Goal: Task Accomplishment & Management: Manage account settings

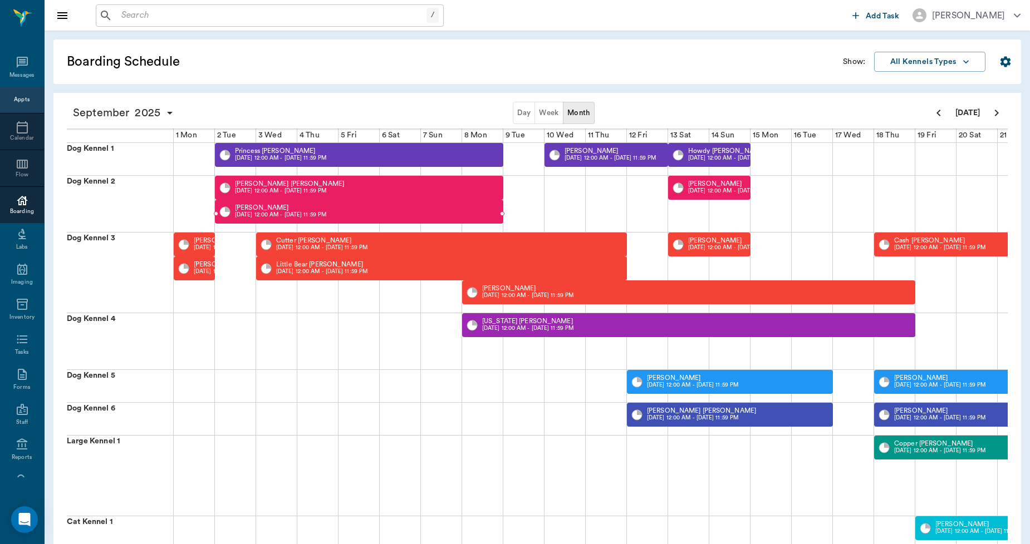
scroll to position [0, 286]
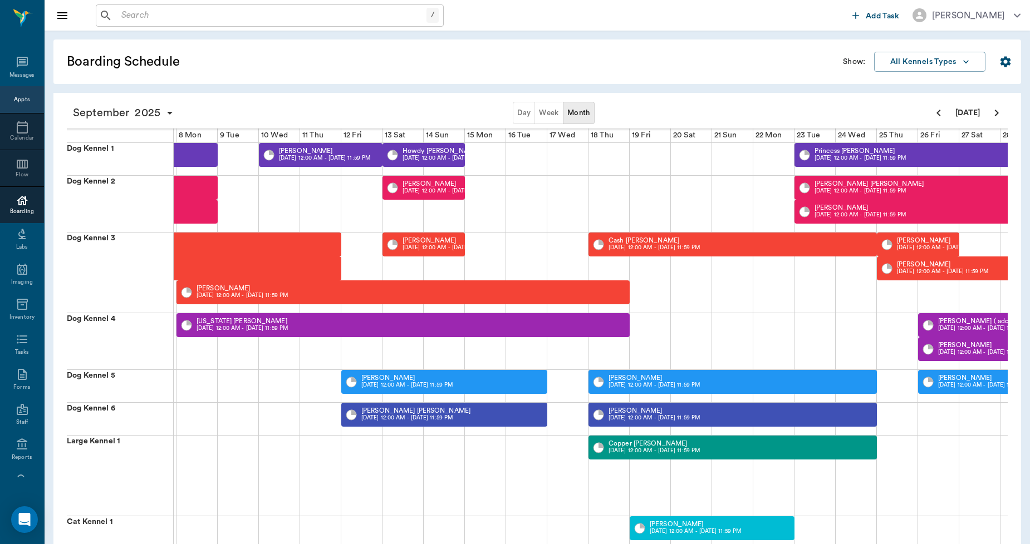
click at [151, 9] on input "text" at bounding box center [272, 16] width 310 height 16
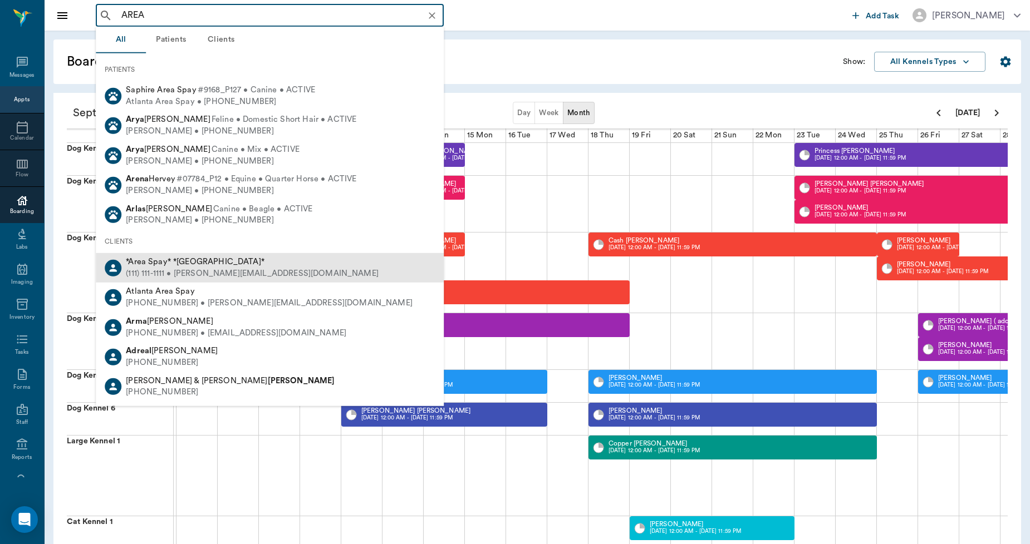
click at [185, 262] on span "*Area Spay* *[GEOGRAPHIC_DATA]*" at bounding box center [195, 262] width 139 height 8
type input "AREA"
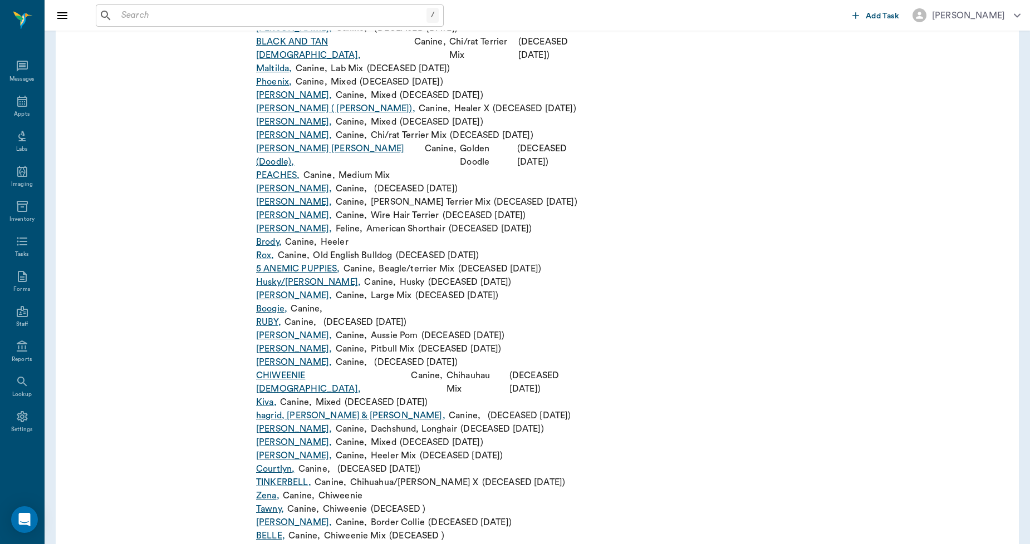
scroll to position [2412, 0]
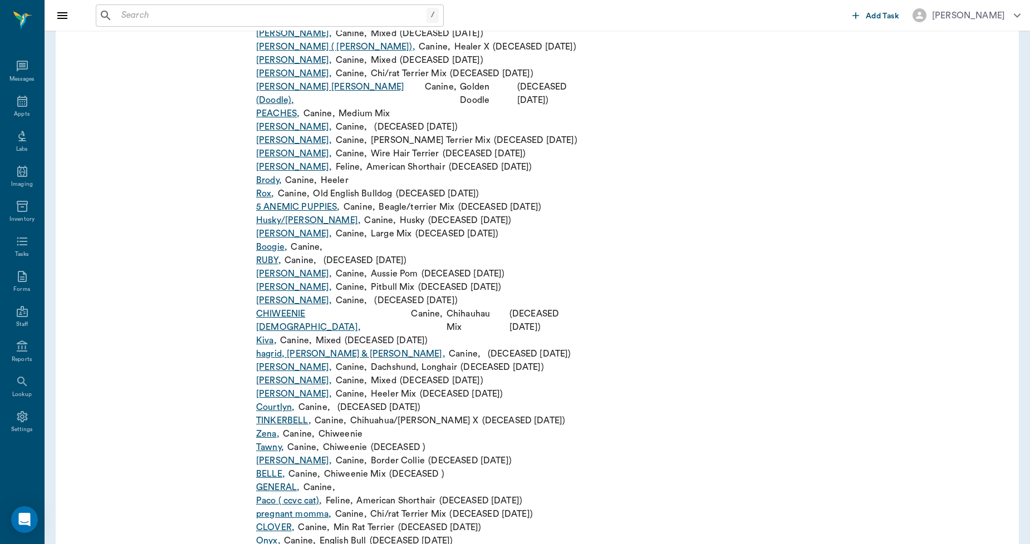
click at [262, 481] on link "GENERAL ," at bounding box center [277, 487] width 43 height 13
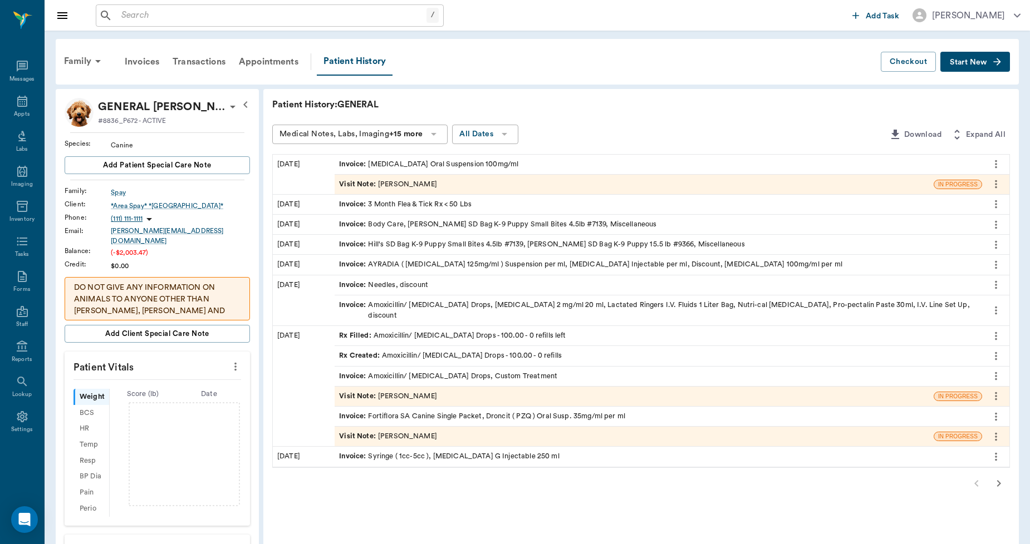
click at [989, 62] on button "Start New" at bounding box center [975, 62] width 70 height 21
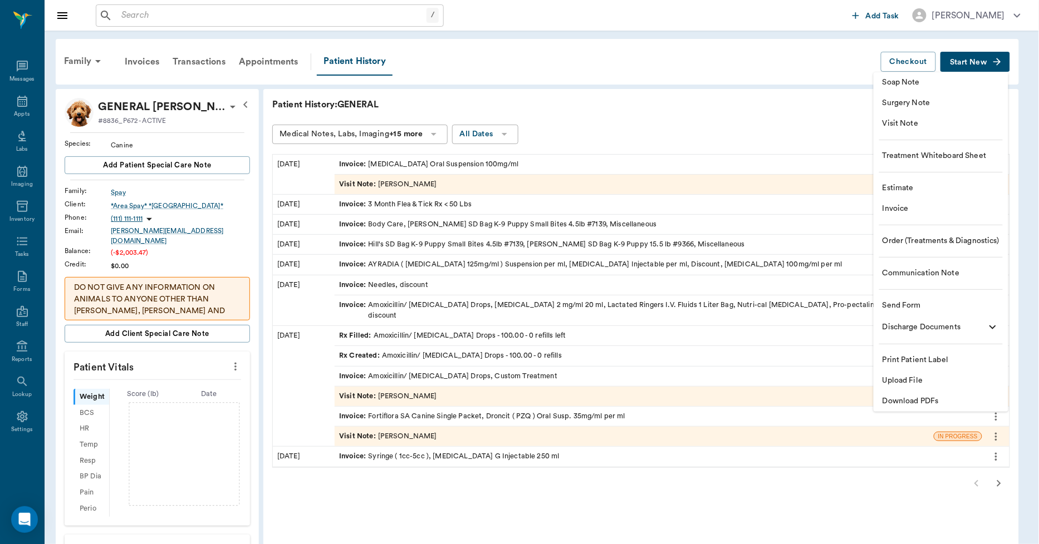
click at [899, 210] on span "Invoice" at bounding box center [940, 209] width 117 height 12
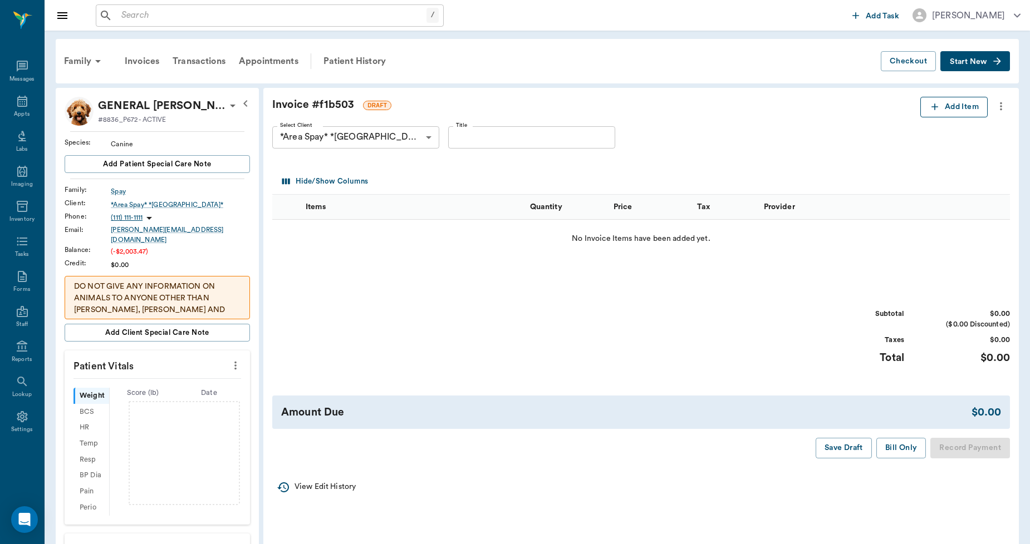
click at [944, 103] on button "Add Item" at bounding box center [953, 107] width 67 height 21
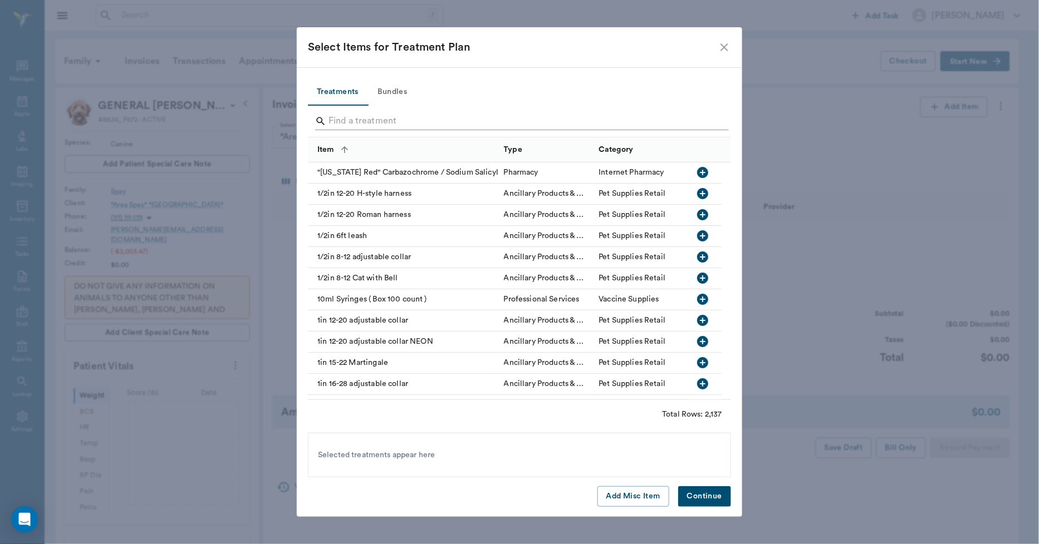
click at [351, 121] on input "Search" at bounding box center [520, 121] width 384 height 18
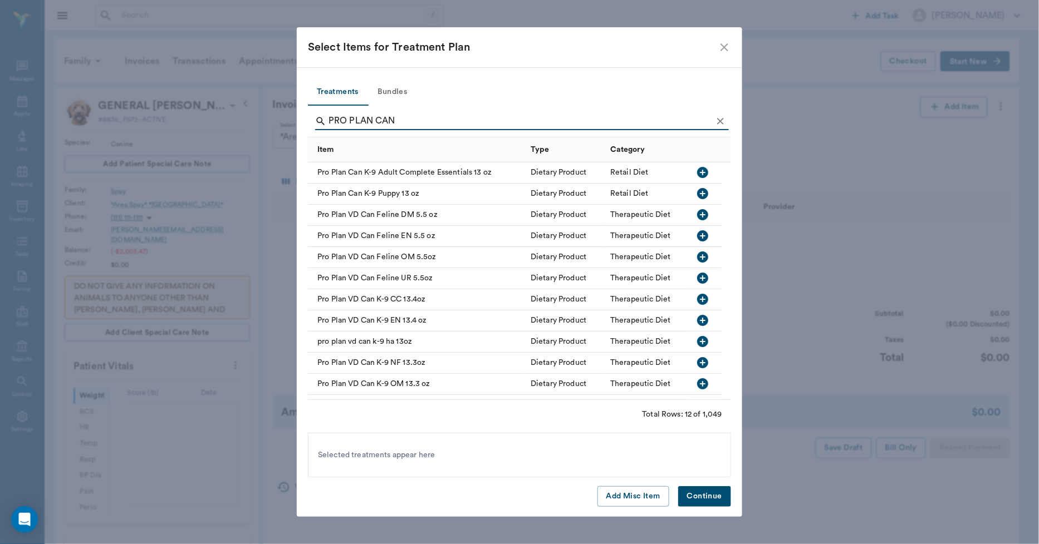
type input "PRO PLAN CAN"
click at [703, 169] on icon "button" at bounding box center [702, 172] width 11 height 11
click at [700, 192] on icon "button" at bounding box center [702, 193] width 11 height 11
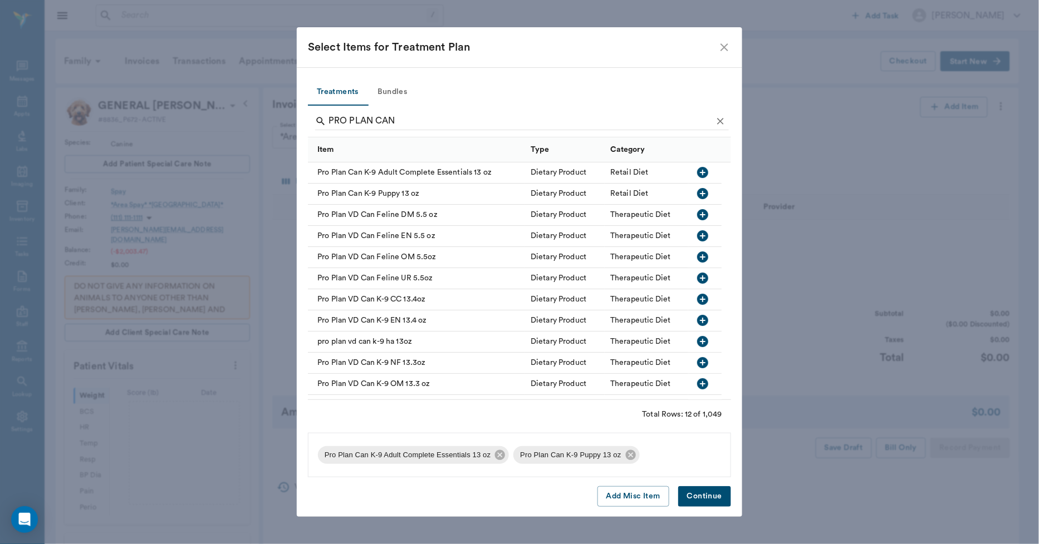
click at [709, 494] on button "Continue" at bounding box center [704, 497] width 53 height 21
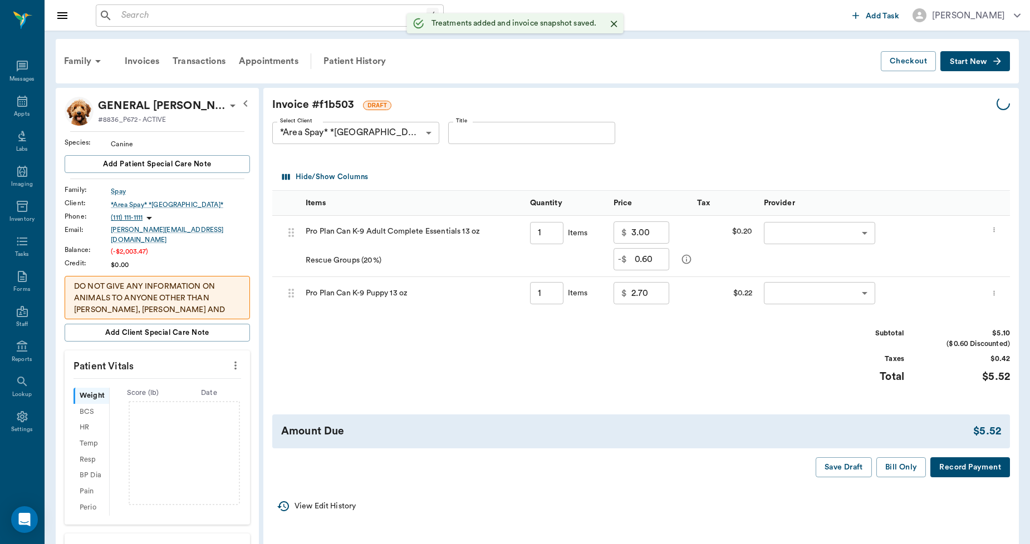
type input "1.00"
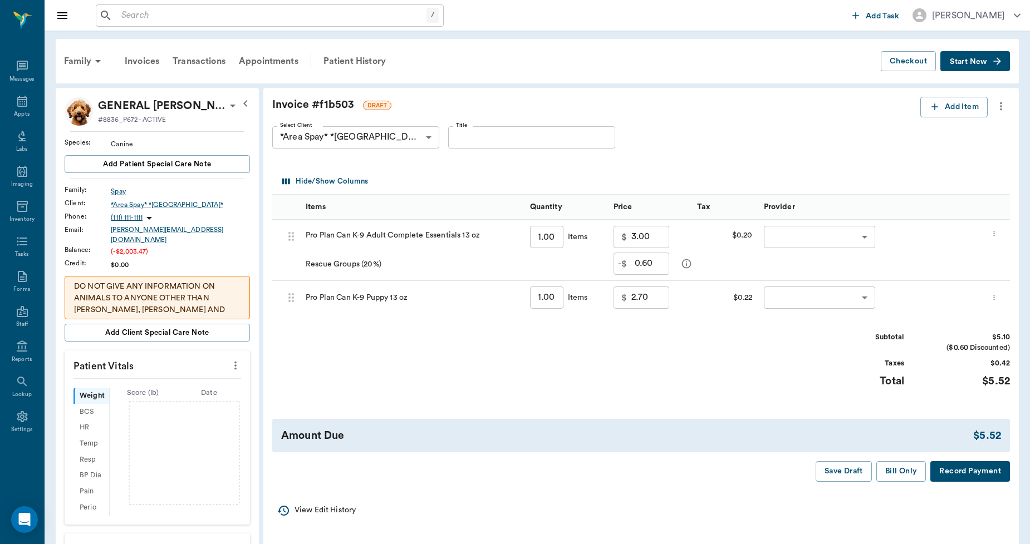
click at [557, 239] on input "1.00" at bounding box center [546, 237] width 33 height 22
type input "11"
type input "6.60"
type input "33.00"
type input "11.00"
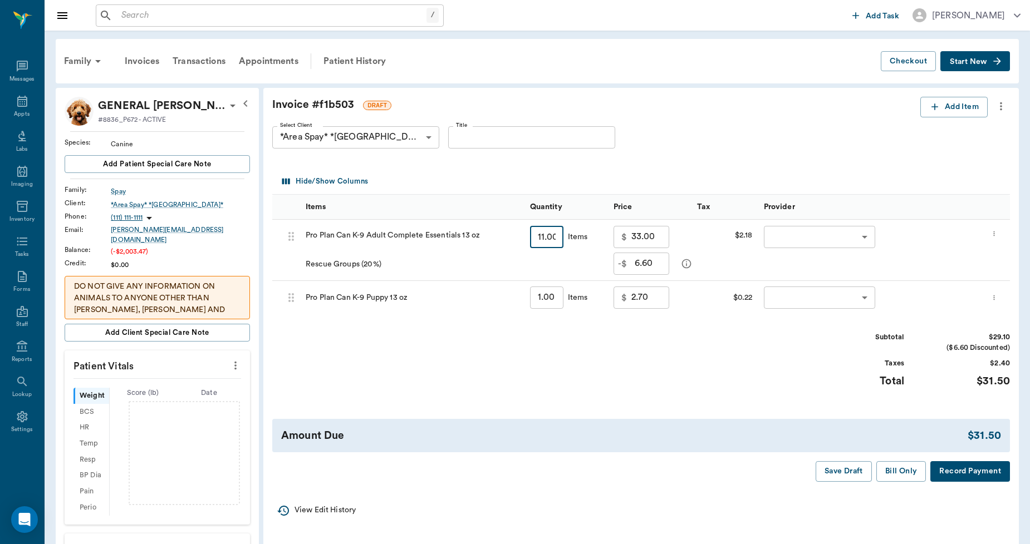
click at [554, 295] on input "1.00" at bounding box center [546, 298] width 33 height 22
type input "4"
type input "10.80"
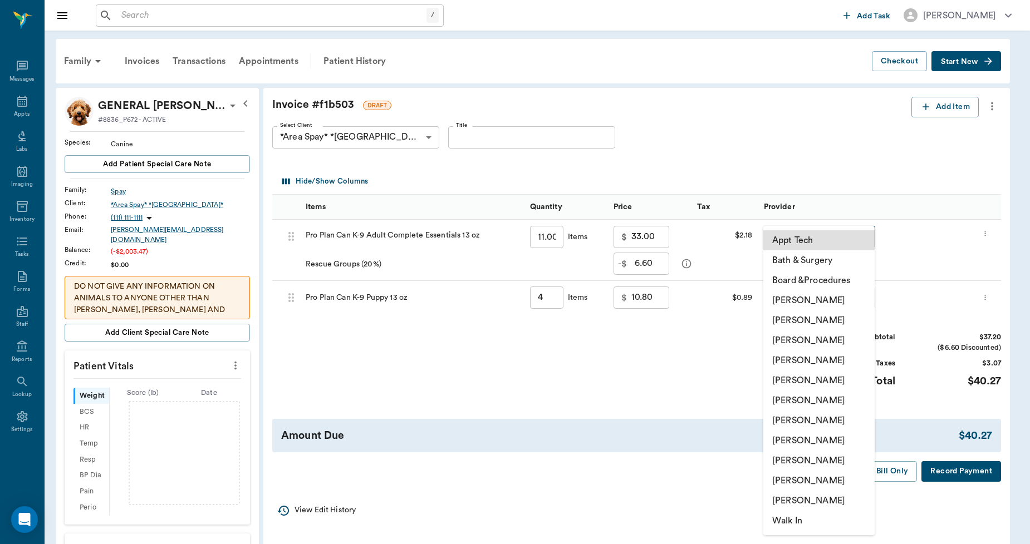
type input "4.00"
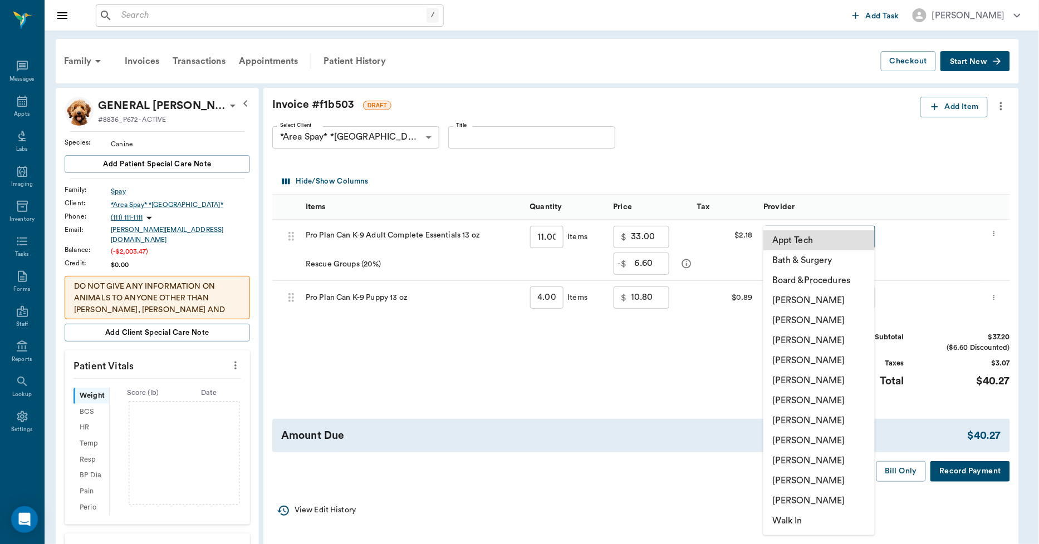
click at [783, 242] on body "/ ​ Add Task Dr. Bert Ellsworth Nectar Messages Appts Labs Imaging Inventory Ta…" at bounding box center [519, 496] width 1039 height 993
click at [804, 479] on li "Lorean Lingle" at bounding box center [819, 481] width 111 height 20
type input "none-63ec2ece52e12b0ba117cc90"
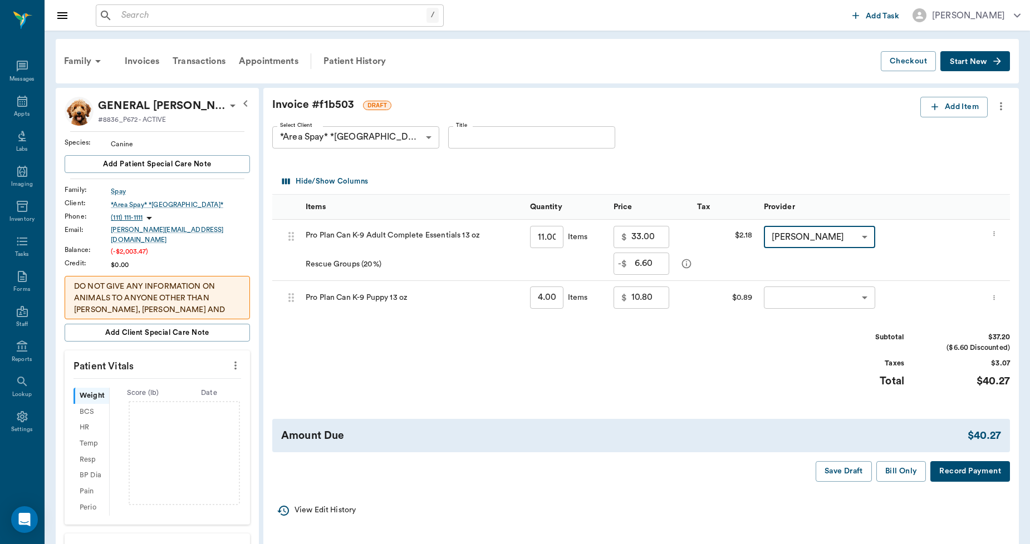
click at [809, 294] on body "/ ​ Add Task Dr. Bert Ellsworth Nectar Messages Appts Labs Imaging Inventory Ta…" at bounding box center [515, 496] width 1030 height 993
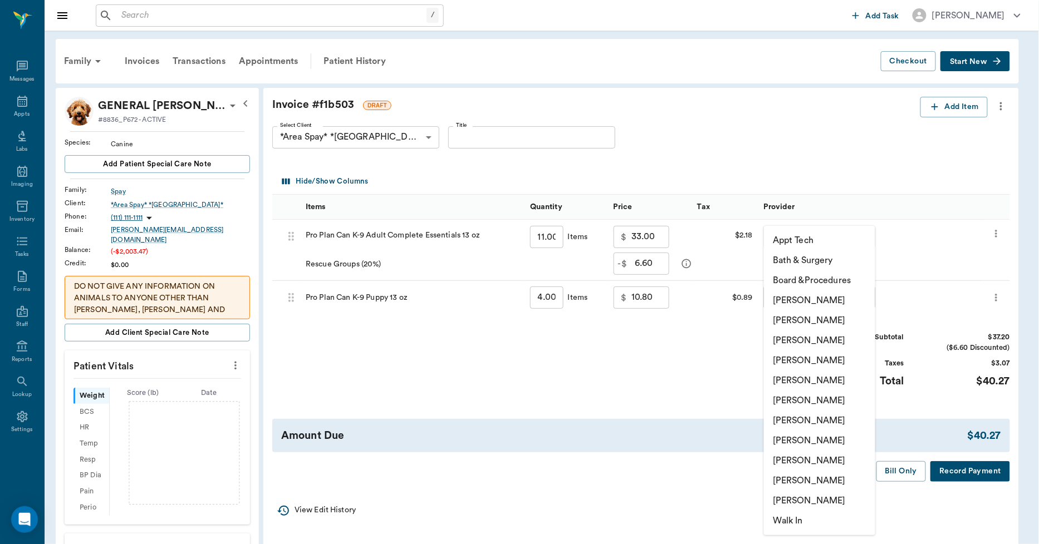
click at [806, 482] on li "Lorean Lingle" at bounding box center [819, 481] width 111 height 20
type input "none-63ec2ece52e12b0ba117cc90"
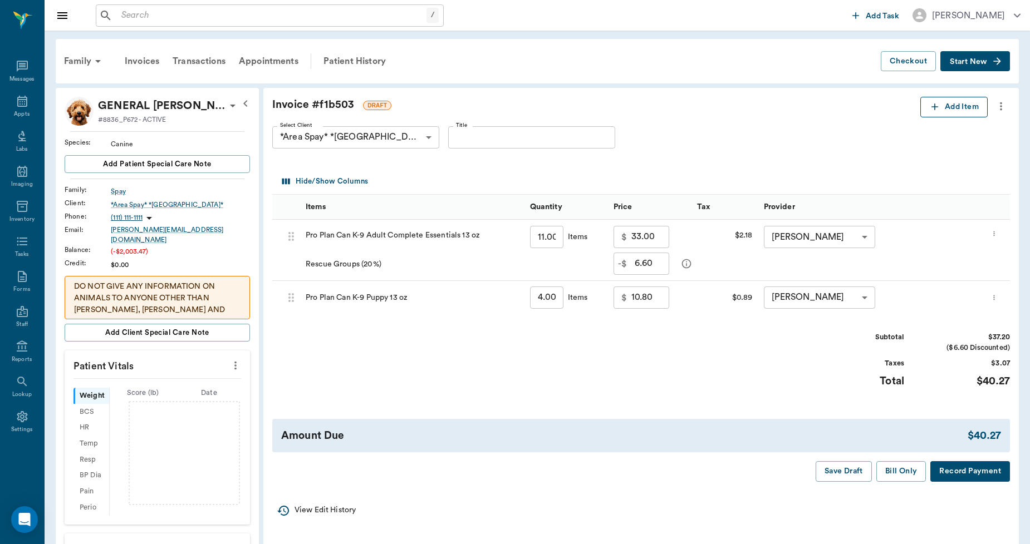
click at [949, 111] on button "Add Item" at bounding box center [953, 107] width 67 height 21
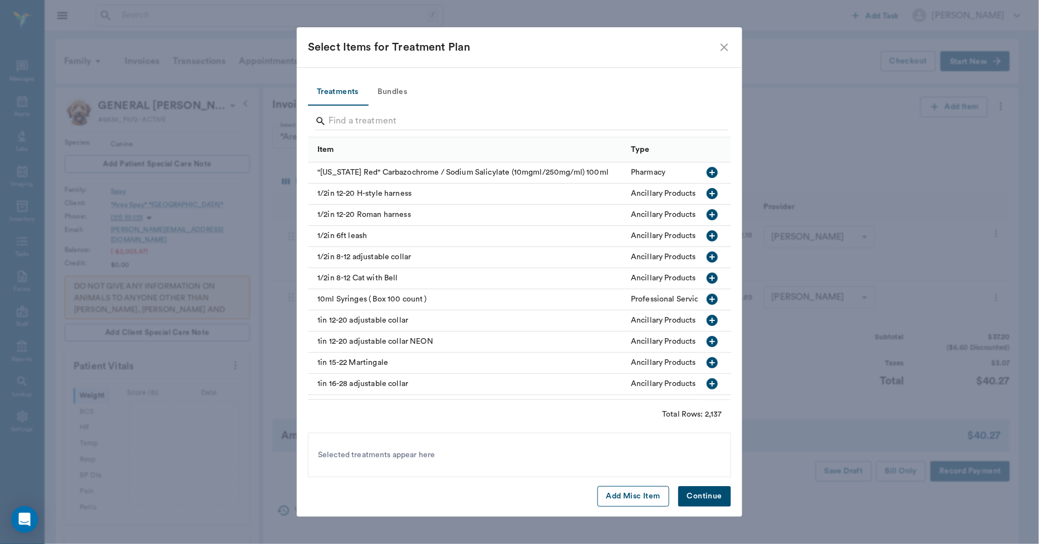
click at [645, 497] on button "Add Misc Item" at bounding box center [633, 497] width 72 height 21
click at [708, 497] on button "Continue" at bounding box center [704, 497] width 53 height 21
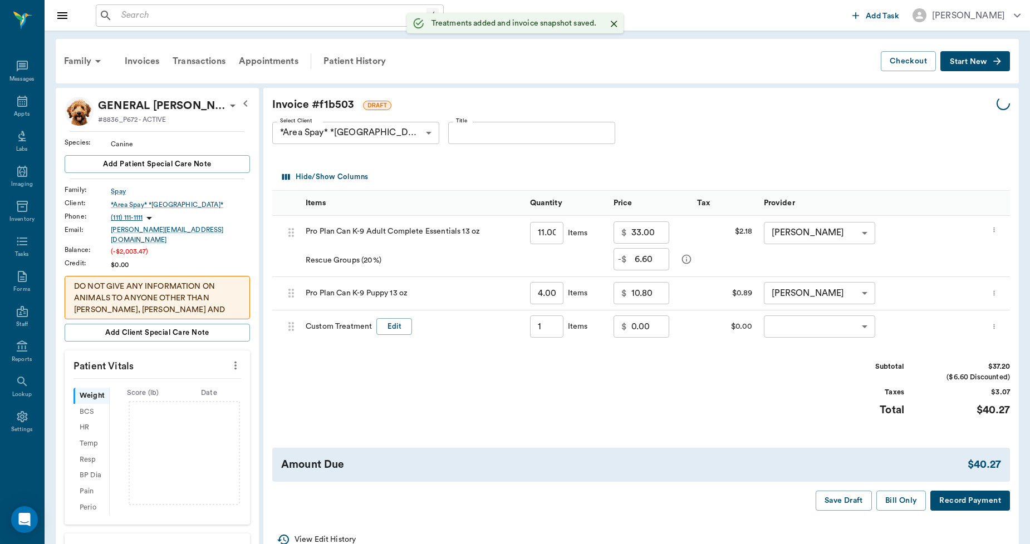
type input "1.00"
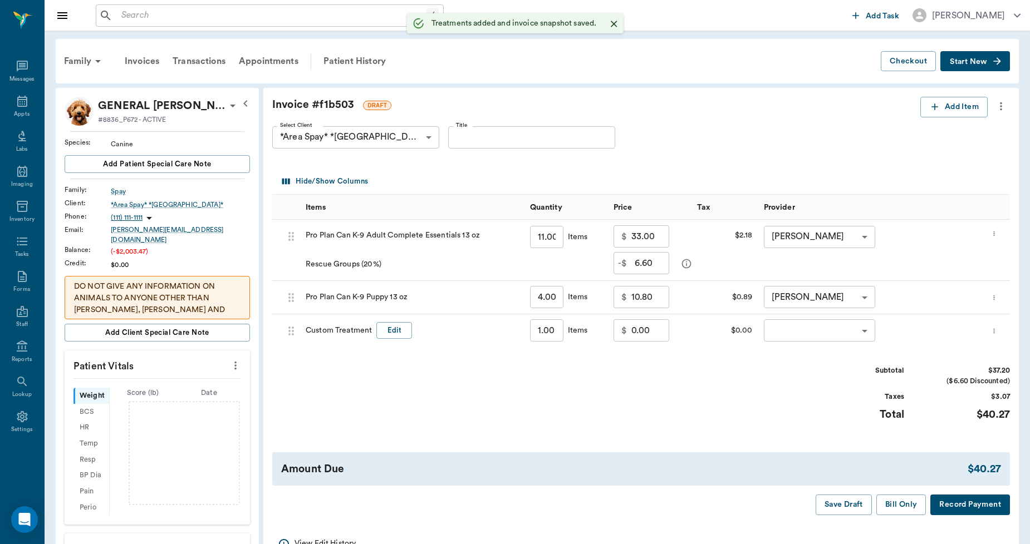
click at [663, 328] on input "0.00" at bounding box center [650, 331] width 38 height 22
type input "2.16"
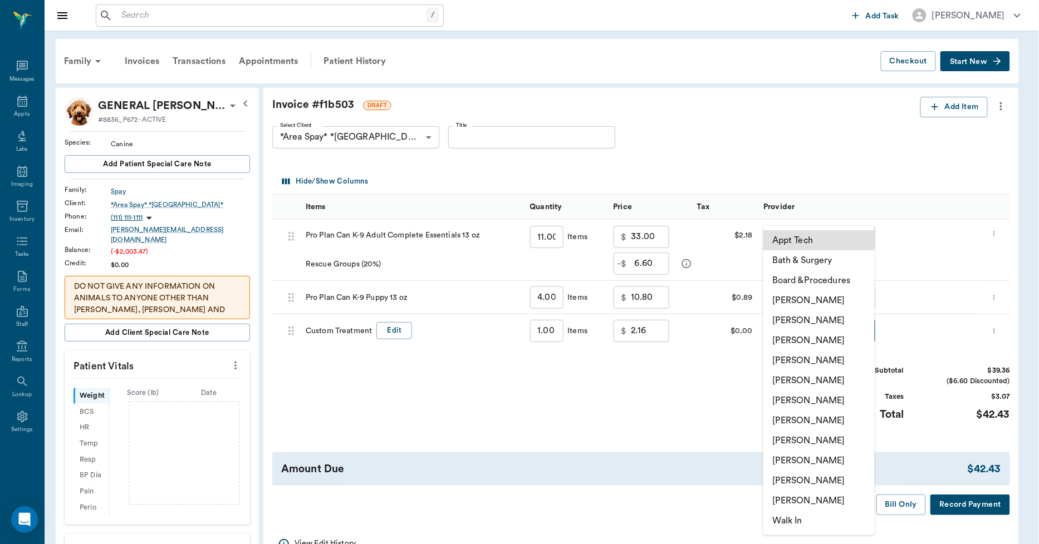
click at [792, 336] on body "/ ​ Add Task Dr. Bert Ellsworth Nectar Messages Appts Labs Imaging Inventory Ta…" at bounding box center [519, 496] width 1039 height 993
click at [806, 479] on li "Lorean Lingle" at bounding box center [819, 481] width 111 height 20
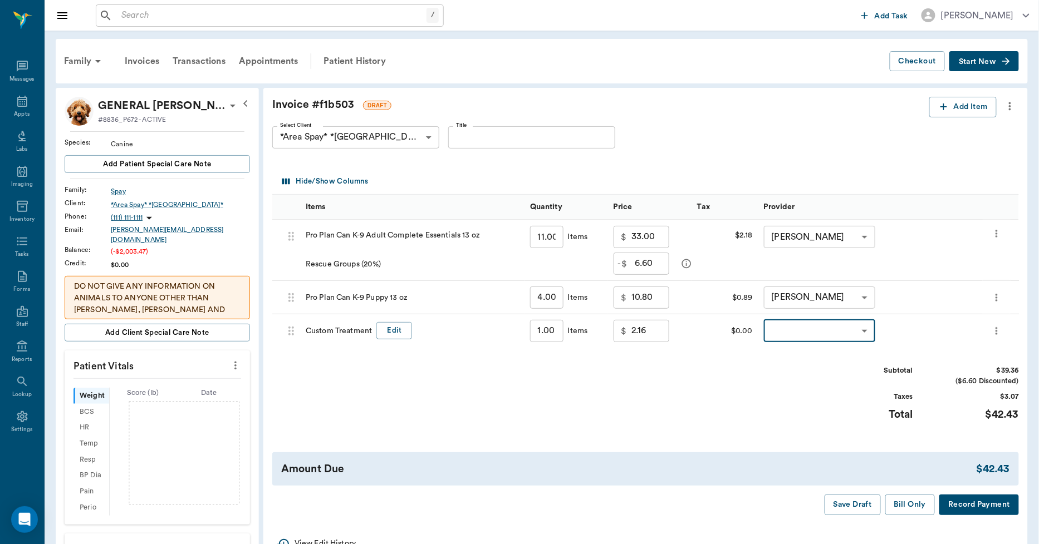
type input "none-63ec2ece52e12b0ba117cc90"
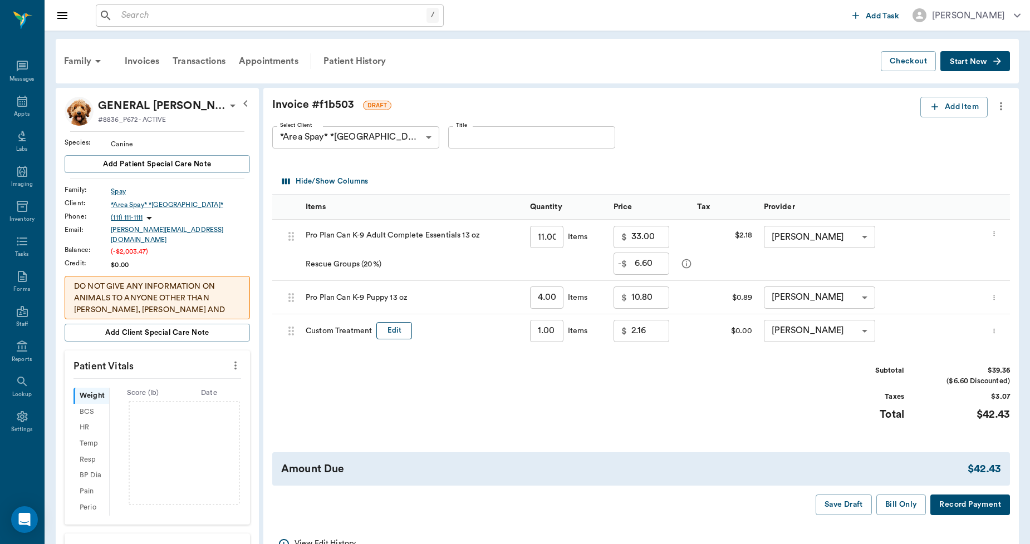
click at [396, 334] on button "Edit" at bounding box center [394, 330] width 36 height 17
drag, startPoint x: 394, startPoint y: 335, endPoint x: 277, endPoint y: 331, distance: 116.4
click at [277, 331] on div "68da8820999de2b6632eac4a Custom Treatment ​ 1.00 ​ Items $ 2.16 ​ $0.00 Lorean …" at bounding box center [641, 331] width 738 height 33
type input "Rescue Group"
click at [657, 325] on input "2.16" at bounding box center [650, 331] width 38 height 22
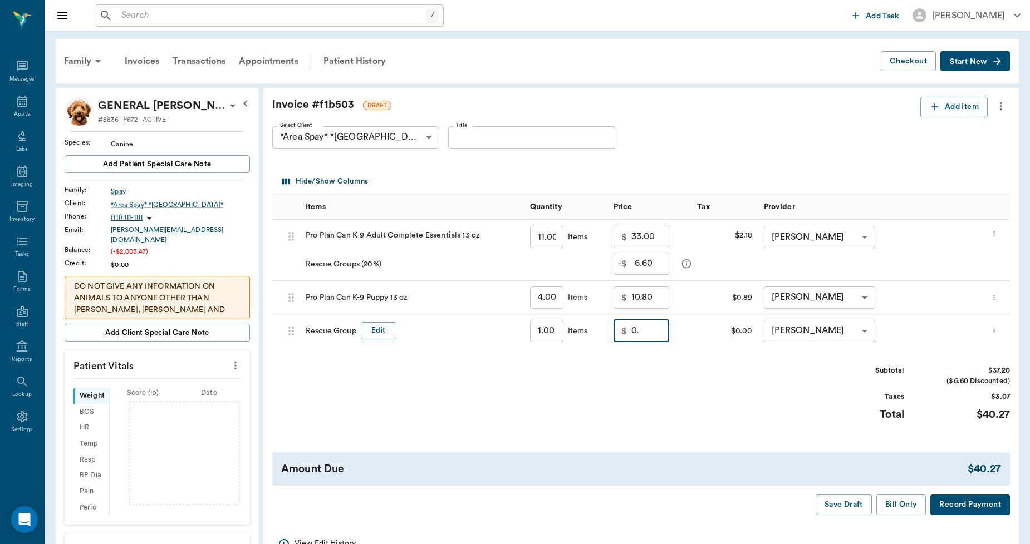
type input "0"
type input "-2.16"
click at [899, 500] on button "Bill Only" at bounding box center [901, 505] width 50 height 21
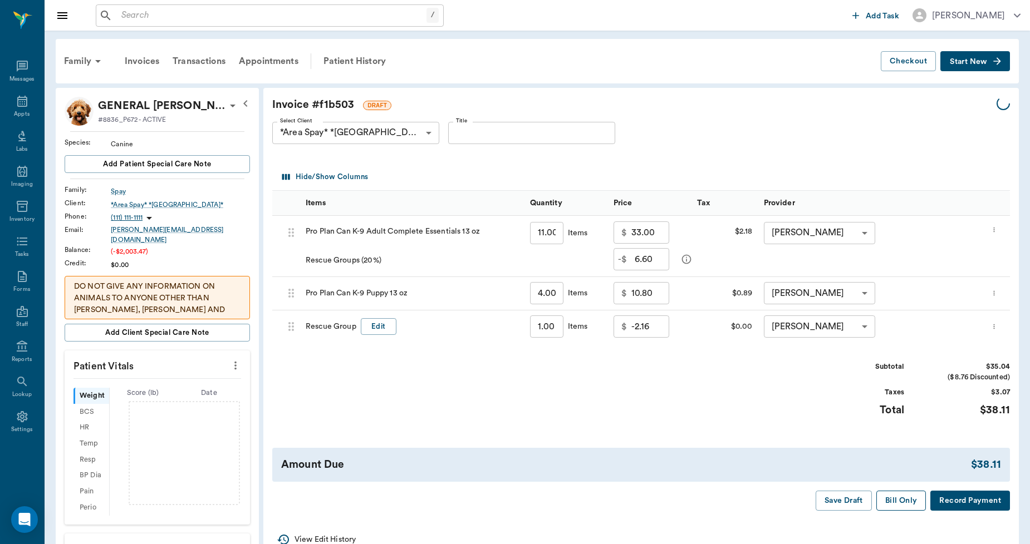
click at [909, 473] on div "Amount Due" at bounding box center [626, 465] width 690 height 16
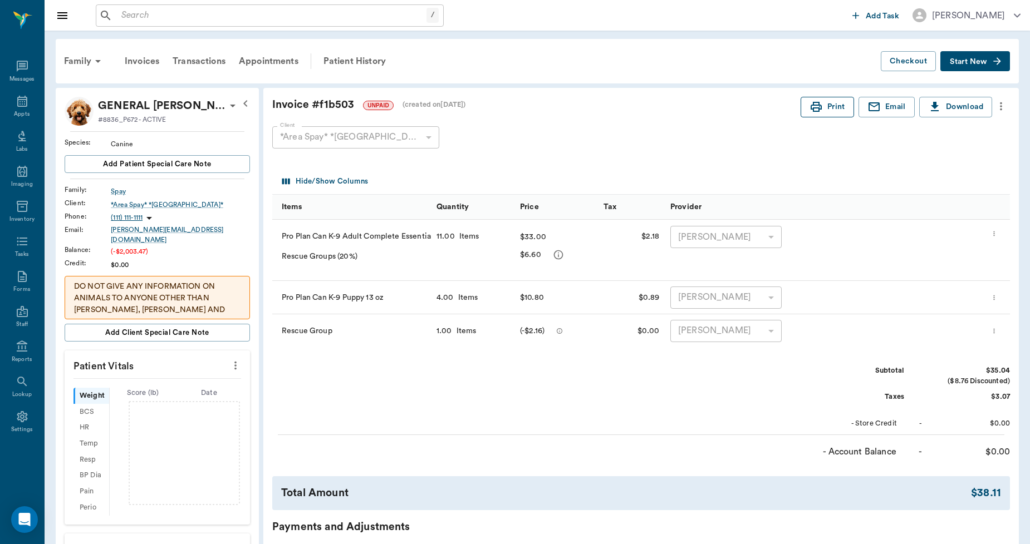
click at [824, 107] on button "Print" at bounding box center [827, 107] width 53 height 21
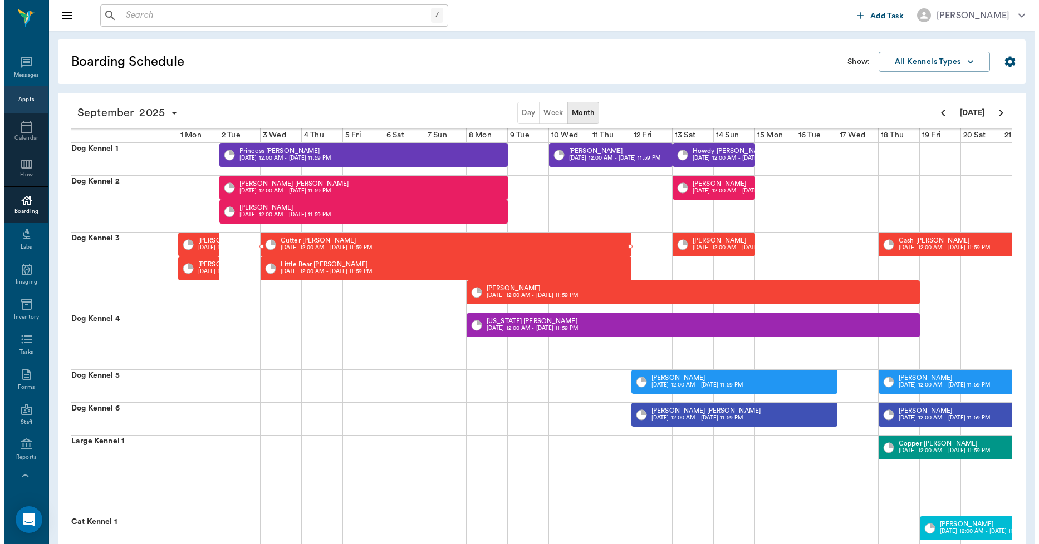
scroll to position [0, 286]
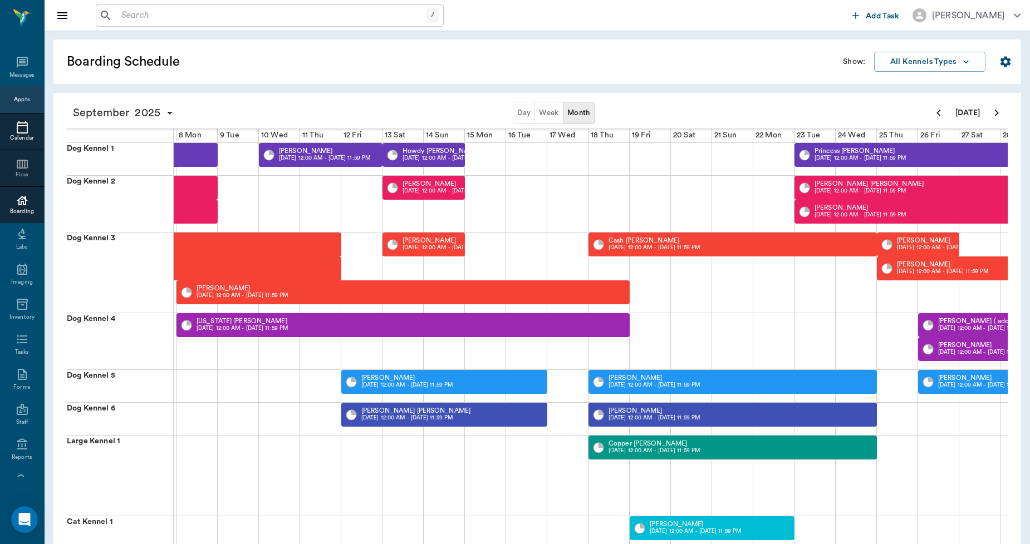
click at [22, 130] on icon at bounding box center [22, 127] width 11 height 12
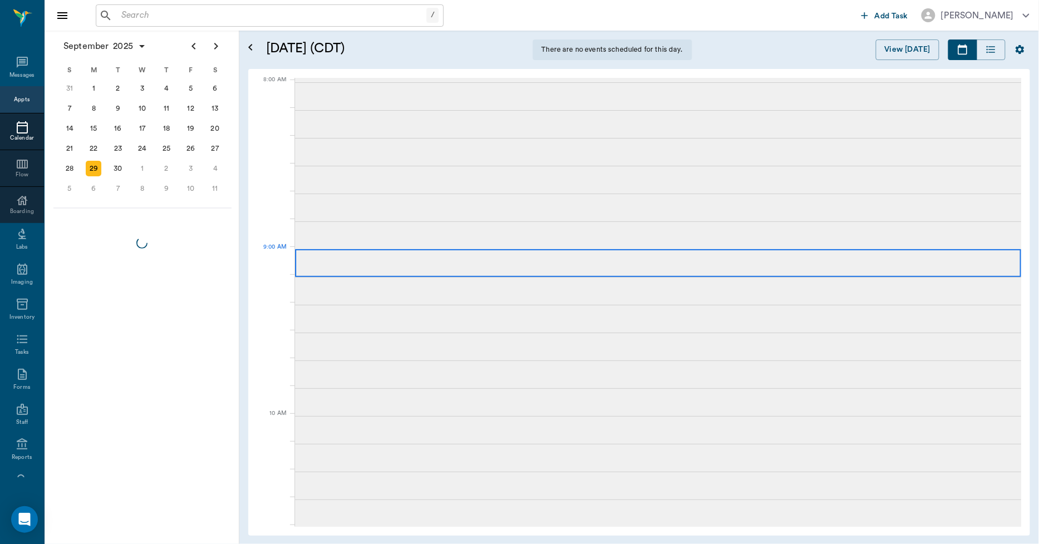
scroll to position [2, 0]
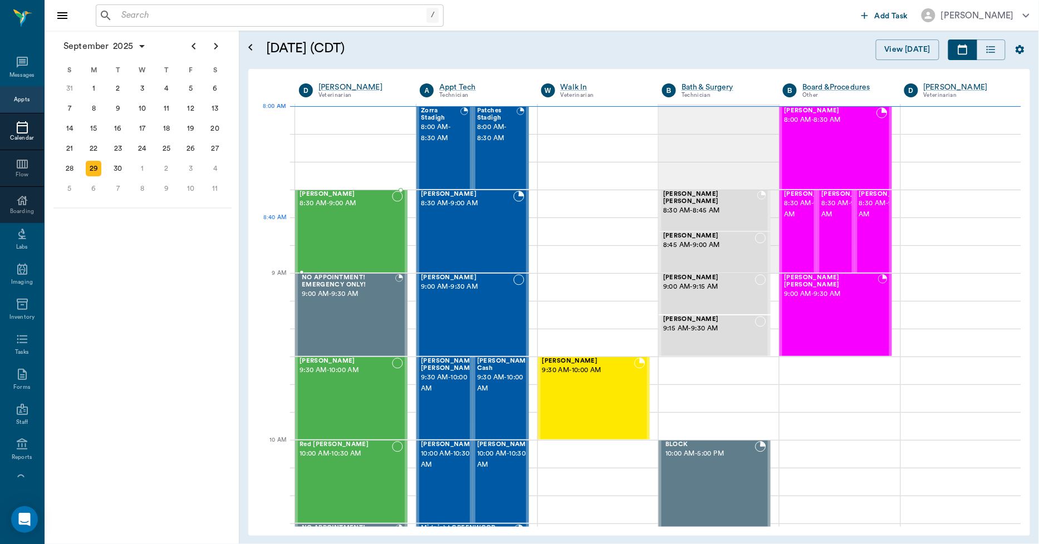
click at [353, 227] on div "[PERSON_NAME] 8:30 AM - 9:00 AM" at bounding box center [345, 231] width 92 height 81
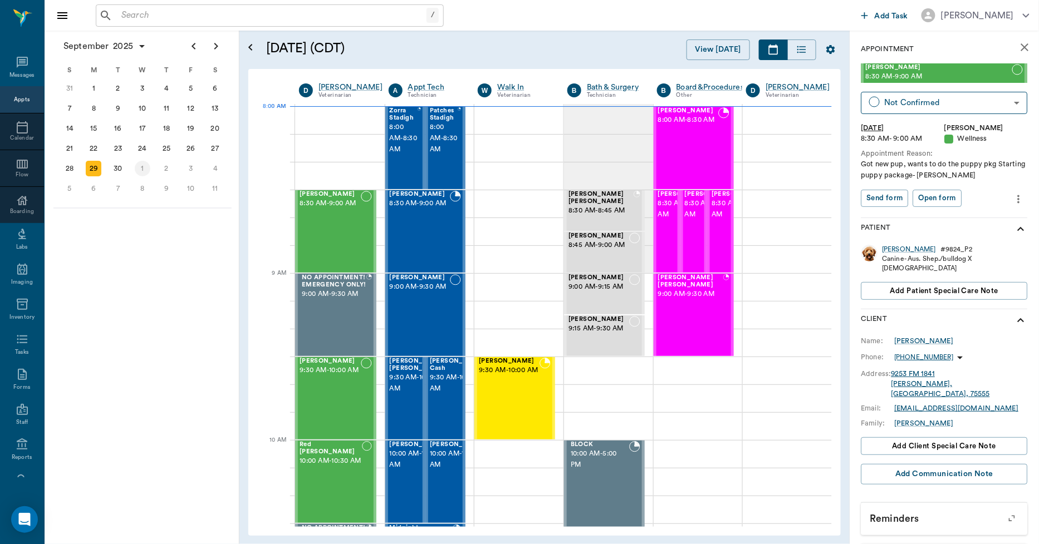
click at [145, 164] on div "1" at bounding box center [143, 169] width 16 height 16
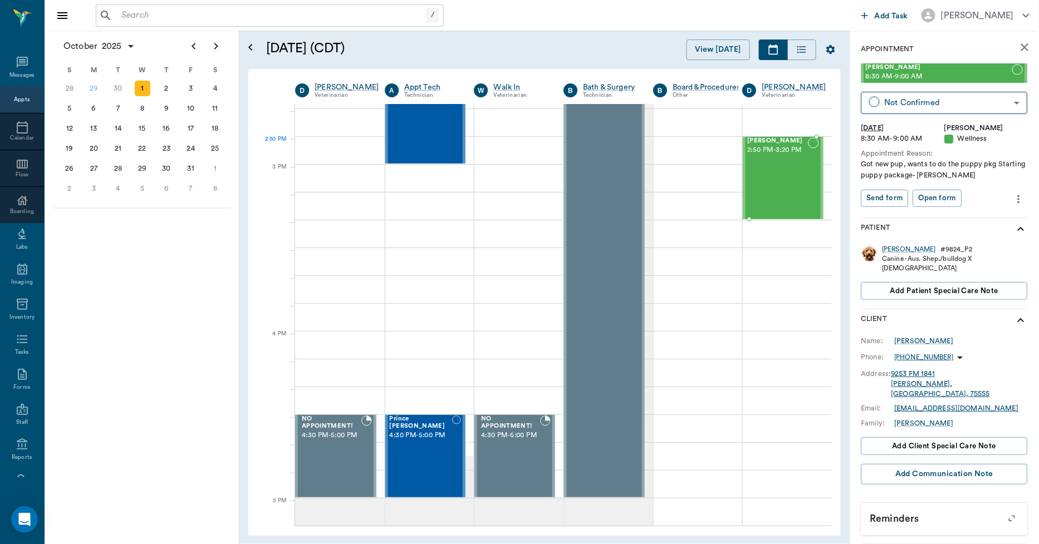
scroll to position [1111, 3]
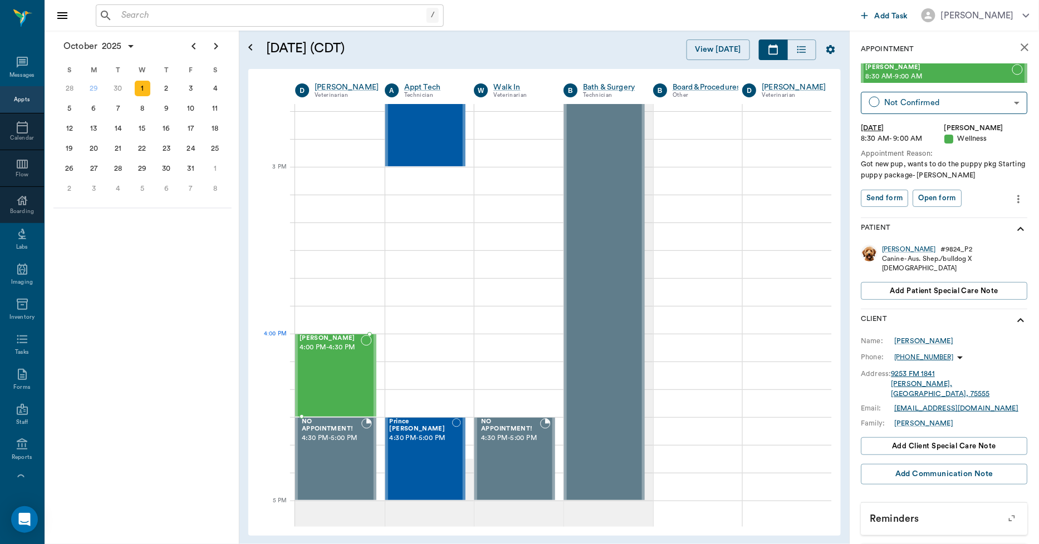
drag, startPoint x: 904, startPoint y: 76, endPoint x: 364, endPoint y: 341, distance: 601.5
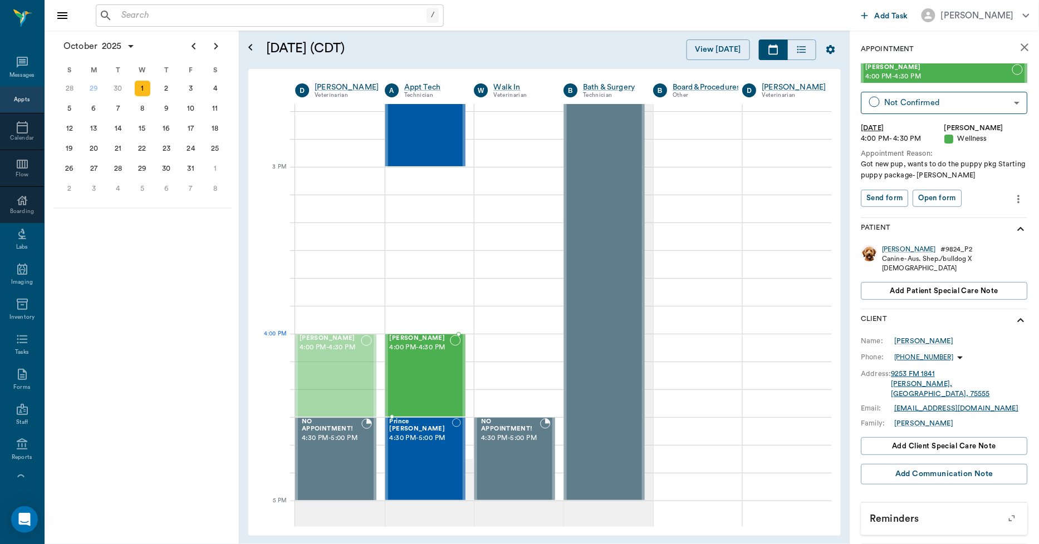
drag, startPoint x: 334, startPoint y: 362, endPoint x: 399, endPoint y: 360, distance: 65.2
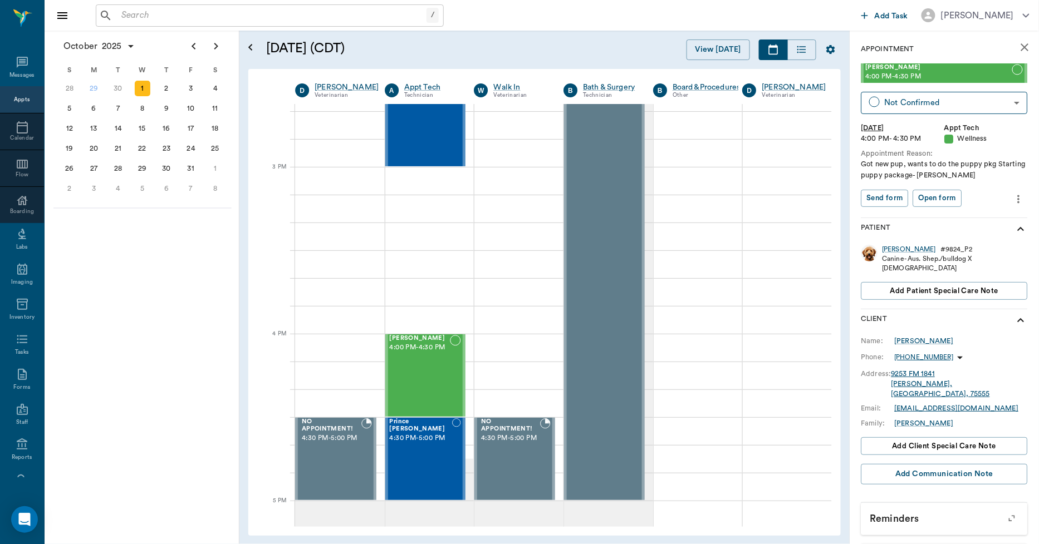
click at [1013, 193] on icon "more" at bounding box center [1019, 199] width 12 height 13
click at [966, 214] on span "Edit appointment" at bounding box center [963, 219] width 94 height 12
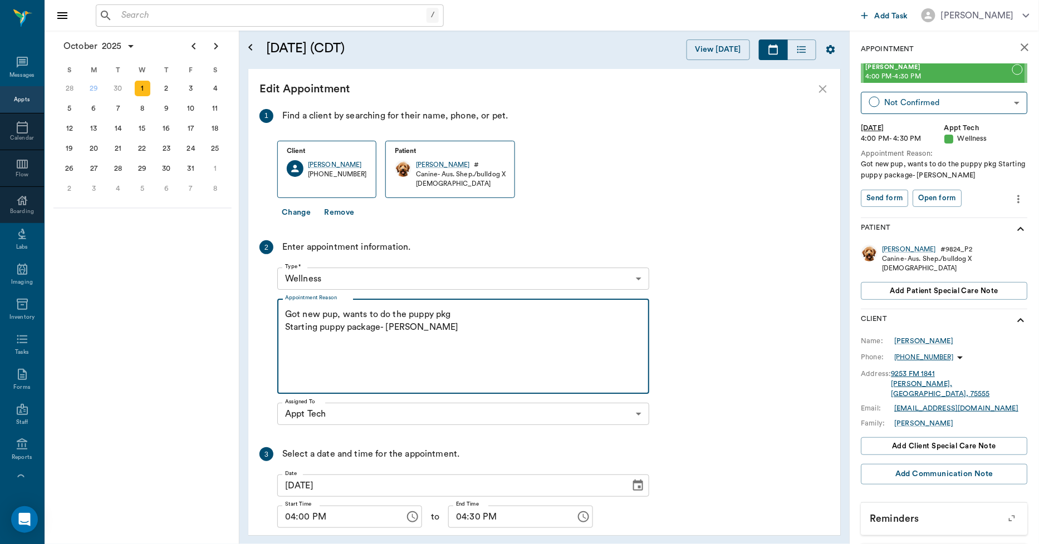
drag, startPoint x: 336, startPoint y: 344, endPoint x: 278, endPoint y: 334, distance: 58.2
click at [281, 320] on div "Got new pup, wants to do the puppy pkg Starting puppy package- [PERSON_NAME] x …" at bounding box center [463, 346] width 372 height 95
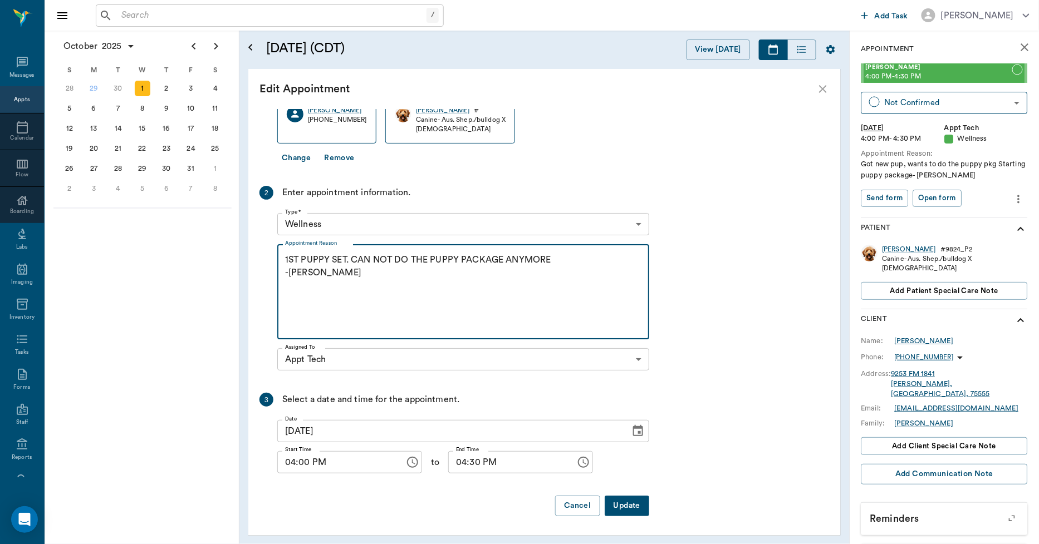
type textarea "1ST PUPPY SET. CAN NOT DO THE PUPPY PACKAGE ANYMORE -[PERSON_NAME]"
click at [613, 507] on button "Update" at bounding box center [627, 506] width 45 height 21
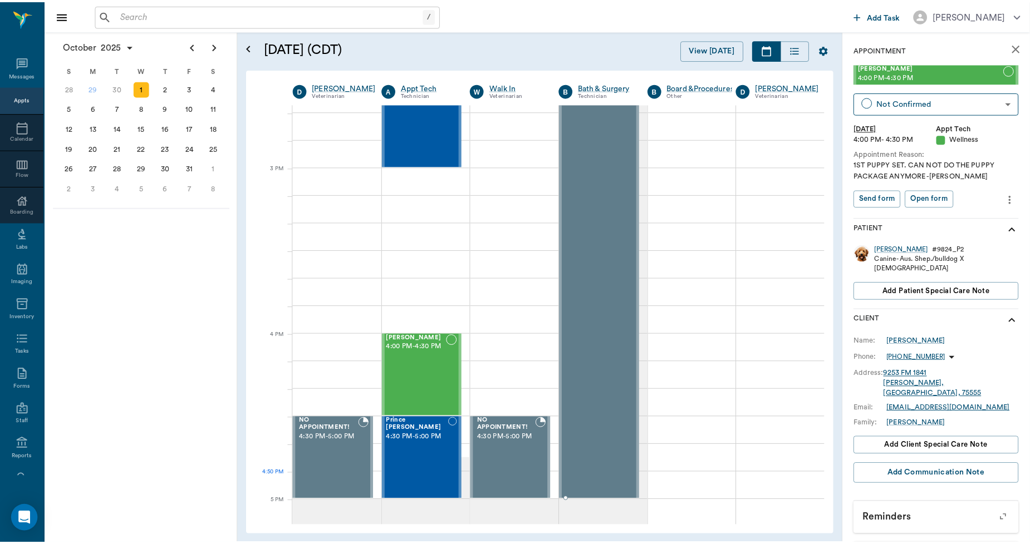
scroll to position [1049, 3]
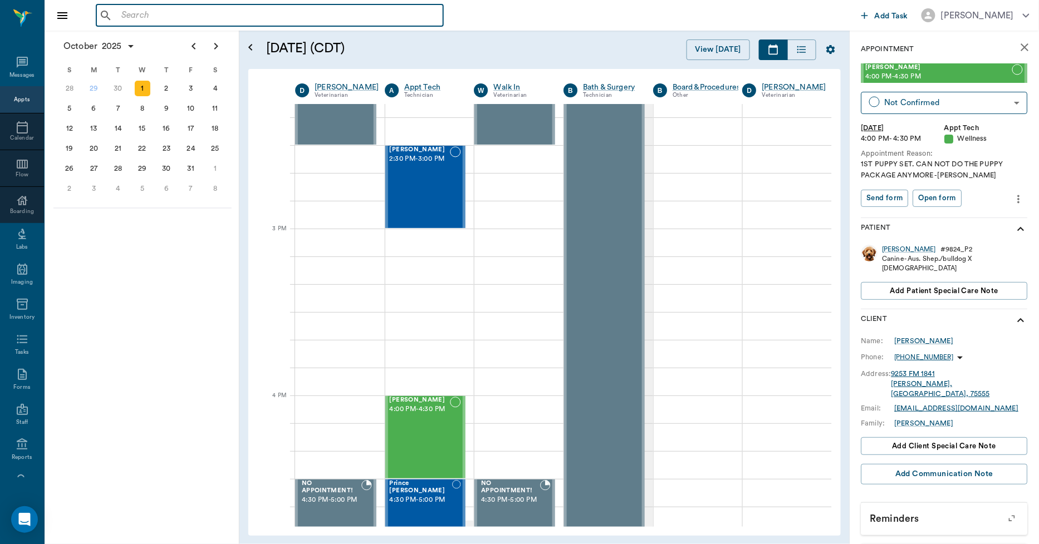
click at [237, 8] on input "text" at bounding box center [278, 16] width 322 height 16
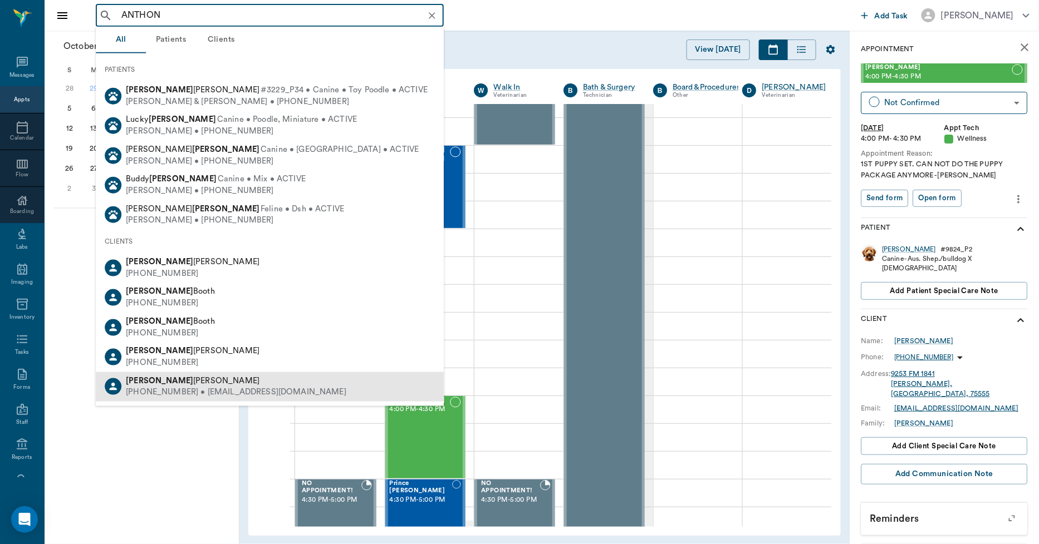
click at [154, 387] on div "[PHONE_NUMBER] • [EMAIL_ADDRESS][DOMAIN_NAME]" at bounding box center [236, 393] width 220 height 12
type input "ANTHON"
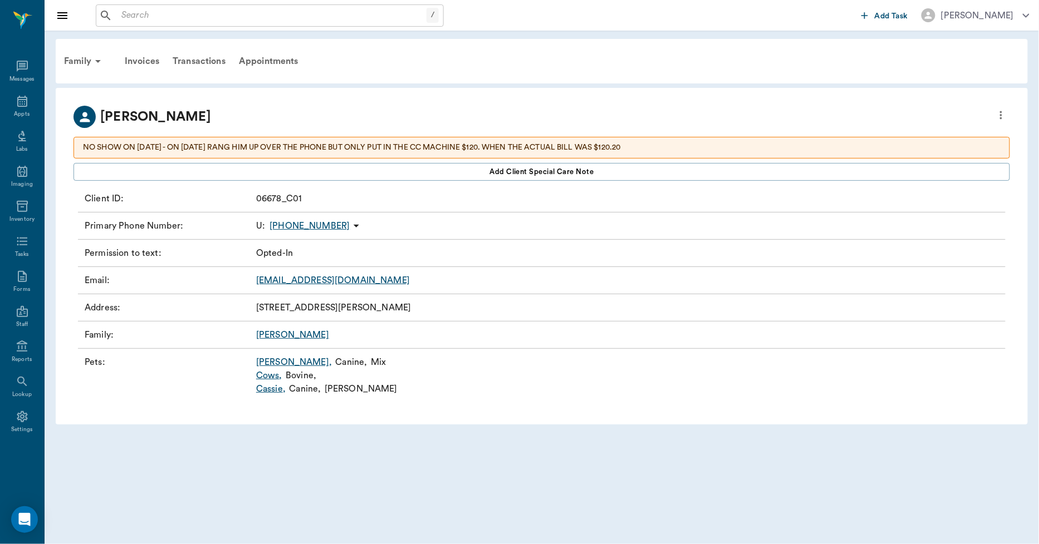
click at [270, 388] on link "Cassie ," at bounding box center [271, 388] width 30 height 13
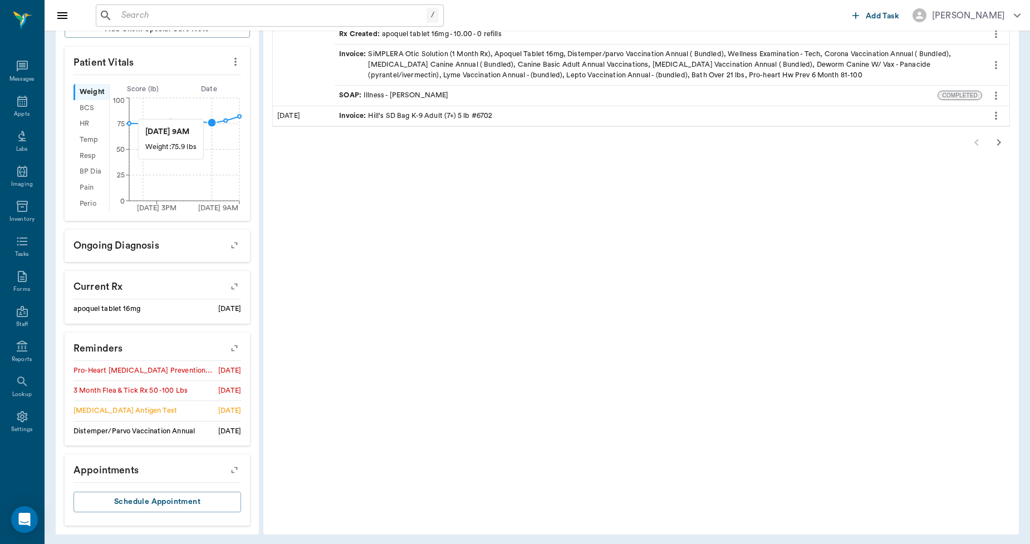
scroll to position [354, 0]
click at [241, 346] on icon "button" at bounding box center [235, 346] width 16 height 16
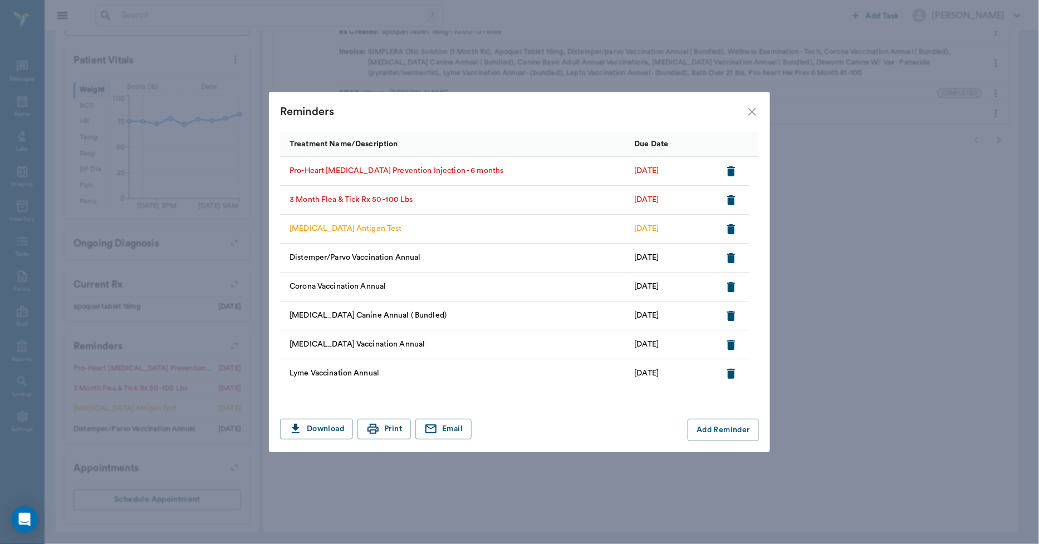
click at [753, 115] on icon "close" at bounding box center [751, 111] width 13 height 13
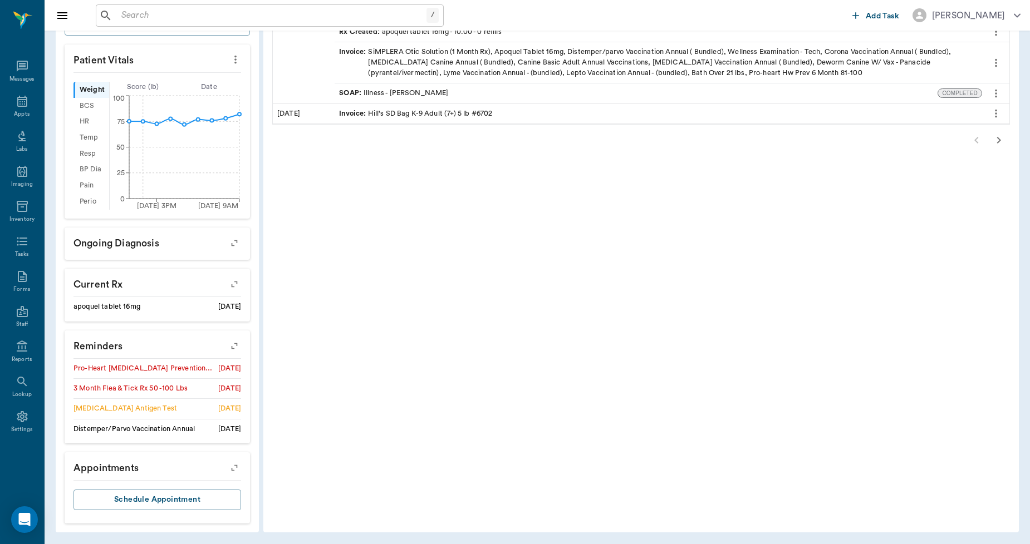
click at [238, 341] on icon "button" at bounding box center [235, 346] width 16 height 16
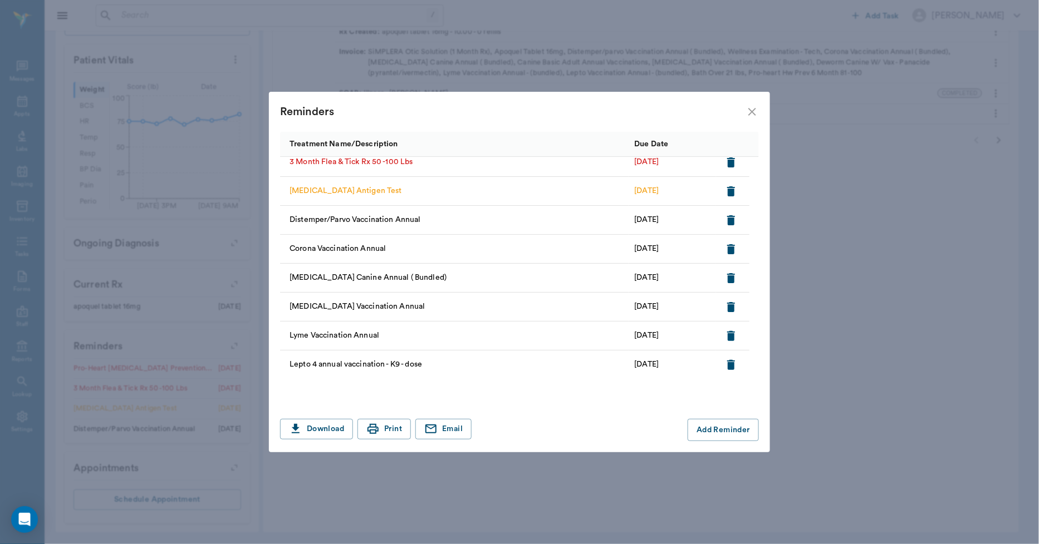
scroll to position [0, 0]
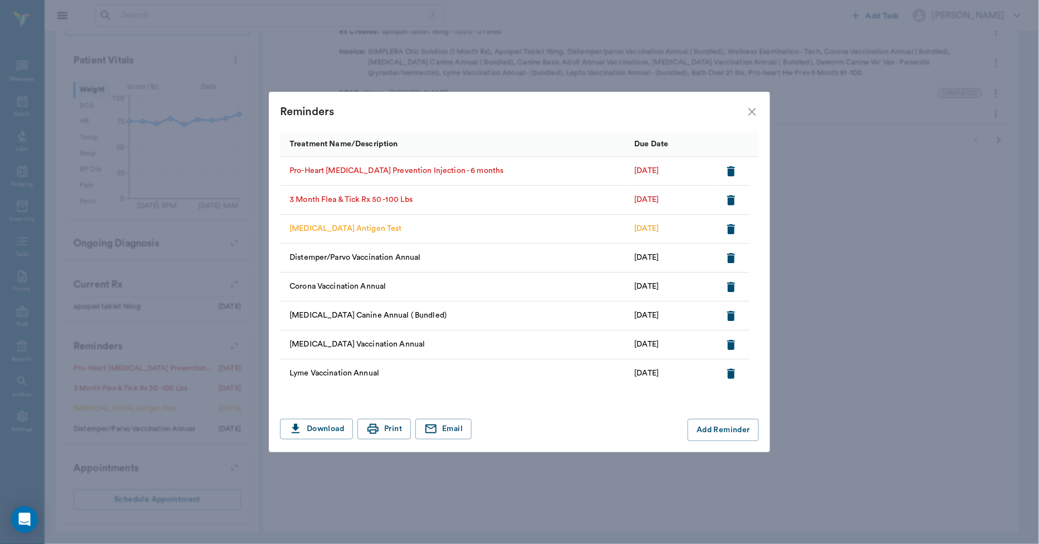
click at [733, 229] on icon "button" at bounding box center [731, 229] width 8 height 10
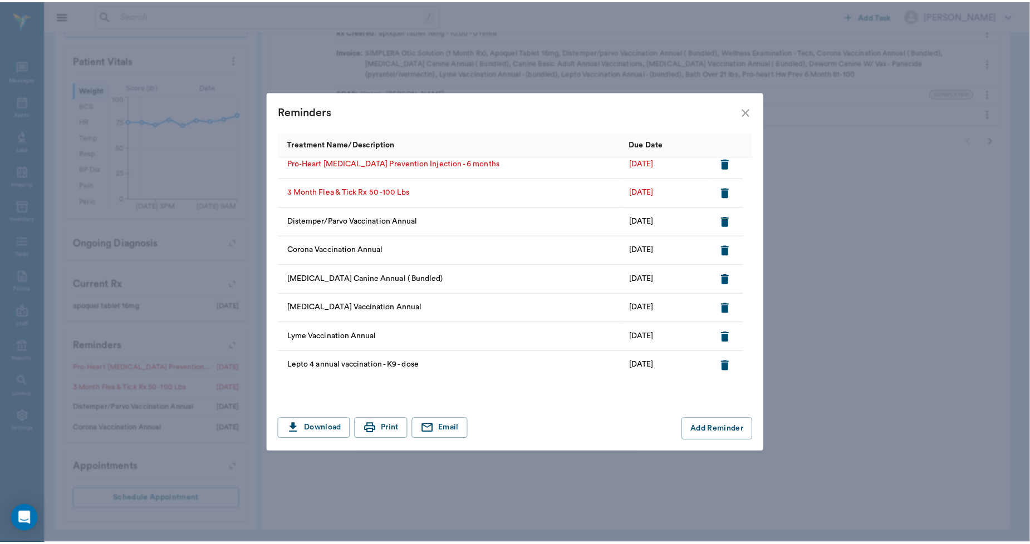
scroll to position [9, 0]
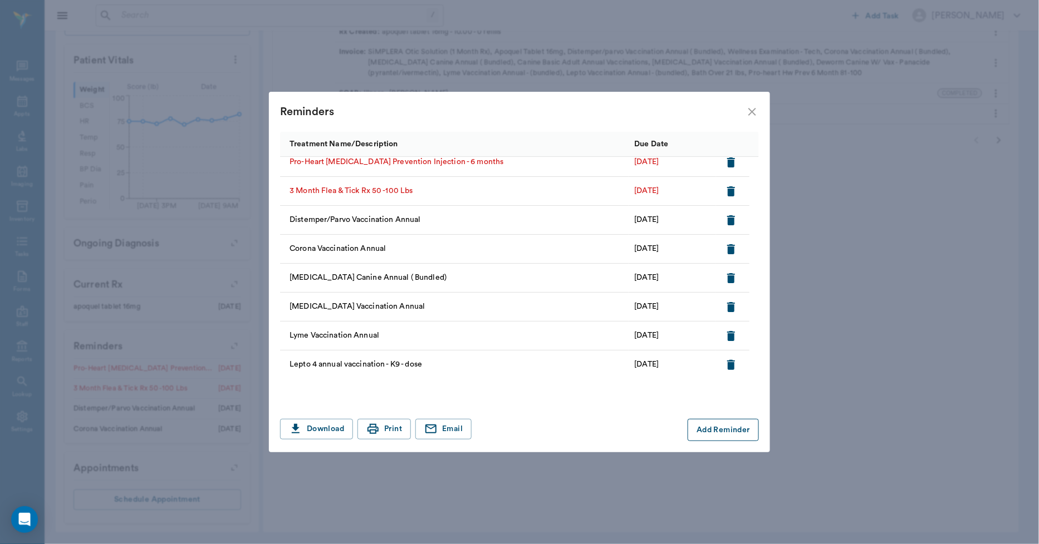
click at [733, 430] on button "Add Reminder" at bounding box center [723, 430] width 71 height 22
click at [436, 433] on input "Treatment *" at bounding box center [377, 431] width 188 height 16
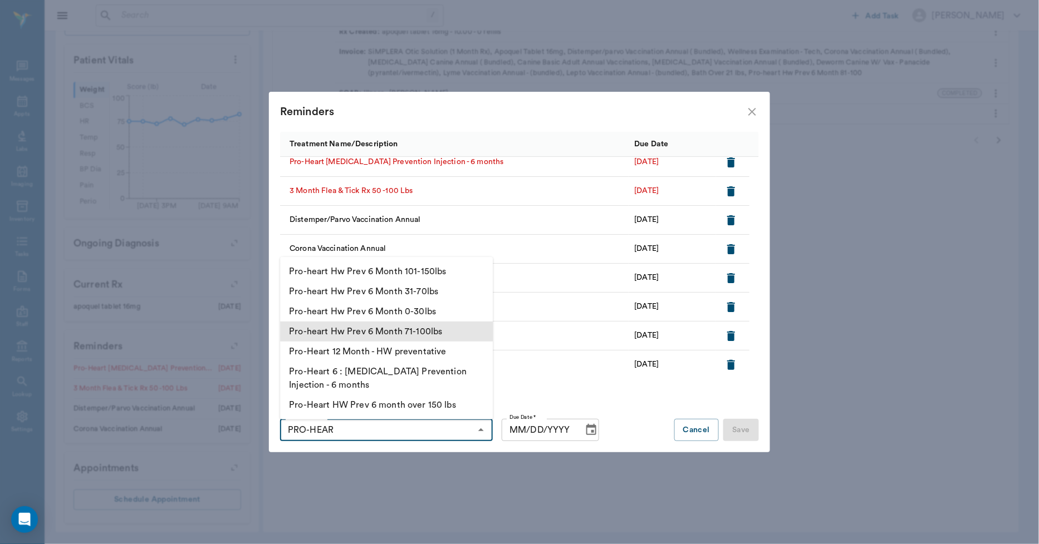
click at [406, 334] on li "Pro-heart Hw Prev 6 Month 71-100lbs" at bounding box center [386, 332] width 213 height 20
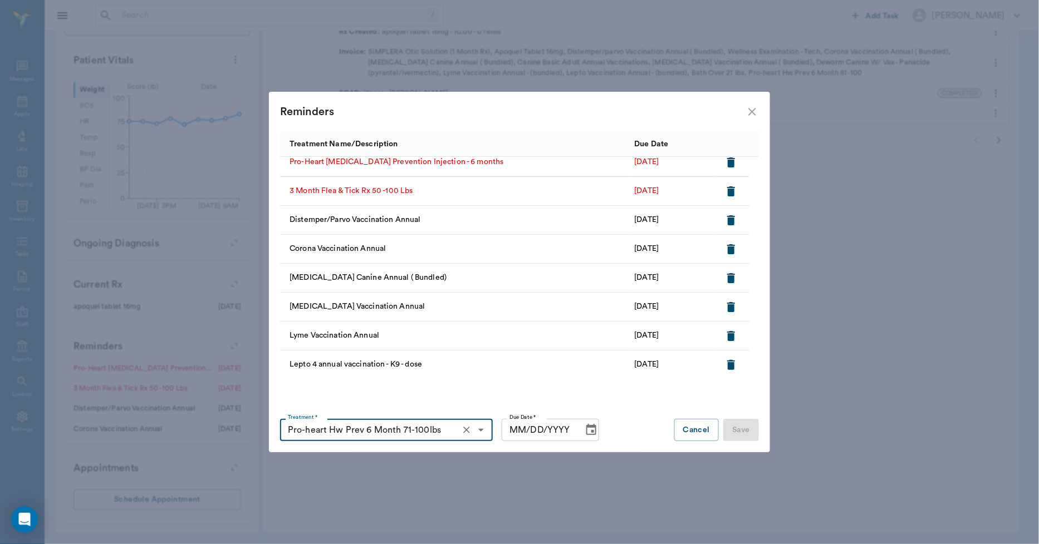
type input "Pro-heart Hw Prev 6 Month 71-100lbs"
click at [748, 115] on icon "close" at bounding box center [751, 111] width 13 height 13
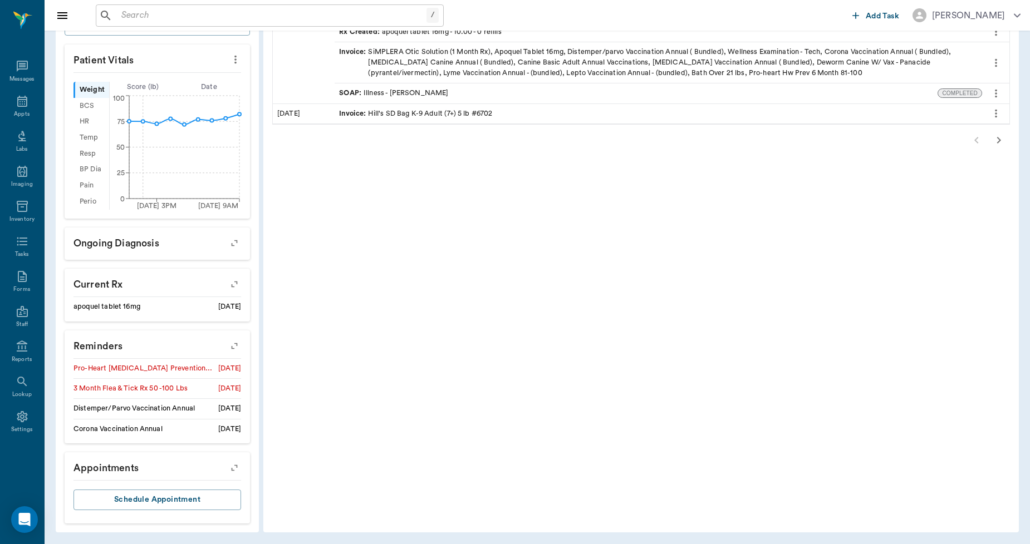
scroll to position [292, 0]
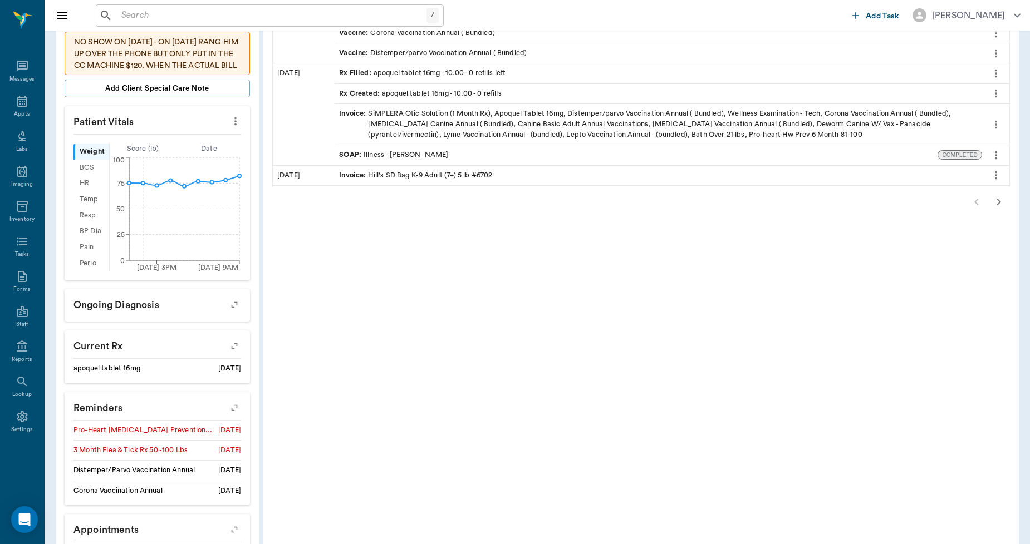
click at [230, 404] on icon "button" at bounding box center [235, 408] width 16 height 16
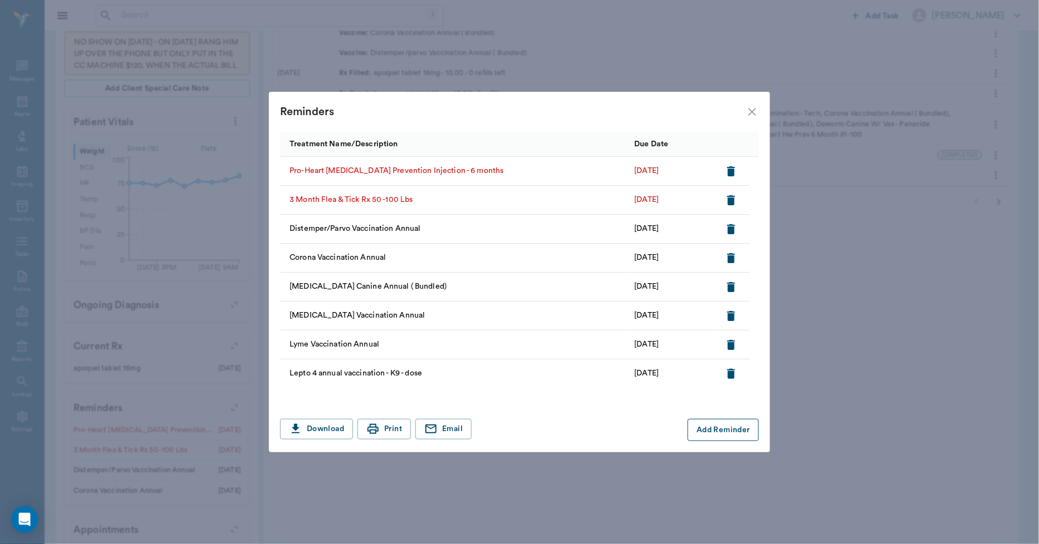
click at [708, 436] on button "Add Reminder" at bounding box center [723, 430] width 71 height 22
click at [423, 425] on input "Treatment *" at bounding box center [377, 431] width 188 height 16
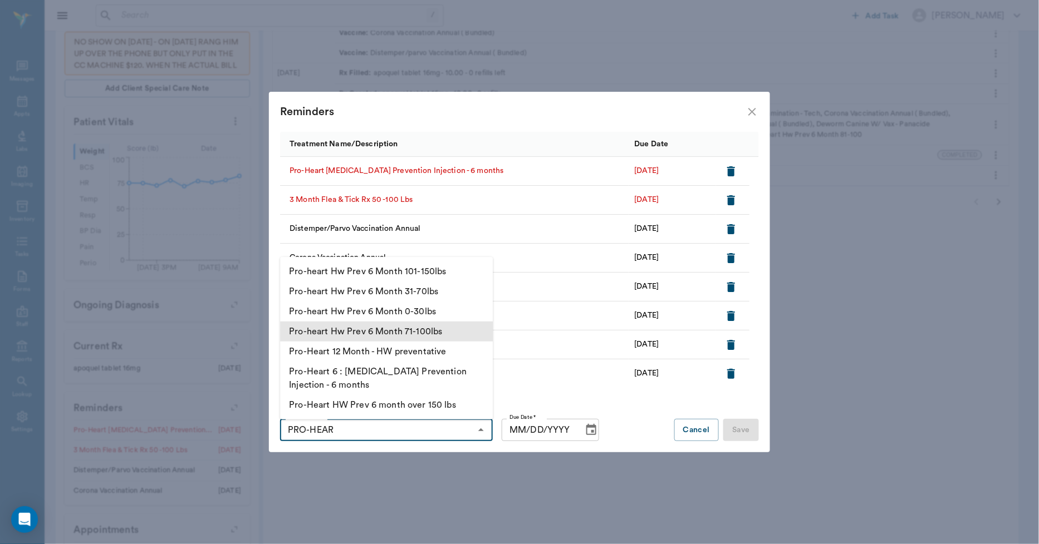
click at [394, 331] on li "Pro-heart Hw Prev 6 Month 71-100lbs" at bounding box center [386, 332] width 213 height 20
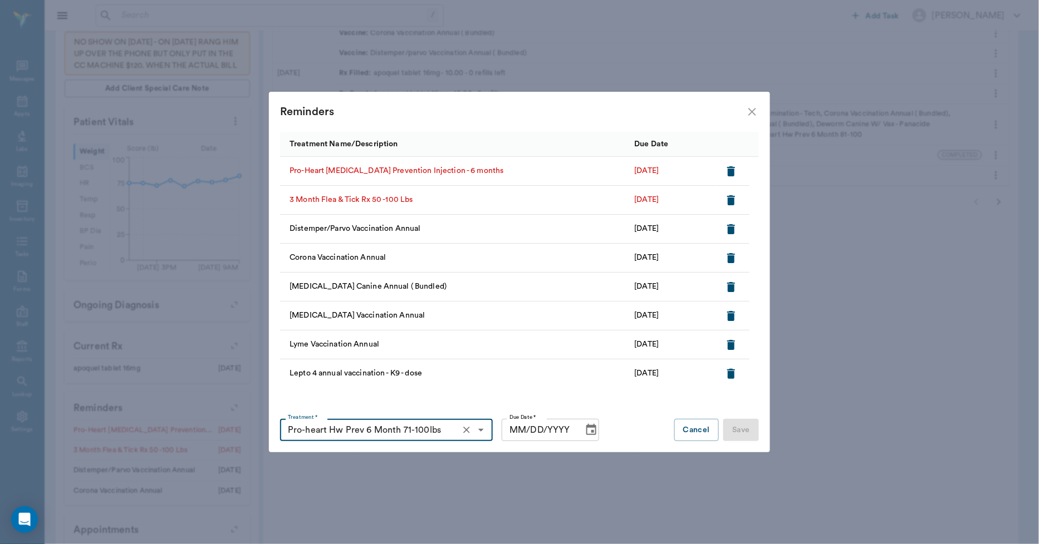
type input "Pro-heart Hw Prev 6 Month 71-100lbs"
click at [526, 428] on input "MM/DD/YYYY" at bounding box center [538, 430] width 73 height 22
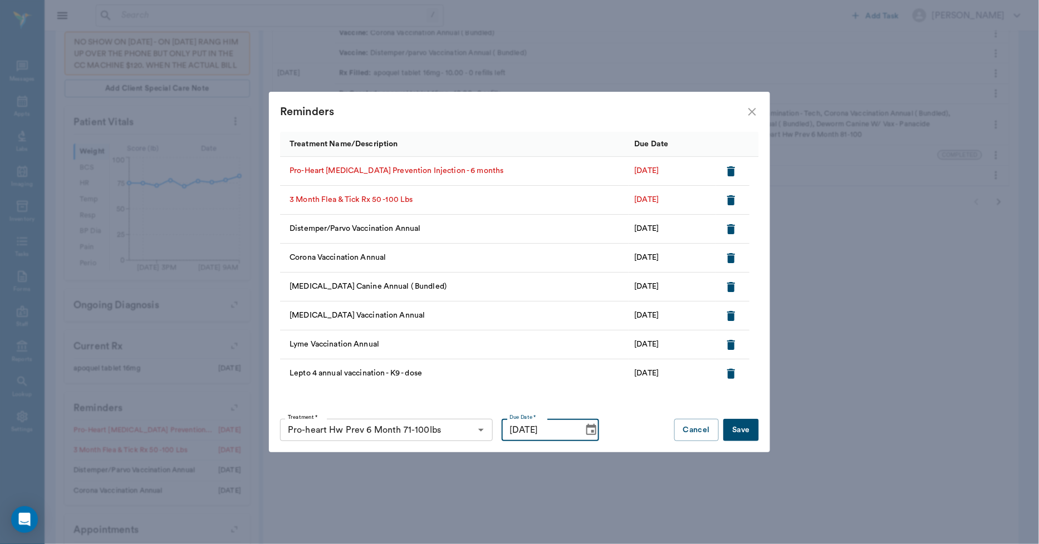
click at [519, 435] on input "06/26/2026" at bounding box center [538, 430] width 73 height 22
type input "12/26/2025"
click at [738, 432] on button "Save" at bounding box center [741, 430] width 36 height 22
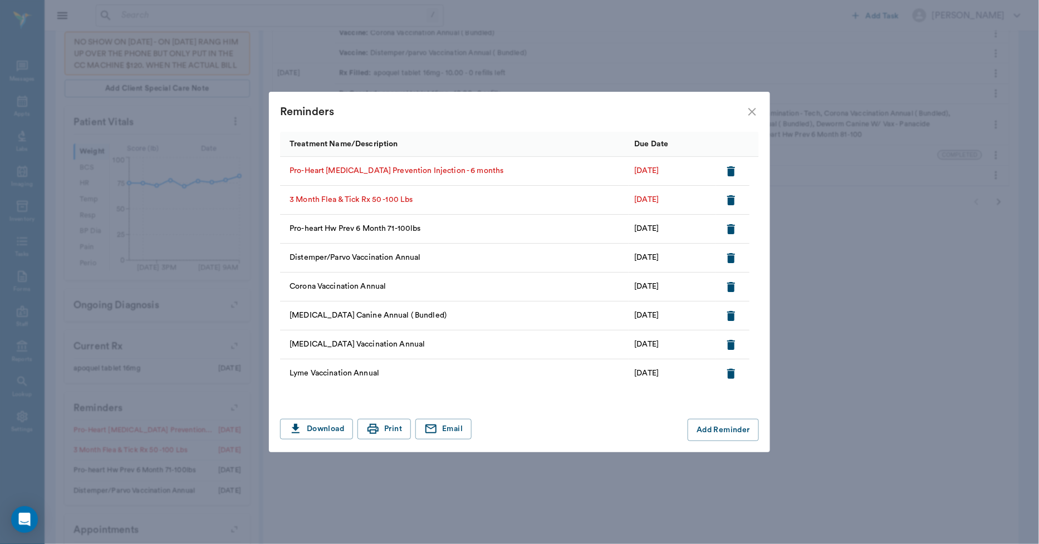
click at [731, 169] on icon "button" at bounding box center [731, 171] width 8 height 10
click at [752, 114] on icon "close" at bounding box center [751, 111] width 13 height 13
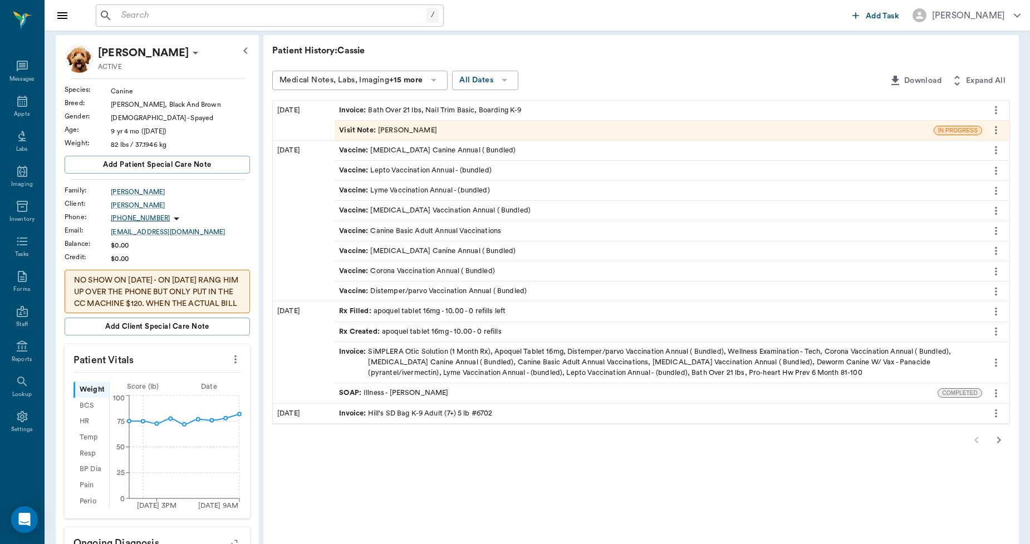
scroll to position [62, 0]
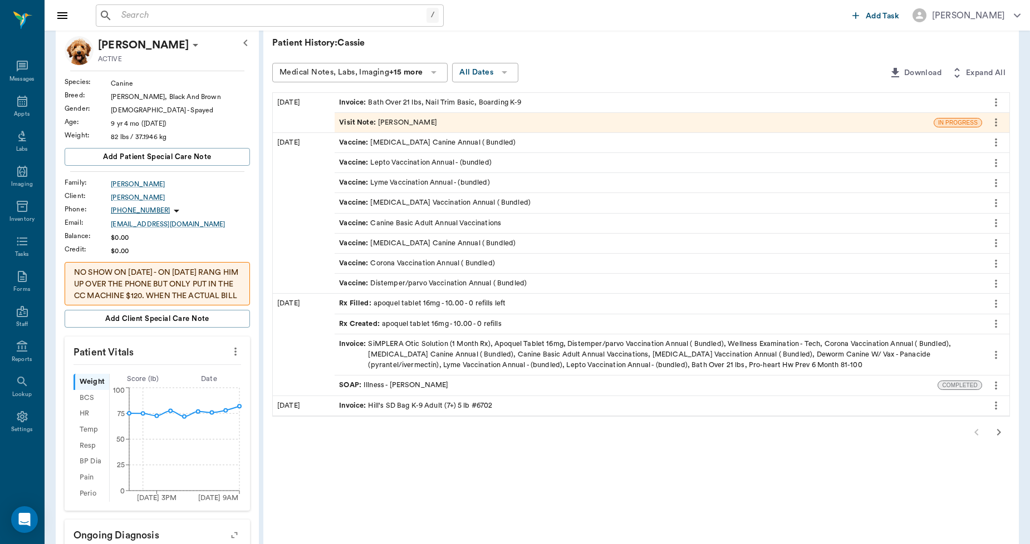
click at [995, 430] on icon "button" at bounding box center [998, 432] width 13 height 13
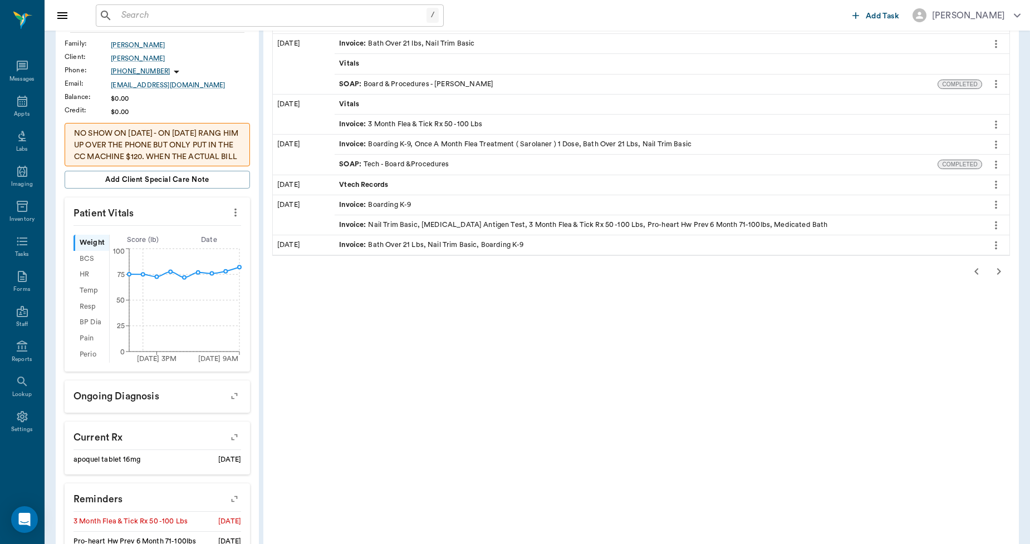
scroll to position [309, 0]
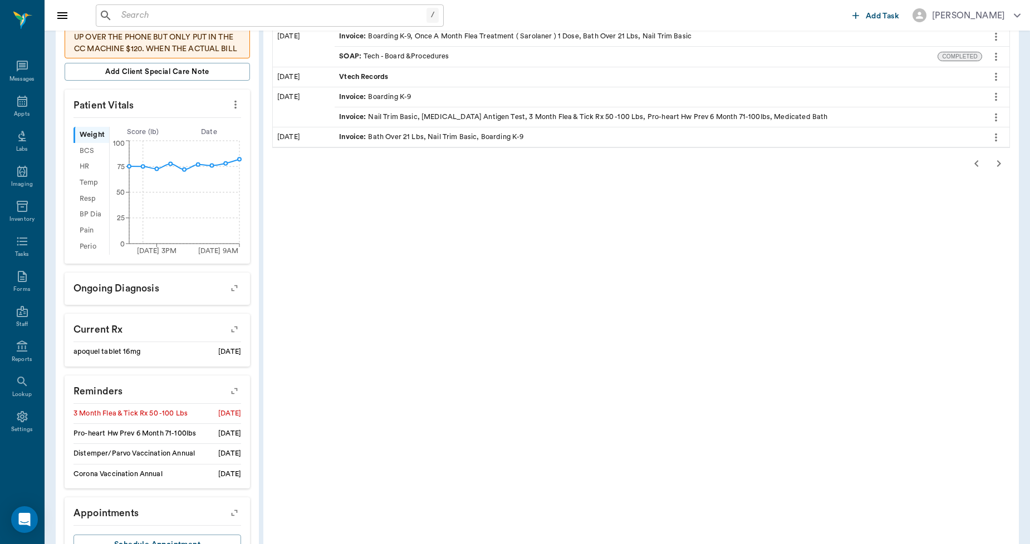
click at [232, 394] on icon "button" at bounding box center [235, 391] width 16 height 16
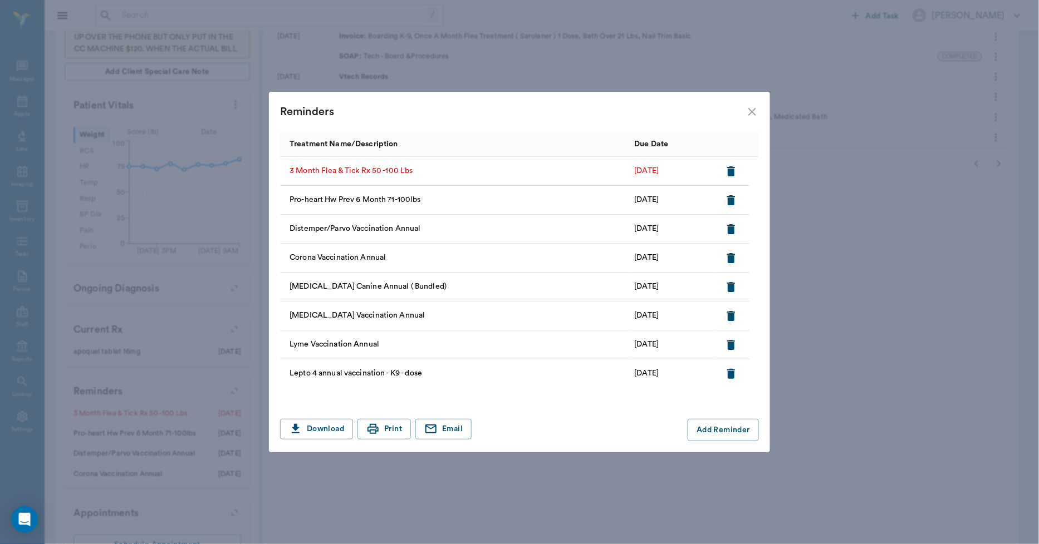
click at [757, 114] on icon "close" at bounding box center [751, 111] width 13 height 13
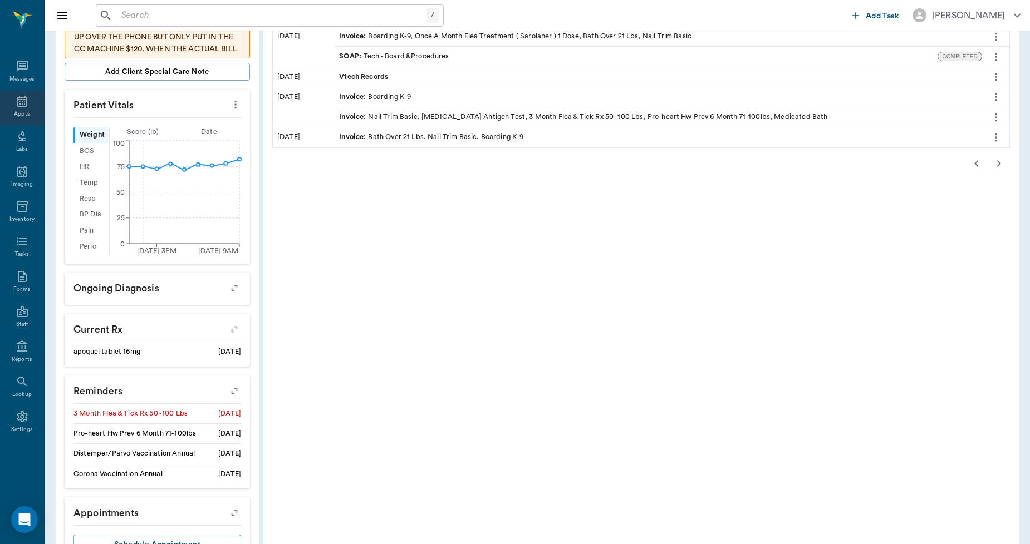
click at [22, 104] on icon at bounding box center [22, 101] width 10 height 11
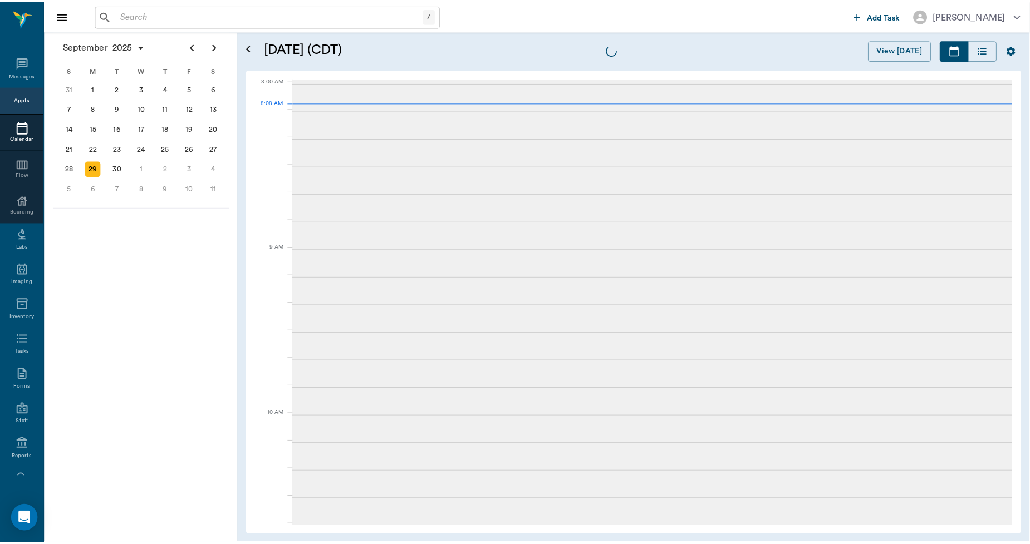
scroll to position [2, 0]
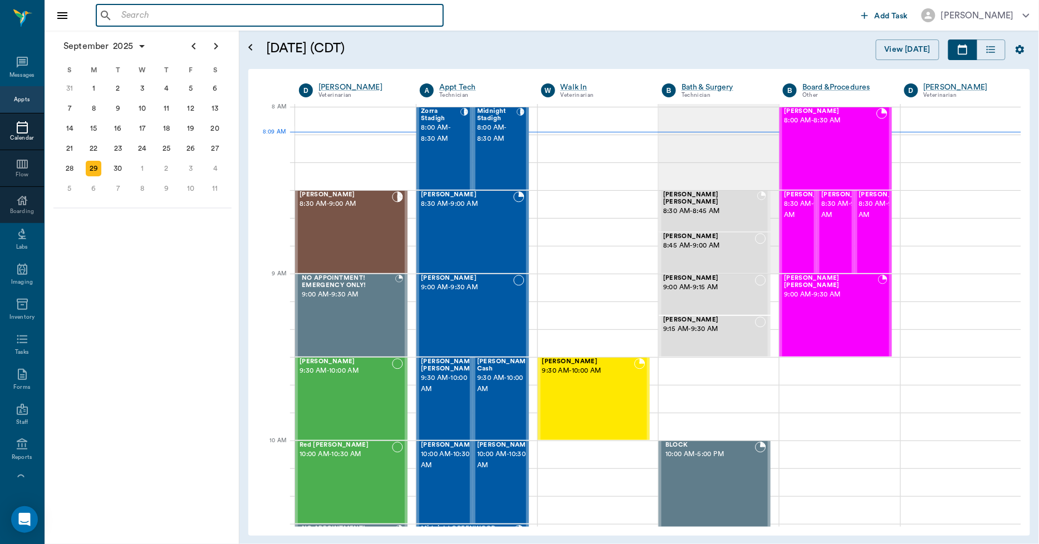
click at [210, 17] on input "text" at bounding box center [278, 16] width 322 height 16
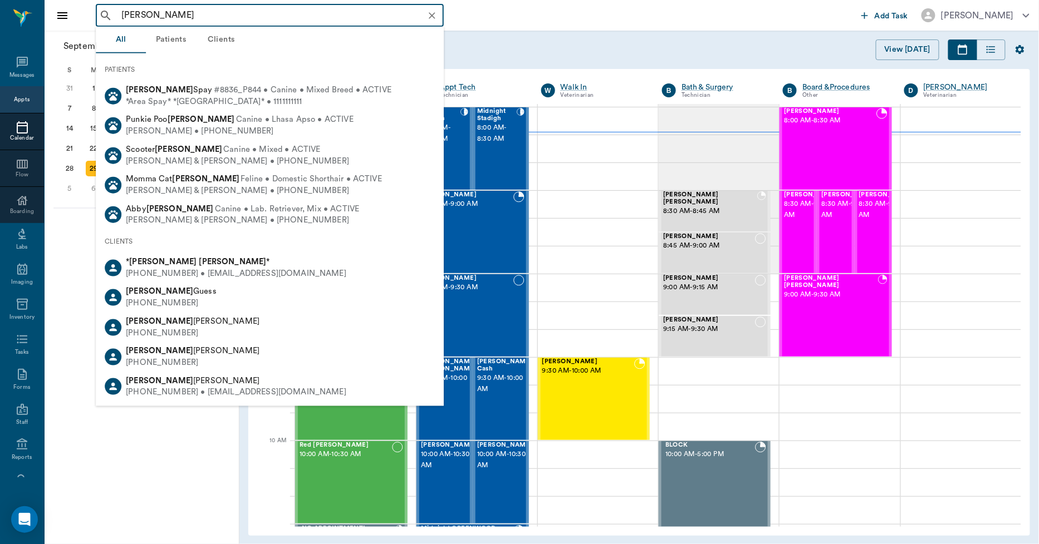
click at [163, 260] on div "* Martha McCasland *" at bounding box center [236, 263] width 220 height 12
type input "MARTHA MCCASL"
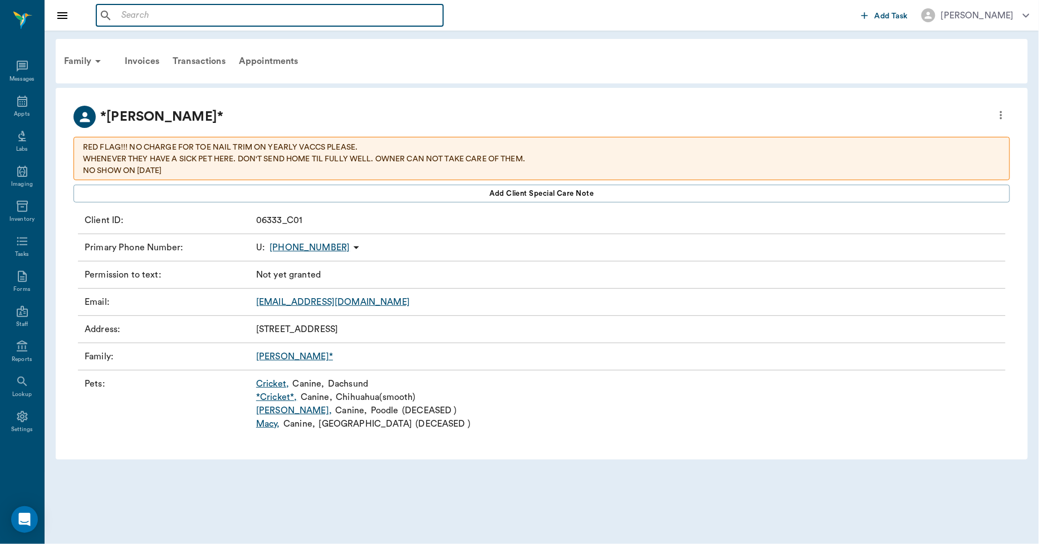
click at [159, 15] on input "text" at bounding box center [278, 16] width 322 height 16
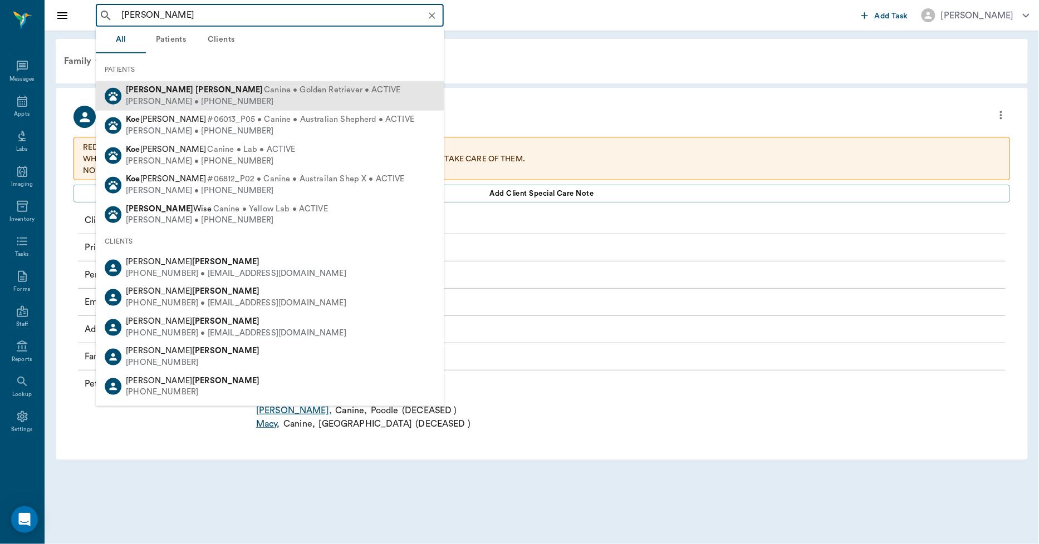
click at [195, 88] on b "Koehler" at bounding box center [228, 90] width 67 height 8
type input "GOLDIE KOE"
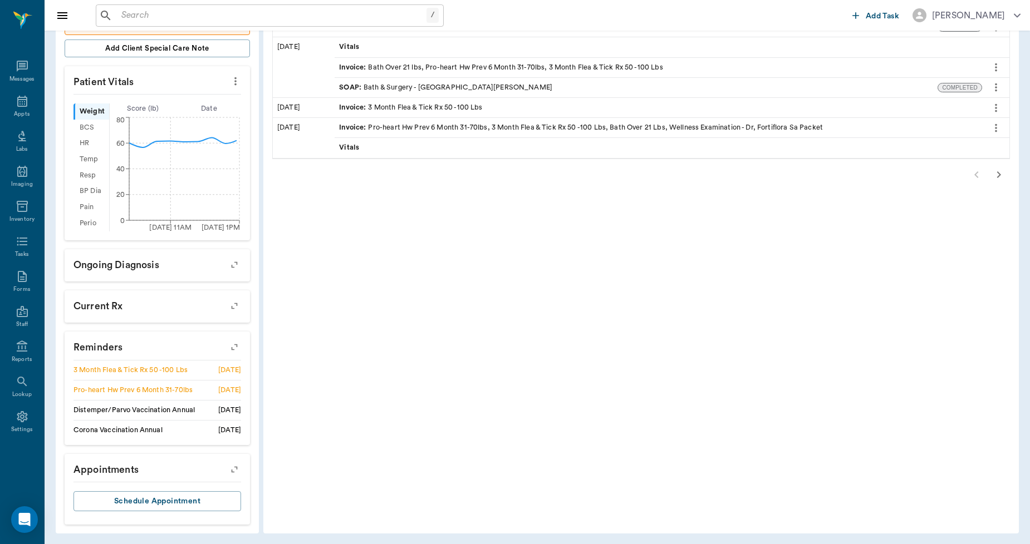
scroll to position [311, 0]
click at [232, 347] on icon "button" at bounding box center [234, 345] width 9 height 9
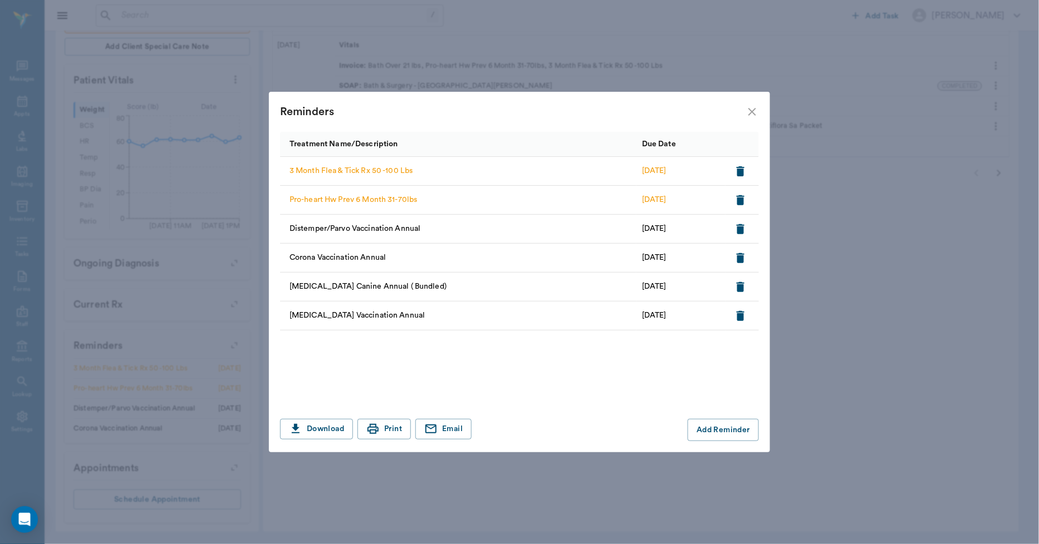
click at [754, 115] on icon "close" at bounding box center [751, 111] width 13 height 13
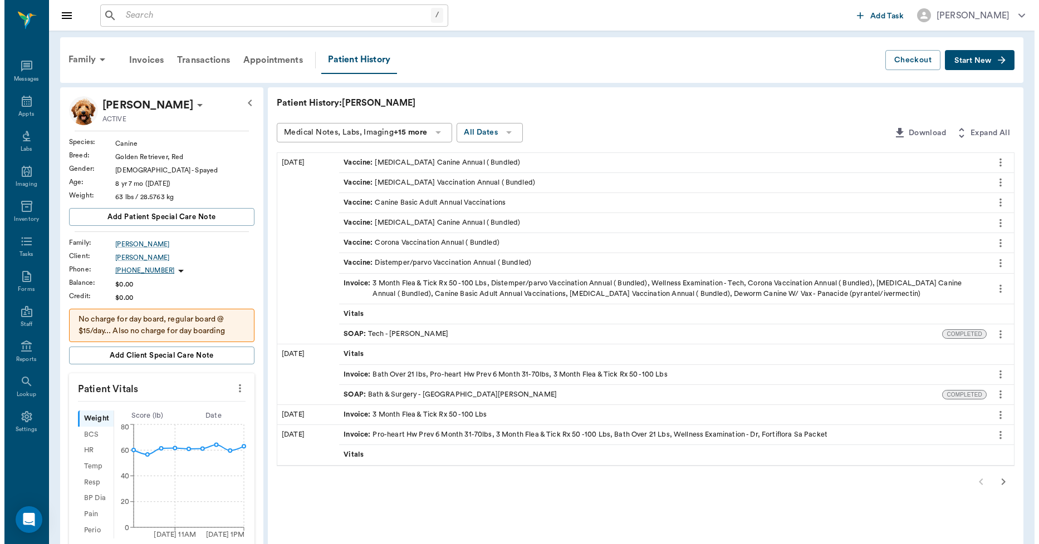
scroll to position [0, 0]
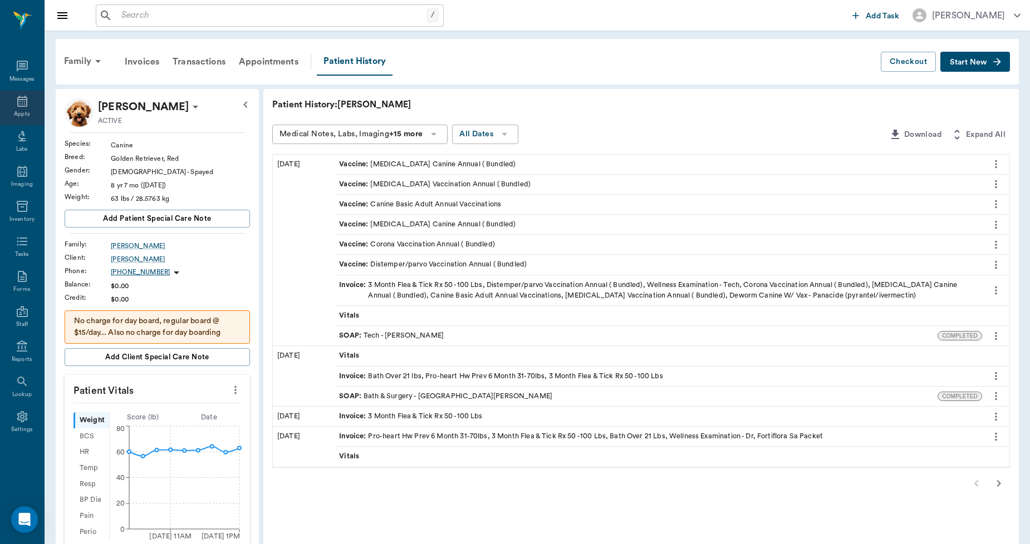
click at [20, 106] on icon at bounding box center [22, 101] width 10 height 11
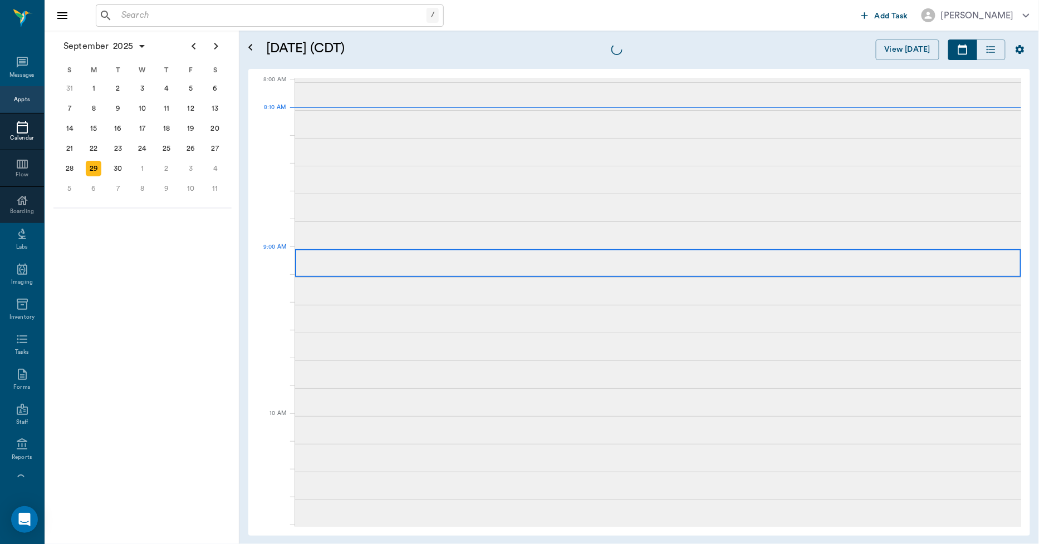
scroll to position [2, 0]
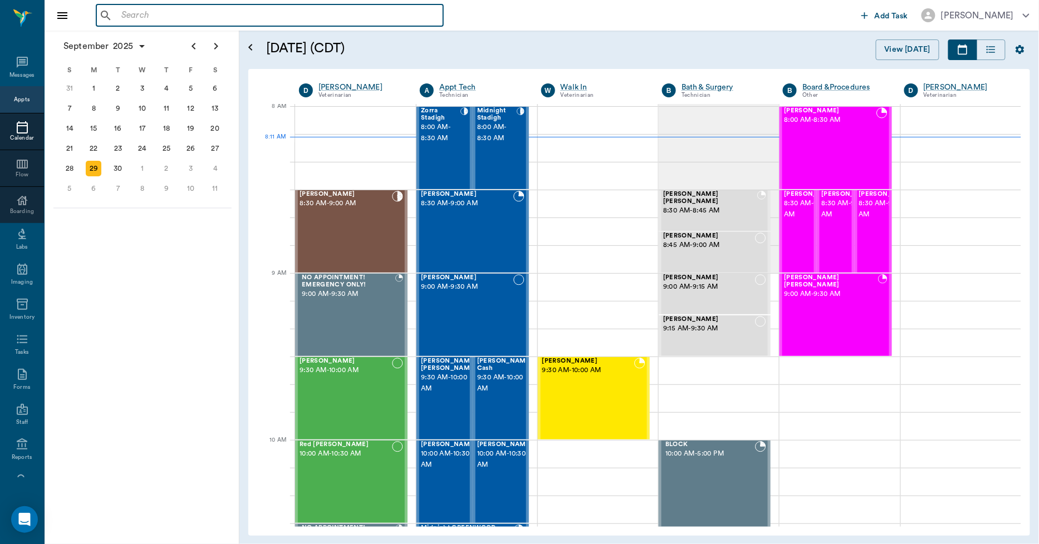
click at [126, 17] on input "text" at bounding box center [278, 16] width 322 height 16
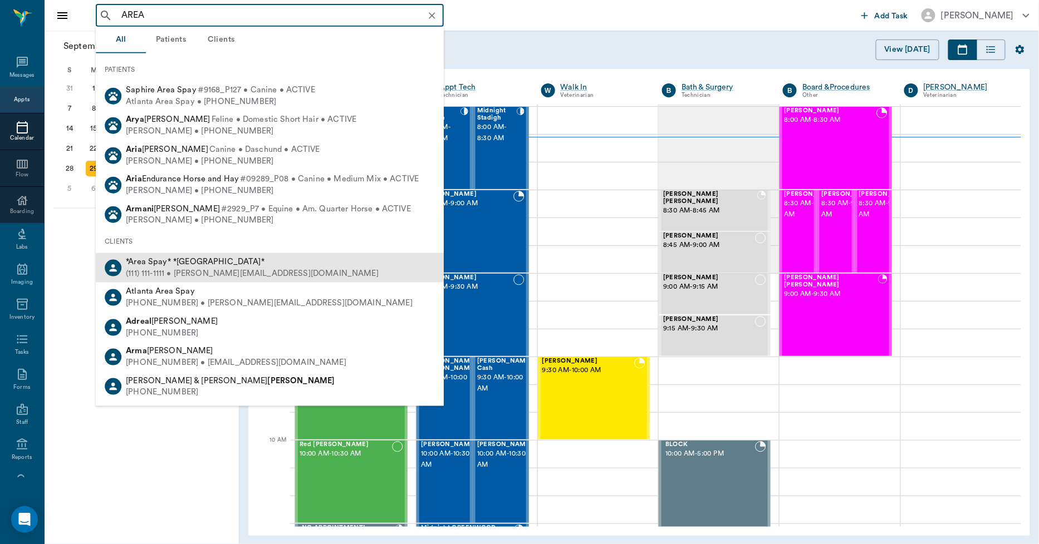
click at [151, 262] on span "*Area Spay* *Atlanta*" at bounding box center [195, 262] width 139 height 8
type input "AREA"
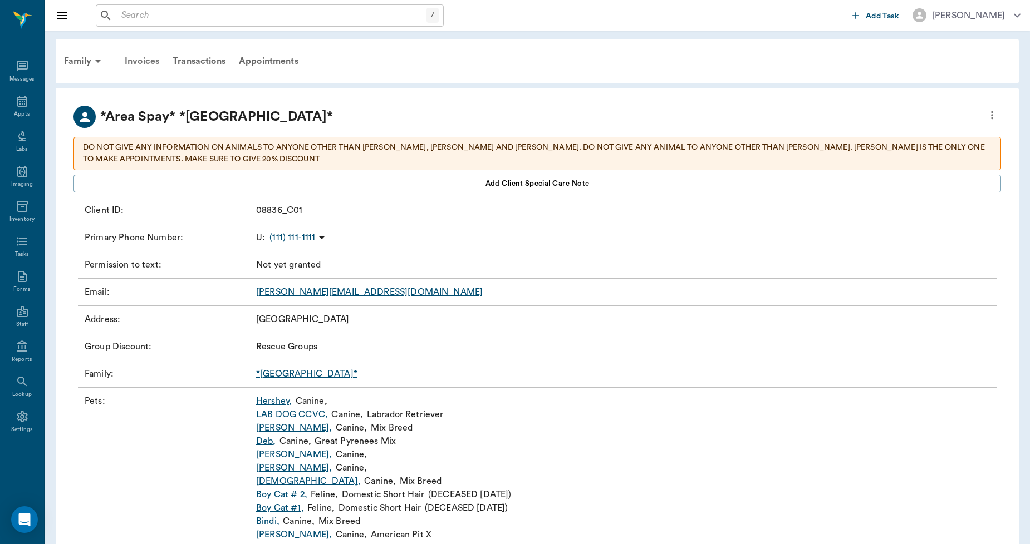
click at [138, 58] on div "Invoices" at bounding box center [142, 61] width 48 height 27
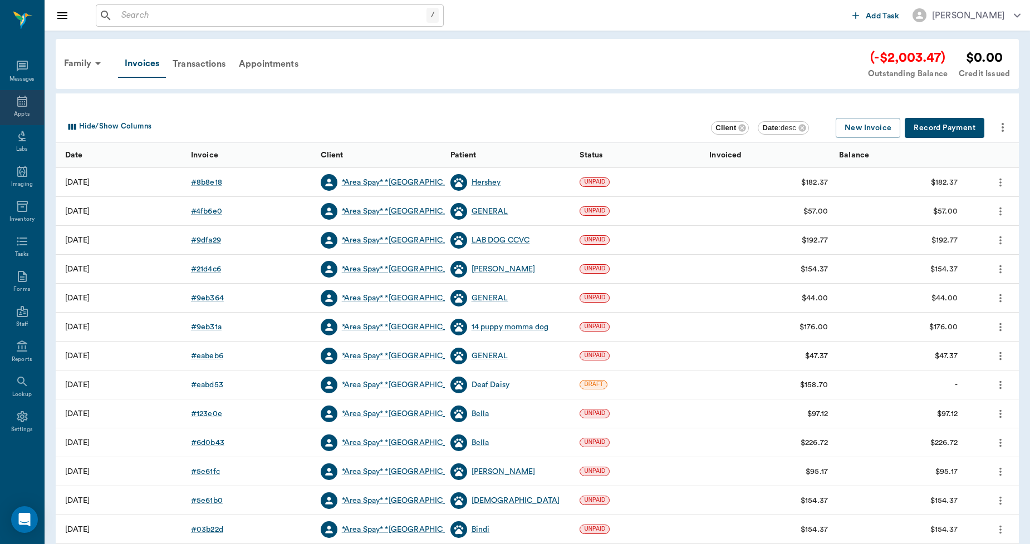
click at [19, 104] on icon at bounding box center [22, 101] width 10 height 11
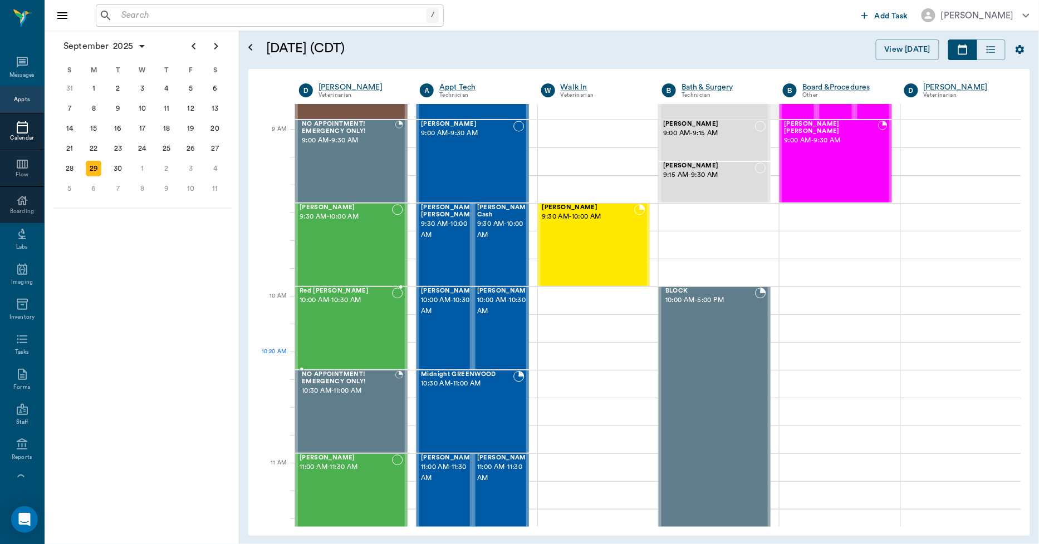
scroll to position [124, 0]
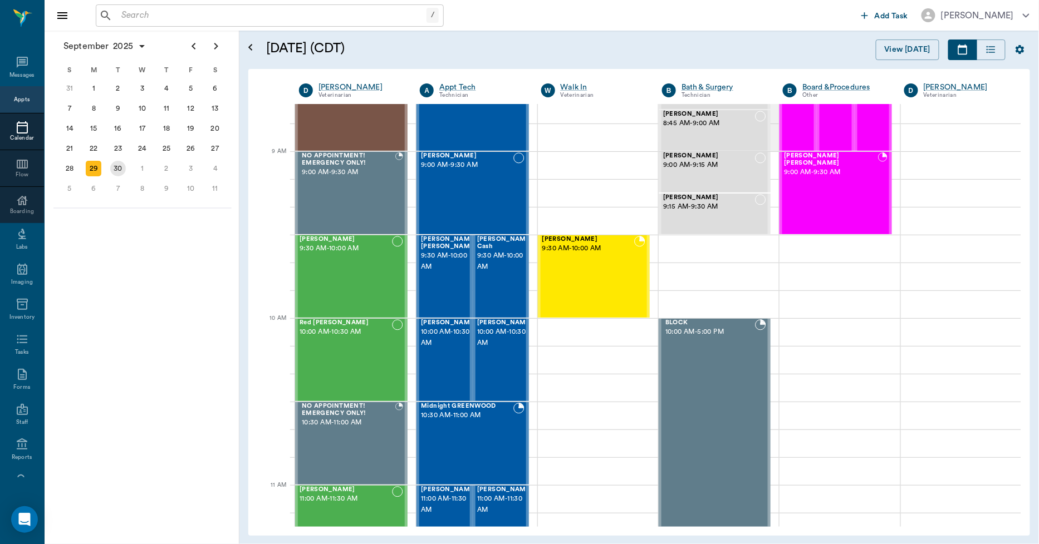
click at [119, 166] on div "30" at bounding box center [118, 169] width 16 height 16
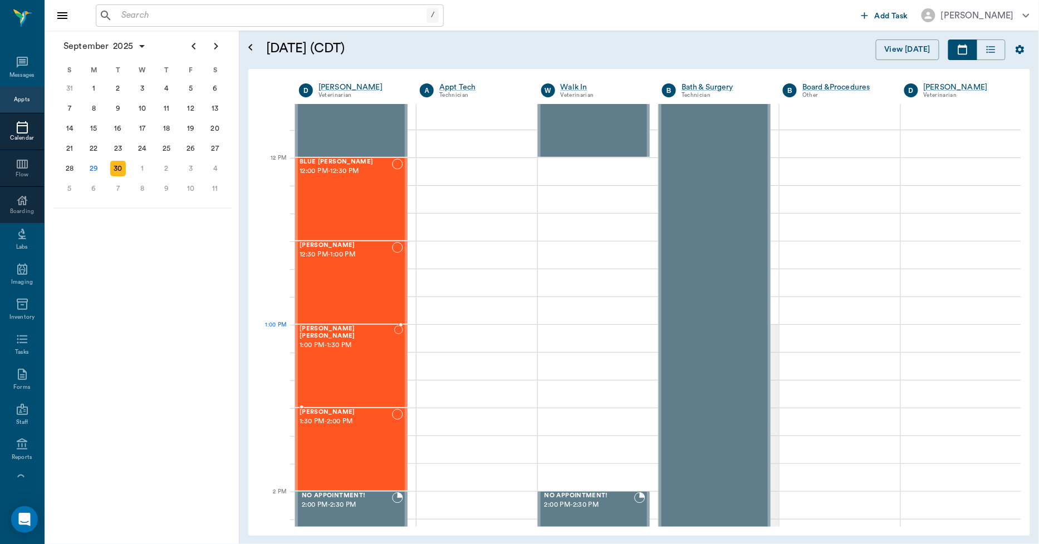
scroll to position [618, 0]
click at [142, 169] on div "1" at bounding box center [143, 169] width 16 height 16
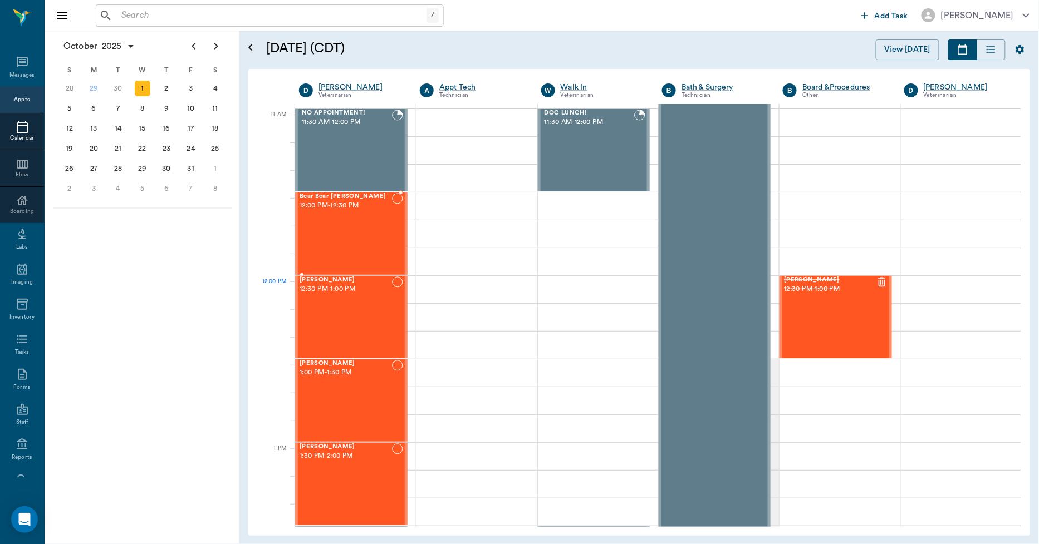
scroll to position [680, 0]
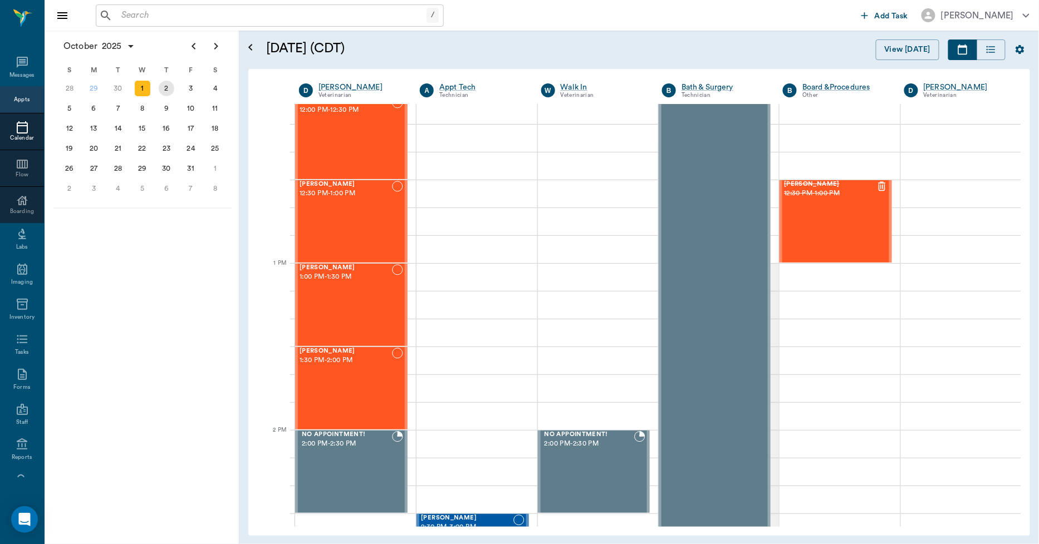
click at [165, 92] on div "2" at bounding box center [167, 89] width 16 height 16
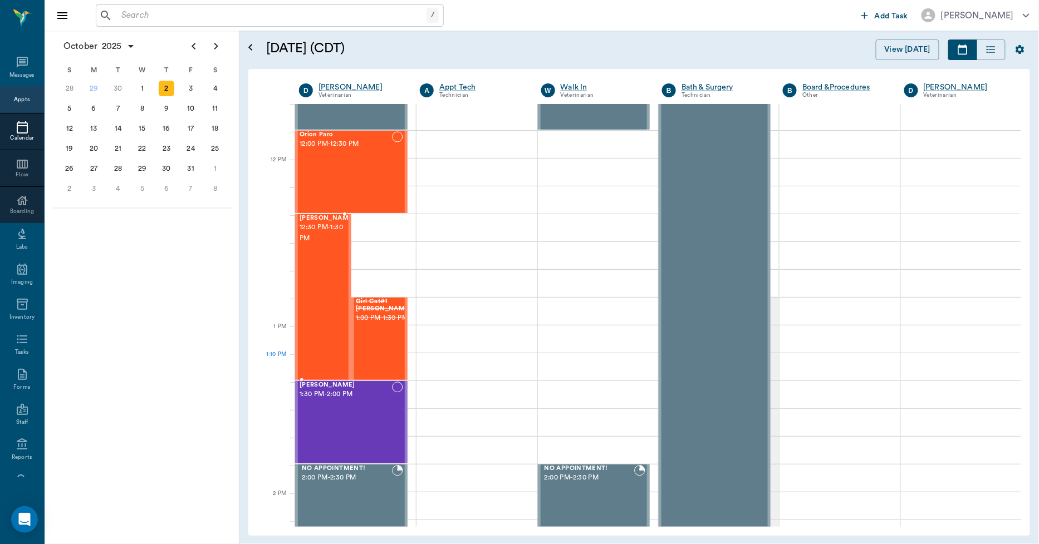
scroll to position [680, 0]
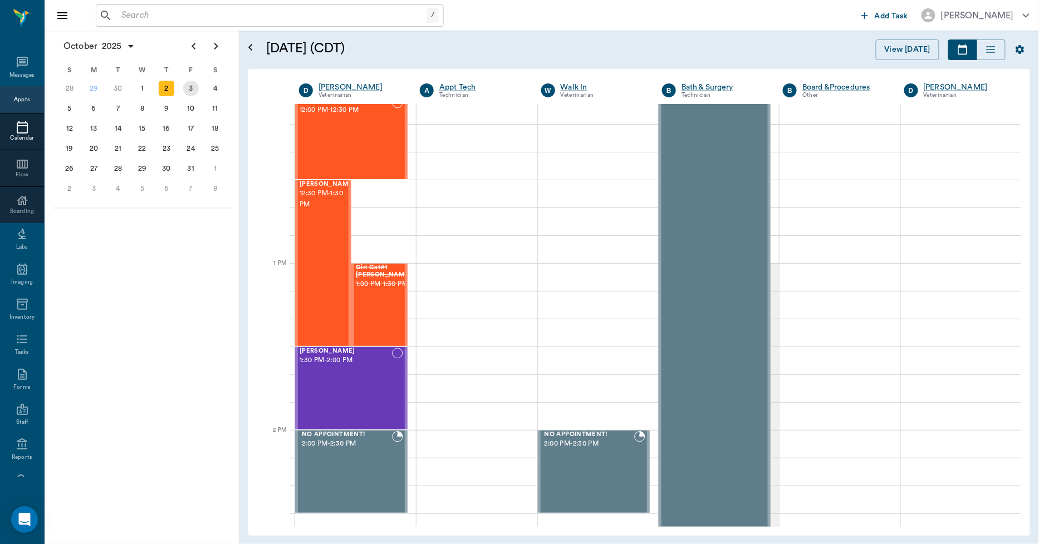
click at [193, 90] on div "3" at bounding box center [191, 89] width 16 height 16
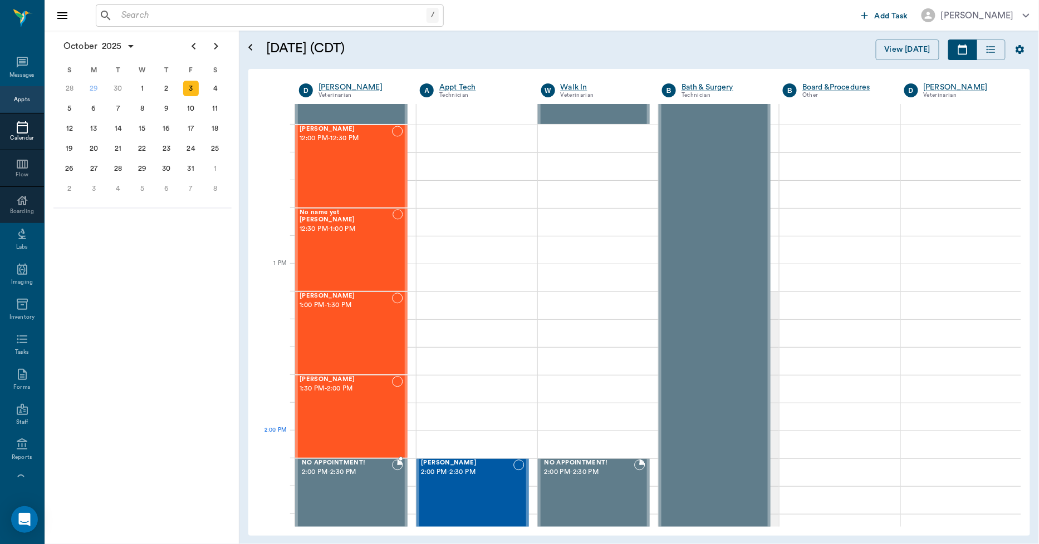
scroll to position [680, 0]
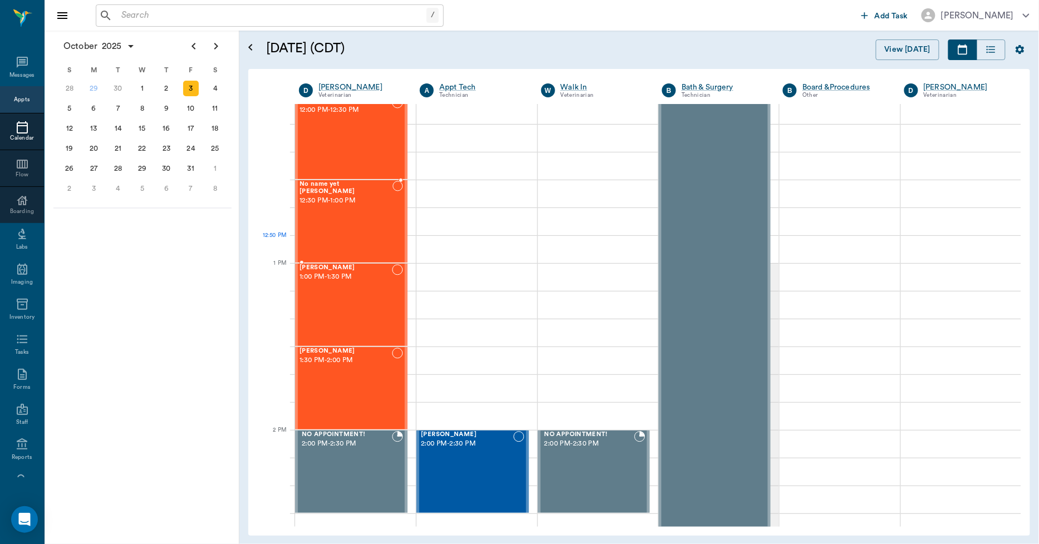
click at [344, 236] on div "No name yet Taylor 12:30 PM - 1:00 PM" at bounding box center [345, 221] width 93 height 81
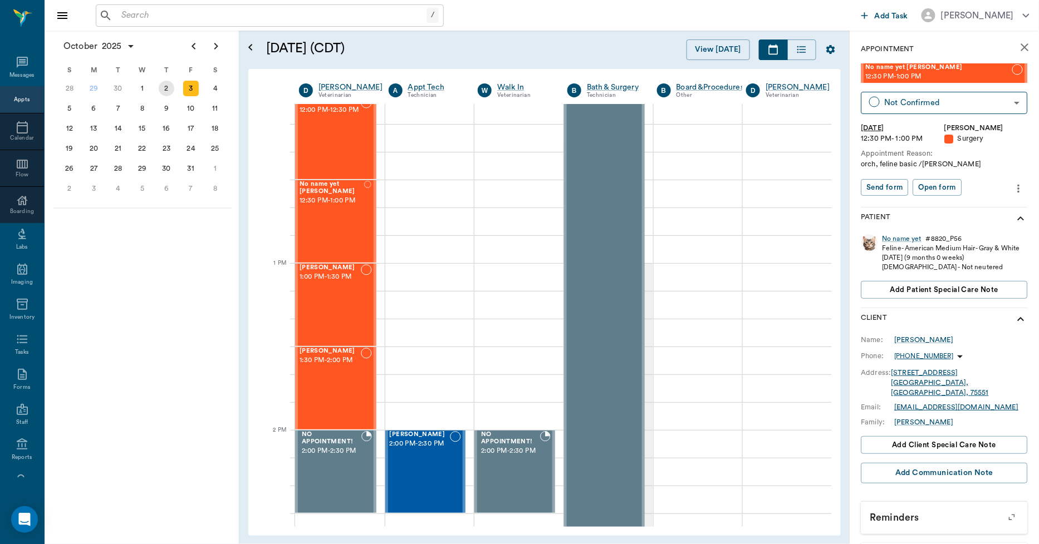
click at [170, 91] on div "2" at bounding box center [167, 89] width 16 height 16
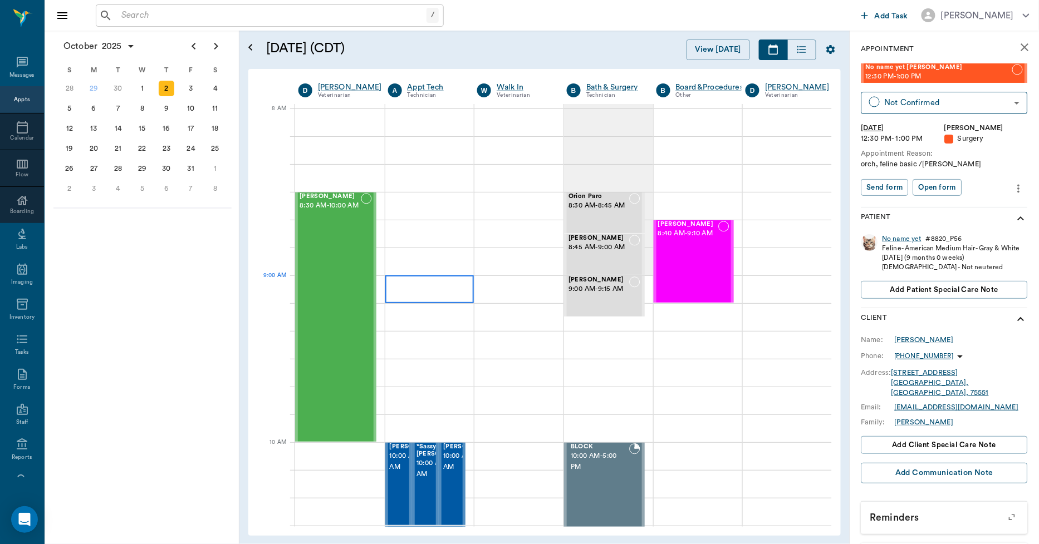
scroll to position [0, 1]
click at [188, 91] on div "3" at bounding box center [191, 89] width 16 height 16
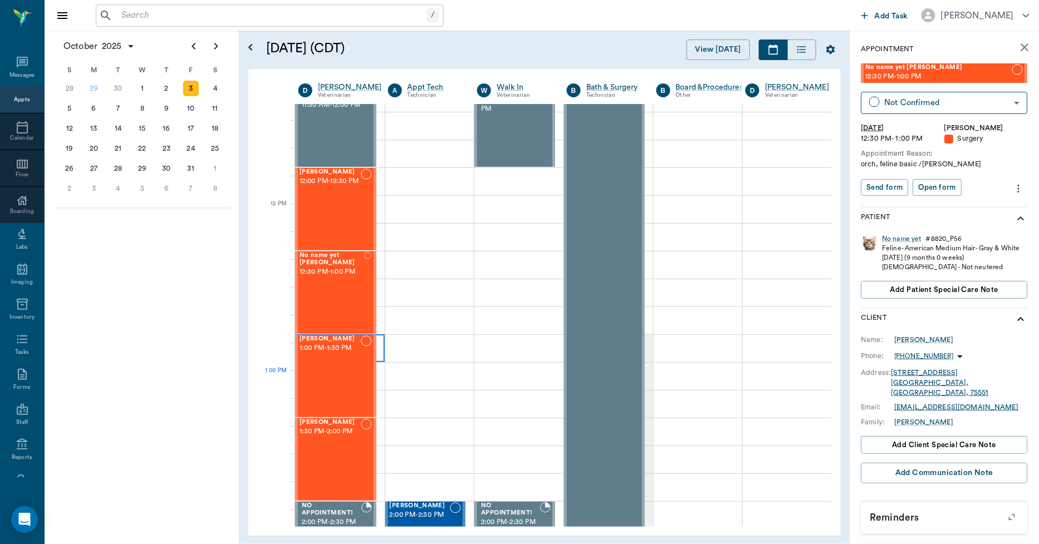
scroll to position [618, 1]
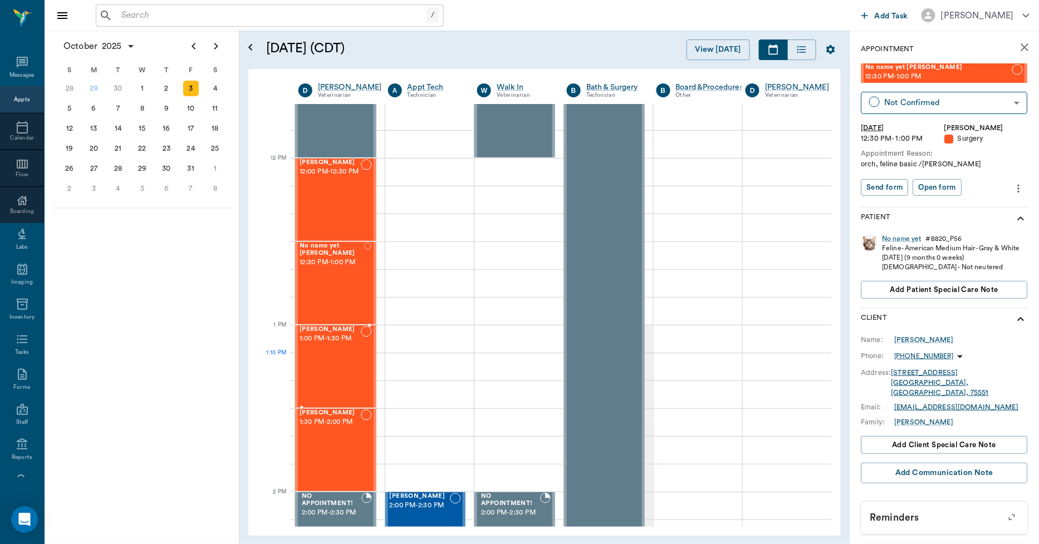
click at [340, 366] on div "Shiler Kilgore 1:00 PM - 1:30 PM" at bounding box center [329, 366] width 61 height 81
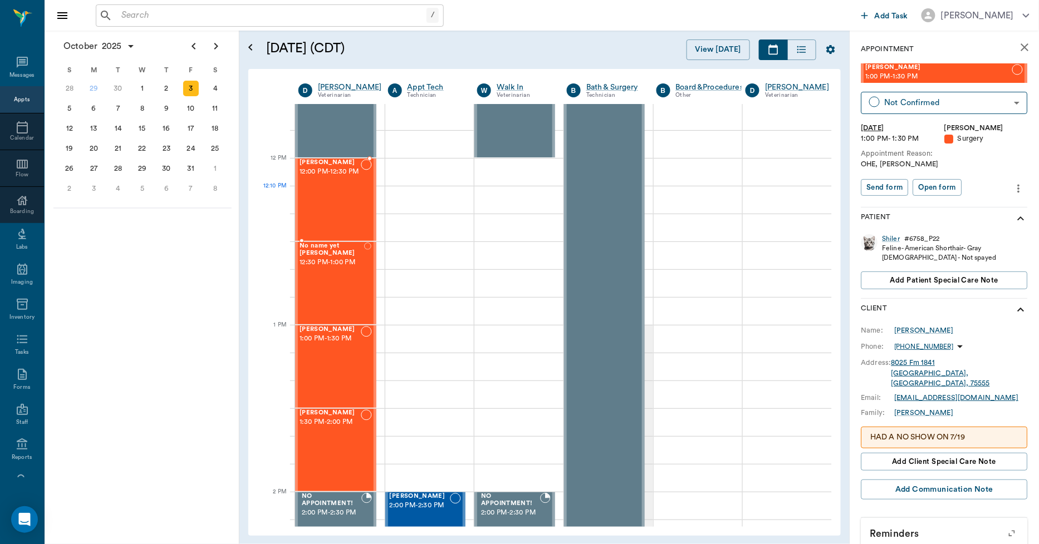
click at [331, 194] on div "Skipper Bragg 12:00 PM - 12:30 PM" at bounding box center [329, 199] width 61 height 81
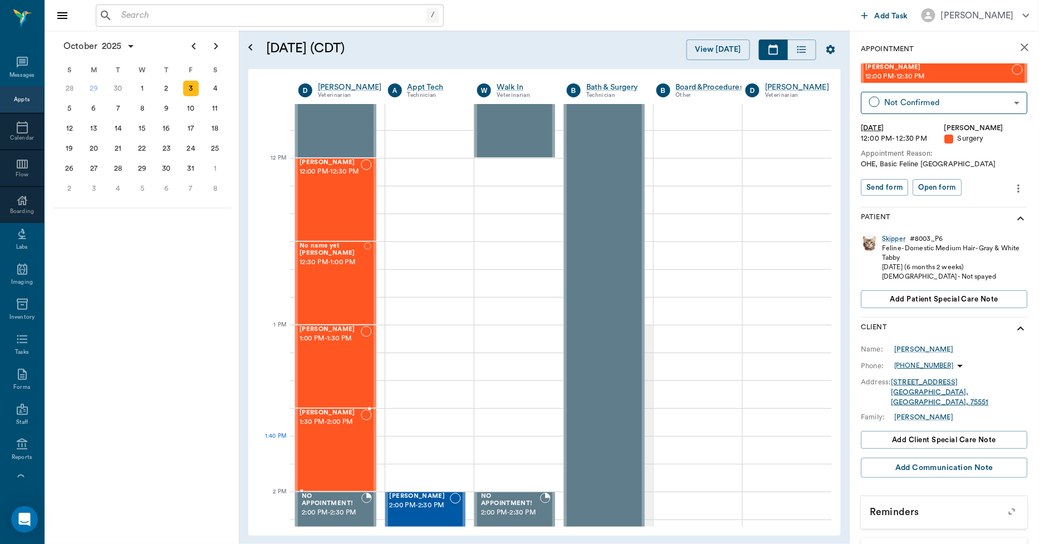
click at [340, 448] on div "Marsha Burns 1:30 PM - 2:00 PM" at bounding box center [329, 450] width 61 height 81
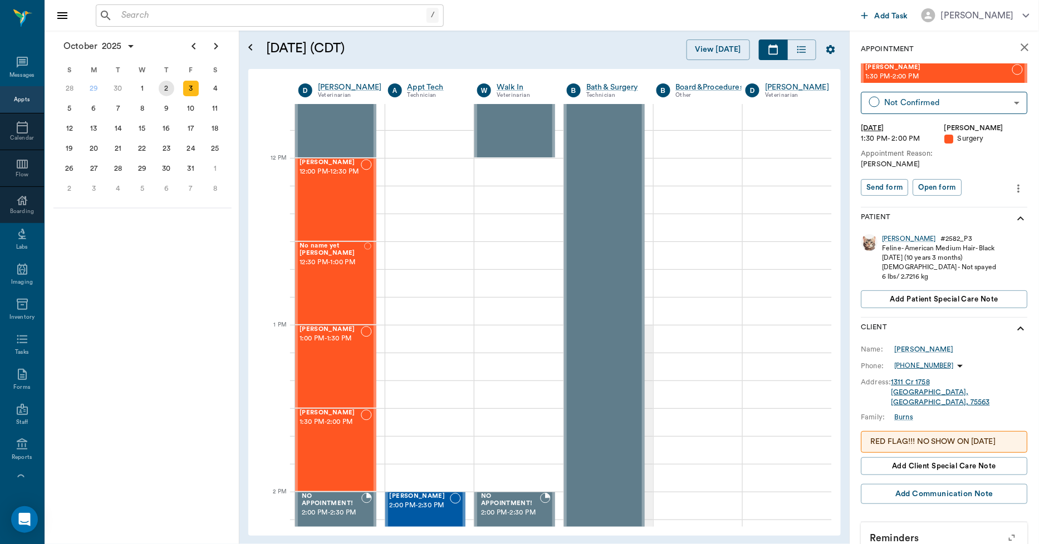
click at [169, 90] on div "2" at bounding box center [167, 89] width 16 height 16
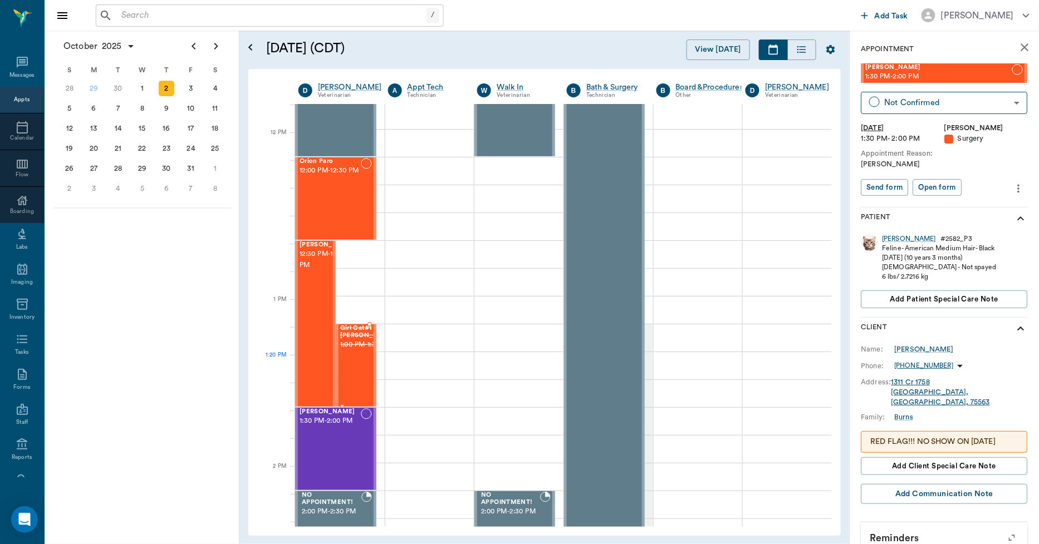
scroll to position [557, 1]
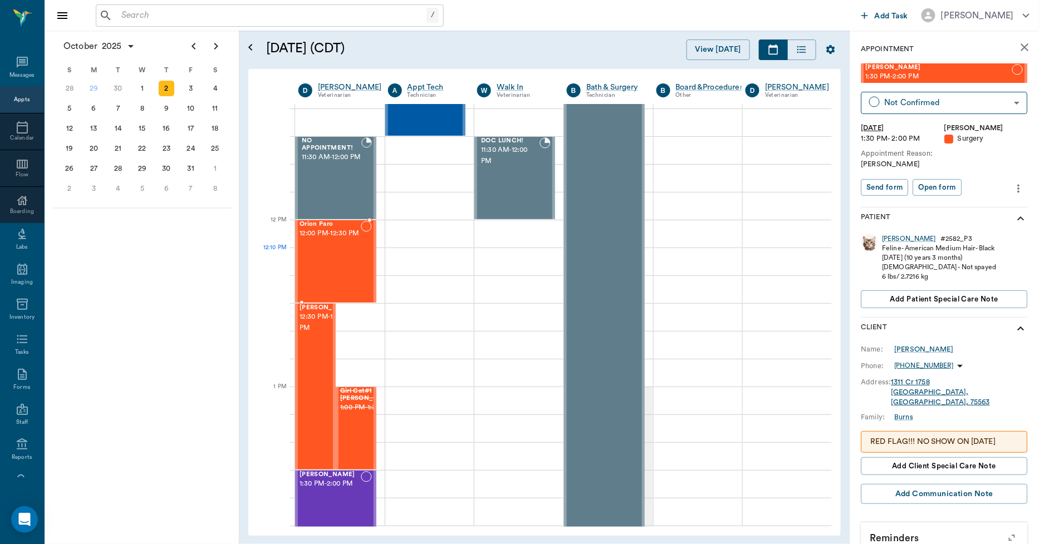
click at [318, 259] on div "Orion Paro 12:00 PM - 12:30 PM" at bounding box center [329, 261] width 61 height 81
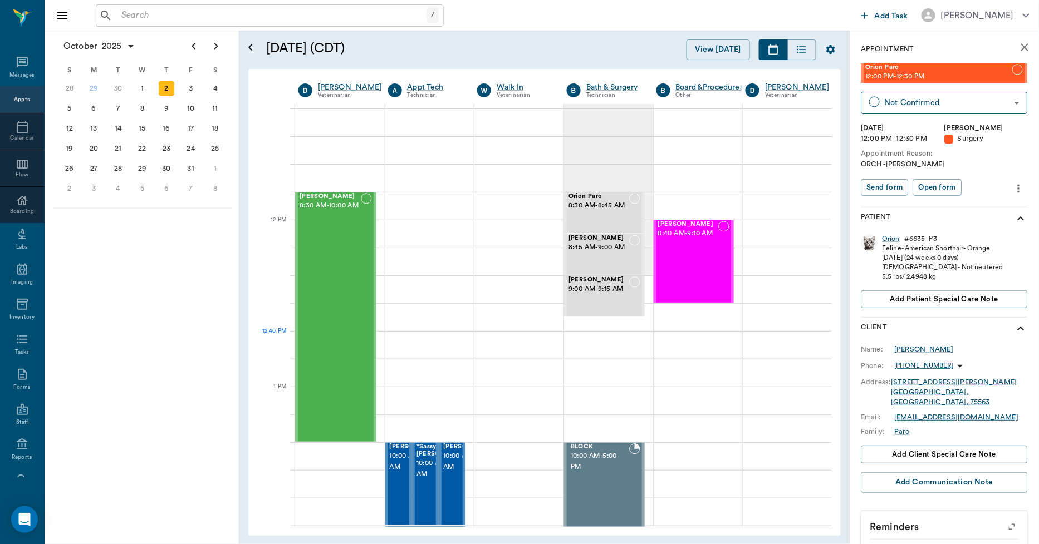
scroll to position [557, 1]
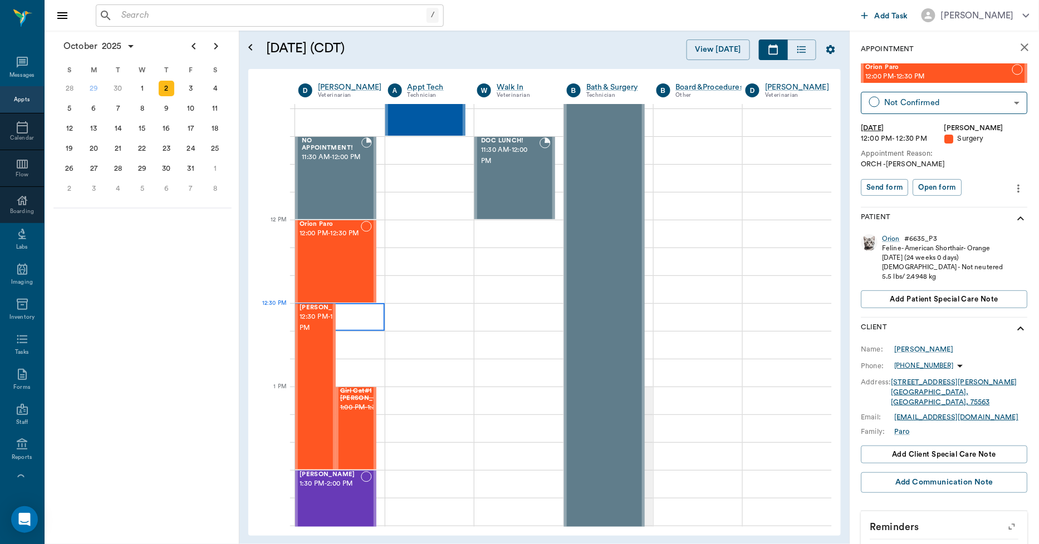
click at [342, 308] on div at bounding box center [340, 317] width 90 height 28
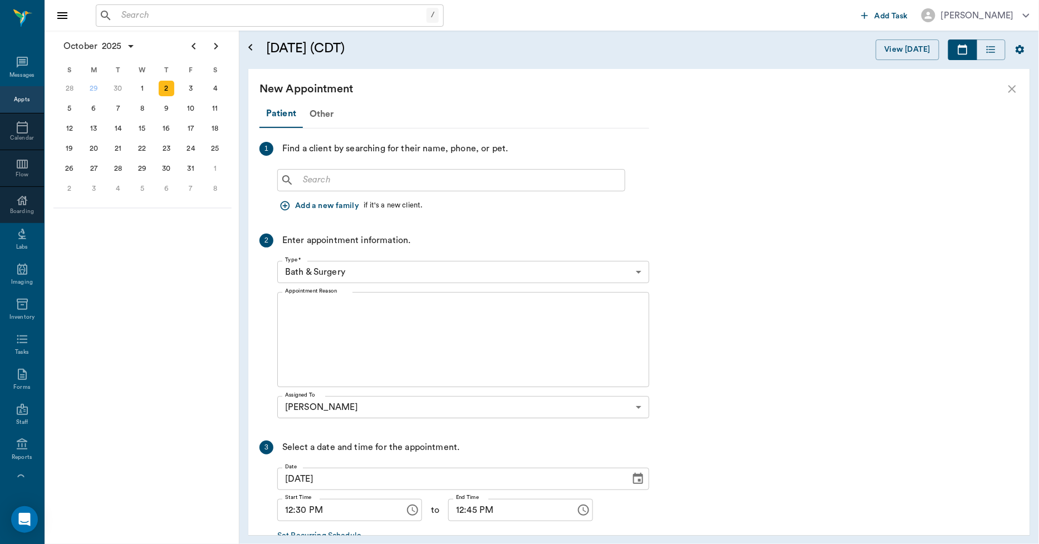
scroll to position [557, 0]
click at [315, 186] on input "text" at bounding box center [459, 181] width 322 height 16
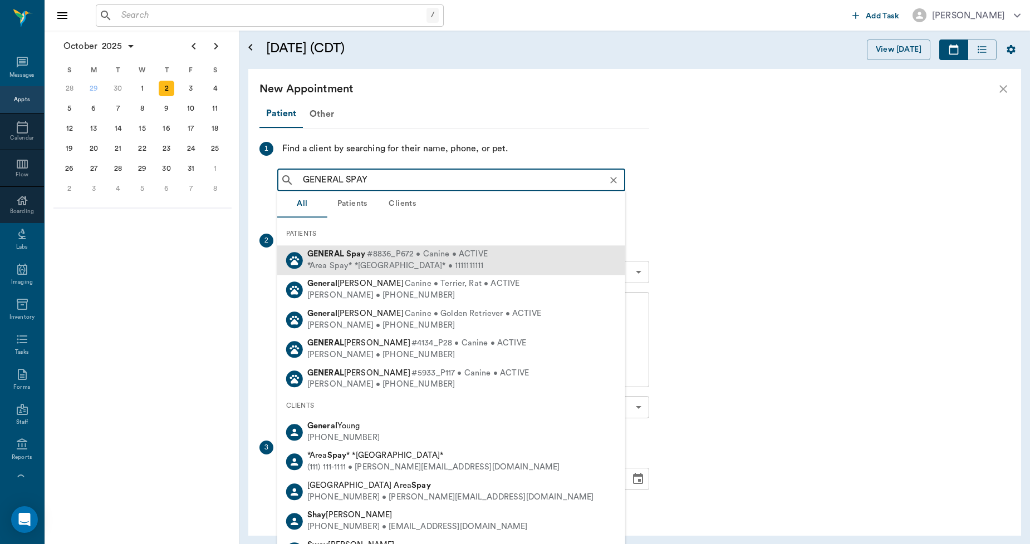
click at [346, 264] on div "*Area Spay* *[GEOGRAPHIC_DATA]* • 1111111111" at bounding box center [397, 267] width 180 height 12
type input "GENERAL SPAY"
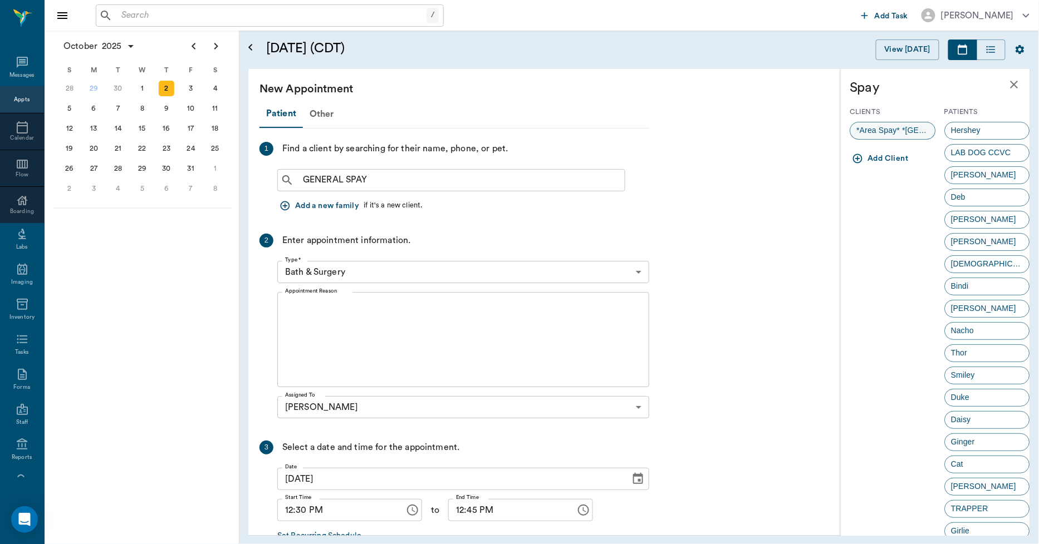
click at [896, 130] on span "*Area Spay* *[GEOGRAPHIC_DATA]*" at bounding box center [893, 131] width 85 height 12
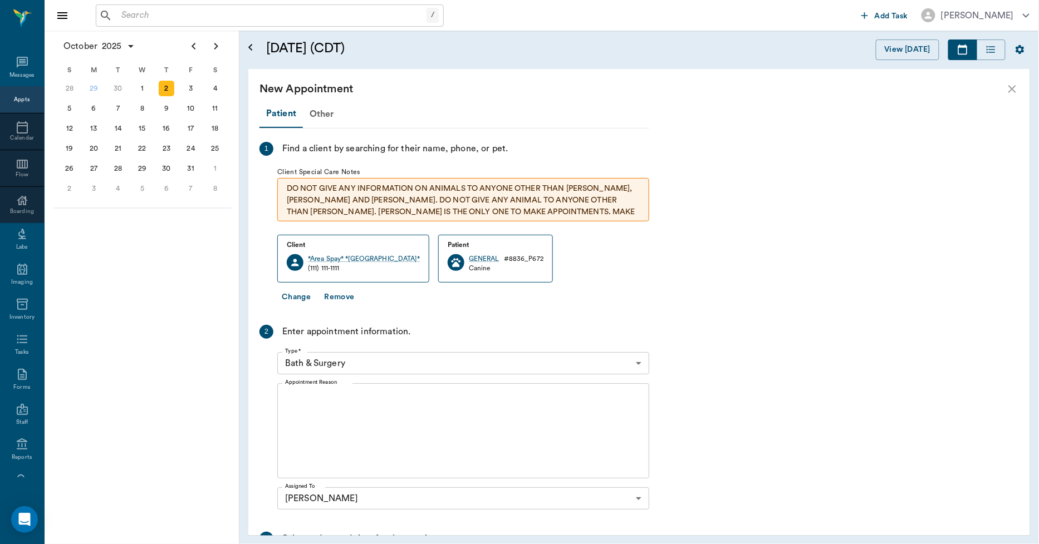
click at [336, 364] on body "/ ​ Add Task Dr. Bert Ellsworth Nectar Messages Appts Calendar Flow Boarding La…" at bounding box center [519, 272] width 1039 height 544
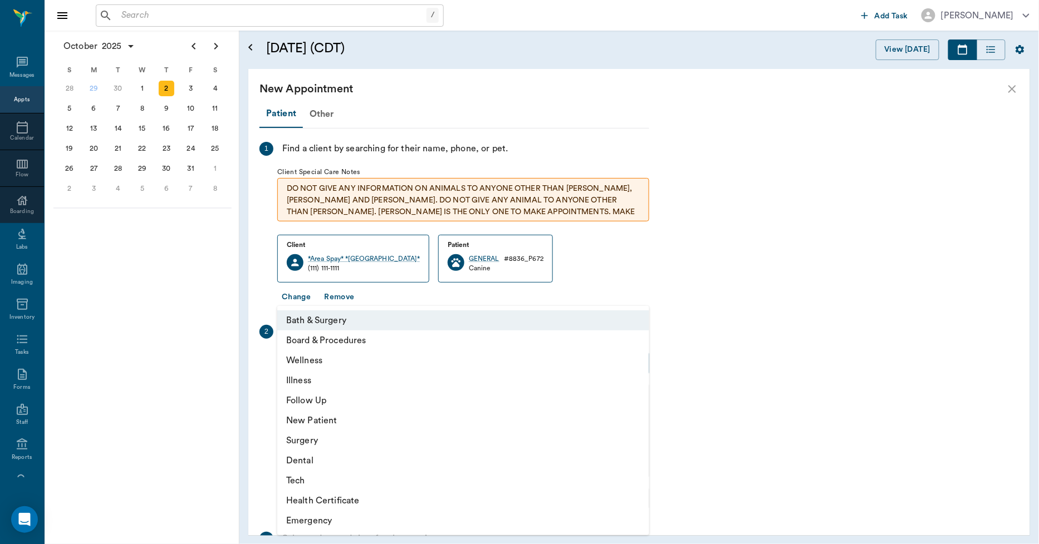
click at [307, 439] on li "Surgery" at bounding box center [463, 441] width 372 height 20
type input "65d2be4f46e3a538d89b8c18"
type input "01:00 PM"
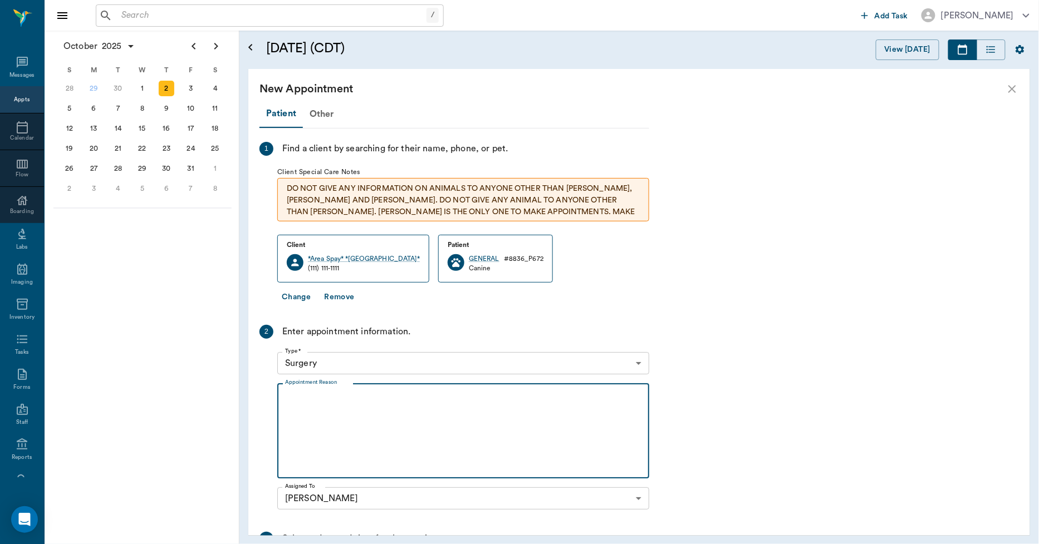
click at [297, 393] on textarea "Appointment Reason" at bounding box center [463, 431] width 356 height 77
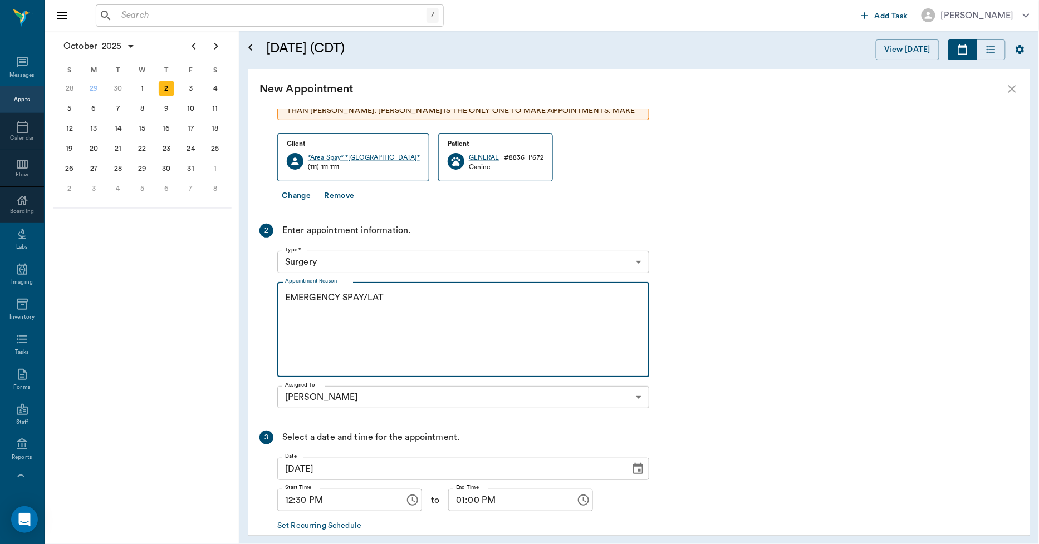
scroll to position [159, 0]
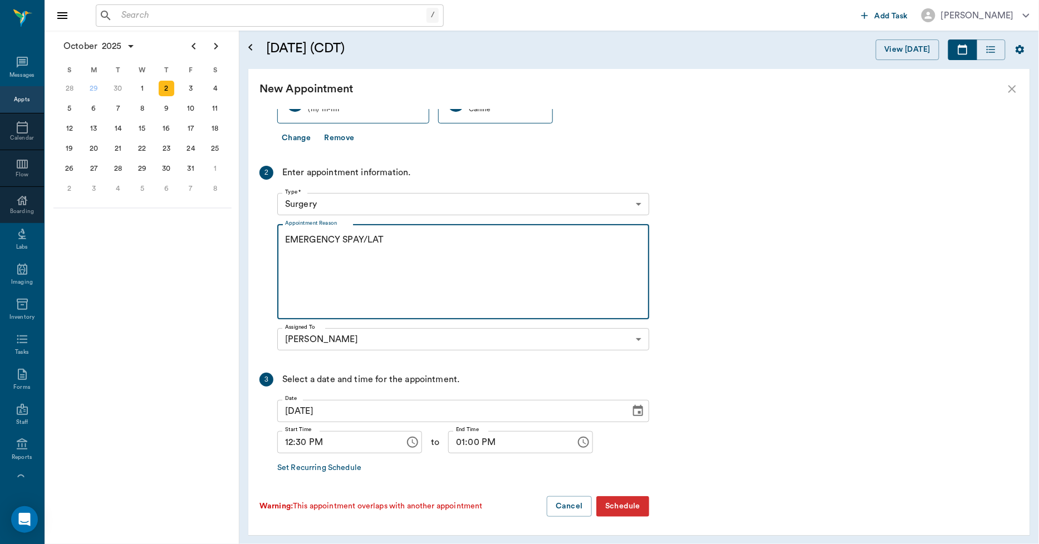
type textarea "EMERGENCY SPAY/LAT"
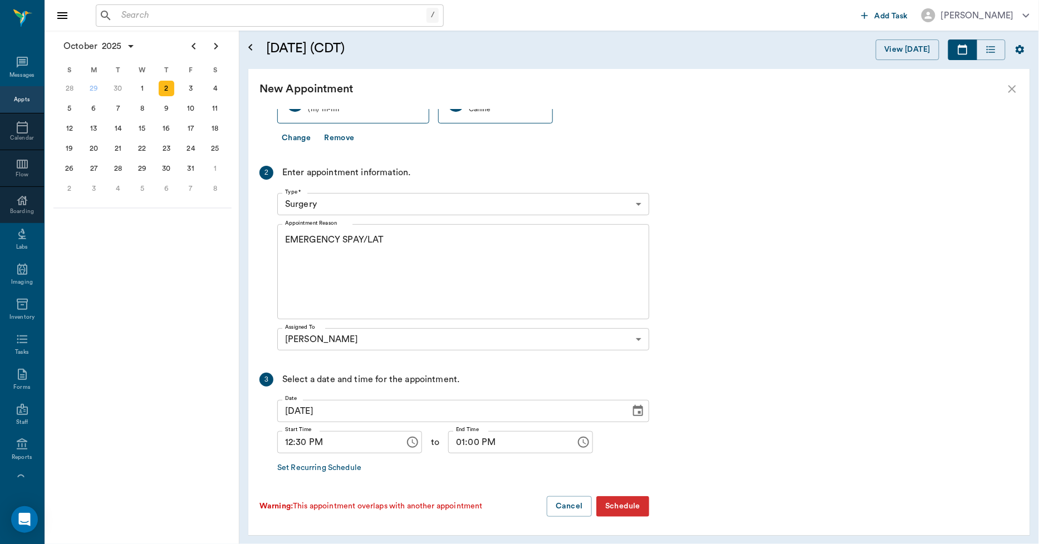
click at [620, 503] on button "Schedule" at bounding box center [622, 507] width 53 height 21
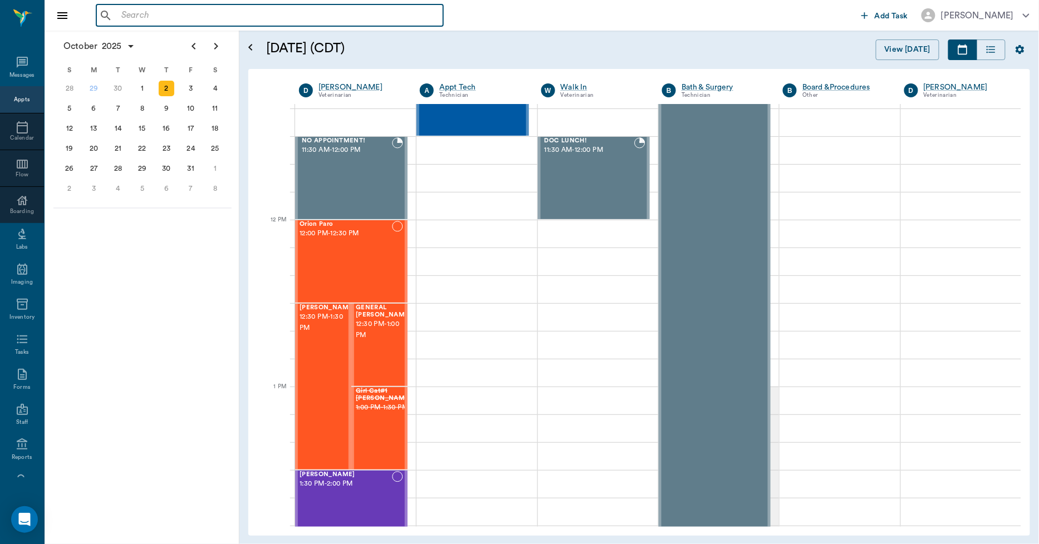
click at [132, 21] on input "text" at bounding box center [278, 16] width 322 height 16
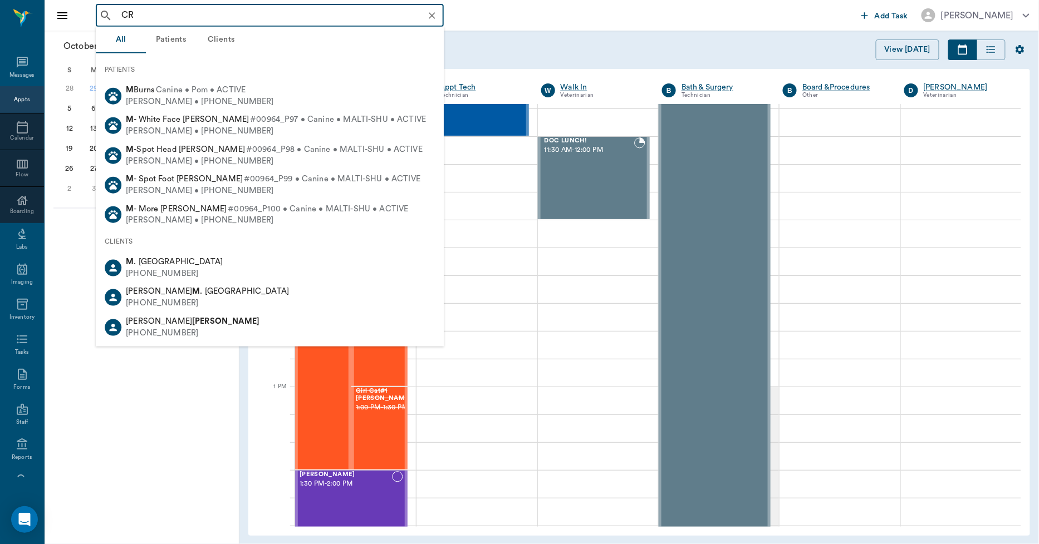
type input "C"
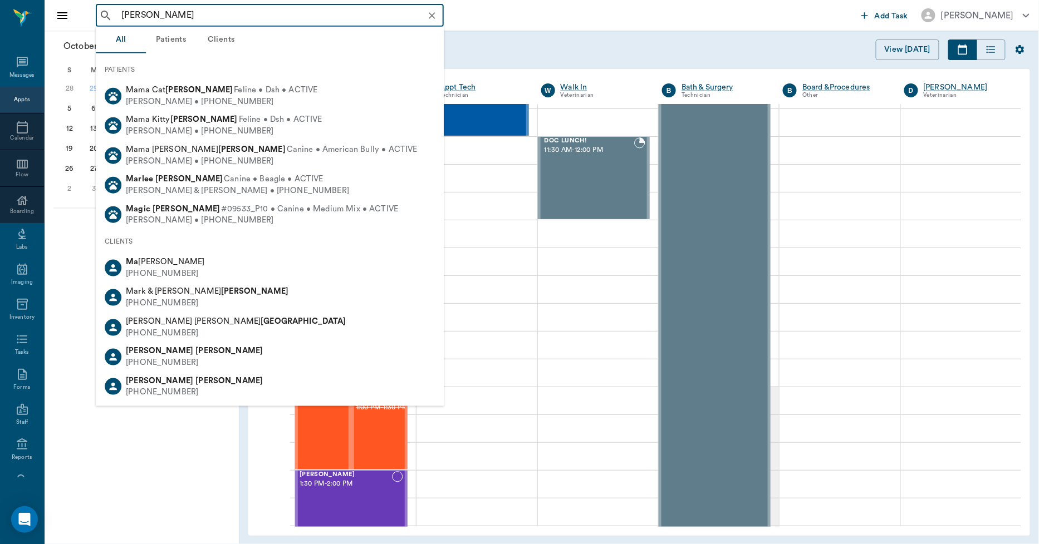
type input "[PERSON_NAME]"
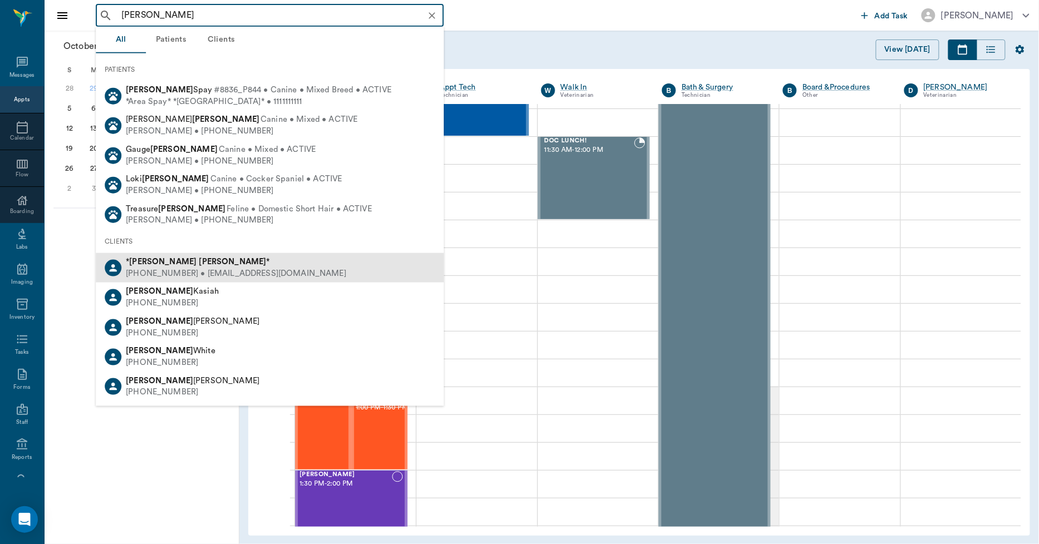
click at [199, 263] on b "[PERSON_NAME]" at bounding box center [232, 262] width 67 height 8
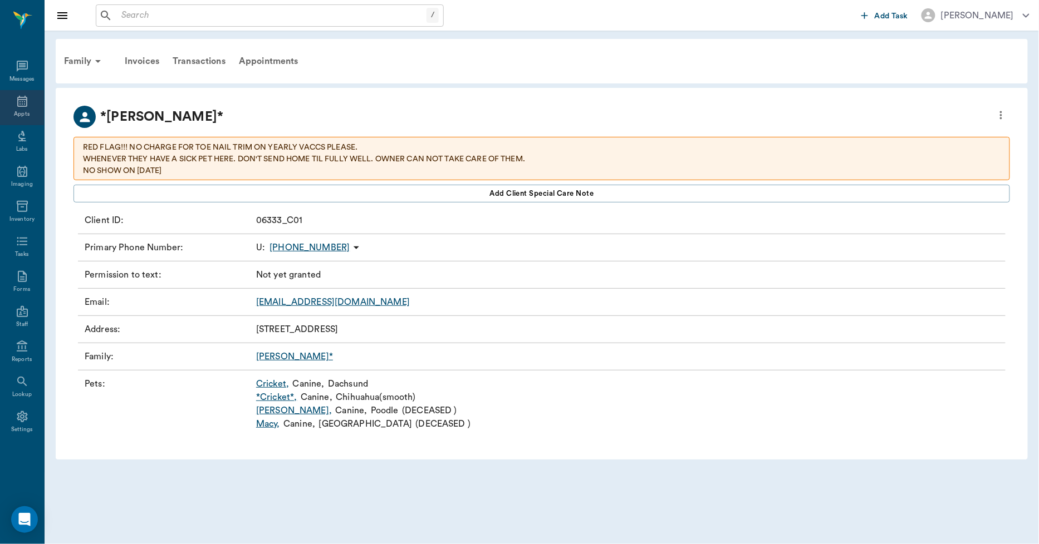
click at [21, 109] on div "Appts" at bounding box center [22, 107] width 44 height 35
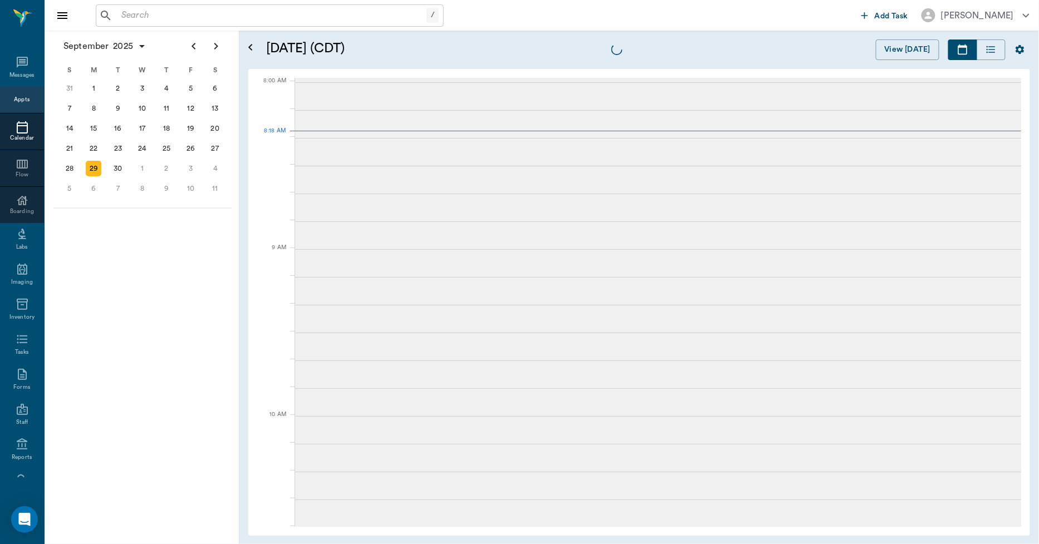
scroll to position [1, 0]
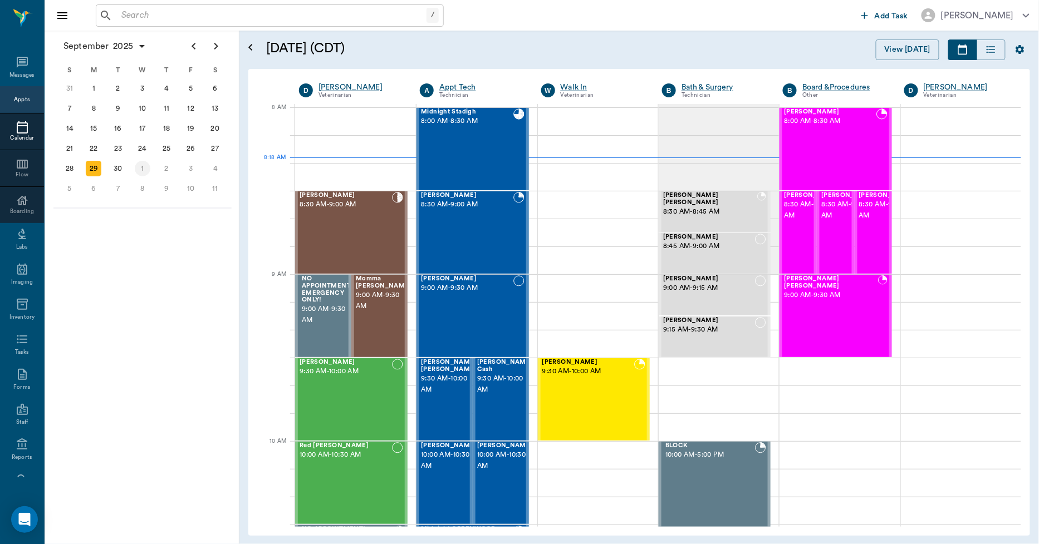
click at [141, 162] on div "1" at bounding box center [143, 169] width 16 height 16
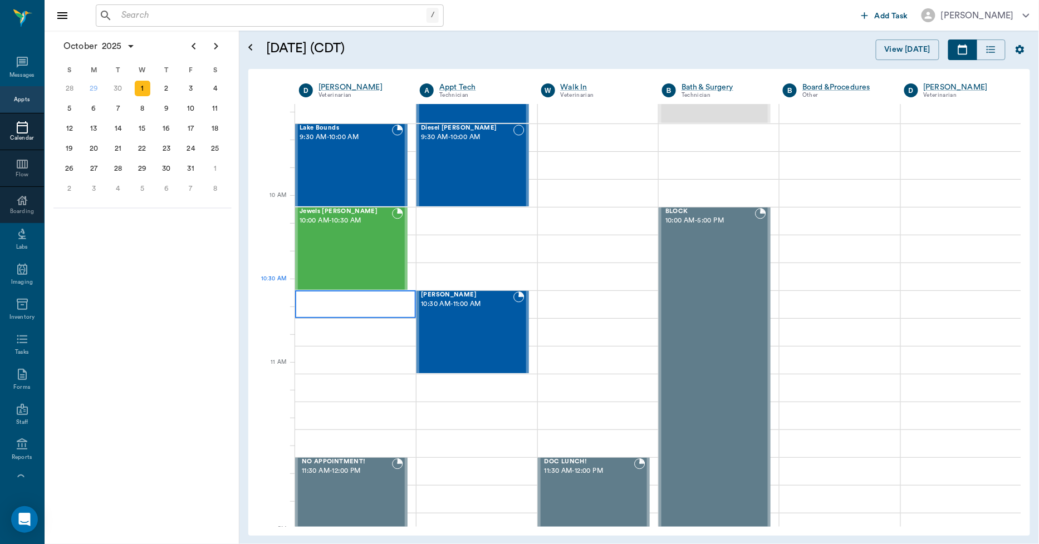
scroll to position [247, 0]
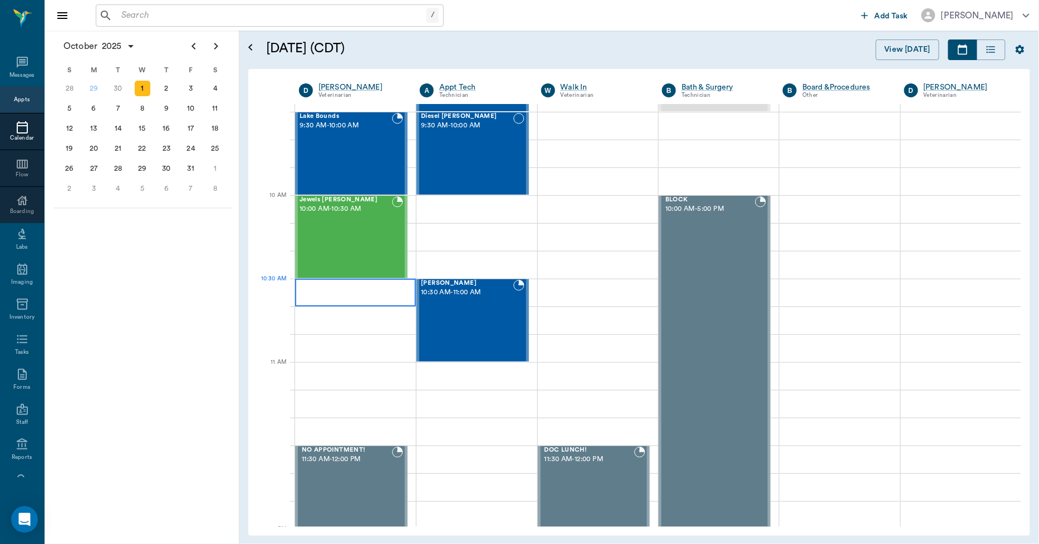
click at [347, 298] on div at bounding box center [355, 293] width 121 height 28
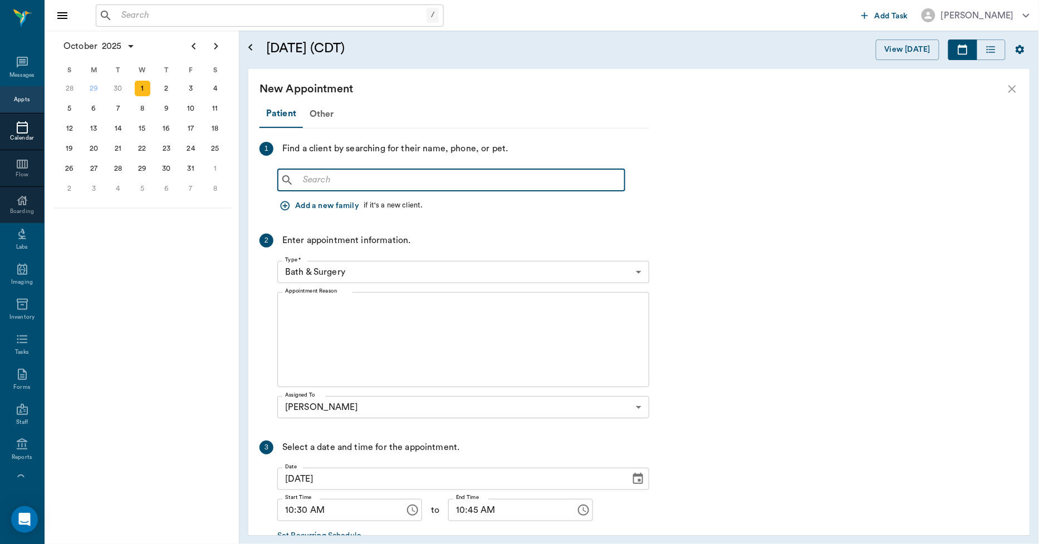
click at [328, 176] on input "text" at bounding box center [459, 181] width 322 height 16
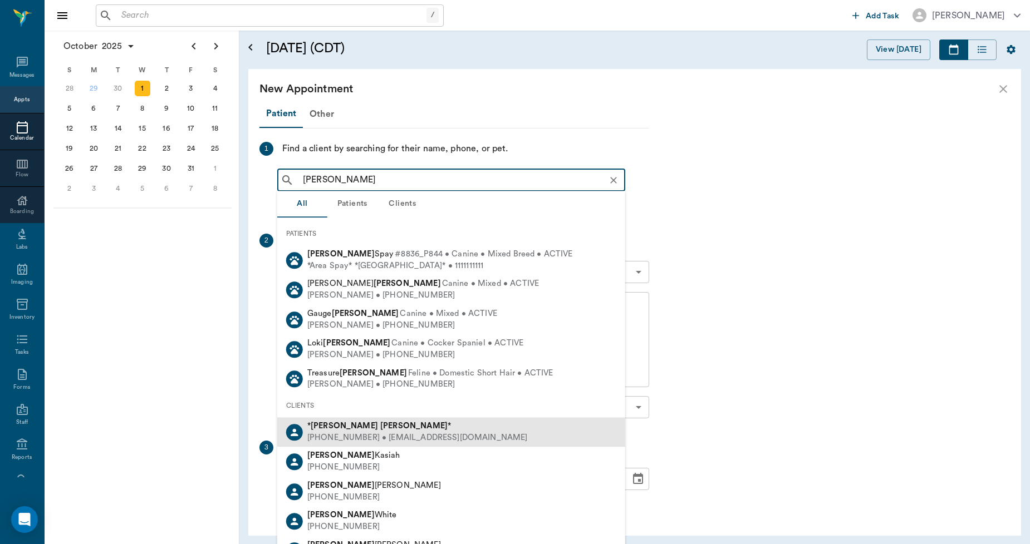
click at [372, 433] on div "[PHONE_NUMBER] • [EMAIL_ADDRESS][DOMAIN_NAME]" at bounding box center [417, 439] width 220 height 12
type input "[PERSON_NAME]"
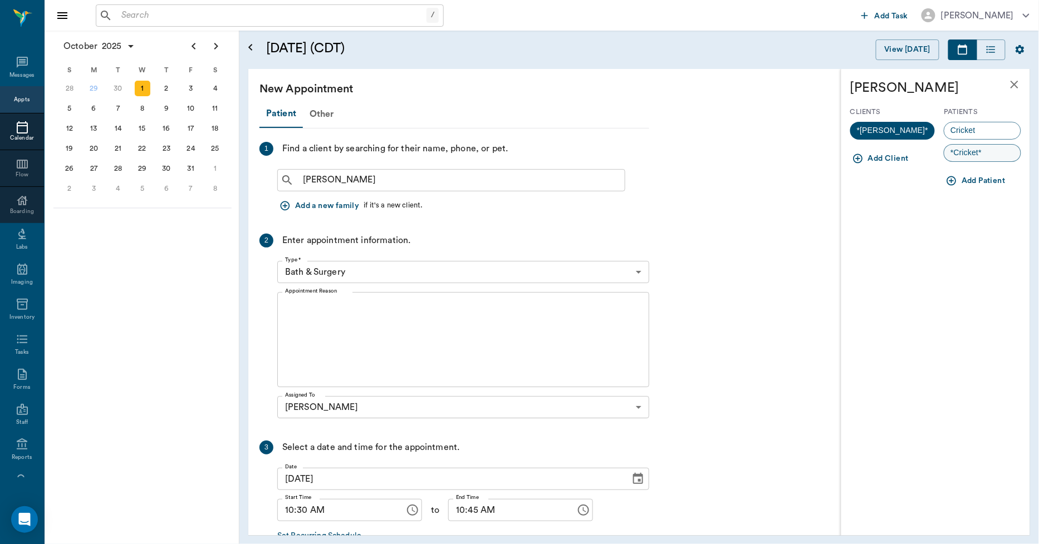
click at [970, 154] on span "*Cricket*" at bounding box center [965, 153] width 43 height 12
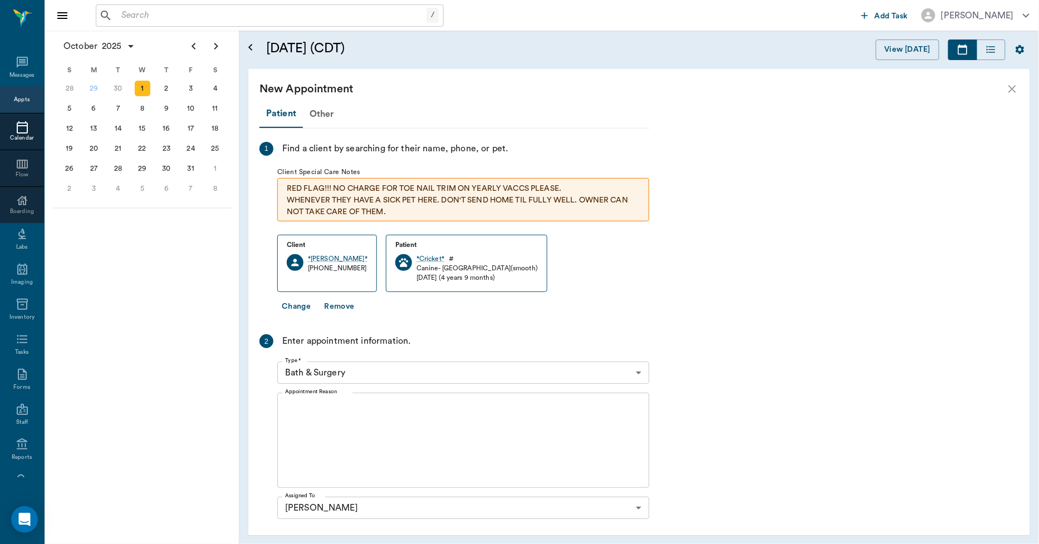
click at [375, 370] on body "/ ​ Add Task Dr. Bert Ellsworth Nectar Messages Appts Calendar Flow Boarding La…" at bounding box center [519, 272] width 1039 height 544
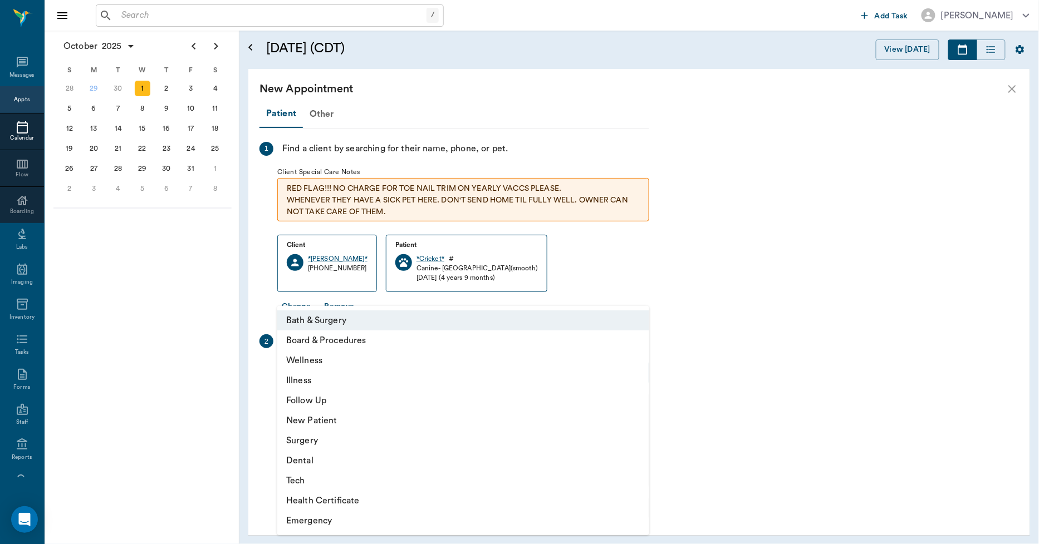
click at [323, 360] on li "Wellness" at bounding box center [463, 361] width 372 height 20
type input "65d2be4f46e3a538d89b8c14"
type input "11:00 AM"
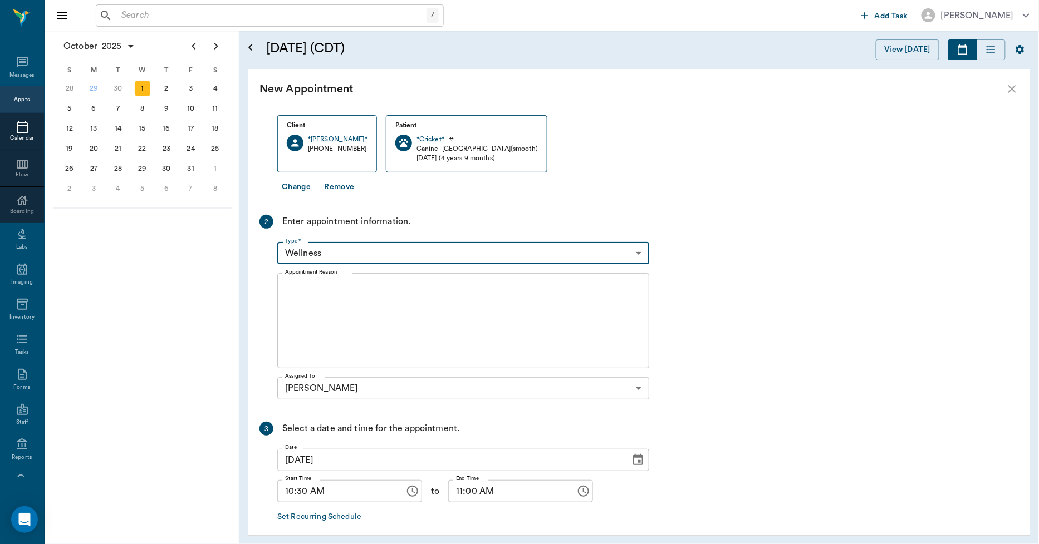
scroll to position [169, 0]
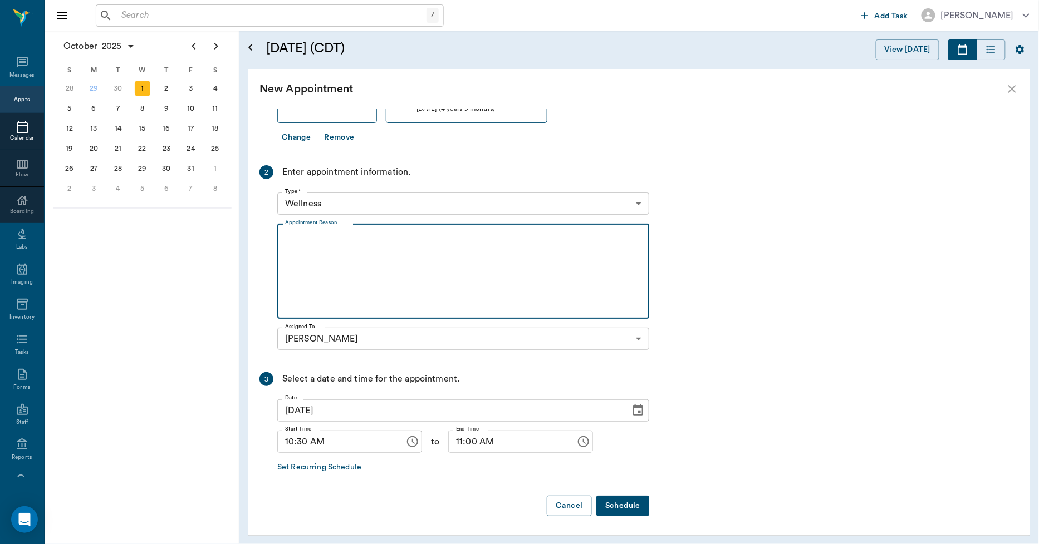
click at [317, 247] on textarea "Appointment Reason" at bounding box center [463, 271] width 356 height 77
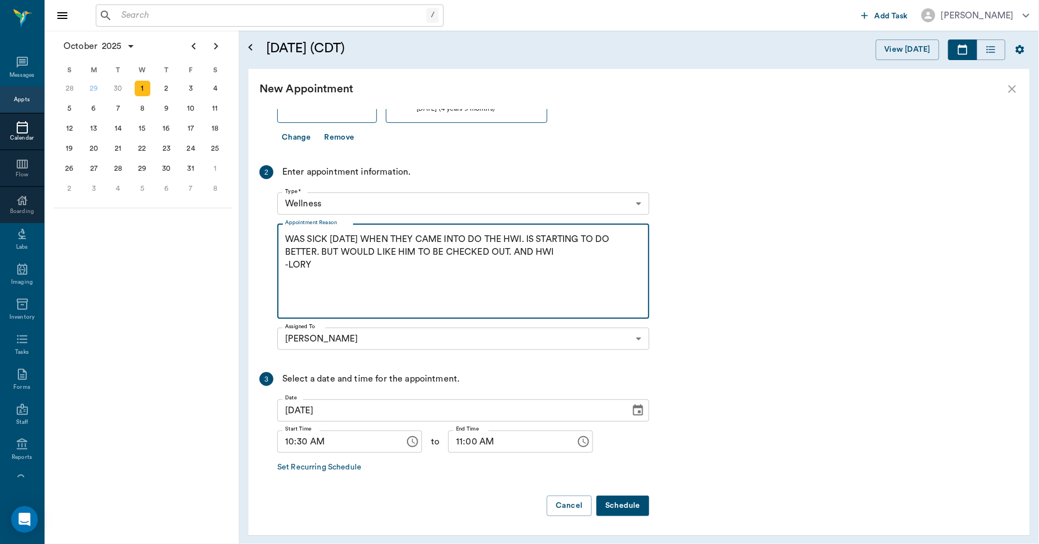
type textarea "WAS SICK ON FRIDAY WHEN THEY CAME INTO DO THE HWI. IS STARTING TO DO BETTER. BU…"
click at [614, 499] on button "Schedule" at bounding box center [622, 506] width 53 height 21
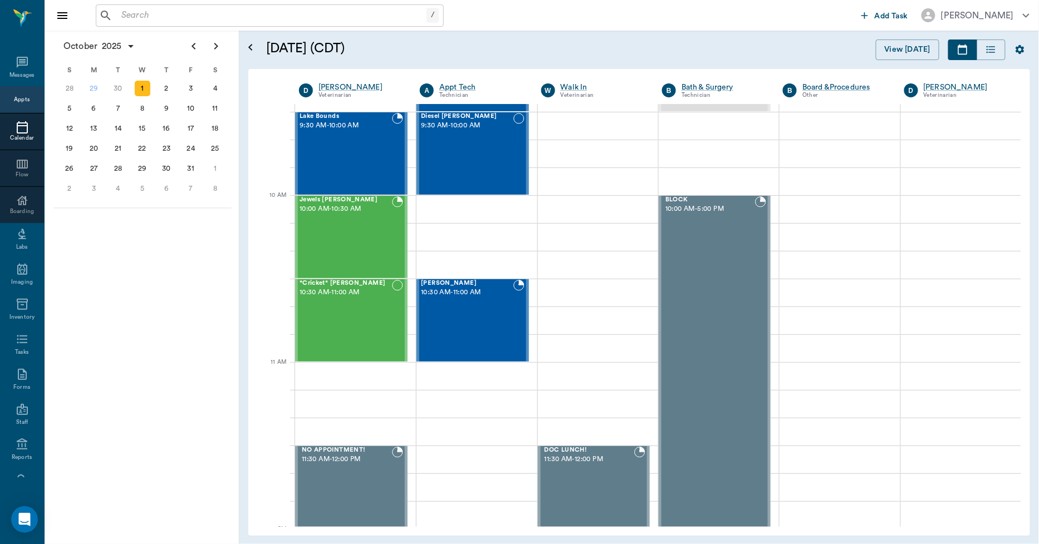
click at [17, 127] on icon at bounding box center [22, 127] width 13 height 13
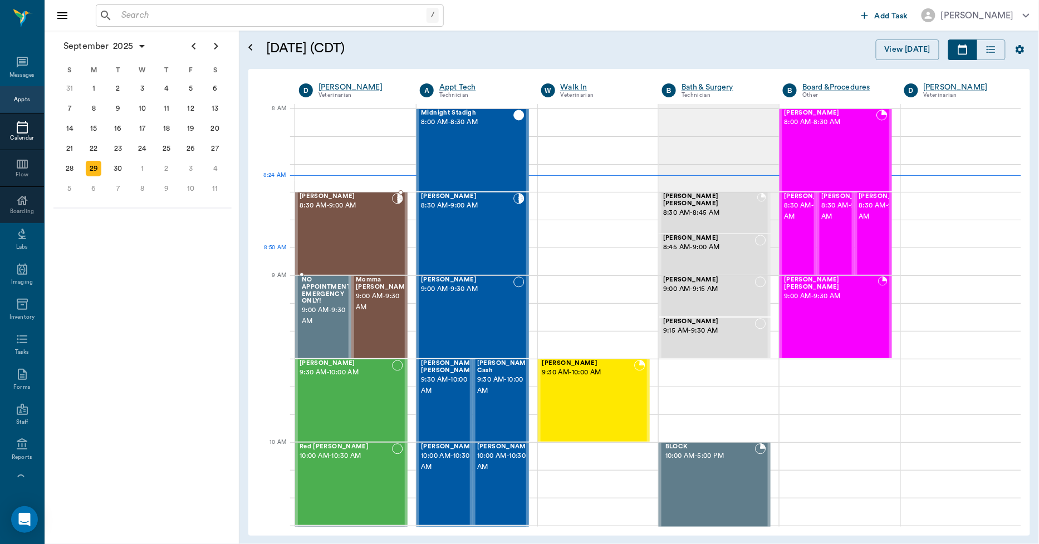
click at [336, 253] on div "Mira May 8:30 AM - 9:00 AM" at bounding box center [345, 233] width 92 height 81
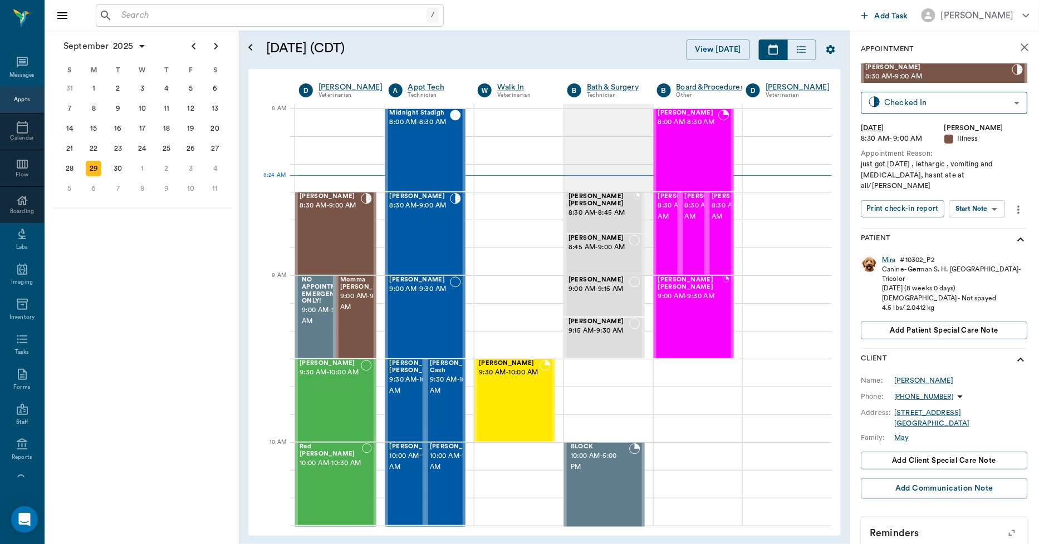
click at [1021, 45] on icon "close" at bounding box center [1025, 47] width 8 height 8
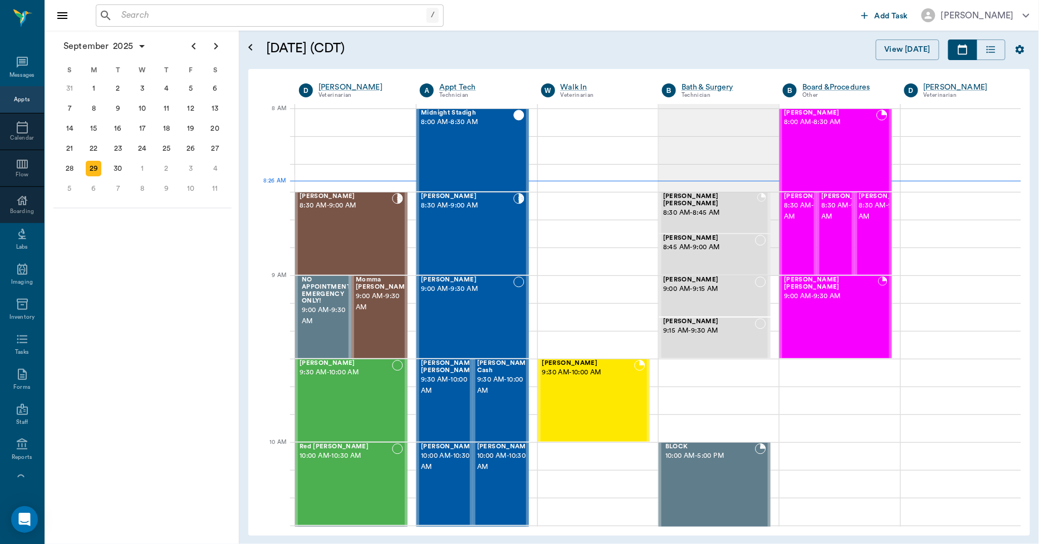
click at [314, 19] on input "text" at bounding box center [272, 16] width 310 height 16
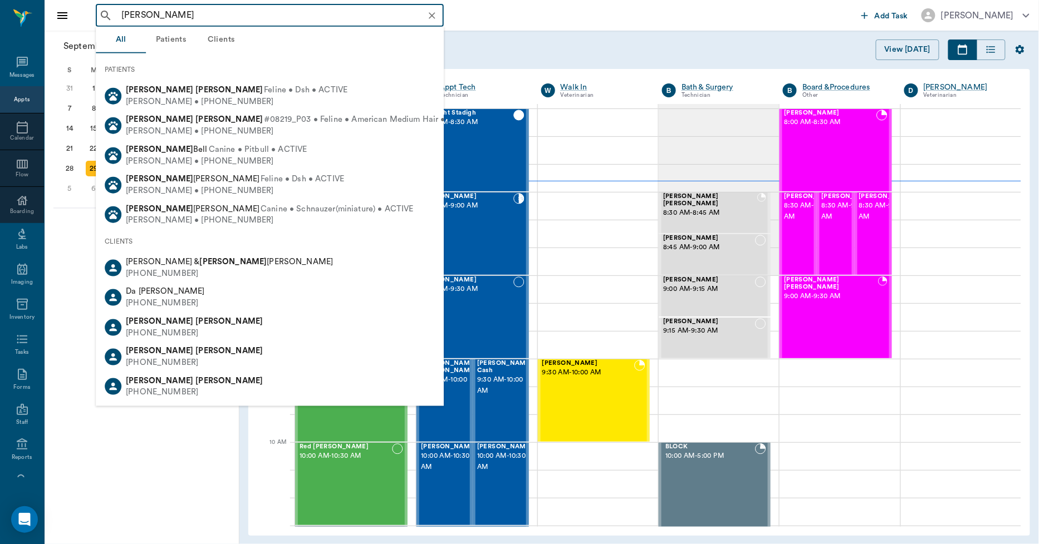
drag, startPoint x: 321, startPoint y: 13, endPoint x: 306, endPoint y: 18, distance: 15.1
click at [310, 19] on input "milo da" at bounding box center [278, 16] width 323 height 16
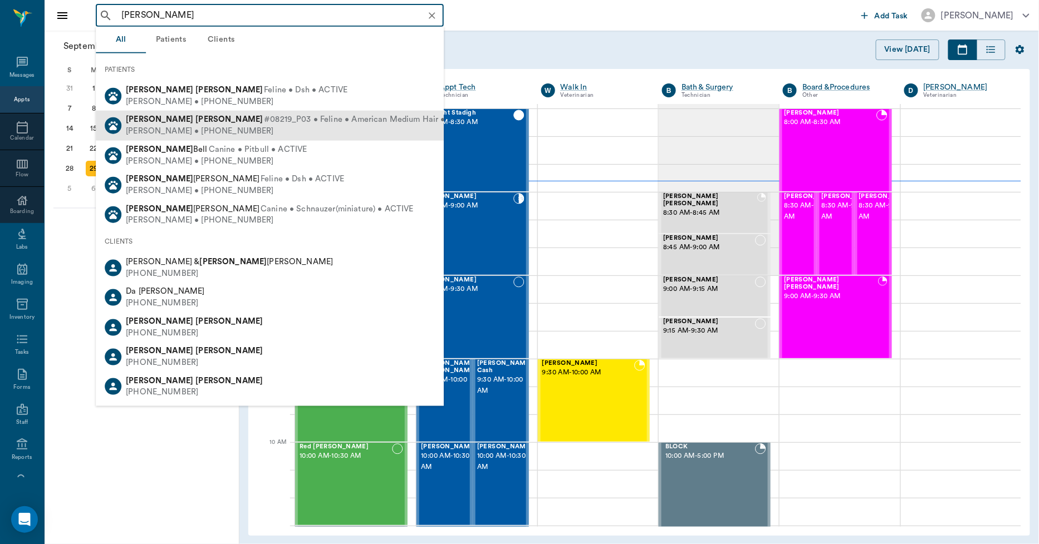
click at [264, 121] on span "#08219_P03 • Feline • American Medium Hair • ACTIVE" at bounding box center [370, 120] width 213 height 12
type input "milo da"
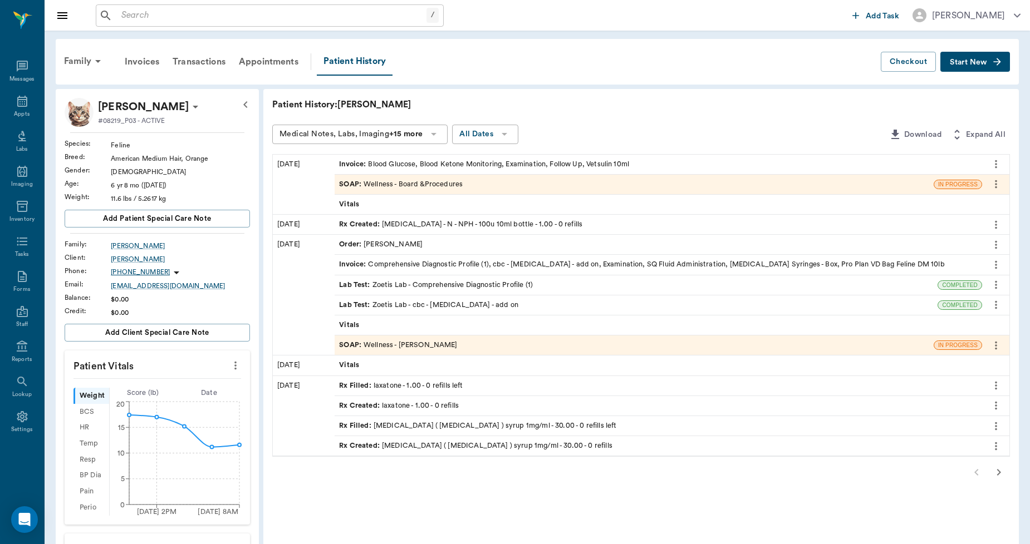
click at [958, 57] on button "Start New" at bounding box center [975, 62] width 70 height 21
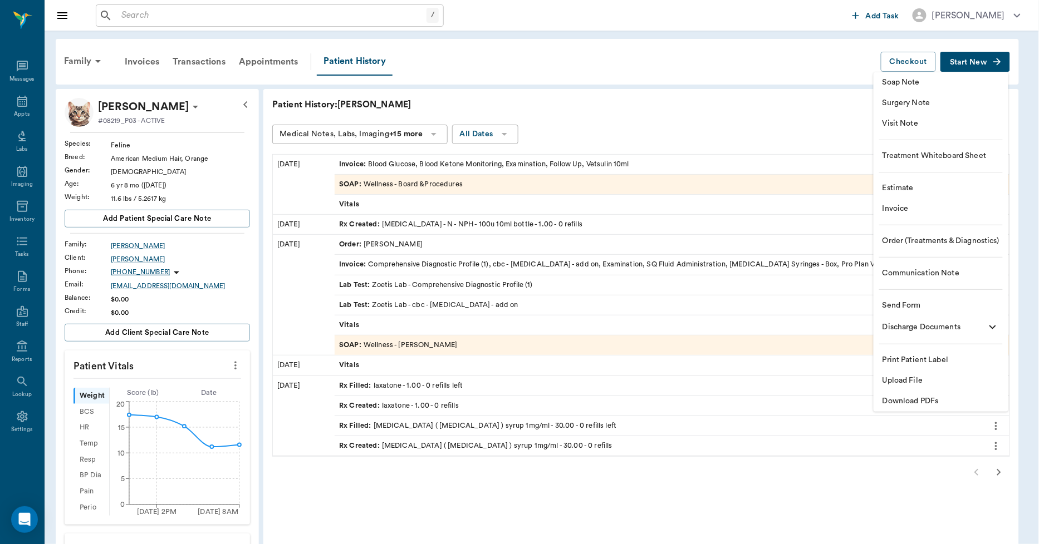
click at [909, 379] on span "Upload File" at bounding box center [940, 381] width 117 height 12
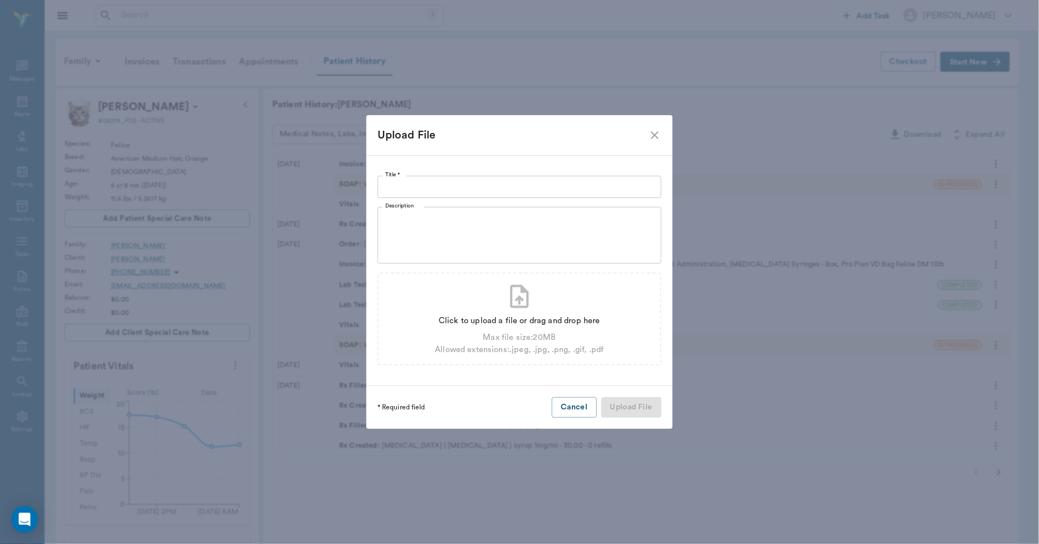
click at [597, 184] on input "Title *" at bounding box center [519, 187] width 284 height 22
type input "M"
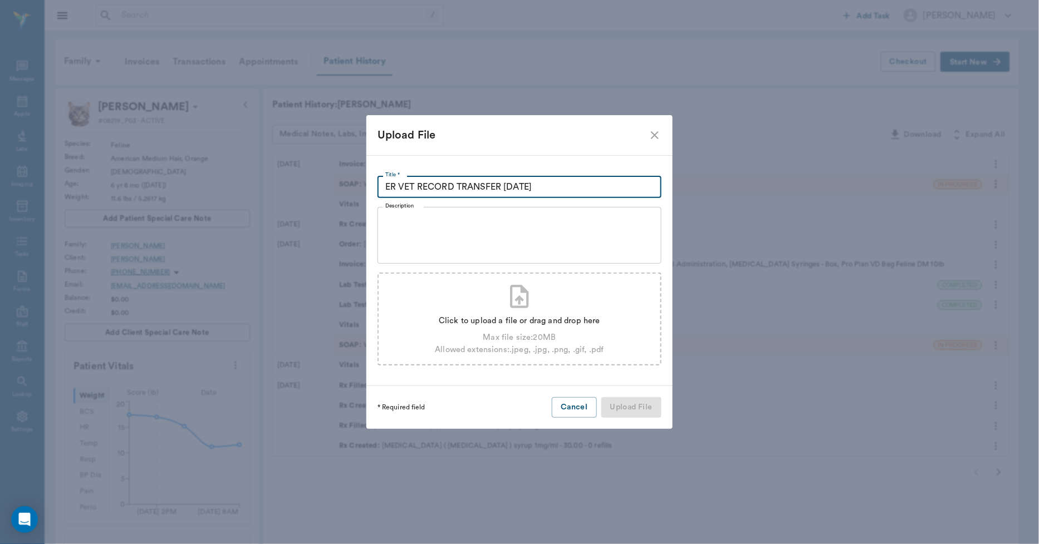
type input "ER VET RECORD TRANSFER 09.26.25"
click at [549, 319] on div "Click to upload a file or drag and drop here" at bounding box center [519, 321] width 169 height 12
type input "C:\fakepath\Milo.Dawson.ERVetRecordTransfer.09.26.2025.pdf"
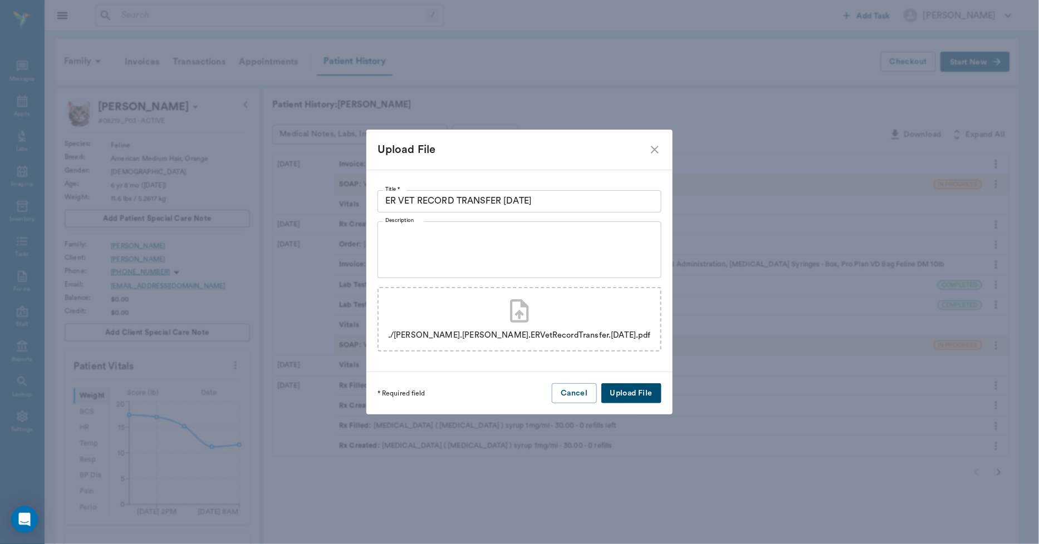
click at [632, 396] on button "Upload File" at bounding box center [631, 394] width 60 height 21
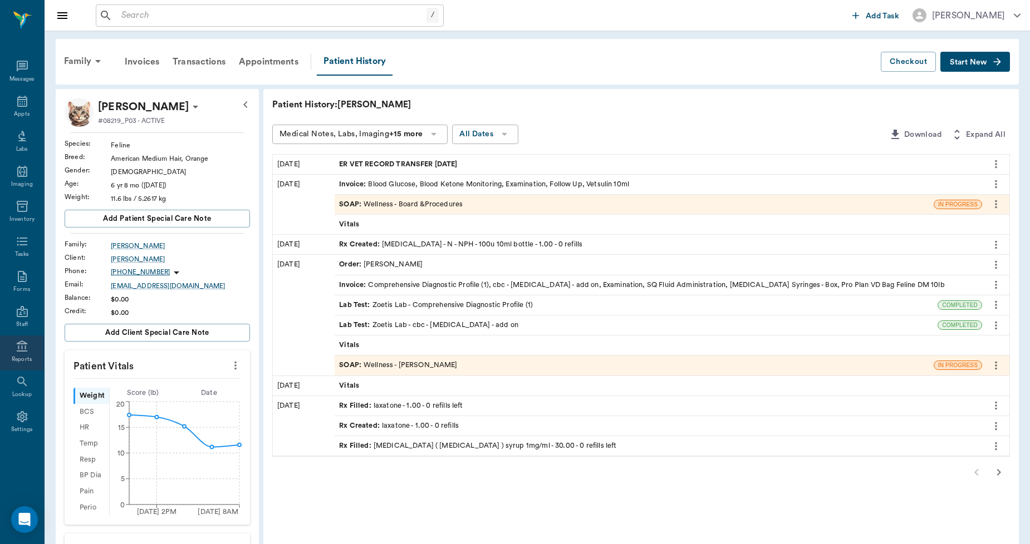
click at [24, 357] on div "Reports" at bounding box center [22, 360] width 21 height 8
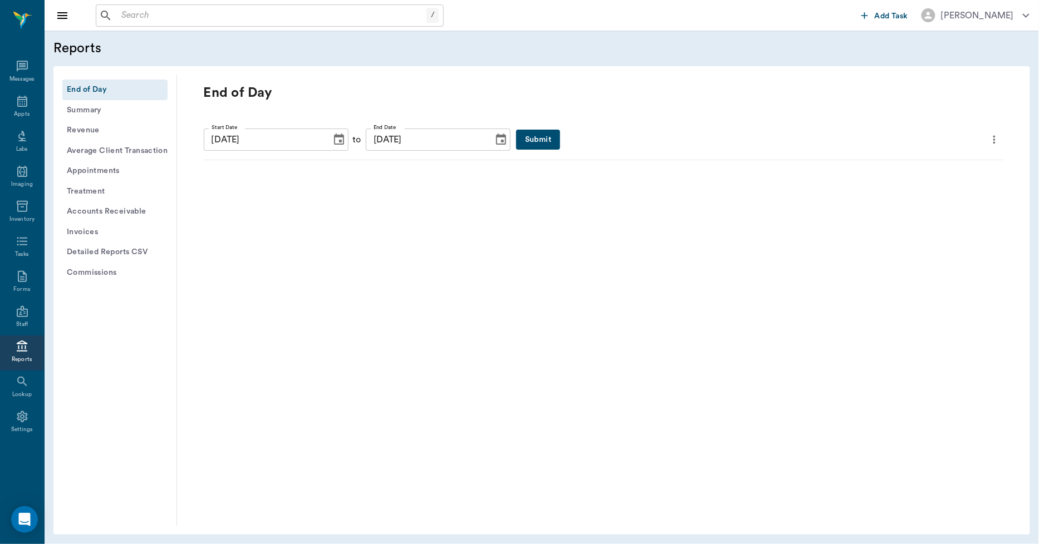
click at [332, 139] on icon "Choose date, selected date is Sep 29, 2025" at bounding box center [338, 139] width 13 height 13
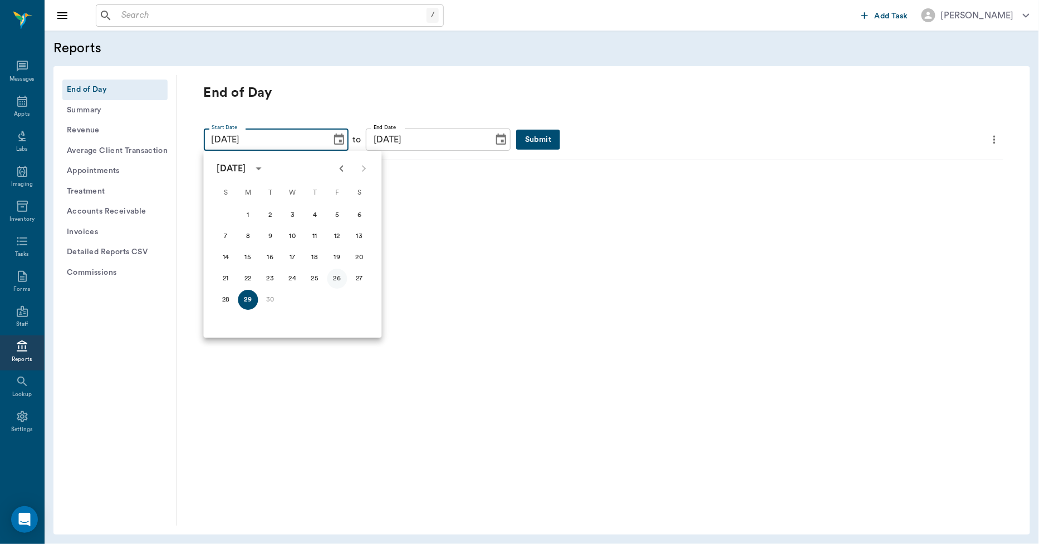
click at [340, 279] on button "26" at bounding box center [337, 279] width 20 height 20
type input "09/26/2025"
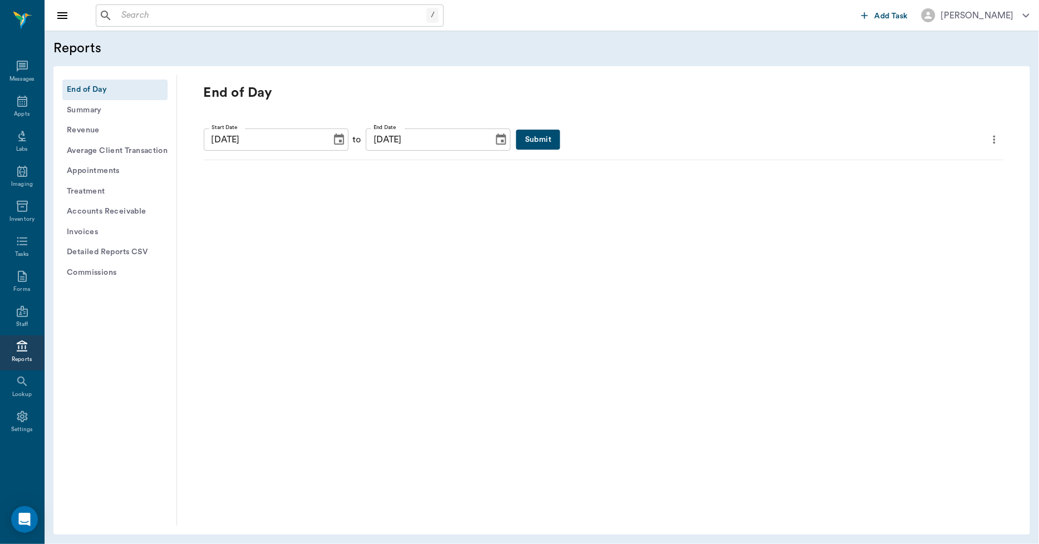
click at [496, 144] on icon "Choose date, selected date is Sep 29, 2025" at bounding box center [501, 139] width 10 height 11
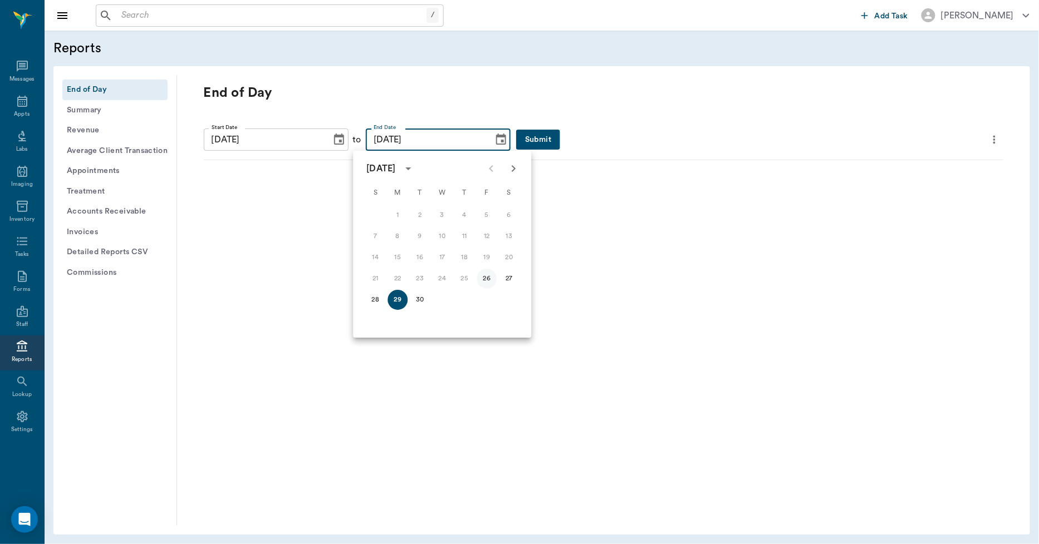
click at [484, 279] on button "26" at bounding box center [487, 279] width 20 height 20
type input "09/26/2025"
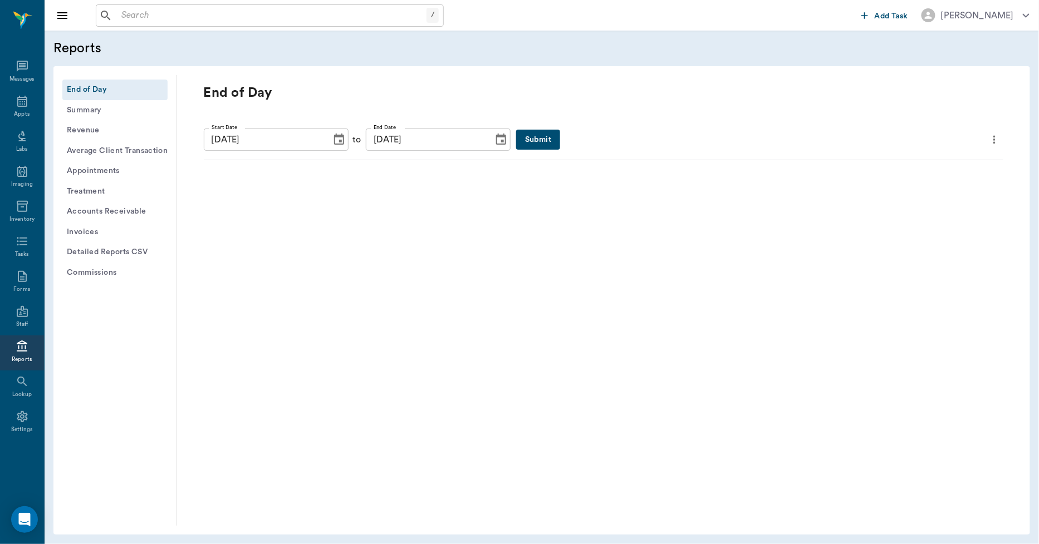
click at [516, 136] on button "Submit" at bounding box center [538, 140] width 44 height 21
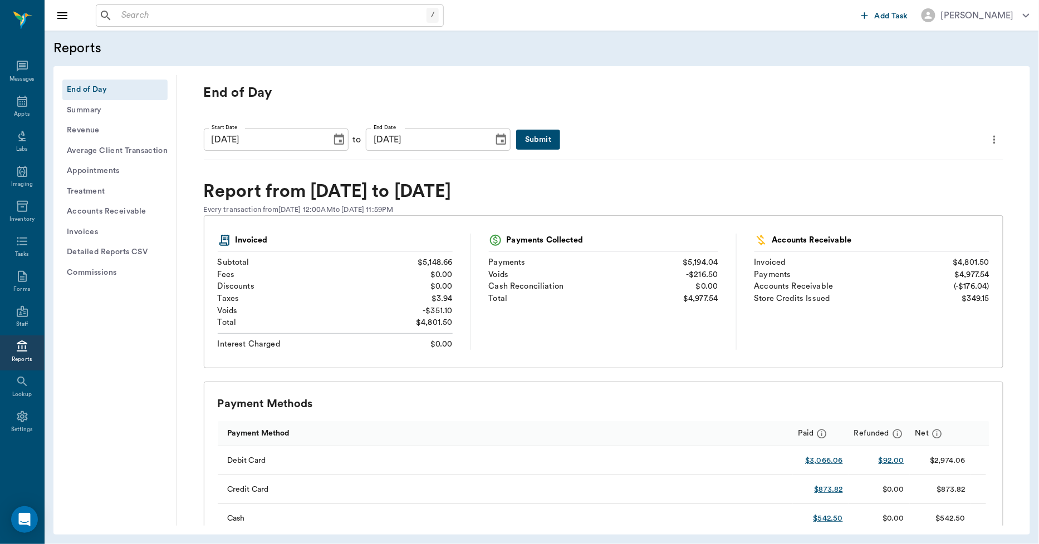
click at [993, 140] on button "more" at bounding box center [994, 139] width 18 height 19
click at [910, 205] on span "Print Report" at bounding box center [932, 203] width 106 height 12
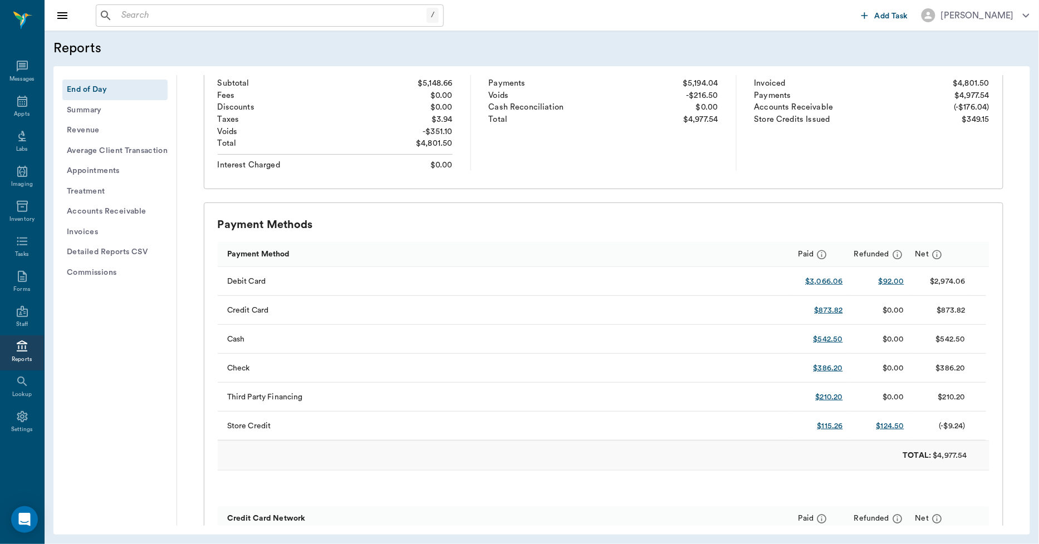
scroll to position [185, 0]
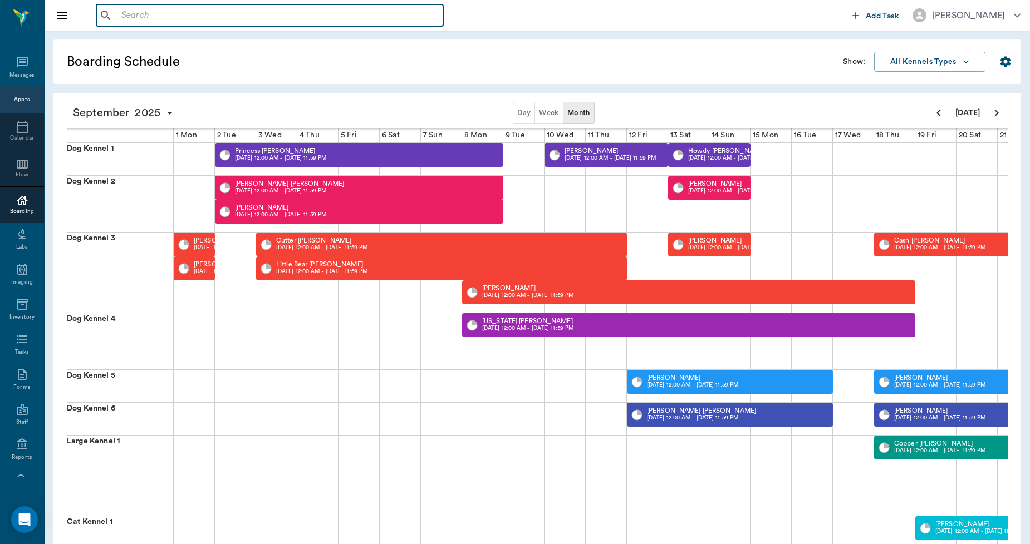
click at [219, 9] on input "text" at bounding box center [278, 16] width 322 height 16
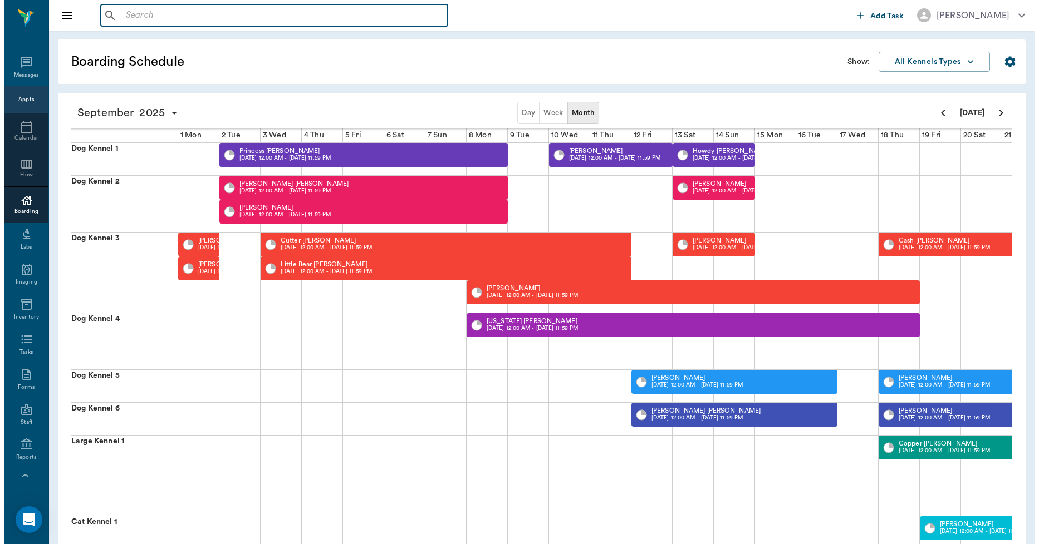
scroll to position [0, 286]
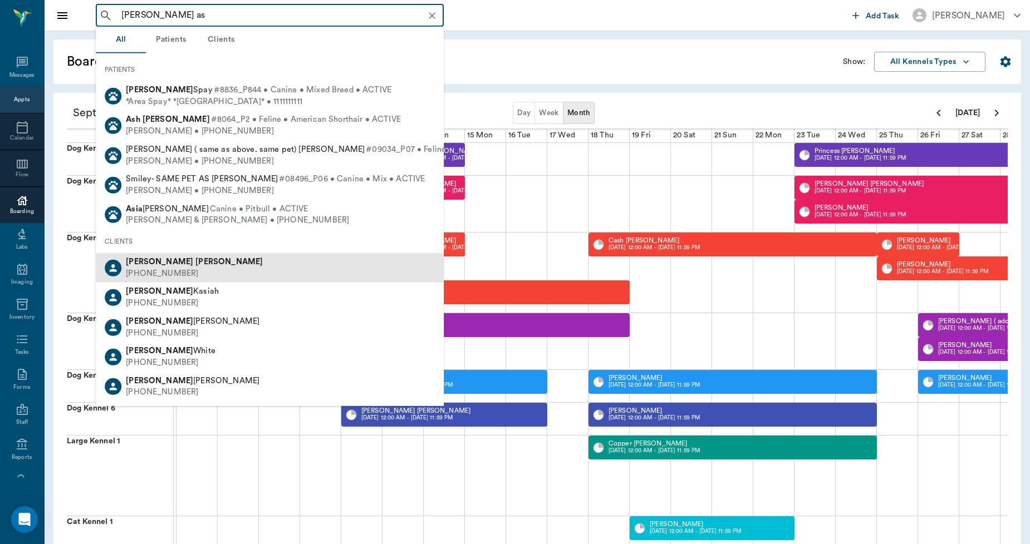
click at [208, 260] on div "Martha Ashworth (903) 559-7887" at bounding box center [270, 268] width 348 height 30
type input "martha as"
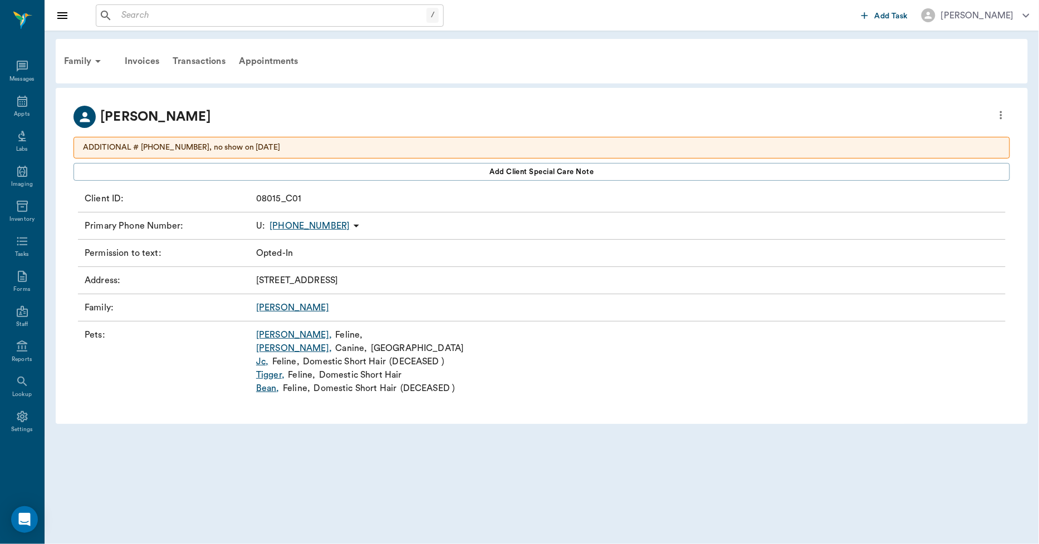
click at [273, 350] on link "Gidget ," at bounding box center [294, 348] width 76 height 13
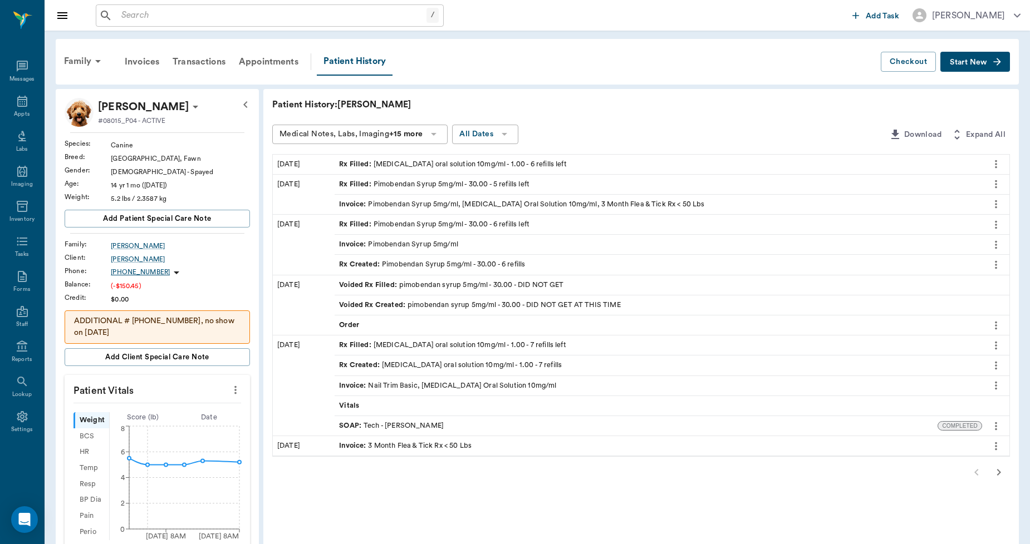
click at [401, 223] on div "Rx Filled : Pimobendan Syrup 5mg/ml - 30.00 - 6 refills left" at bounding box center [434, 224] width 190 height 11
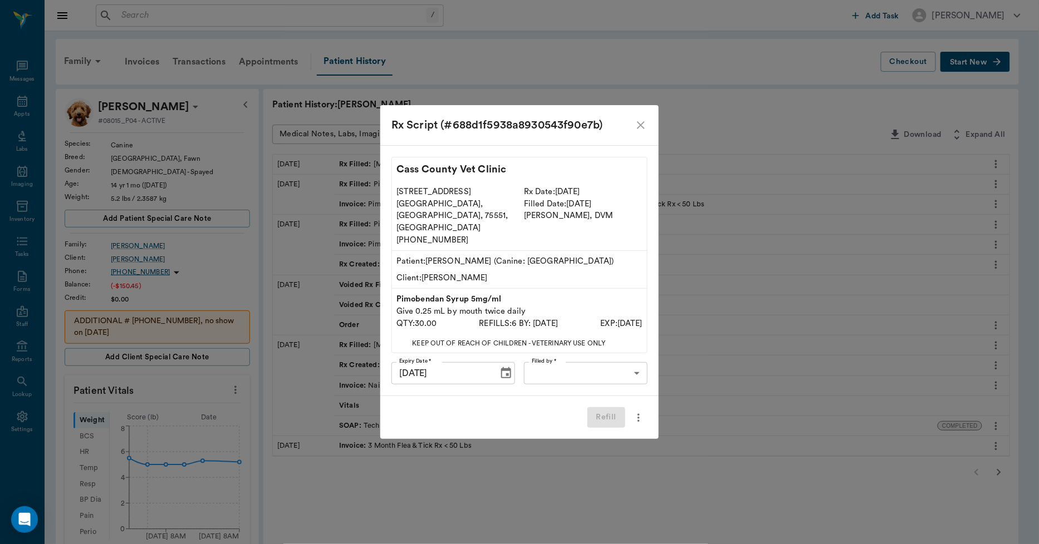
click at [646, 132] on icon "close" at bounding box center [640, 125] width 13 height 13
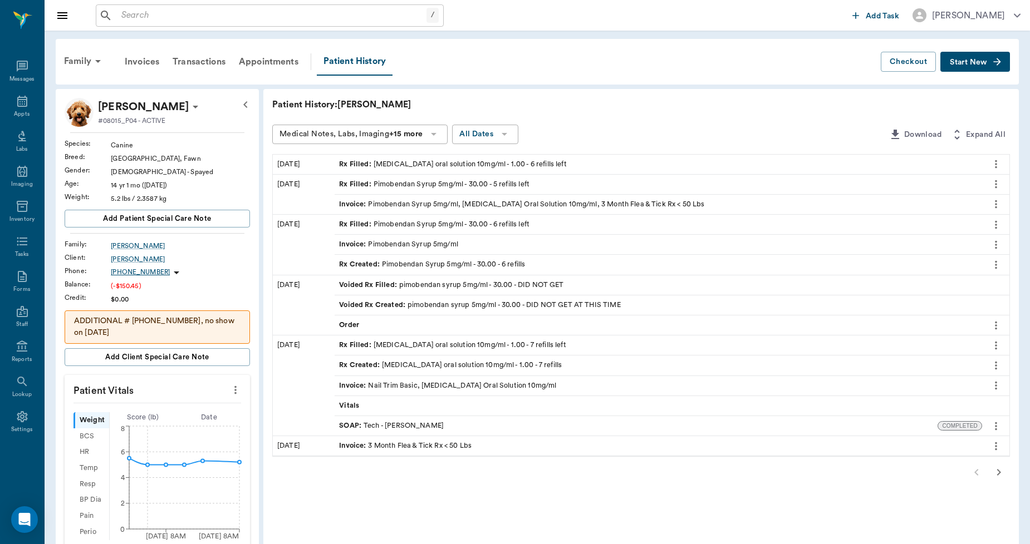
click at [398, 242] on div "Invoice : Pimobendan Syrup 5mg/ml" at bounding box center [398, 244] width 119 height 11
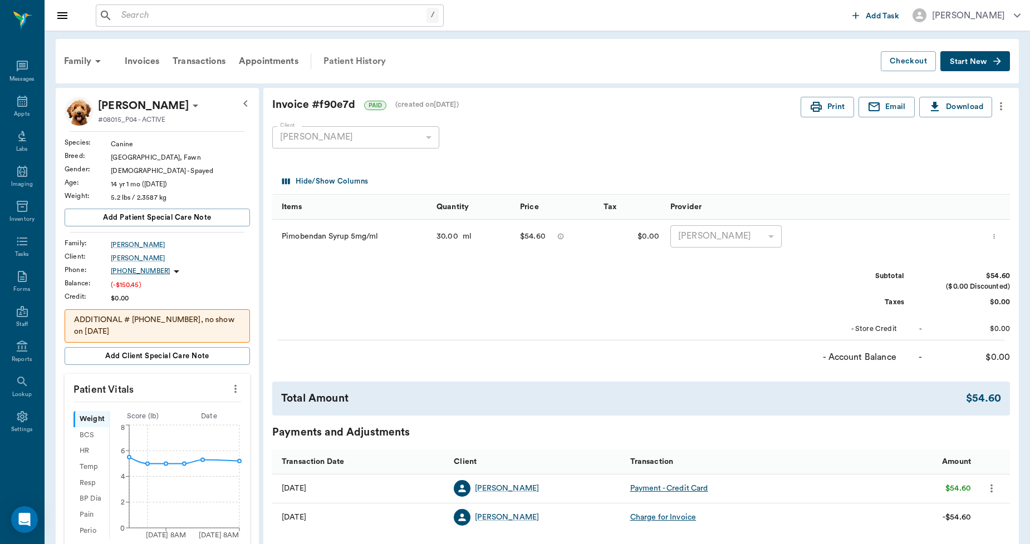
click at [346, 60] on div "Patient History" at bounding box center [355, 61] width 76 height 27
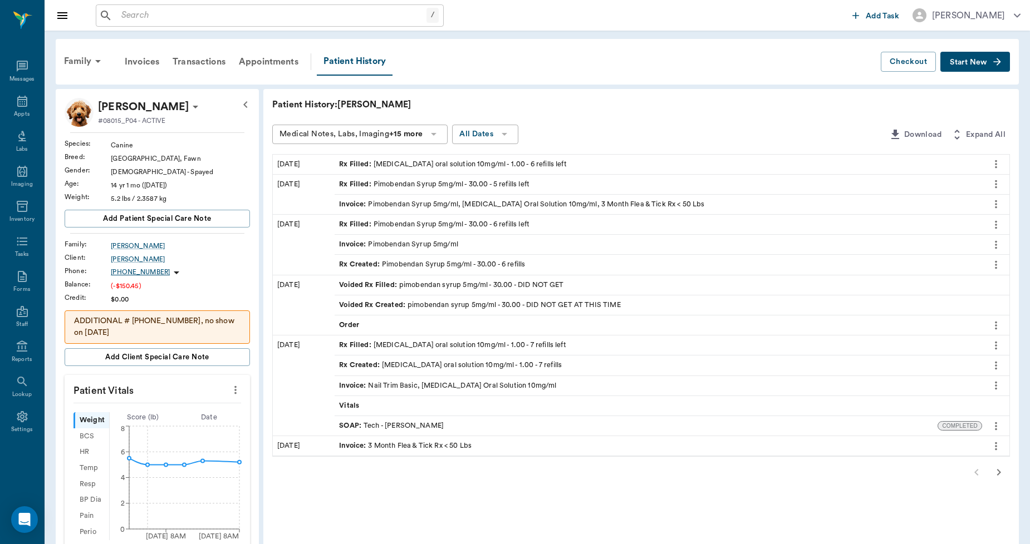
click at [432, 204] on div "Invoice : Pimobendan Syrup 5mg/ml, Furosemide Oral Solution 10mg/ml, 3 Month Fl…" at bounding box center [521, 204] width 365 height 11
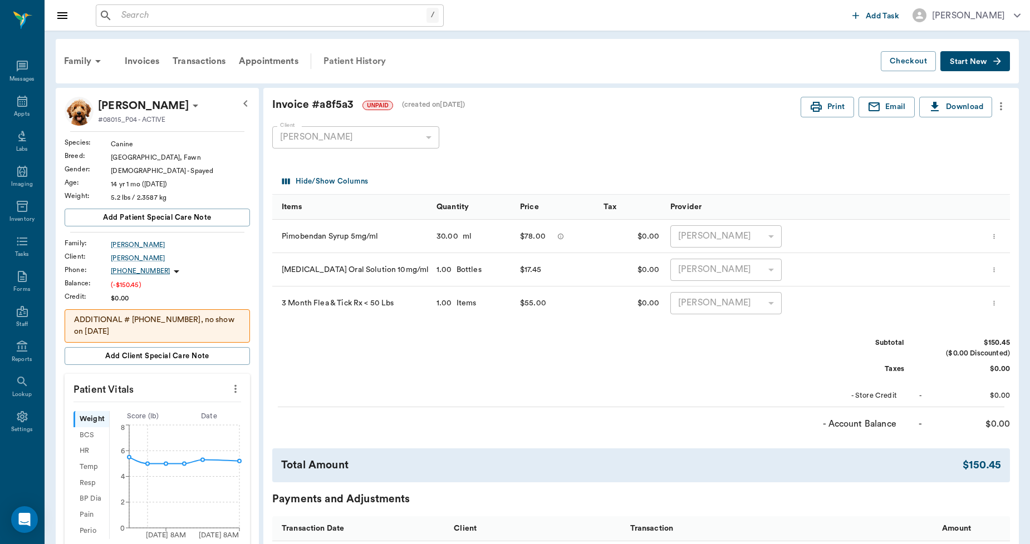
click at [376, 60] on div "Patient History" at bounding box center [355, 61] width 76 height 27
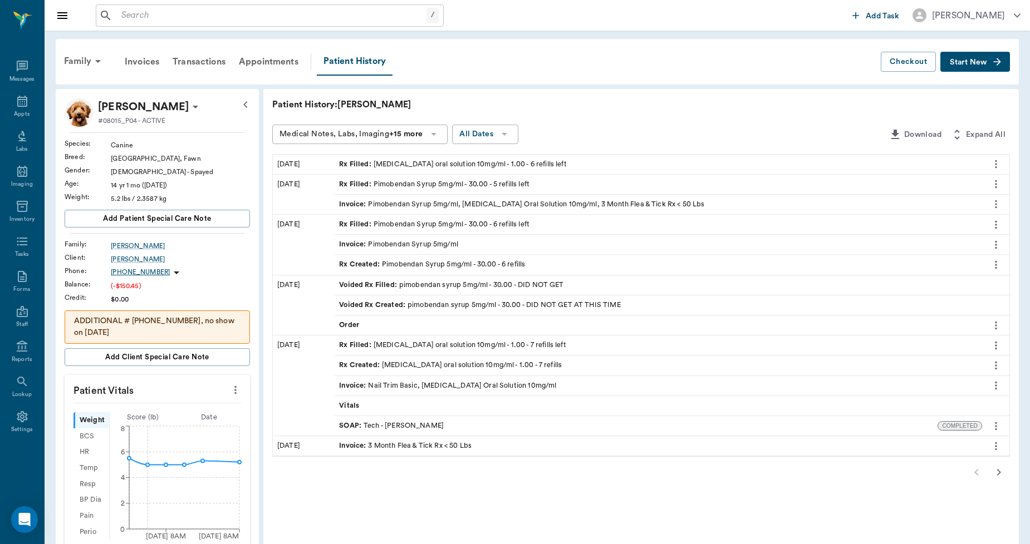
click at [390, 243] on div "Invoice : Pimobendan Syrup 5mg/ml" at bounding box center [398, 244] width 119 height 11
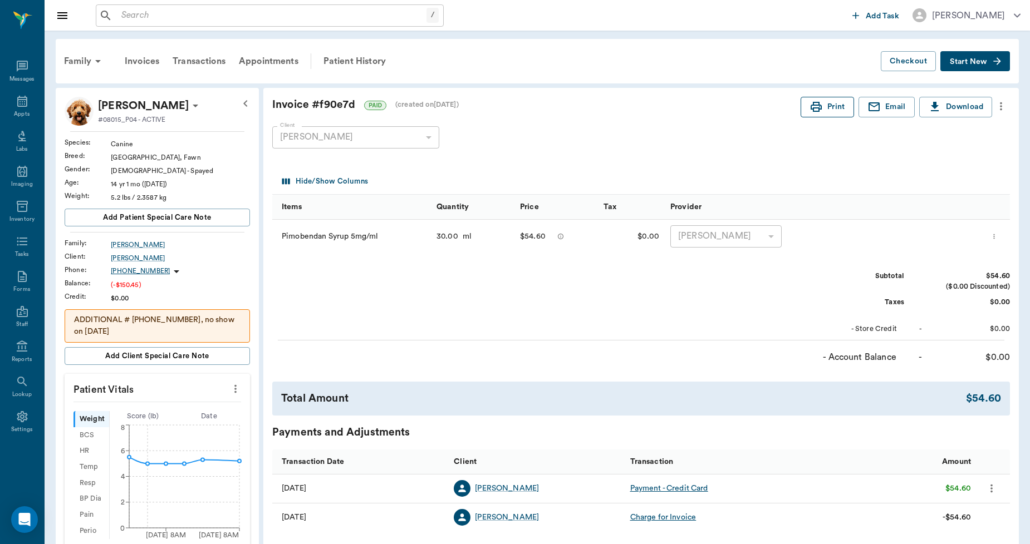
click at [818, 110] on icon "button" at bounding box center [815, 106] width 13 height 13
click at [17, 109] on div "Appts" at bounding box center [22, 107] width 44 height 35
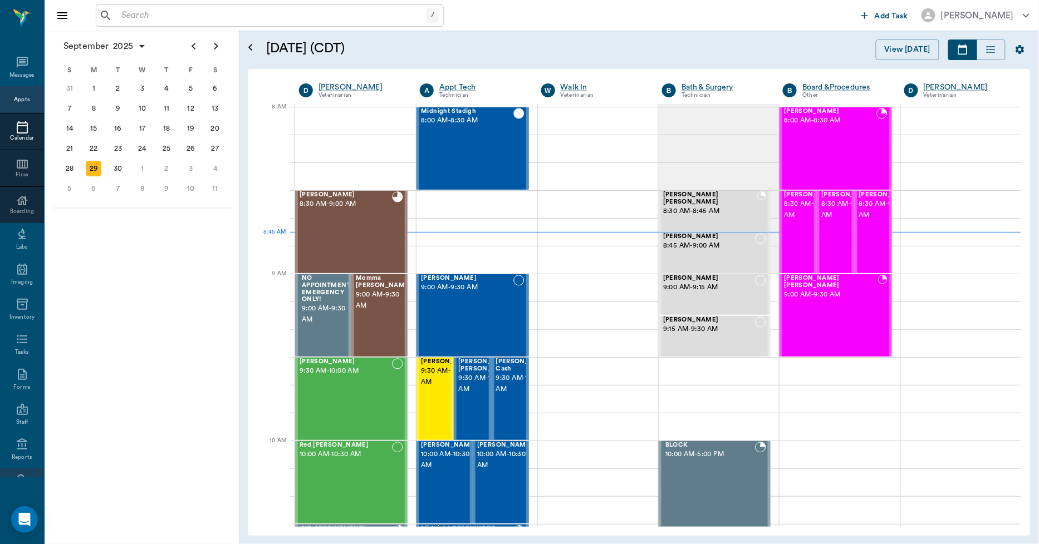
scroll to position [65, 0]
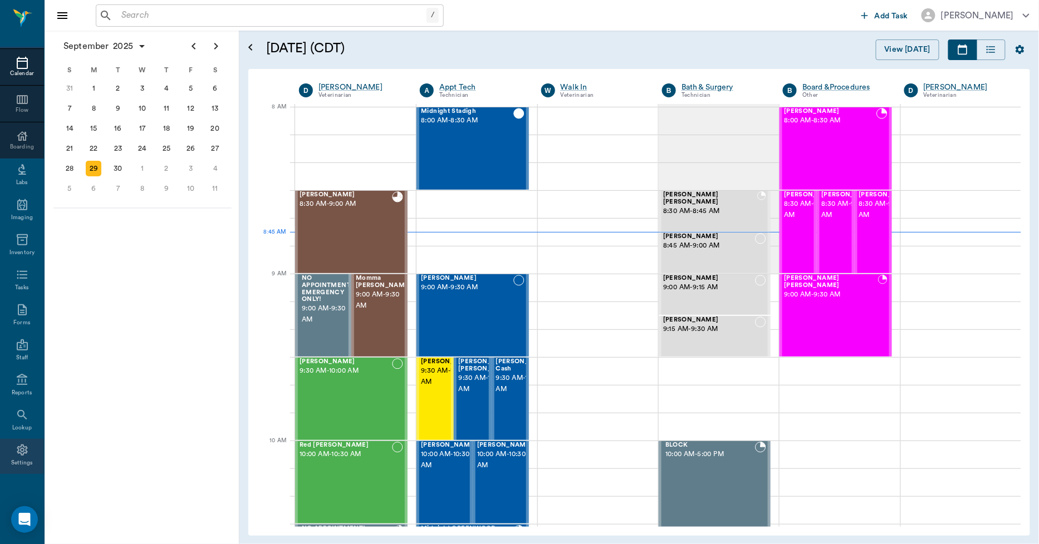
click at [13, 457] on div "Settings" at bounding box center [22, 456] width 44 height 35
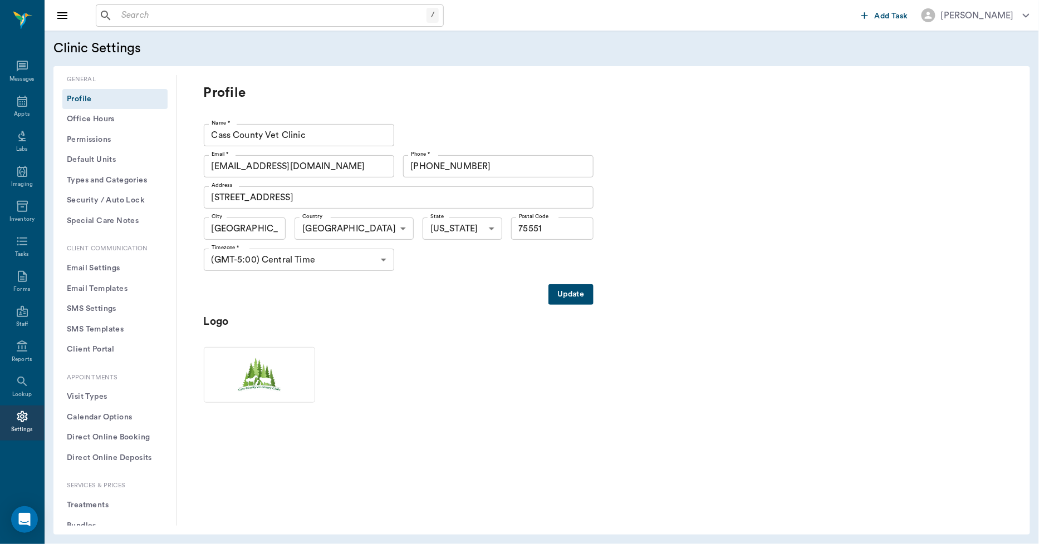
click at [101, 507] on button "Treatments" at bounding box center [114, 505] width 105 height 21
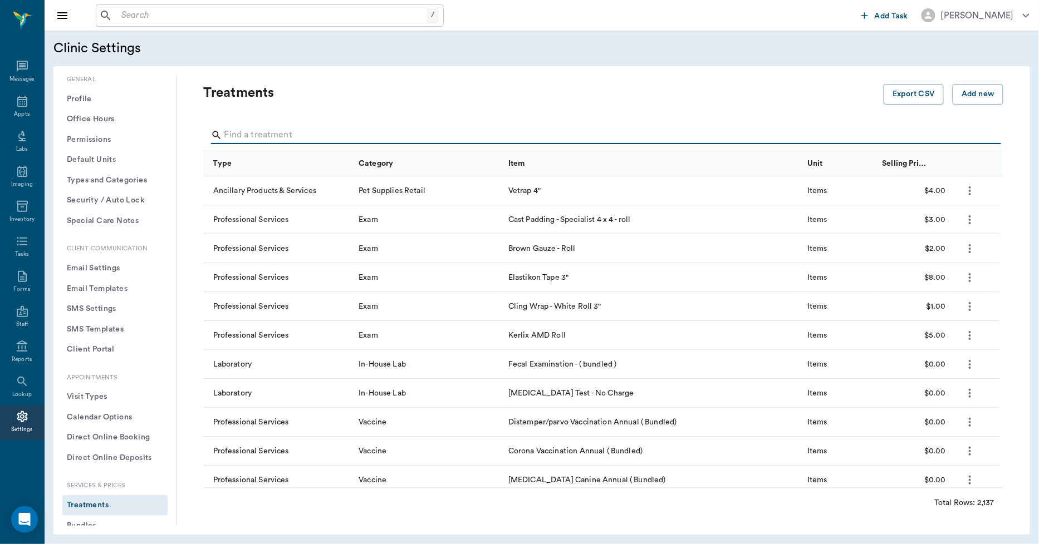
click at [264, 130] on input "Search" at bounding box center [604, 135] width 760 height 18
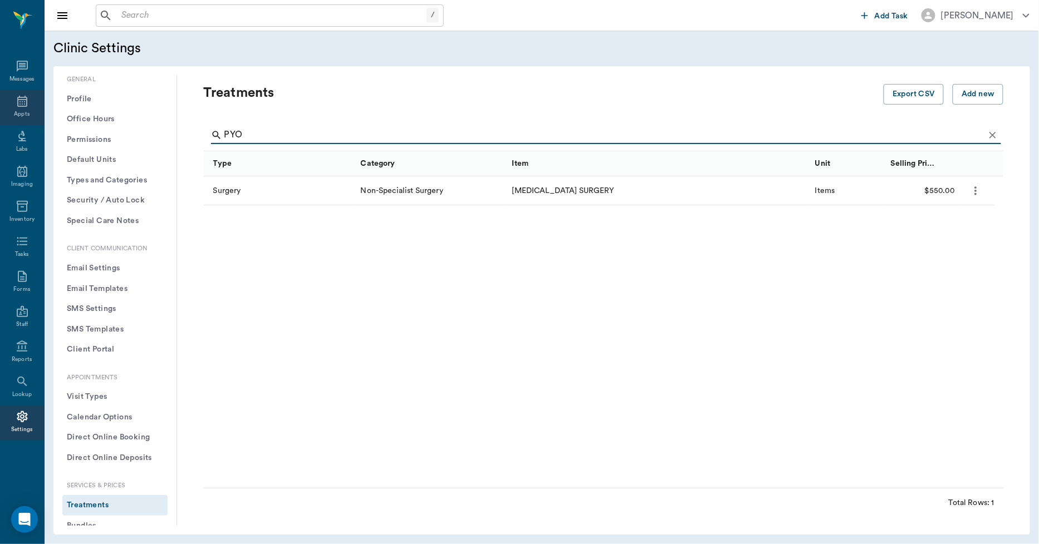
type input "PYO"
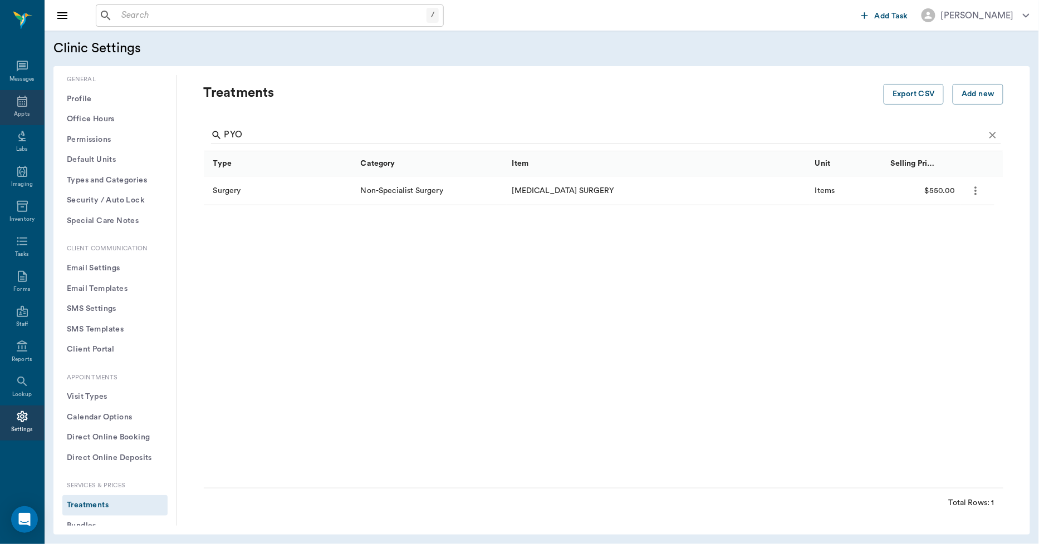
click at [18, 108] on div "Appts" at bounding box center [22, 107] width 44 height 35
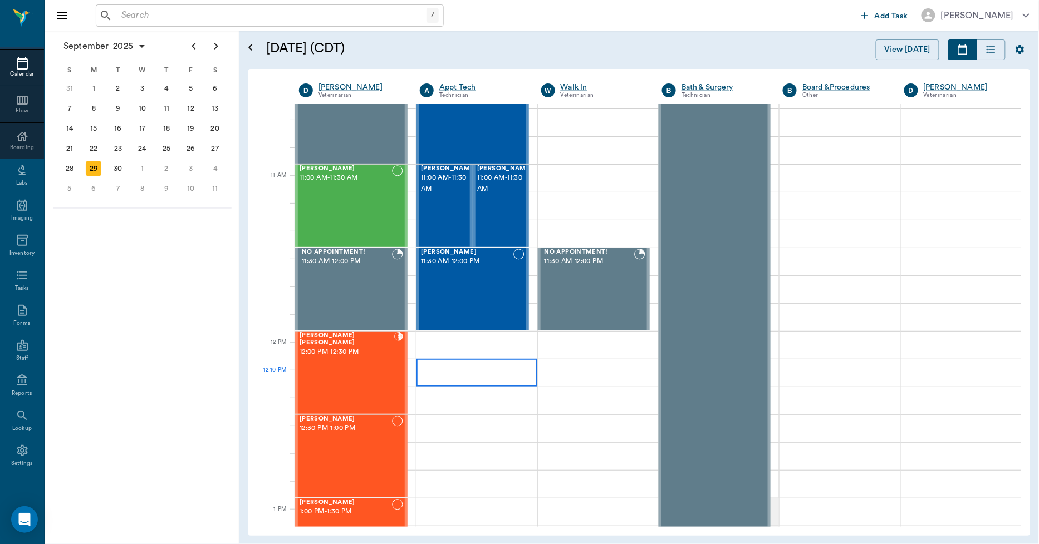
scroll to position [434, 0]
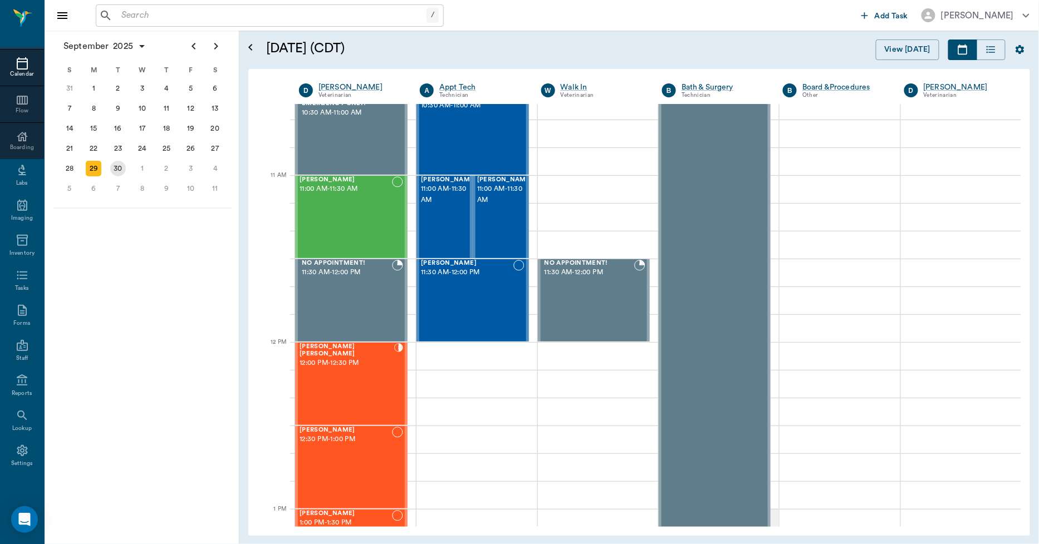
click at [115, 161] on div "30" at bounding box center [118, 169] width 16 height 16
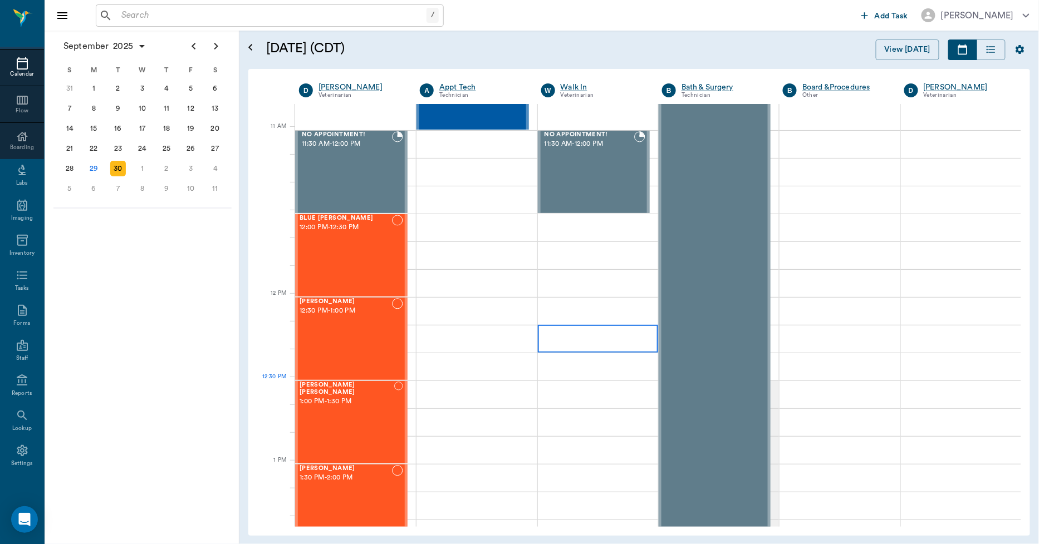
scroll to position [618, 0]
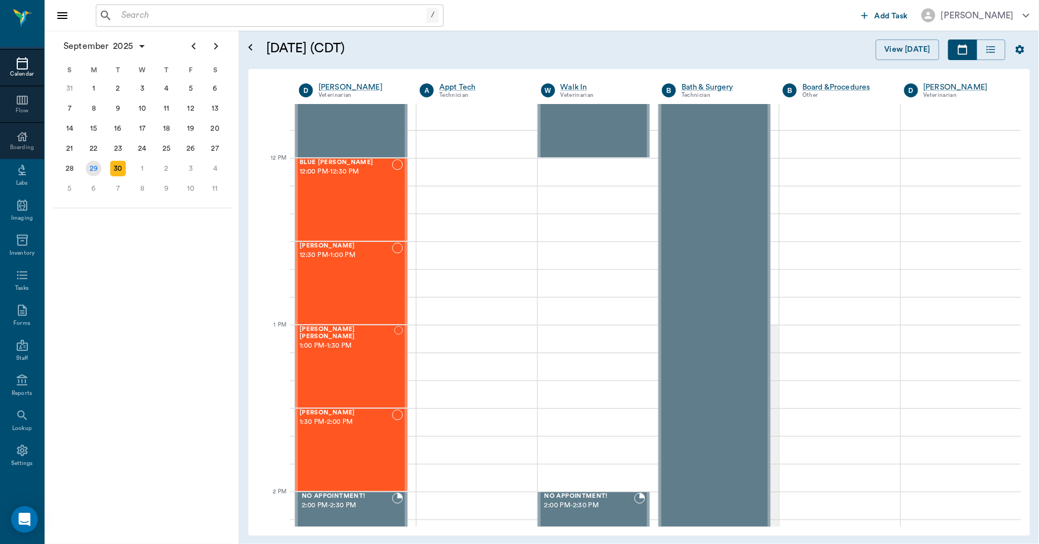
click at [92, 165] on div "29" at bounding box center [94, 169] width 16 height 16
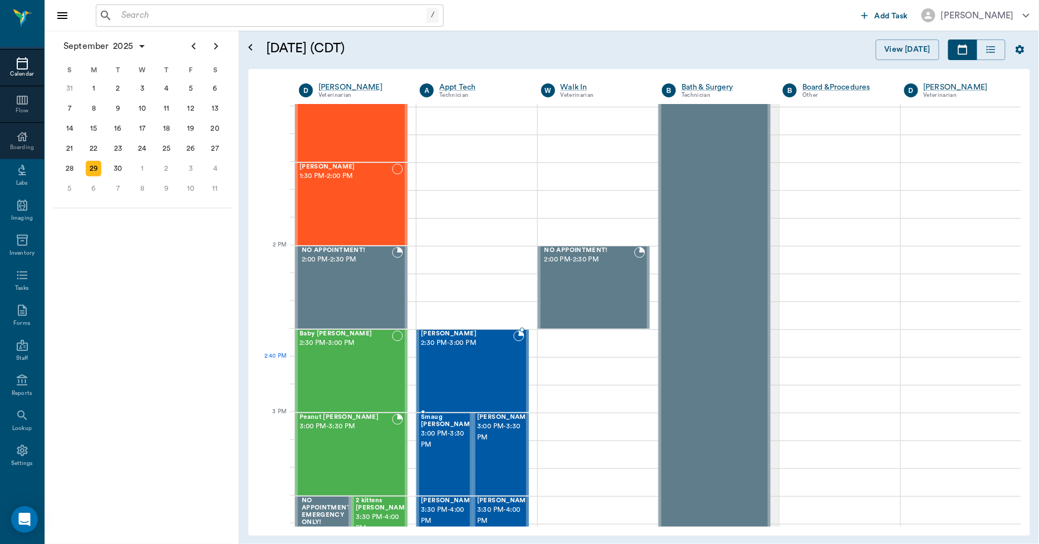
scroll to position [866, 0]
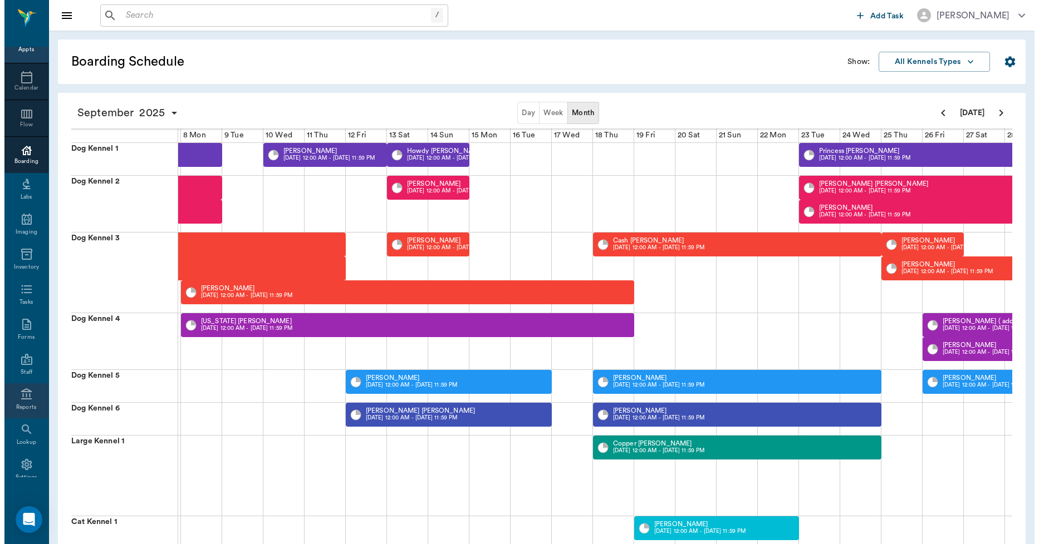
scroll to position [65, 0]
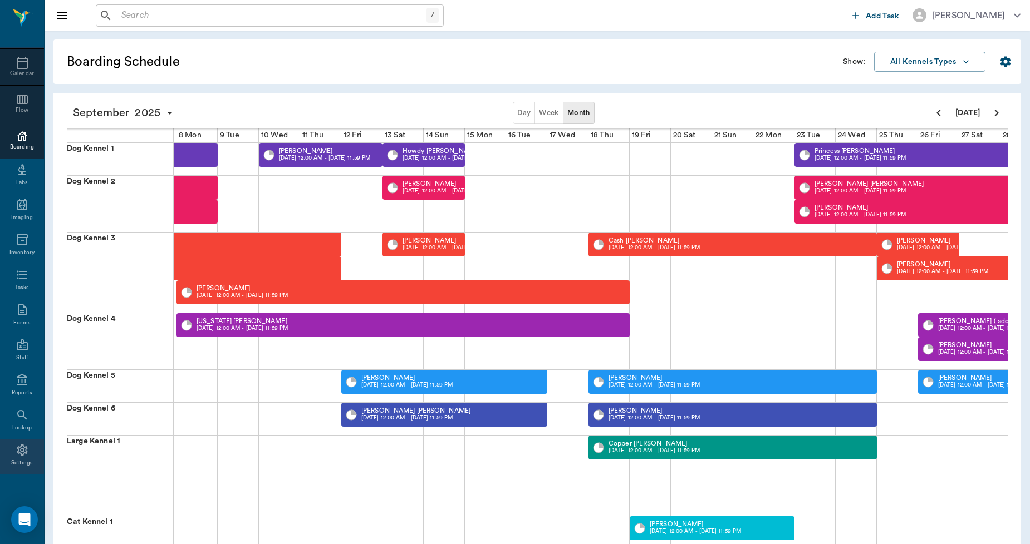
click at [18, 446] on icon at bounding box center [22, 450] width 11 height 11
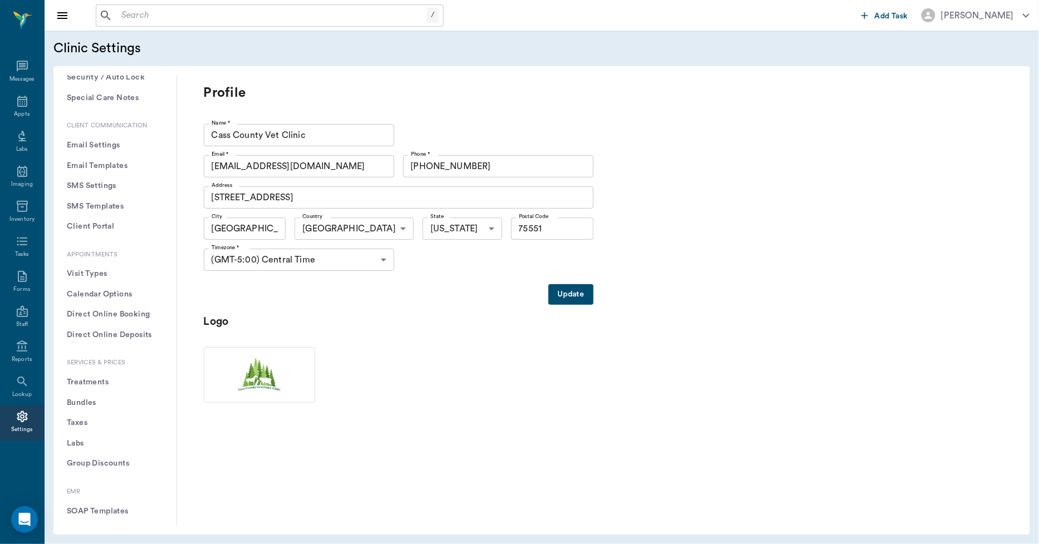
scroll to position [124, 0]
click at [89, 379] on button "Treatments" at bounding box center [114, 382] width 105 height 21
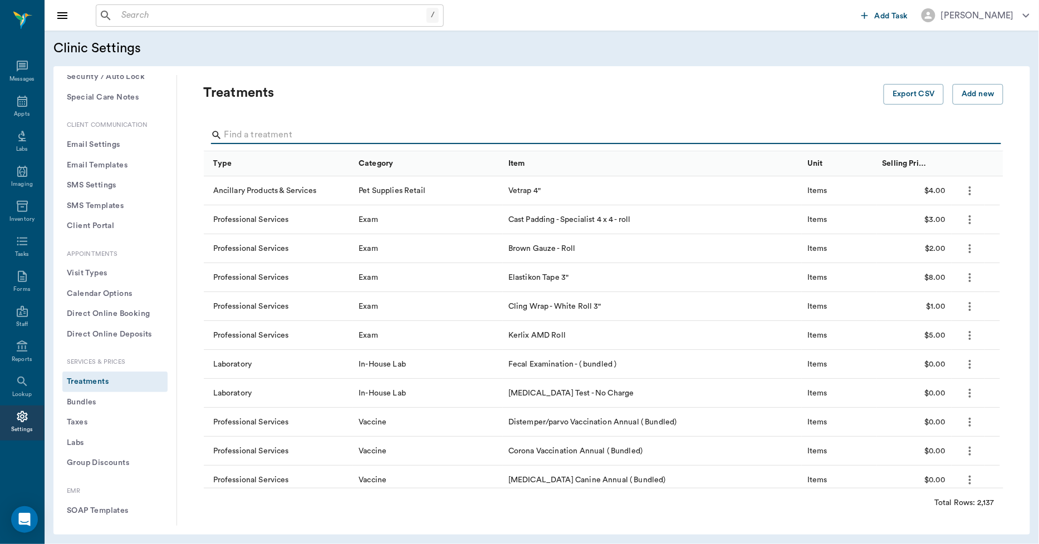
click at [259, 128] on input "Search" at bounding box center [604, 135] width 760 height 18
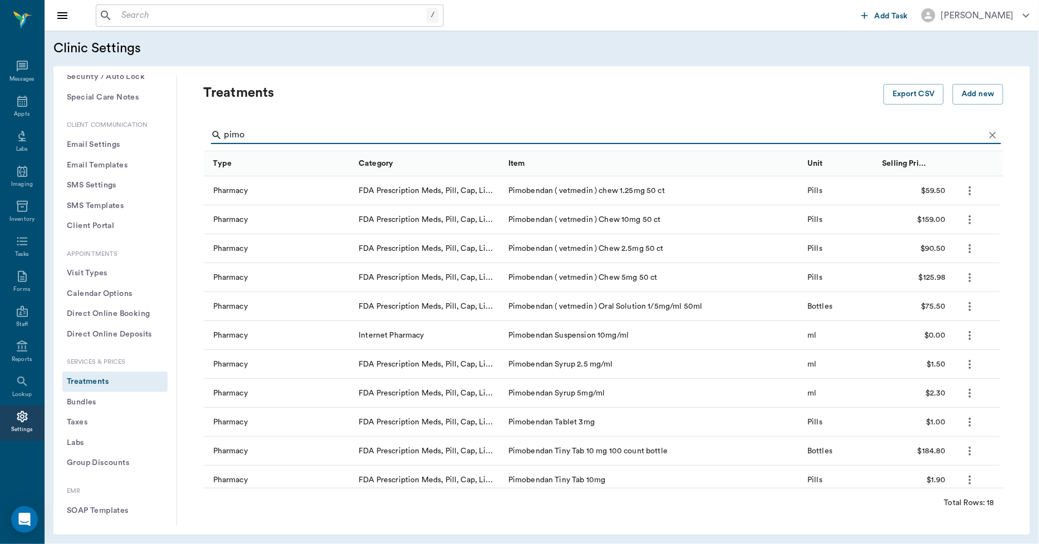
type input "pimo"
click at [970, 395] on icon "more" at bounding box center [969, 393] width 13 height 13
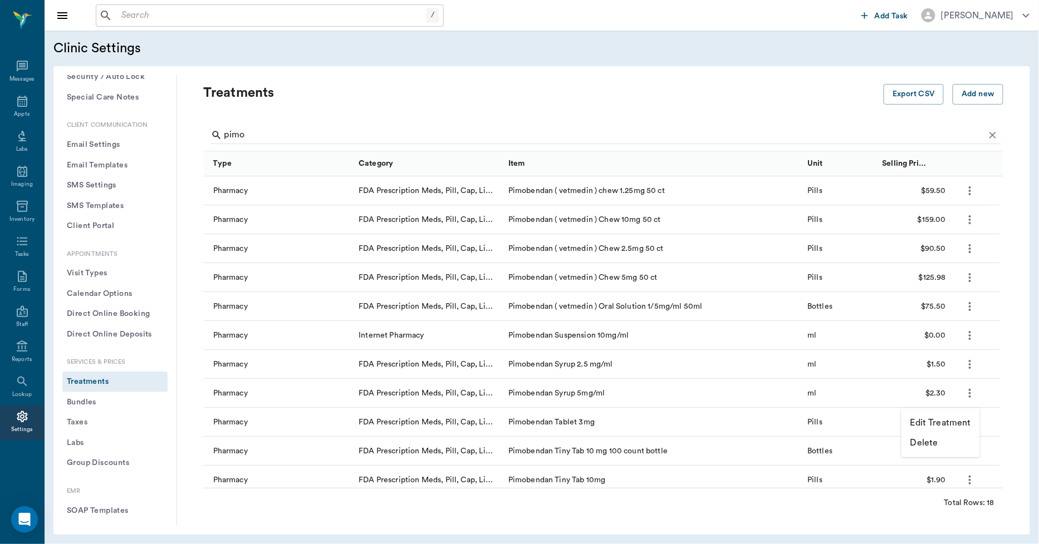
click at [948, 422] on p "Edit Treatment" at bounding box center [940, 422] width 61 height 13
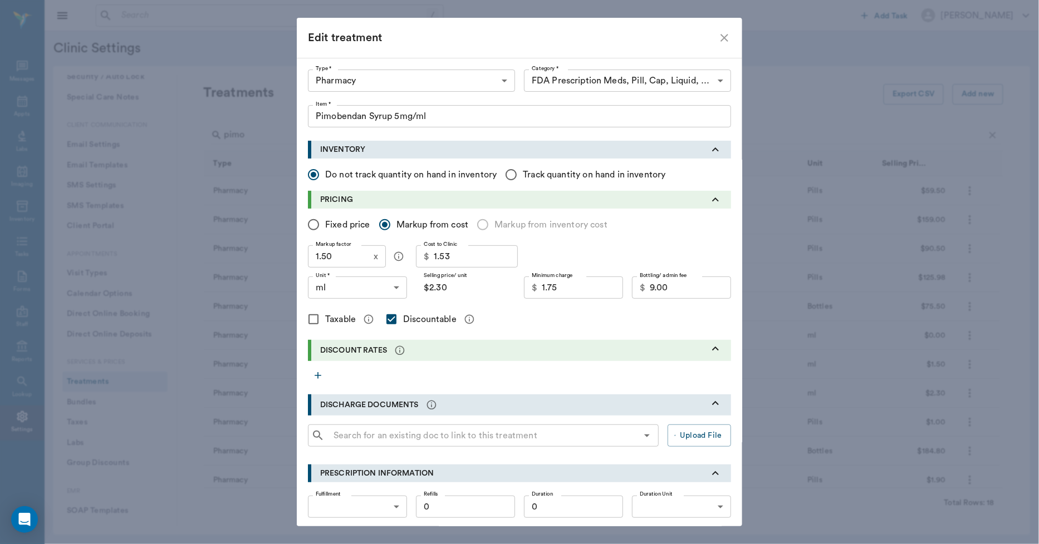
click at [719, 42] on icon "close" at bounding box center [724, 37] width 13 height 13
radio input "true"
checkbox input "false"
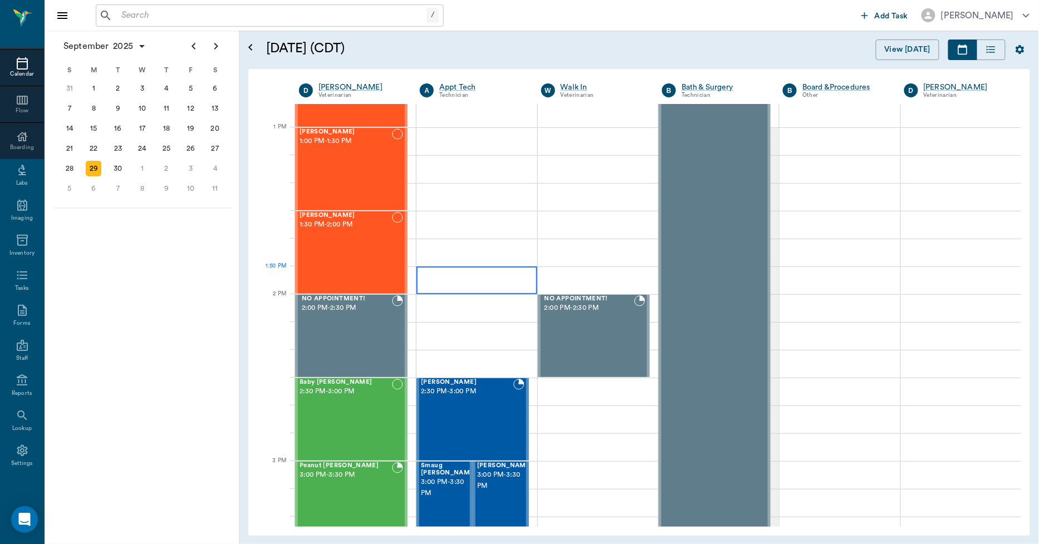
scroll to position [804, 0]
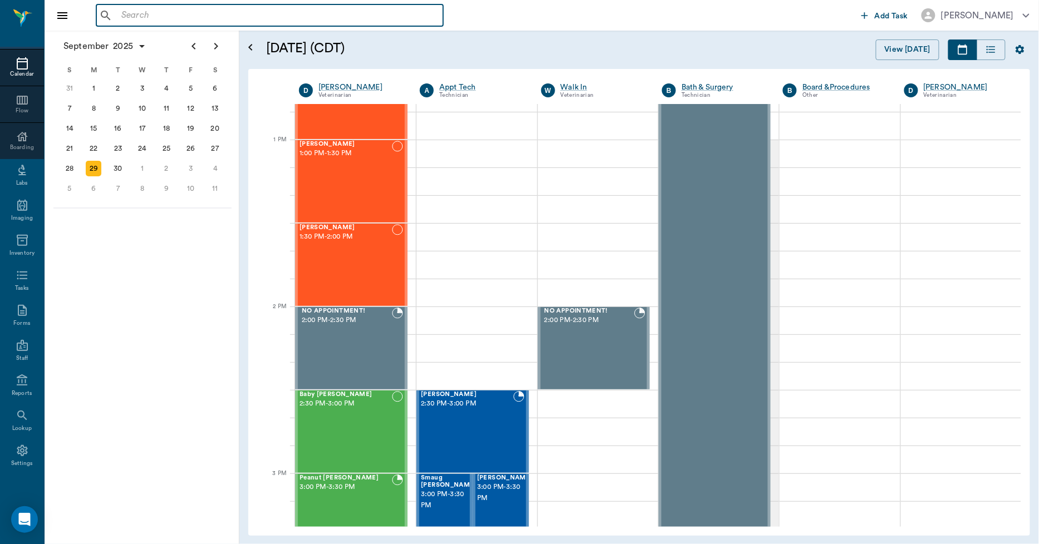
click at [158, 17] on input "text" at bounding box center [278, 16] width 322 height 16
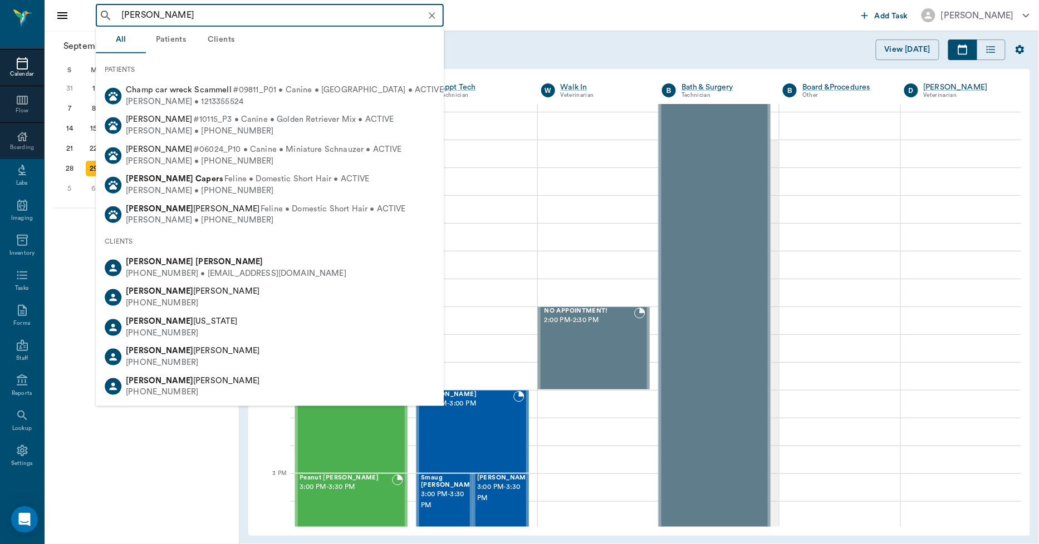
click at [148, 259] on b "Rodney" at bounding box center [159, 262] width 67 height 8
type input "RODNEY CAR"
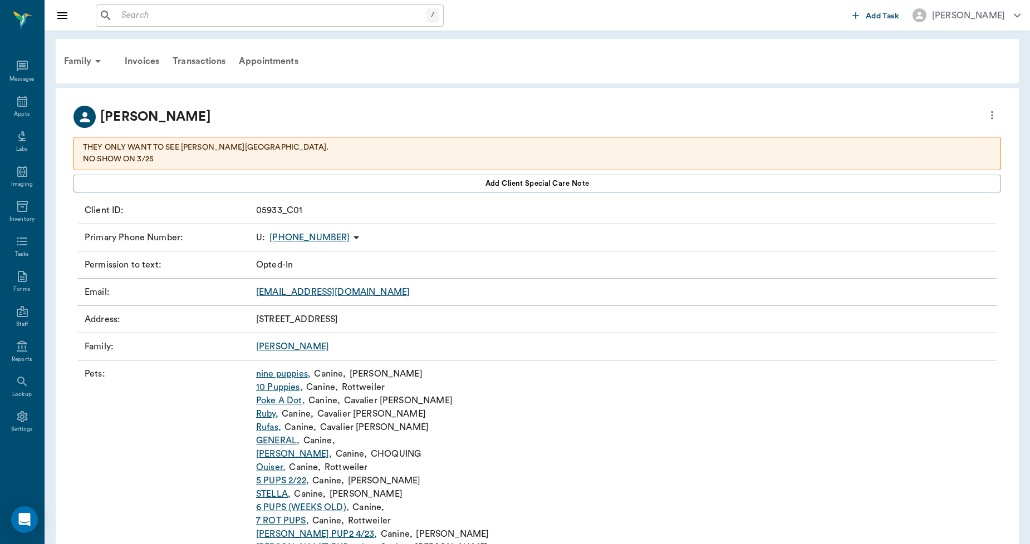
click at [212, 64] on div "Transactions" at bounding box center [199, 61] width 66 height 27
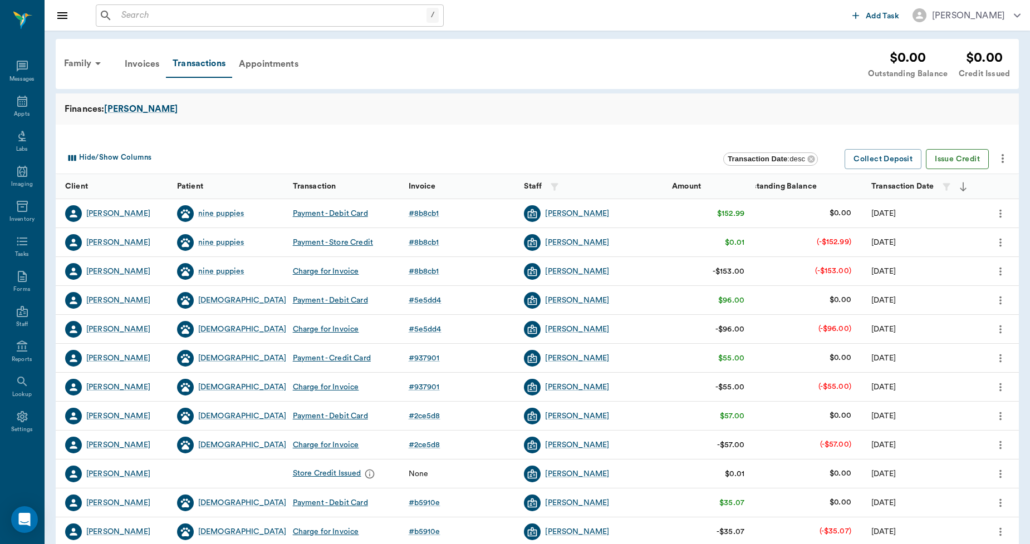
click at [947, 162] on button "Issue Credit" at bounding box center [957, 159] width 63 height 21
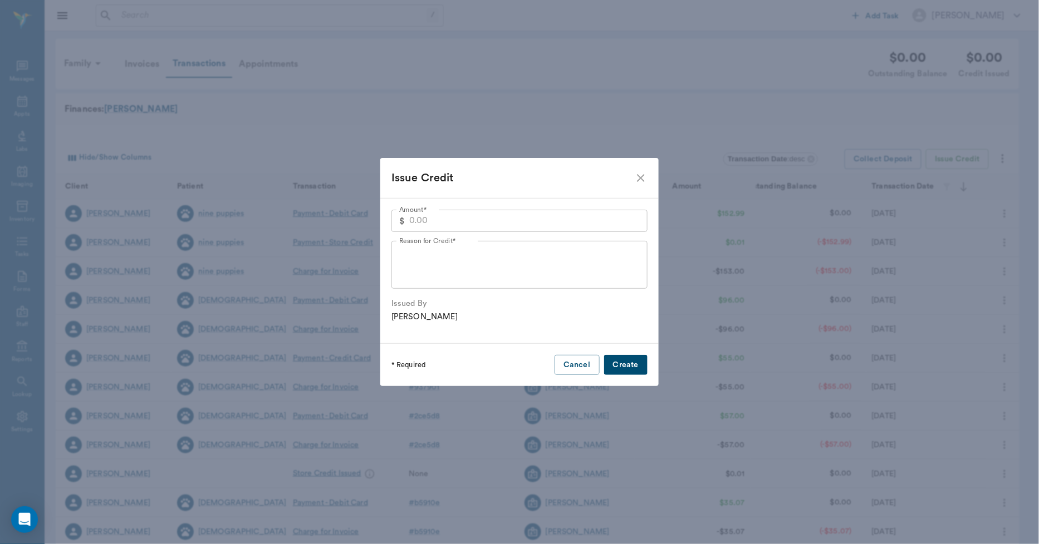
click at [541, 225] on input "Amount*" at bounding box center [528, 221] width 238 height 22
type input "0.01"
click at [537, 263] on textarea "Reason for Credit*" at bounding box center [519, 264] width 240 height 38
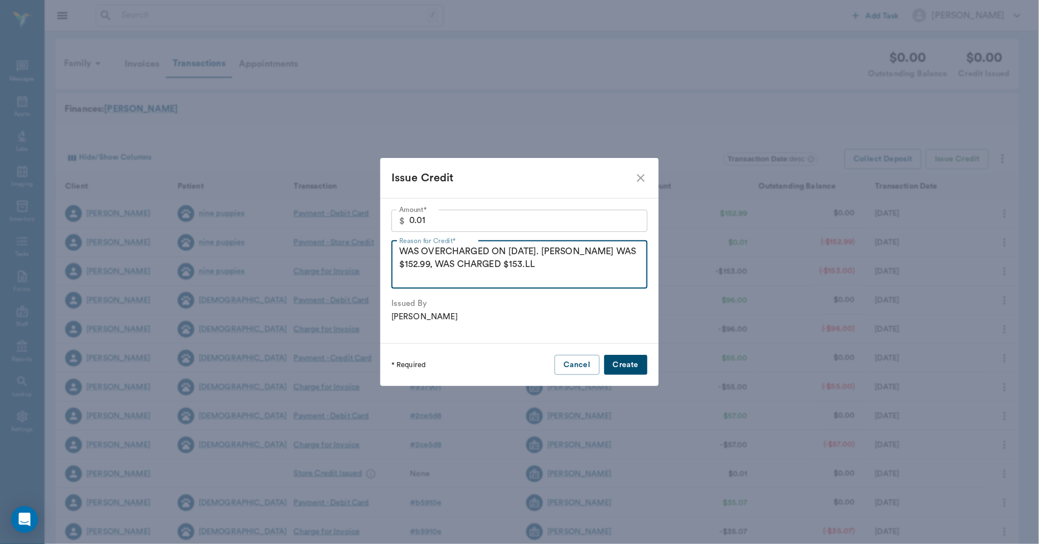
type textarea "WAS OVERCHARGED ON 9.26.25. BILL WAS $152.99, WAS CHARGED $153.LL"
click at [630, 371] on button "Create" at bounding box center [625, 365] width 43 height 21
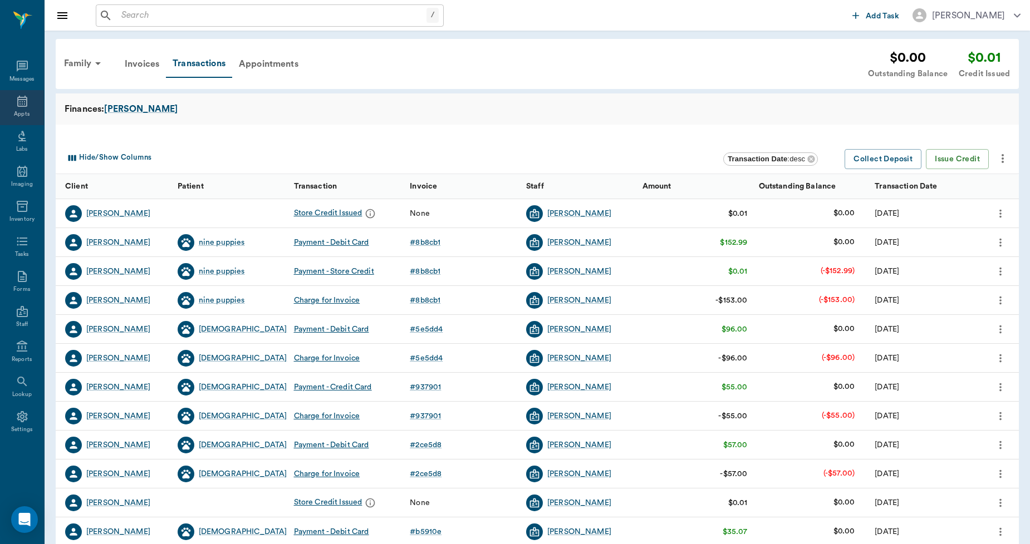
click at [21, 109] on div "Appts" at bounding box center [22, 107] width 44 height 35
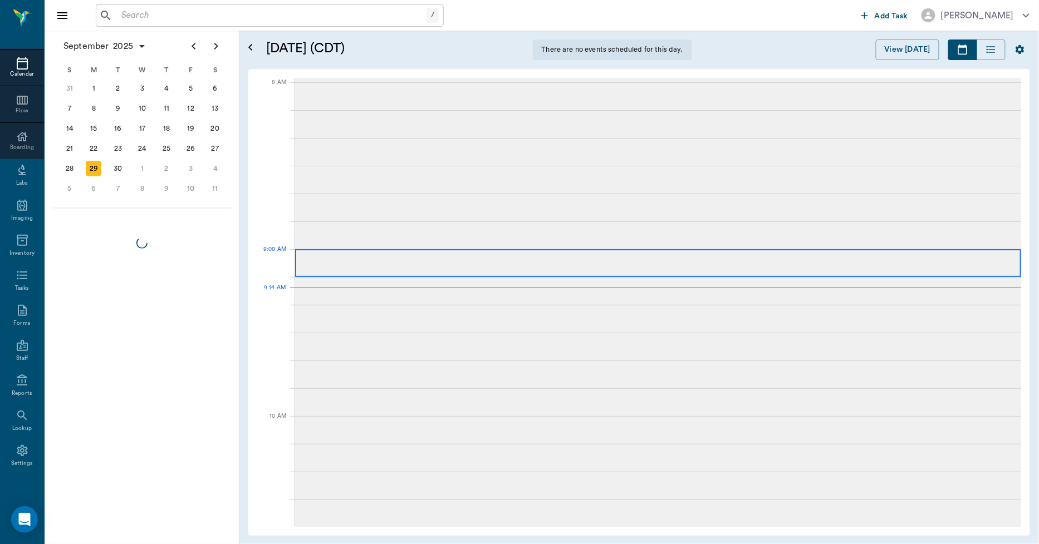
scroll to position [168, 0]
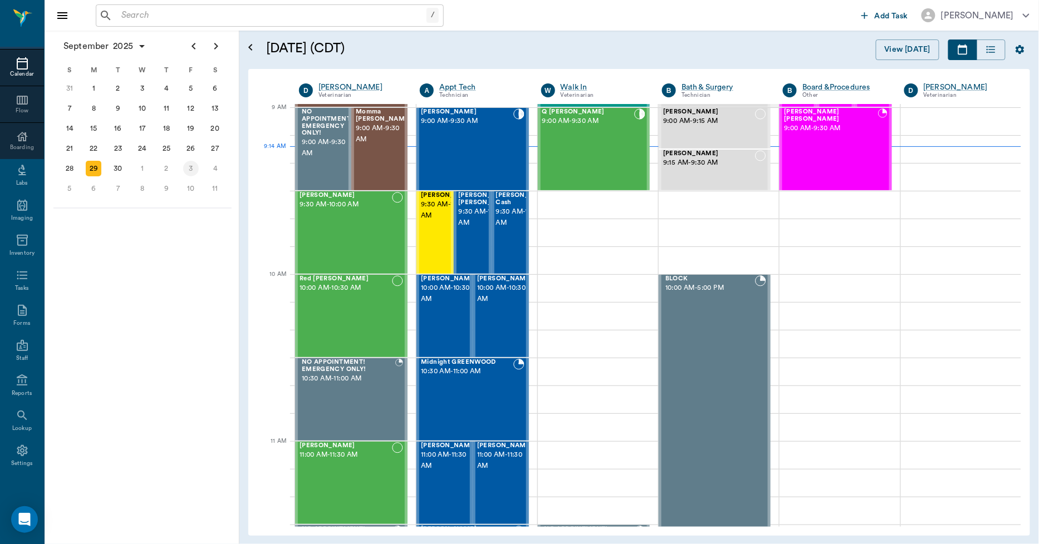
click at [190, 167] on div "3" at bounding box center [191, 169] width 16 height 16
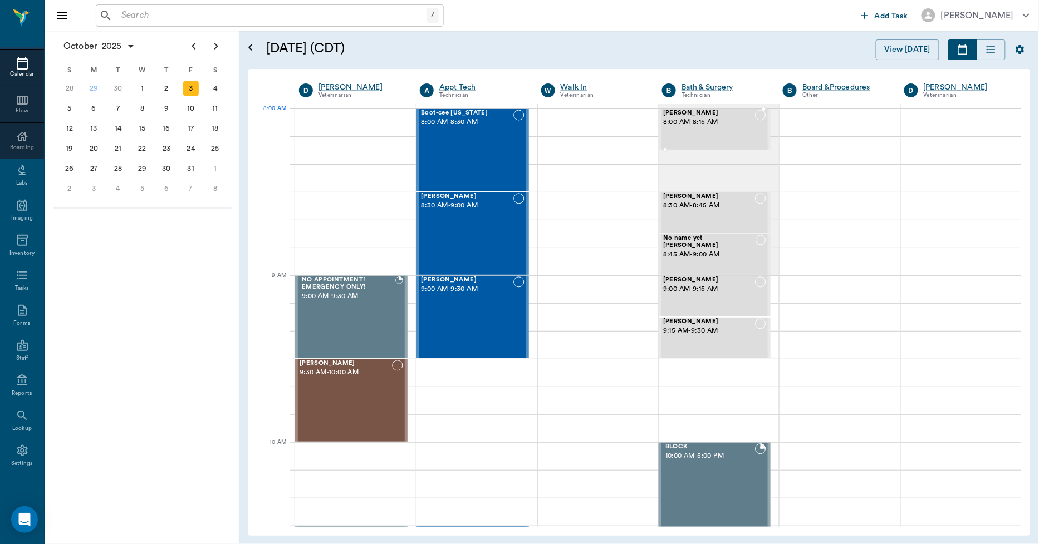
click at [688, 131] on div "Tippy Davis 8:00 AM - 8:15 AM" at bounding box center [709, 130] width 92 height 40
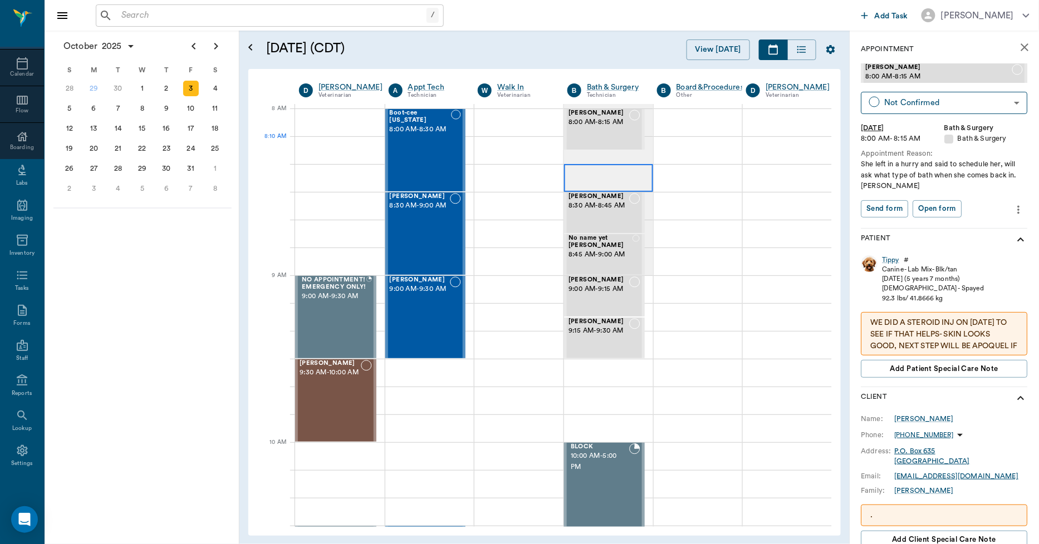
click at [591, 164] on div at bounding box center [608, 178] width 89 height 28
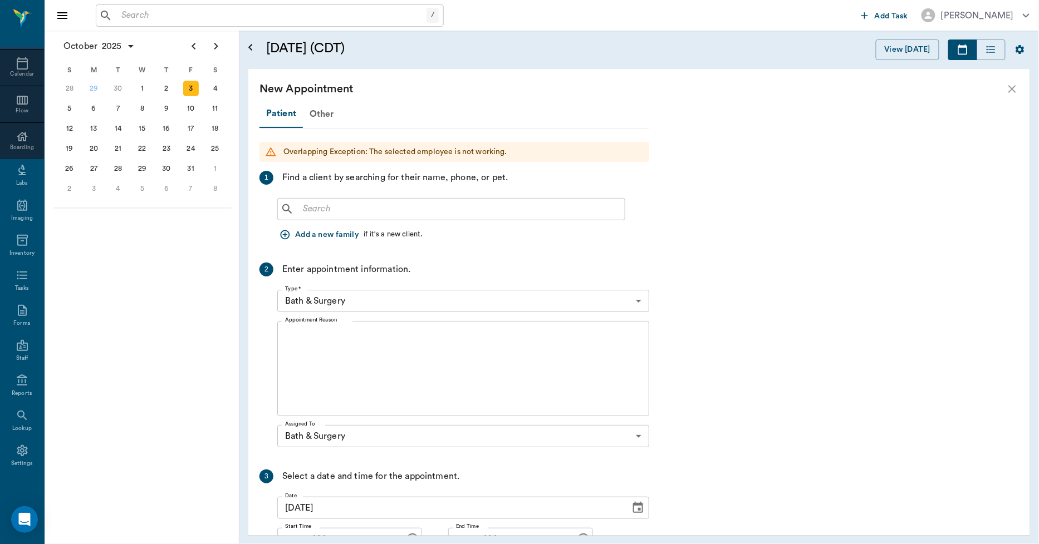
click at [332, 212] on input "text" at bounding box center [459, 210] width 322 height 16
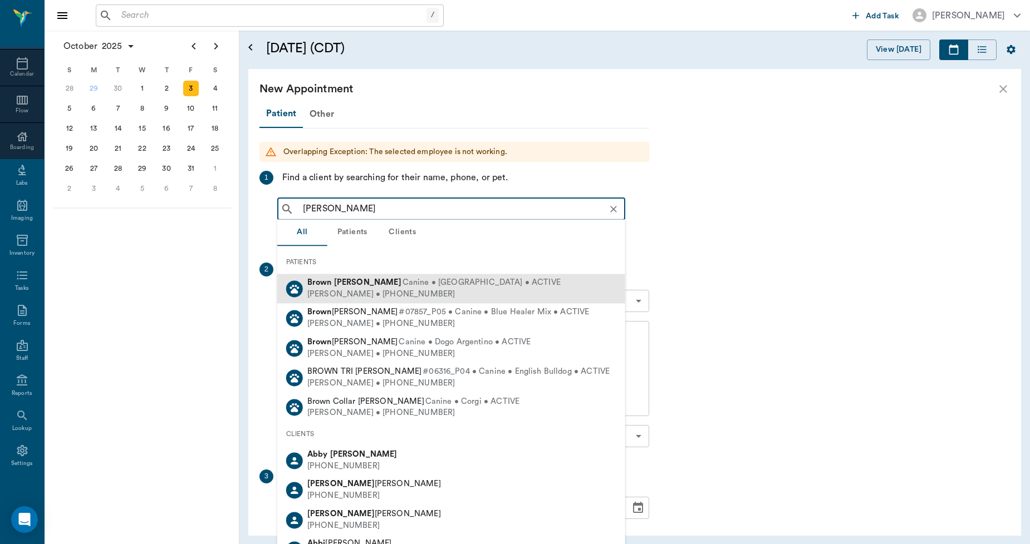
click at [335, 289] on div "Chryn Abraham • (430) 342-5743" at bounding box center [433, 295] width 253 height 12
type input "BROWN AB"
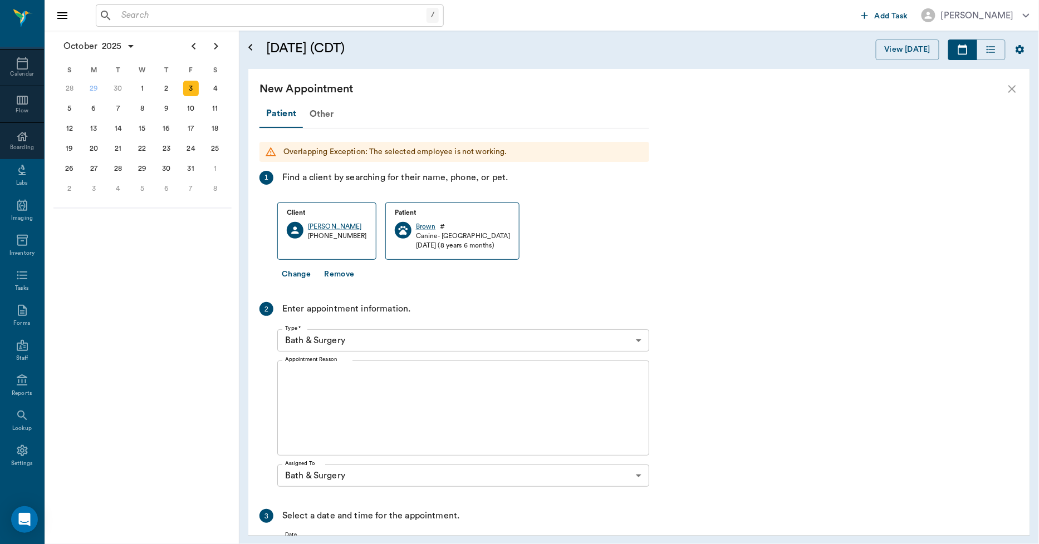
click at [351, 380] on textarea "Appointment Reason" at bounding box center [463, 408] width 356 height 77
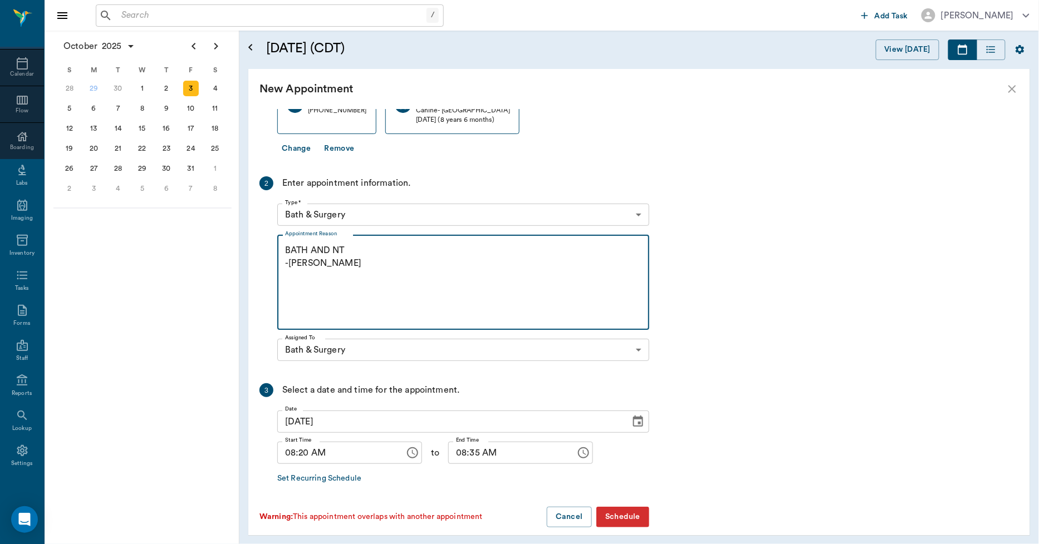
scroll to position [136, 0]
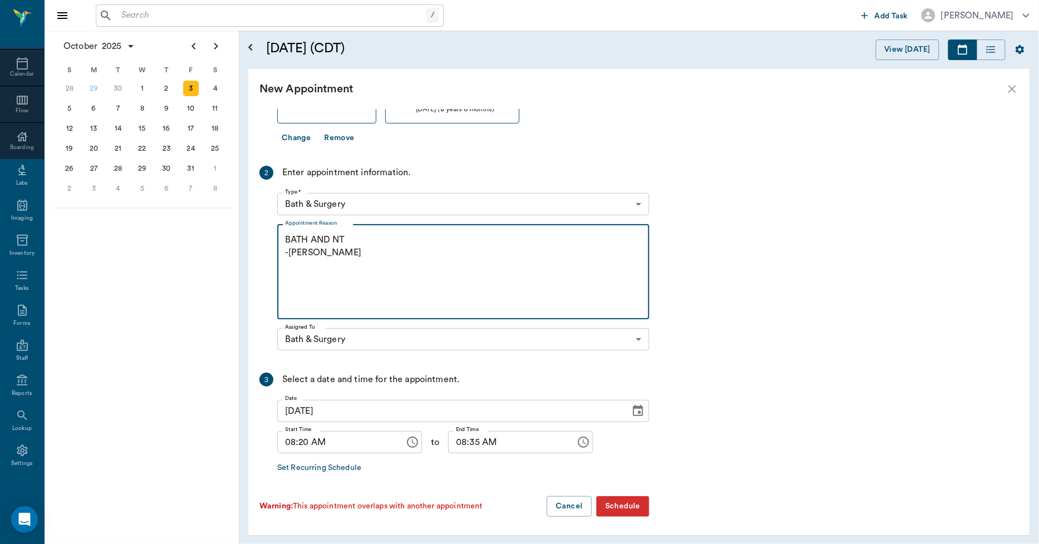
type textarea "BATH AND NT -LORY"
click at [626, 504] on button "Schedule" at bounding box center [622, 507] width 53 height 21
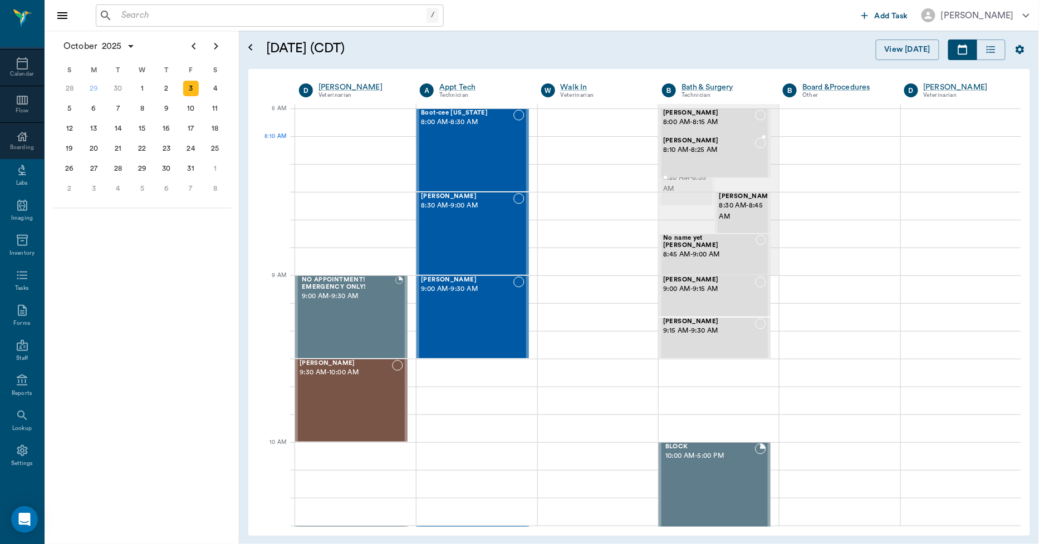
drag, startPoint x: 669, startPoint y: 182, endPoint x: 671, endPoint y: 163, distance: 19.1
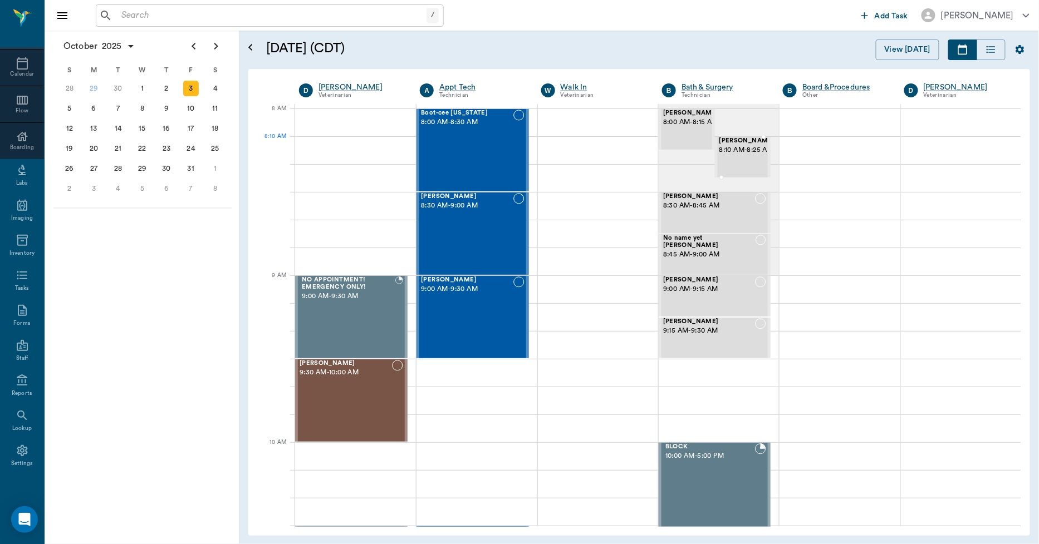
click at [726, 156] on span "8:10 AM - 8:25 AM" at bounding box center [747, 150] width 56 height 11
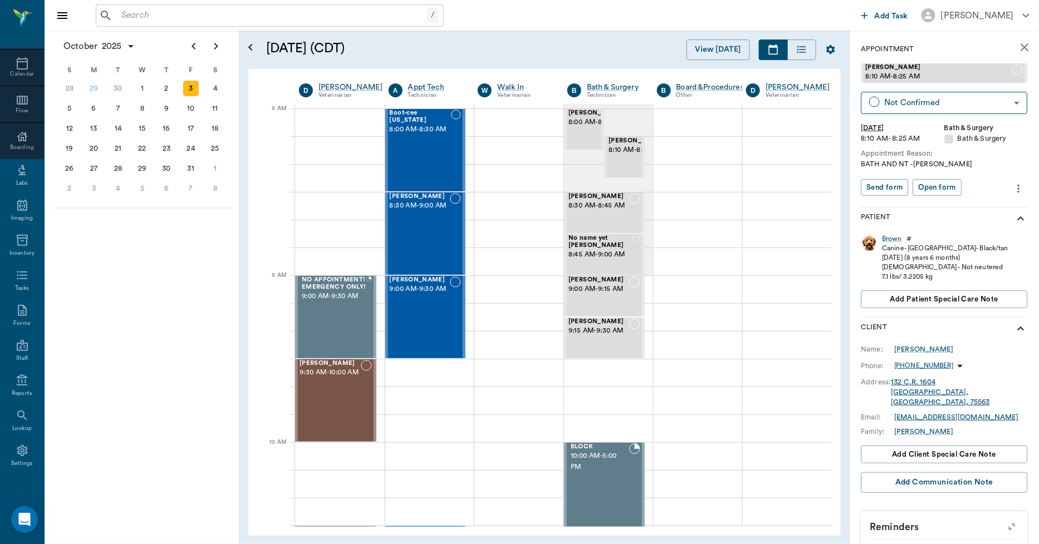
click at [1013, 184] on icon "more" at bounding box center [1019, 188] width 12 height 13
click at [938, 202] on span "Edit appointment" at bounding box center [963, 208] width 94 height 12
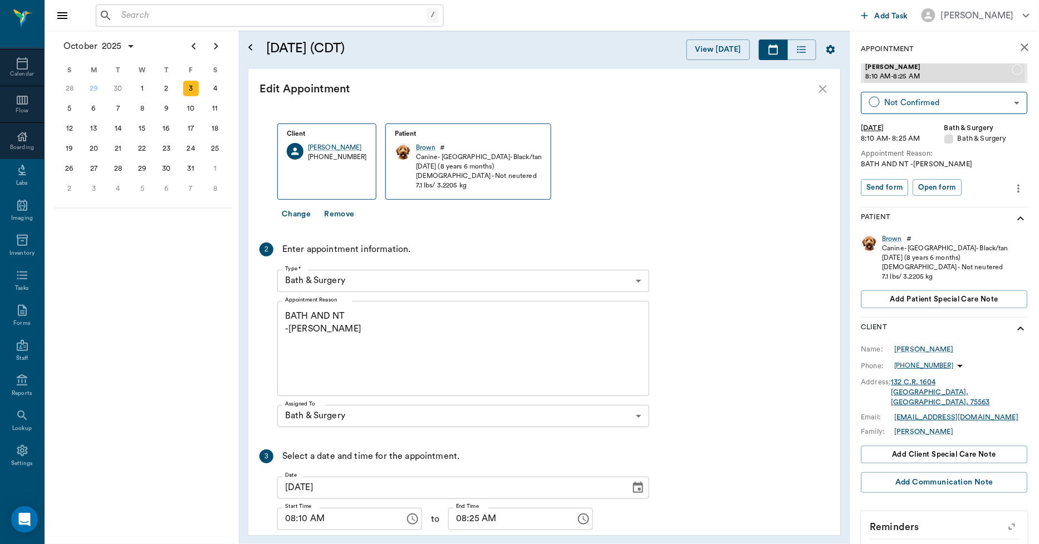
scroll to position [102, 0]
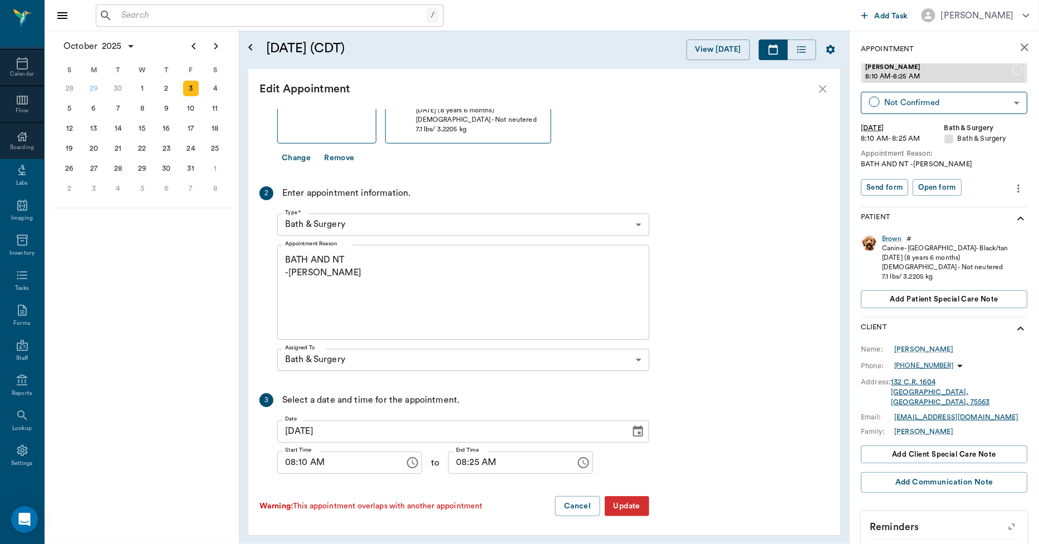
click at [305, 465] on input "08:10 AM" at bounding box center [337, 463] width 120 height 22
type input "08:15 AM"
click at [462, 463] on input "08:25 AM" at bounding box center [508, 463] width 120 height 22
type input "08:30 AM"
drag, startPoint x: 616, startPoint y: 488, endPoint x: 618, endPoint y: 495, distance: 8.3
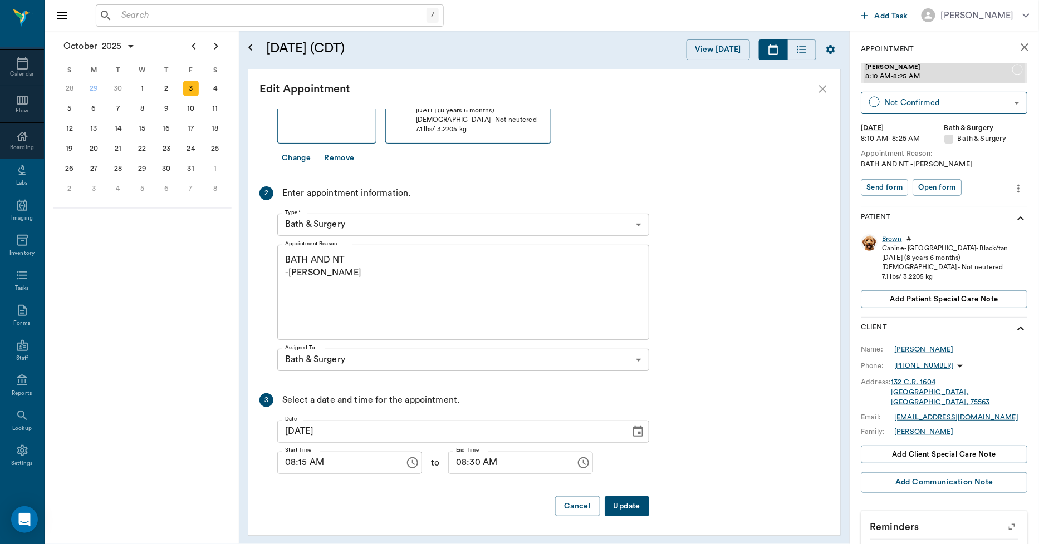
click at [617, 492] on div "Overlapping Exception: The selected employee is not working. 1 Find a client by…" at bounding box center [454, 266] width 390 height 519
click at [621, 501] on button "Update" at bounding box center [627, 507] width 45 height 21
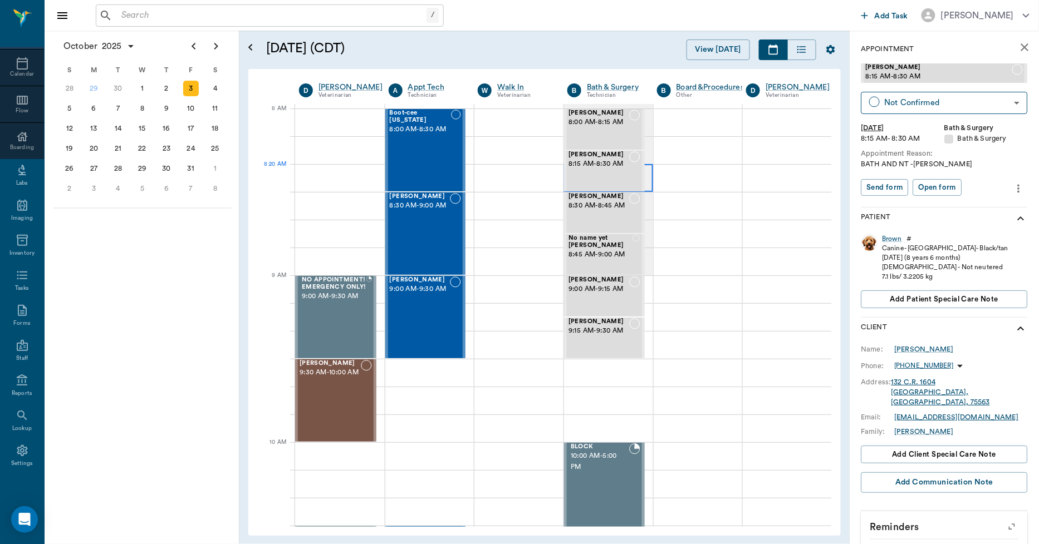
click at [644, 173] on div at bounding box center [608, 178] width 89 height 28
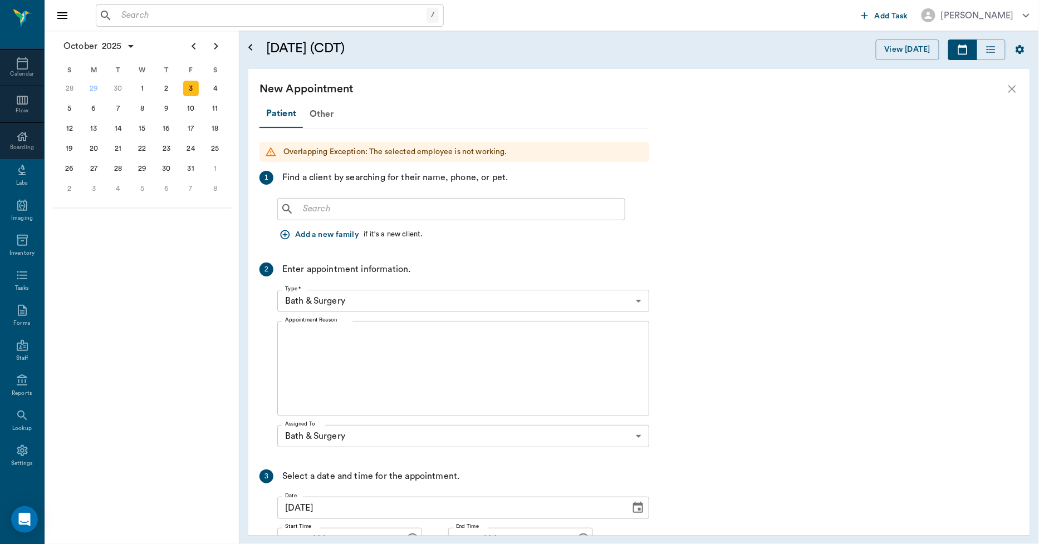
click at [372, 205] on input "text" at bounding box center [459, 210] width 322 height 16
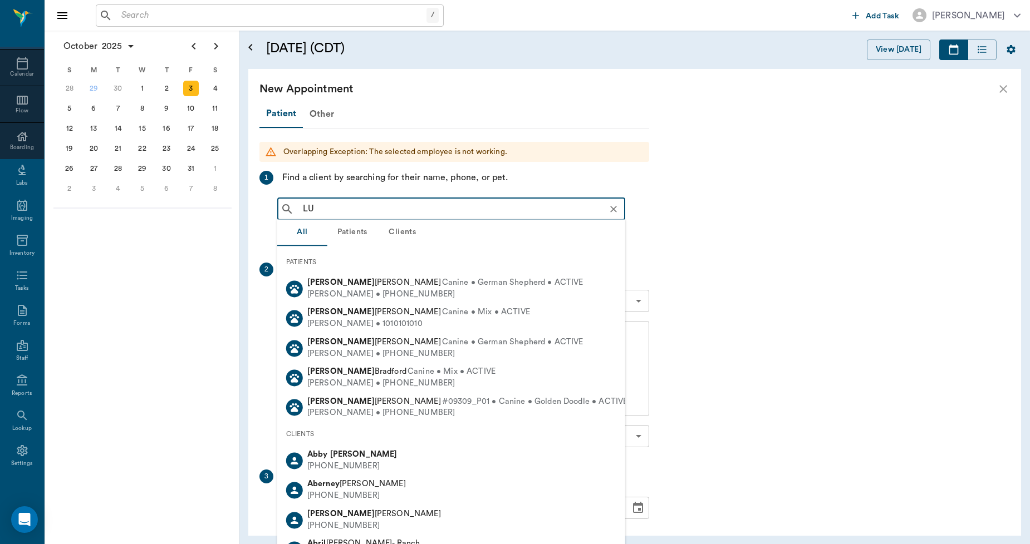
type input "L"
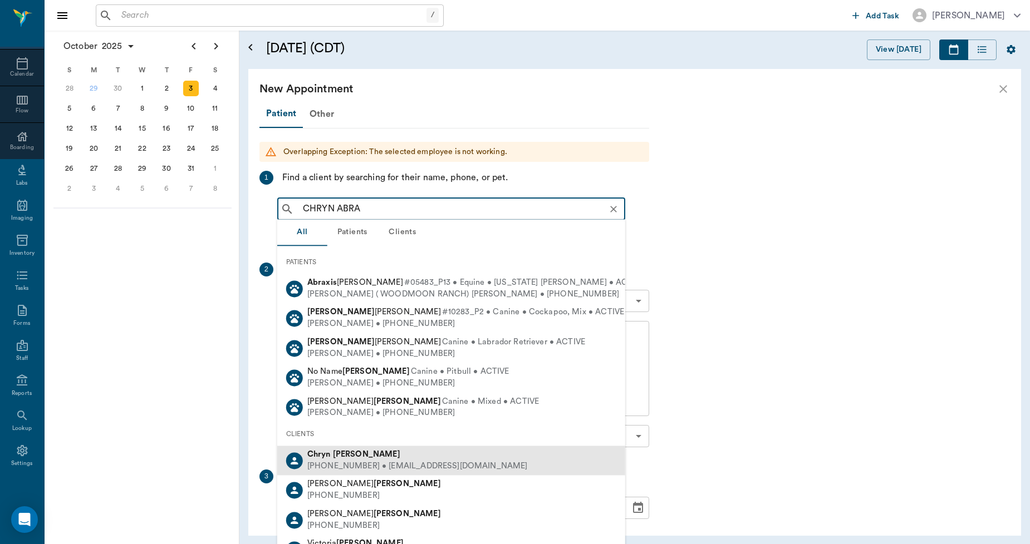
click at [356, 458] on b "Abraham" at bounding box center [366, 454] width 67 height 8
type input "CHRYN ABRA"
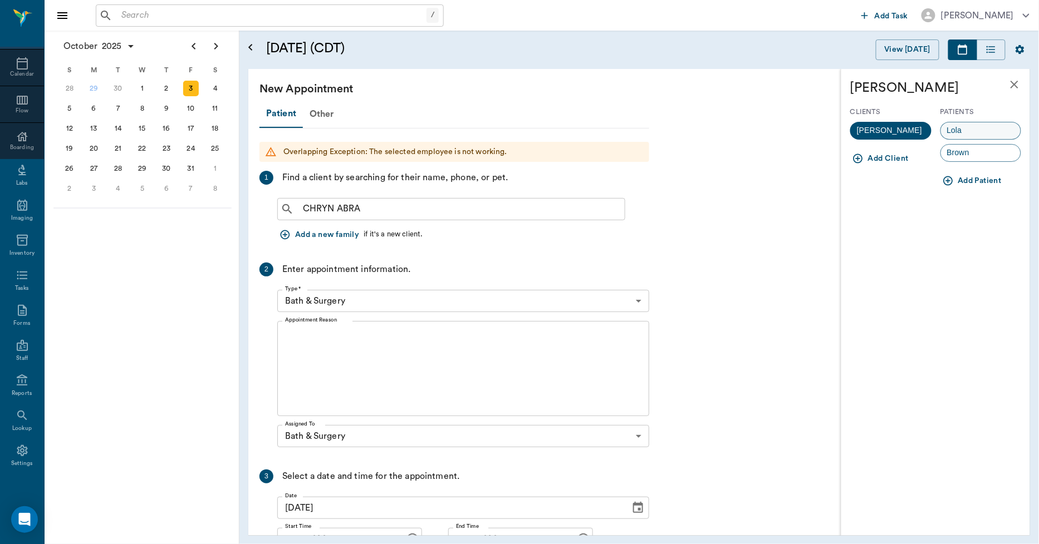
click at [950, 129] on span "Lola" at bounding box center [954, 131] width 27 height 12
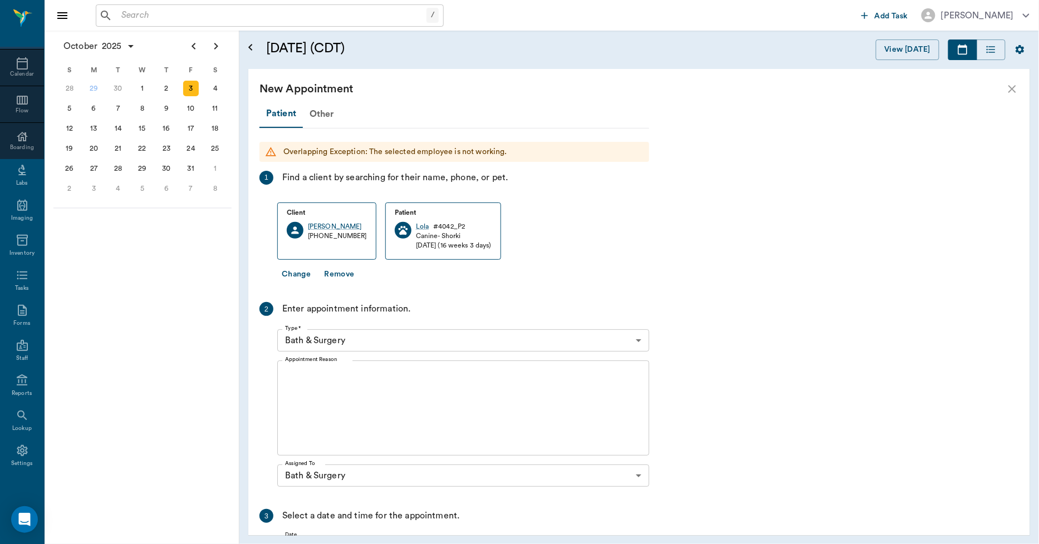
click at [323, 383] on textarea "Appointment Reason" at bounding box center [463, 408] width 356 height 77
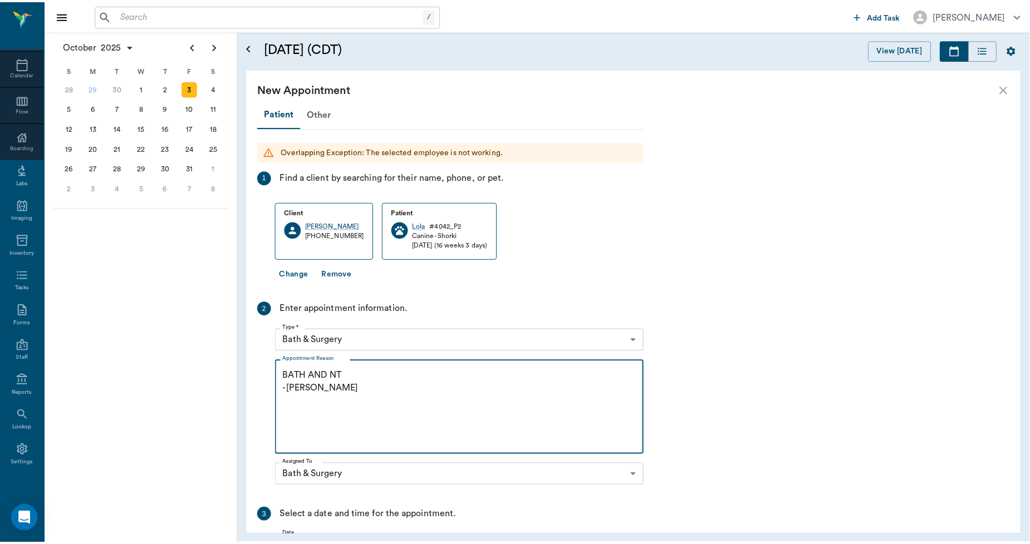
scroll to position [136, 0]
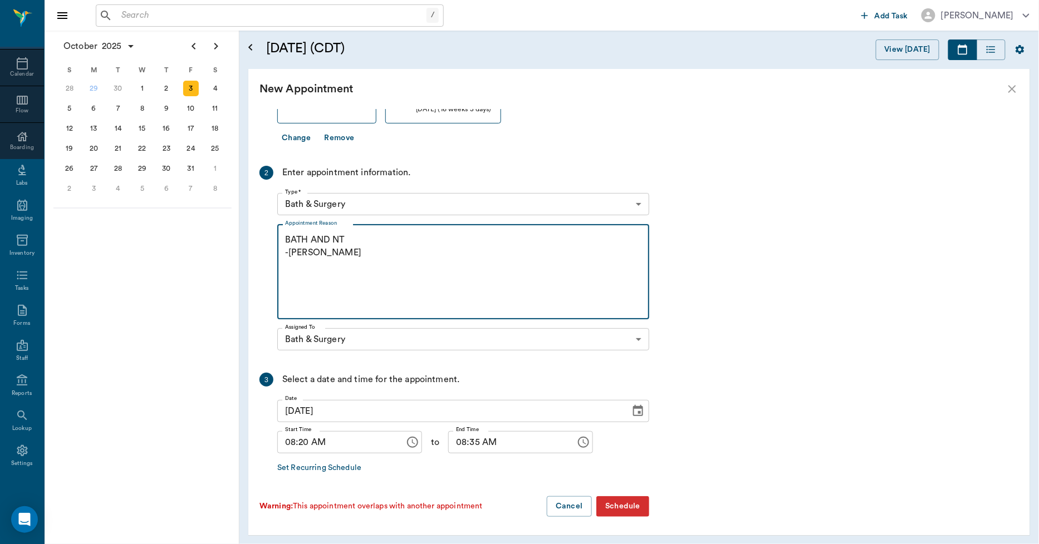
type textarea "BATH AND NT -LORY"
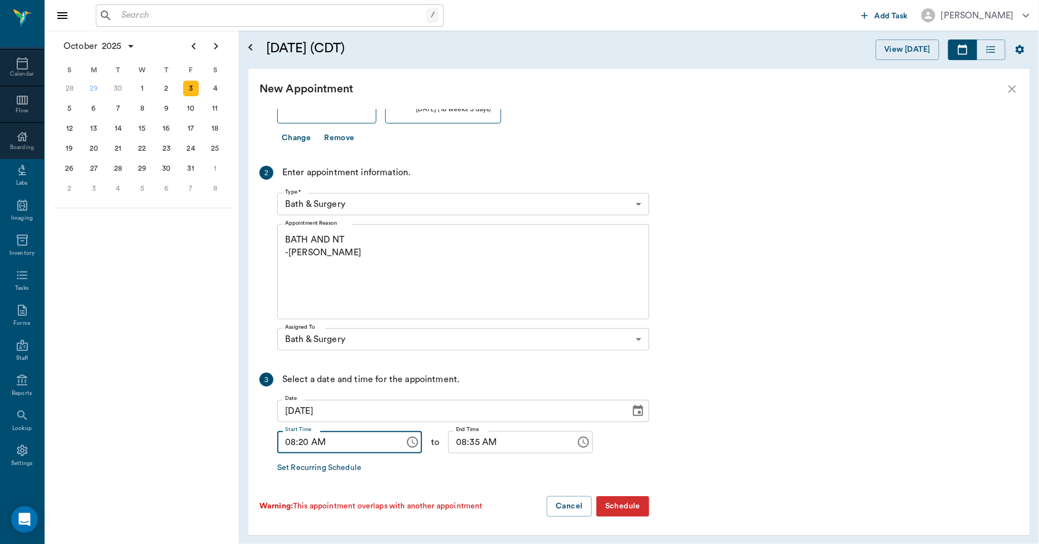
click at [305, 441] on input "08:20 AM" at bounding box center [337, 442] width 120 height 22
type input "08:15 AM"
click at [460, 443] on input "08:35 AM" at bounding box center [508, 442] width 120 height 22
type input "08:30 AM"
click at [632, 508] on button "Schedule" at bounding box center [622, 507] width 53 height 21
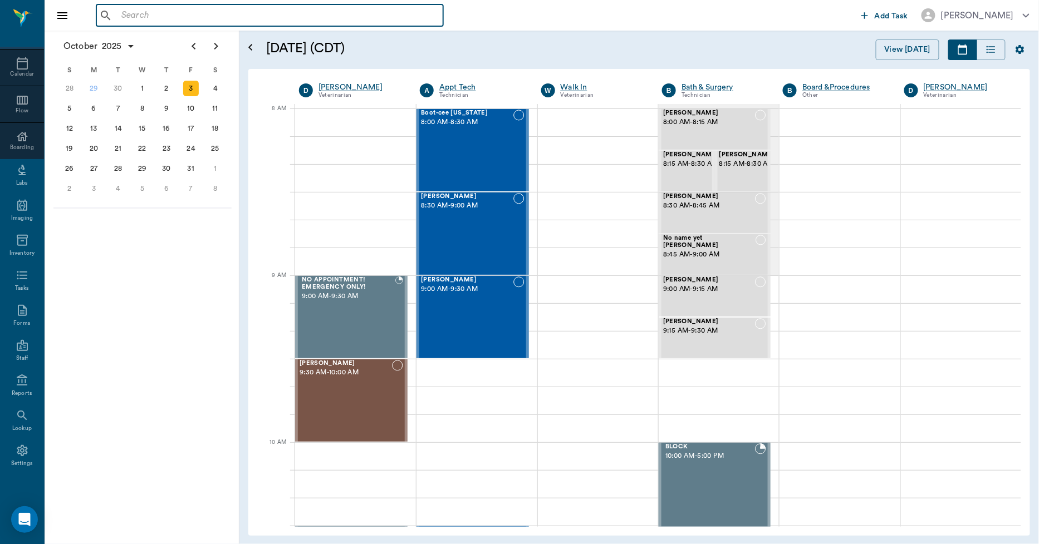
click at [190, 18] on input "text" at bounding box center [278, 16] width 322 height 16
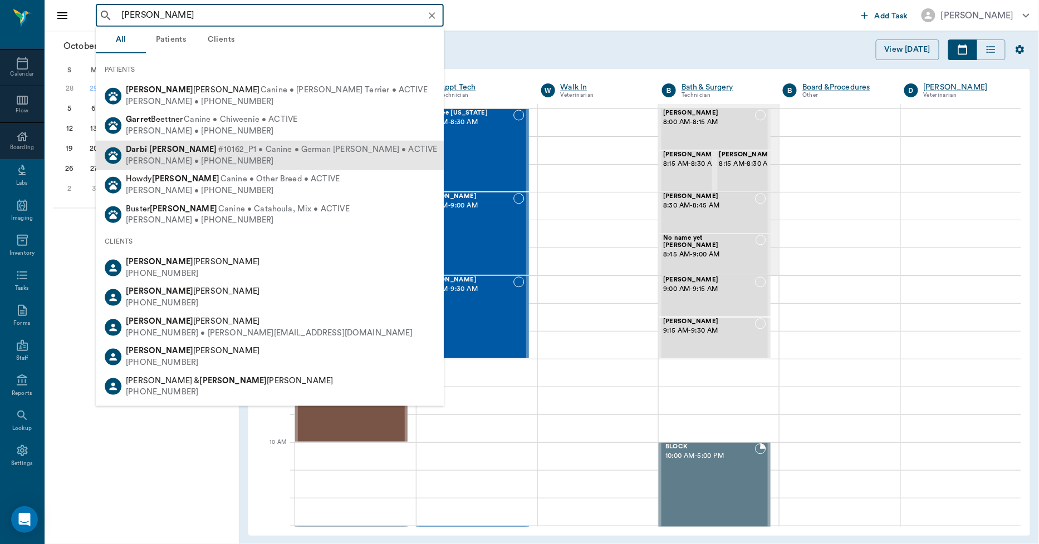
click at [218, 149] on span "#10162_P1 • Canine • German Shephard • ACTIVE" at bounding box center [328, 150] width 220 height 12
type input "DARBIE GARR"
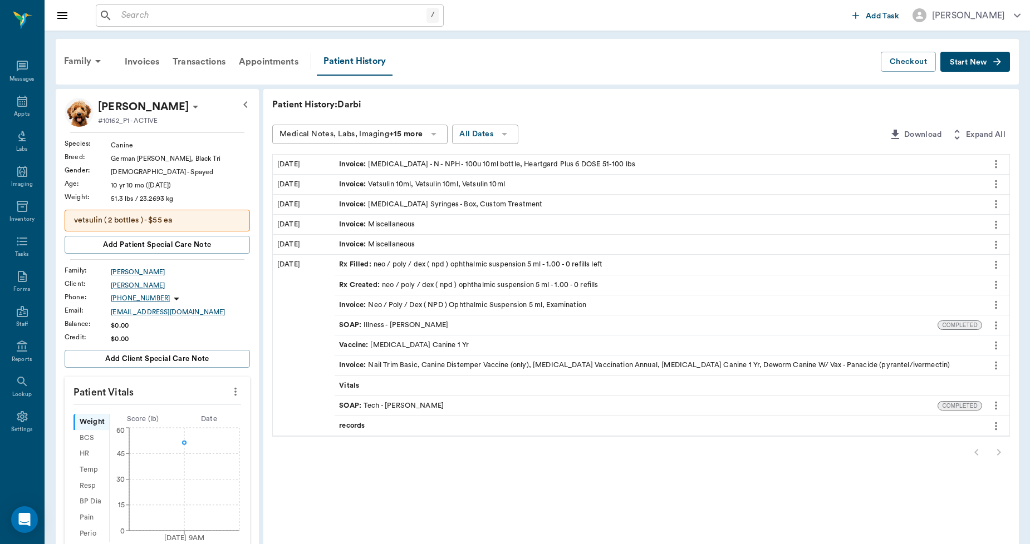
click at [988, 63] on button "Start New" at bounding box center [975, 62] width 70 height 21
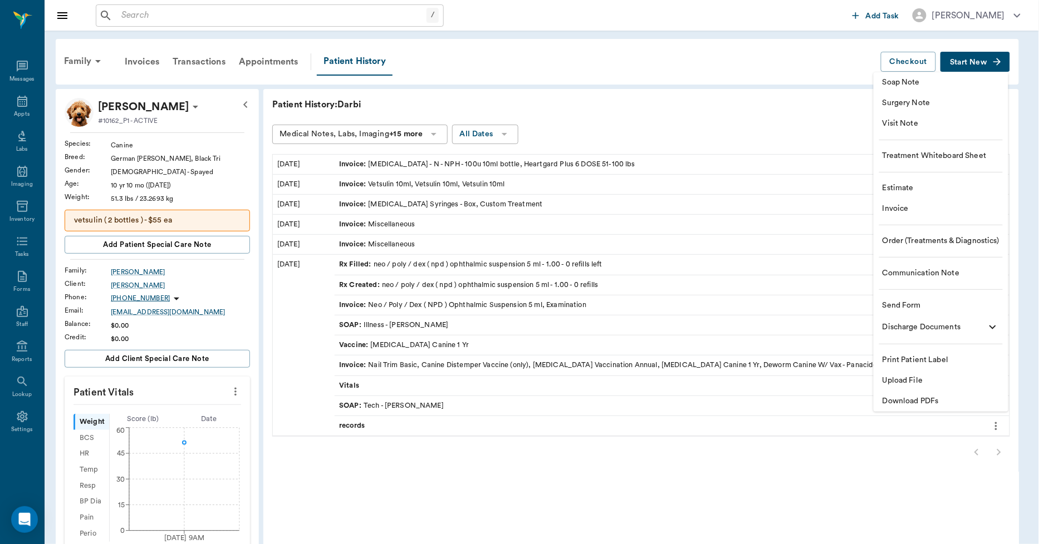
click at [923, 401] on span "Download PDFs" at bounding box center [940, 402] width 117 height 12
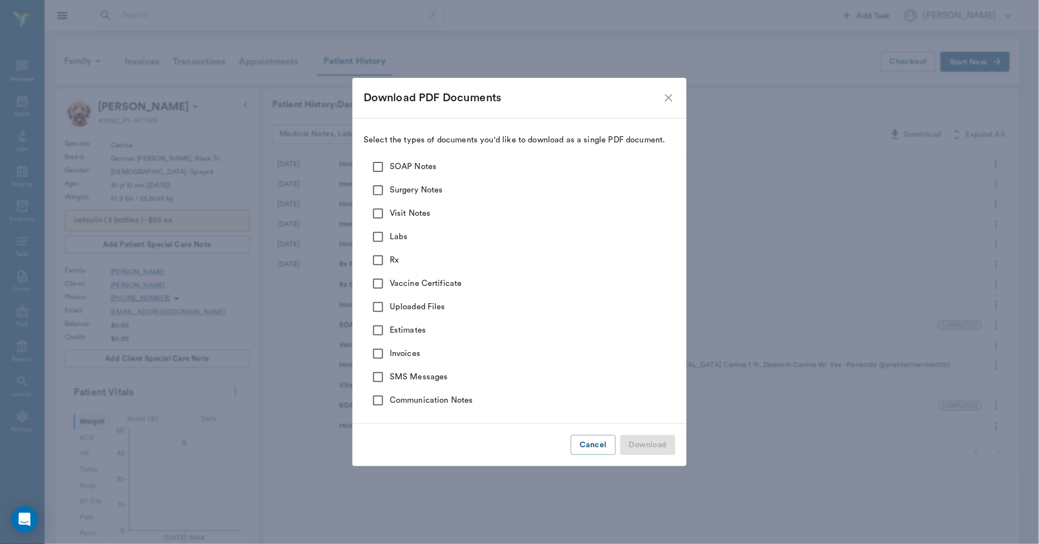
click at [374, 164] on input "SOAP Notes" at bounding box center [377, 166] width 23 height 23
checkbox input "true"
click at [374, 191] on input "Surgery Notes" at bounding box center [377, 190] width 23 height 23
checkbox input "true"
click at [377, 214] on input "Visit Notes" at bounding box center [377, 213] width 23 height 23
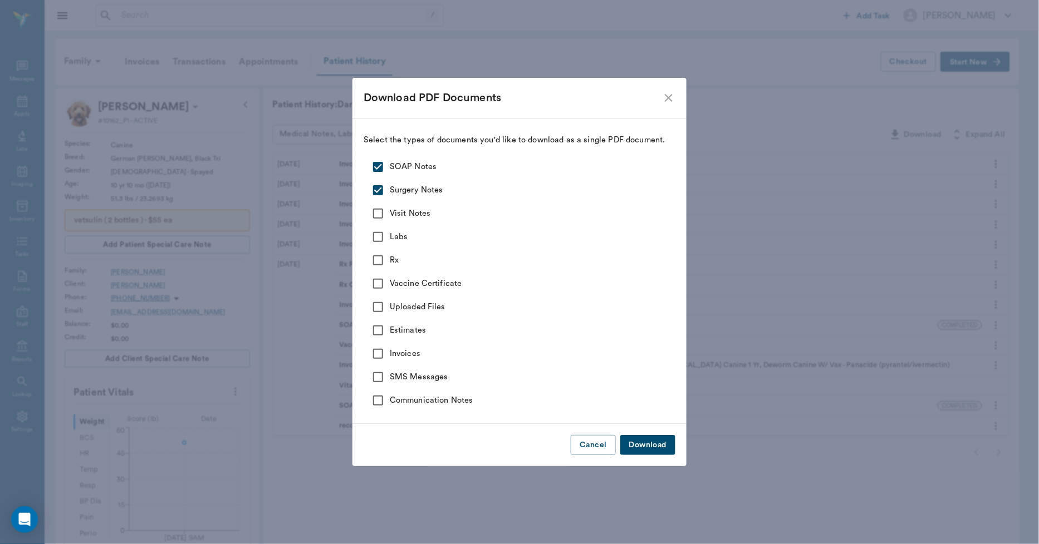
checkbox input "true"
click at [380, 235] on input "Labs" at bounding box center [377, 236] width 23 height 23
checkbox input "true"
click at [379, 262] on input "Rx" at bounding box center [377, 260] width 23 height 23
checkbox input "true"
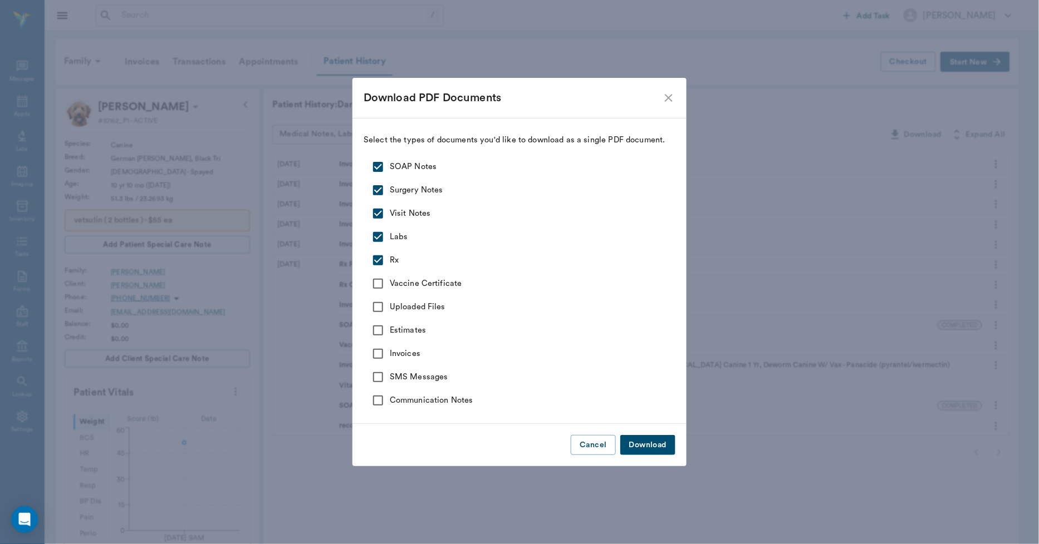
click at [380, 282] on input "Vaccine Certificate" at bounding box center [377, 283] width 23 height 23
checkbox input "true"
click at [380, 305] on input "Uploaded Files" at bounding box center [377, 307] width 23 height 23
checkbox input "true"
click at [647, 441] on button "Download" at bounding box center [647, 445] width 55 height 21
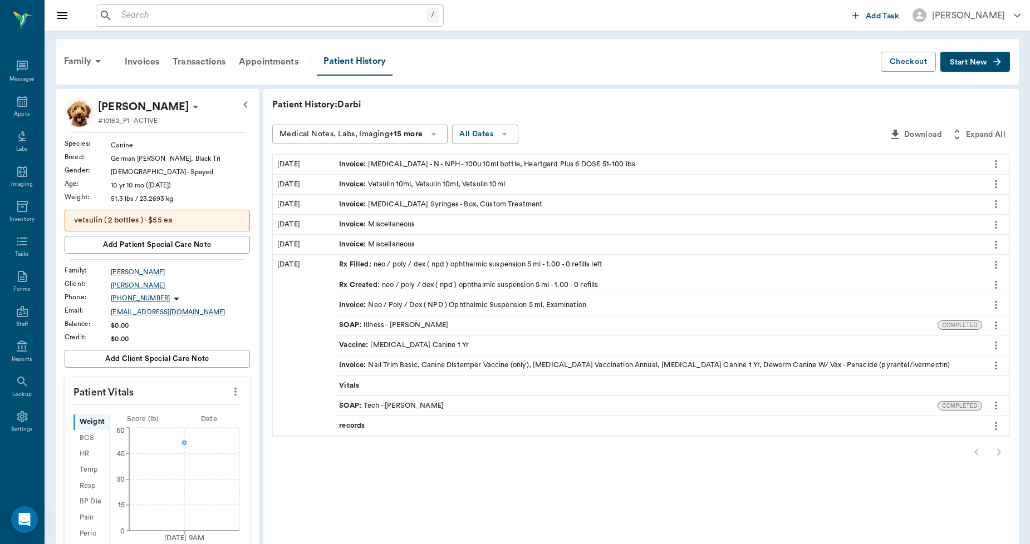
drag, startPoint x: 298, startPoint y: 6, endPoint x: 284, endPoint y: 8, distance: 14.2
click at [297, 7] on div "/ ​" at bounding box center [270, 15] width 348 height 22
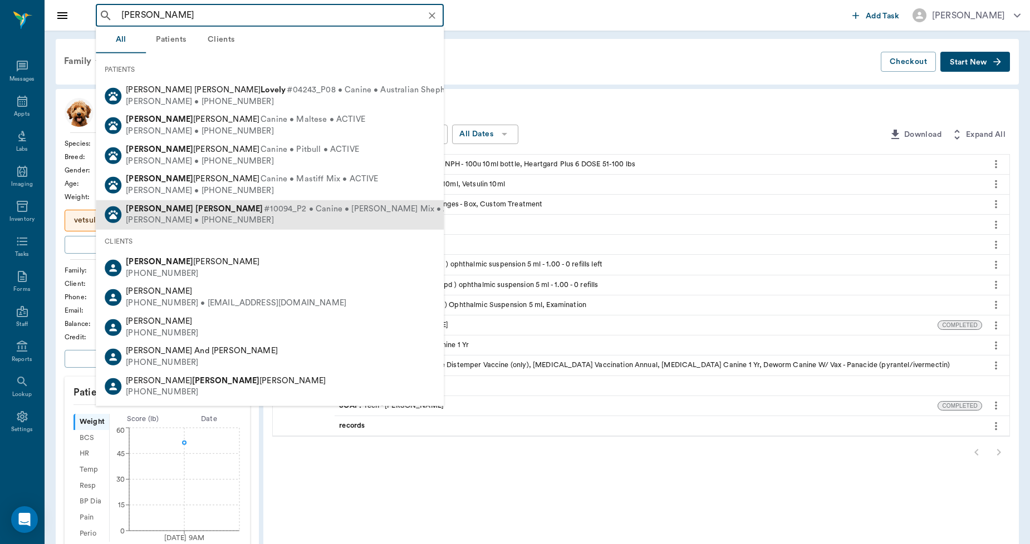
click at [264, 203] on span "#10094_P2 • Canine • Jack Russel Mix • ACTIVE" at bounding box center [368, 209] width 208 height 12
type input "LOU DIL"
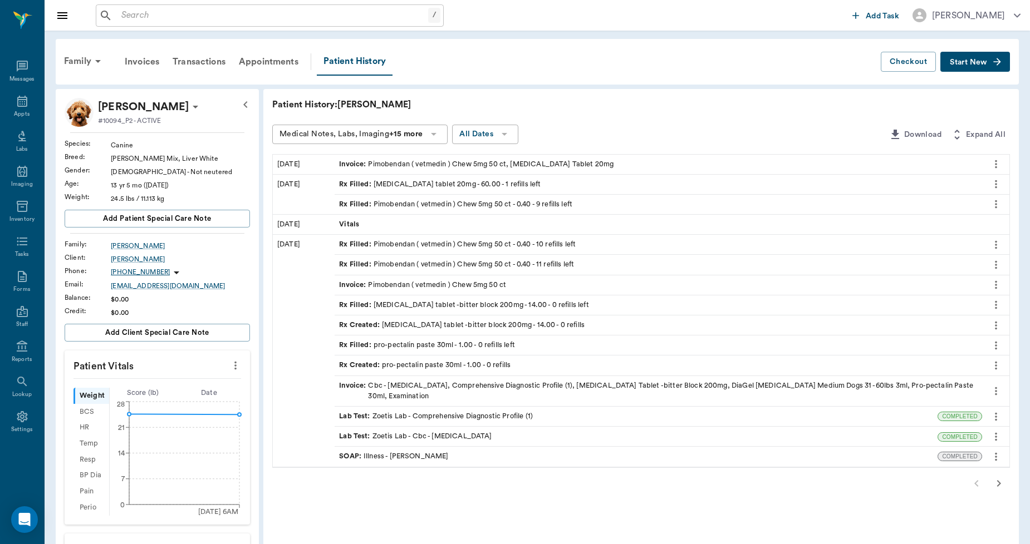
click at [360, 185] on span "Rx Filled :" at bounding box center [356, 184] width 35 height 11
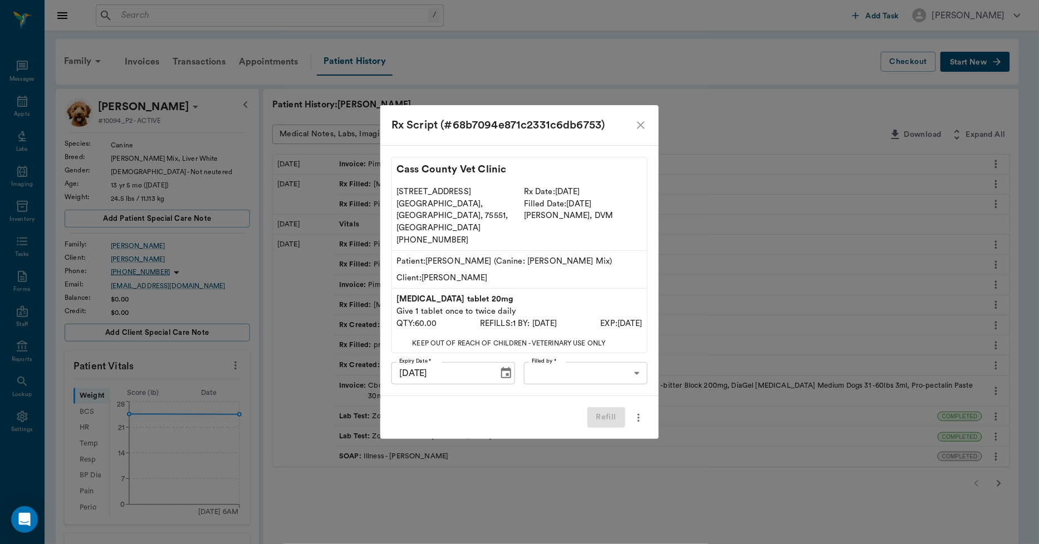
click at [635, 132] on icon "close" at bounding box center [640, 125] width 13 height 13
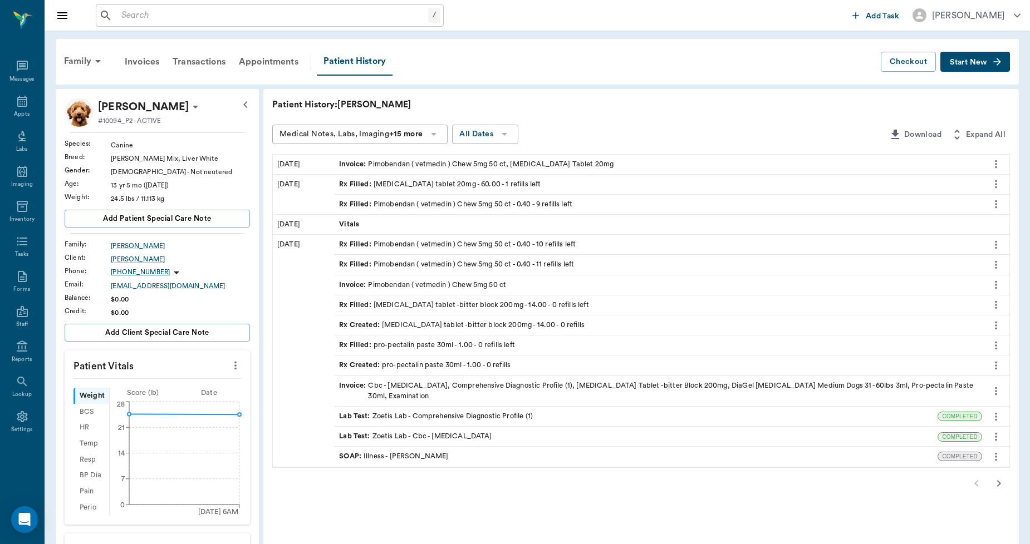
click at [391, 202] on div "Rx Filled : Pimobendan ( vetmedin ) Chew 5mg 50 ct - 0.40 - 9 refills left" at bounding box center [455, 204] width 233 height 11
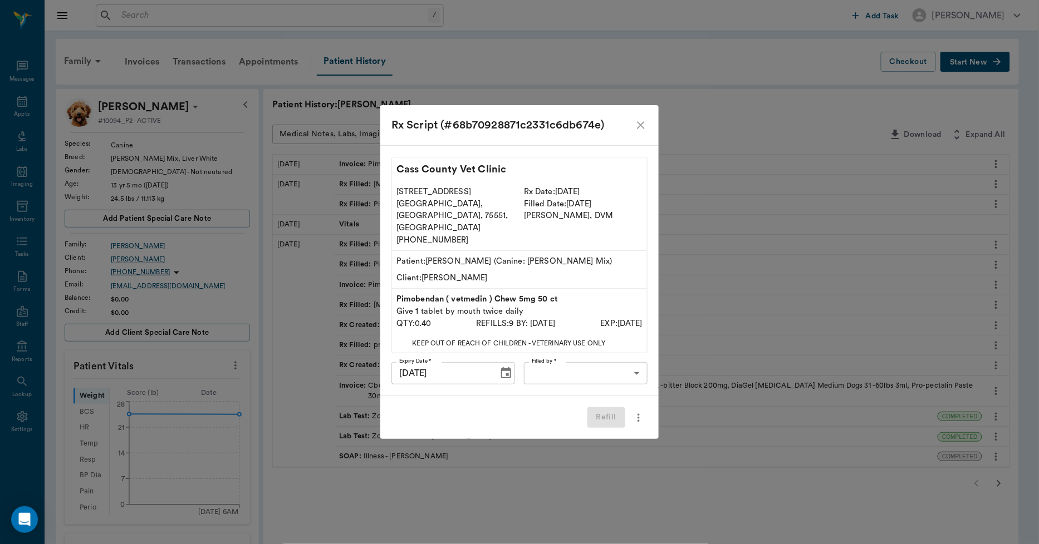
click at [639, 132] on icon "close" at bounding box center [640, 125] width 13 height 13
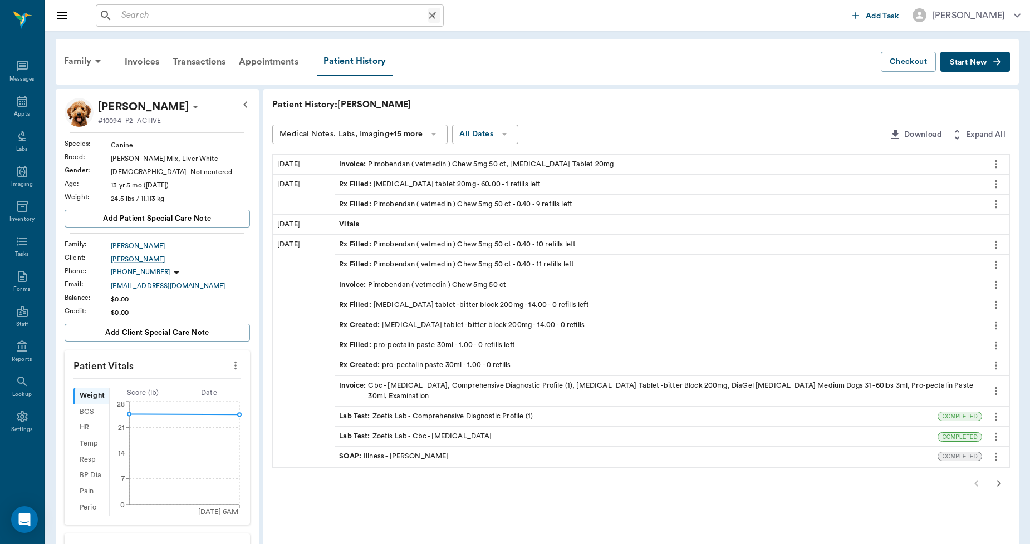
click at [181, 18] on input "text" at bounding box center [272, 16] width 311 height 16
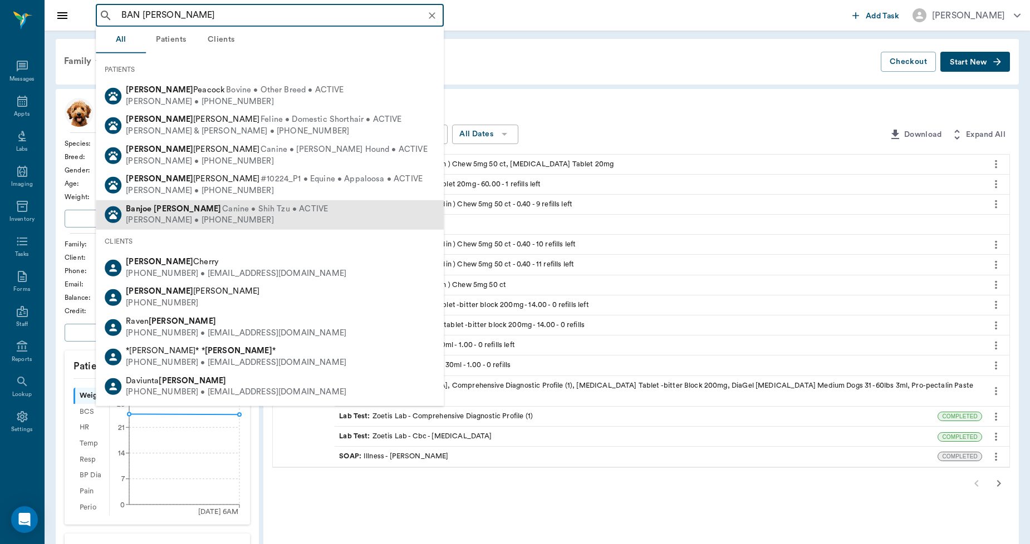
click at [153, 206] on span "Banjoe Walker" at bounding box center [173, 208] width 95 height 8
type input "BAN WALKER"
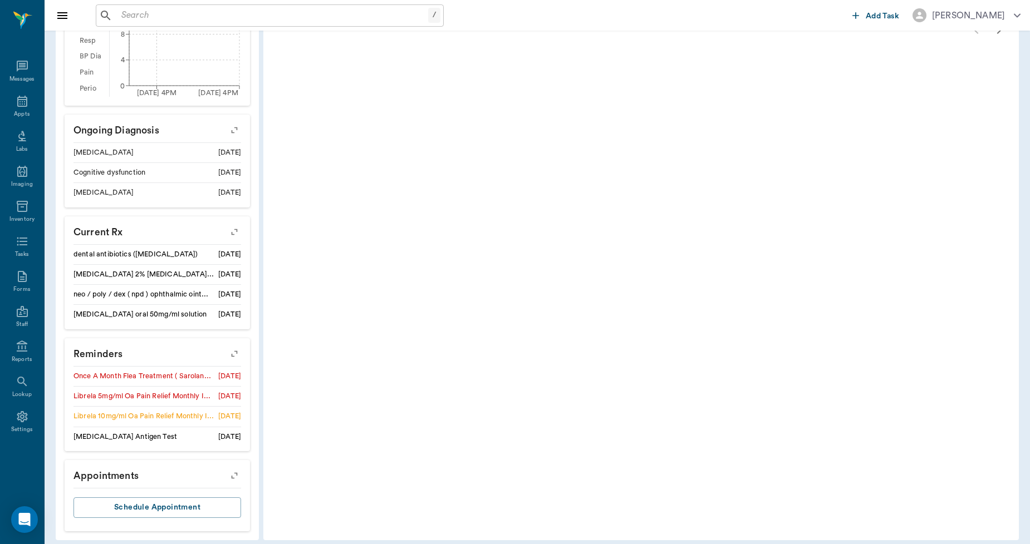
scroll to position [465, 0]
click at [235, 345] on icon "button" at bounding box center [235, 353] width 16 height 16
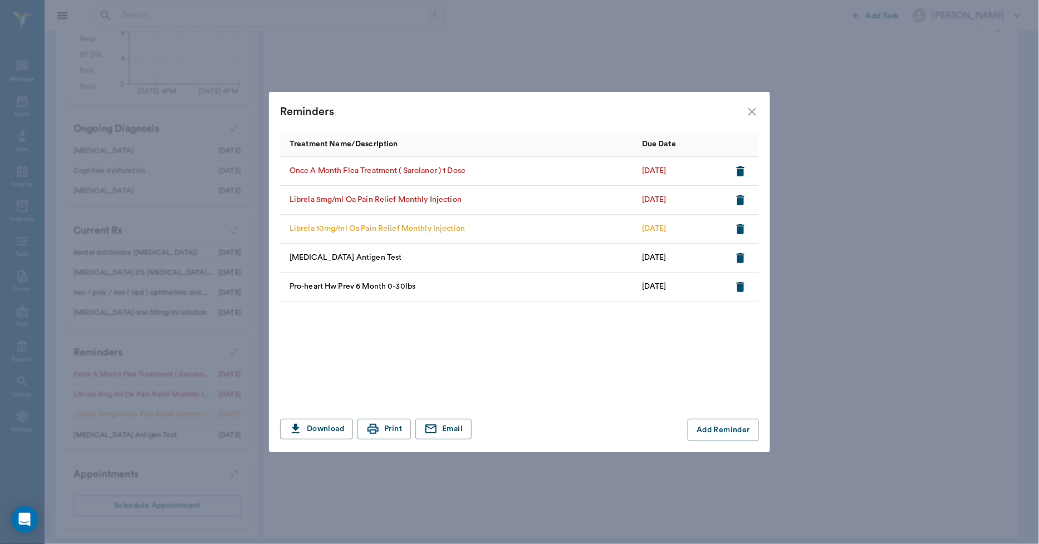
click at [737, 198] on icon "button" at bounding box center [740, 200] width 8 height 10
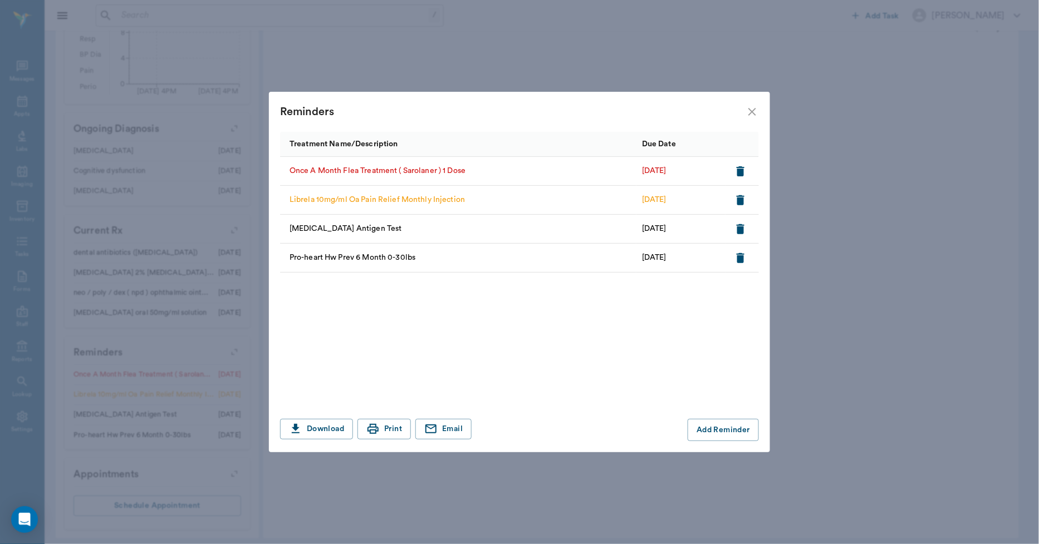
click at [755, 112] on icon "close" at bounding box center [751, 111] width 13 height 13
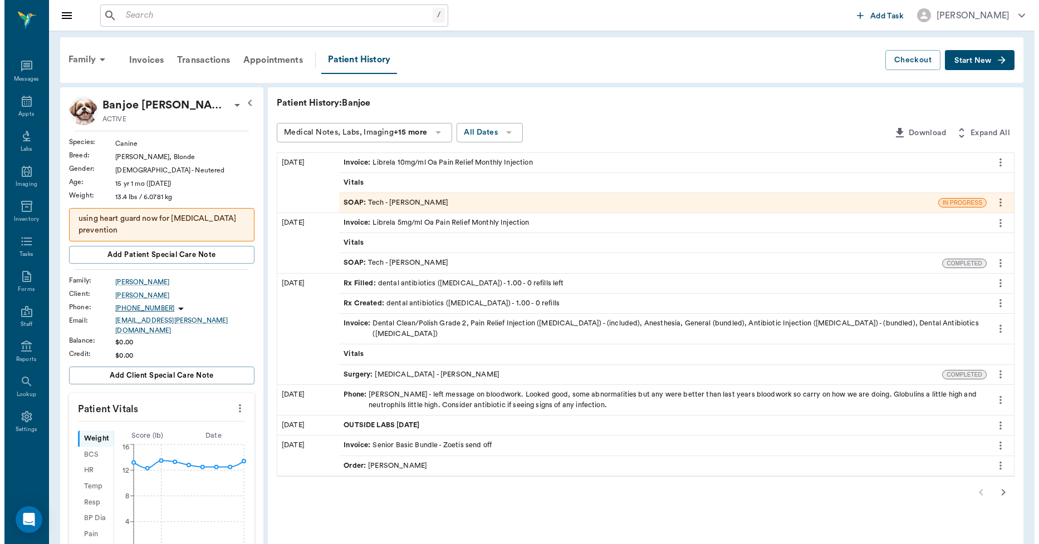
scroll to position [0, 0]
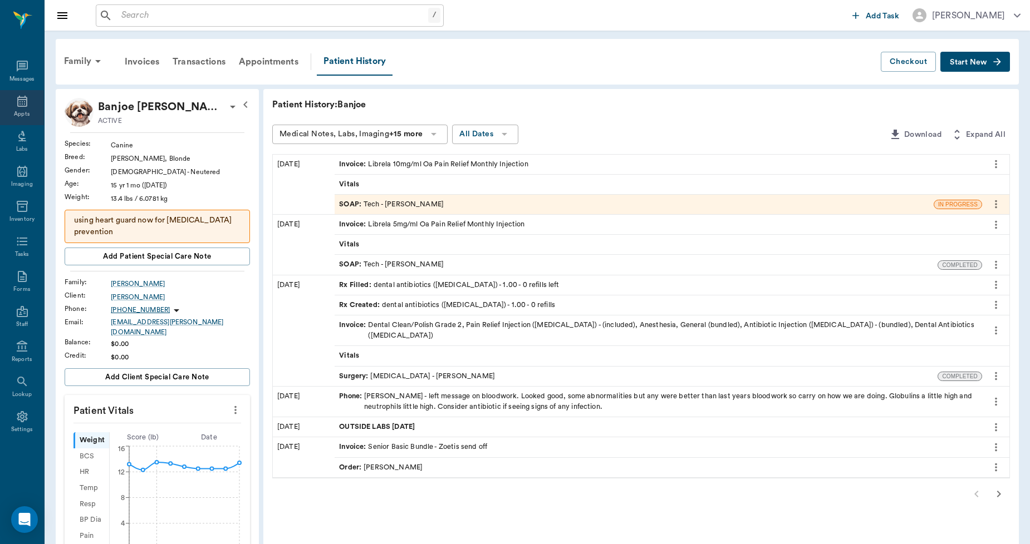
click at [23, 101] on icon at bounding box center [22, 101] width 13 height 13
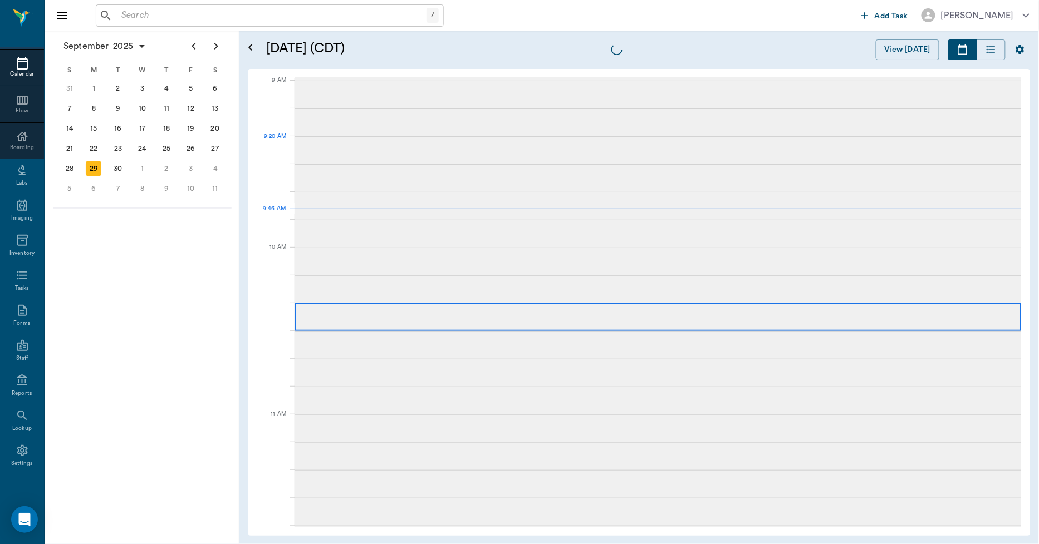
scroll to position [168, 0]
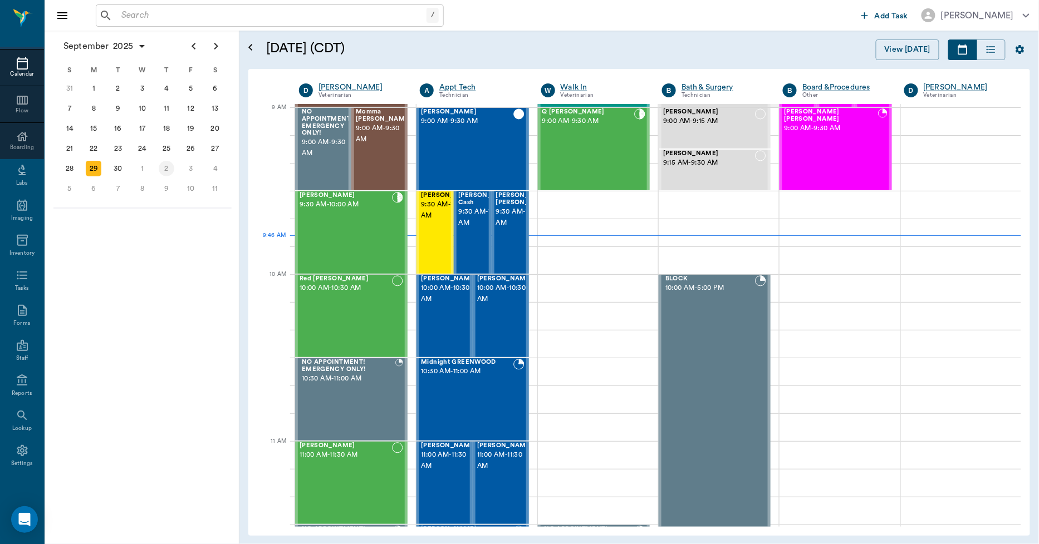
drag, startPoint x: 173, startPoint y: 169, endPoint x: 182, endPoint y: 168, distance: 9.5
click at [171, 168] on div "2" at bounding box center [166, 169] width 24 height 20
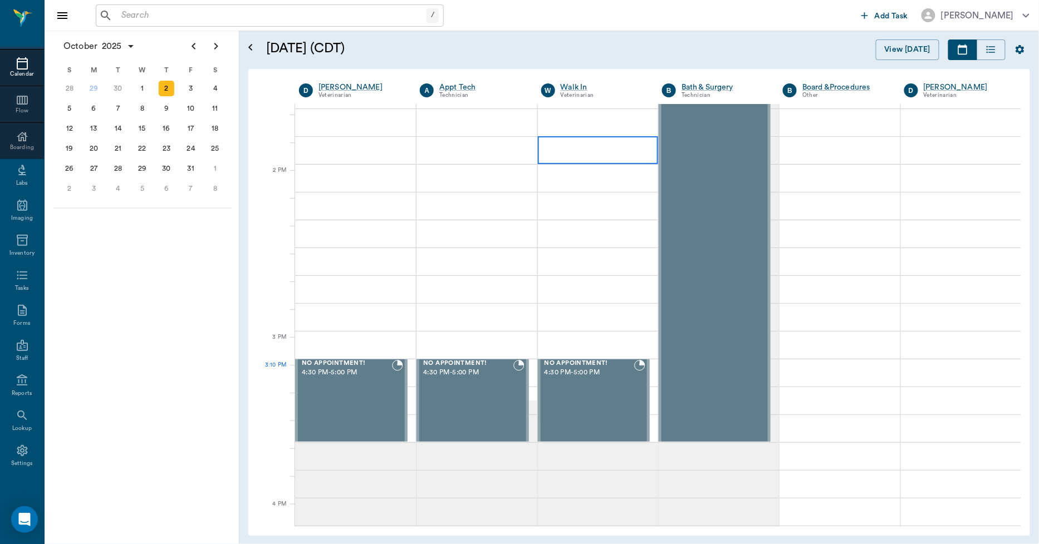
scroll to position [1175, 0]
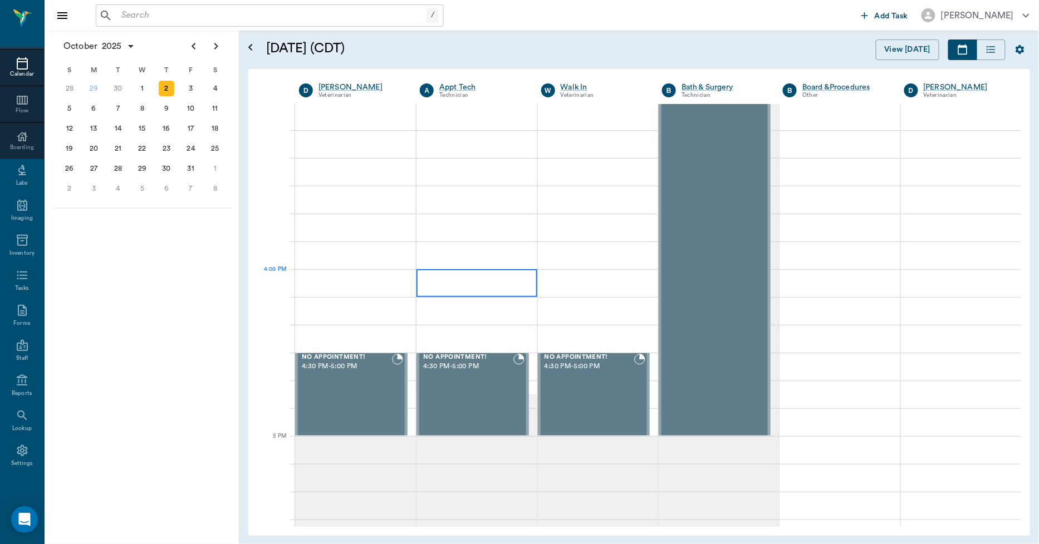
click at [450, 290] on div at bounding box center [476, 283] width 120 height 28
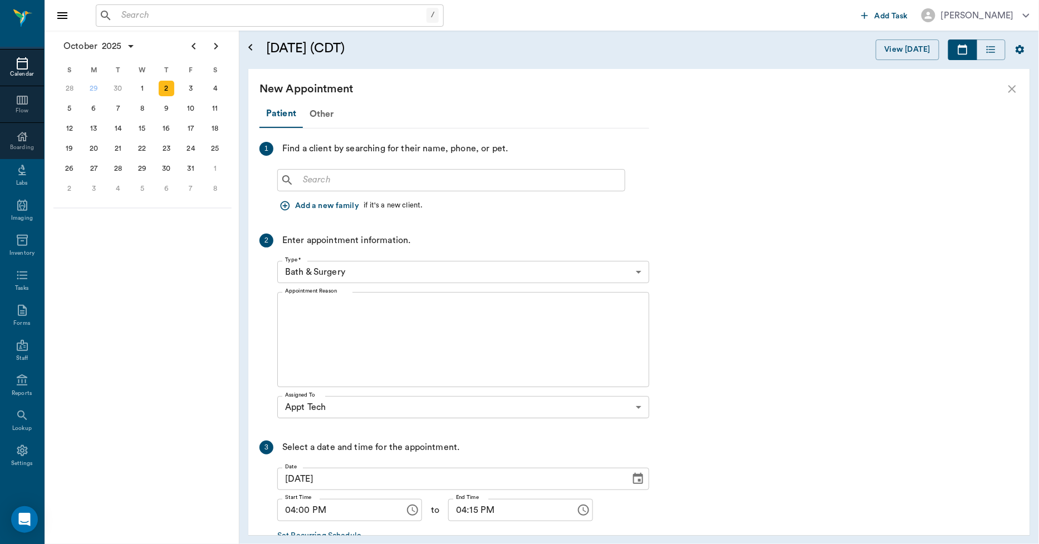
click at [355, 185] on input "text" at bounding box center [459, 181] width 322 height 16
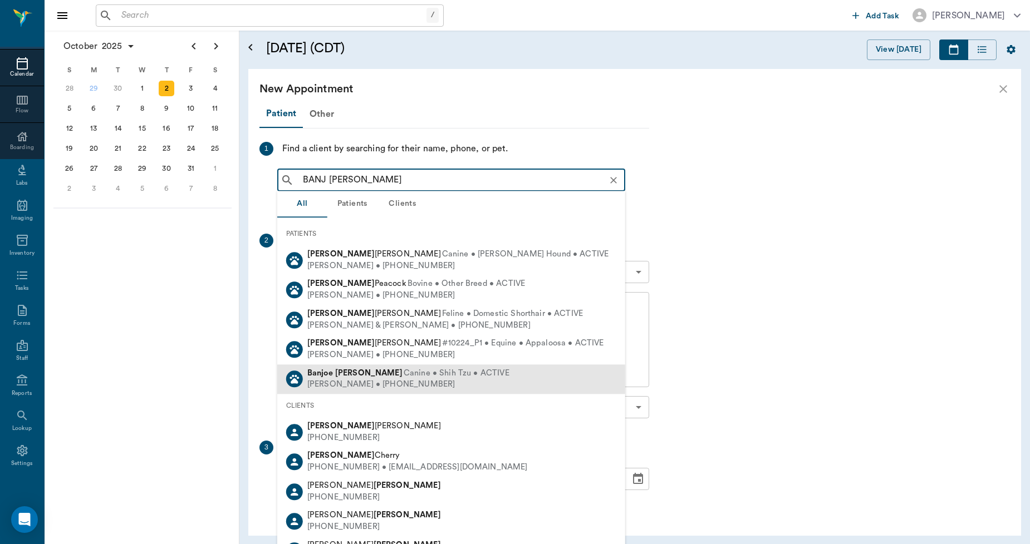
click at [355, 390] on div "Bryan Walker • (903) 742-5593" at bounding box center [408, 386] width 202 height 12
type input "BANJ WALKER"
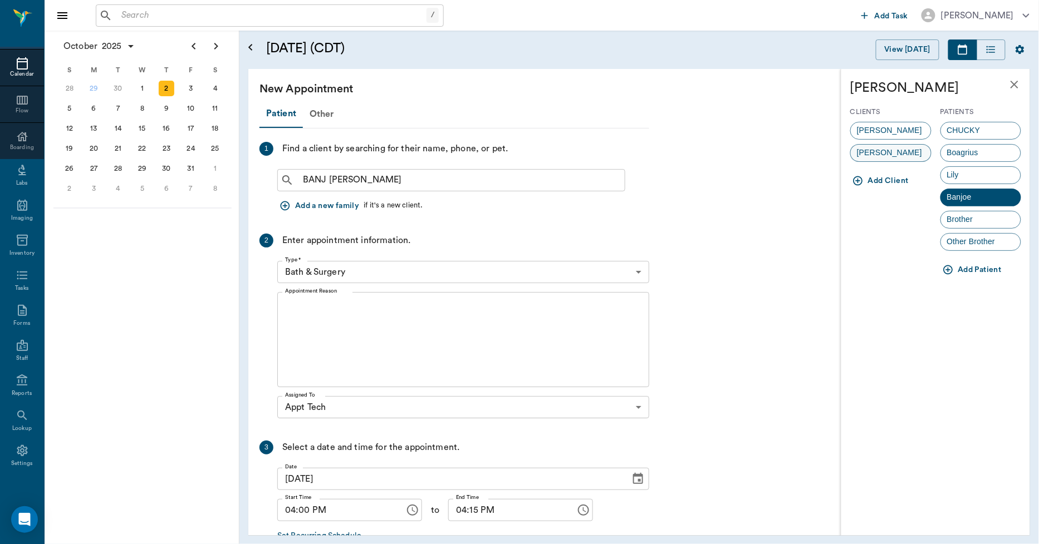
click at [870, 151] on span "Jessica Walker" at bounding box center [889, 153] width 77 height 12
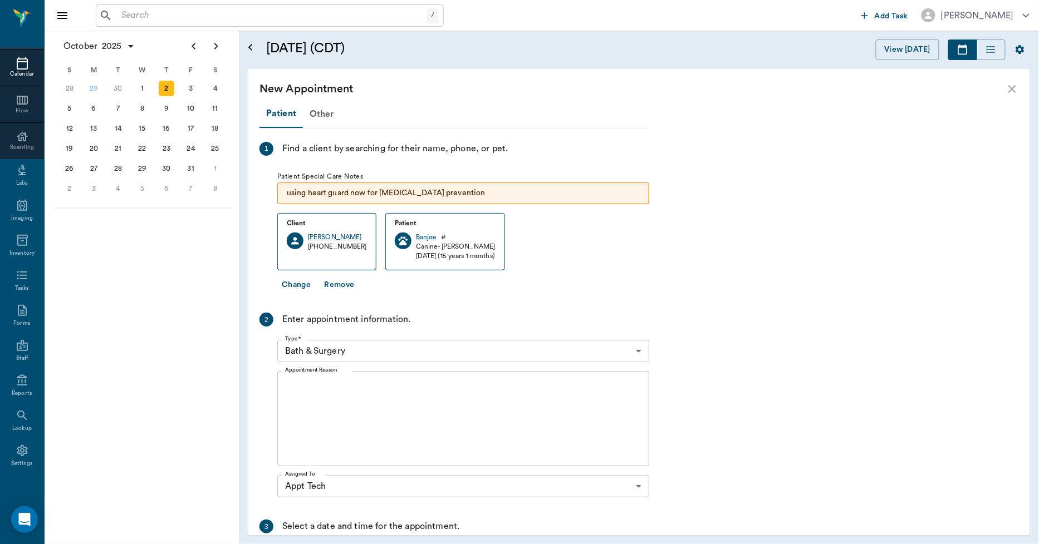
click at [348, 349] on body "/ ​ Add Task Dr. Bert Ellsworth Nectar Messages Appts Calendar Flow Boarding La…" at bounding box center [519, 272] width 1039 height 544
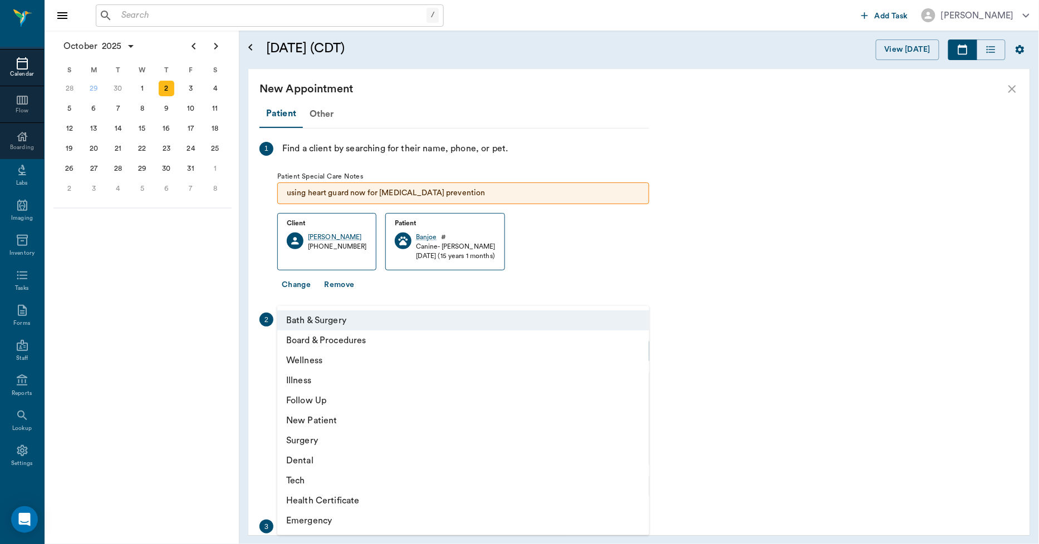
click at [301, 486] on li "Tech" at bounding box center [463, 481] width 372 height 20
type input "65d2be4f46e3a538d89b8c1a"
type input "04:30 PM"
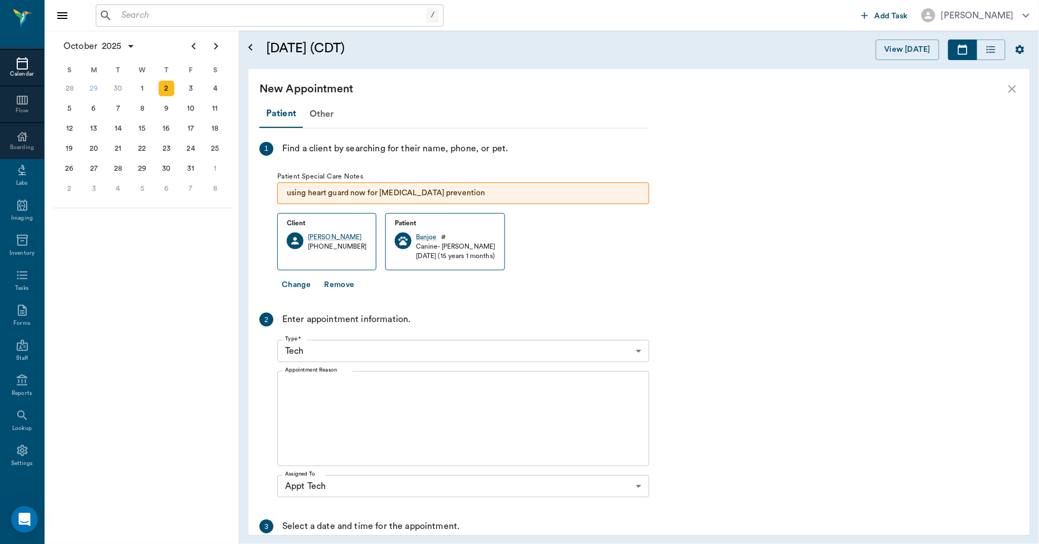
click at [332, 381] on div "x Appointment Reason" at bounding box center [463, 418] width 372 height 95
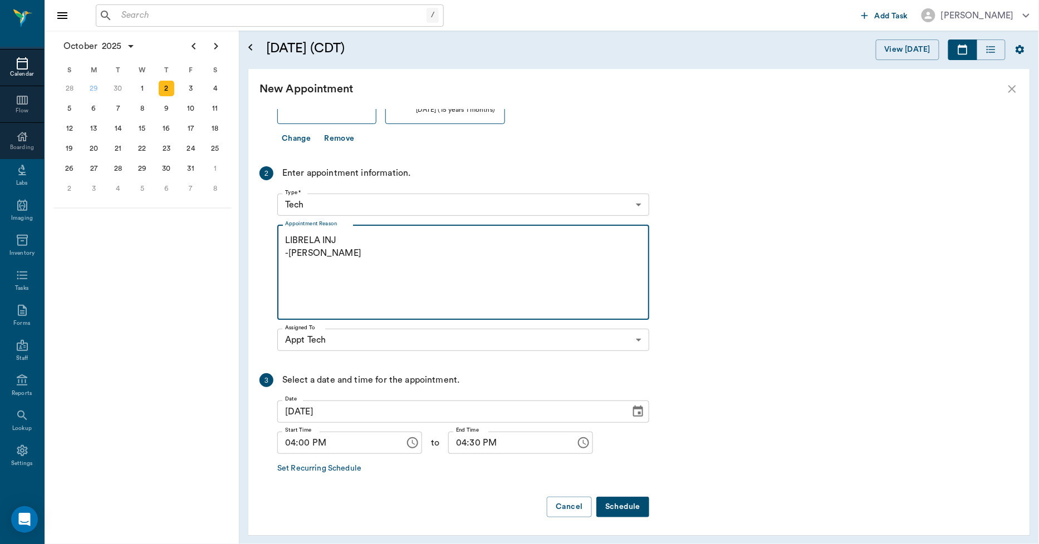
scroll to position [148, 0]
type textarea "LIBRELA INJ -LORY"
click at [610, 505] on button "Schedule" at bounding box center [622, 506] width 53 height 21
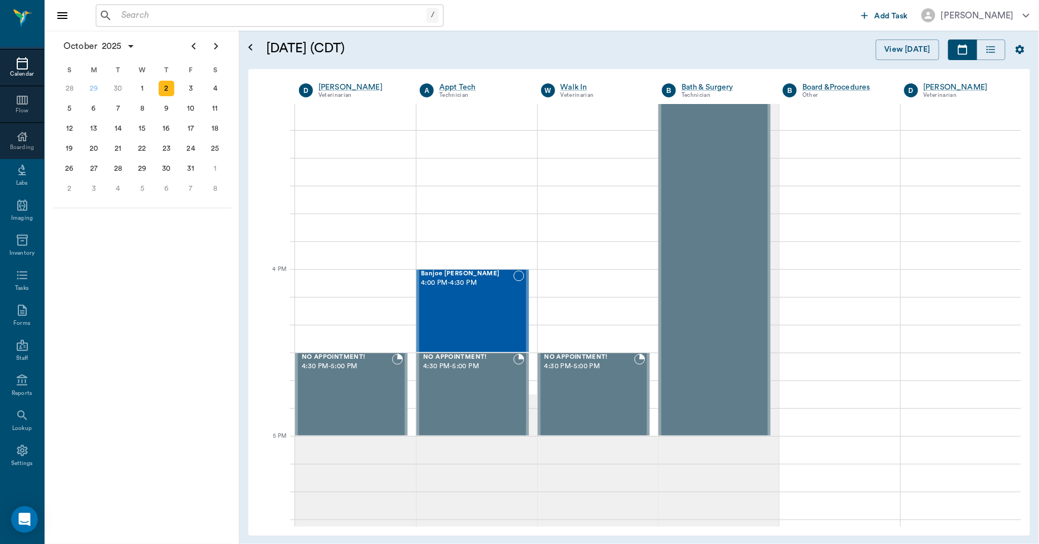
click at [16, 74] on div "Calendar" at bounding box center [22, 74] width 44 height 8
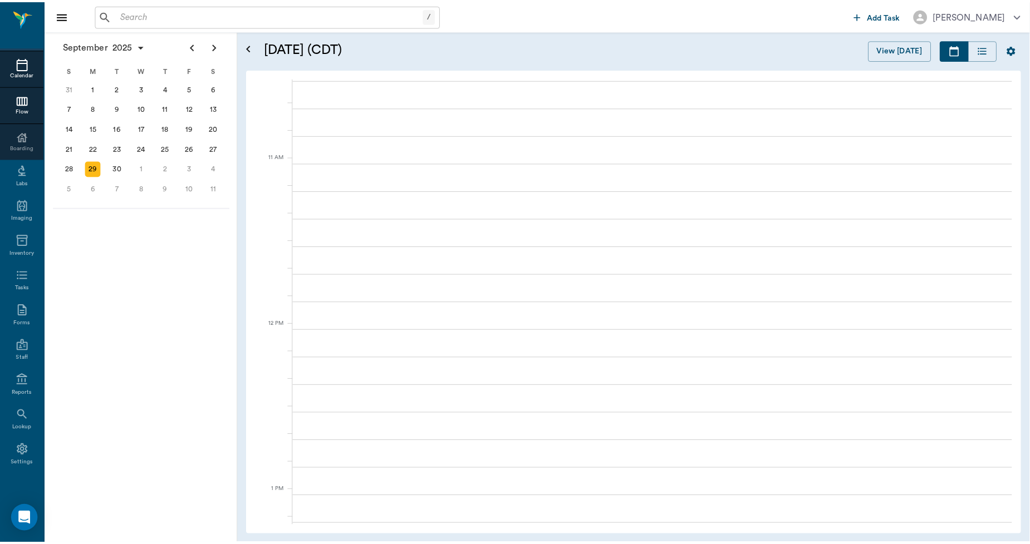
scroll to position [169, 0]
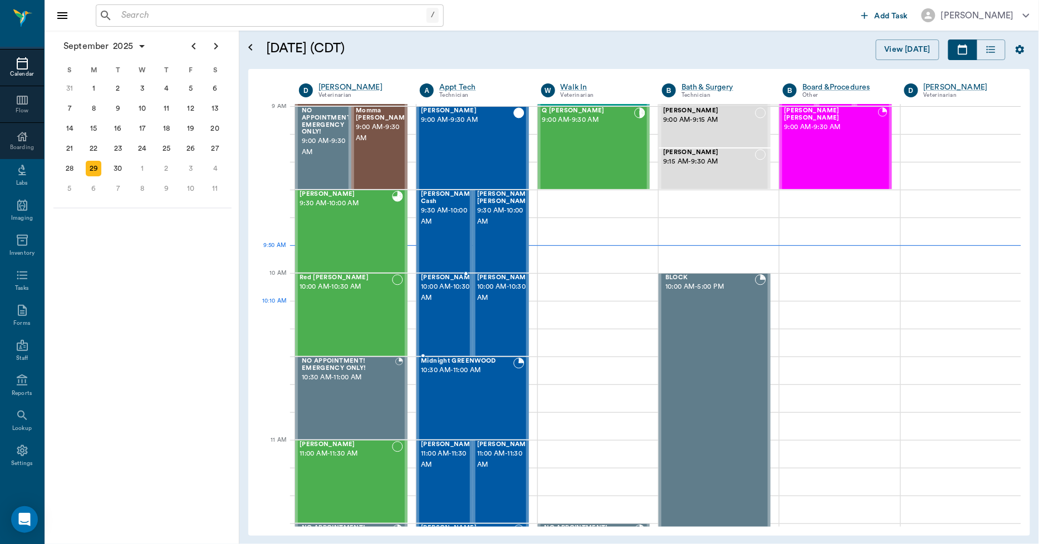
click at [450, 314] on div "Bitsy Ussery 10:00 AM - 10:30 AM" at bounding box center [449, 314] width 56 height 81
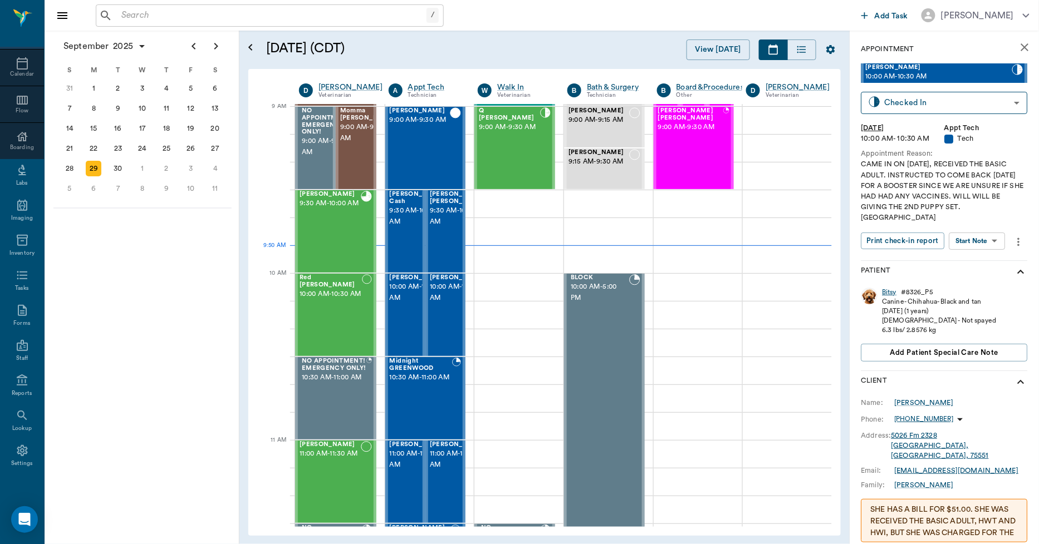
click at [893, 293] on div "Bitsy" at bounding box center [889, 292] width 14 height 9
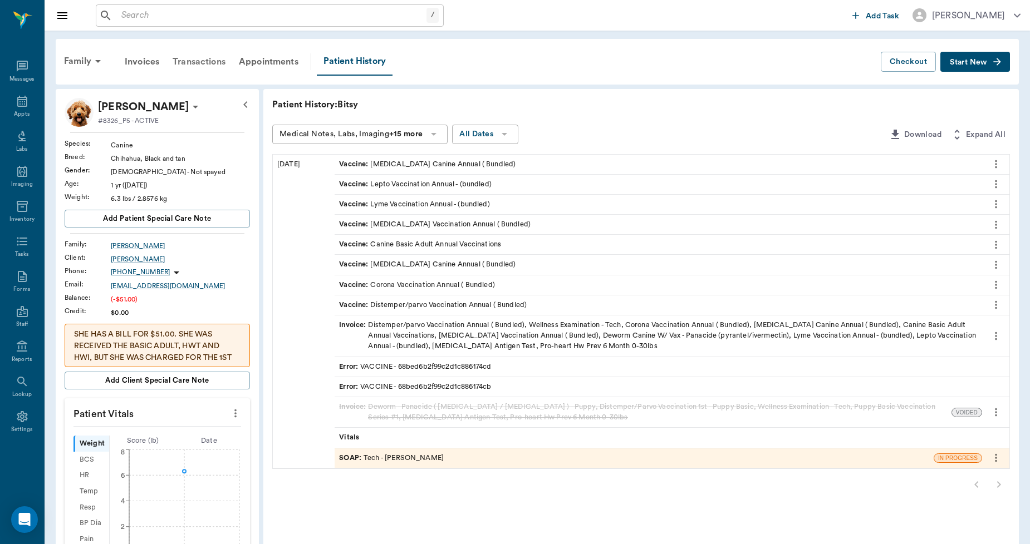
click at [218, 59] on div "Transactions" at bounding box center [199, 61] width 66 height 27
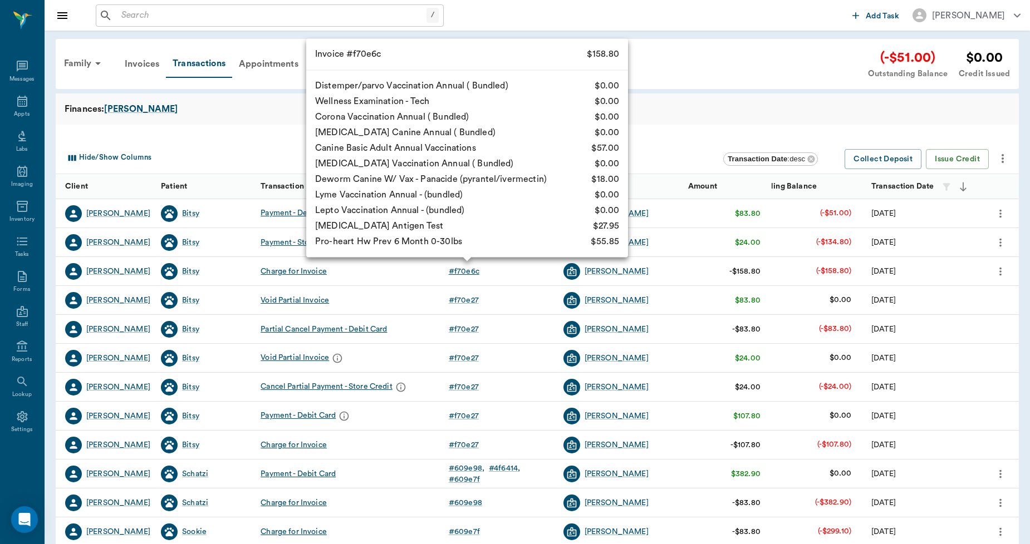
click at [465, 271] on div "# f70e6c" at bounding box center [464, 271] width 31 height 11
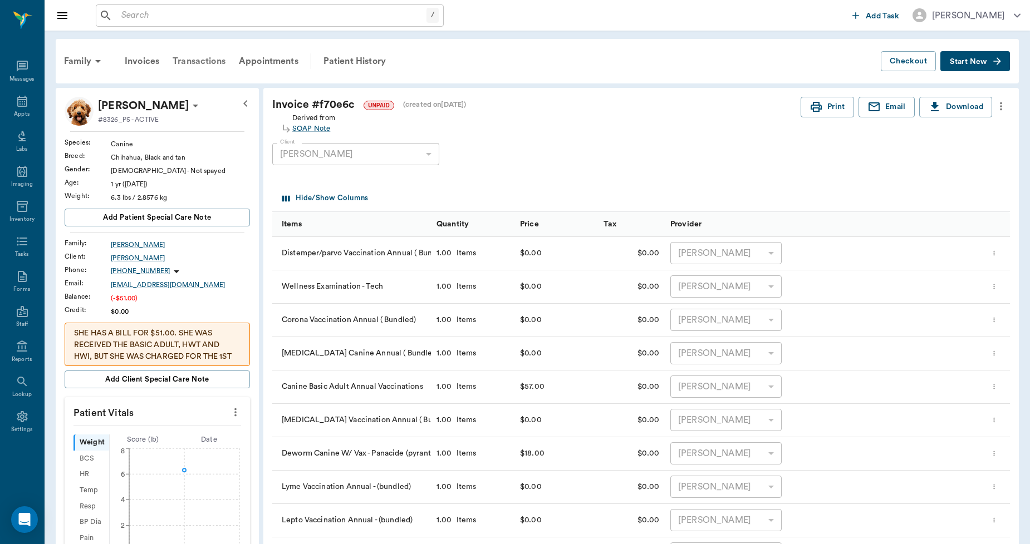
click at [215, 64] on div "Transactions" at bounding box center [199, 61] width 66 height 27
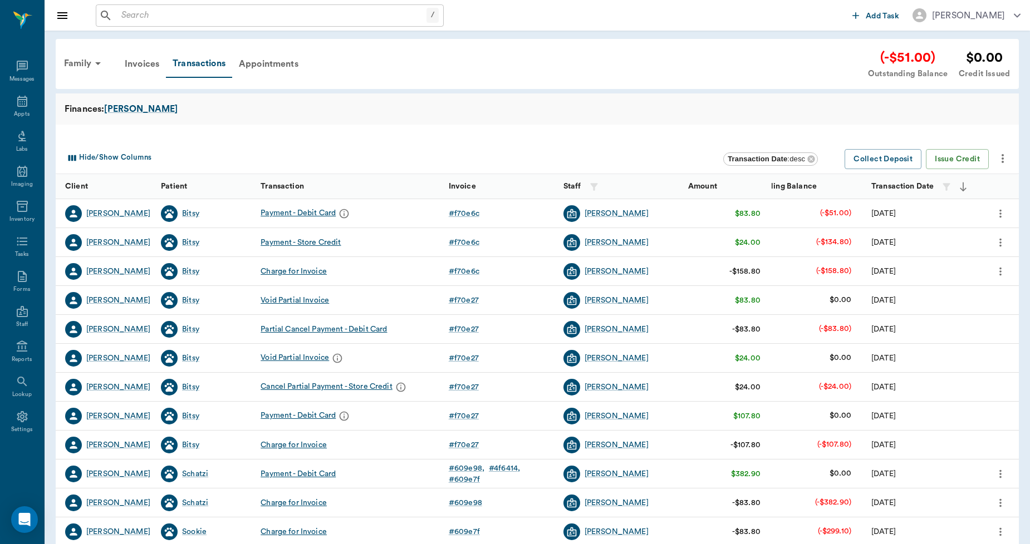
click at [997, 209] on icon "more" at bounding box center [1000, 213] width 12 height 13
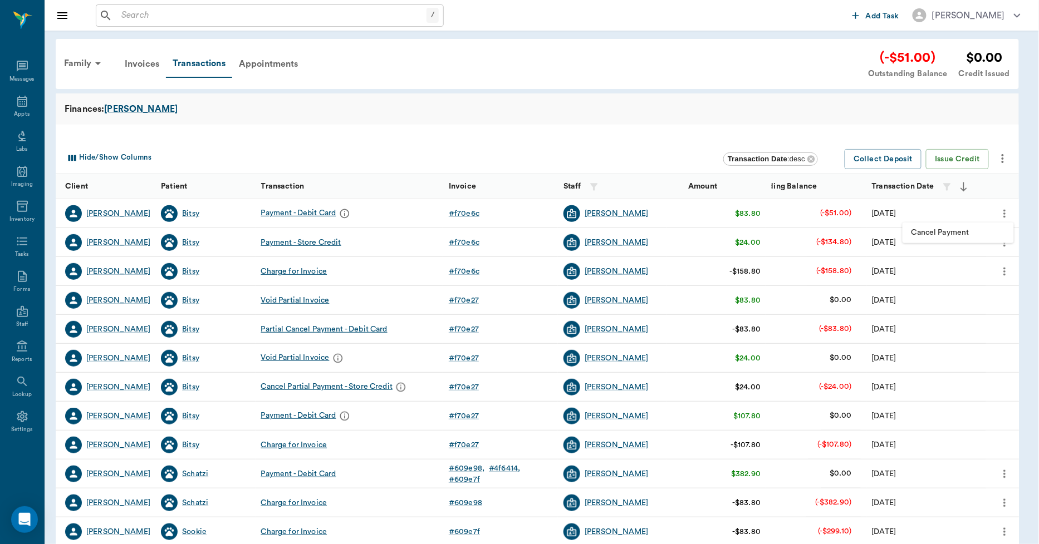
click at [648, 143] on div at bounding box center [519, 272] width 1039 height 544
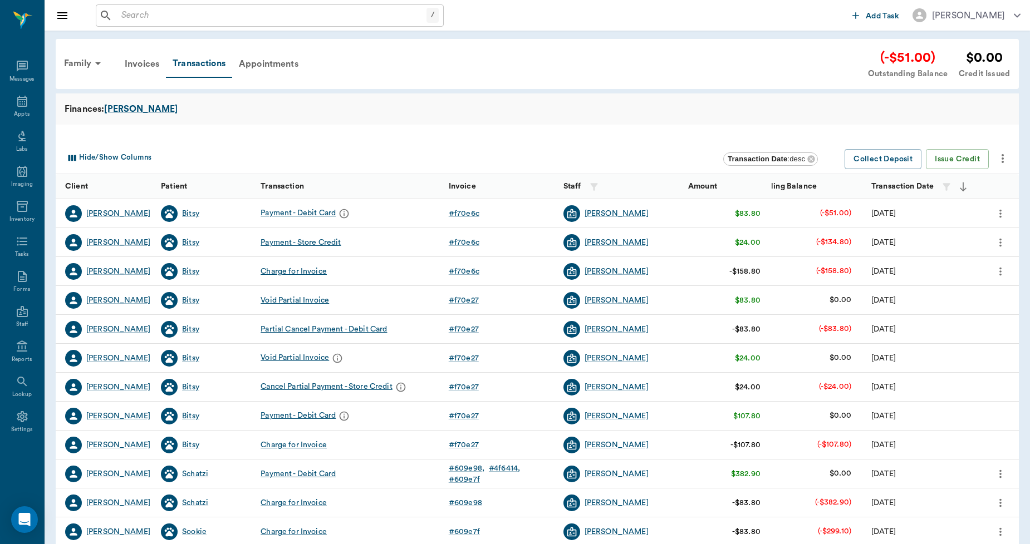
click at [998, 242] on icon "more" at bounding box center [1000, 242] width 12 height 13
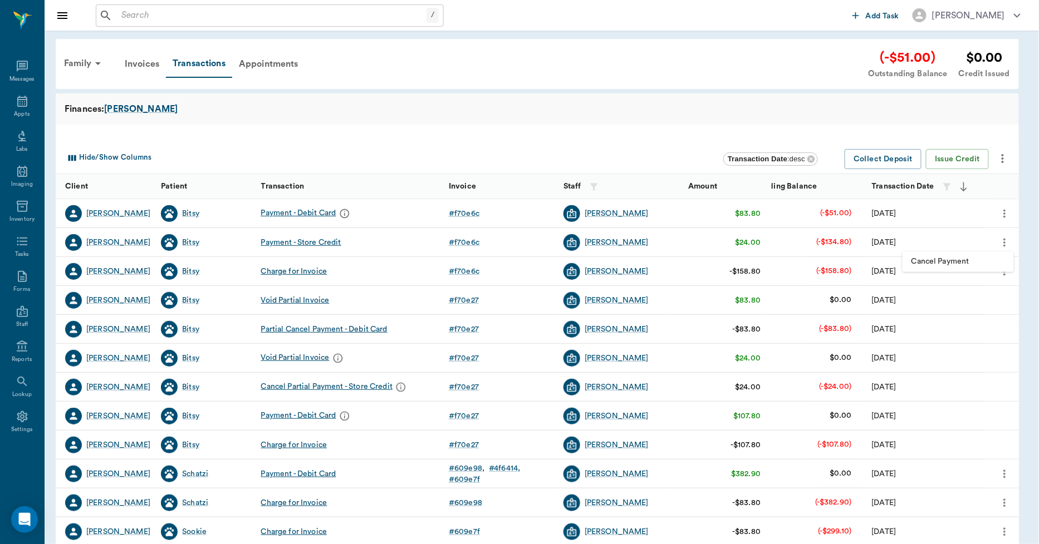
click at [553, 126] on div at bounding box center [519, 272] width 1039 height 544
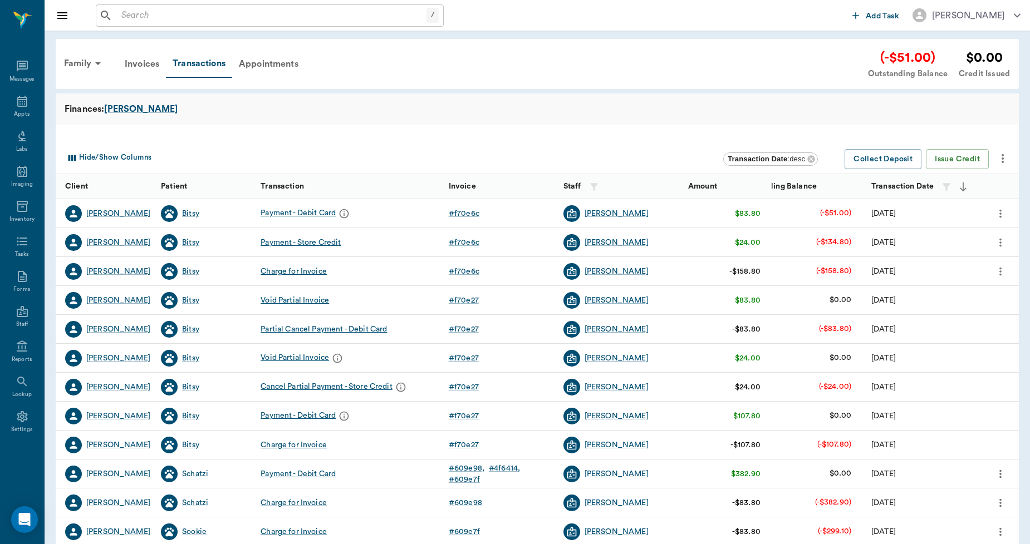
click at [1003, 272] on icon "more" at bounding box center [1000, 271] width 12 height 13
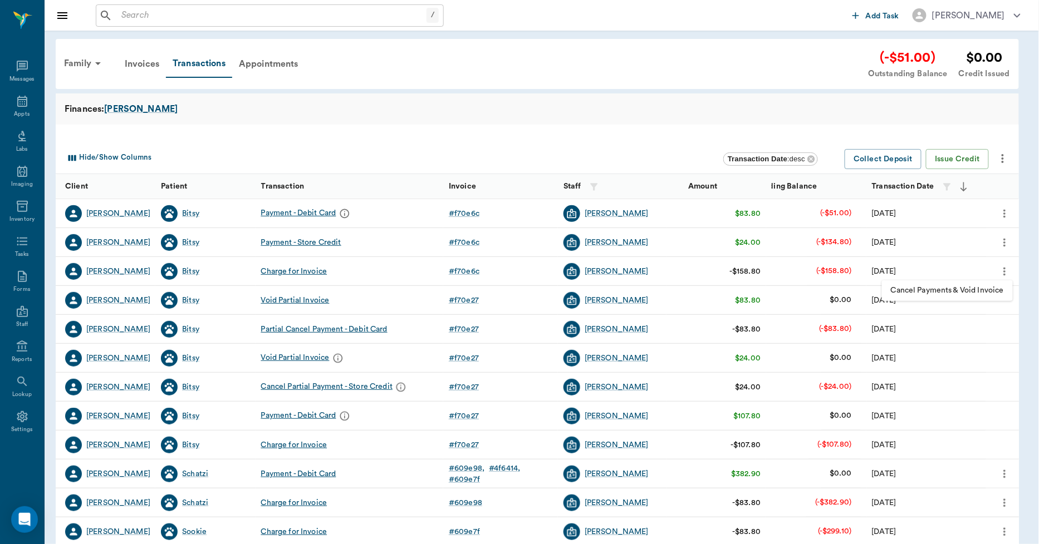
click at [649, 119] on div at bounding box center [519, 272] width 1039 height 544
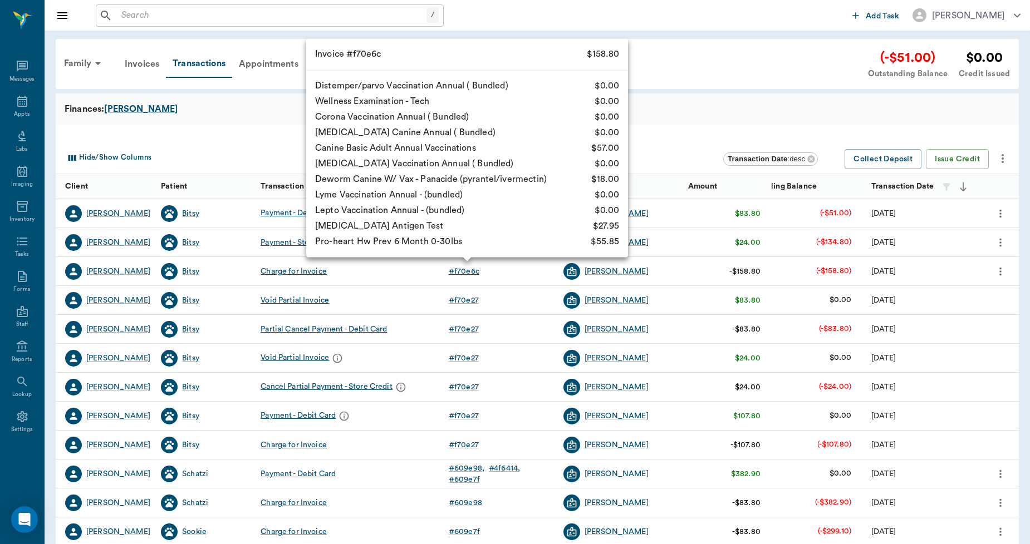
click at [470, 276] on div "# f70e6c" at bounding box center [464, 271] width 31 height 11
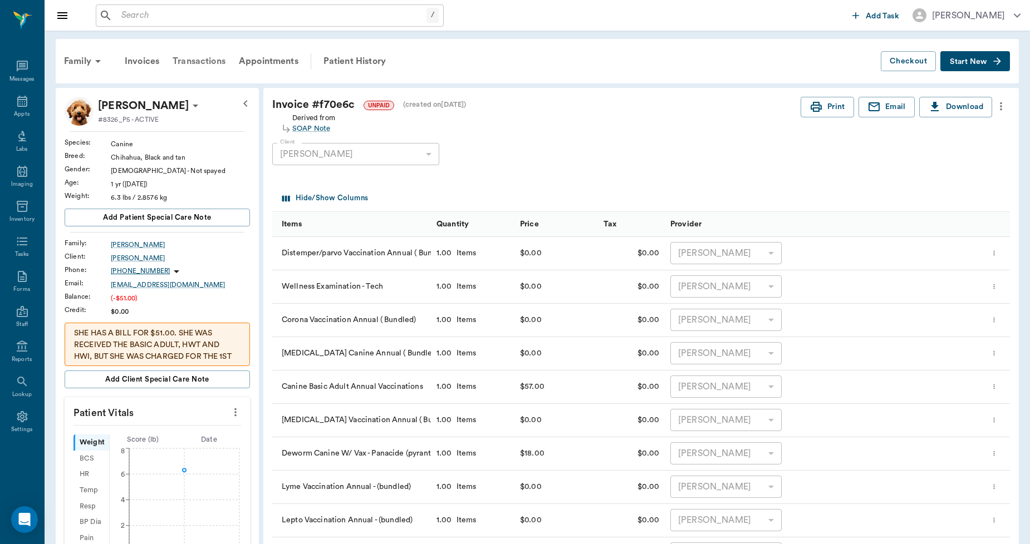
click at [196, 62] on div "Transactions" at bounding box center [199, 61] width 66 height 27
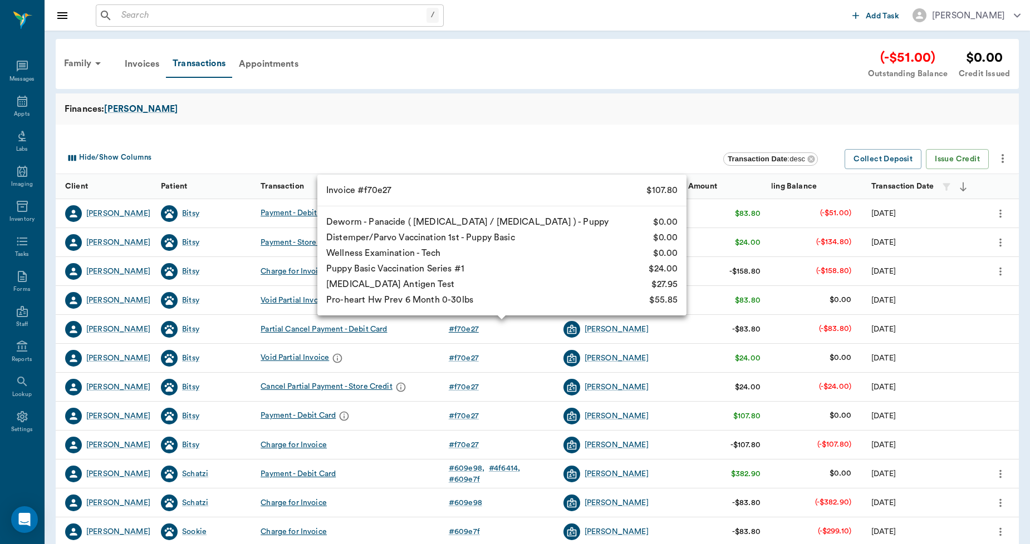
click at [465, 326] on div "# f70e27" at bounding box center [464, 329] width 30 height 11
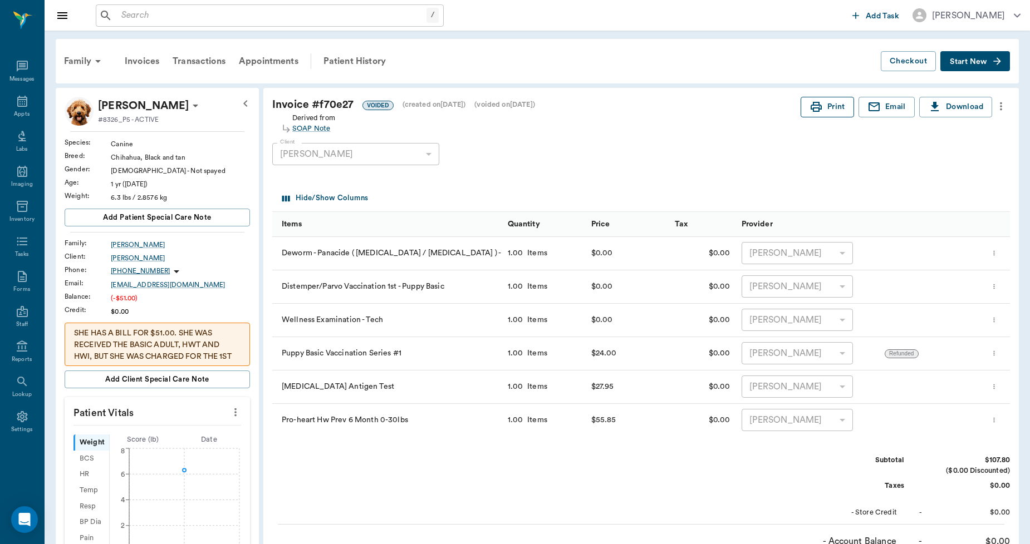
click at [827, 109] on button "Print" at bounding box center [827, 107] width 53 height 21
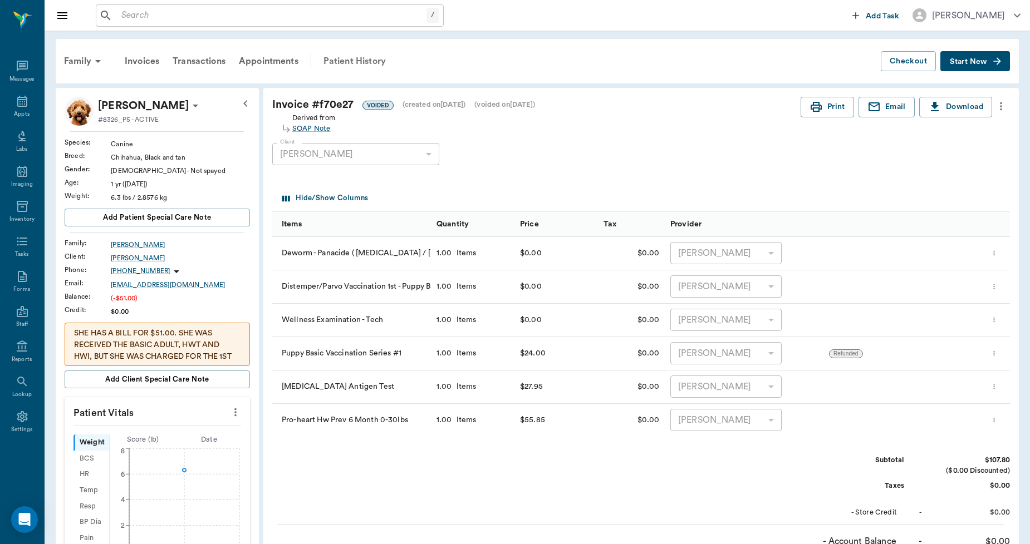
click at [363, 62] on div "Patient History" at bounding box center [355, 61] width 76 height 27
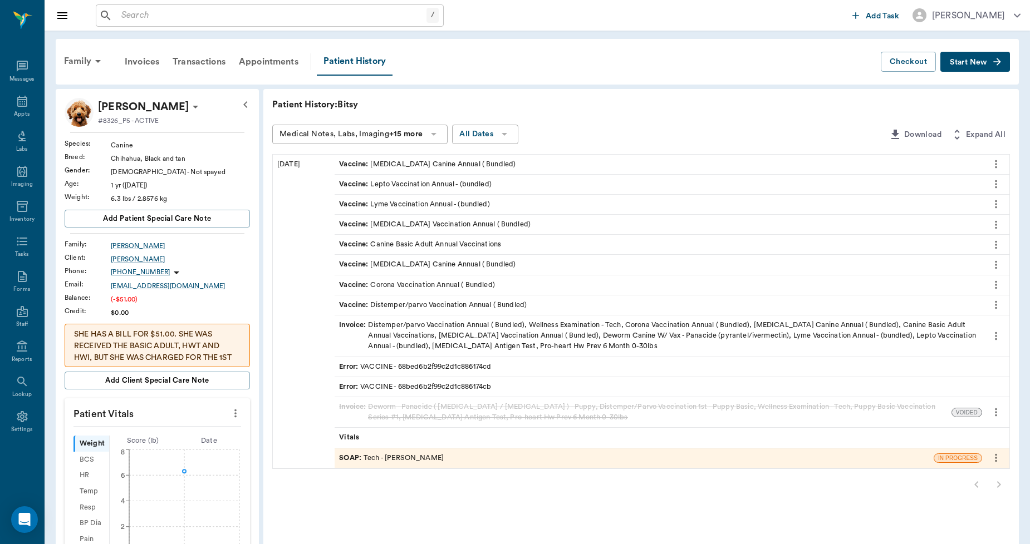
click at [505, 335] on div "Invoice : Distemper/parvo Vaccination Annual ( Bundled), Wellness Examination -…" at bounding box center [658, 336] width 639 height 32
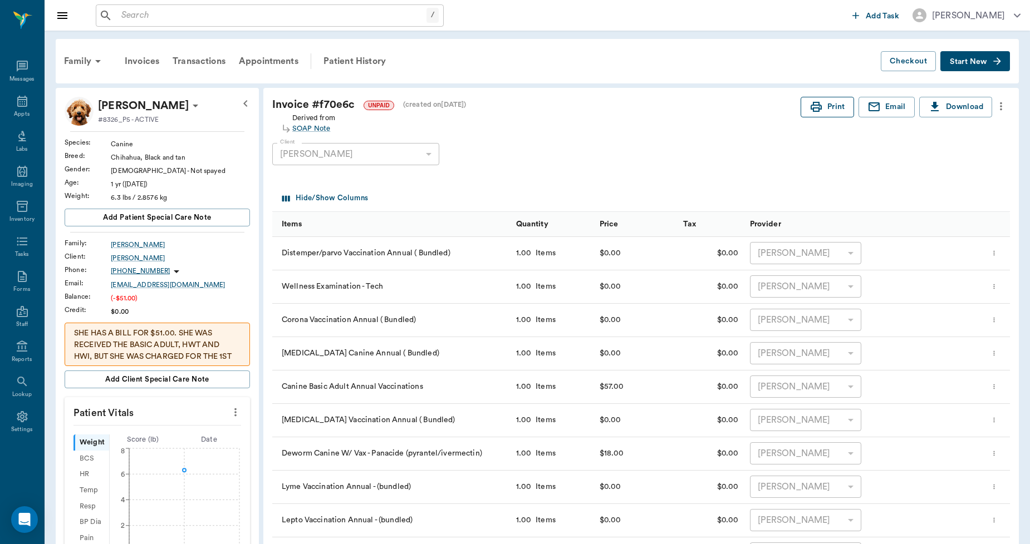
click at [823, 107] on button "Print" at bounding box center [827, 107] width 53 height 21
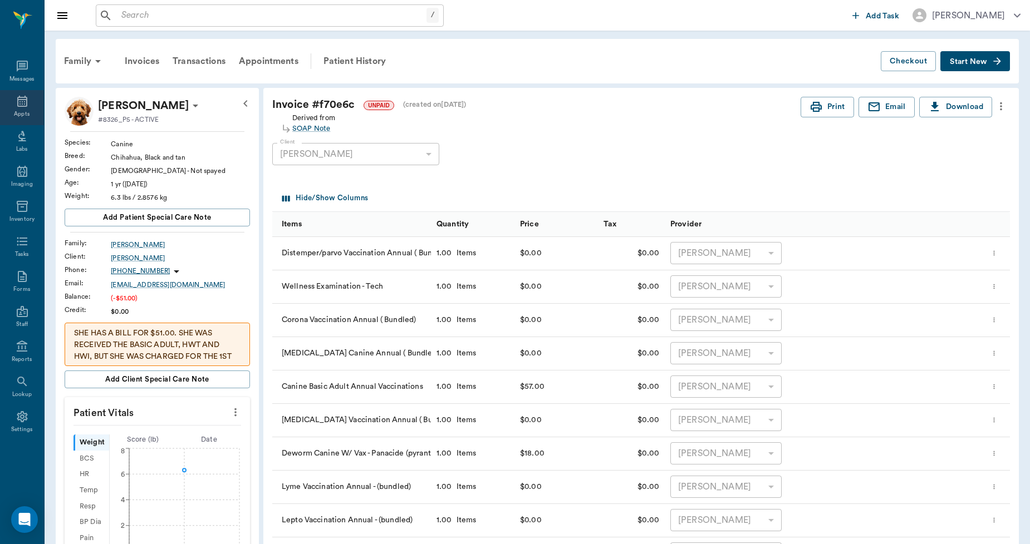
click at [16, 107] on icon at bounding box center [22, 101] width 13 height 13
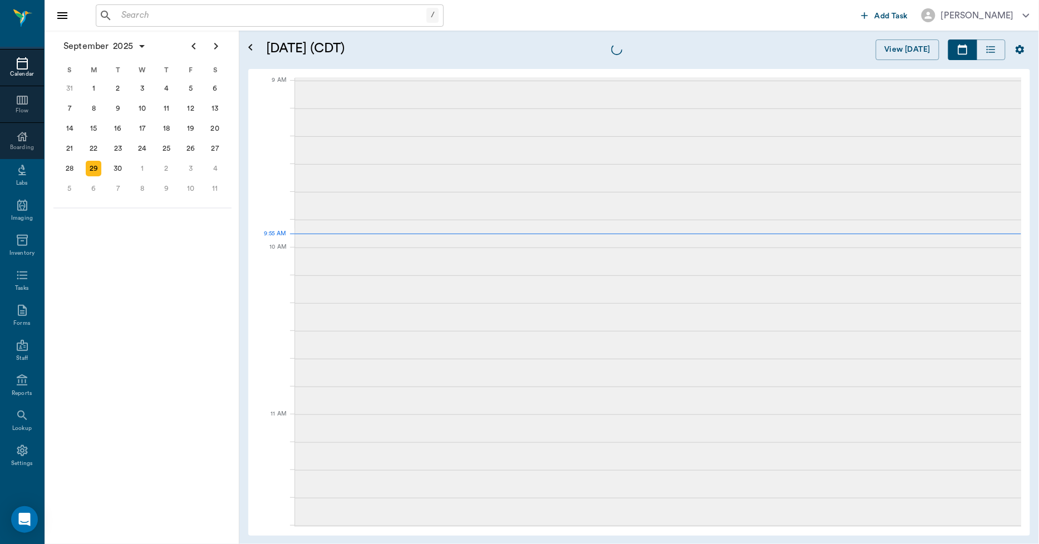
scroll to position [168, 0]
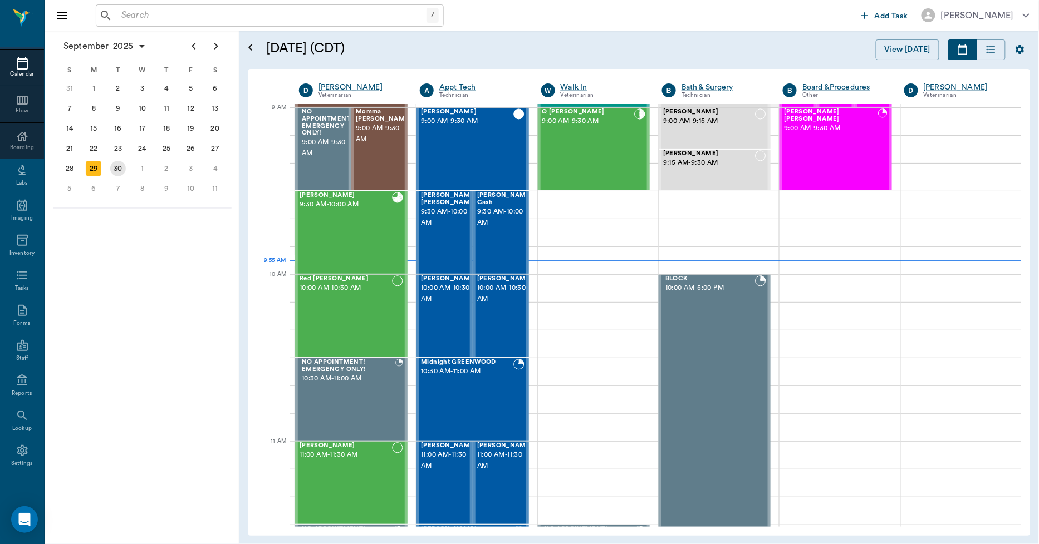
click at [126, 166] on div "30" at bounding box center [118, 169] width 24 height 20
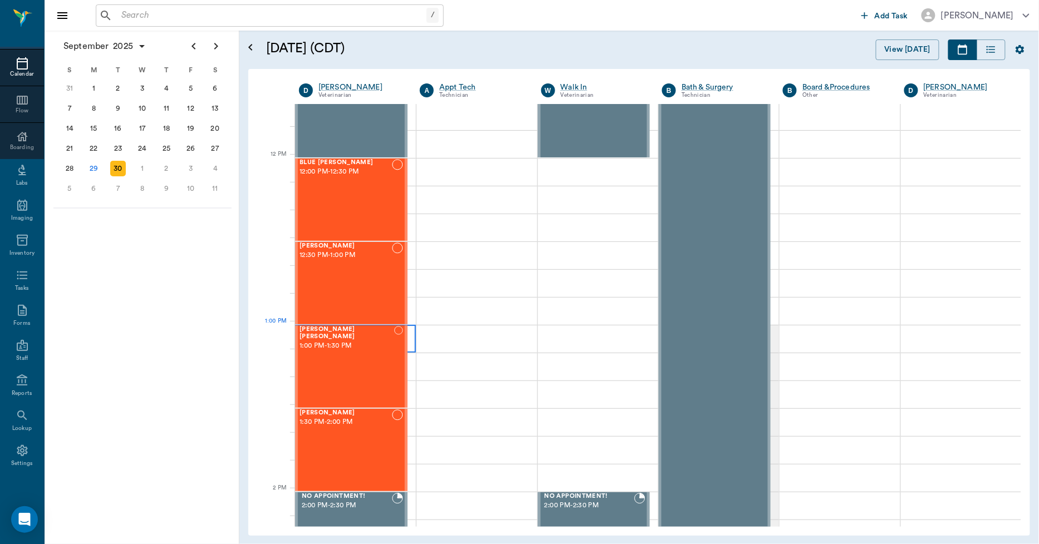
scroll to position [680, 0]
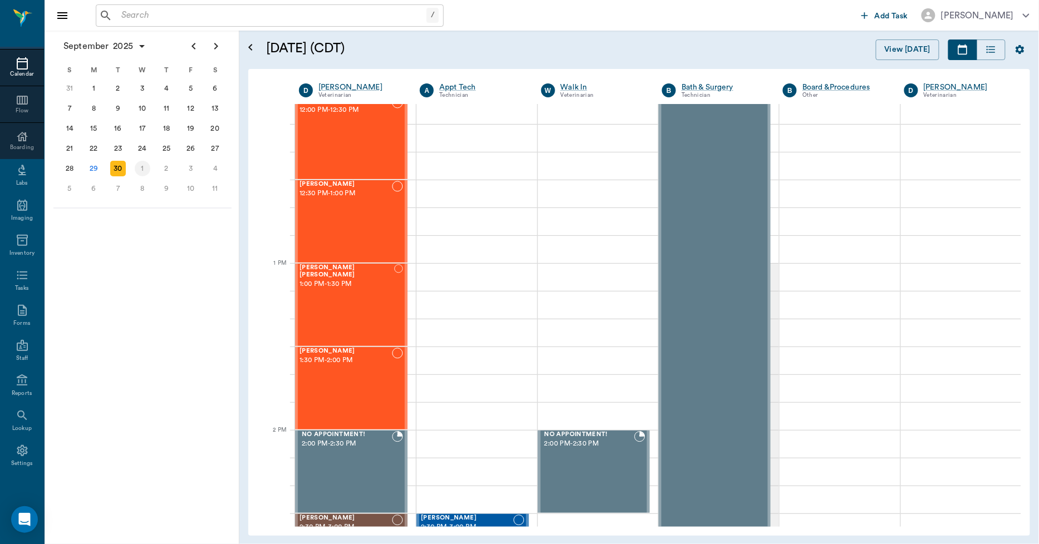
click at [146, 166] on div "1" at bounding box center [143, 169] width 16 height 16
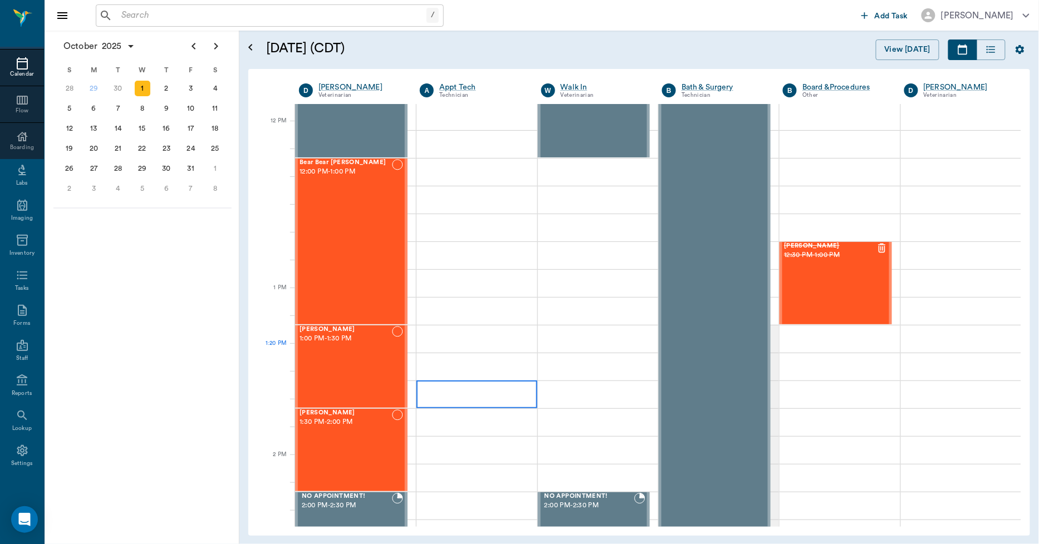
scroll to position [742, 0]
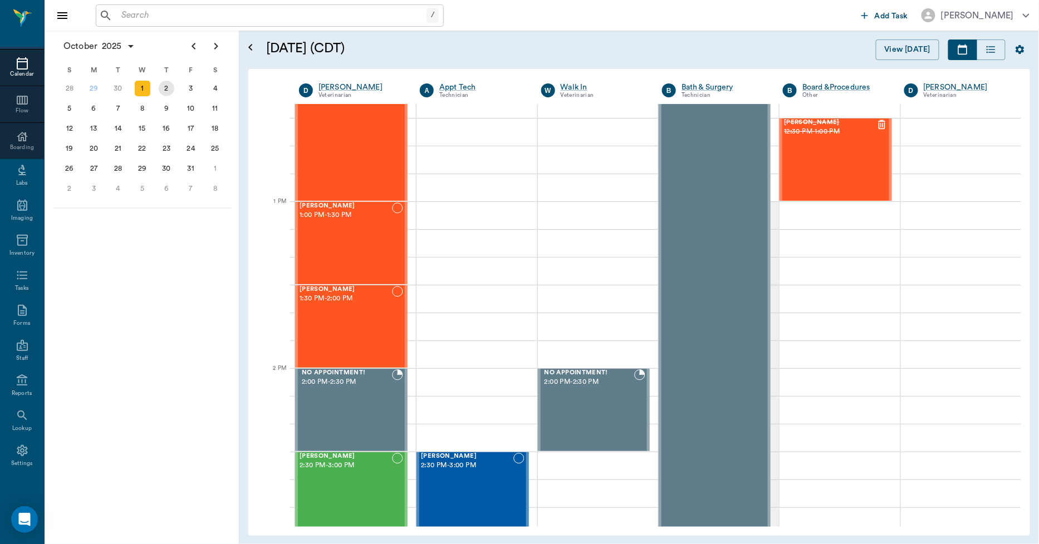
click at [160, 92] on div "2" at bounding box center [167, 89] width 16 height 16
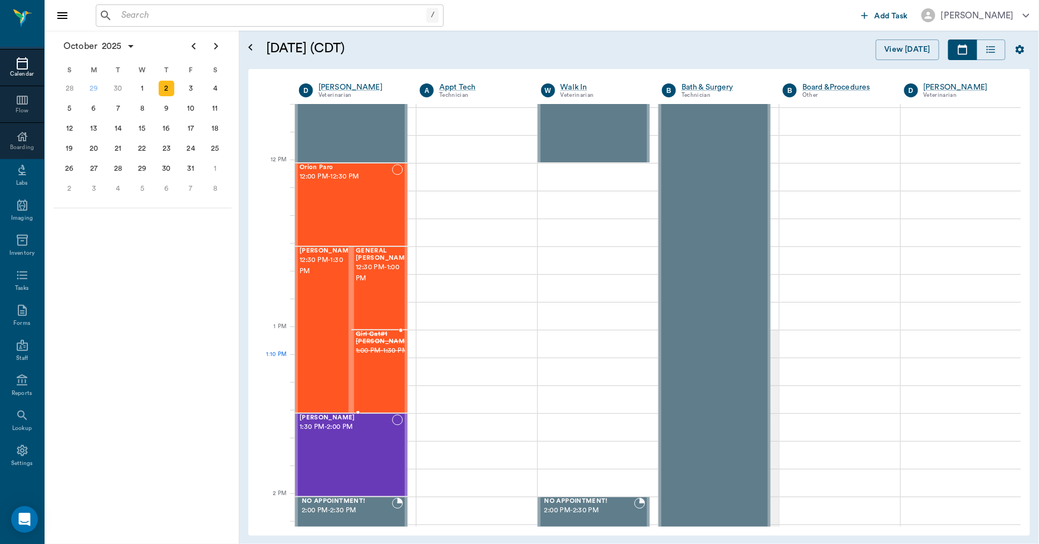
scroll to position [618, 0]
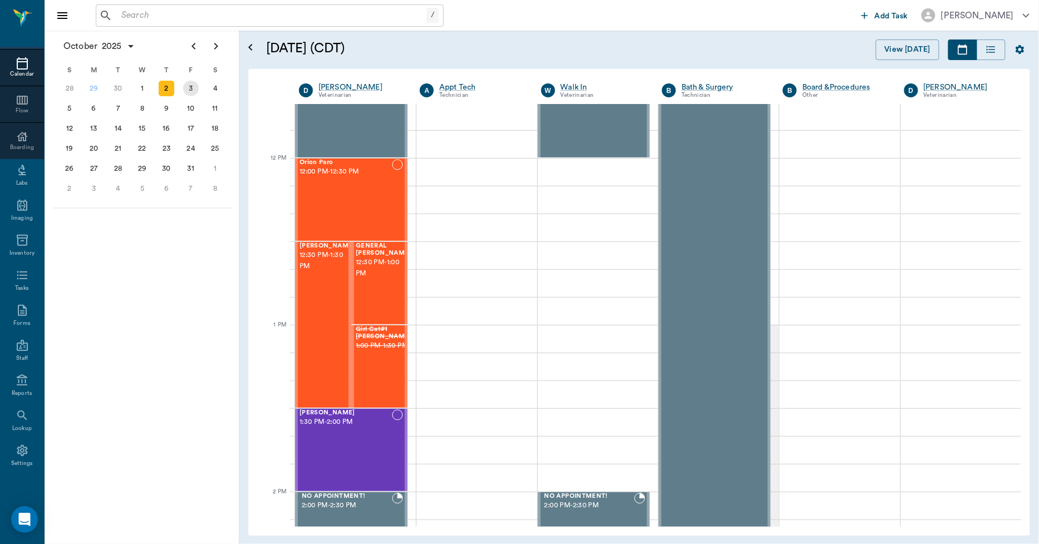
click at [195, 90] on div "3" at bounding box center [191, 89] width 16 height 16
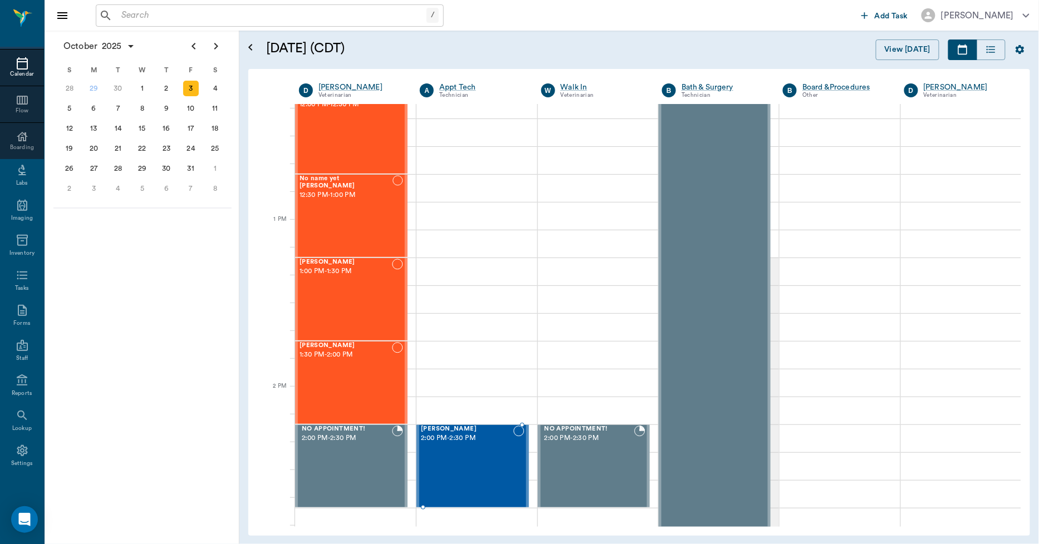
scroll to position [724, 0]
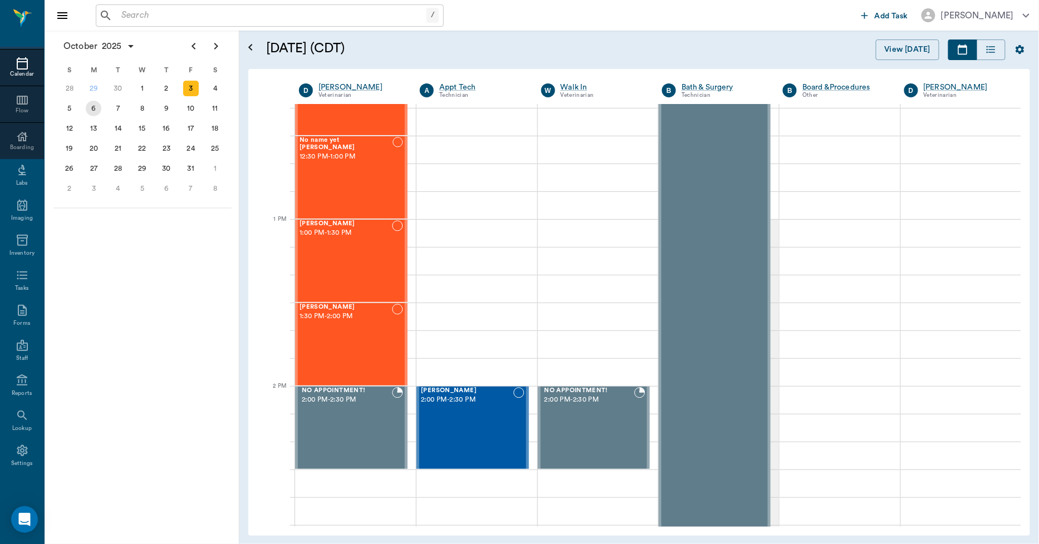
click at [88, 107] on div "6" at bounding box center [94, 109] width 16 height 16
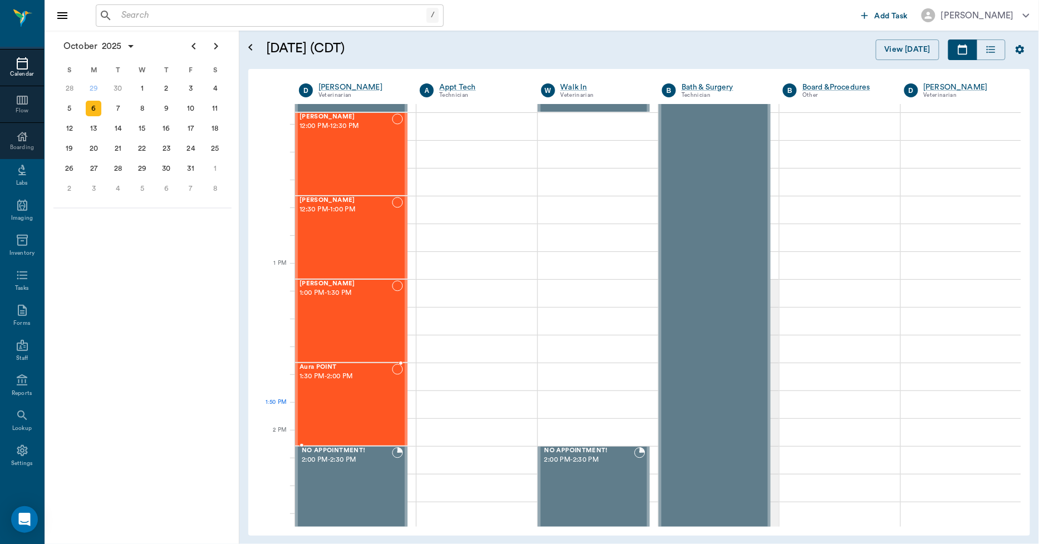
scroll to position [680, 0]
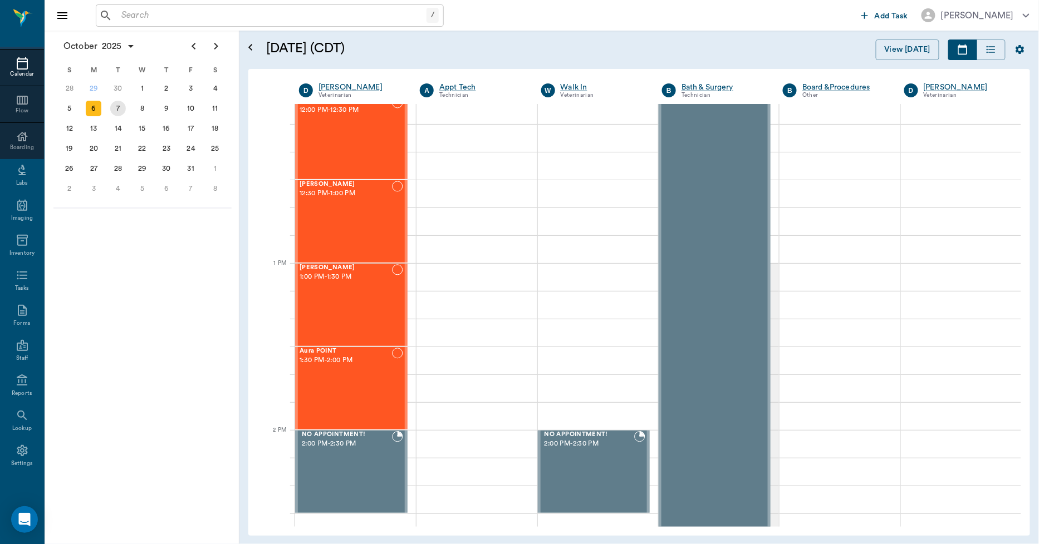
click at [120, 110] on div "7" at bounding box center [118, 109] width 16 height 16
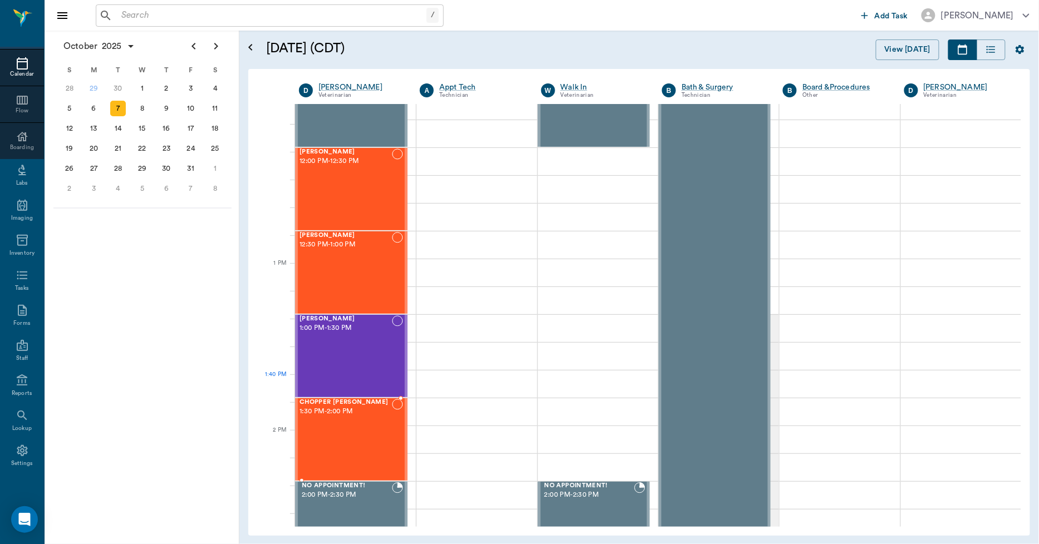
scroll to position [680, 0]
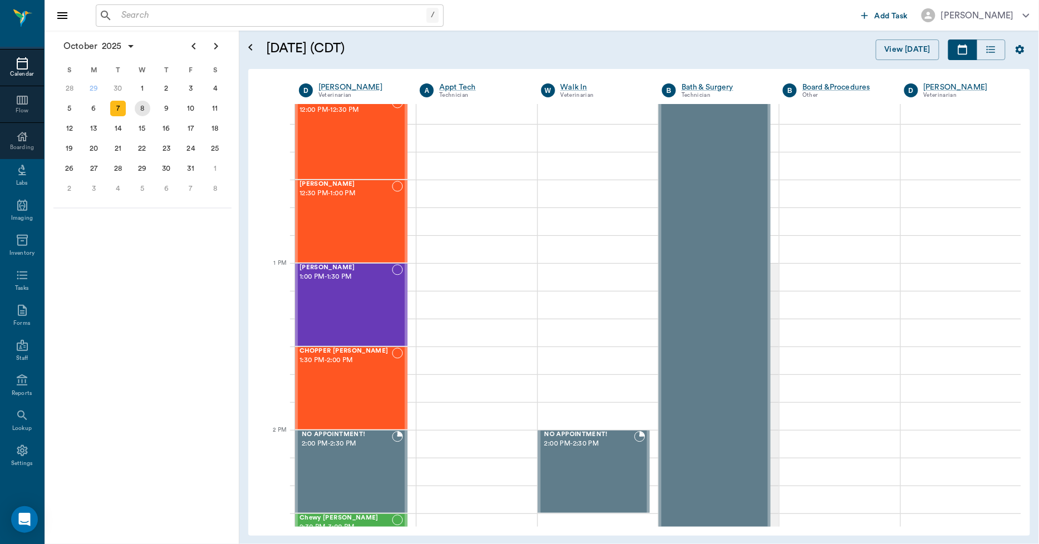
click at [145, 103] on div "8" at bounding box center [143, 109] width 16 height 16
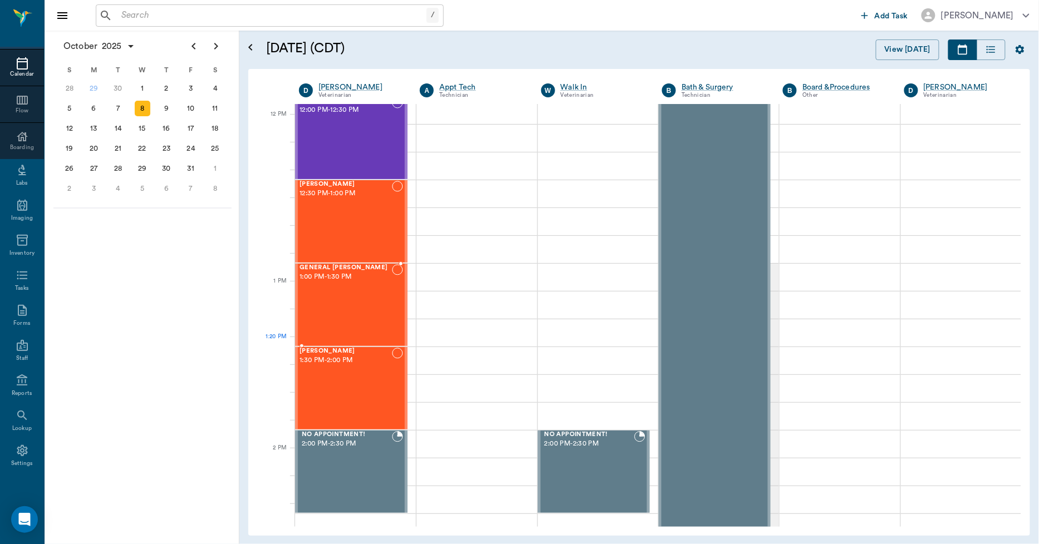
scroll to position [438, 0]
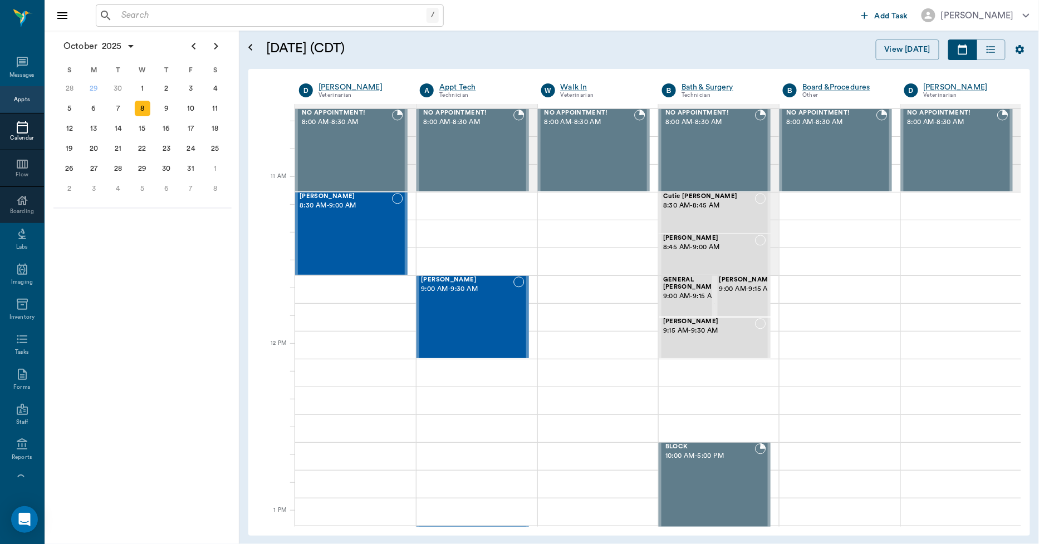
scroll to position [433, 0]
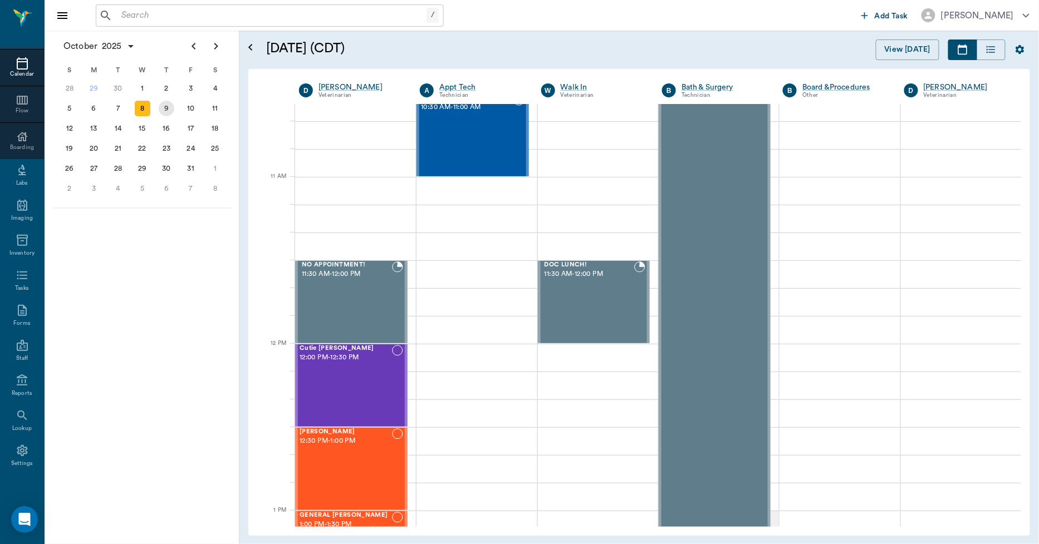
click at [164, 106] on div "9" at bounding box center [167, 109] width 16 height 16
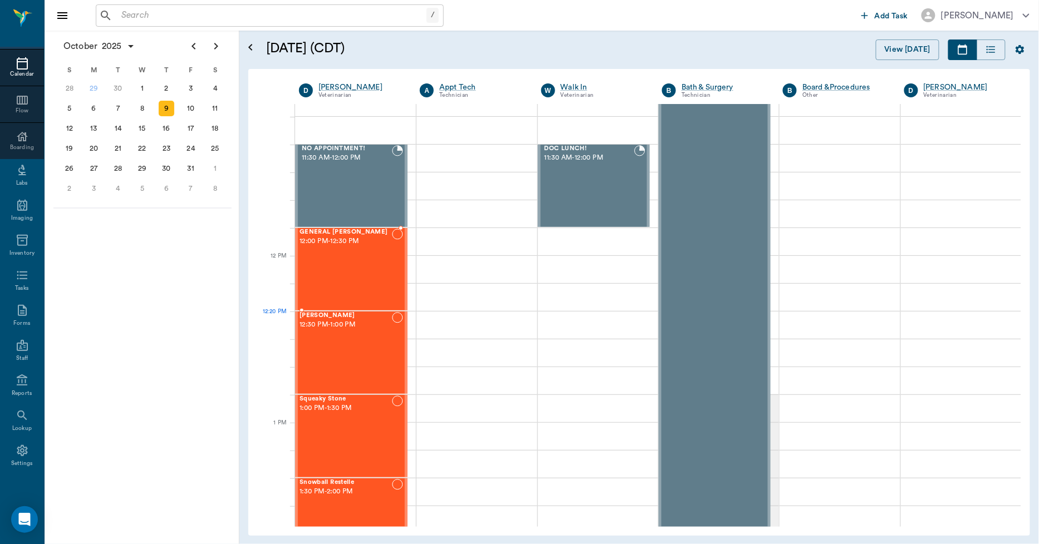
scroll to position [618, 0]
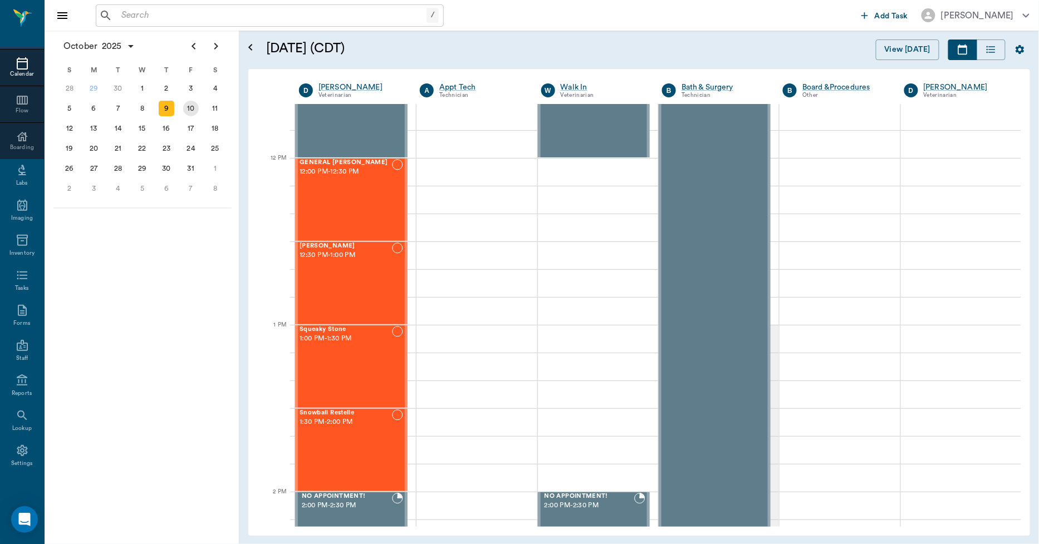
click at [189, 107] on div "10" at bounding box center [191, 109] width 16 height 16
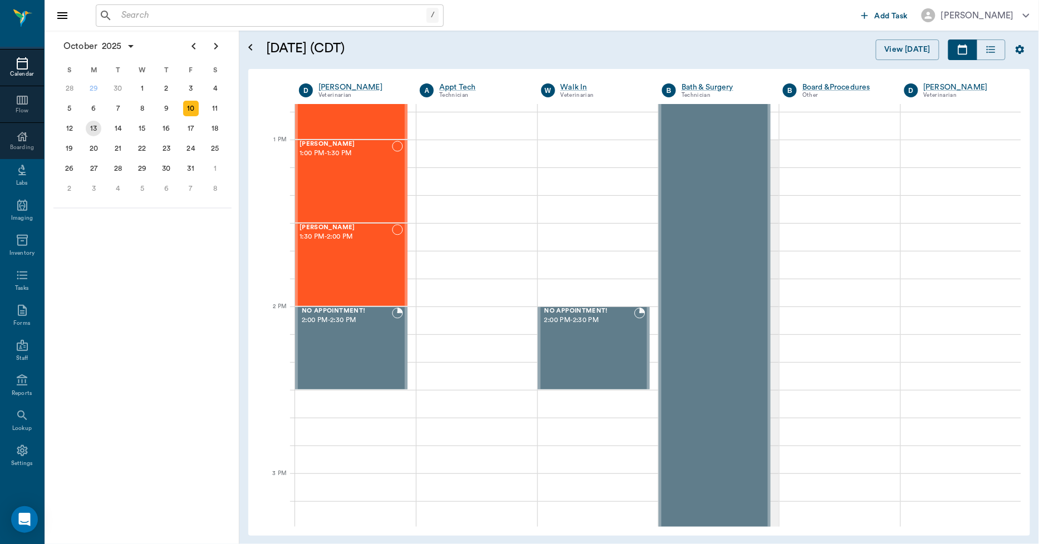
click at [95, 121] on div "13" at bounding box center [94, 129] width 16 height 16
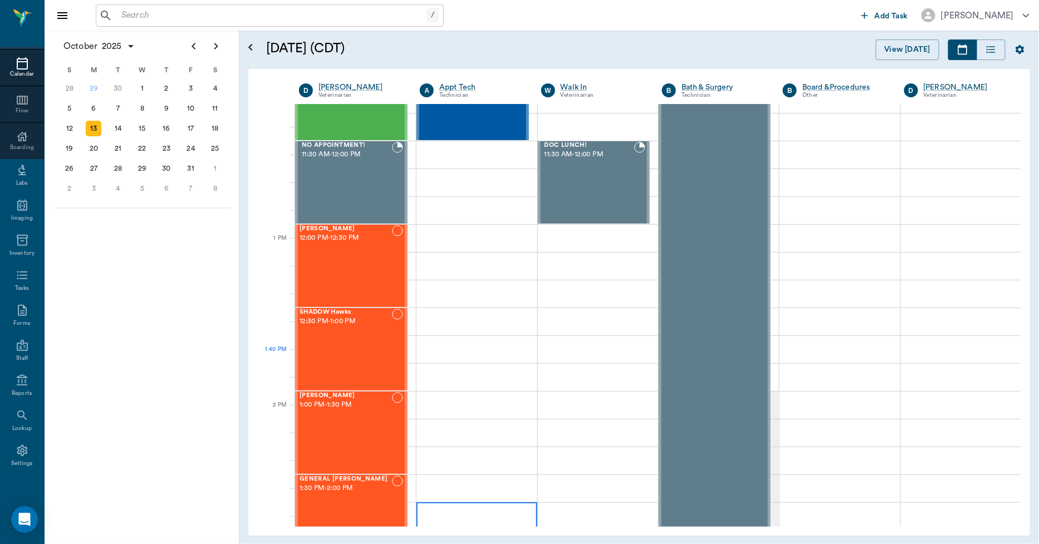
scroll to position [742, 0]
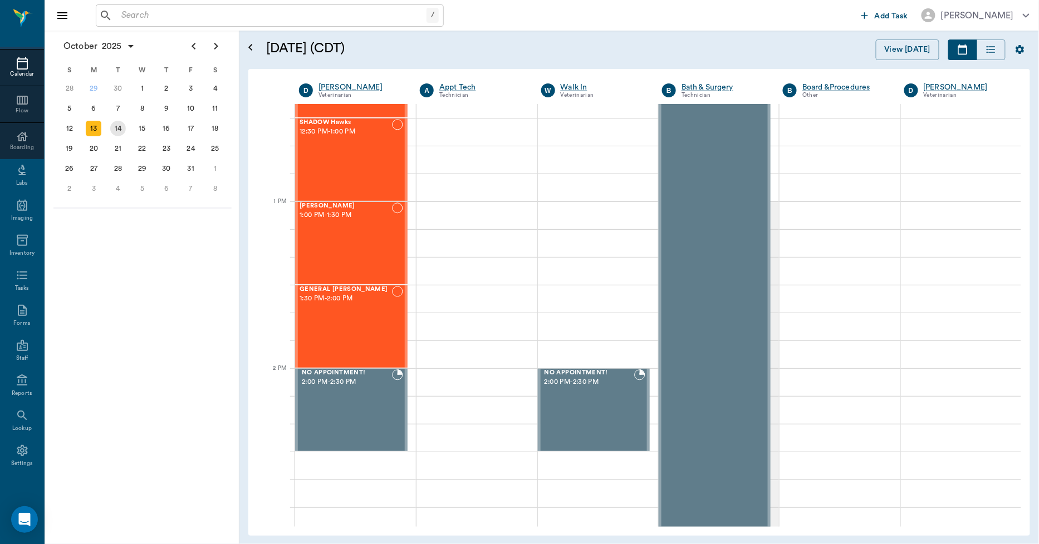
click at [110, 129] on div "14" at bounding box center [118, 129] width 24 height 20
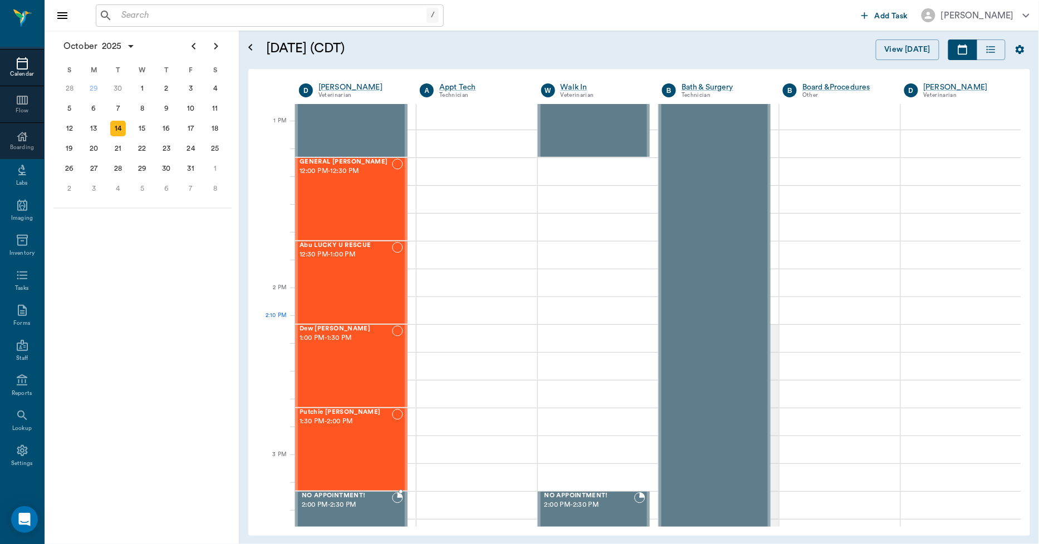
scroll to position [618, 0]
click at [140, 131] on div "15" at bounding box center [143, 129] width 16 height 16
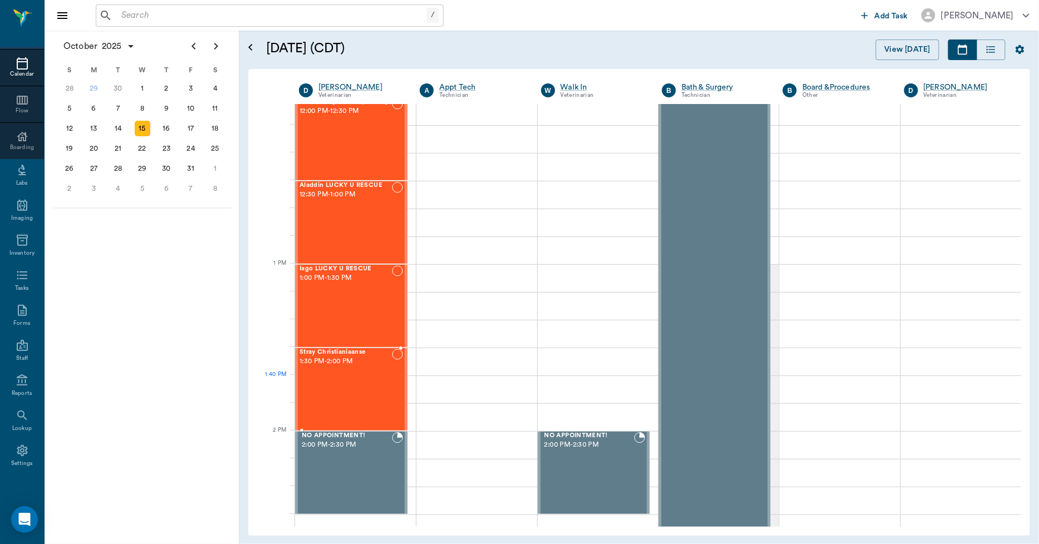
scroll to position [680, 0]
click at [165, 125] on div "16" at bounding box center [167, 129] width 16 height 16
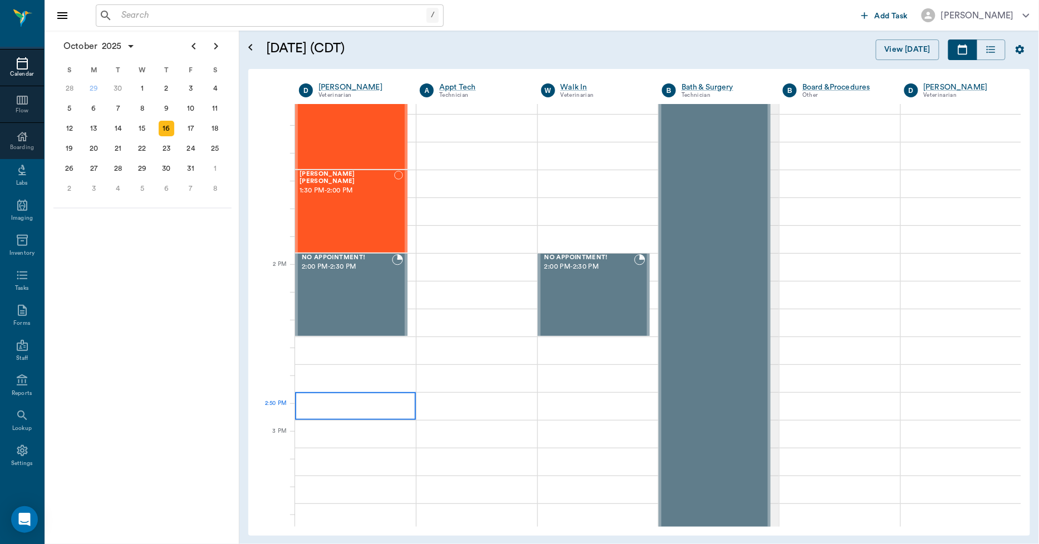
scroll to position [866, 0]
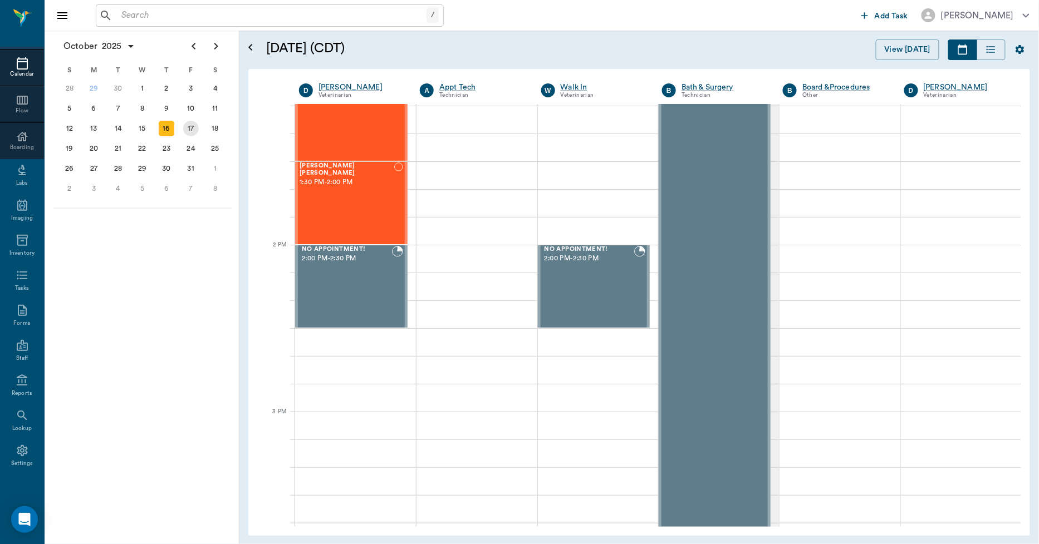
click at [197, 129] on div "17" at bounding box center [191, 129] width 16 height 16
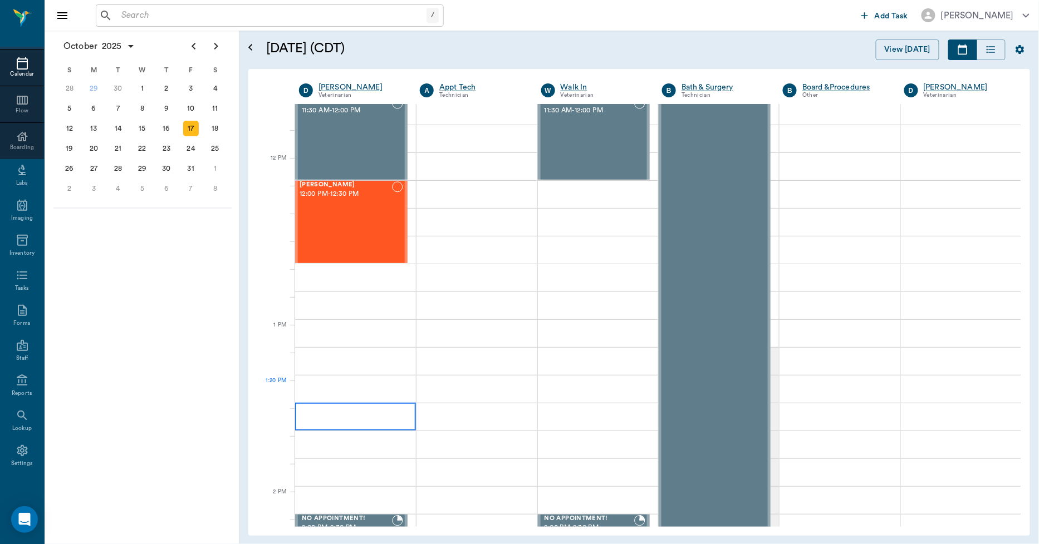
scroll to position [618, 0]
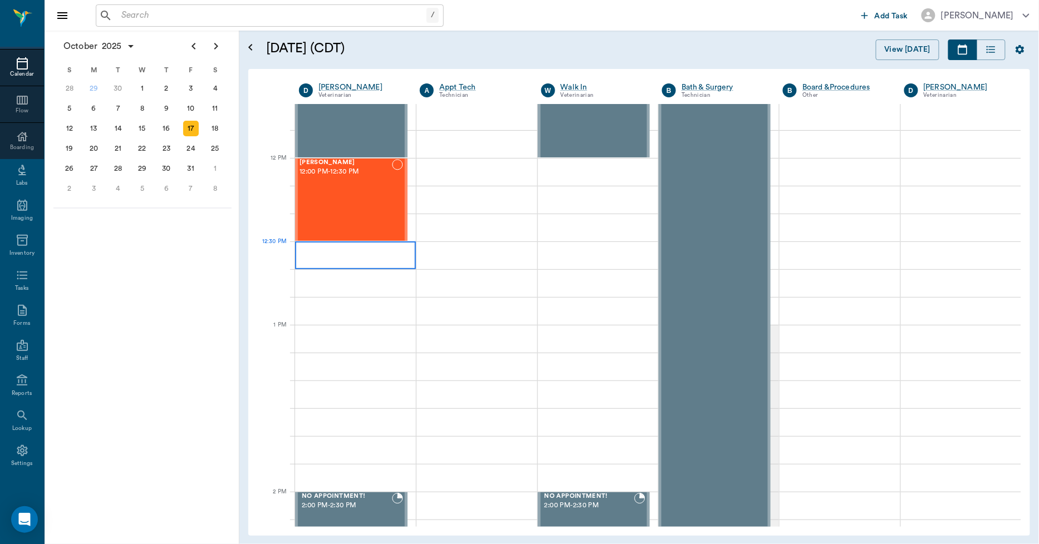
click at [351, 257] on div at bounding box center [355, 256] width 121 height 28
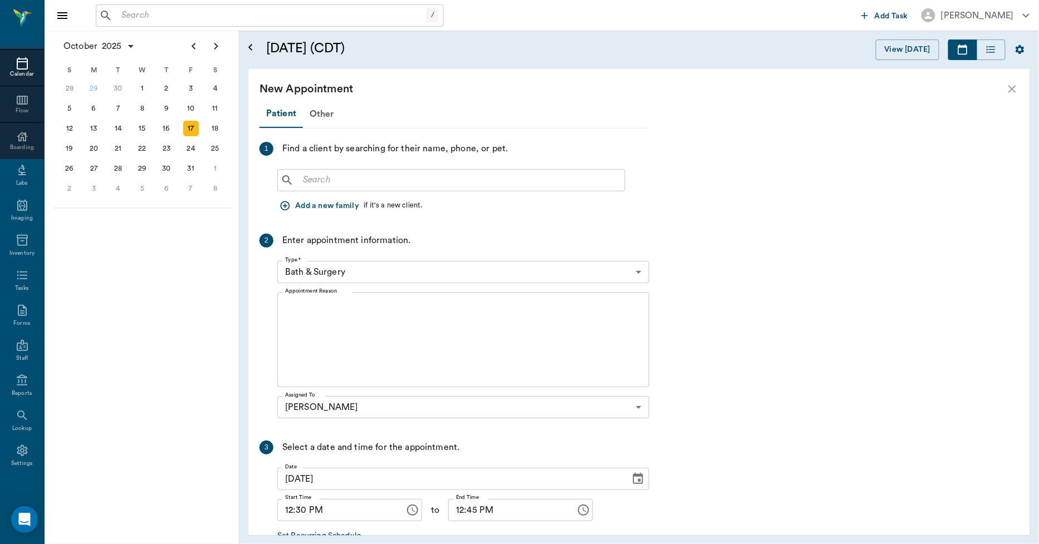
click at [316, 178] on input "text" at bounding box center [459, 181] width 322 height 16
click at [1014, 92] on icon "close" at bounding box center [1011, 88] width 13 height 13
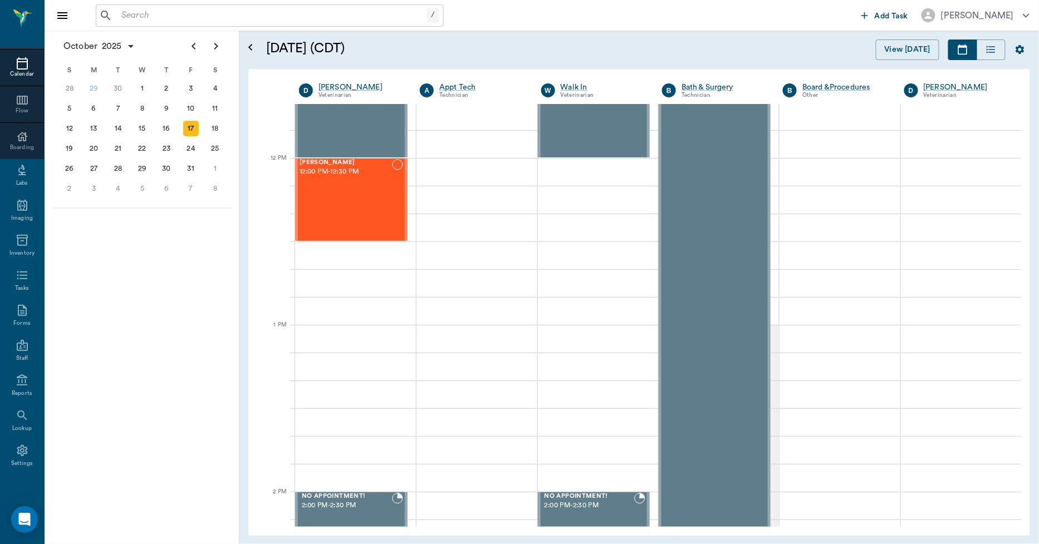
click at [7, 70] on div "Calendar" at bounding box center [22, 74] width 44 height 8
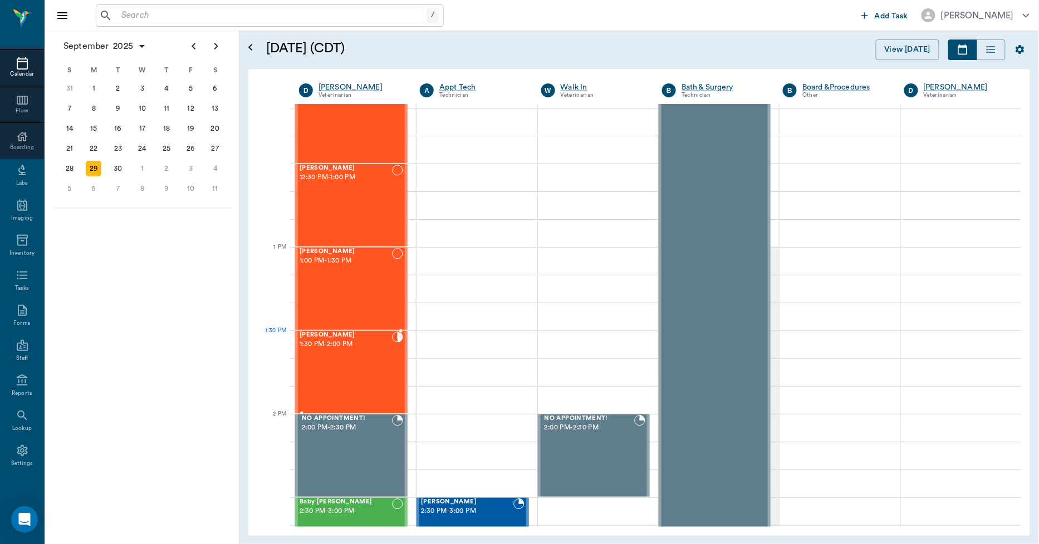
scroll to position [664, 0]
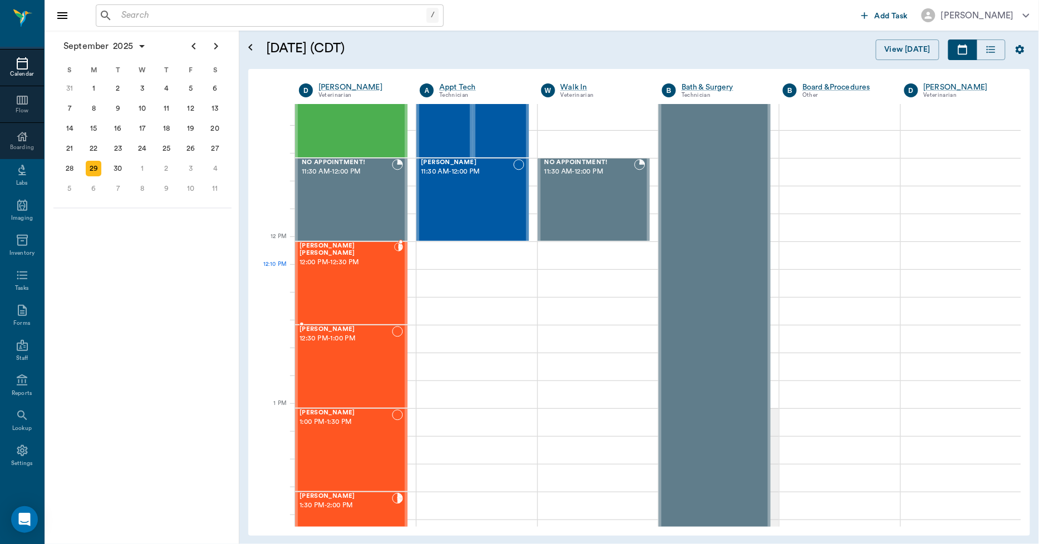
scroll to position [540, 0]
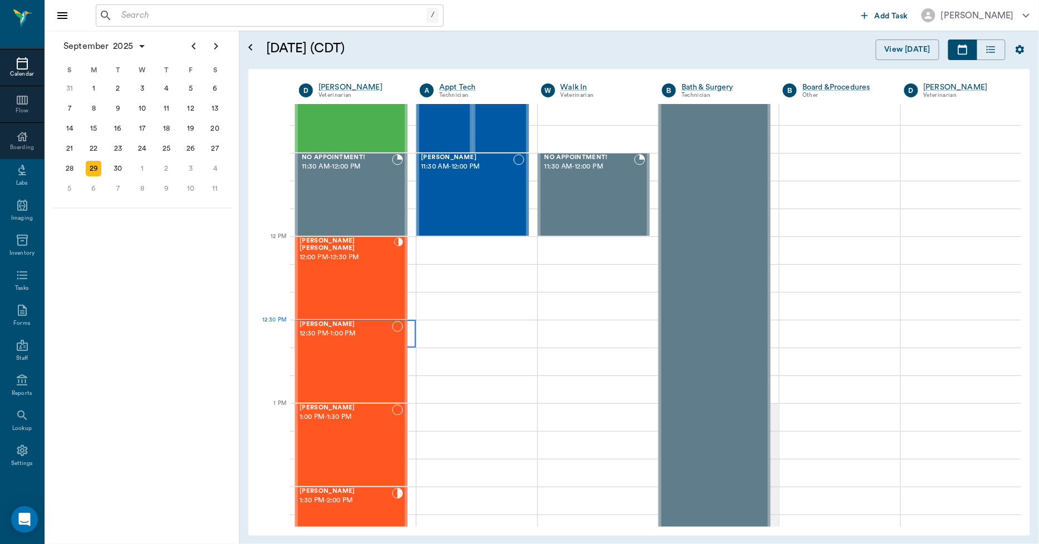
click at [410, 336] on div at bounding box center [355, 334] width 121 height 28
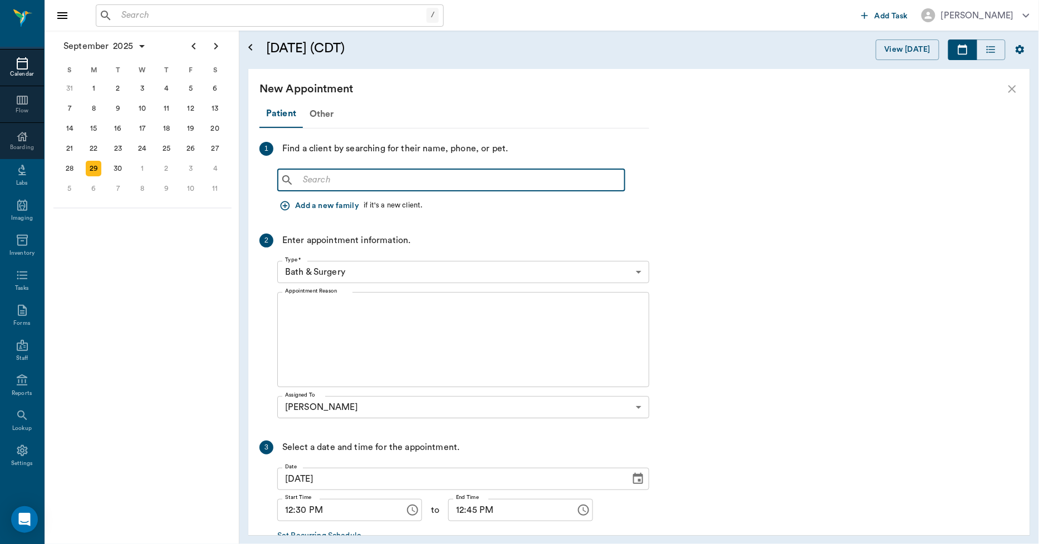
click at [314, 179] on input "text" at bounding box center [459, 181] width 322 height 16
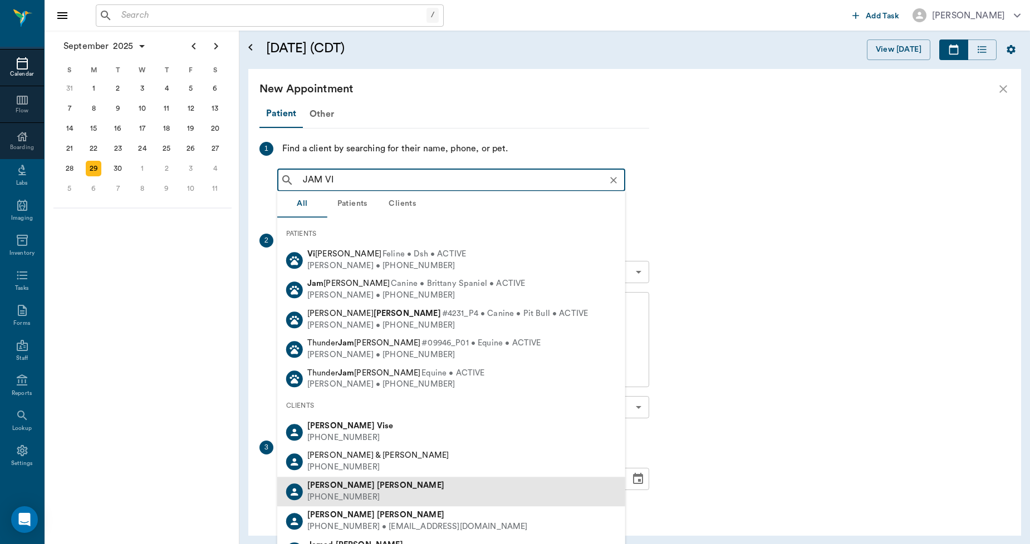
click at [360, 484] on div "[PERSON_NAME] [PHONE_NUMBER]" at bounding box center [451, 492] width 348 height 30
type input "JAM VI"
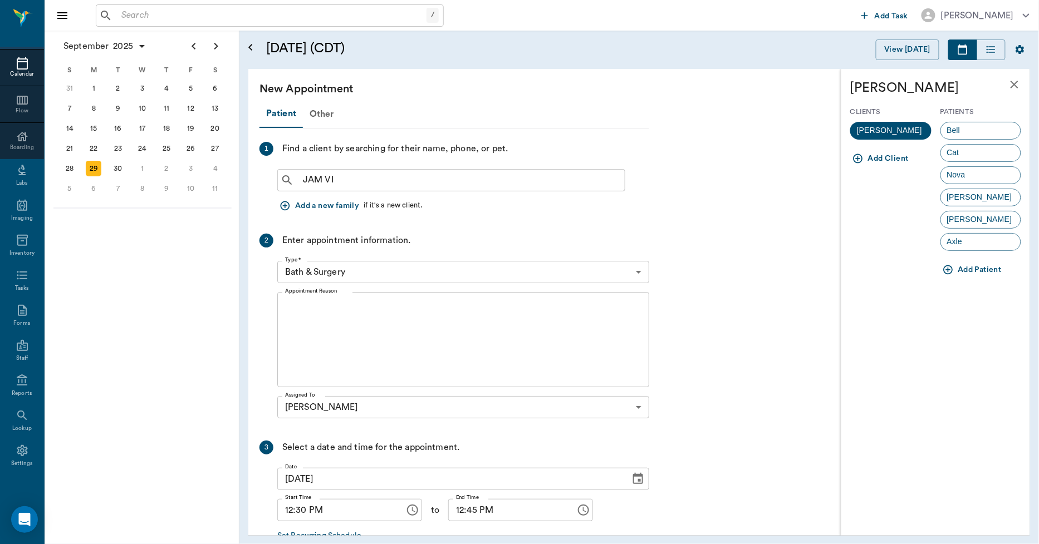
drag, startPoint x: 948, startPoint y: 269, endPoint x: 943, endPoint y: 273, distance: 6.3
click at [943, 273] on icon "button" at bounding box center [947, 269] width 11 height 11
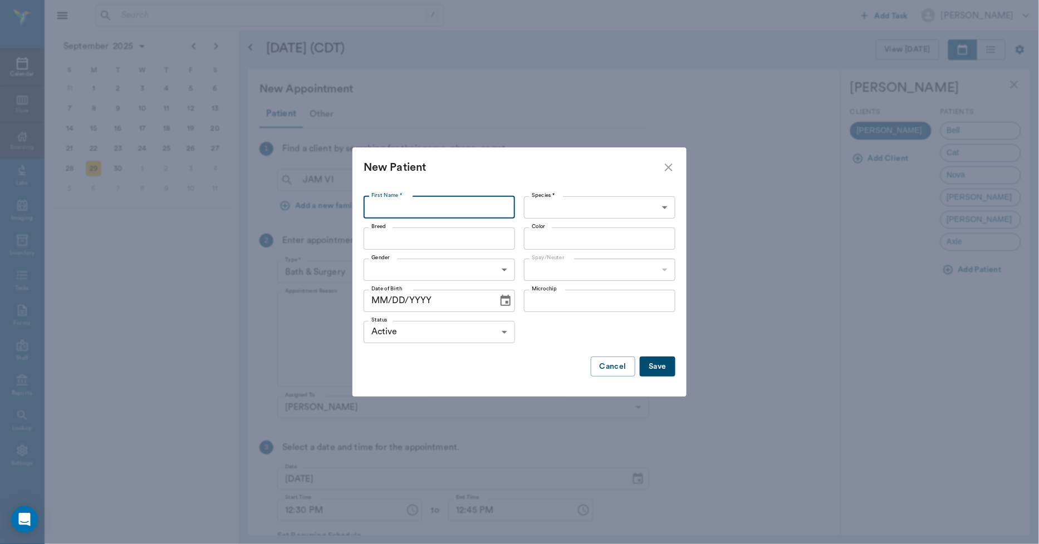
click at [504, 207] on input "First Name *" at bounding box center [439, 208] width 151 height 22
type input "Bit"
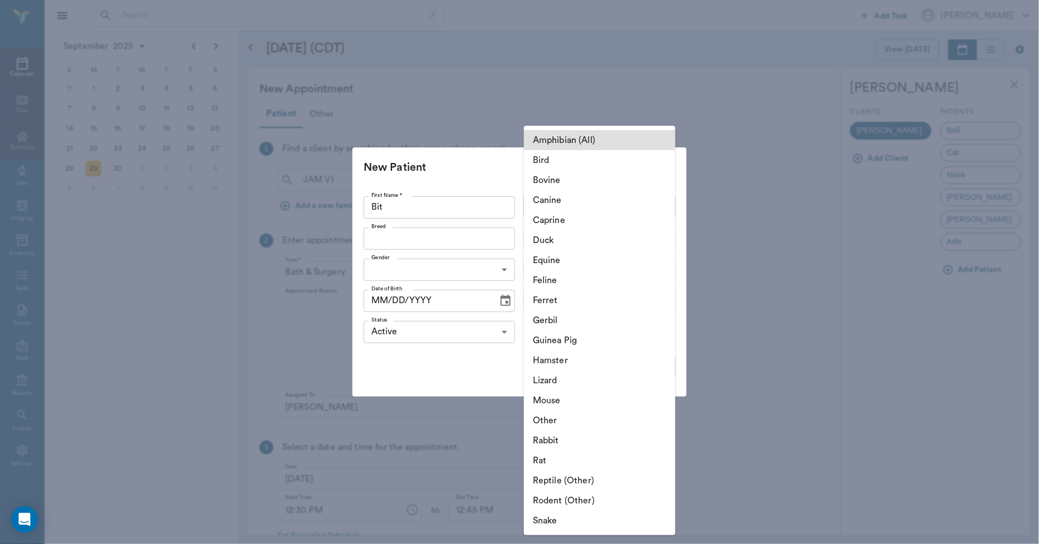
click at [543, 200] on body "/ ​ Add Task [PERSON_NAME] Nectar Messages Appts Calendar Flow Boarding Labs Im…" at bounding box center [519, 272] width 1039 height 544
click at [541, 196] on li "Canine" at bounding box center [599, 200] width 151 height 20
type input "Canine"
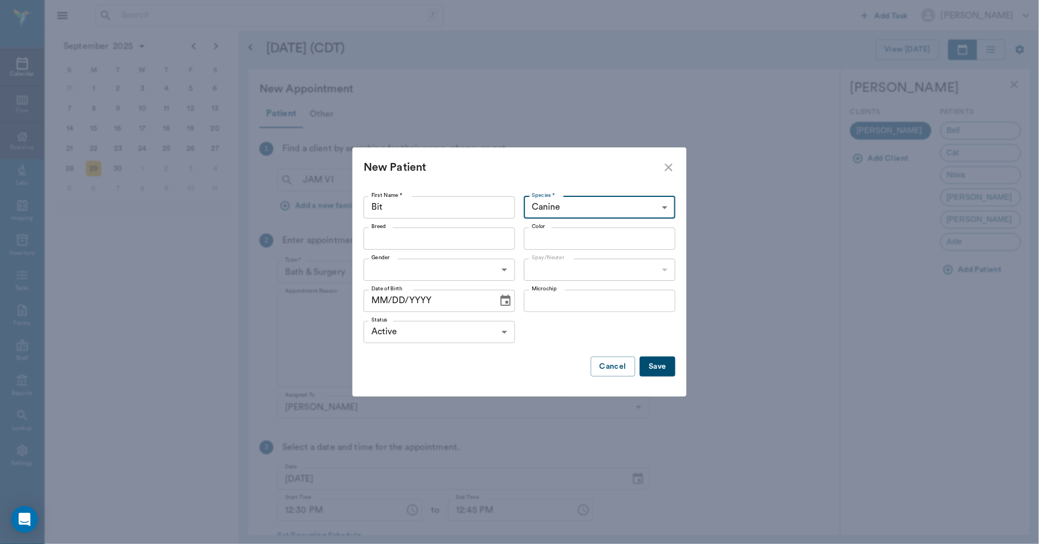
click at [484, 241] on input "Breed" at bounding box center [430, 239] width 126 height 16
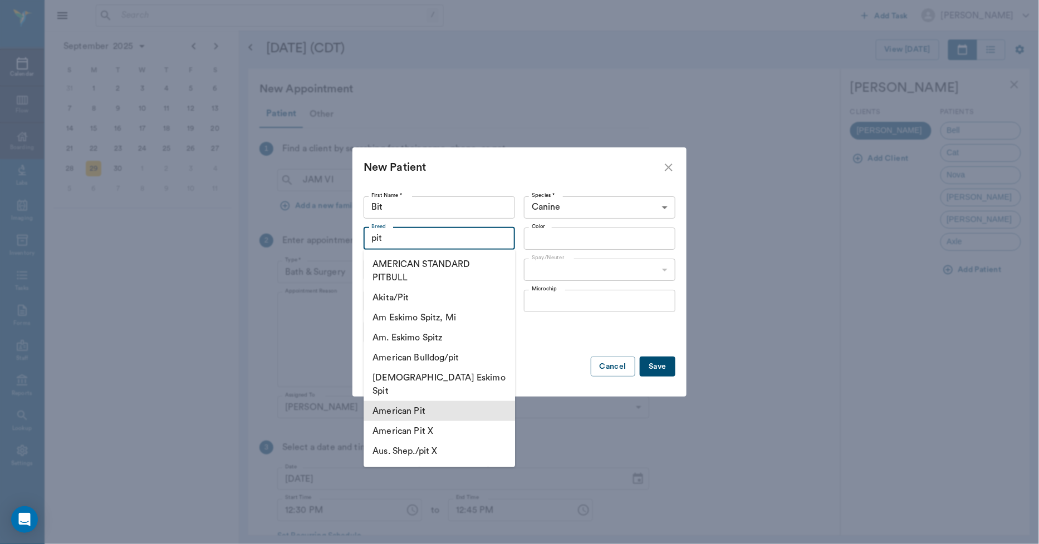
click at [436, 402] on li "American Pit" at bounding box center [439, 411] width 151 height 20
type input "American Pit"
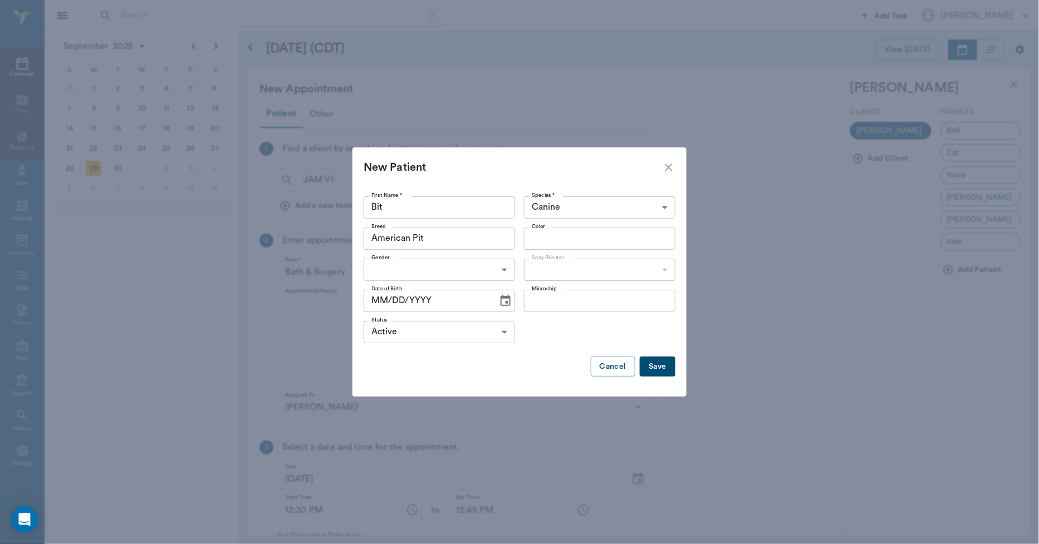
click at [540, 233] on input "Color" at bounding box center [590, 239] width 126 height 16
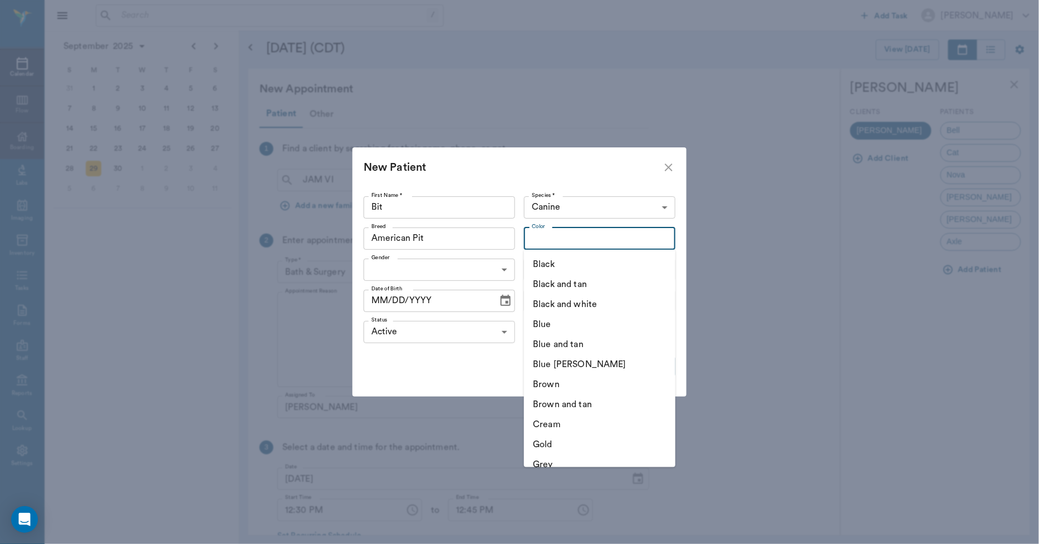
click at [572, 301] on li "Black and white" at bounding box center [599, 304] width 151 height 20
type input "Black and white"
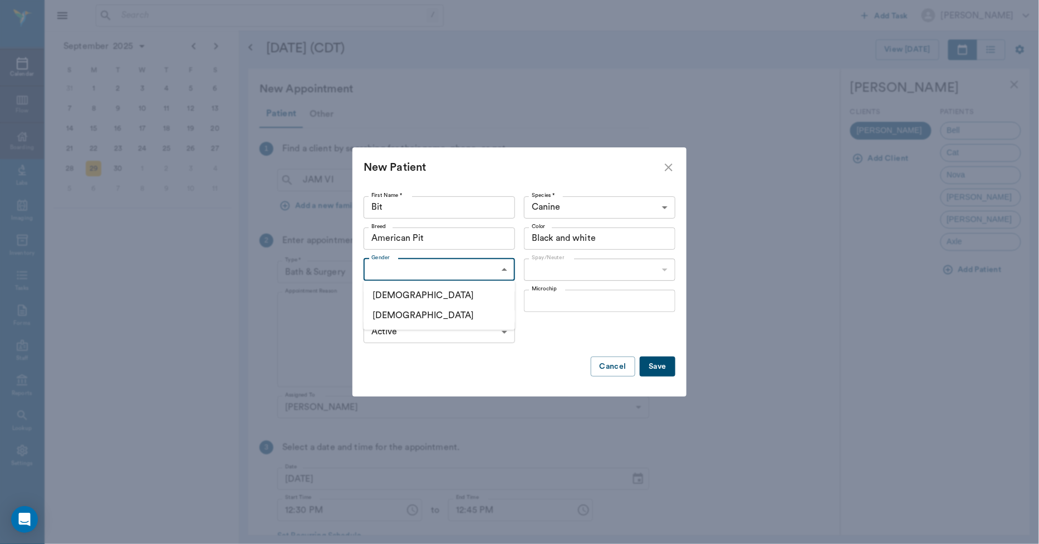
click at [486, 269] on body "/ ​ Add Task Dr. Bert Ellsworth Nectar Messages Appts Calendar Flow Boarding La…" at bounding box center [519, 272] width 1039 height 544
click at [421, 316] on li "Female" at bounding box center [439, 316] width 151 height 20
type input "FEMALE"
click at [538, 262] on body "/ ​ Add Task Dr. Bert Ellsworth Nectar Messages Appts Calendar Flow Boarding La…" at bounding box center [519, 272] width 1039 height 544
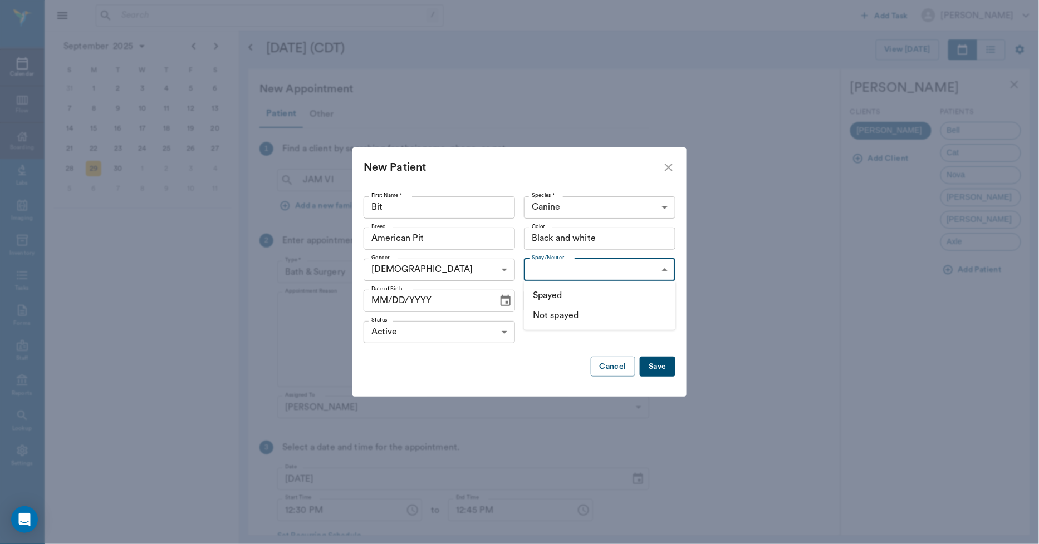
click at [543, 313] on li "Not spayed" at bounding box center [599, 316] width 151 height 20
type input "false"
click at [500, 297] on icon "Choose date" at bounding box center [505, 300] width 10 height 11
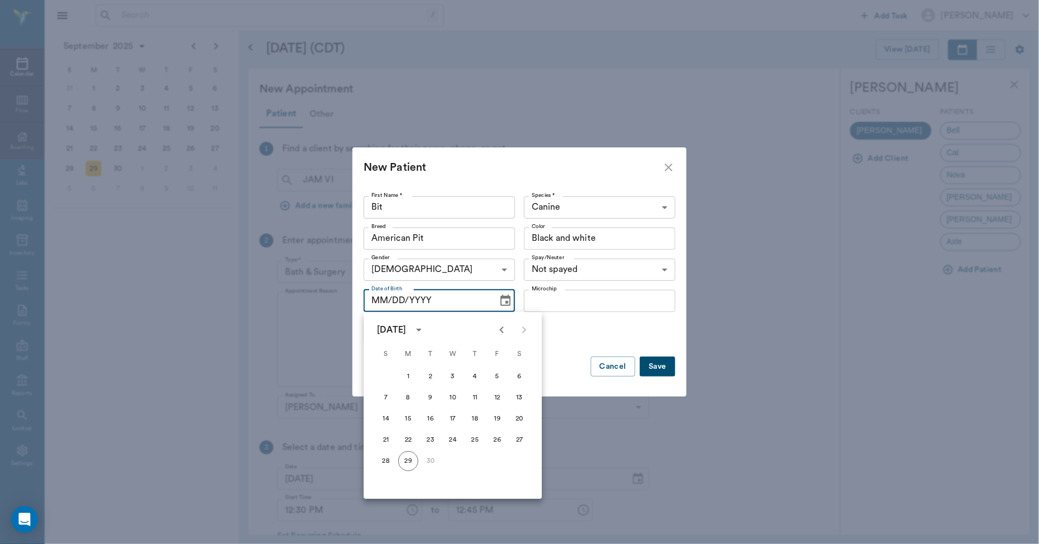
click at [421, 330] on icon "calendar view is open, switch to year view" at bounding box center [419, 330] width 6 height 3
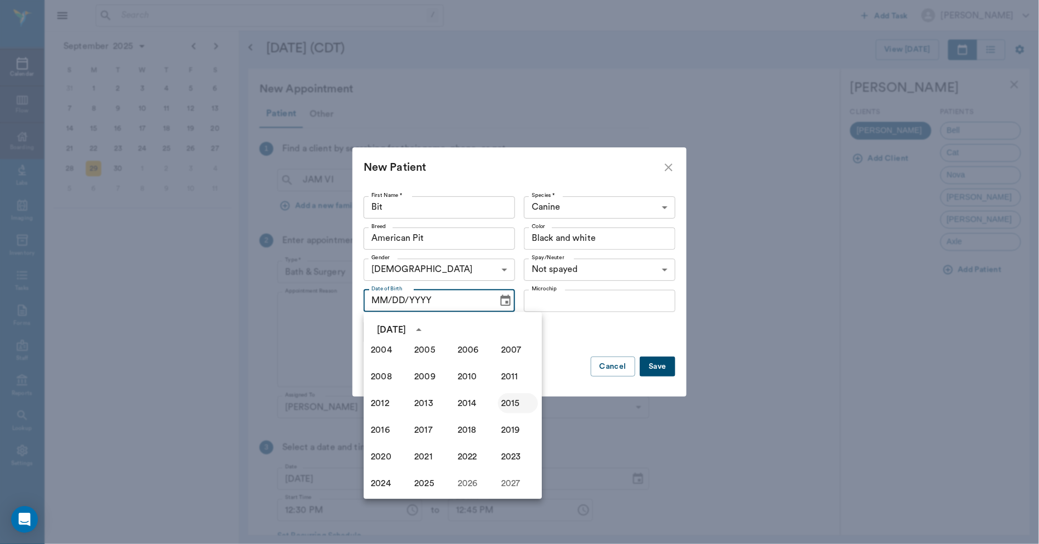
click at [498, 409] on button "2015" at bounding box center [518, 404] width 40 height 20
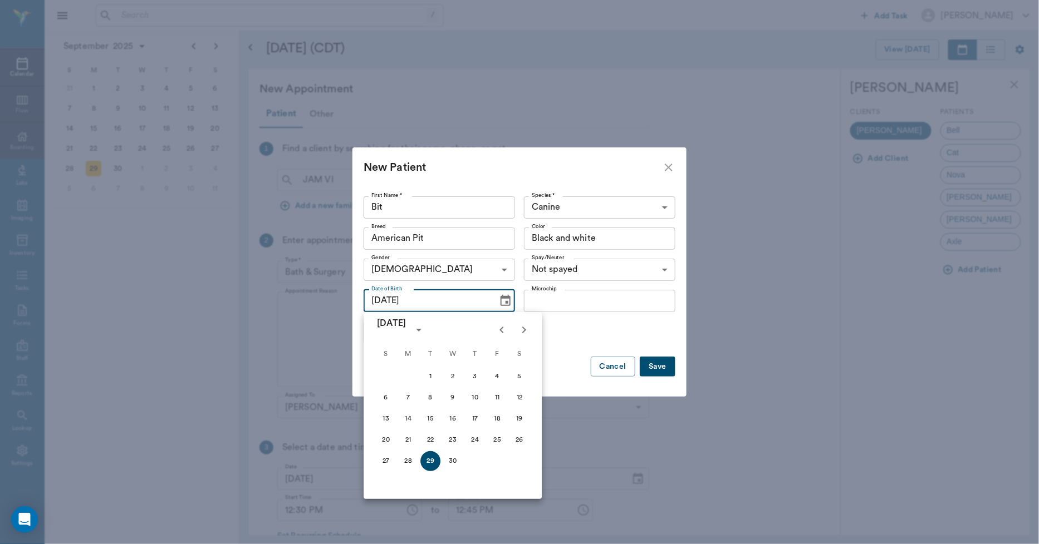
type input "09/29/2015"
click at [658, 365] on button "Save" at bounding box center [658, 367] width 36 height 21
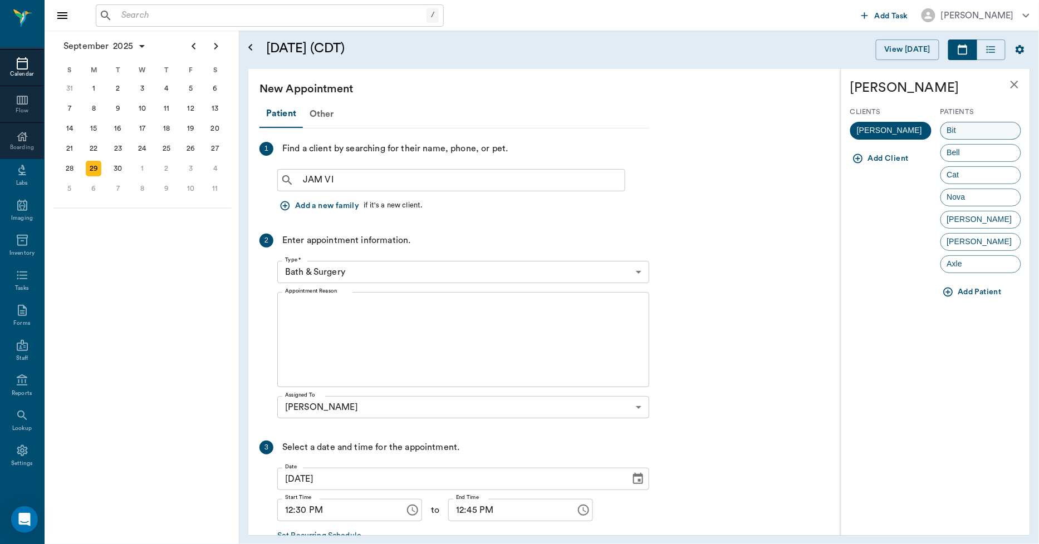
click at [970, 122] on div "Bit" at bounding box center [980, 131] width 81 height 18
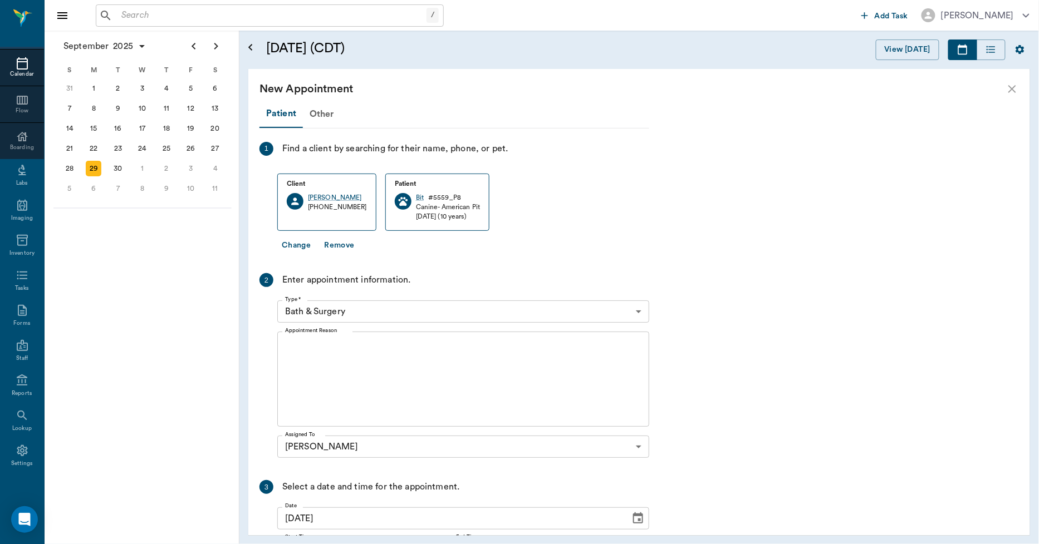
click at [364, 309] on body "/ ​ Add Task Dr. Bert Ellsworth Nectar Messages Appts Calendar Flow Boarding La…" at bounding box center [519, 272] width 1039 height 544
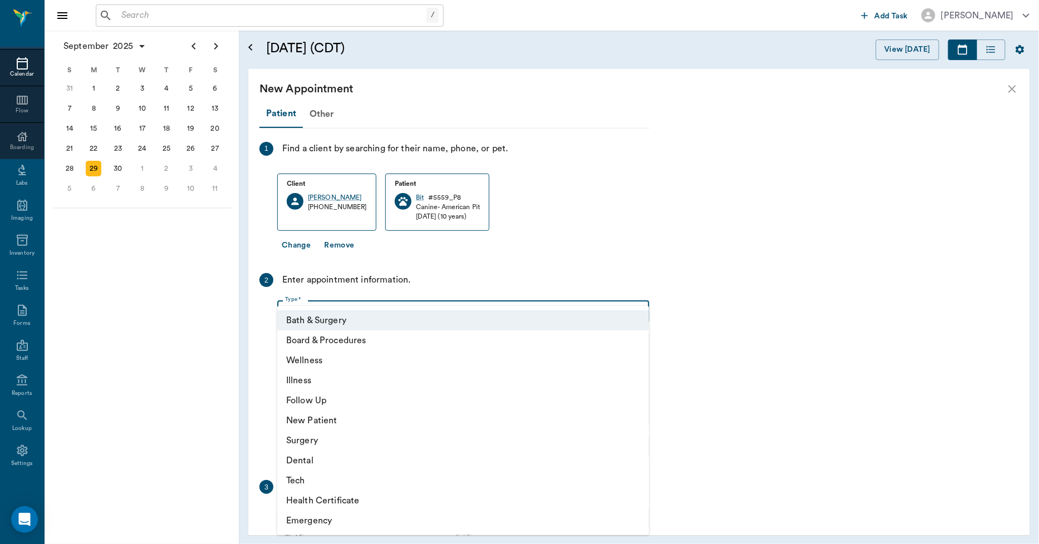
click at [316, 438] on li "Surgery" at bounding box center [463, 441] width 372 height 20
type input "65d2be4f46e3a538d89b8c18"
type input "01:00 PM"
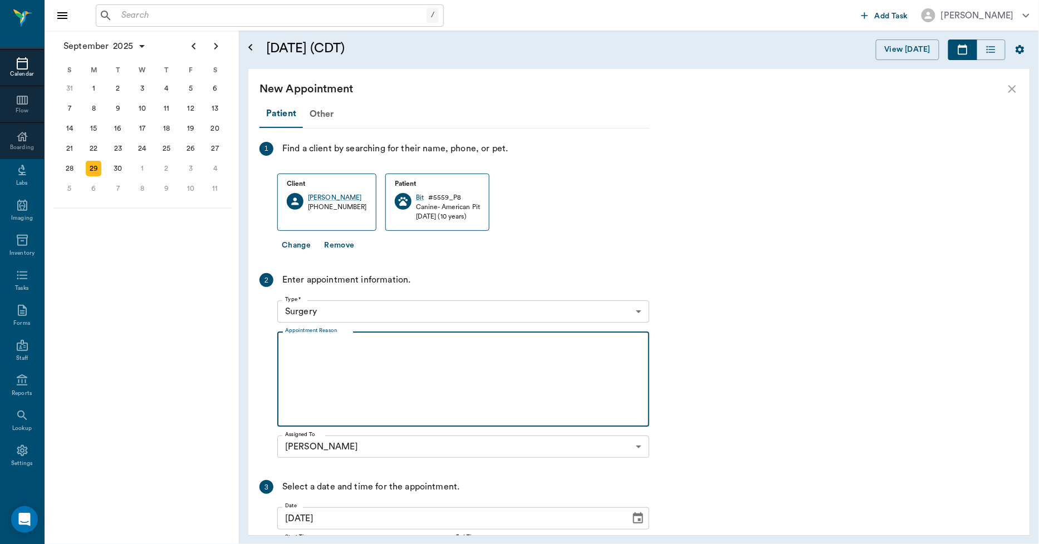
click at [342, 353] on textarea "Appointment Reason" at bounding box center [463, 379] width 356 height 77
type textarea "w"
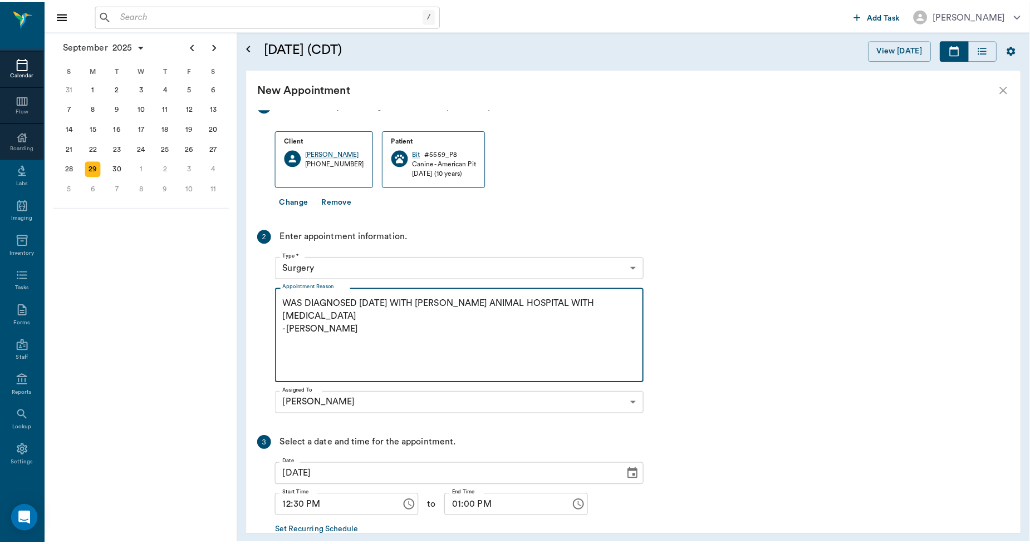
scroll to position [107, 0]
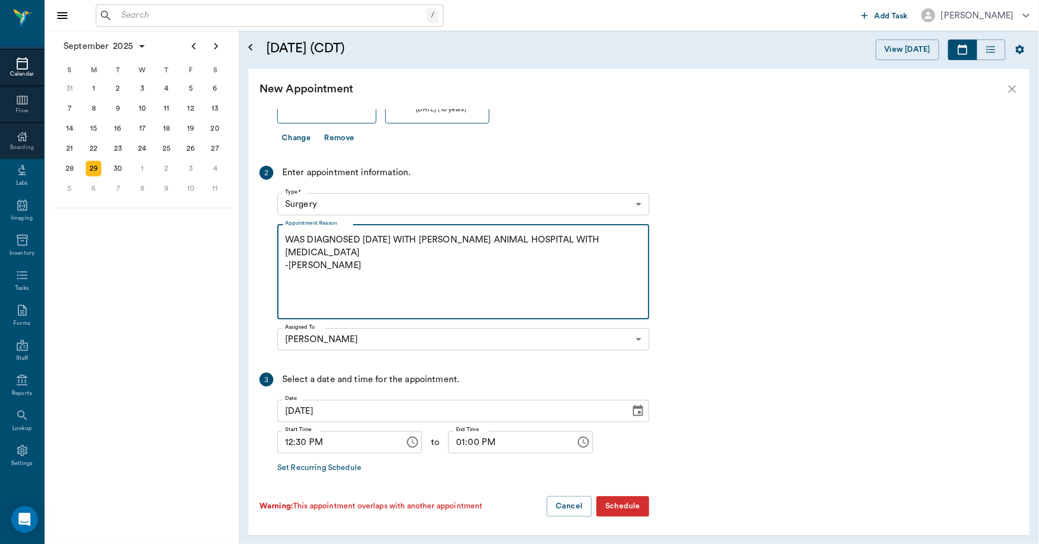
type textarea "WAS DIAGNOSED ON FRIDAY WITH VIVIAN ANIMAL HOSPITAL WITH PYOMETRA -LORY"
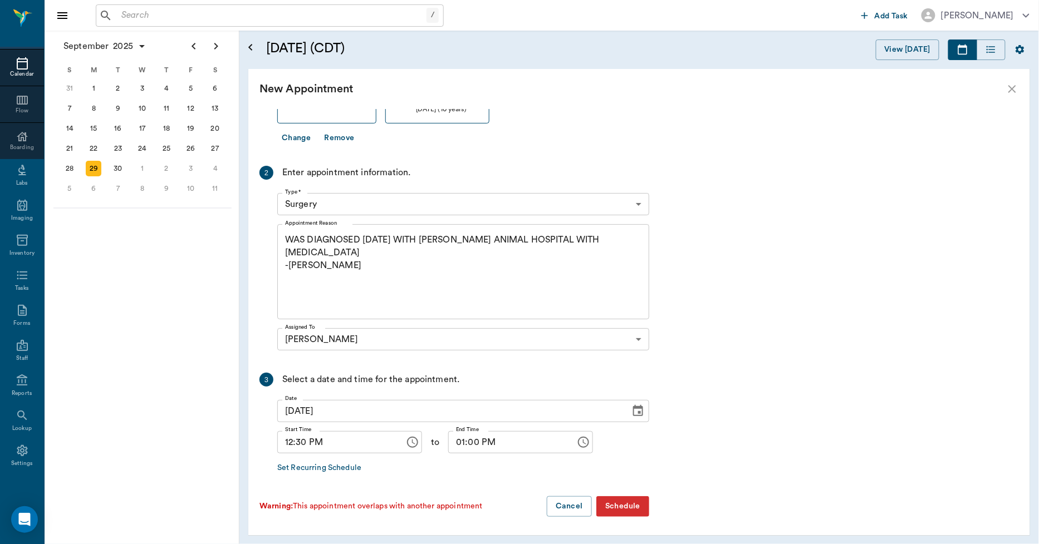
click at [611, 503] on button "Schedule" at bounding box center [622, 507] width 53 height 21
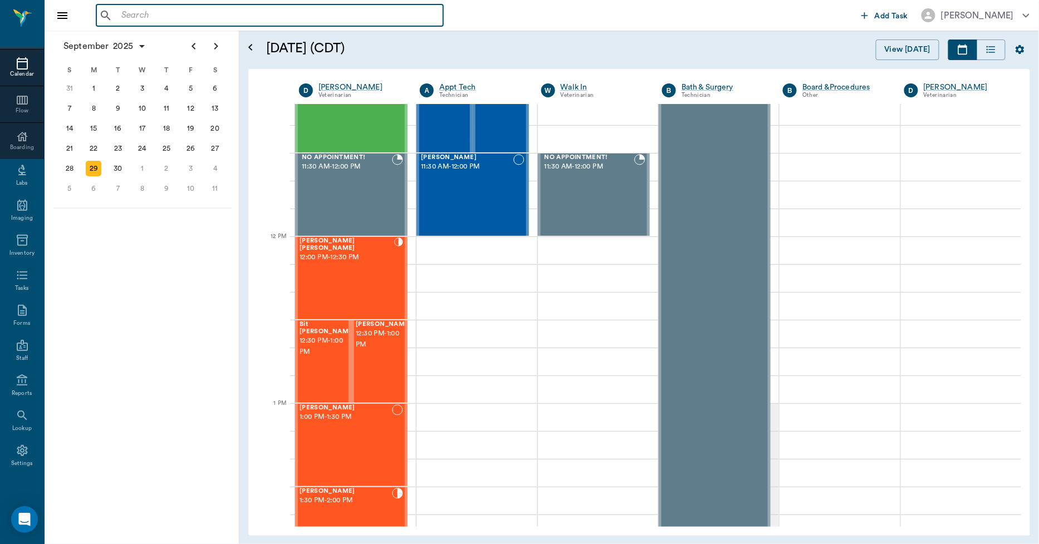
click at [203, 21] on input "text" at bounding box center [278, 16] width 322 height 16
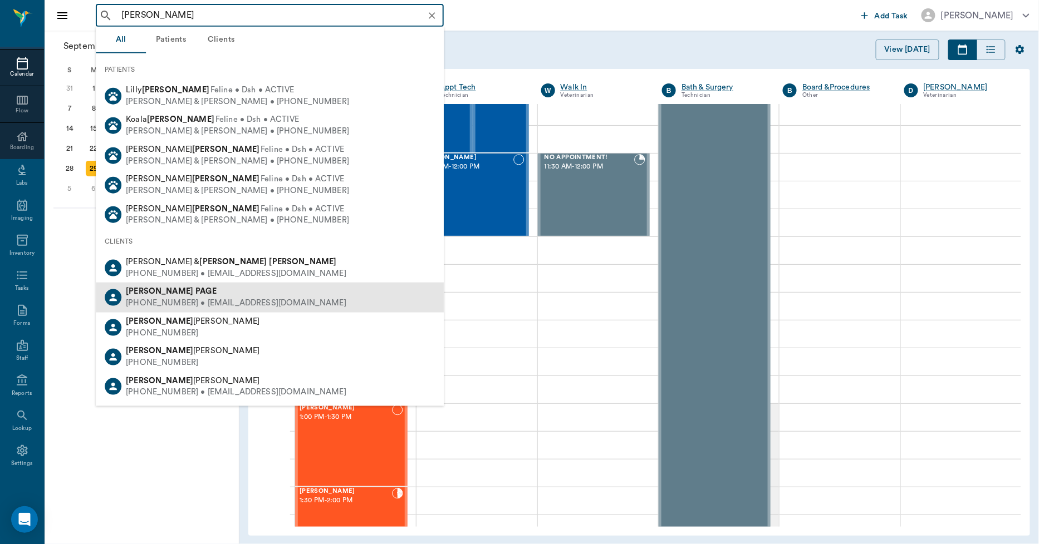
click at [190, 283] on div "PAM PAGE (903) 244-1601 • PAM21864@aol.com" at bounding box center [270, 298] width 348 height 30
type input "PAM EWAL"
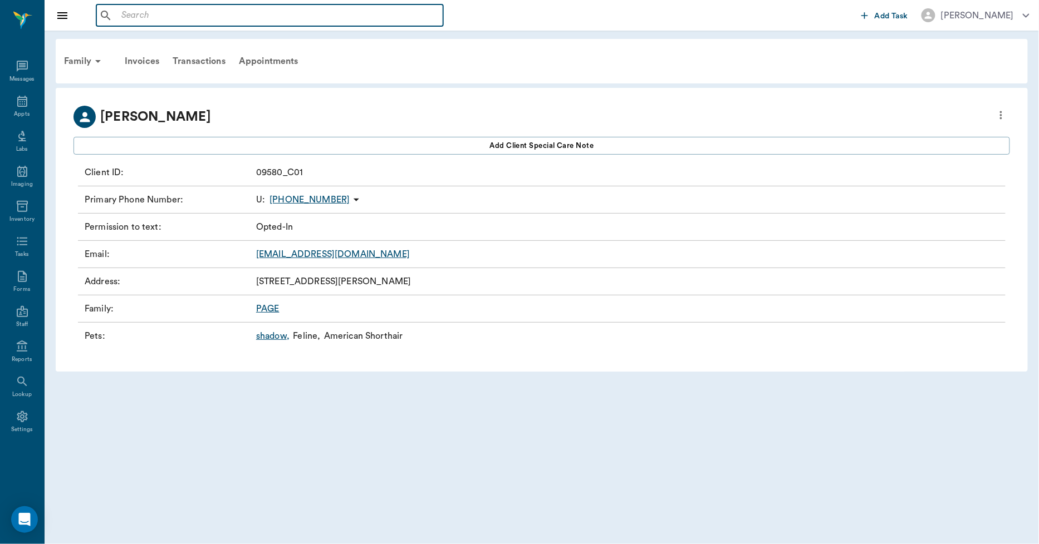
click at [234, 16] on input "text" at bounding box center [278, 16] width 322 height 16
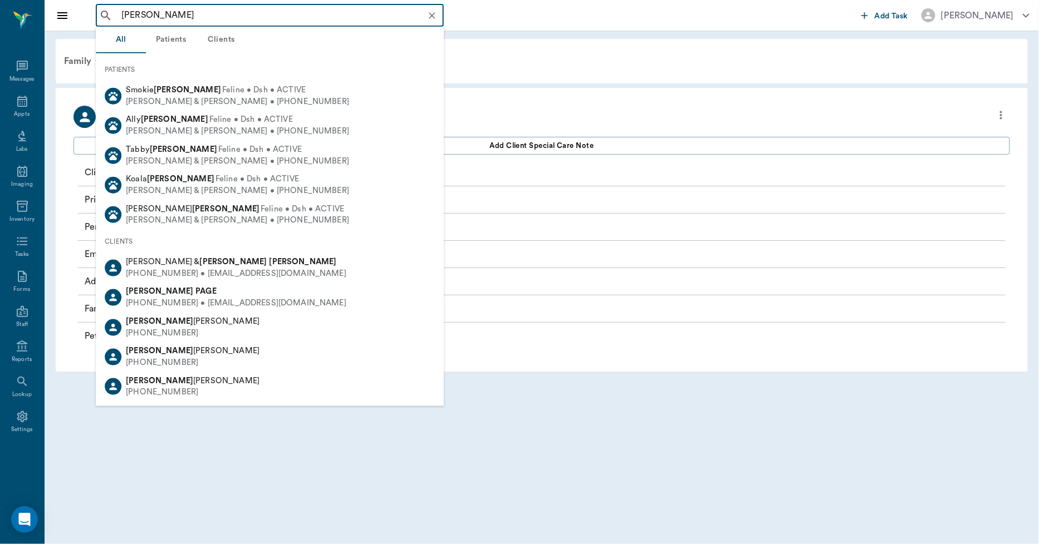
click at [199, 259] on b "Pam" at bounding box center [232, 262] width 67 height 8
type input "PAM EWALD"
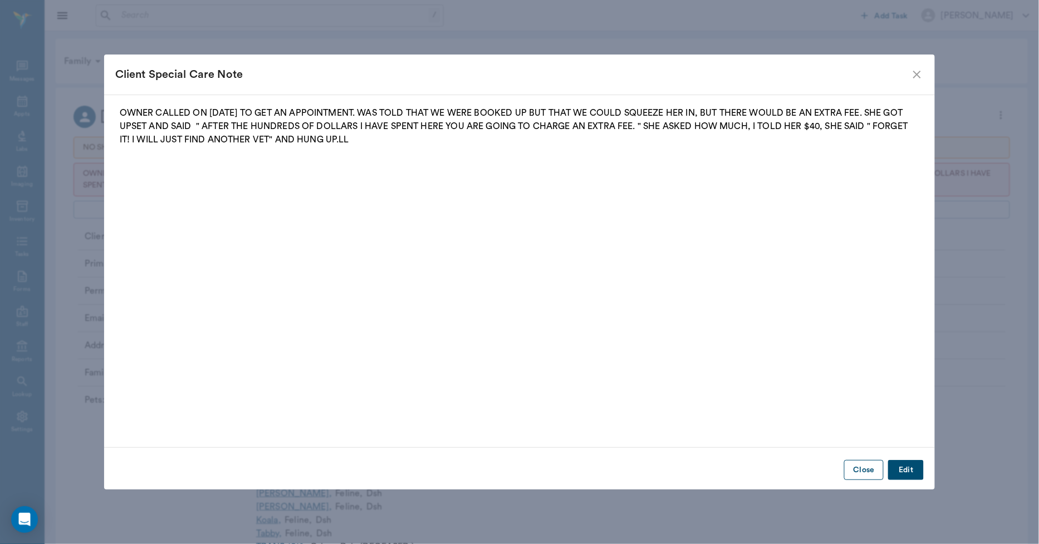
click at [872, 474] on button "Close" at bounding box center [864, 470] width 40 height 21
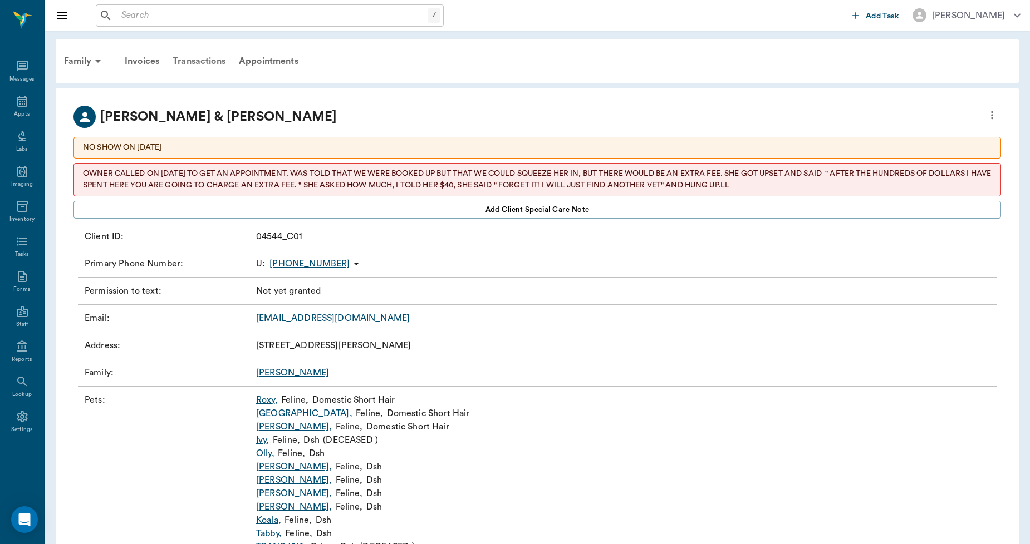
click at [206, 59] on div "Transactions" at bounding box center [199, 61] width 66 height 27
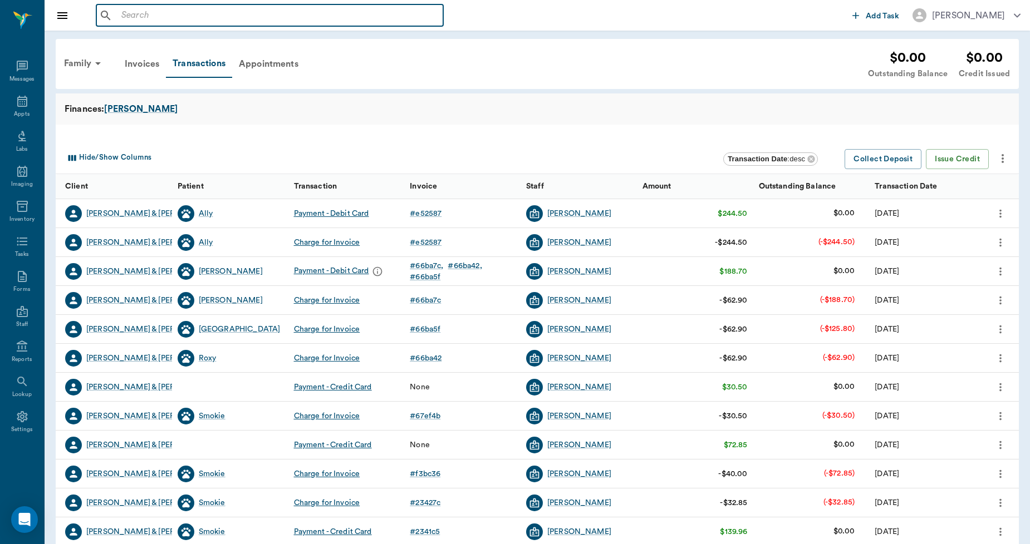
click at [362, 14] on input "text" at bounding box center [278, 16] width 322 height 16
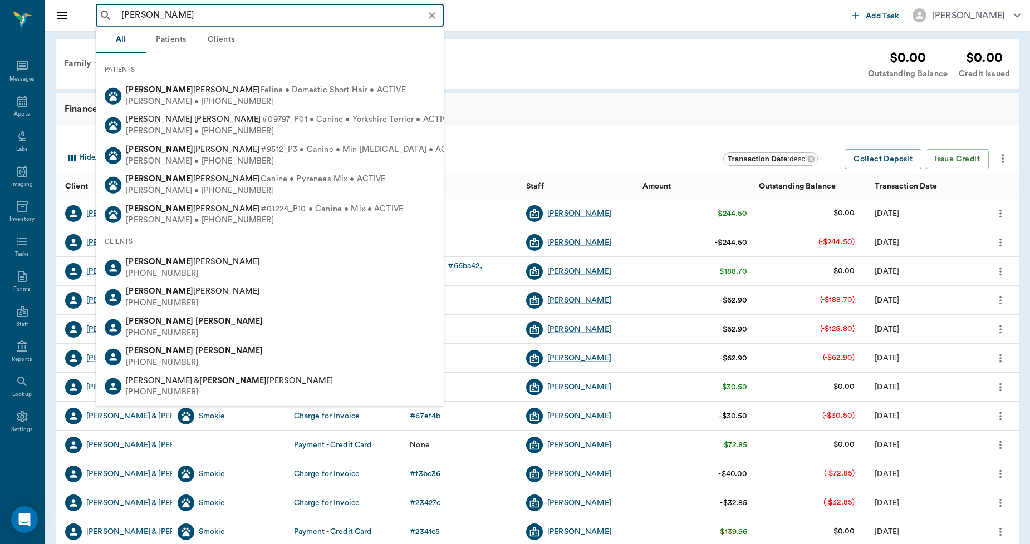
click at [175, 347] on div "Jessie Lyle" at bounding box center [194, 352] width 137 height 12
type input "JESS LY"
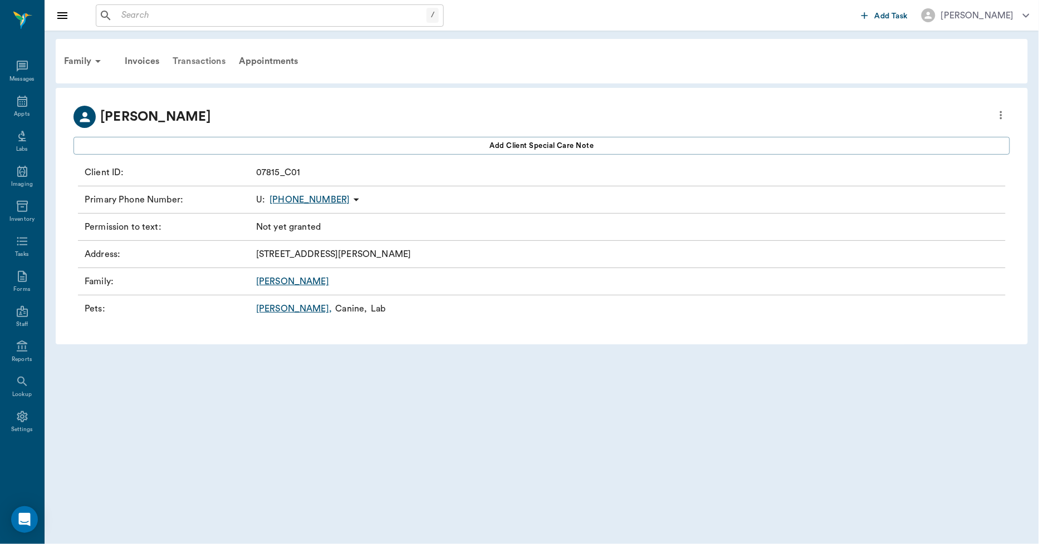
click at [189, 53] on div "Transactions" at bounding box center [199, 61] width 66 height 27
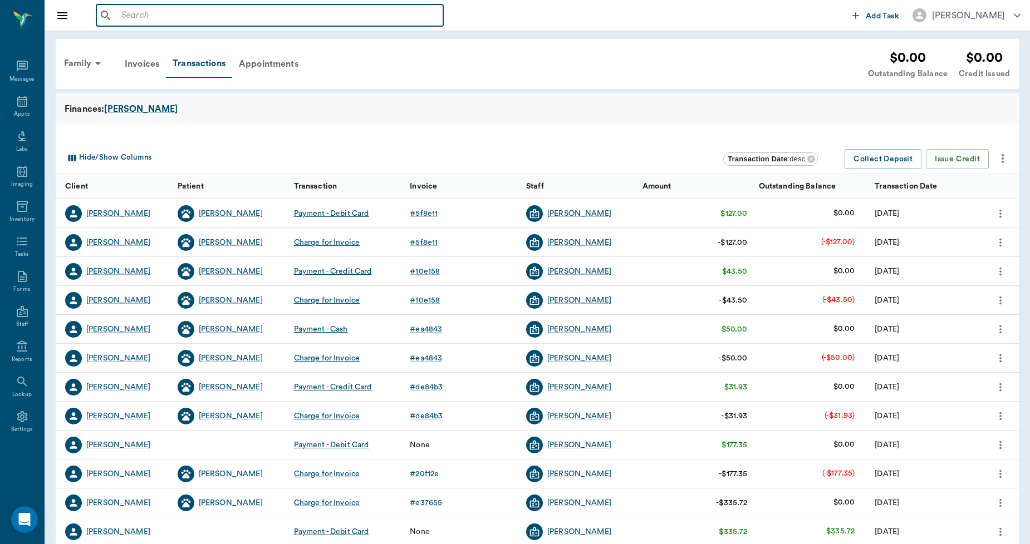
click at [219, 12] on input "text" at bounding box center [278, 16] width 322 height 16
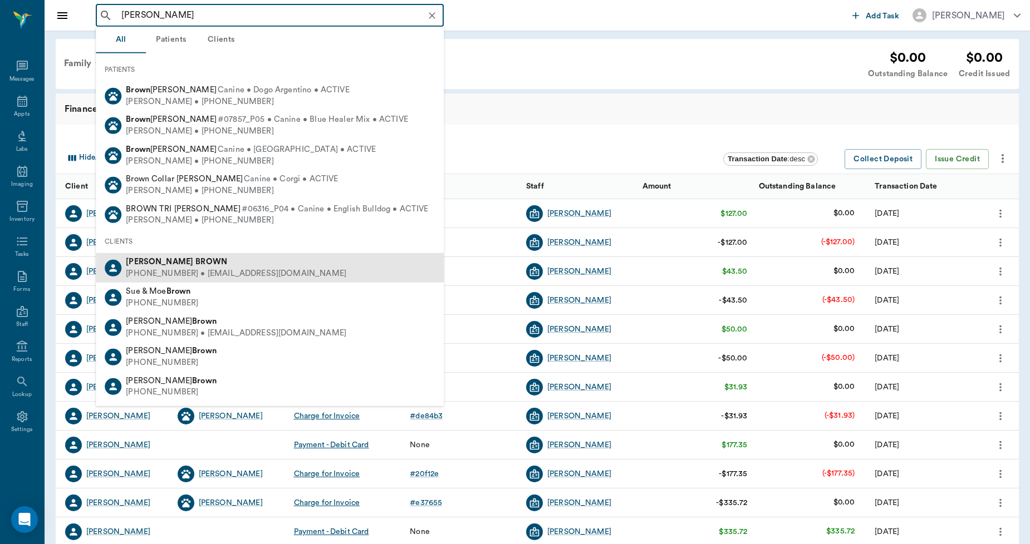
click at [185, 274] on div "(903) 650-3151 • BBJBROWN40@yahoo.com" at bounding box center [236, 274] width 220 height 12
type input "JUD BROWN"
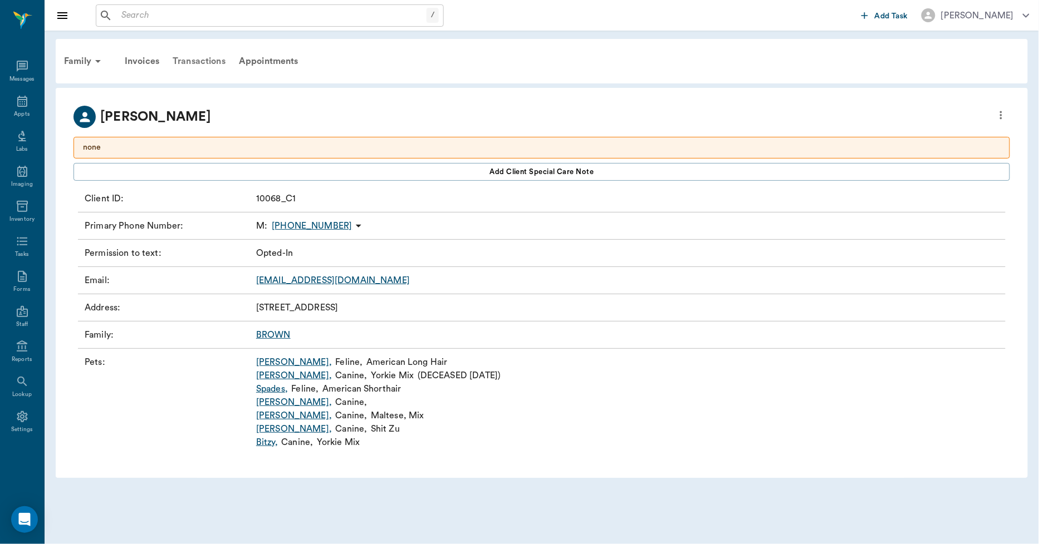
click at [216, 63] on div "Transactions" at bounding box center [199, 61] width 66 height 27
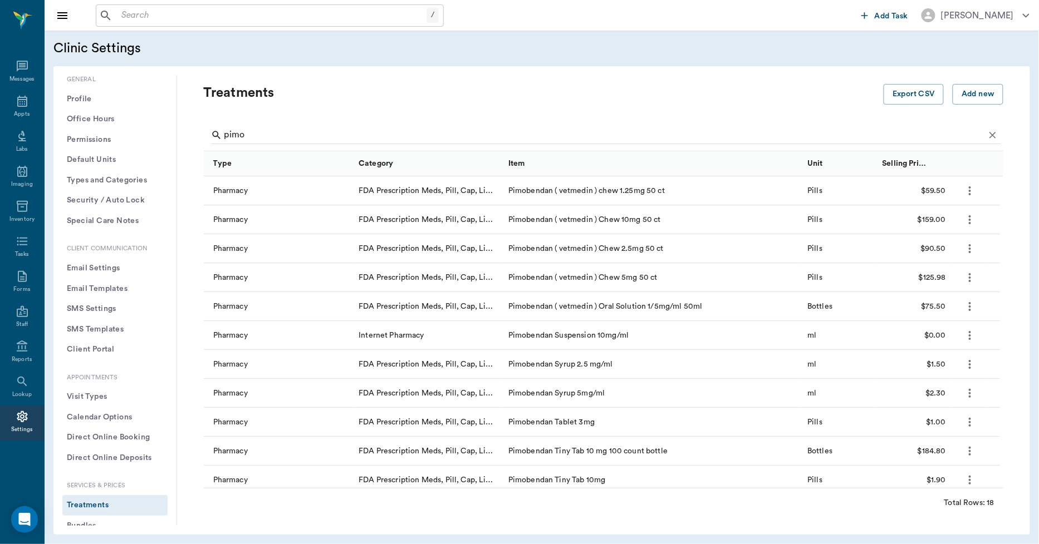
scroll to position [124, 0]
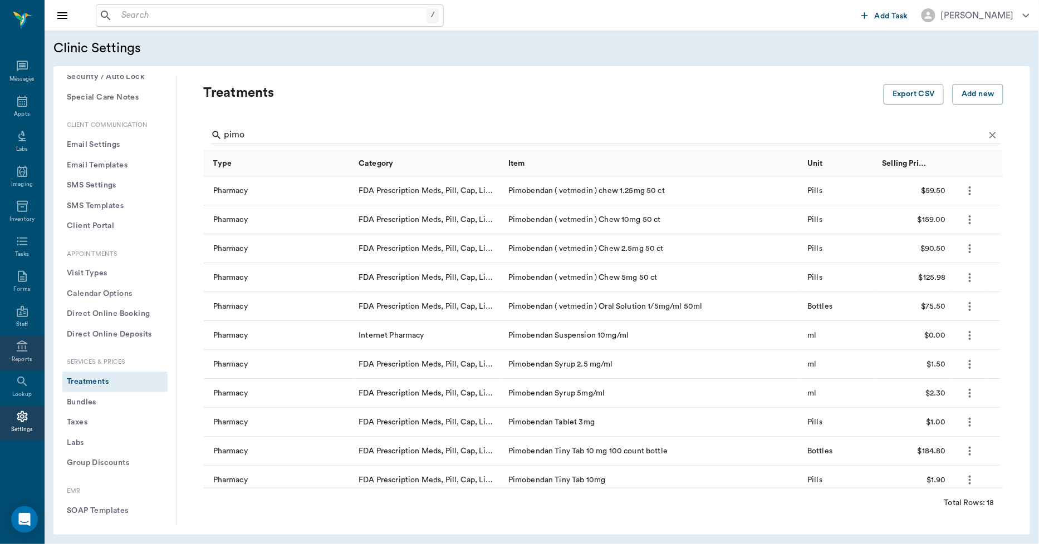
click at [18, 356] on div "Reports" at bounding box center [22, 360] width 21 height 8
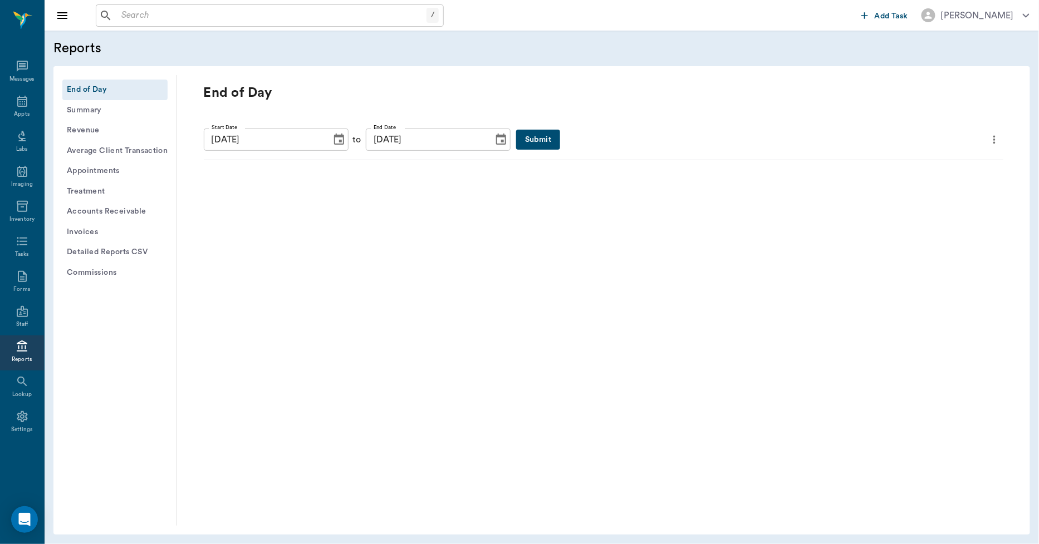
click at [332, 140] on icon "Choose date, selected date is Sep 29, 2025" at bounding box center [338, 139] width 13 height 13
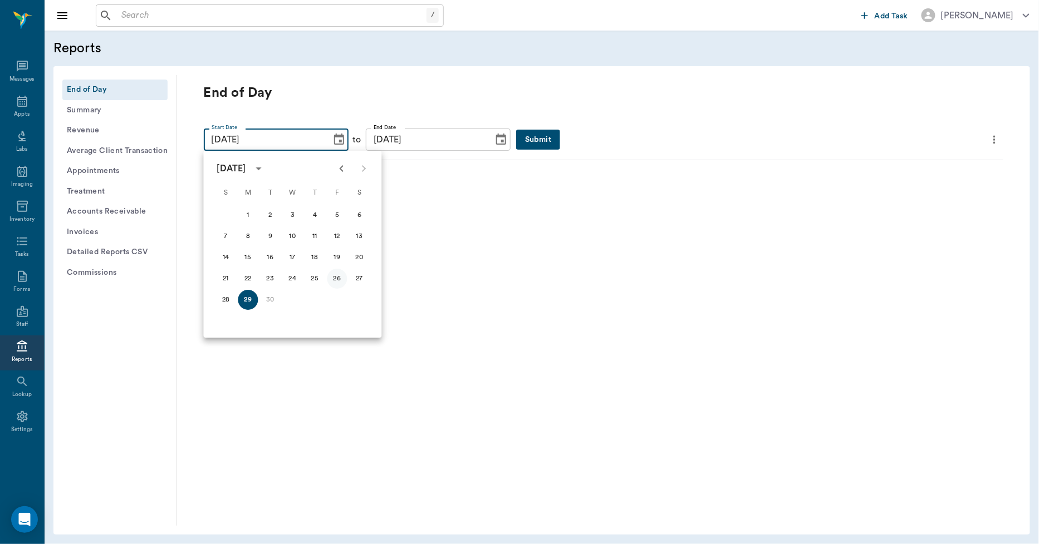
click at [336, 277] on button "26" at bounding box center [337, 279] width 20 height 20
type input "[DATE]"
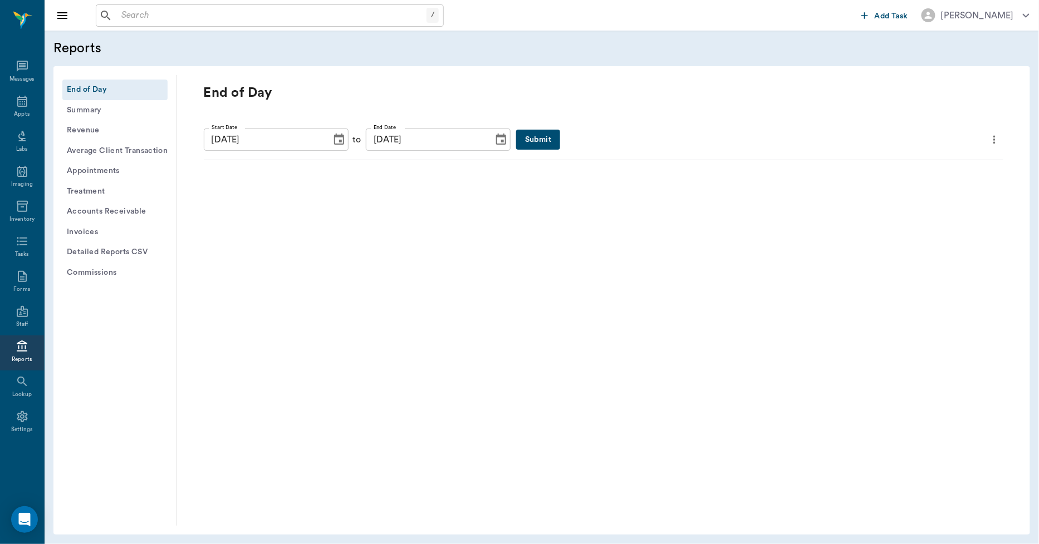
click at [494, 145] on icon "Choose date, selected date is Sep 29, 2025" at bounding box center [500, 139] width 13 height 13
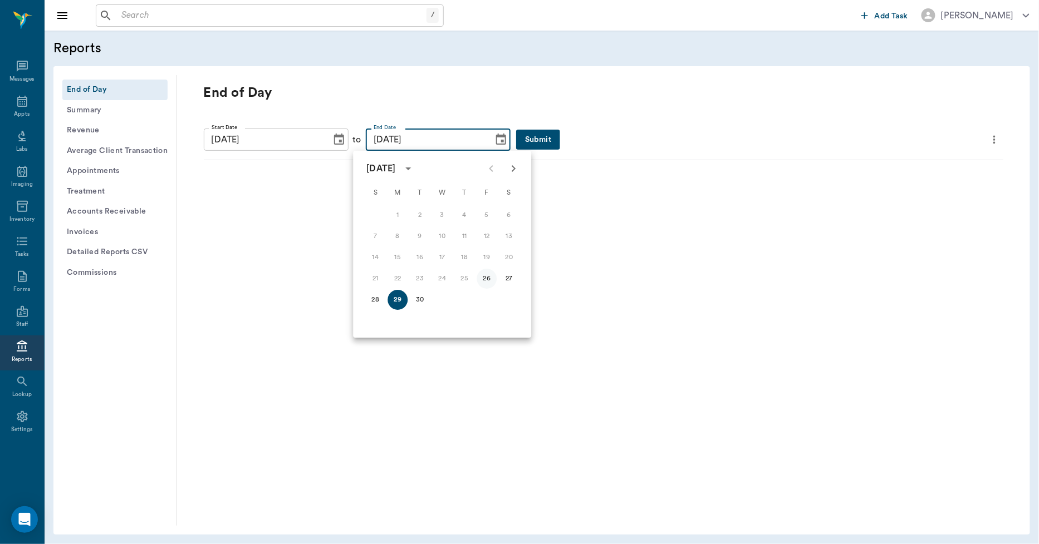
click at [488, 279] on button "26" at bounding box center [487, 279] width 20 height 20
type input "[DATE]"
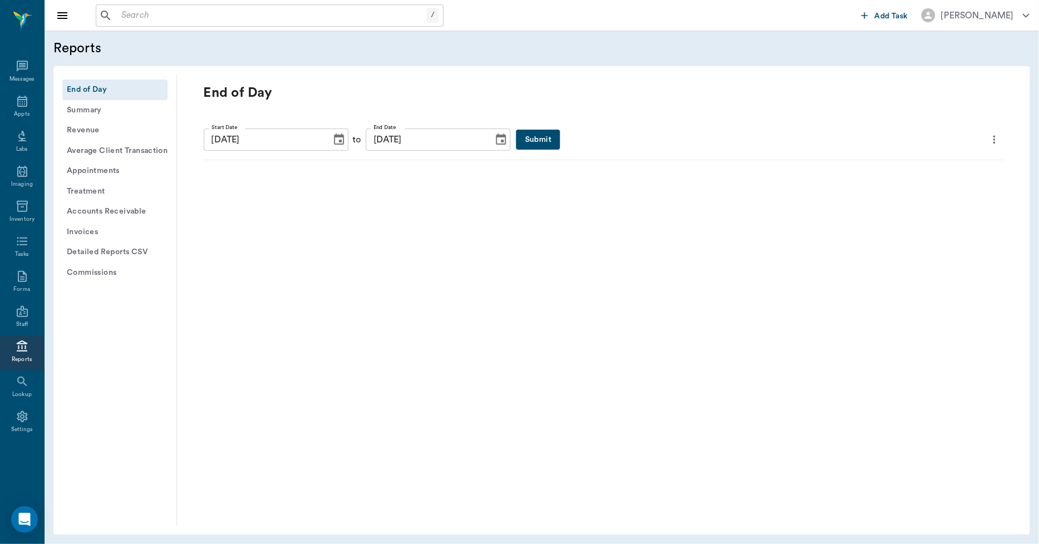
click at [516, 131] on button "Submit" at bounding box center [538, 140] width 44 height 21
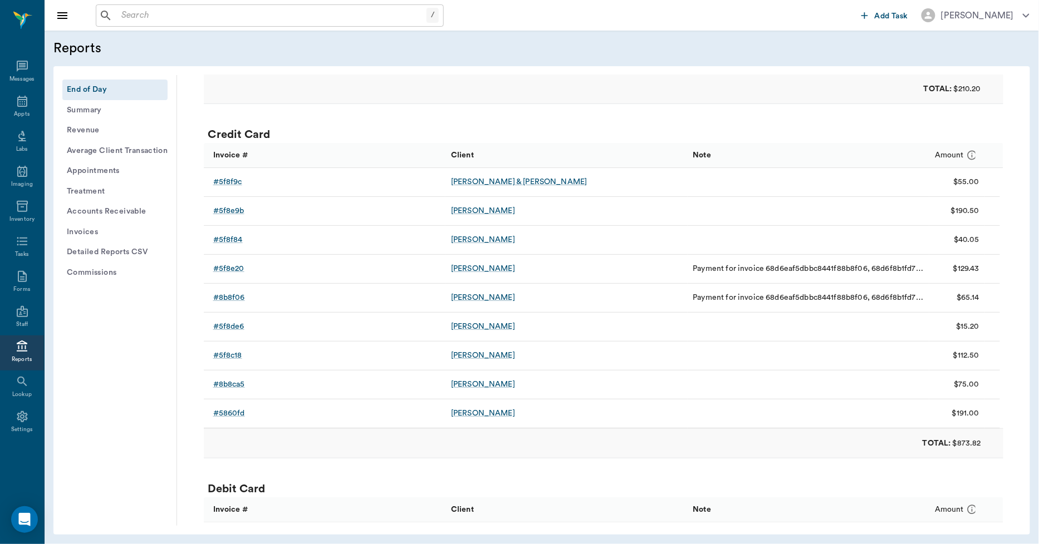
scroll to position [1670, 0]
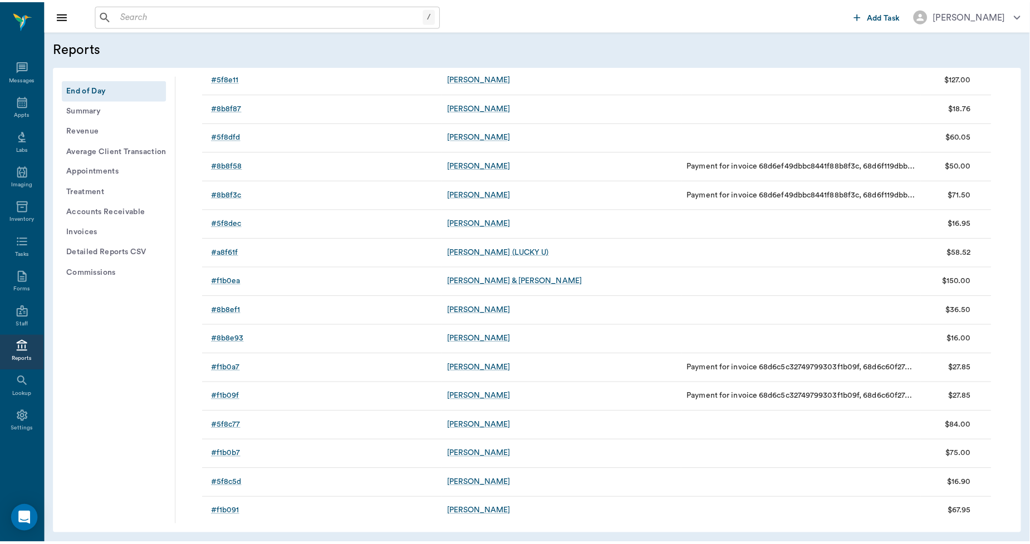
scroll to position [2598, 0]
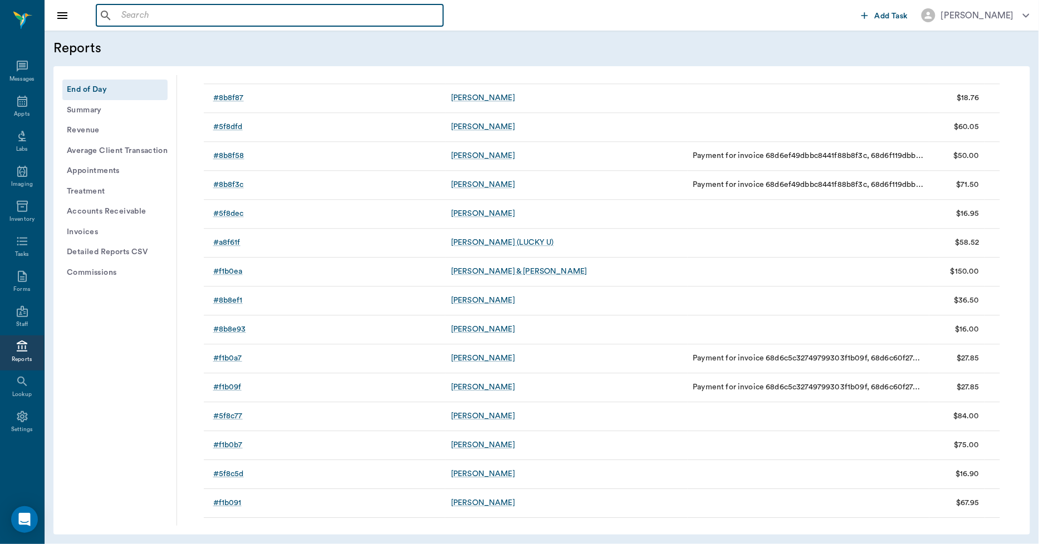
click at [291, 8] on input "text" at bounding box center [278, 16] width 322 height 16
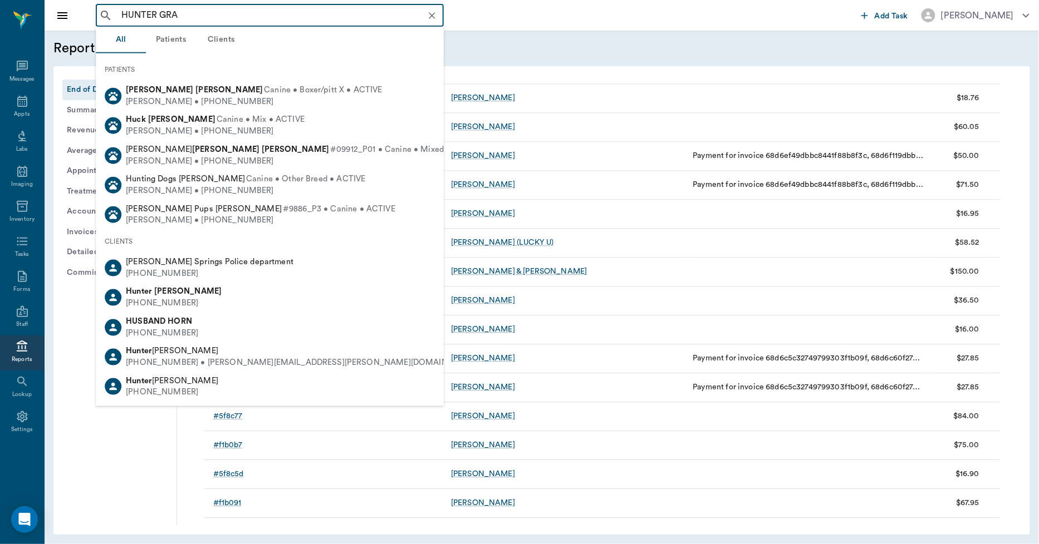
type input "HUNTER GRAV"
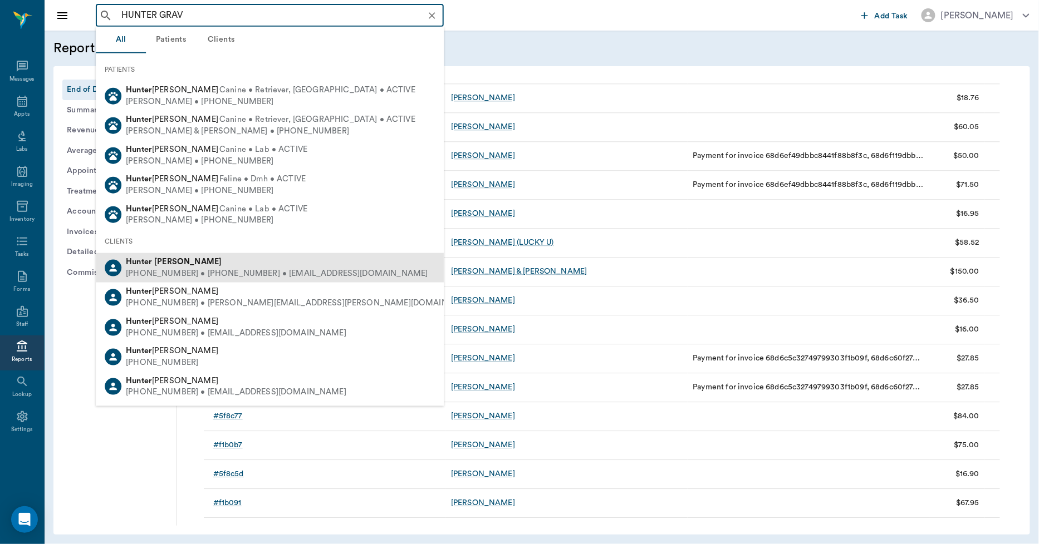
click at [169, 263] on b "[PERSON_NAME]" at bounding box center [187, 262] width 67 height 8
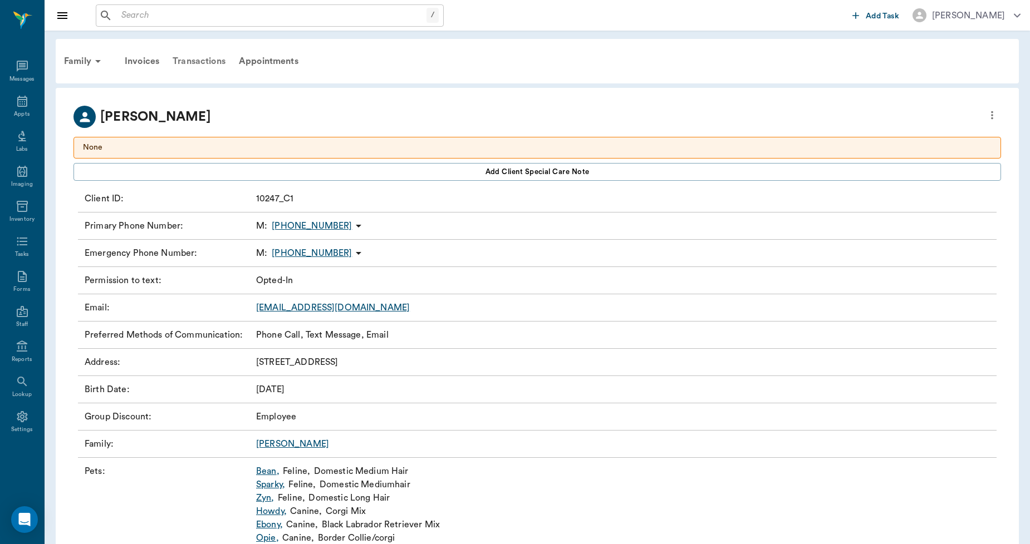
click at [205, 57] on div "Transactions" at bounding box center [199, 61] width 66 height 27
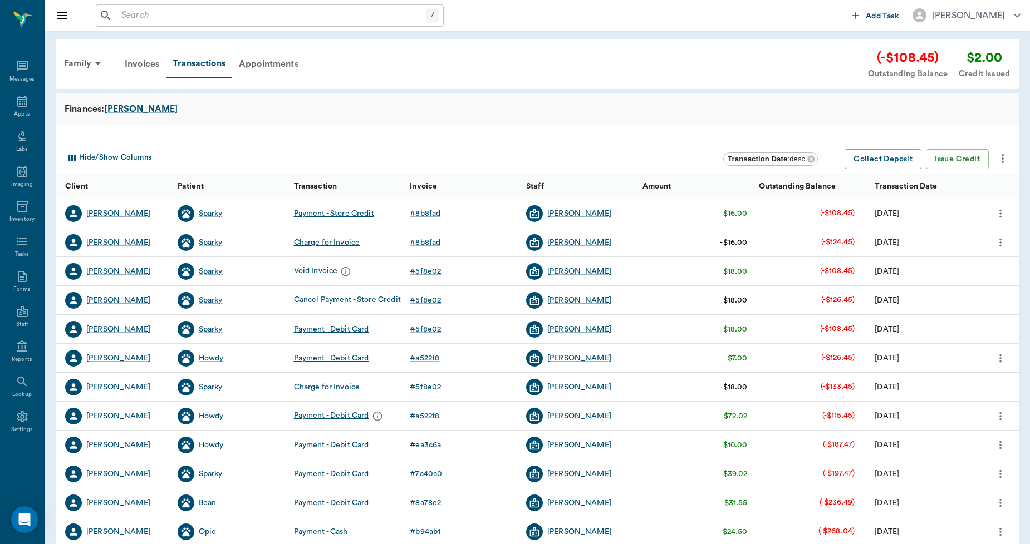
click at [376, 419] on icon "message" at bounding box center [377, 416] width 11 height 11
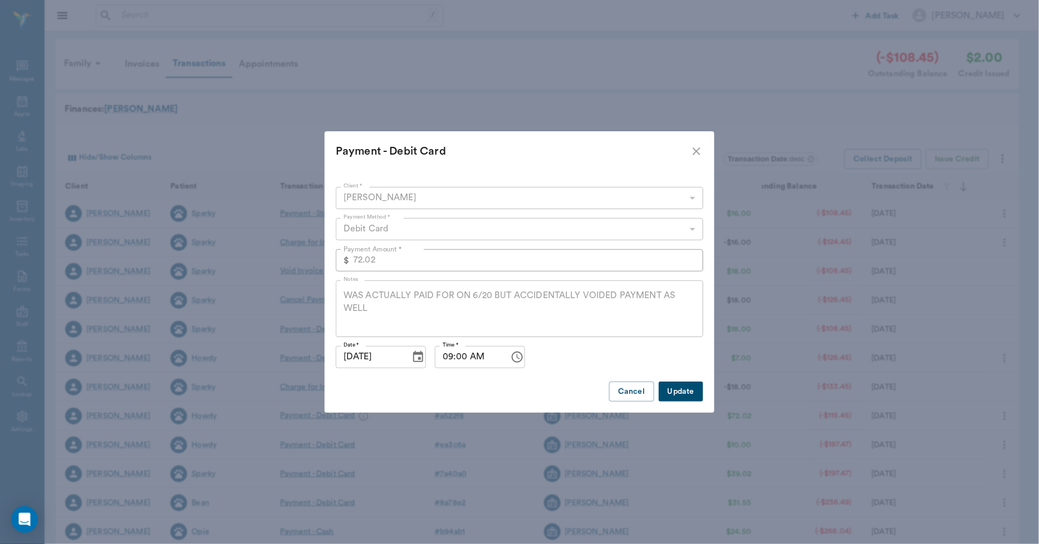
click at [694, 153] on icon "close" at bounding box center [696, 151] width 13 height 13
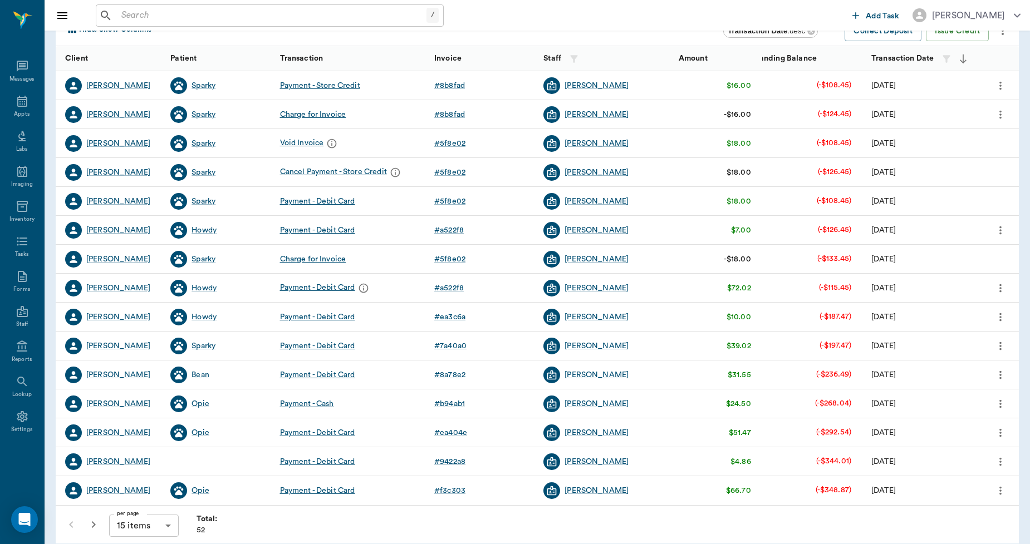
scroll to position [140, 0]
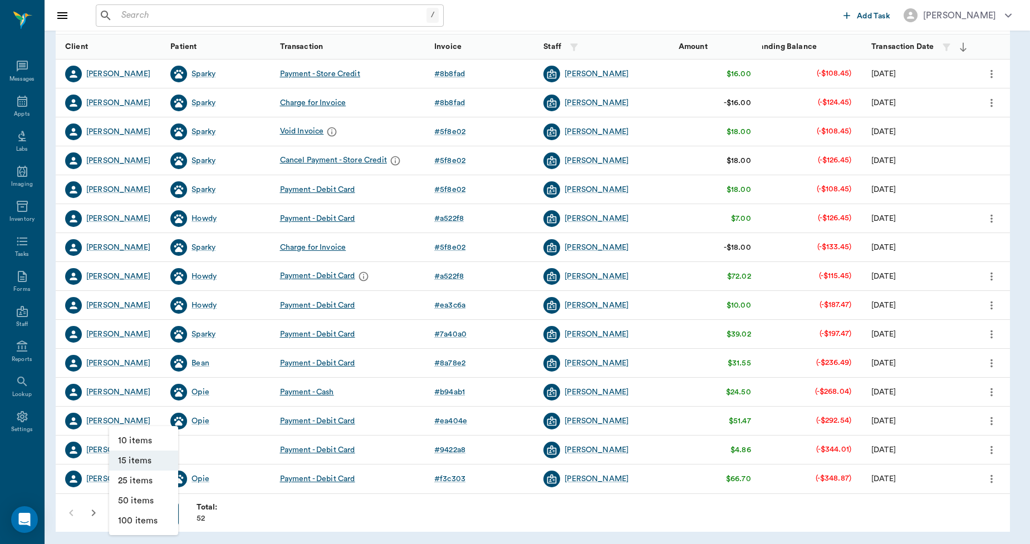
click at [169, 517] on body "/ ​ Add Task [PERSON_NAME] Nectar Messages Appts Labs Imaging Inventory Tasks F…" at bounding box center [515, 202] width 1030 height 685
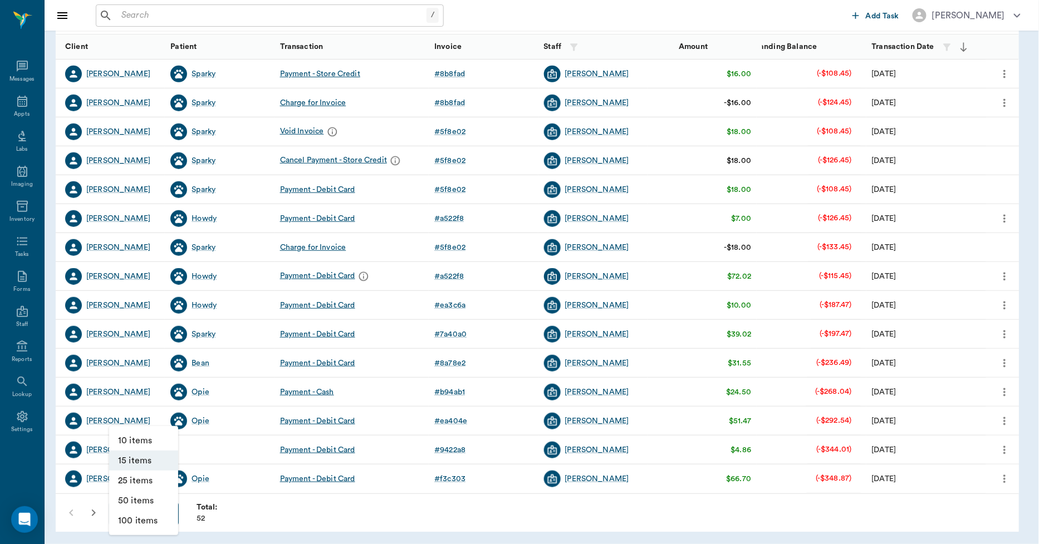
click at [167, 518] on li "100 items" at bounding box center [143, 521] width 69 height 20
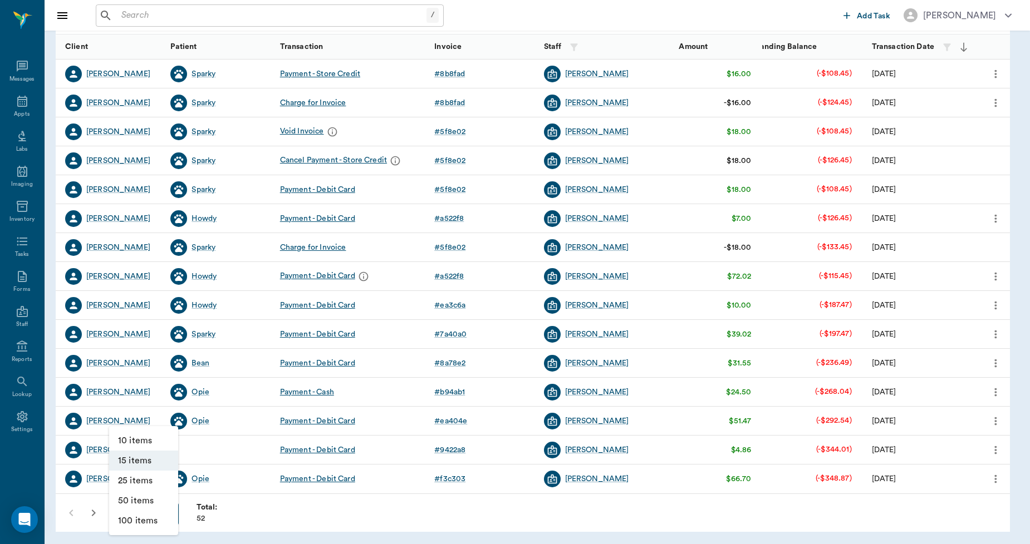
type input "100"
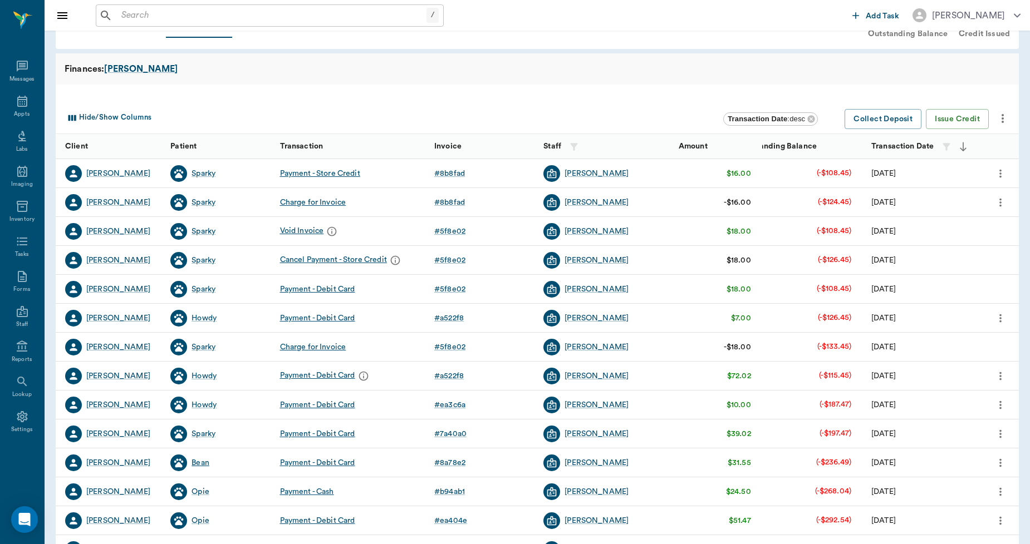
scroll to position [62, 0]
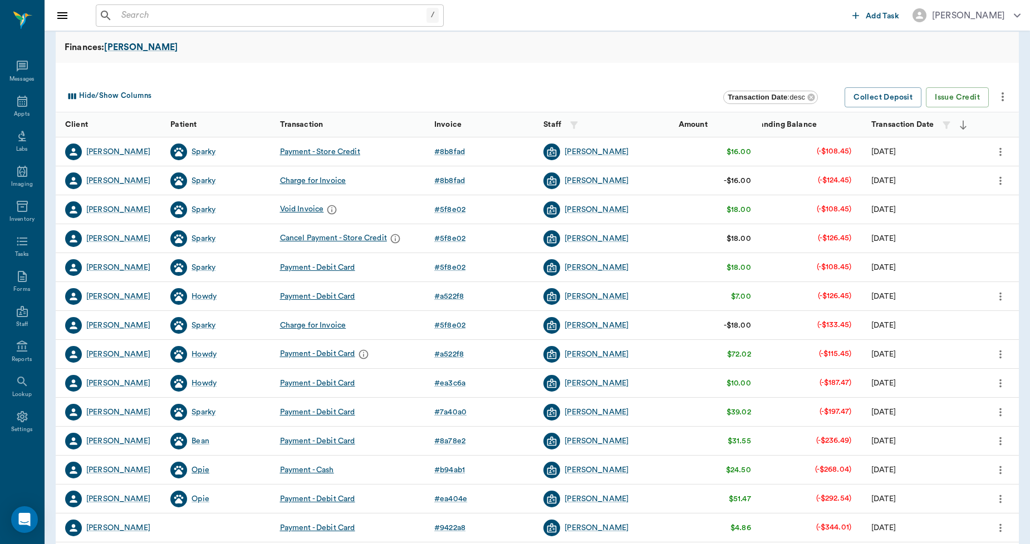
click at [196, 470] on div "Opie" at bounding box center [201, 470] width 18 height 11
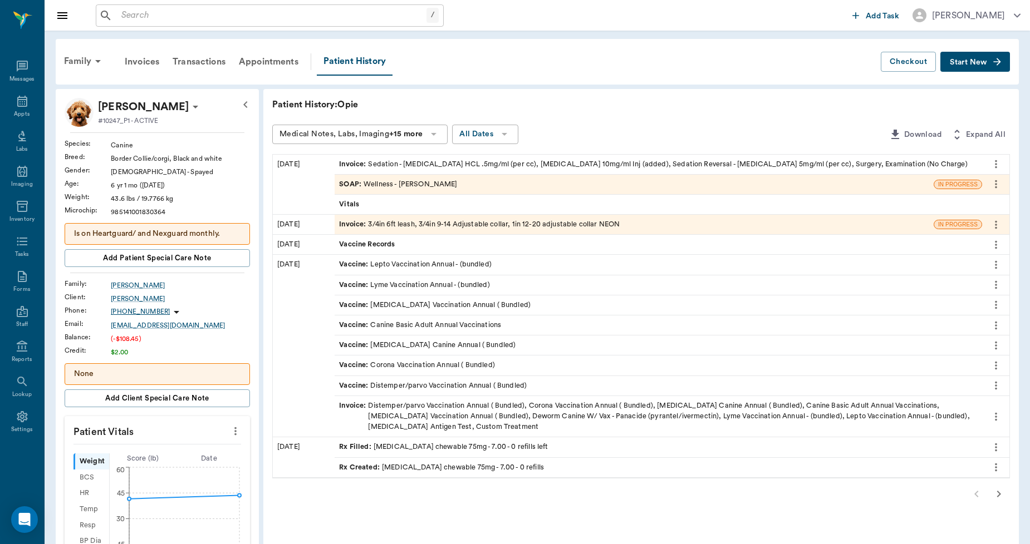
click at [407, 228] on div "Invoice : 3/4in 6ft leash, 3/4in 9-14 Adjustable collar, 1in 12-20 adjustable c…" at bounding box center [479, 224] width 281 height 11
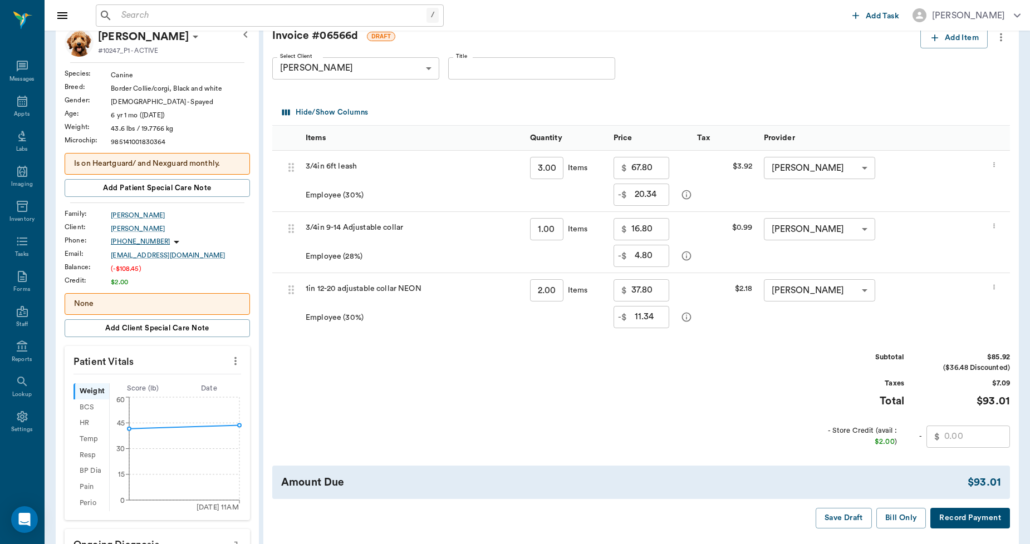
scroll to position [62, 0]
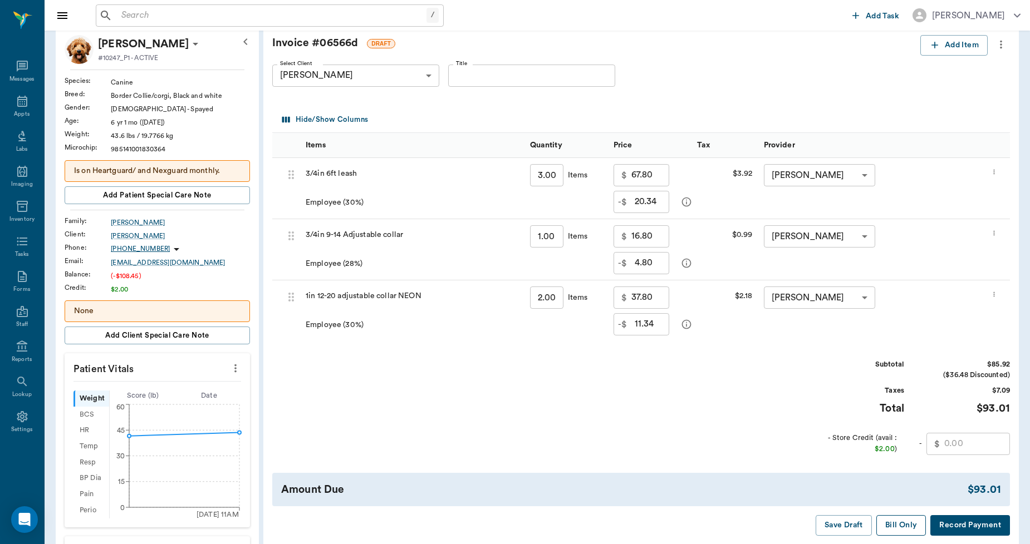
click at [888, 526] on button "Bill Only" at bounding box center [901, 525] width 50 height 21
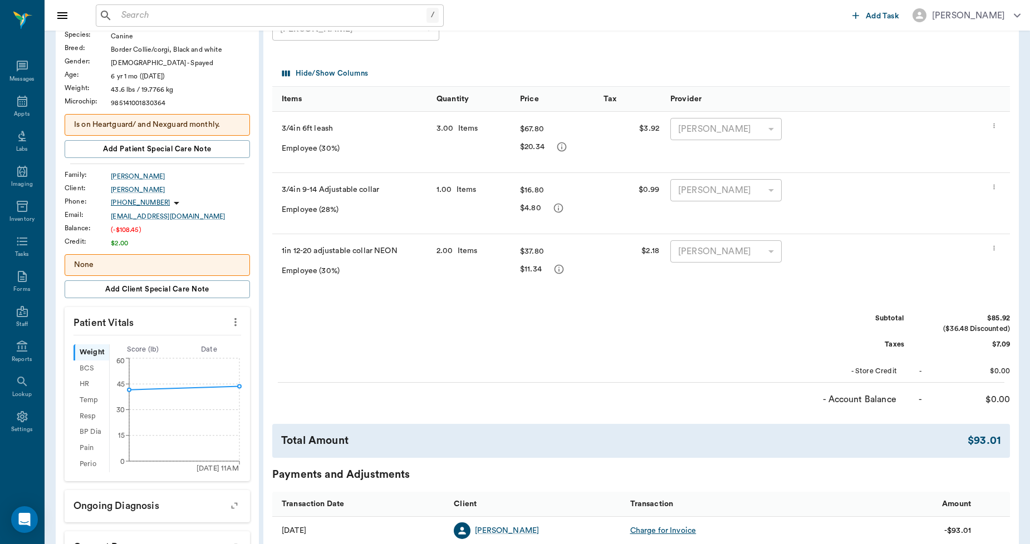
scroll to position [309, 0]
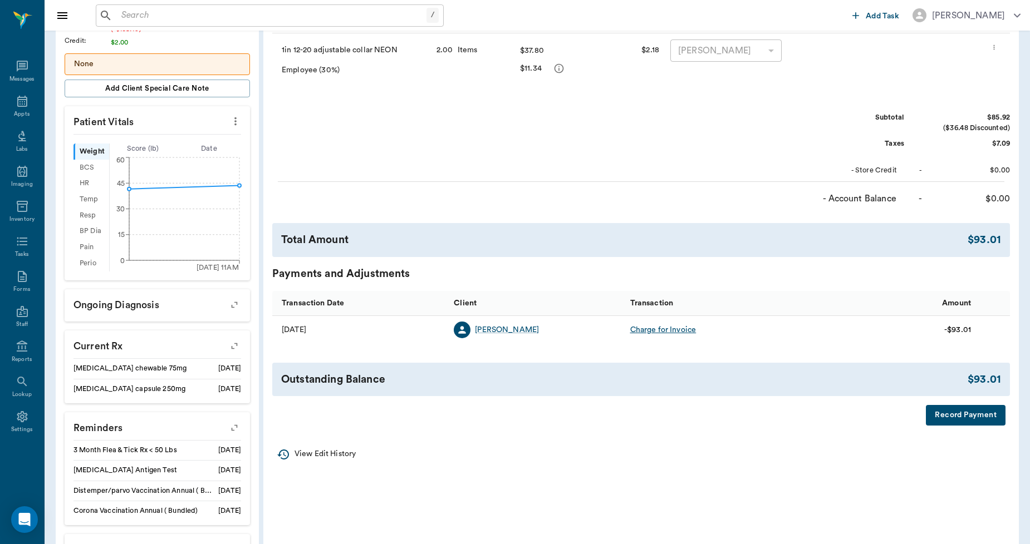
click at [965, 419] on button "Record Payment" at bounding box center [966, 415] width 80 height 21
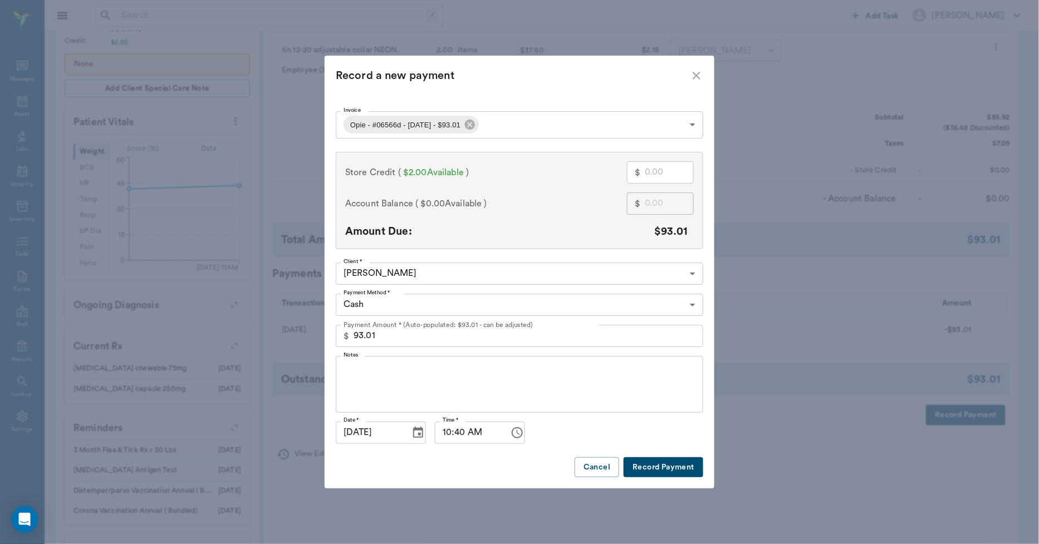
click at [657, 178] on input "text" at bounding box center [669, 172] width 49 height 22
type input "2"
type input "91.01"
type input "2.00"
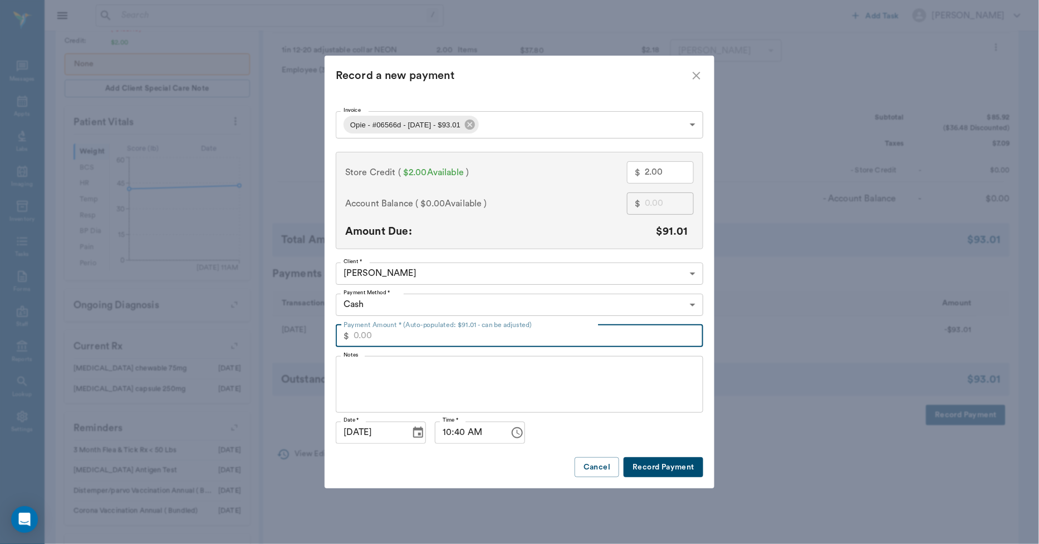
click at [443, 304] on body "/ ​ Add Task Dr. Bert Ellsworth Nectar Messages Appts Labs Imaging Inventory Ta…" at bounding box center [519, 159] width 1039 height 936
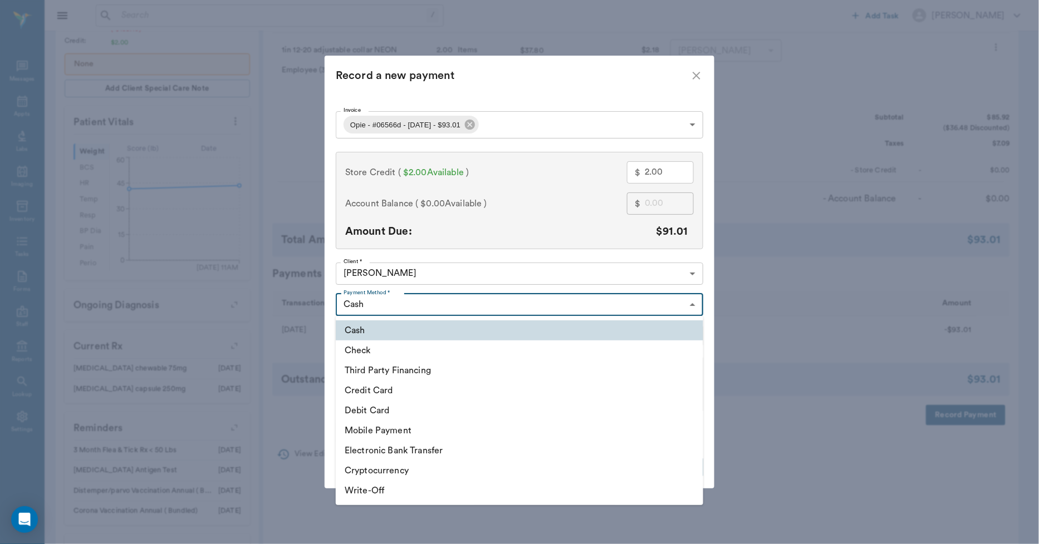
click at [520, 256] on div at bounding box center [519, 272] width 1039 height 544
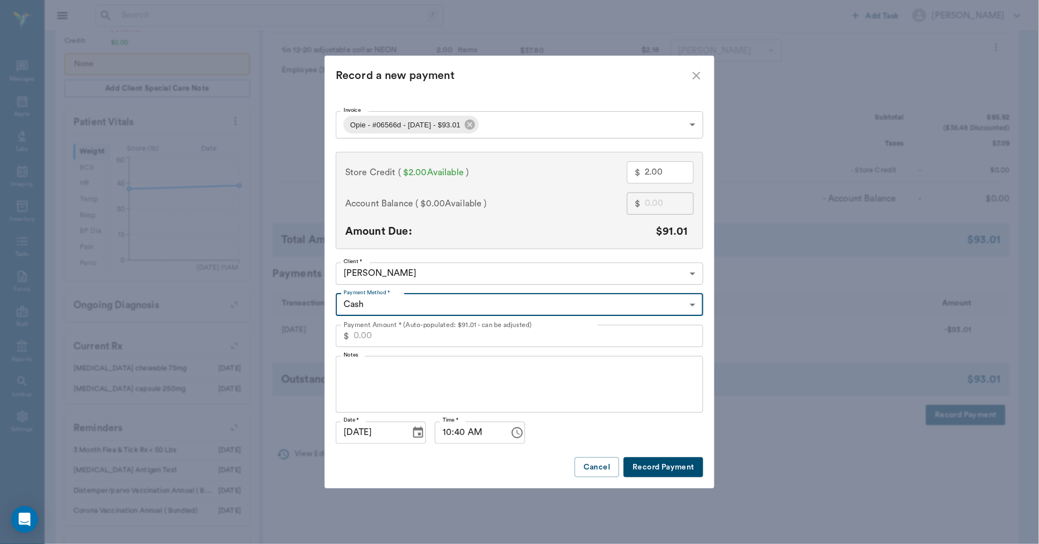
click at [696, 77] on icon "close" at bounding box center [697, 76] width 8 height 8
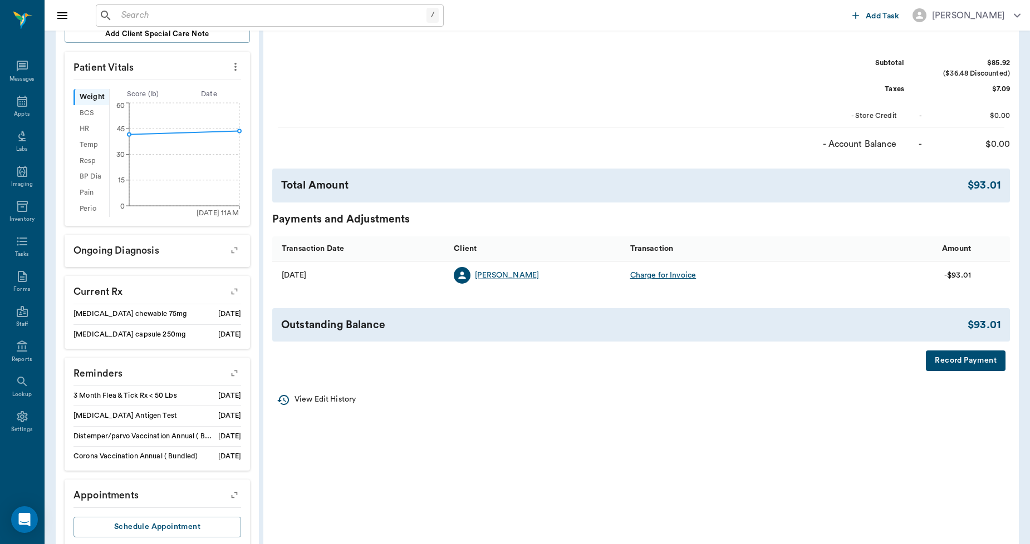
scroll to position [371, 0]
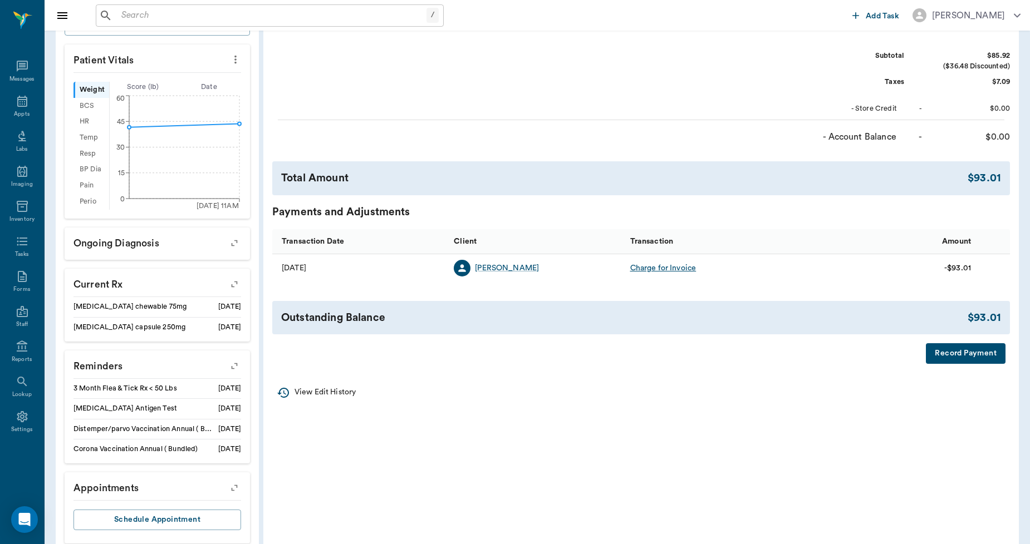
click at [953, 352] on button "Record Payment" at bounding box center [966, 353] width 80 height 21
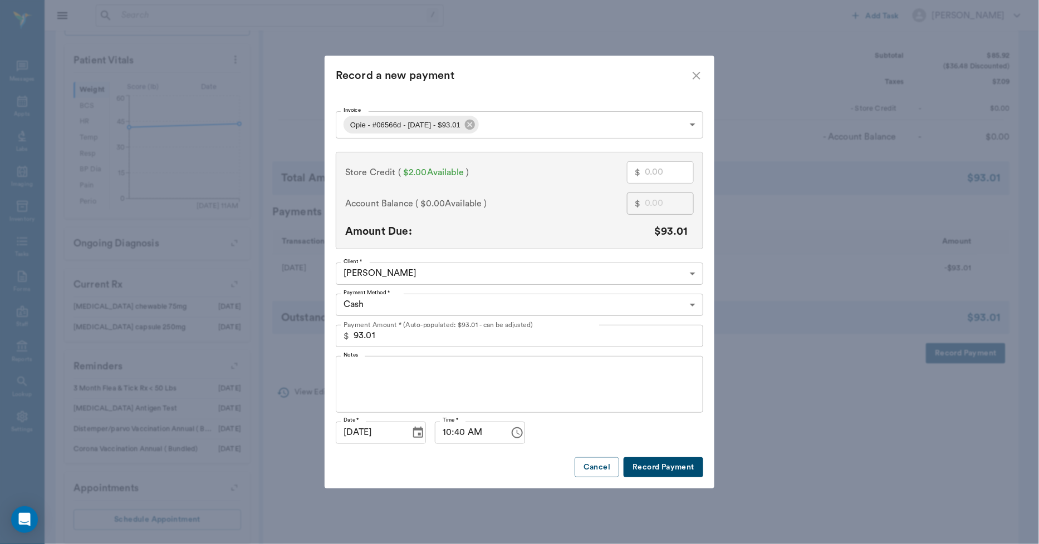
click at [654, 177] on input "text" at bounding box center [669, 172] width 49 height 22
type input "2"
type input "91.01"
type input "2.00"
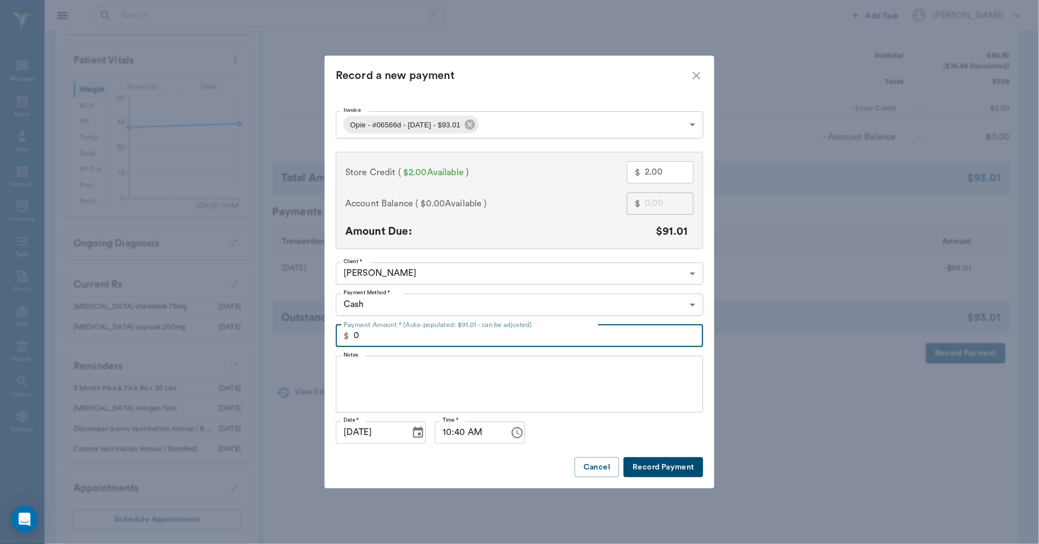
type input "0.00"
click at [647, 460] on button "Record Payment" at bounding box center [663, 468] width 80 height 21
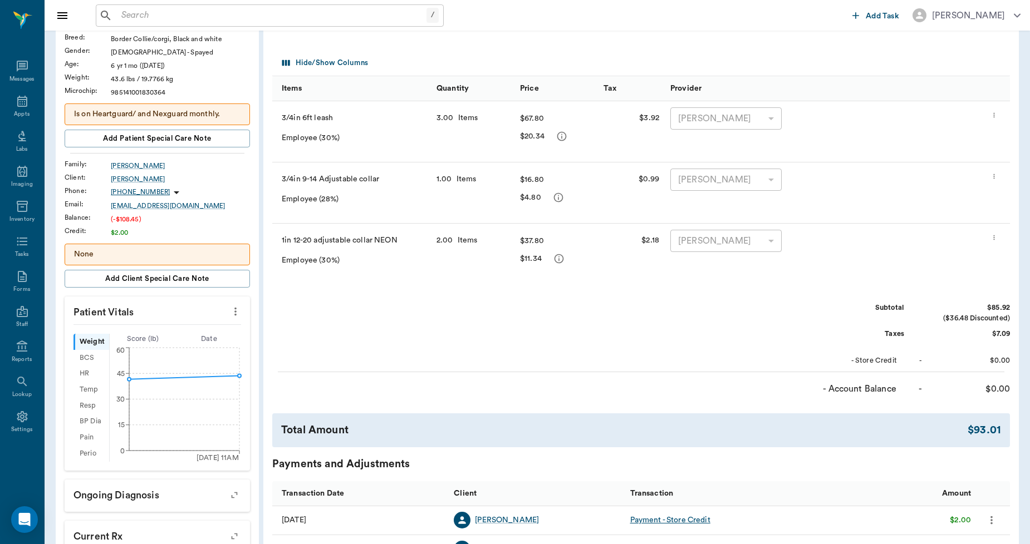
scroll to position [0, 0]
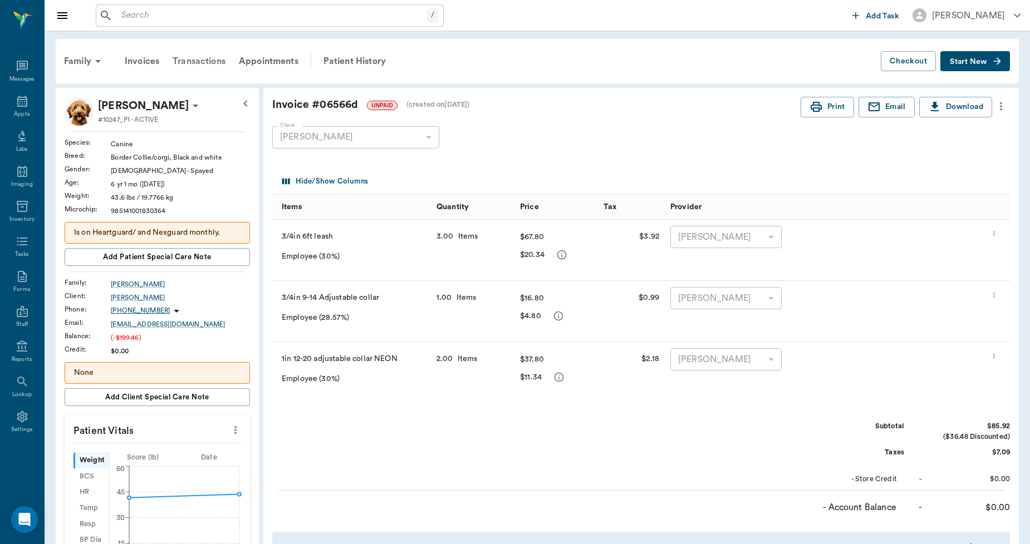
click at [204, 57] on div "Transactions" at bounding box center [199, 61] width 66 height 27
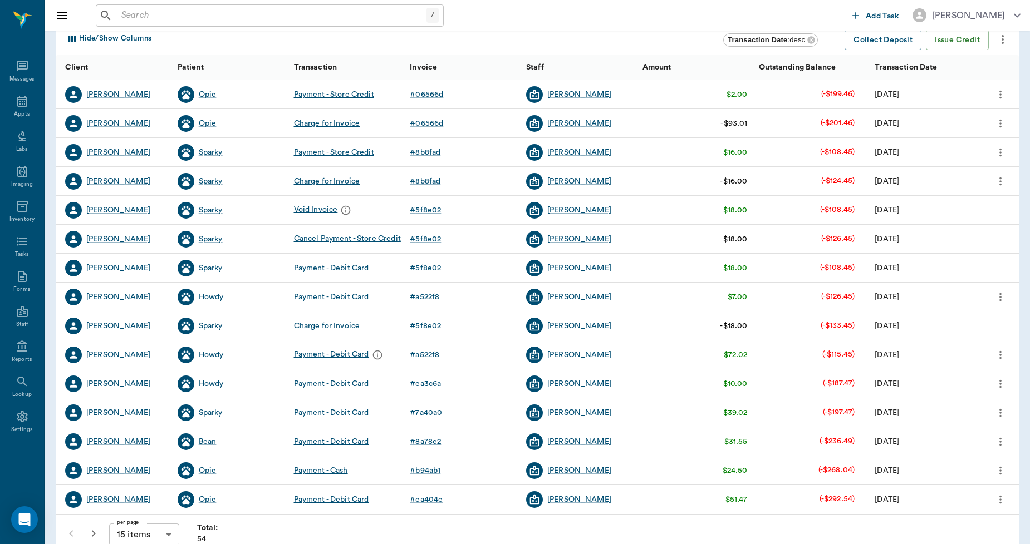
scroll to position [140, 0]
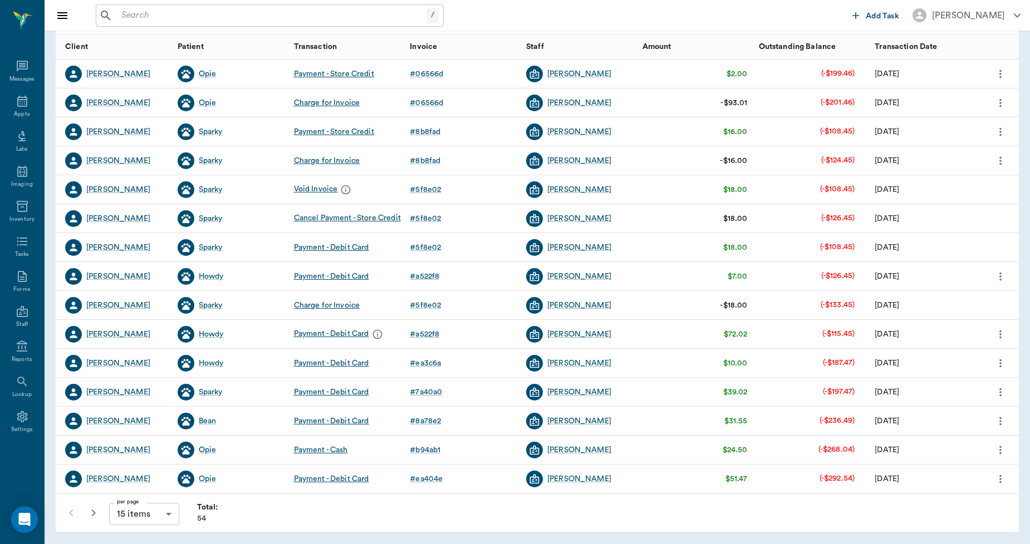
click at [119, 513] on body "/ ​ Add Task [PERSON_NAME] Nectar Messages Appts Labs Imaging Inventory Tasks F…" at bounding box center [515, 202] width 1030 height 685
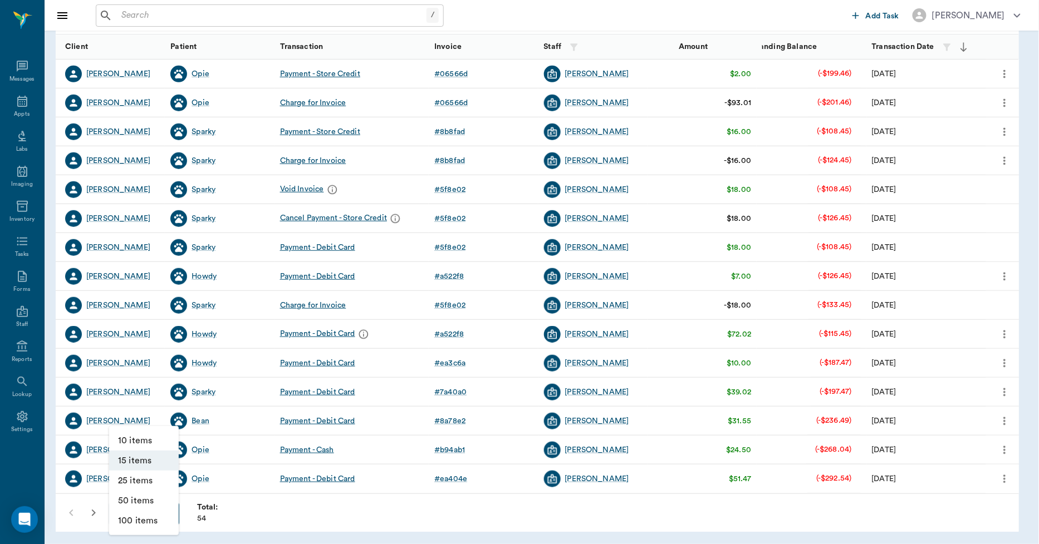
click at [132, 526] on li "100 items" at bounding box center [144, 521] width 70 height 20
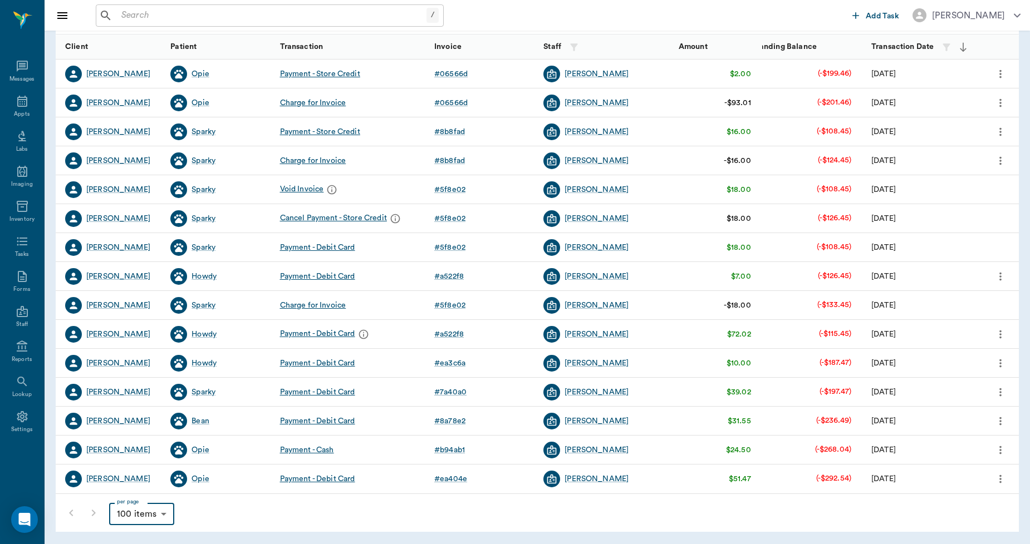
type input "100"
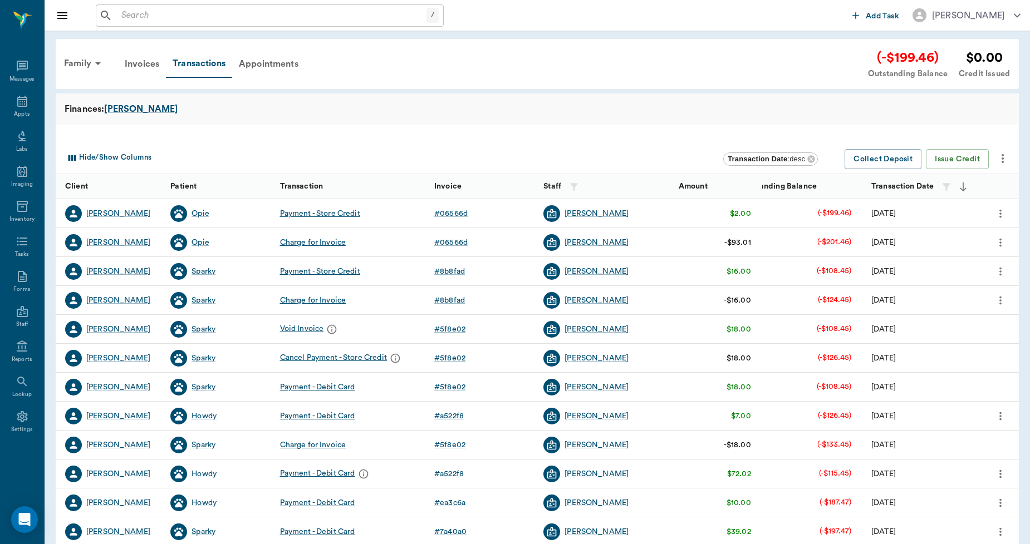
click at [291, 10] on input "text" at bounding box center [272, 16] width 310 height 16
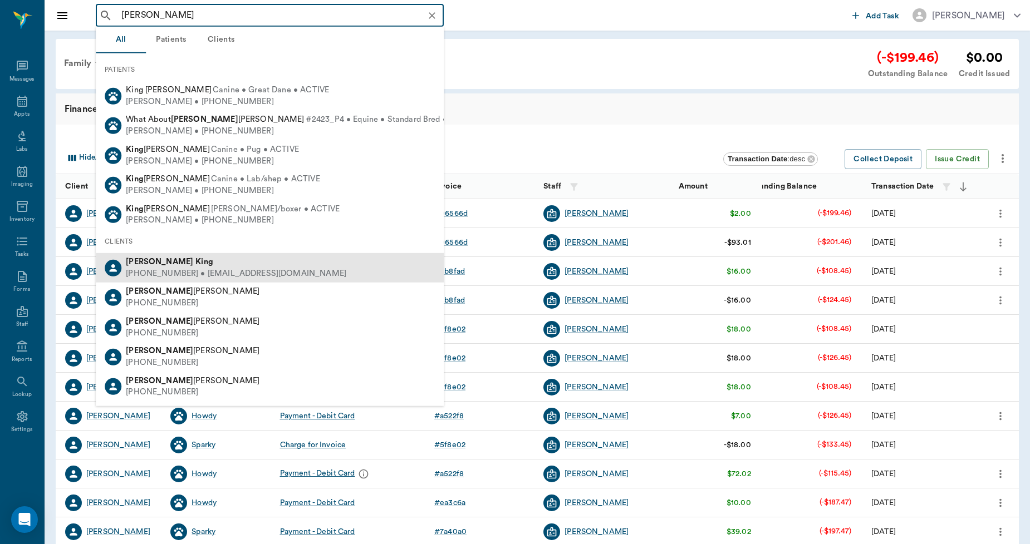
click at [146, 259] on div "David King" at bounding box center [236, 263] width 220 height 12
type input "[PERSON_NAME]"
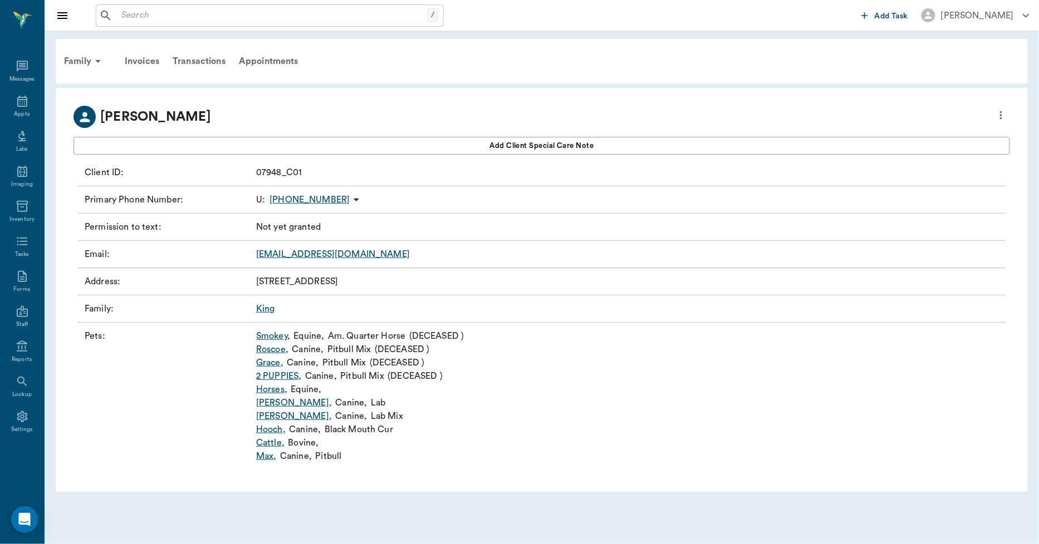
click at [264, 390] on link "Horses ," at bounding box center [271, 389] width 31 height 13
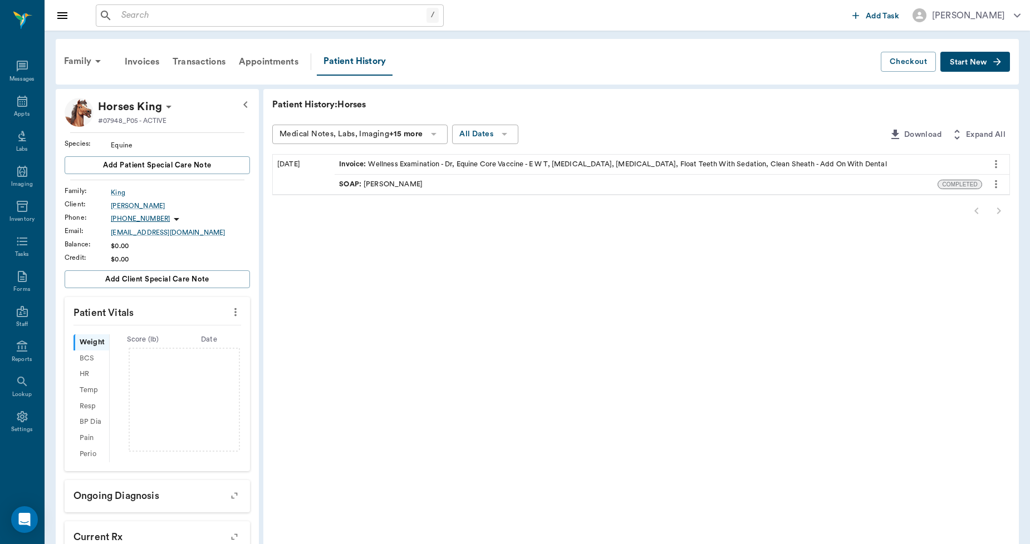
click at [382, 185] on div "SOAP : Dr. Bert Ellsworth" at bounding box center [381, 184] width 84 height 11
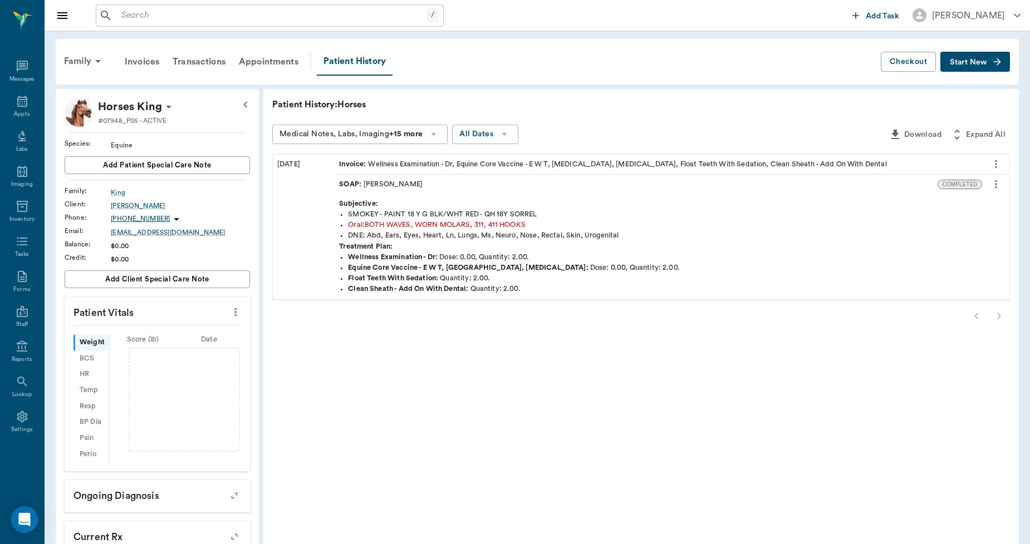
click at [995, 181] on icon "more" at bounding box center [996, 184] width 2 height 8
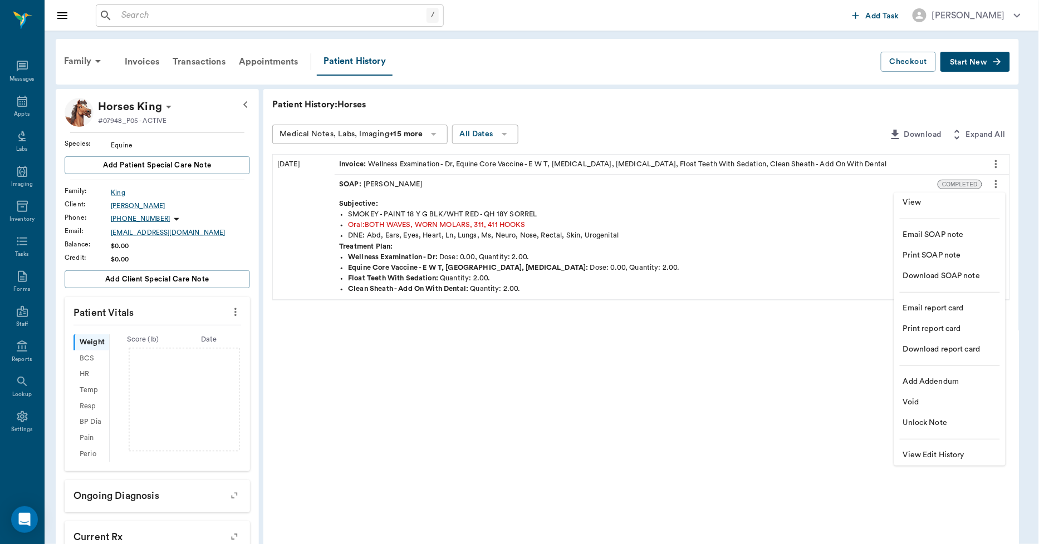
click at [958, 252] on span "Print SOAP note" at bounding box center [950, 256] width 94 height 12
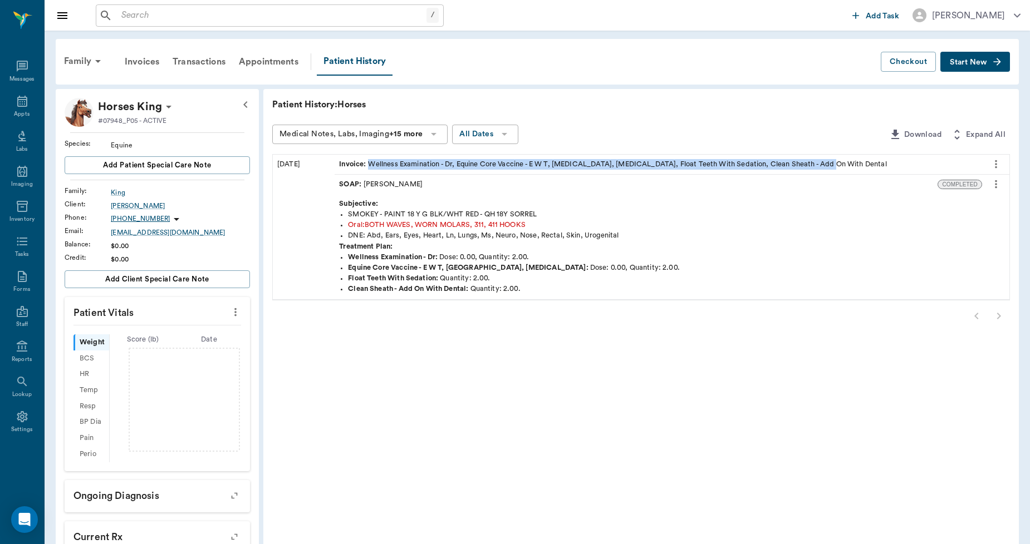
drag, startPoint x: 827, startPoint y: 161, endPoint x: 817, endPoint y: 170, distance: 13.8
click at [817, 170] on div "Invoice : Wellness Examination - Dr, Equine Core Vaccine - E W T, West Nile, Ra…" at bounding box center [658, 164] width 647 height 19
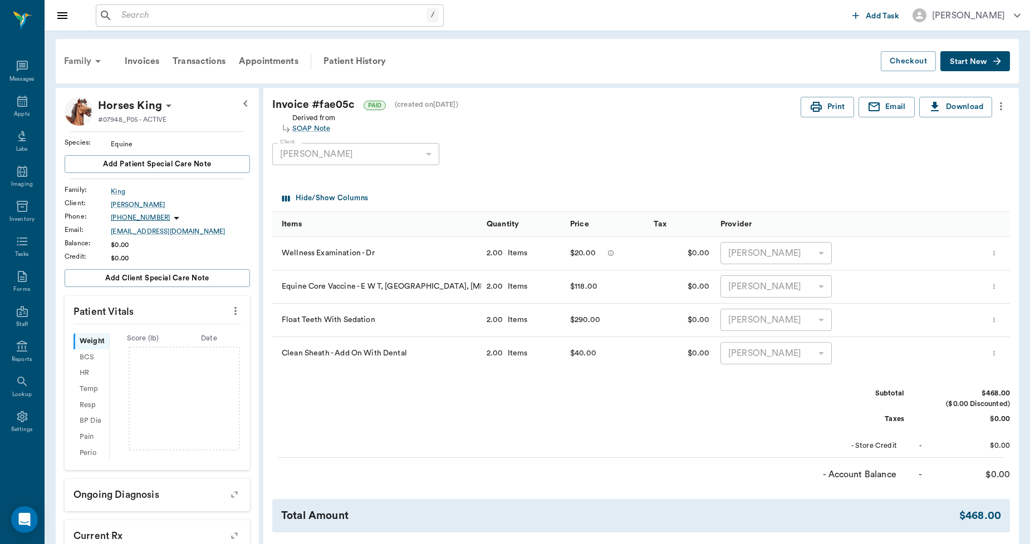
click at [72, 62] on div "Family" at bounding box center [84, 61] width 54 height 27
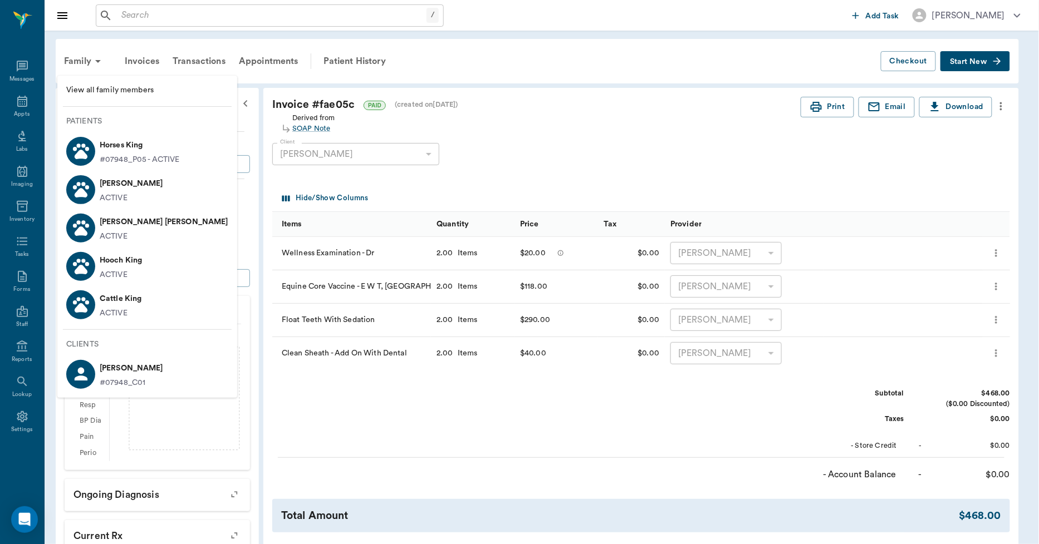
click at [125, 91] on span "View all family members" at bounding box center [147, 91] width 162 height 12
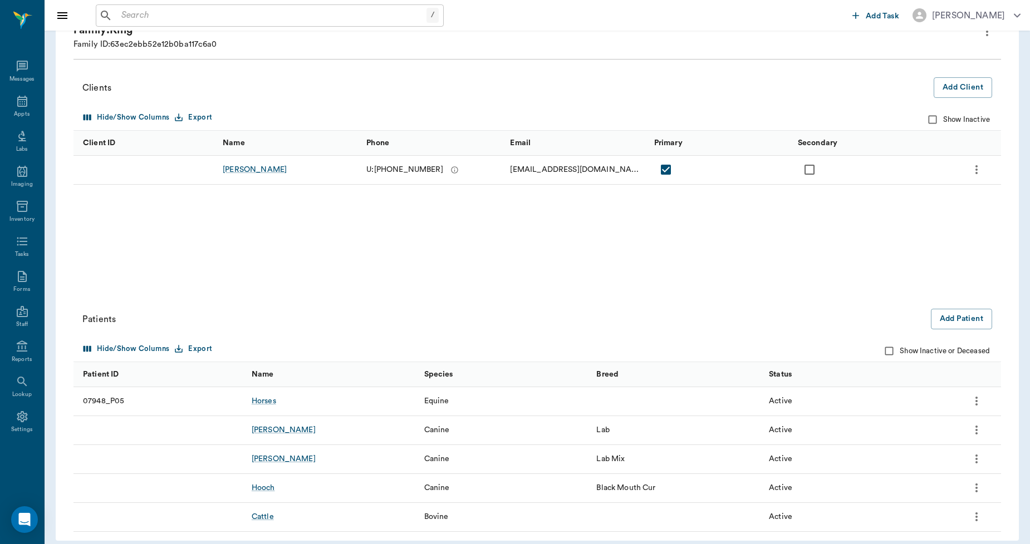
scroll to position [92, 0]
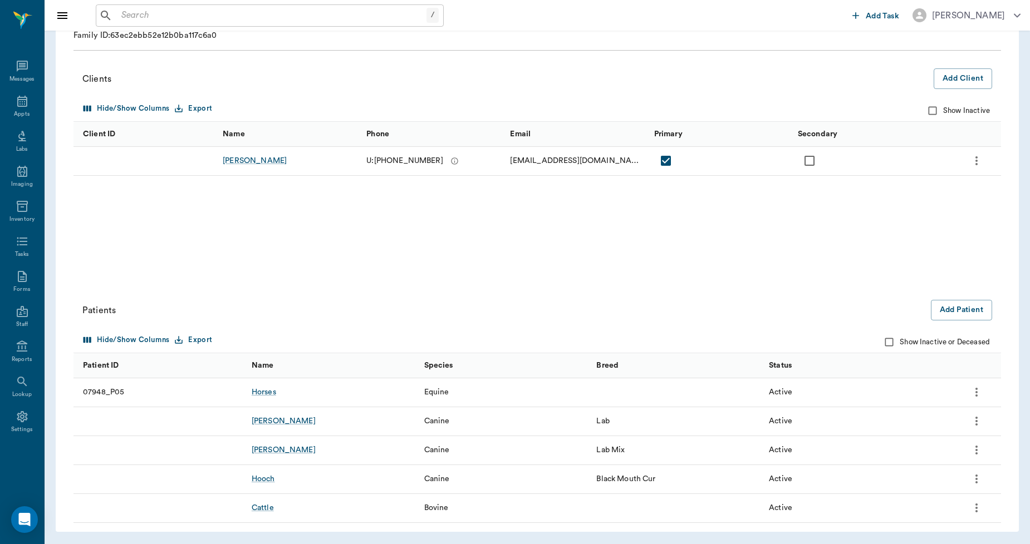
click at [888, 342] on input "Show Inactive or Deceased" at bounding box center [888, 342] width 21 height 21
checkbox input "true"
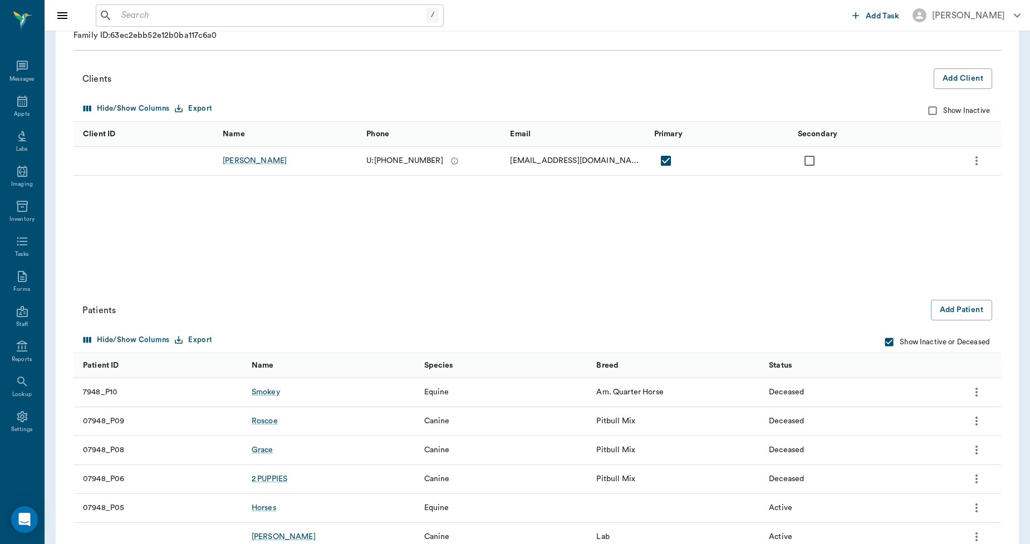
click at [976, 392] on icon "more" at bounding box center [976, 392] width 2 height 9
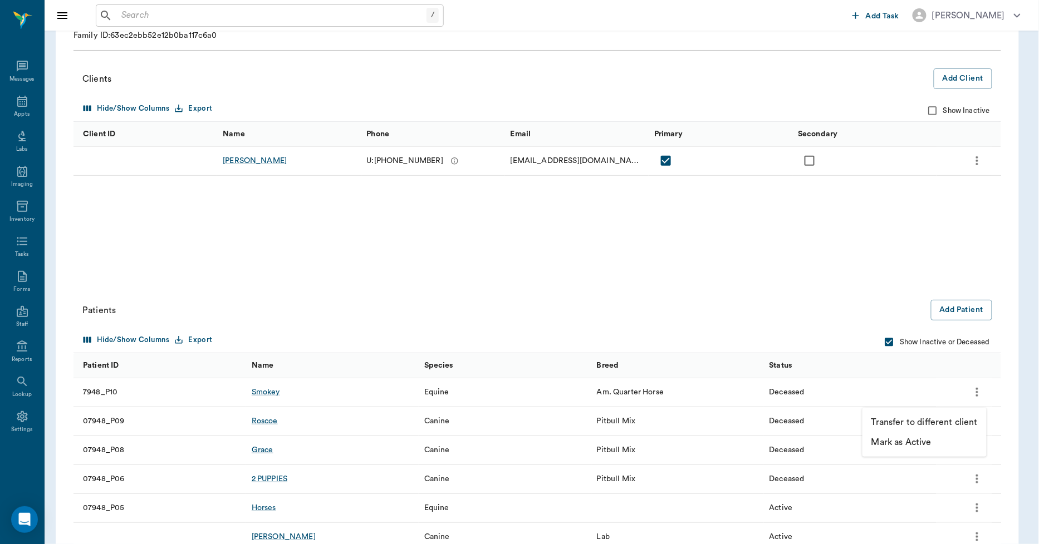
click at [919, 441] on p "Mark as Active" at bounding box center [901, 442] width 60 height 13
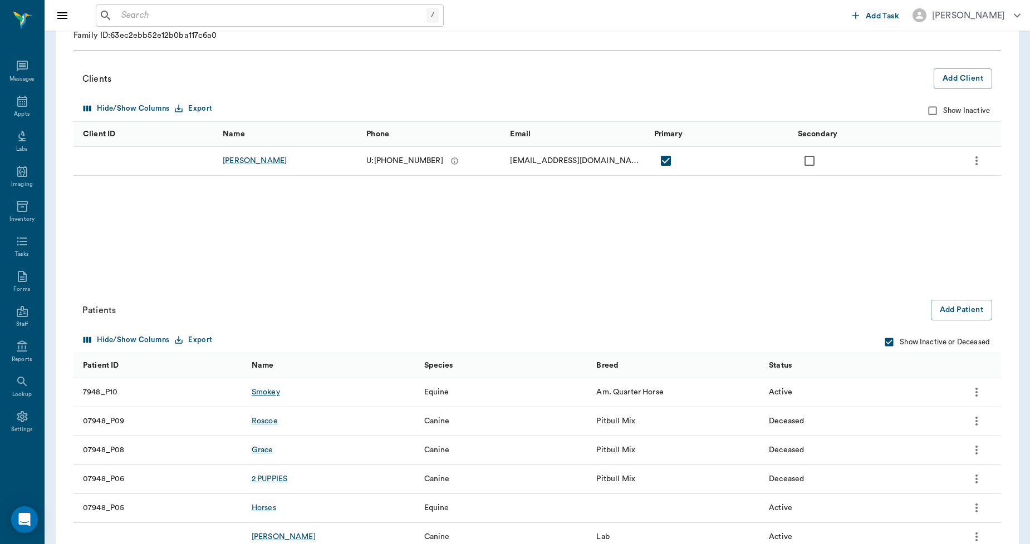
click at [261, 393] on div "Smokey" at bounding box center [266, 392] width 28 height 11
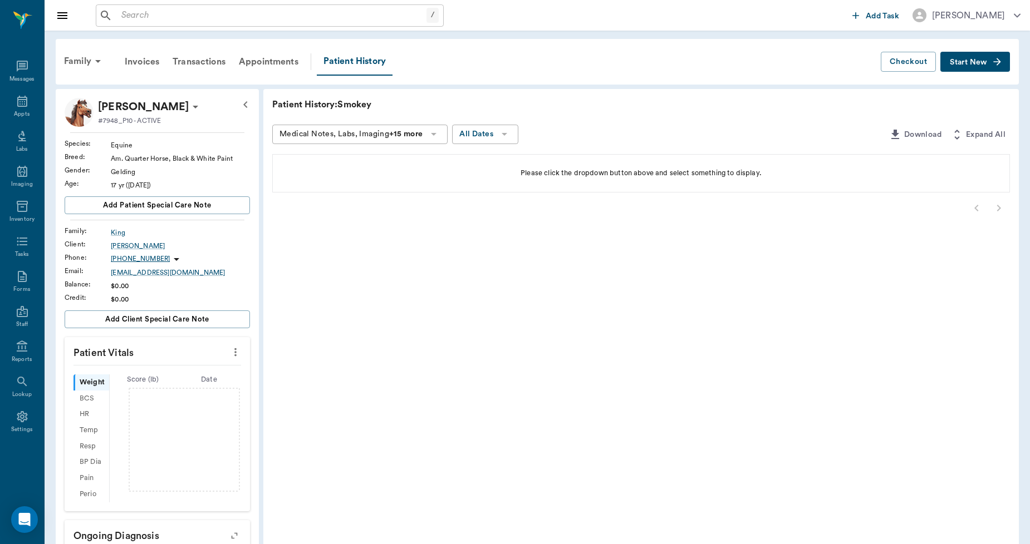
click at [189, 108] on icon at bounding box center [195, 106] width 13 height 13
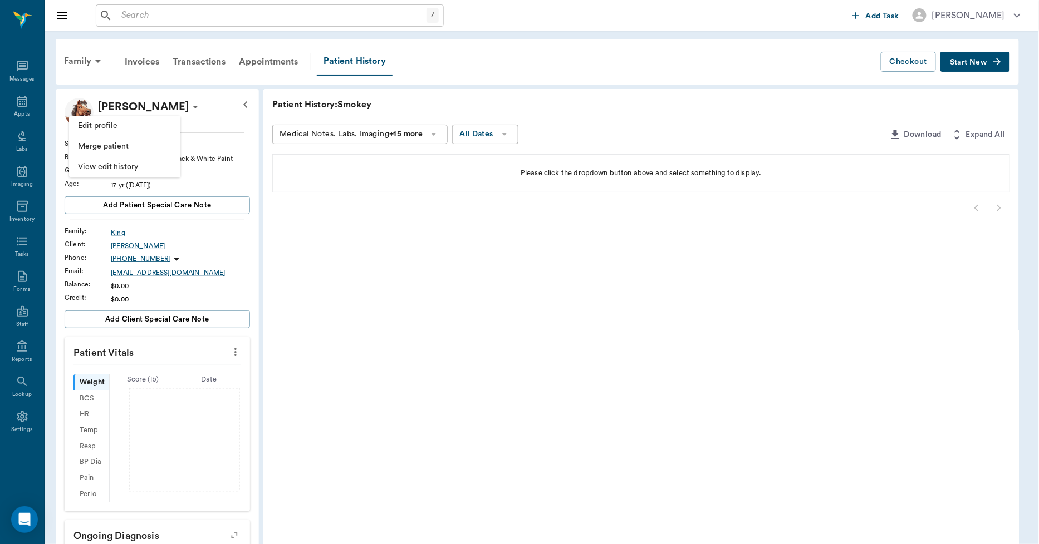
click at [122, 128] on span "Edit profile" at bounding box center [125, 126] width 94 height 12
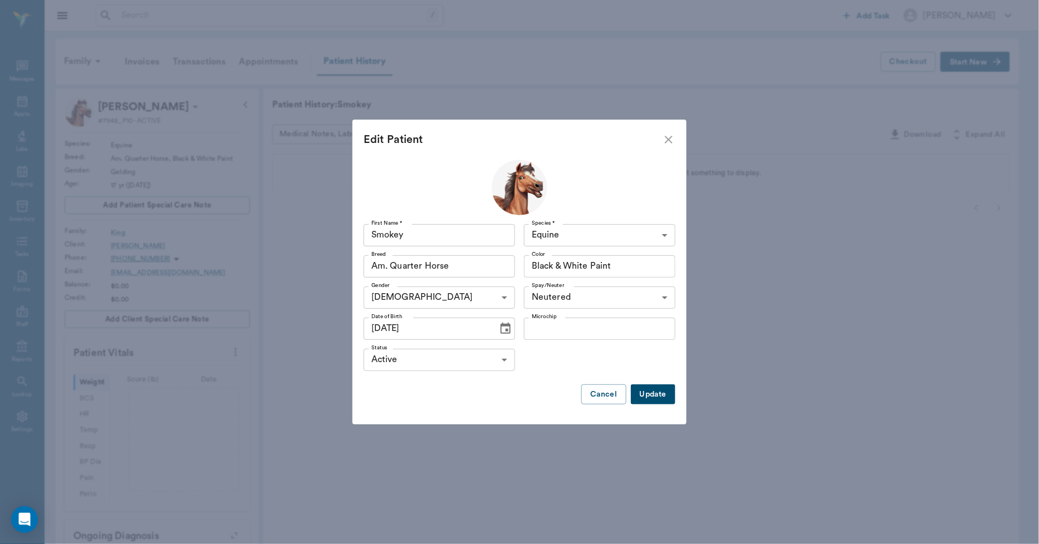
click at [502, 330] on icon "Choose date, selected date is Sep 29, 2008" at bounding box center [505, 328] width 13 height 13
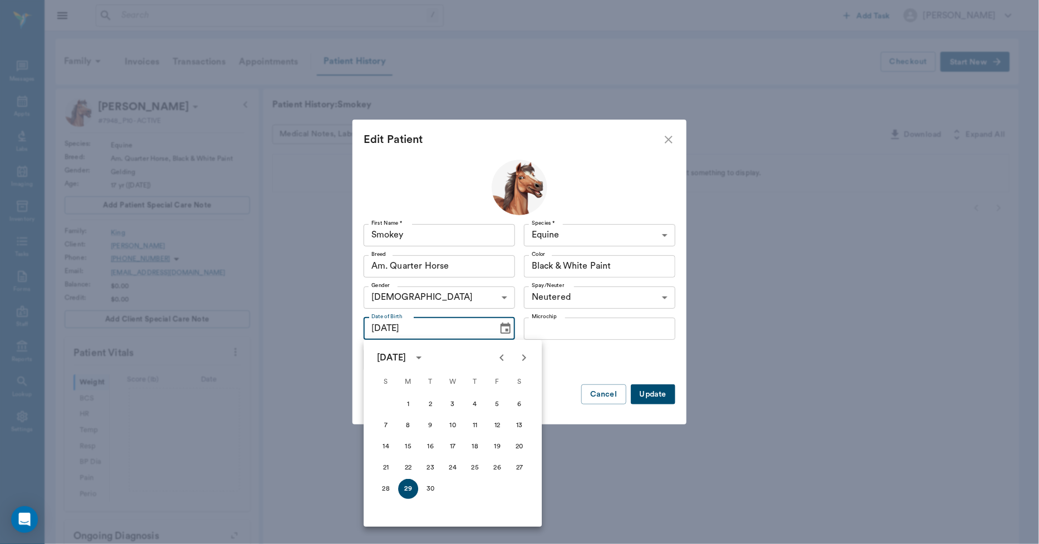
click at [425, 357] on icon "calendar view is open, switch to year view" at bounding box center [418, 357] width 13 height 13
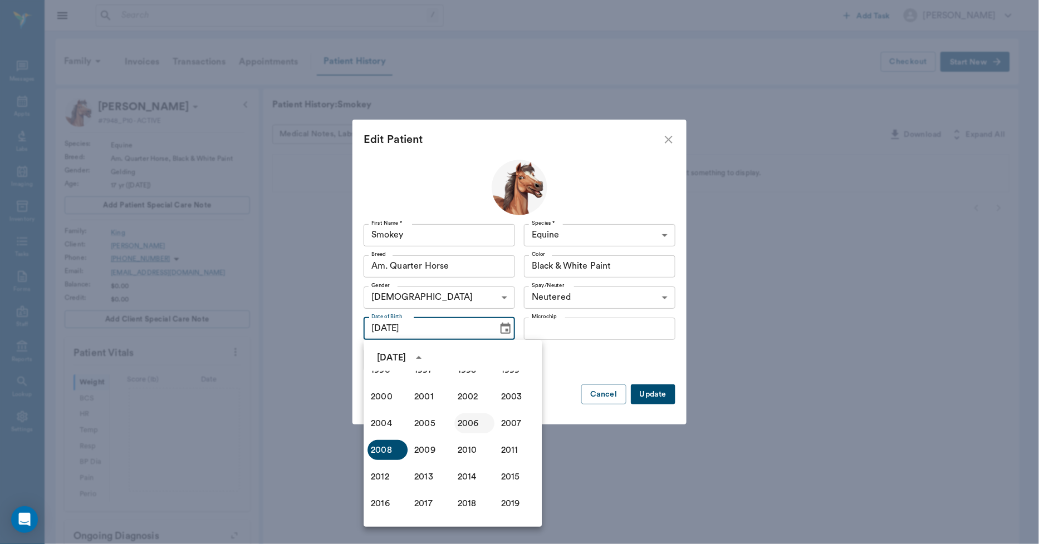
click at [472, 425] on button "2006" at bounding box center [474, 424] width 40 height 20
type input "09/29/2006"
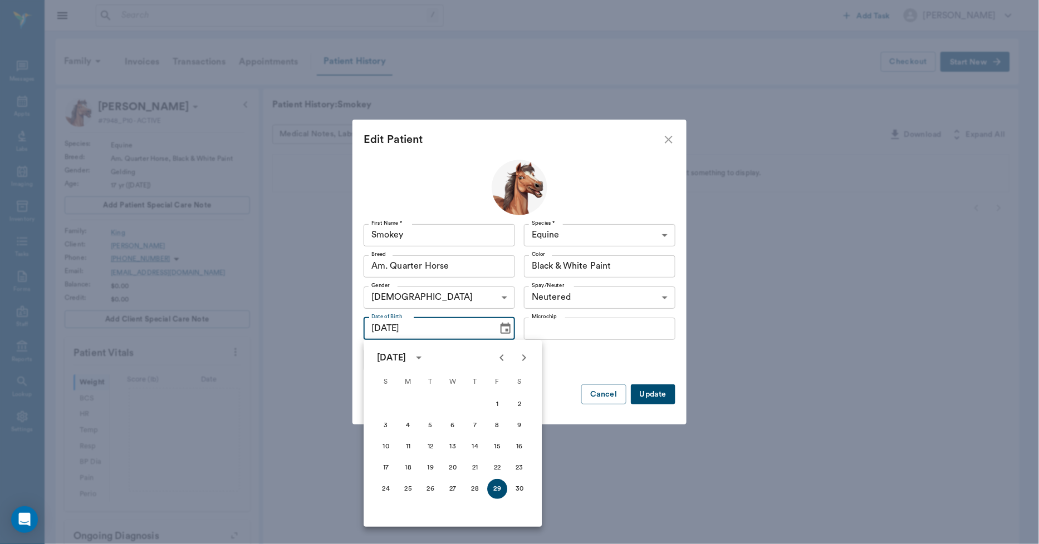
click at [650, 392] on button "Update" at bounding box center [653, 395] width 45 height 21
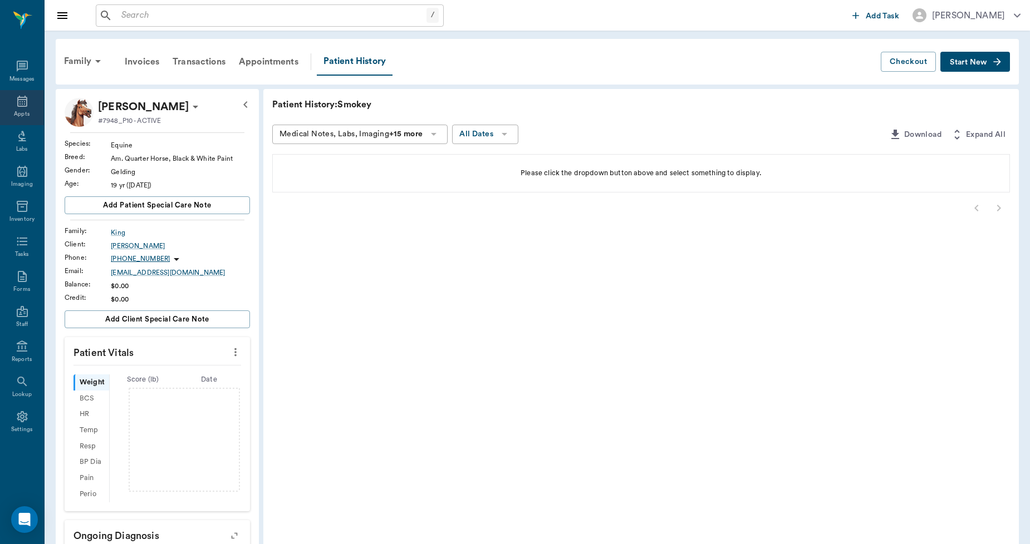
click at [20, 122] on div "Appts" at bounding box center [22, 107] width 44 height 35
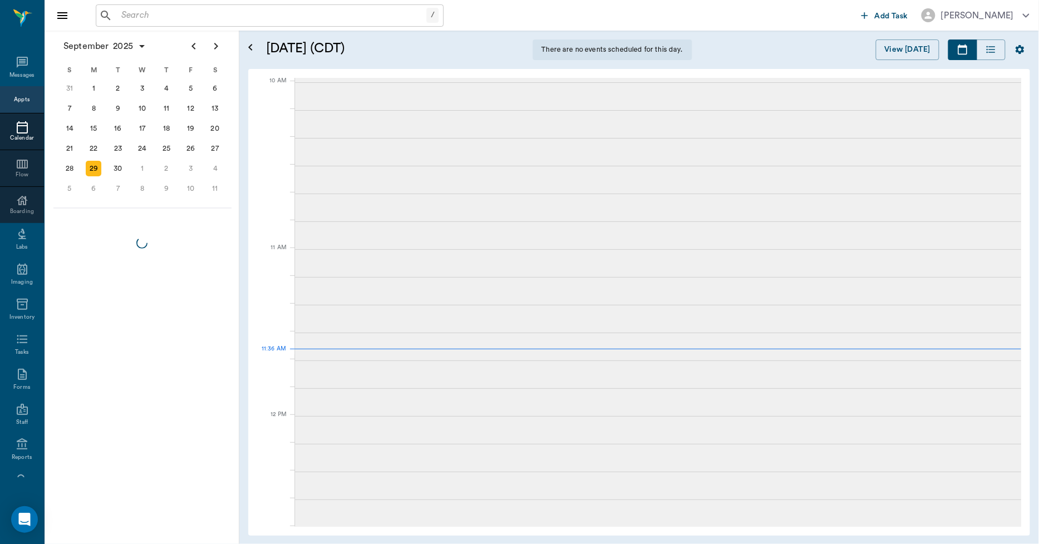
scroll to position [504, 0]
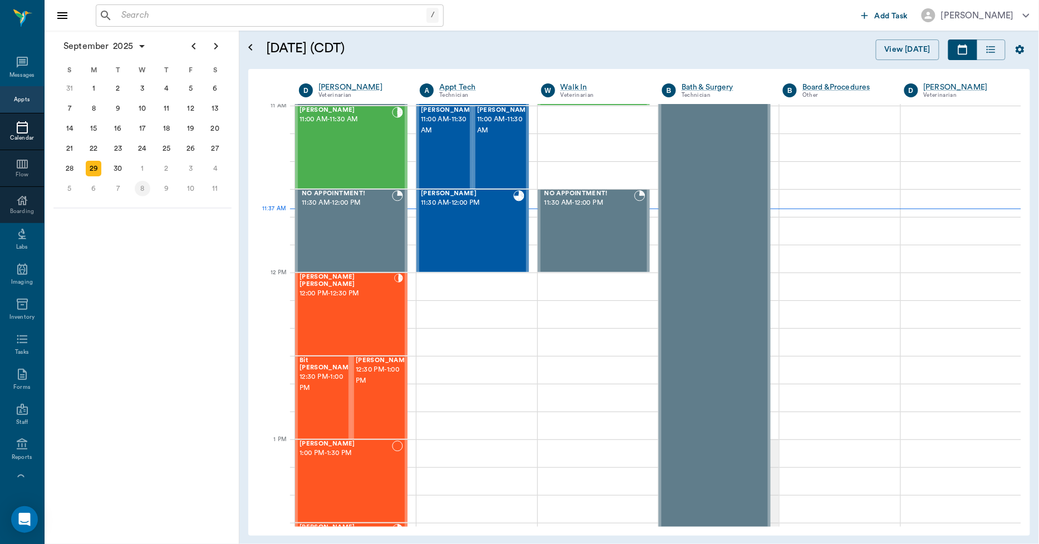
click at [144, 164] on div "1" at bounding box center [143, 169] width 16 height 16
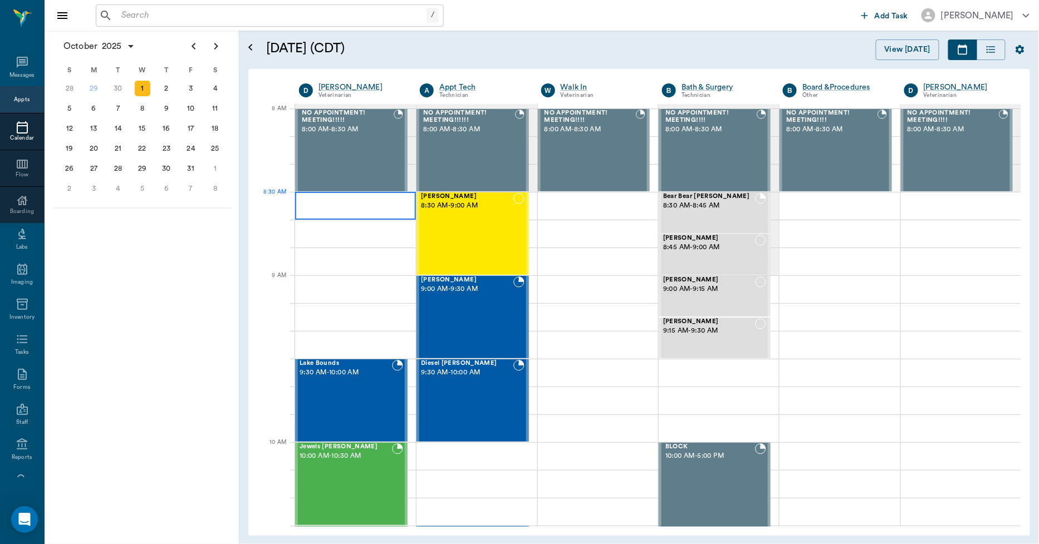
click at [343, 212] on div at bounding box center [355, 206] width 121 height 28
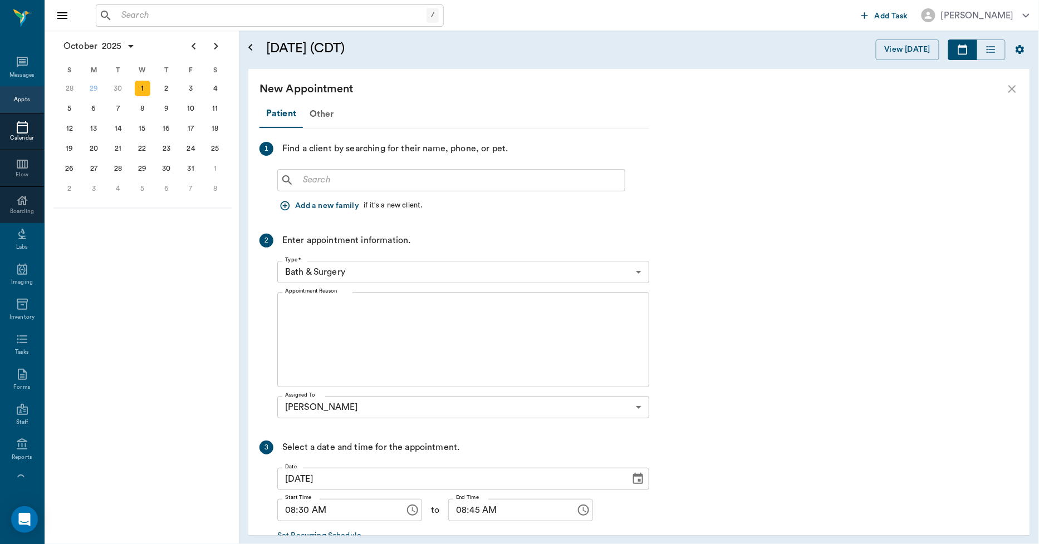
click at [324, 183] on input "text" at bounding box center [459, 181] width 322 height 16
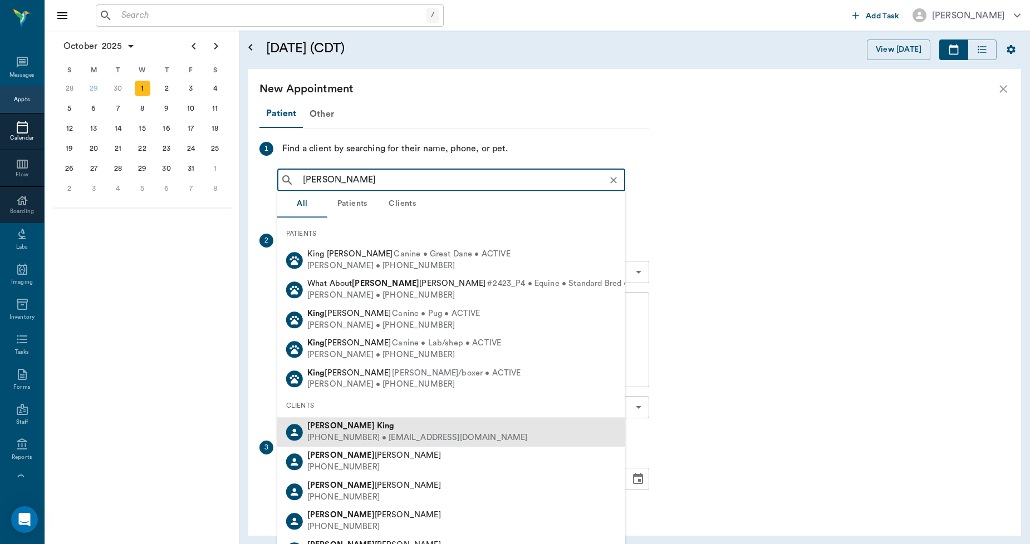
click at [356, 427] on div "David King" at bounding box center [417, 427] width 220 height 12
type input "[PERSON_NAME]"
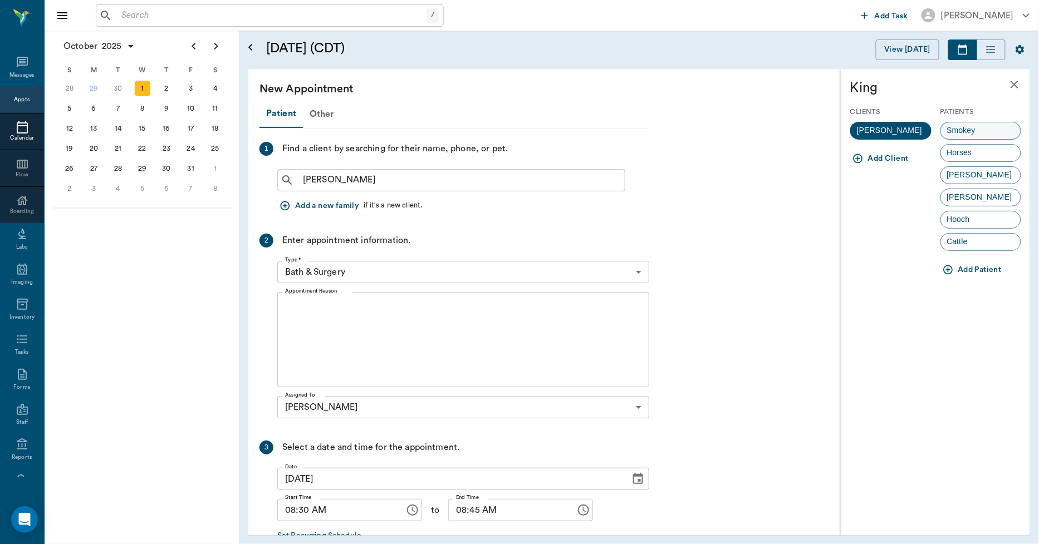
click at [954, 125] on span "Smokey" at bounding box center [961, 131] width 41 height 12
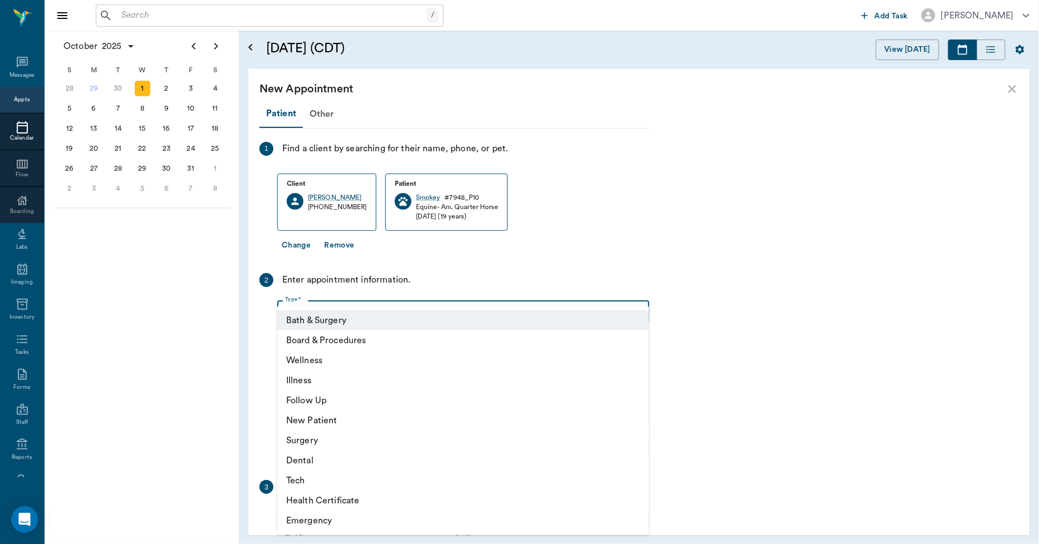
click at [380, 315] on body "/ ​ Add Task Dr. Bert Ellsworth Nectar Messages Appts Calendar Flow Boarding La…" at bounding box center [519, 272] width 1039 height 544
click at [316, 362] on li "Wellness" at bounding box center [463, 361] width 372 height 20
type input "65d2be4f46e3a538d89b8c14"
type input "09:00 AM"
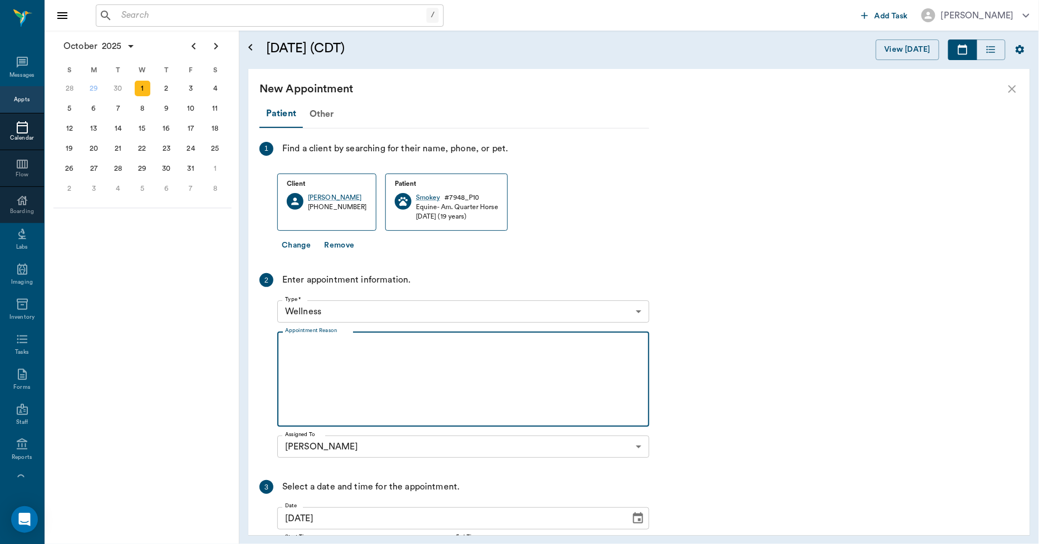
click at [320, 367] on textarea "Appointment Reason" at bounding box center [463, 379] width 356 height 77
type textarea "T"
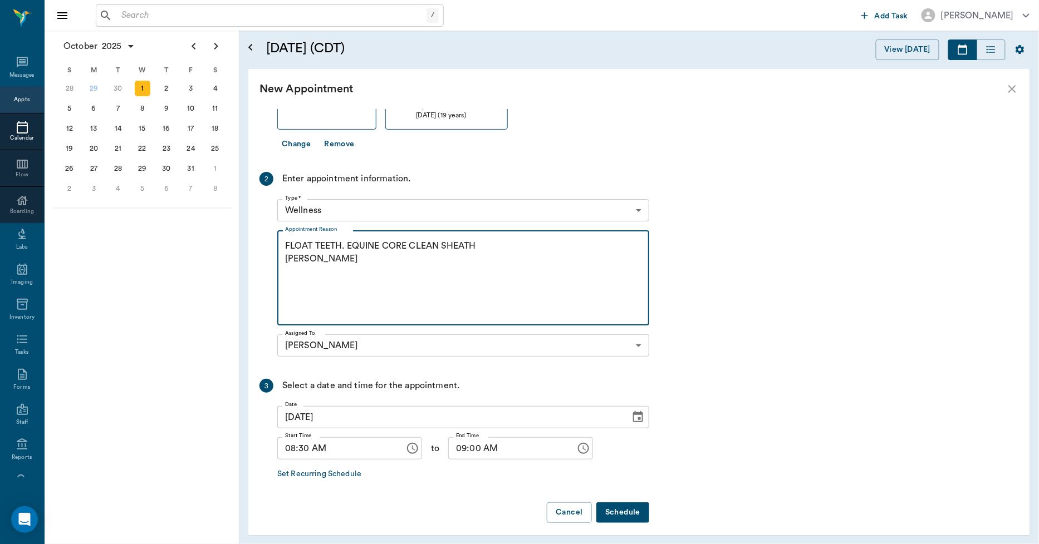
scroll to position [107, 0]
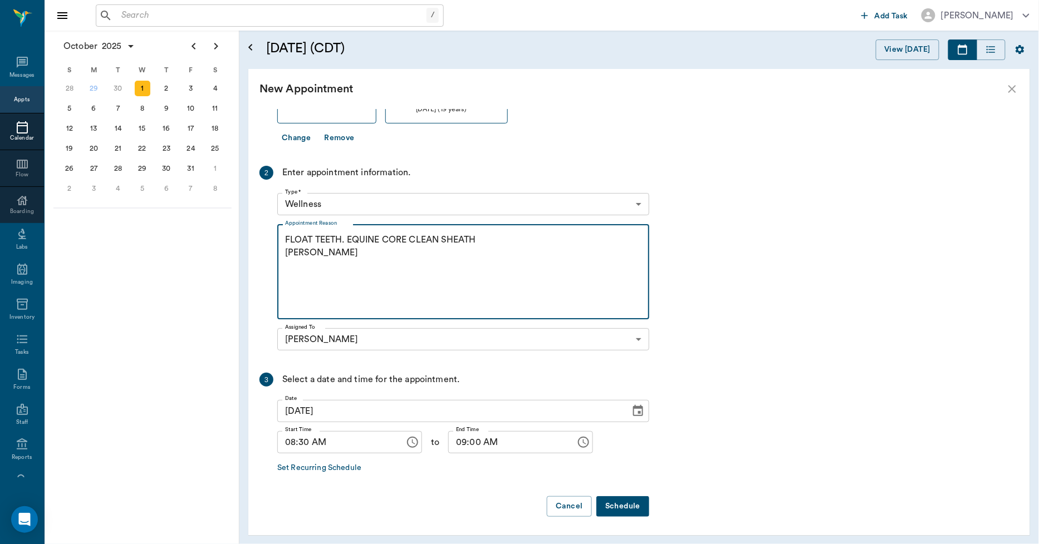
type textarea "FLOAT TEETH. EQUINE CORE CLEAN SHEATH LORY"
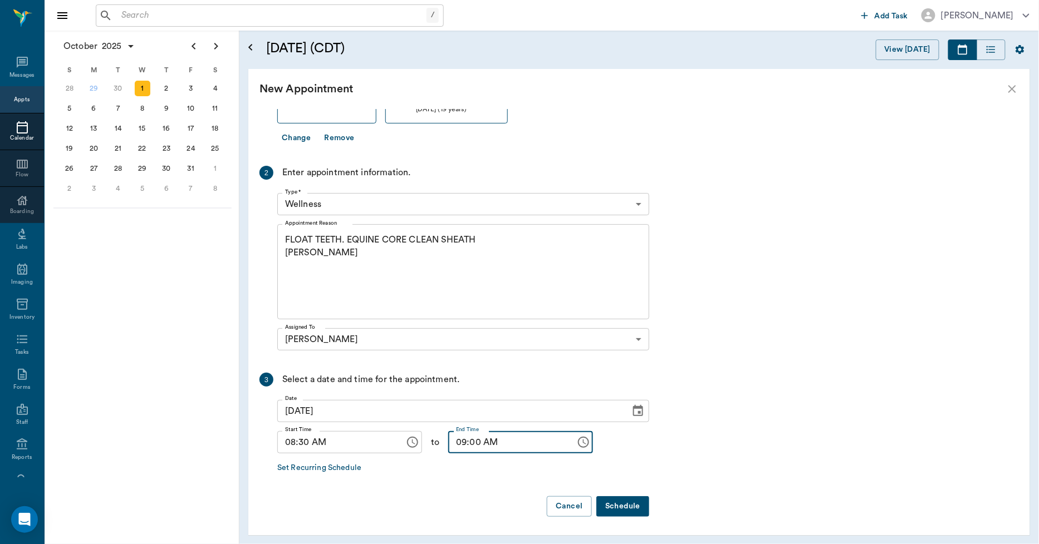
click at [465, 442] on input "09:00 AM" at bounding box center [508, 442] width 120 height 22
type input "09:30 AM"
click at [610, 507] on button "Schedule" at bounding box center [622, 507] width 53 height 21
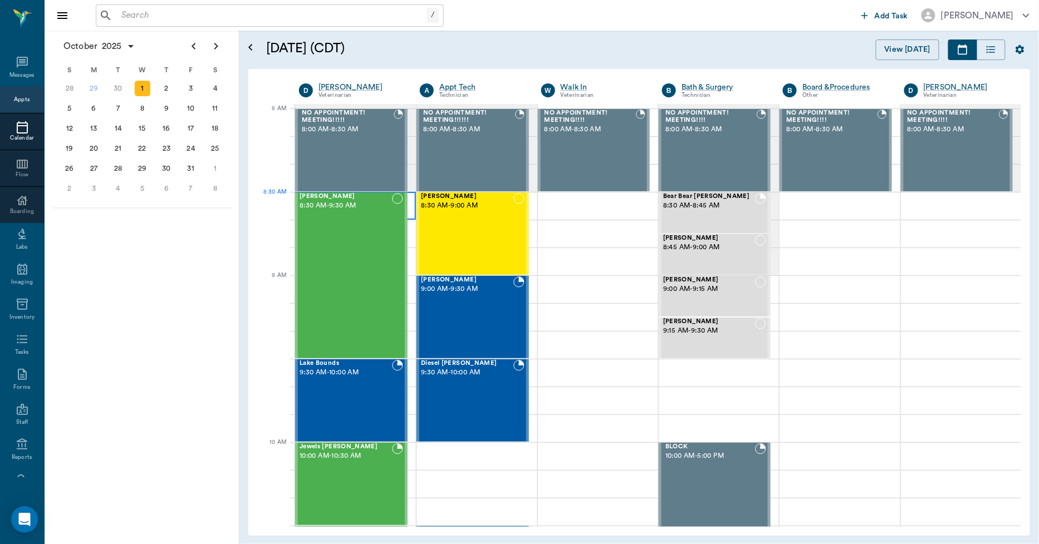
click at [413, 214] on div at bounding box center [355, 206] width 121 height 28
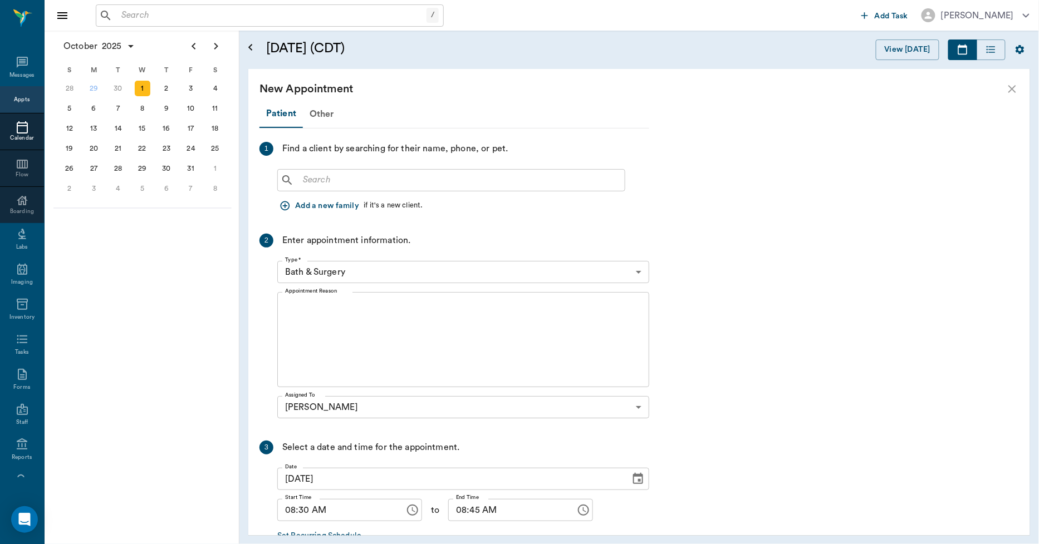
click at [343, 180] on input "text" at bounding box center [459, 181] width 322 height 16
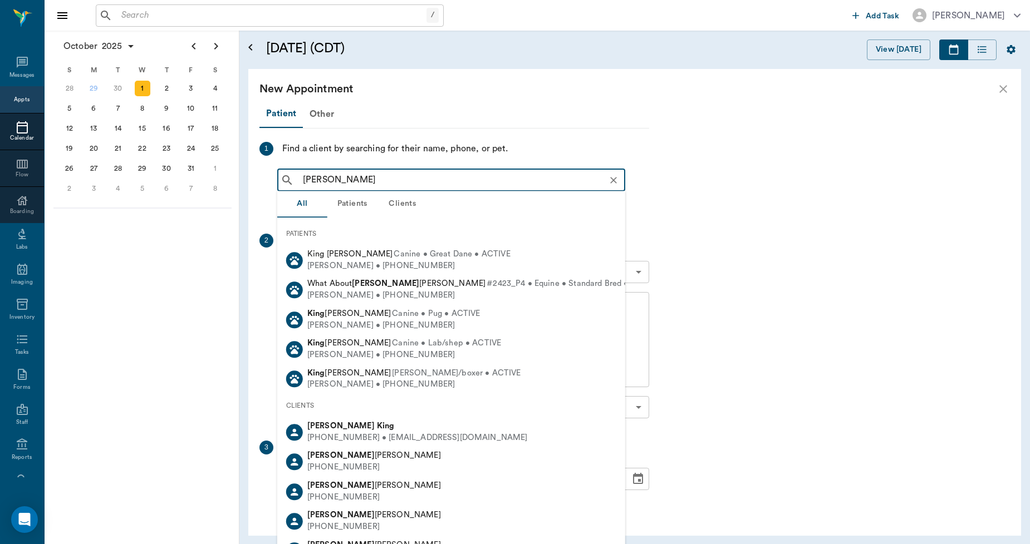
click at [351, 410] on div "CLIENTS" at bounding box center [451, 405] width 348 height 23
click at [357, 433] on div "(903) 244-1631 • DMMKING2@gmail.com" at bounding box center [417, 439] width 220 height 12
type input "DAVID KING"
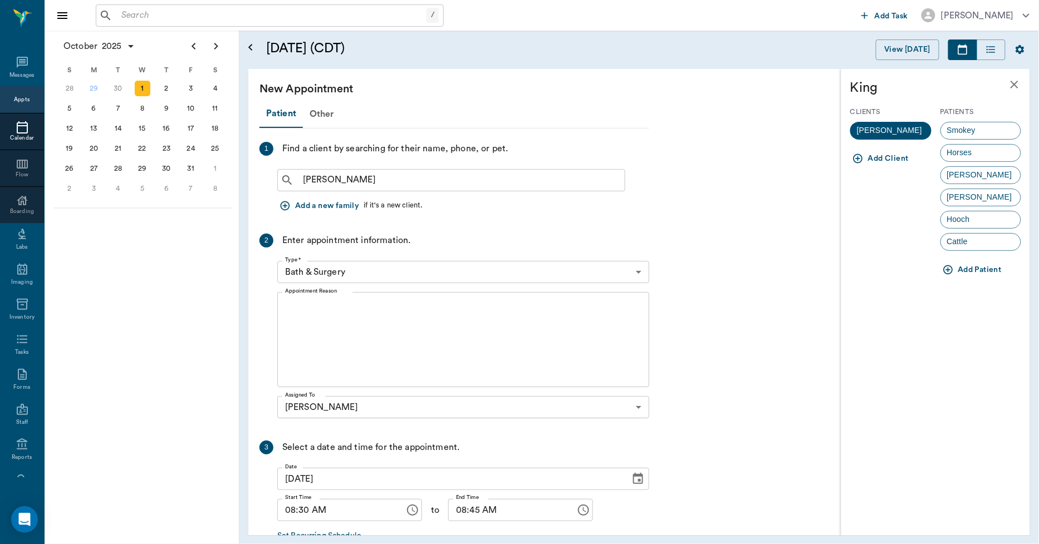
click at [944, 264] on icon "button" at bounding box center [947, 269] width 11 height 11
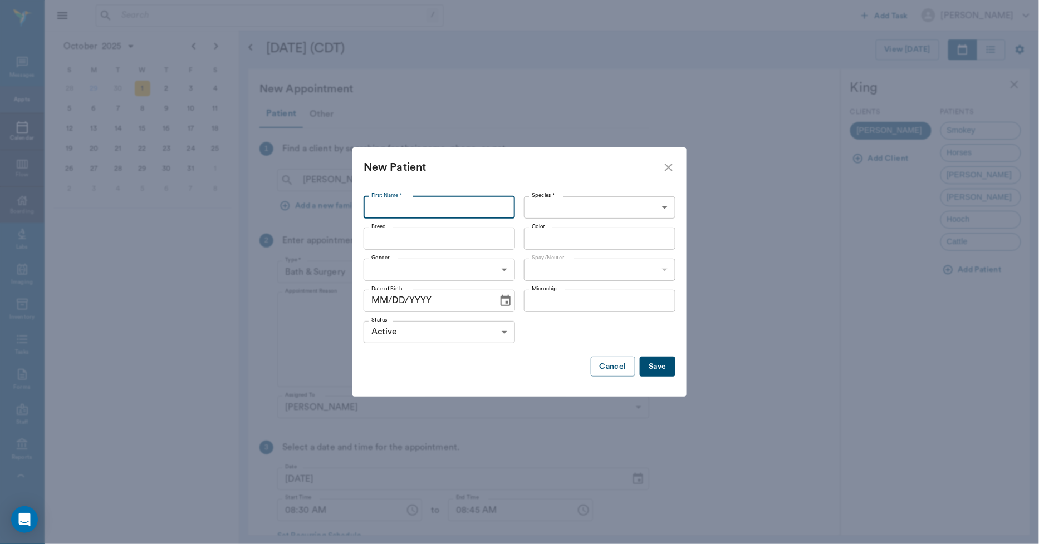
click at [446, 202] on input "First Name *" at bounding box center [439, 208] width 151 height 22
type input "Red"
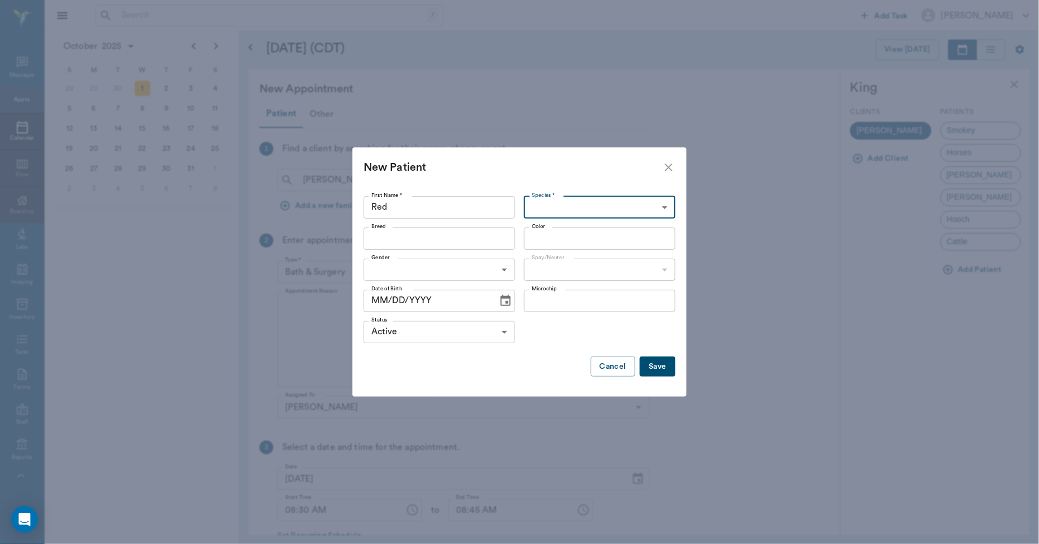
click at [552, 212] on body "/ ​ Add Task Dr. Bert Ellsworth Nectar Messages Appts Calendar Flow Boarding La…" at bounding box center [519, 272] width 1039 height 544
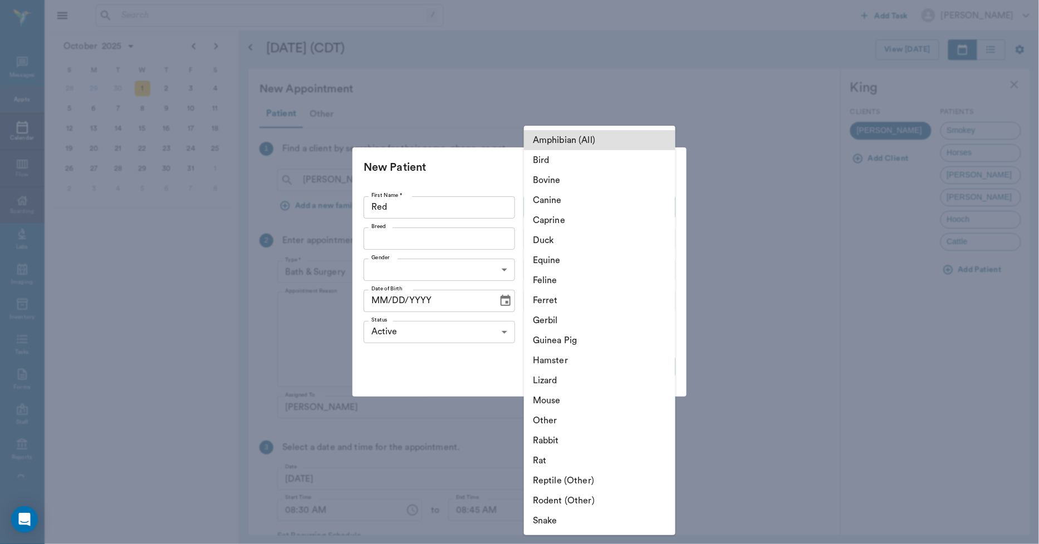
click at [554, 263] on li "Equine" at bounding box center [599, 261] width 151 height 20
type input "Equine"
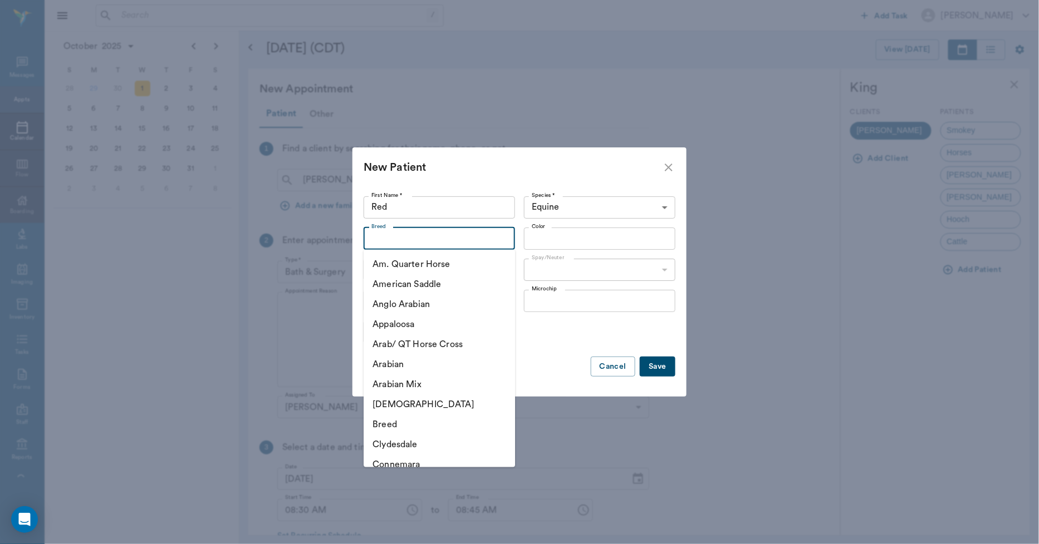
click at [442, 238] on input "Breed" at bounding box center [430, 239] width 126 height 16
click at [437, 263] on li "Am. Quarter Horse" at bounding box center [439, 264] width 151 height 20
type input "Am. Quarter Horse"
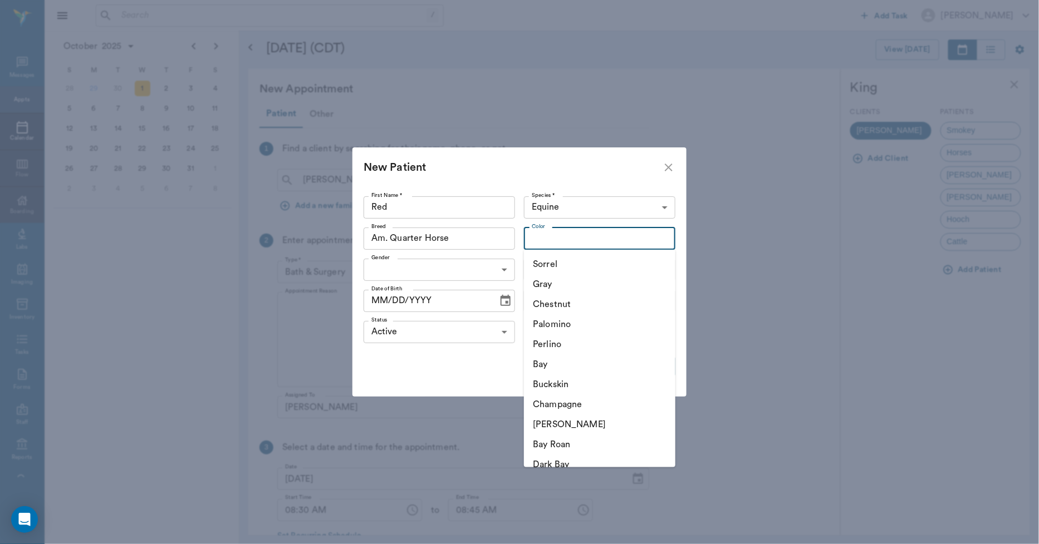
click at [546, 246] on input "Color" at bounding box center [590, 239] width 126 height 16
click at [548, 264] on li "Sorrel" at bounding box center [599, 264] width 151 height 20
type input "Sorrel"
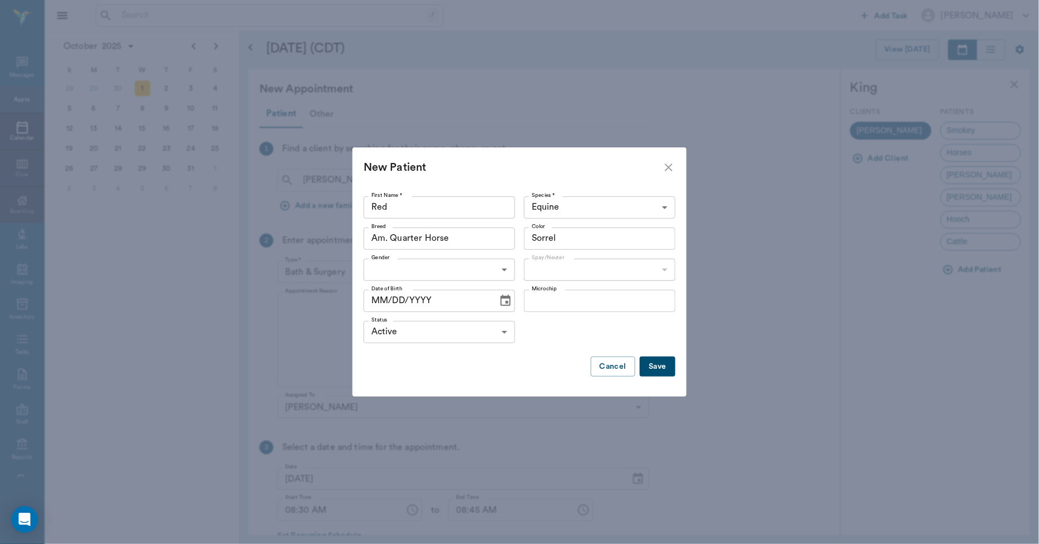
click at [498, 266] on body "/ ​ Add Task Dr. Bert Ellsworth Nectar Messages Appts Calendar Flow Boarding La…" at bounding box center [519, 272] width 1039 height 544
click at [440, 296] on li "Male" at bounding box center [439, 296] width 151 height 20
type input "MALE"
click at [541, 275] on body "/ ​ Add Task Dr. Bert Ellsworth Nectar Messages Appts Calendar Flow Boarding La…" at bounding box center [519, 272] width 1039 height 544
click at [543, 292] on li "Neutered" at bounding box center [599, 296] width 151 height 20
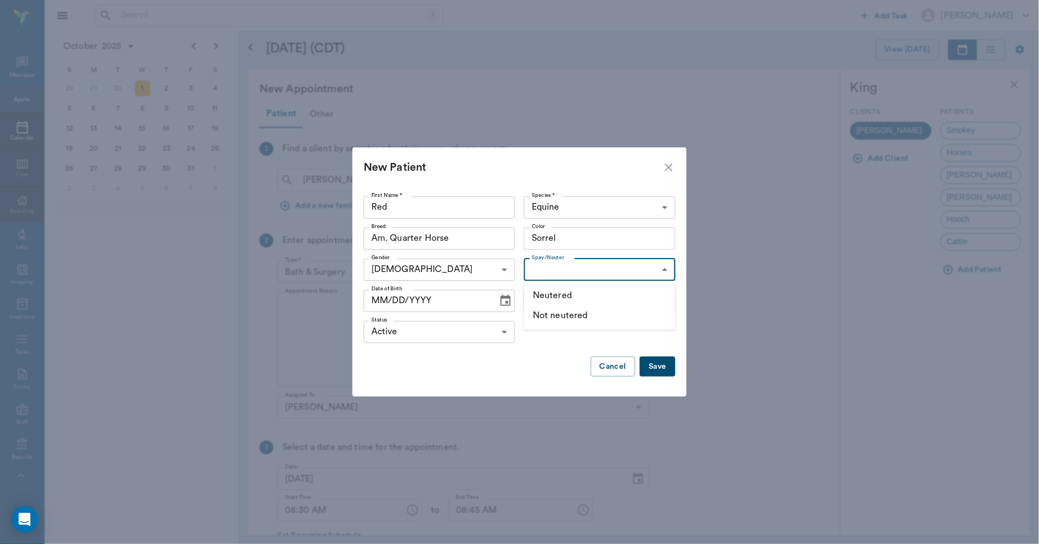
type input "true"
click at [499, 307] on icon "Choose date" at bounding box center [505, 300] width 13 height 13
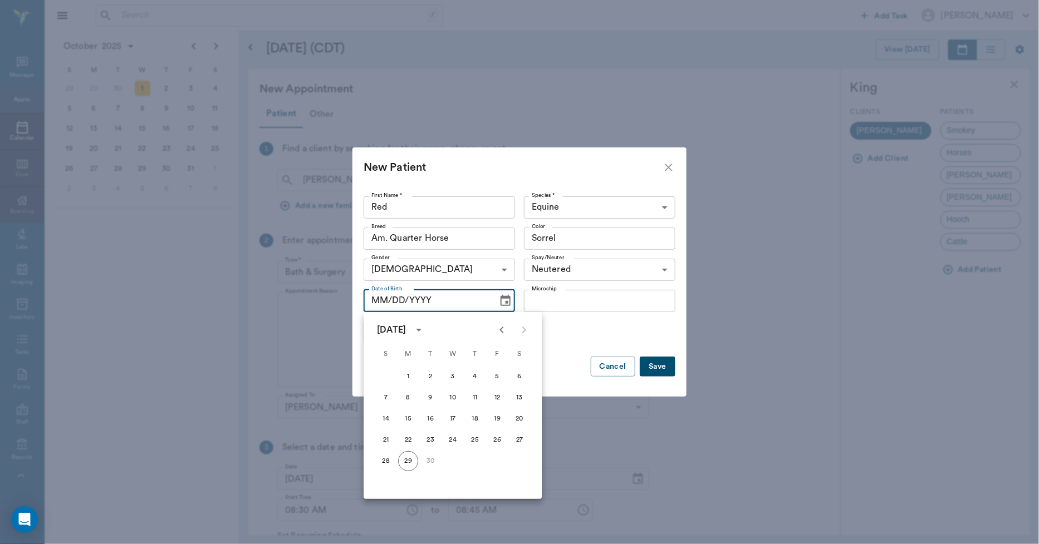
click at [425, 331] on icon "calendar view is open, switch to year view" at bounding box center [418, 329] width 13 height 13
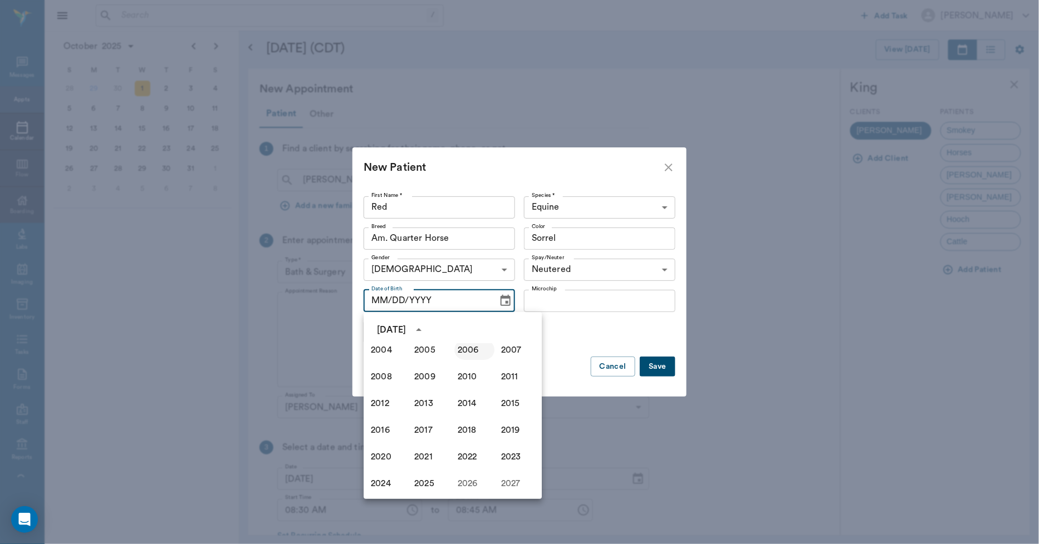
click at [460, 346] on button "2006" at bounding box center [474, 350] width 40 height 20
type input "09/29/2006"
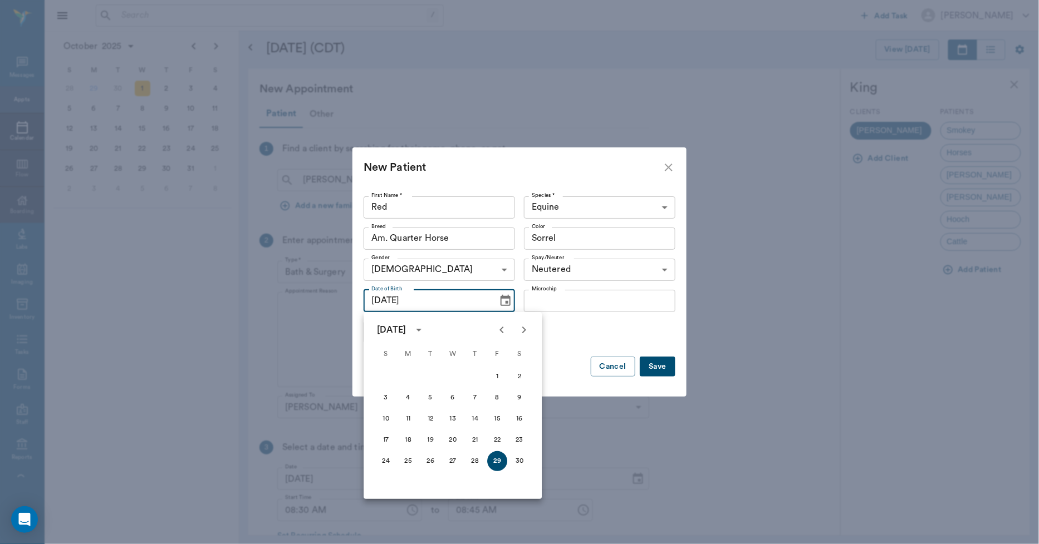
click at [571, 331] on div "Status Active ACTIVE Status" at bounding box center [520, 332] width 312 height 31
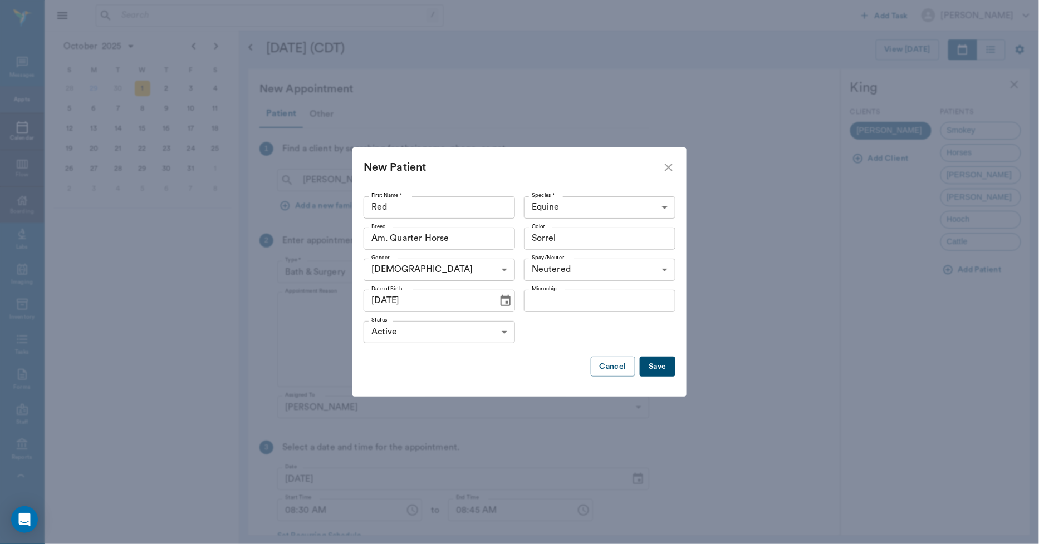
click at [668, 364] on button "Save" at bounding box center [658, 367] width 36 height 21
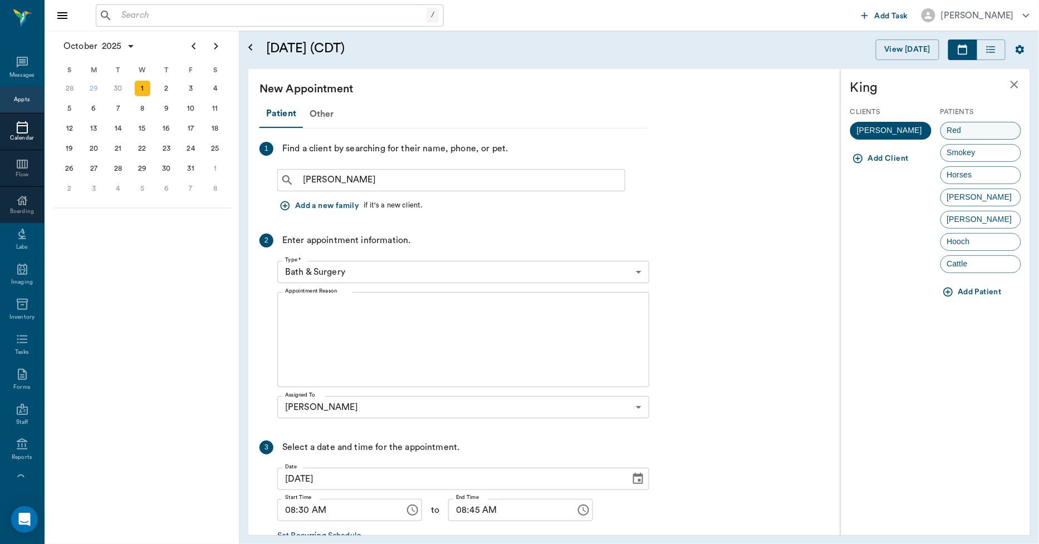
click at [962, 127] on span "Red" at bounding box center [954, 131] width 27 height 12
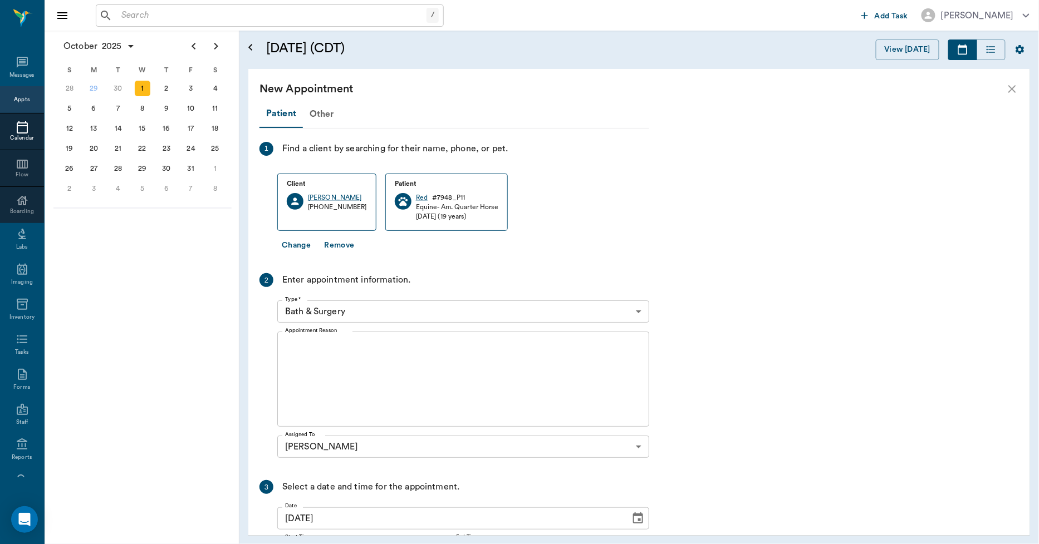
click at [377, 310] on body "/ ​ Add Task Dr. Bert Ellsworth Nectar Messages Appts Calendar Flow Boarding La…" at bounding box center [519, 272] width 1039 height 544
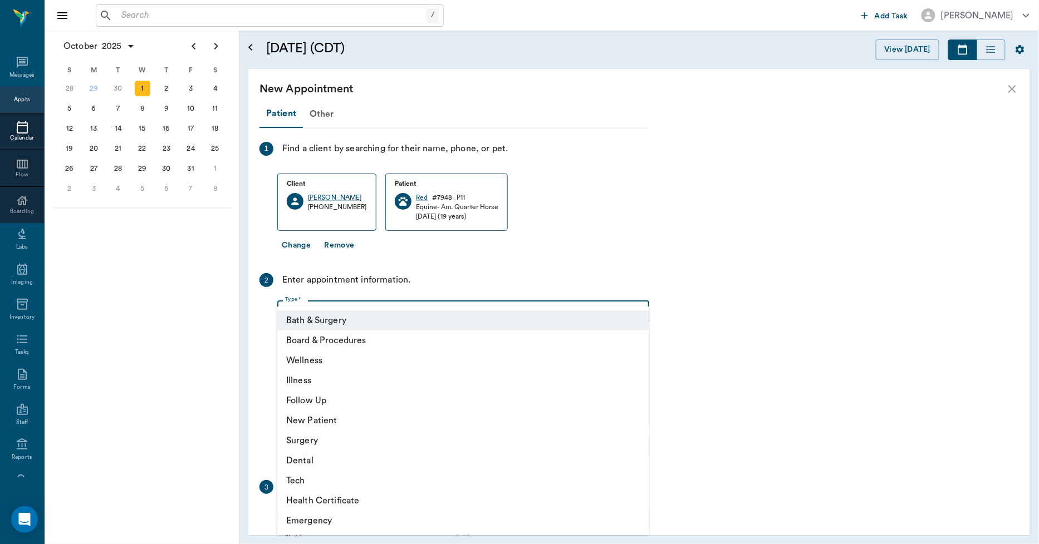
click at [320, 359] on li "Wellness" at bounding box center [463, 361] width 372 height 20
type input "65d2be4f46e3a538d89b8c14"
type input "09:00 AM"
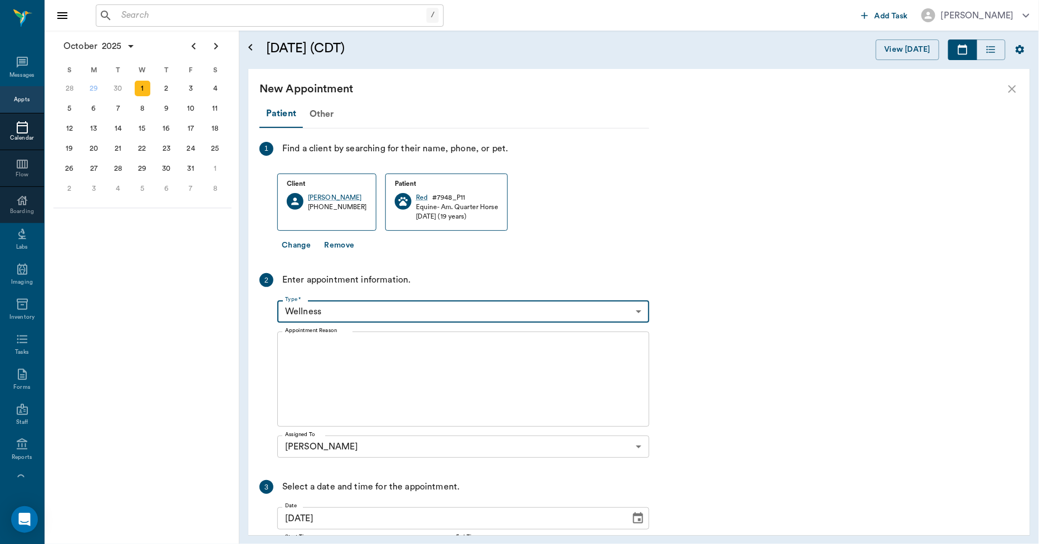
click at [376, 362] on textarea "Appointment Reason" at bounding box center [463, 379] width 356 height 77
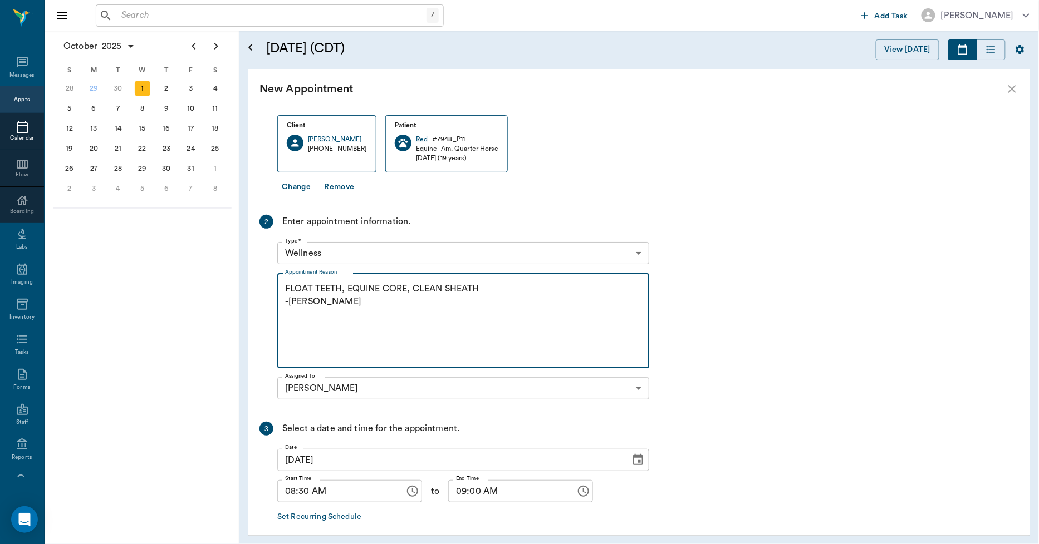
scroll to position [107, 0]
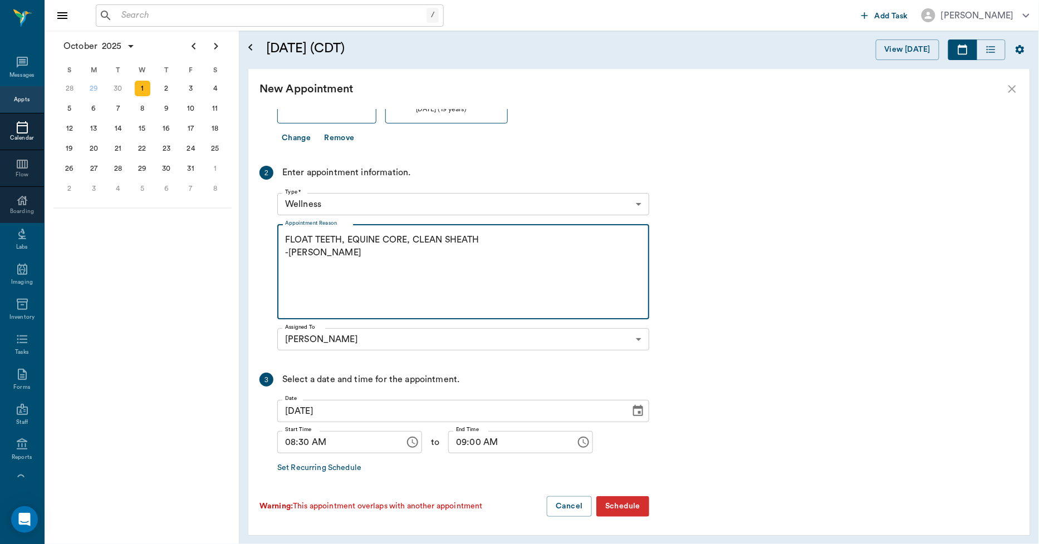
type textarea "FLOAT TEETH, EQUINE CORE, CLEAN SHEATH -LORY"
click at [462, 445] on input "09:00 AM" at bounding box center [508, 442] width 120 height 22
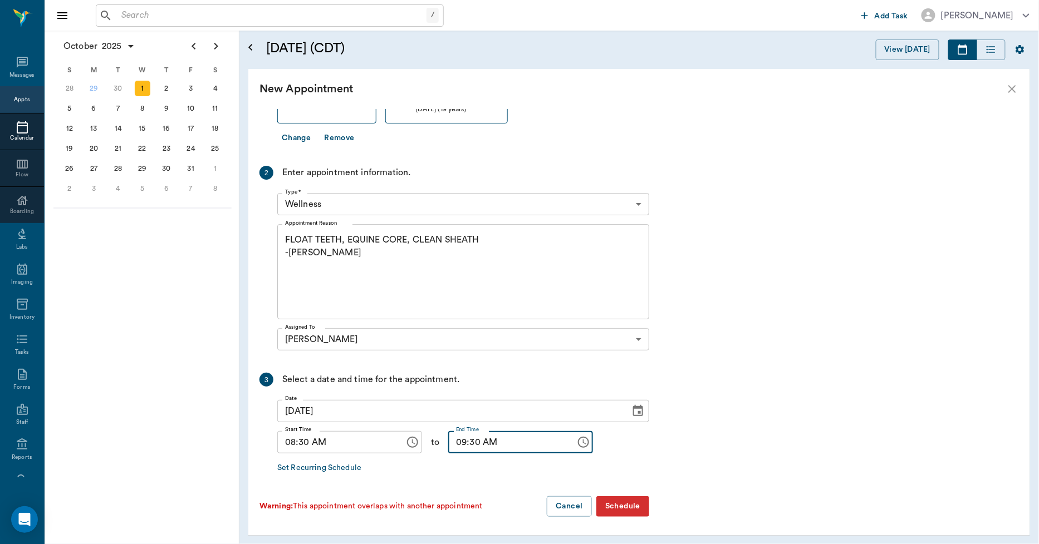
type input "09:30 AM"
click at [620, 504] on button "Schedule" at bounding box center [622, 507] width 53 height 21
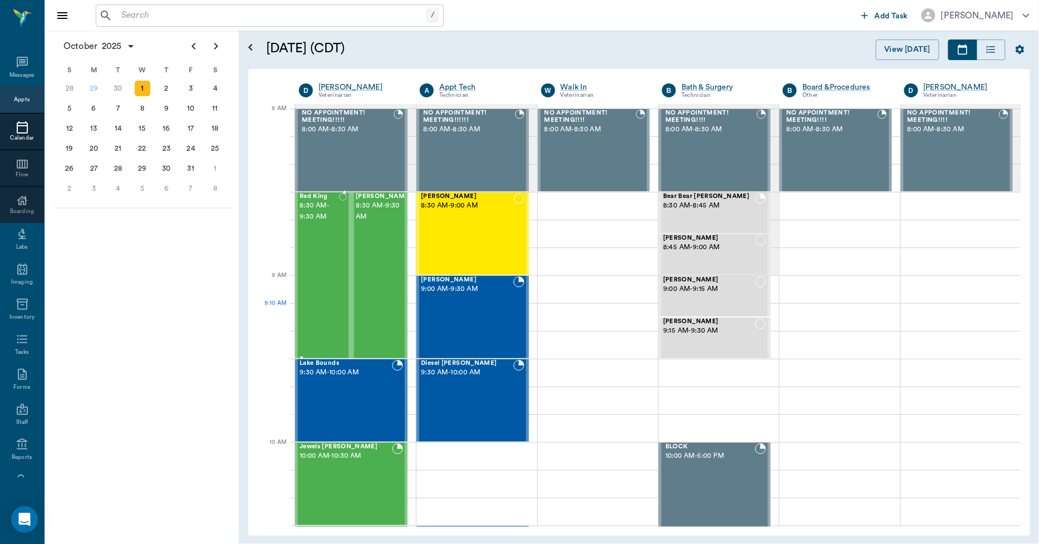
click at [304, 325] on div "Red King 8:30 AM - 9:30 AM" at bounding box center [319, 275] width 40 height 165
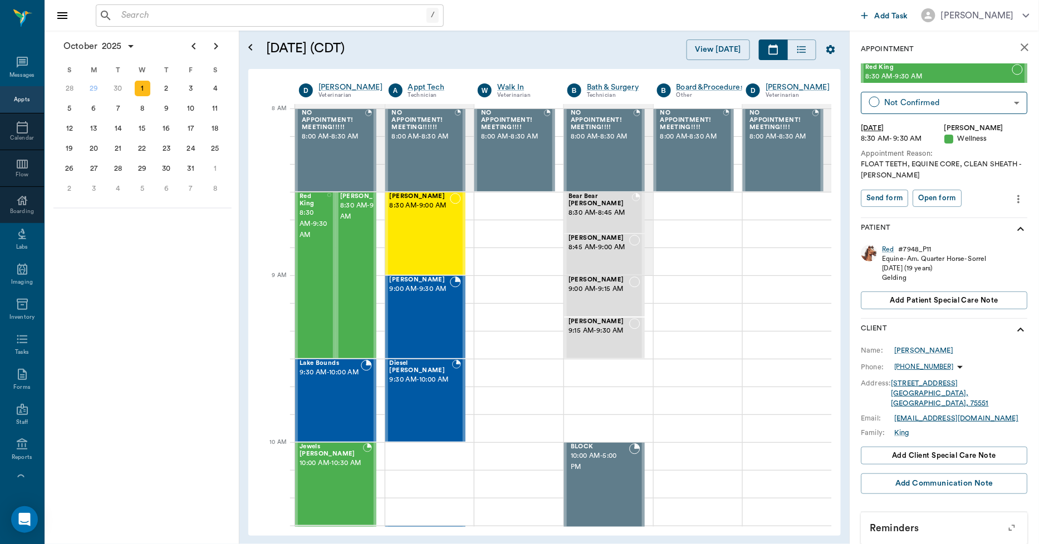
click at [1013, 200] on icon "more" at bounding box center [1019, 199] width 12 height 13
click at [987, 209] on li "Edit appointment" at bounding box center [962, 218] width 111 height 21
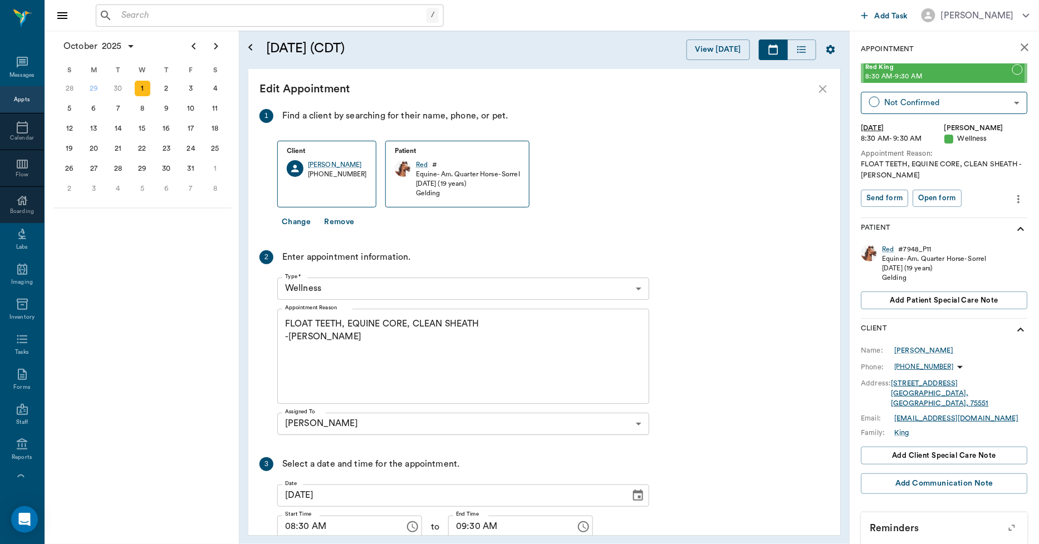
click at [329, 342] on textarea "FLOAT TEETH, EQUINE CORE, CLEAN SHEATH -LORY" at bounding box center [463, 356] width 356 height 77
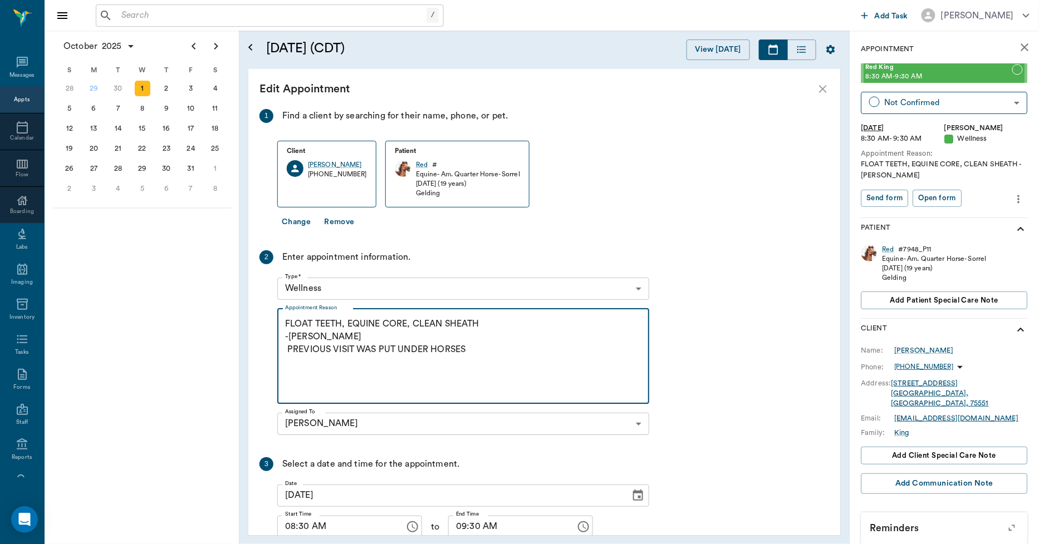
drag, startPoint x: 473, startPoint y: 351, endPoint x: 288, endPoint y: 358, distance: 185.5
click at [288, 358] on textarea "FLOAT TEETH, EQUINE CORE, CLEAN SHEATH -LORY PREVIOUS VISIT WAS PUT UNDER HORSES" at bounding box center [463, 356] width 356 height 77
type textarea "FLOAT TEETH, EQUINE CORE, CLEAN SHEATH -LORY PREVIOUS VISIT WAS PUT UNDER HORSES"
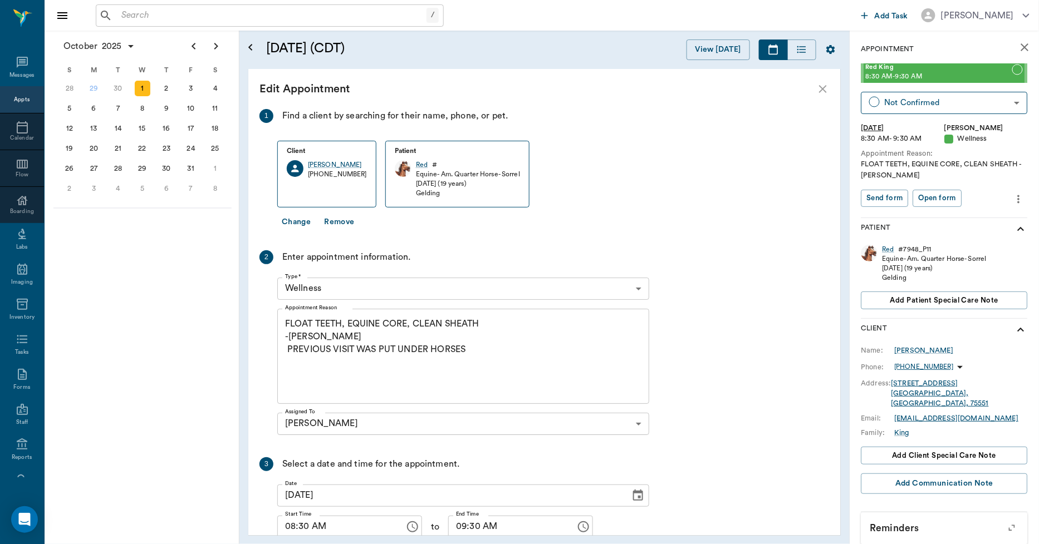
click at [597, 208] on div "Client David King (903) 244-1631 Patient Red # Equine - Am. Quarter Horse - Sor…" at bounding box center [463, 177] width 372 height 72
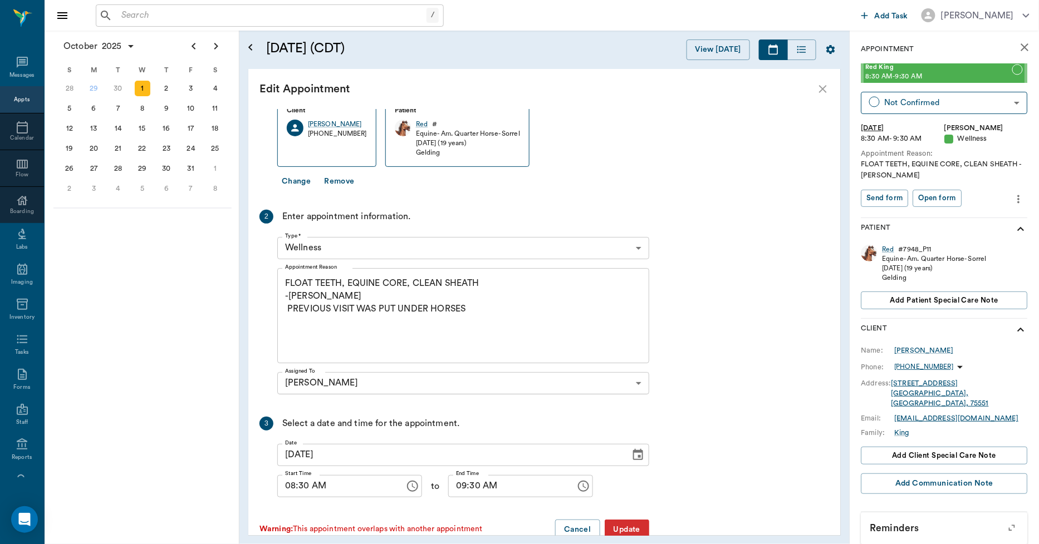
scroll to position [64, 0]
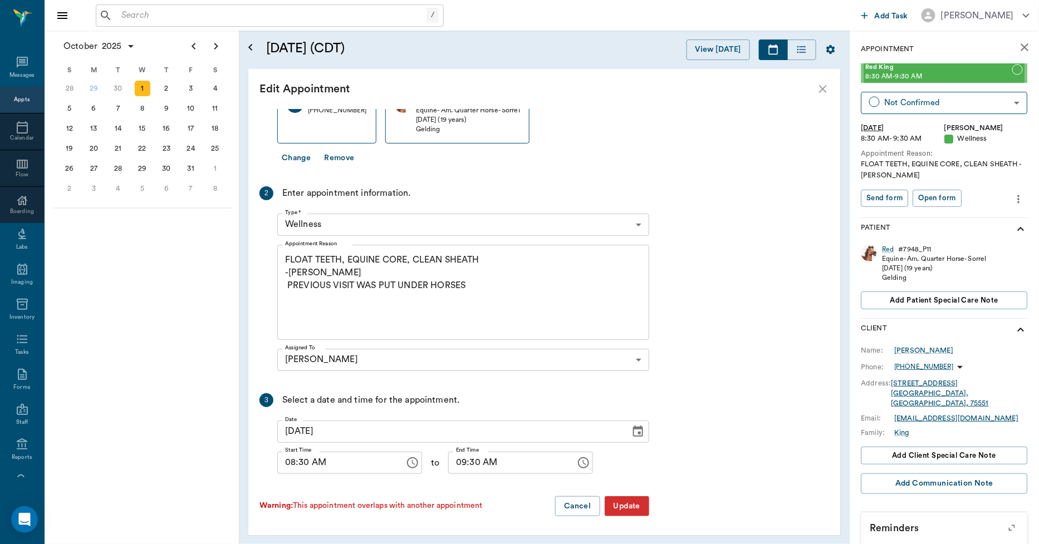
click at [627, 502] on button "Update" at bounding box center [627, 507] width 45 height 21
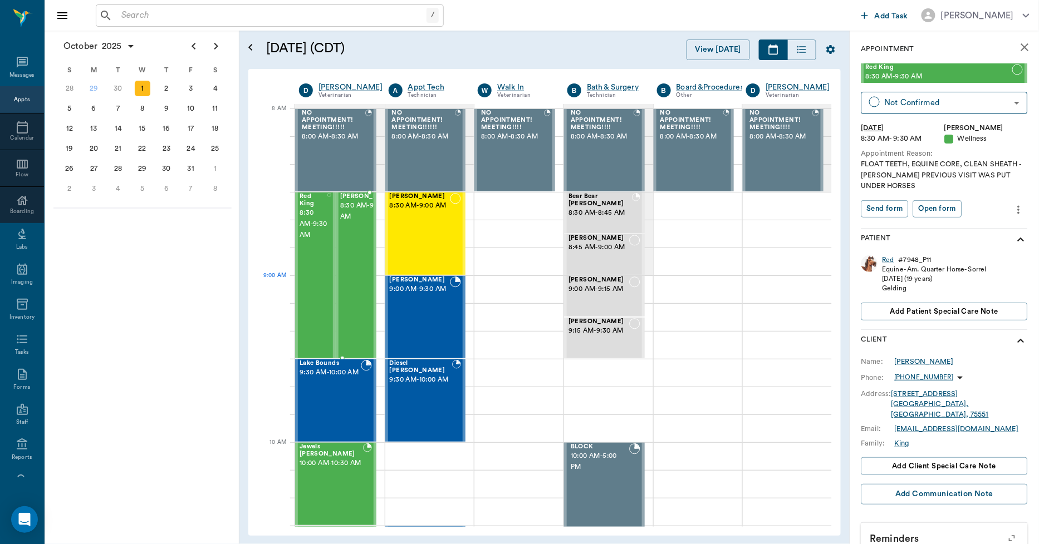
click at [363, 290] on div "Smokey King 8:30 AM - 9:30 AM" at bounding box center [368, 275] width 56 height 165
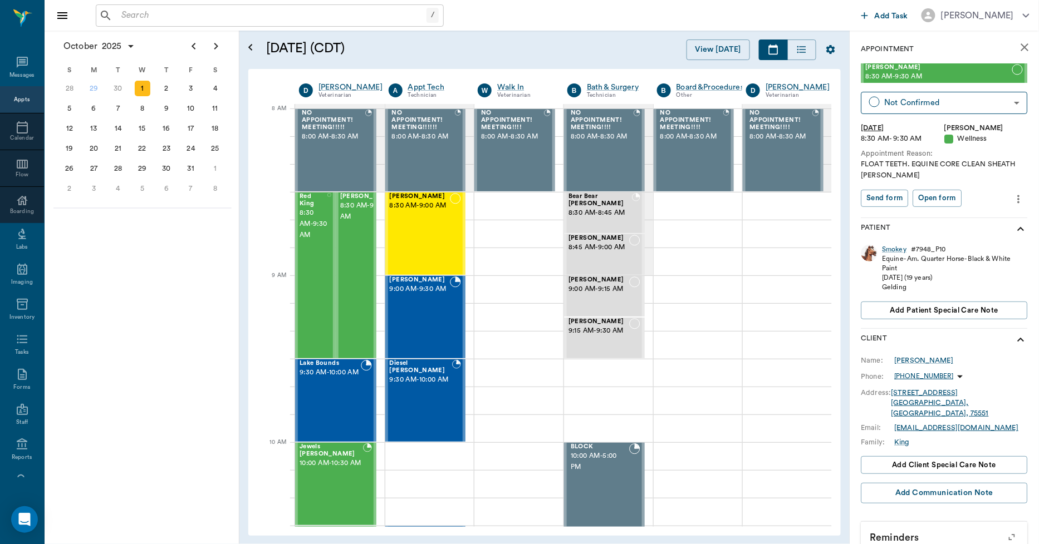
click at [1013, 198] on icon "more" at bounding box center [1019, 199] width 12 height 13
click at [974, 214] on span "Edit appointment" at bounding box center [963, 219] width 94 height 12
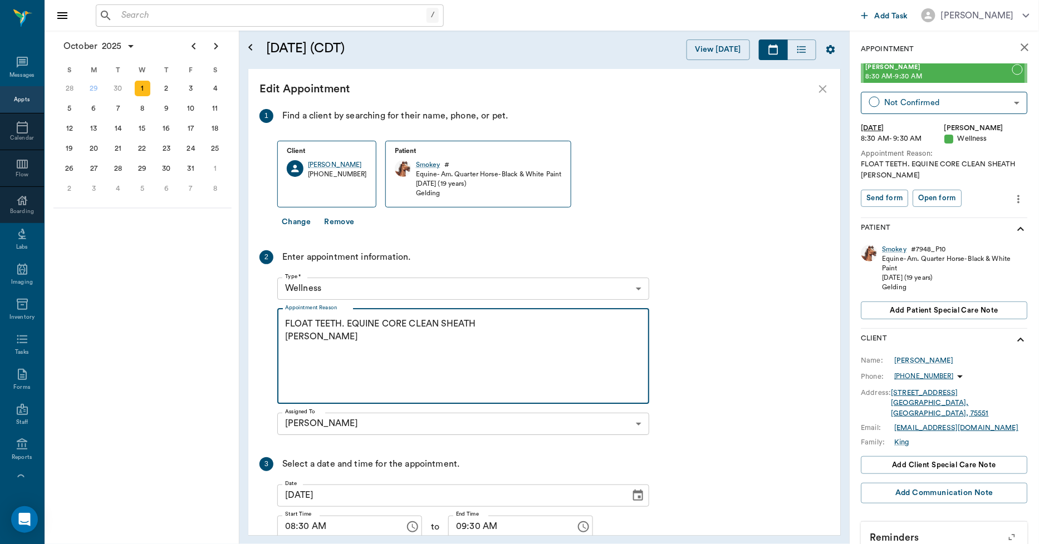
click at [317, 340] on textarea "FLOAT TEETH. EQUINE CORE CLEAN SHEATH LORY" at bounding box center [463, 356] width 356 height 77
click at [285, 352] on textarea "FLOAT TEETH. EQUINE CORE CLEAN SHEATH LORY" at bounding box center [463, 356] width 356 height 77
paste textarea "PREVIOUS VISIT WAS PUT UNDER HORSES"
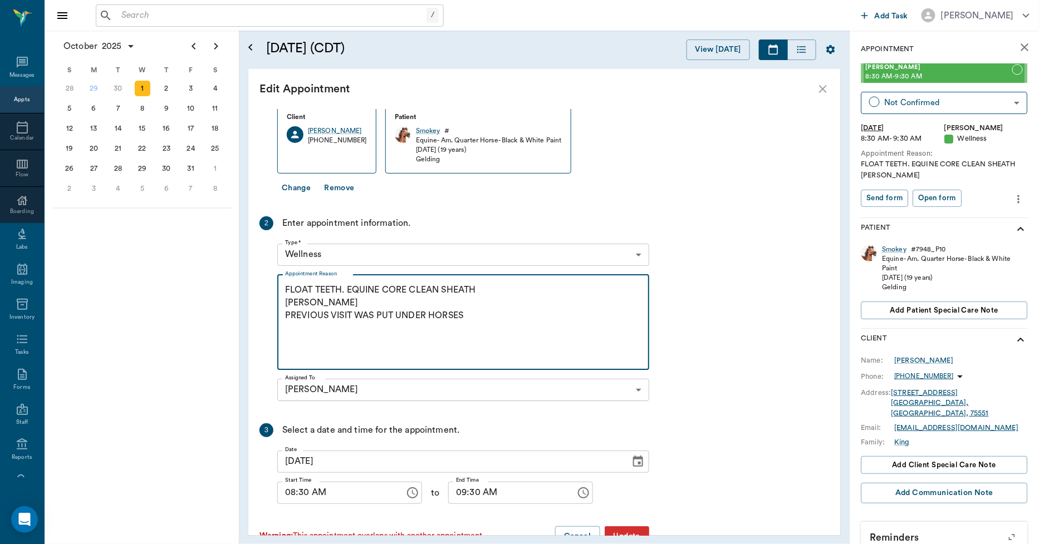
scroll to position [64, 0]
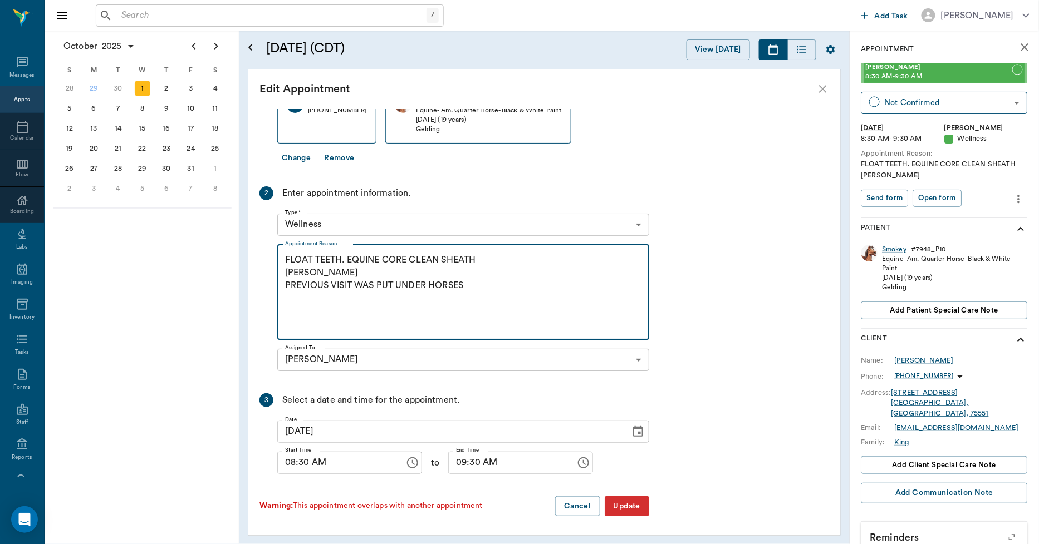
type textarea "FLOAT TEETH. EQUINE CORE CLEAN SHEATH LORY PREVIOUS VISIT WAS PUT UNDER HORSES"
click at [636, 507] on button "Update" at bounding box center [627, 507] width 45 height 21
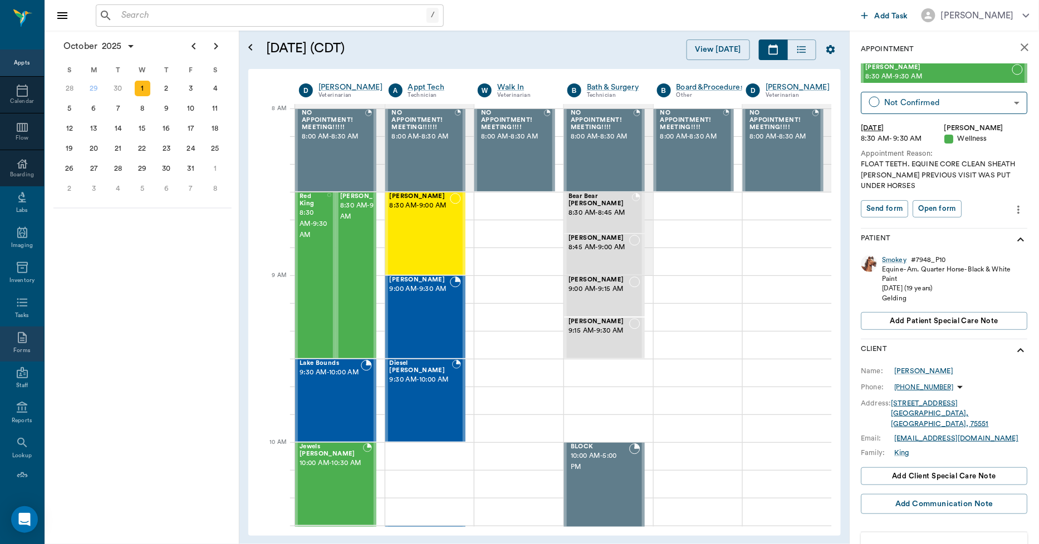
scroll to position [65, 0]
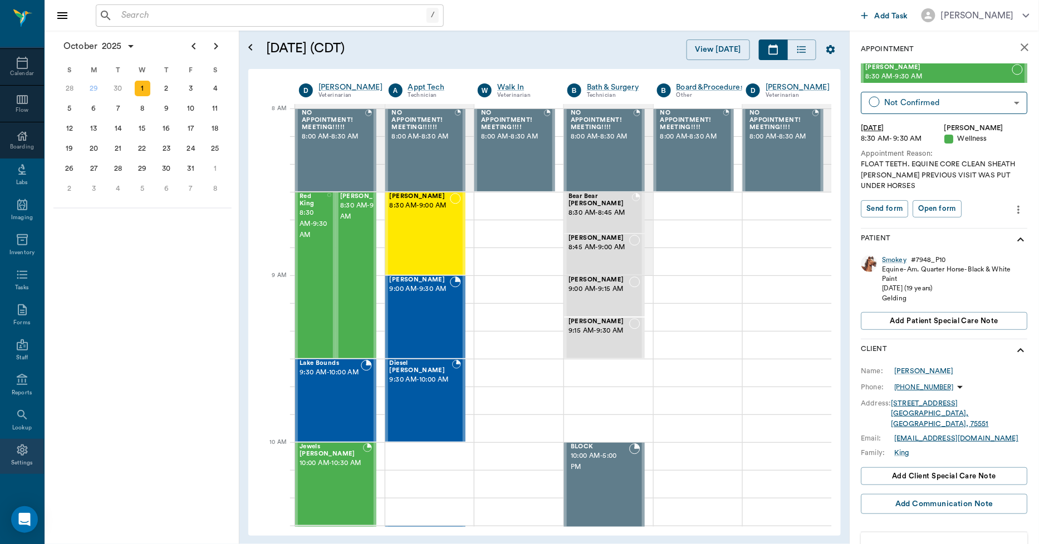
click at [16, 456] on icon at bounding box center [22, 450] width 13 height 13
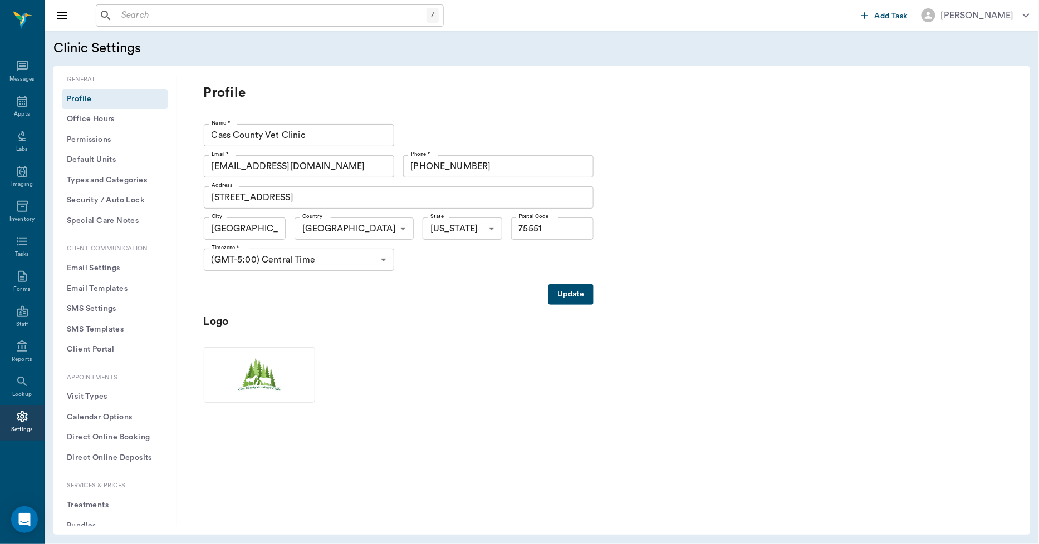
click at [96, 504] on button "Treatments" at bounding box center [114, 505] width 105 height 21
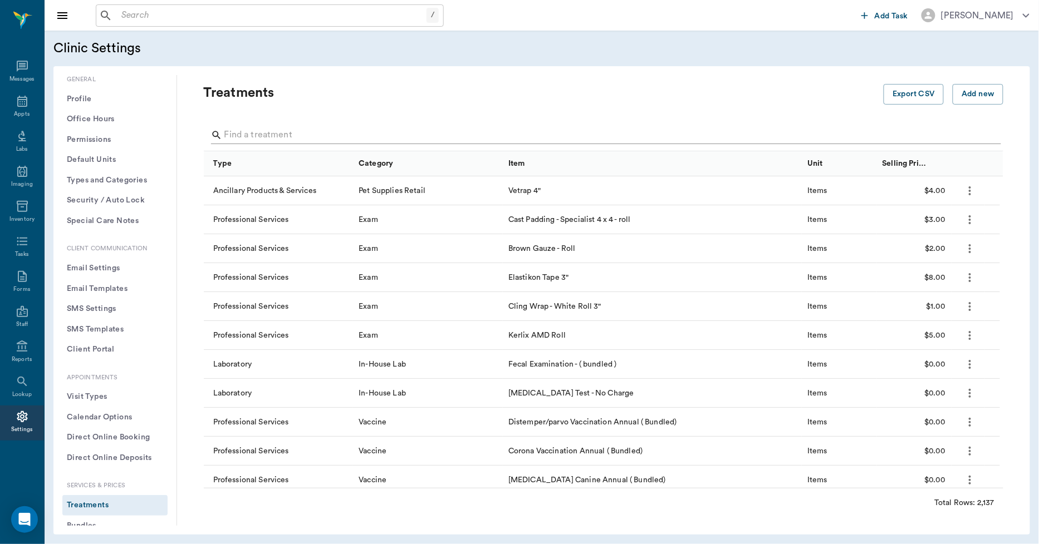
click at [293, 131] on input "Search" at bounding box center [604, 135] width 760 height 18
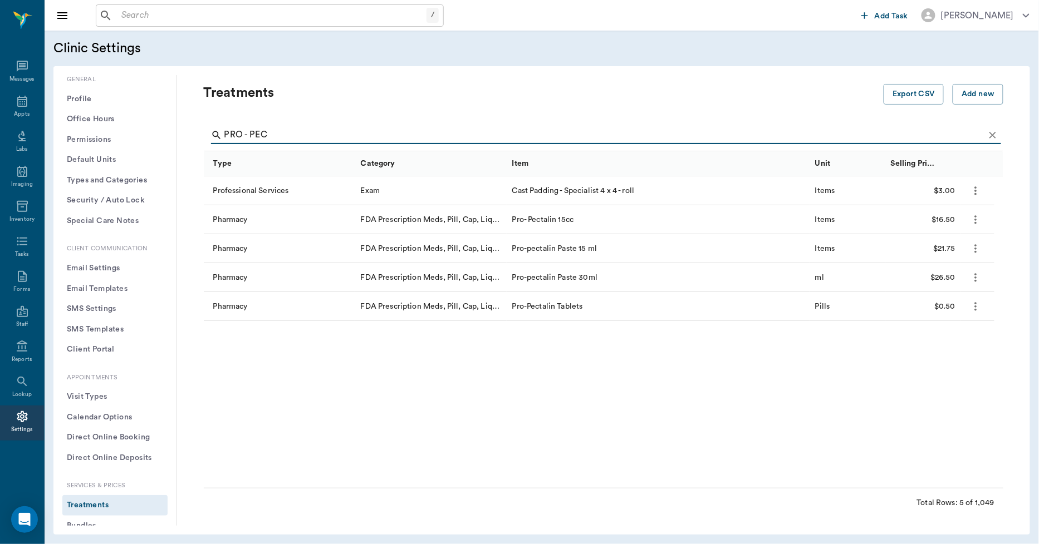
type input "PRO - PEC"
click at [981, 214] on icon "more" at bounding box center [975, 219] width 13 height 13
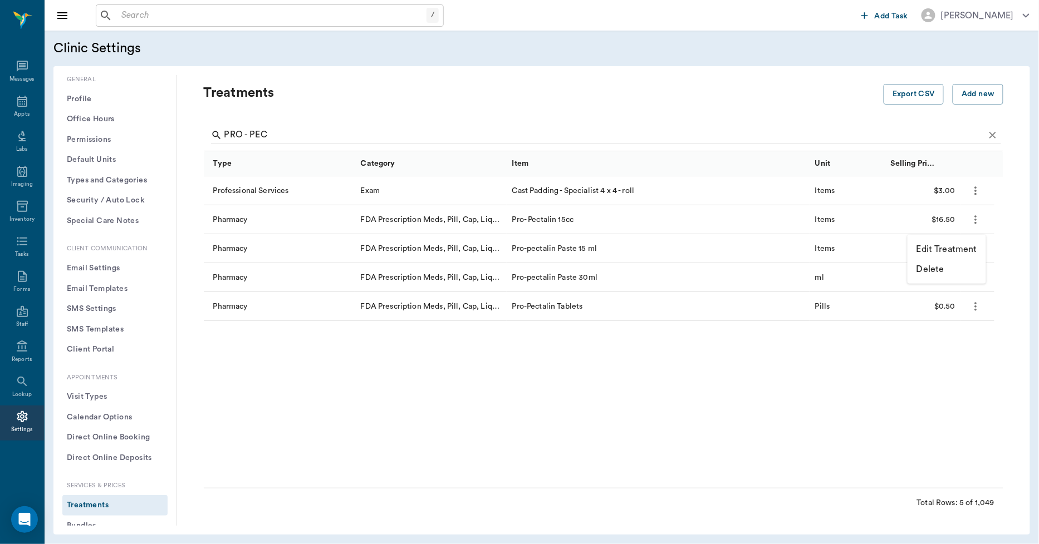
click at [934, 269] on p "Delete" at bounding box center [930, 269] width 28 height 13
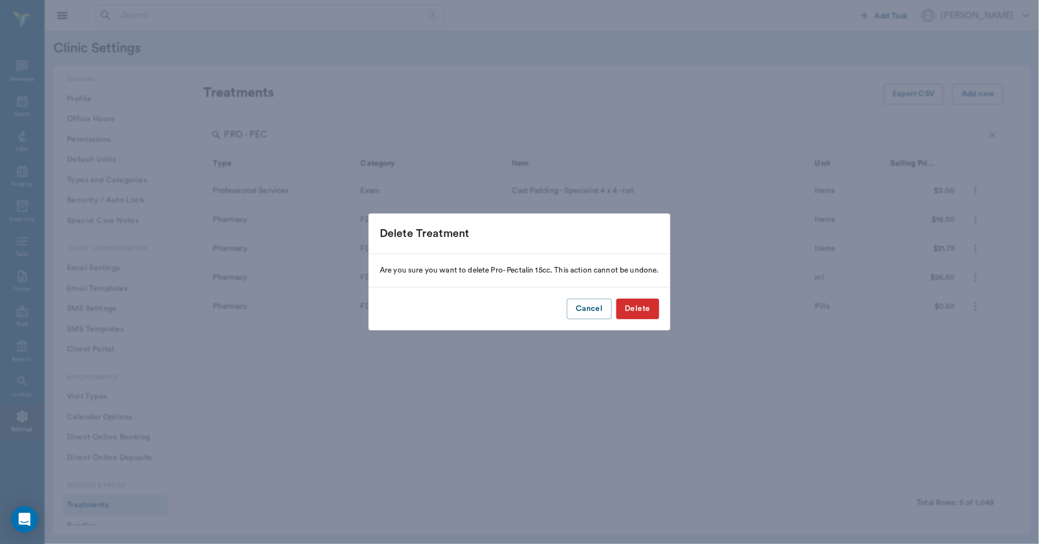
click at [645, 312] on button "Delete" at bounding box center [637, 309] width 43 height 21
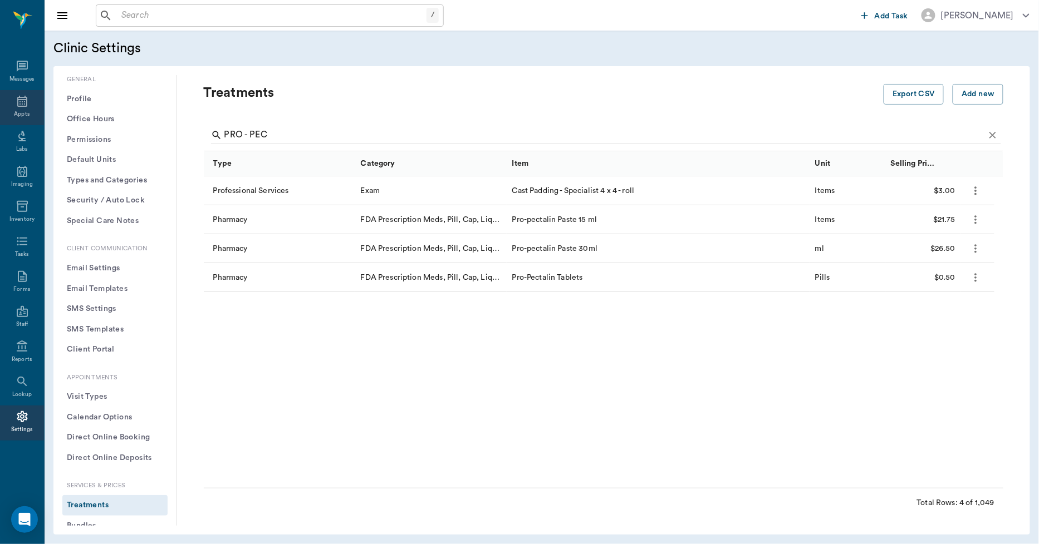
click at [12, 102] on div "Appts" at bounding box center [22, 107] width 44 height 35
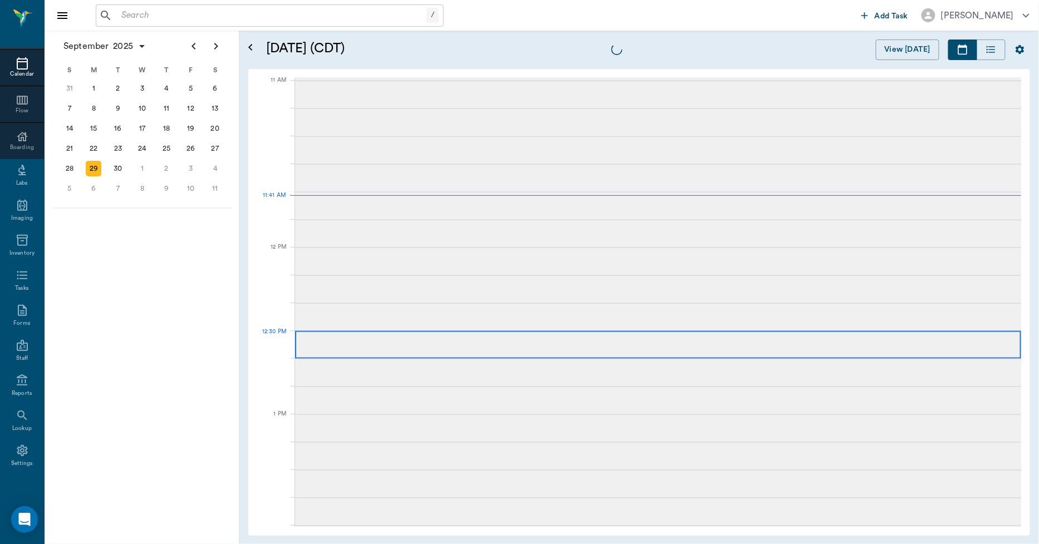
scroll to position [502, 0]
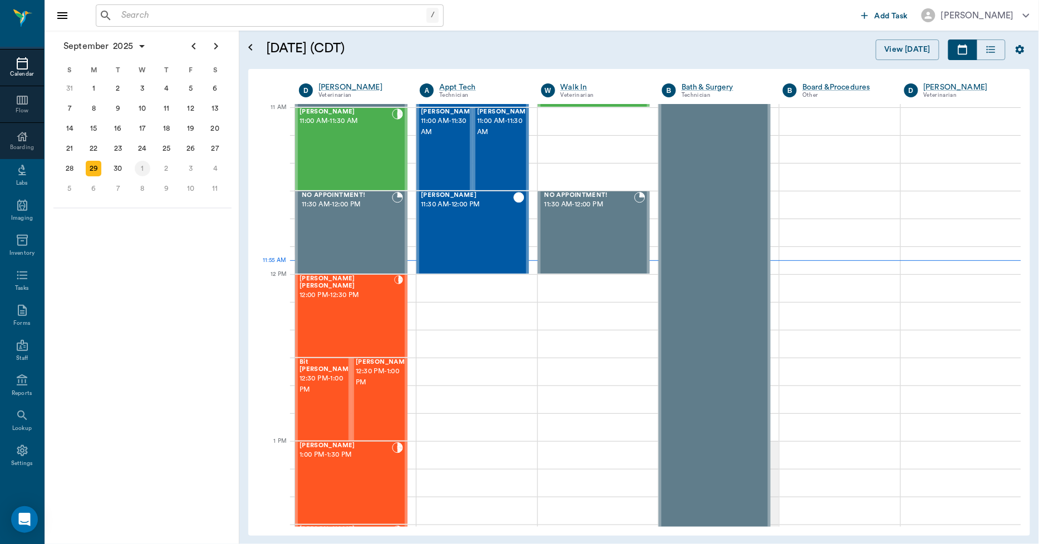
click at [145, 161] on div "1" at bounding box center [143, 169] width 16 height 16
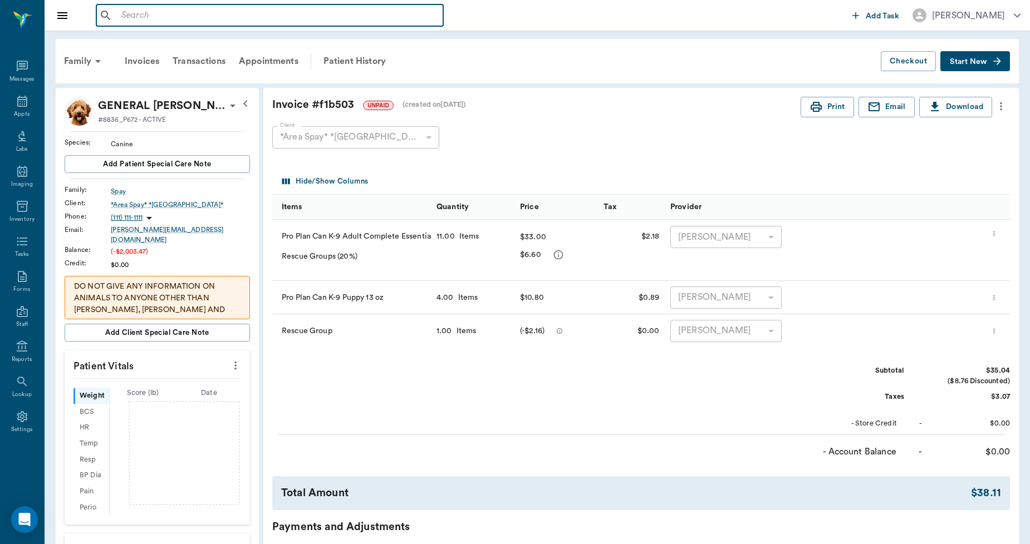
click at [210, 13] on input "text" at bounding box center [278, 16] width 322 height 16
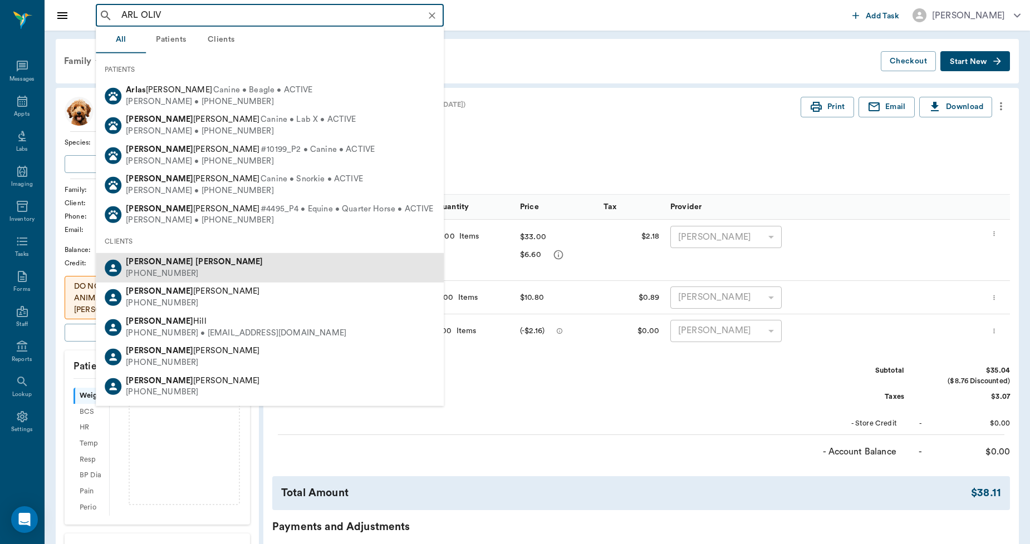
click at [195, 258] on b "[PERSON_NAME]" at bounding box center [228, 262] width 67 height 8
type input "ARL OLIV"
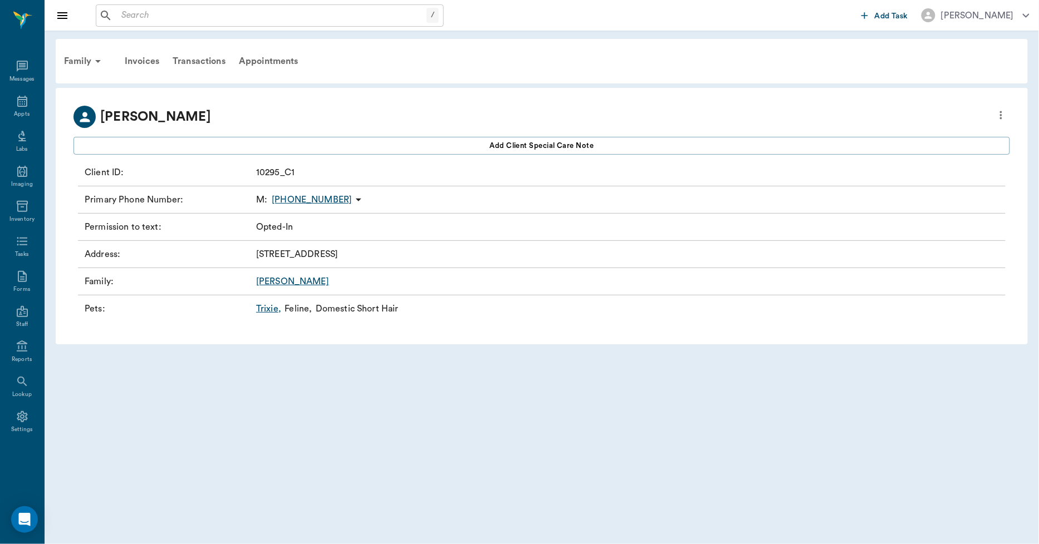
click at [274, 310] on link "Trixie ," at bounding box center [268, 308] width 25 height 13
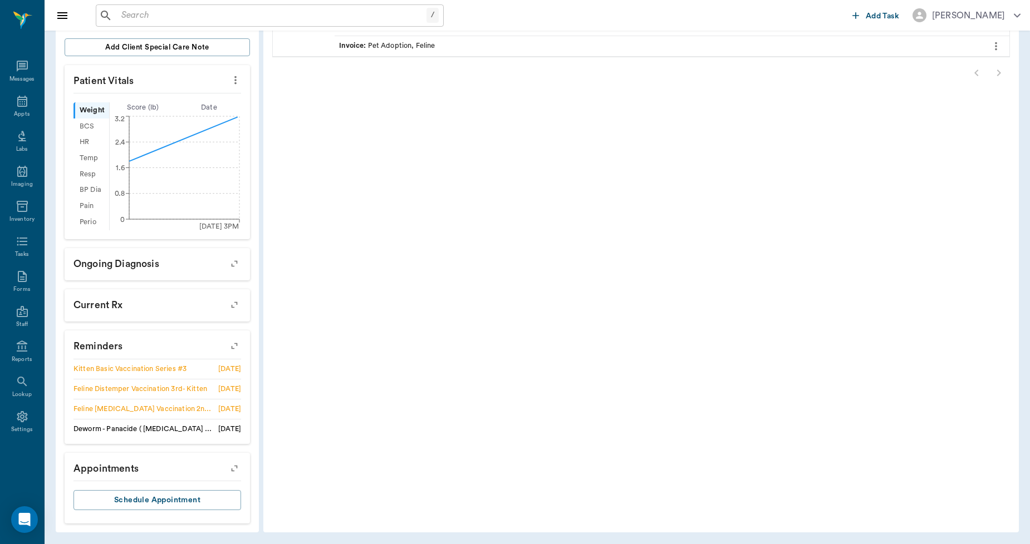
scroll to position [311, 0]
click at [234, 342] on icon "button" at bounding box center [235, 346] width 16 height 16
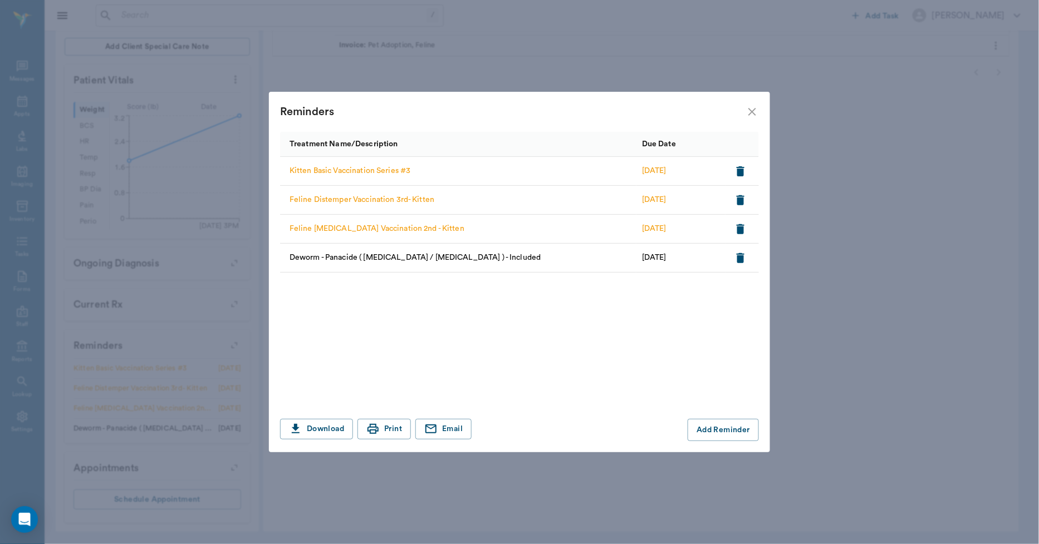
click at [758, 114] on icon "close" at bounding box center [751, 111] width 13 height 13
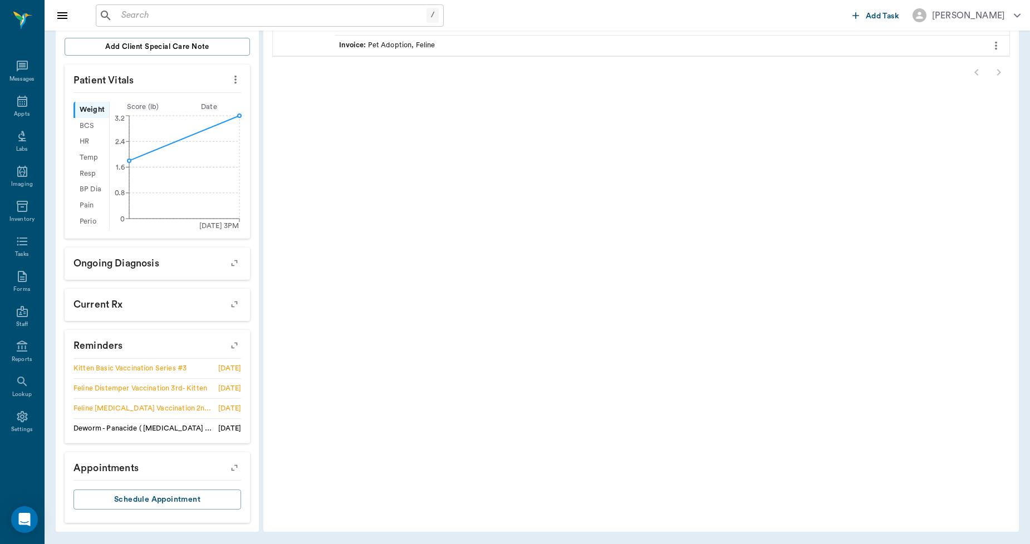
click at [232, 465] on icon "button" at bounding box center [235, 468] width 16 height 16
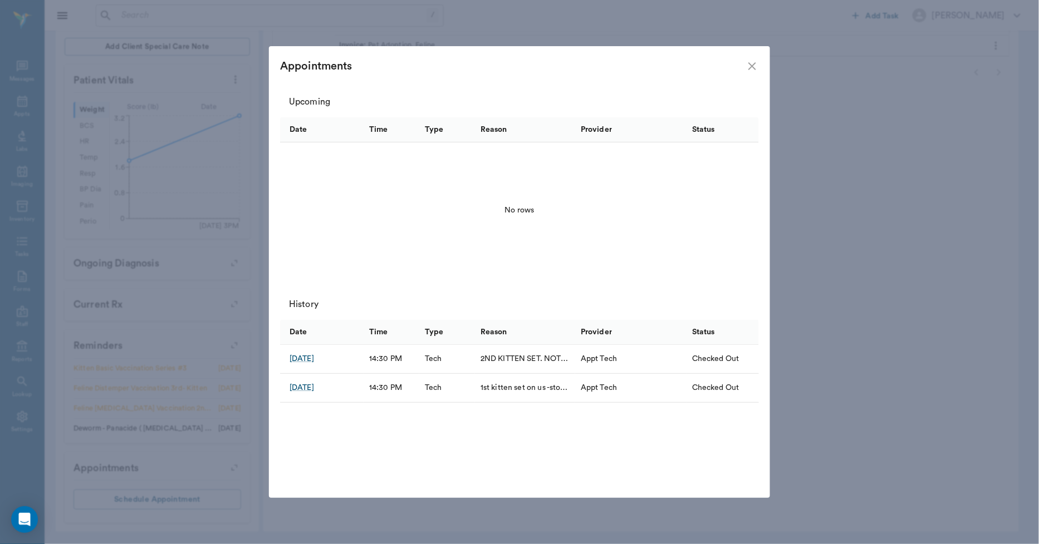
click at [749, 66] on icon "close" at bounding box center [751, 66] width 13 height 13
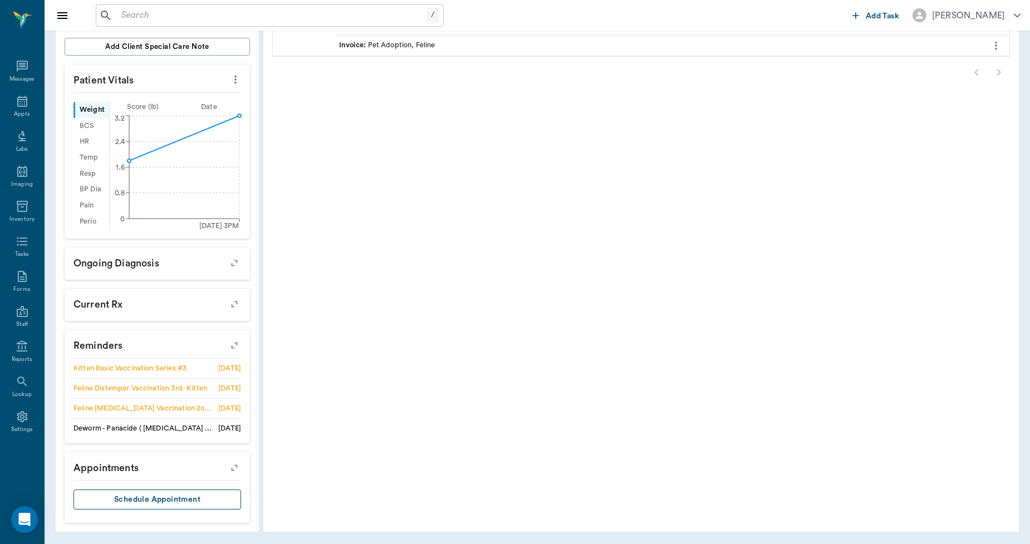
click at [192, 498] on button "Schedule Appointment" at bounding box center [157, 500] width 168 height 21
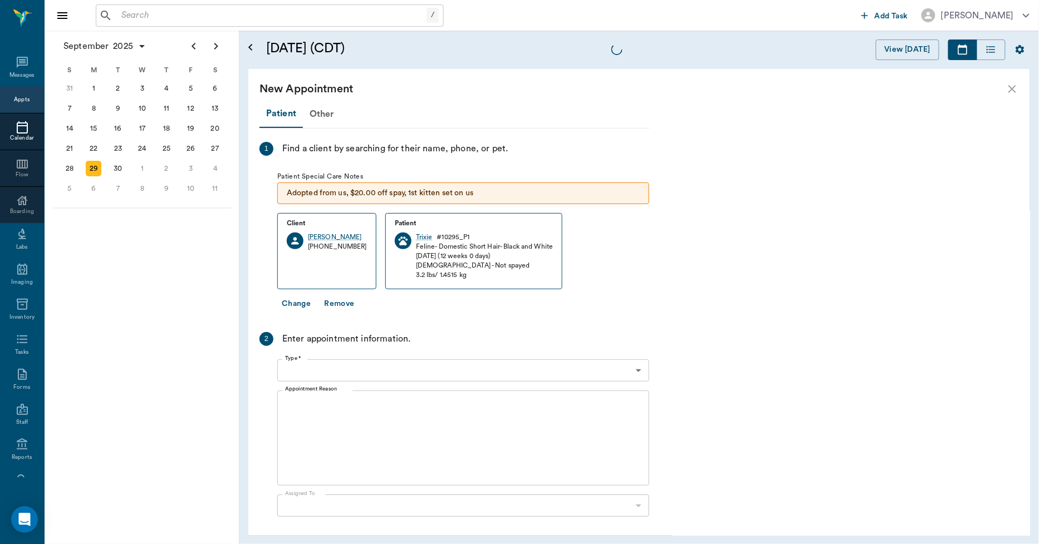
scroll to position [336, 0]
click at [136, 185] on div "8" at bounding box center [143, 189] width 16 height 16
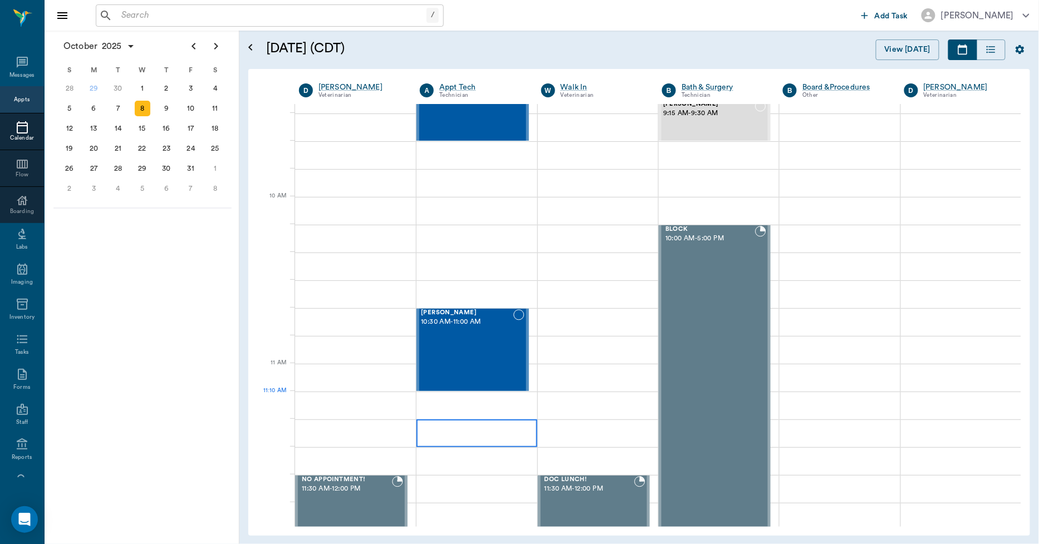
scroll to position [247, 0]
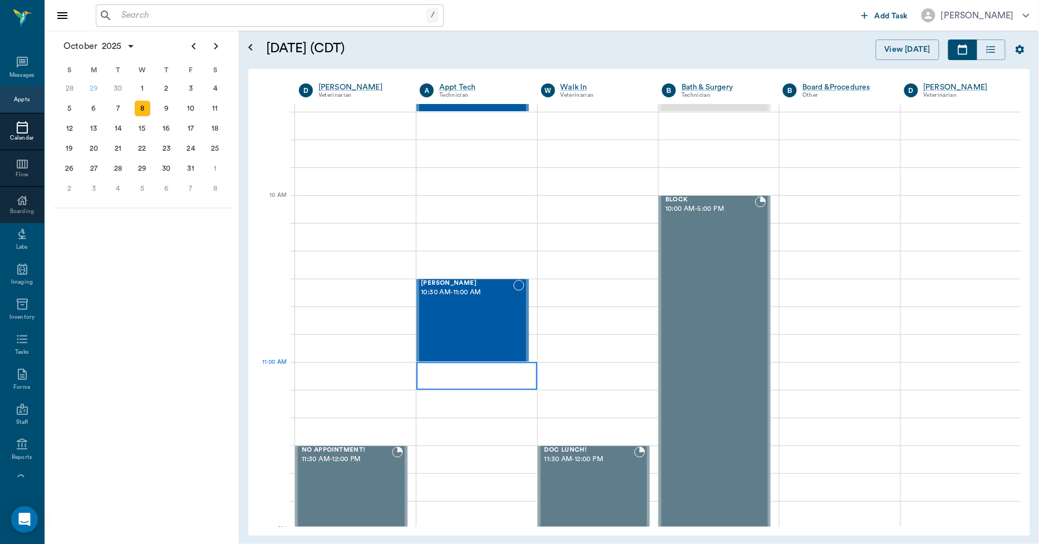
click at [453, 382] on div at bounding box center [476, 376] width 120 height 28
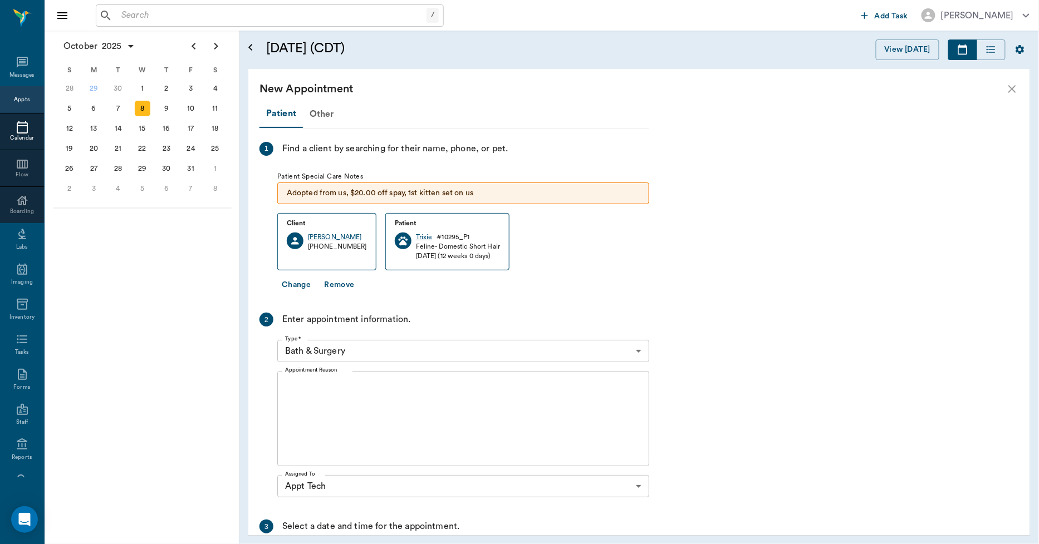
click at [367, 351] on body "/ ​ Add Task Dr. Bert Ellsworth Nectar Messages Appts Calendar Flow Boarding La…" at bounding box center [519, 272] width 1039 height 544
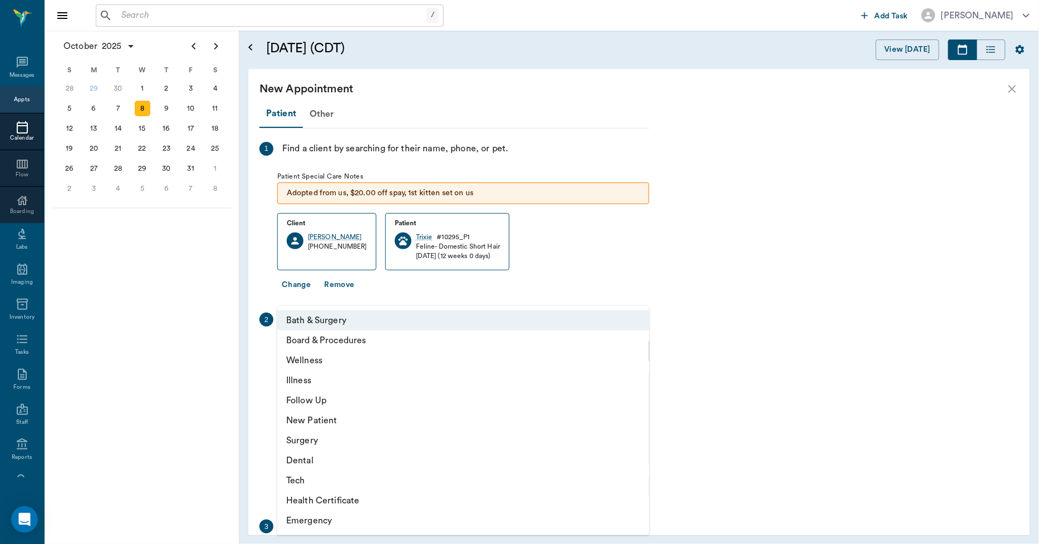
click at [321, 476] on li "Tech" at bounding box center [463, 481] width 372 height 20
type input "65d2be4f46e3a538d89b8c1a"
type input "11:30 AM"
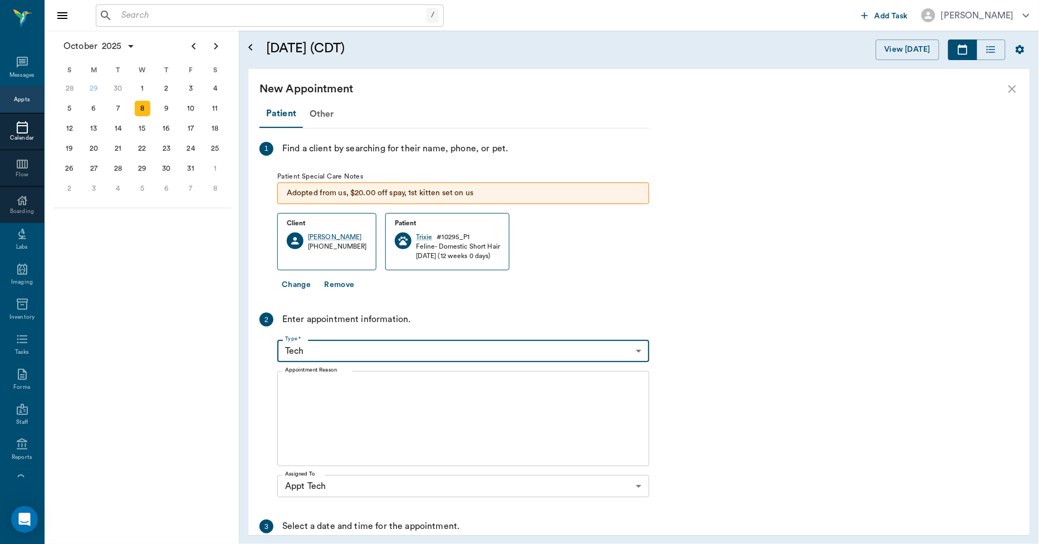
click at [366, 393] on textarea "Appointment Reason" at bounding box center [463, 419] width 356 height 77
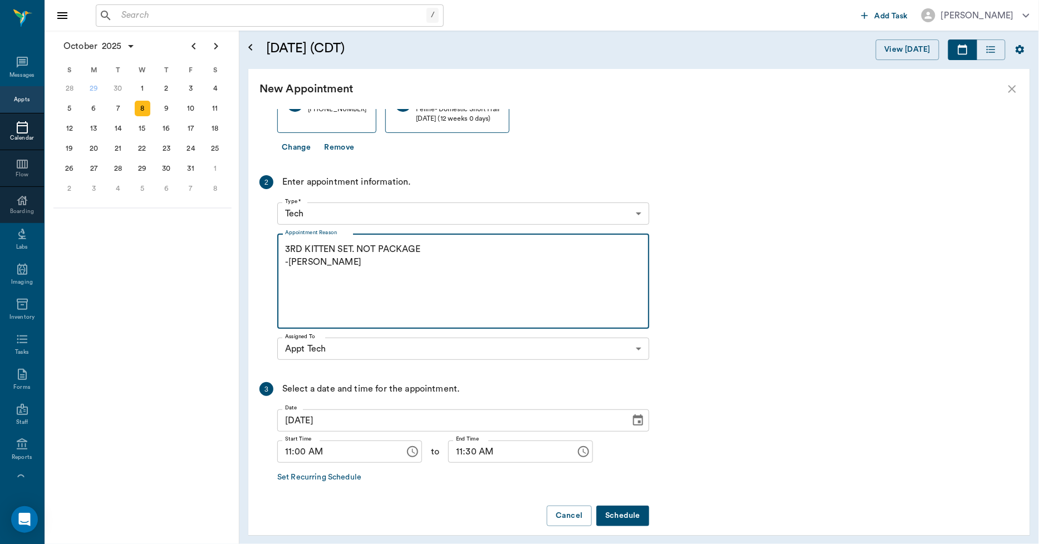
scroll to position [148, 0]
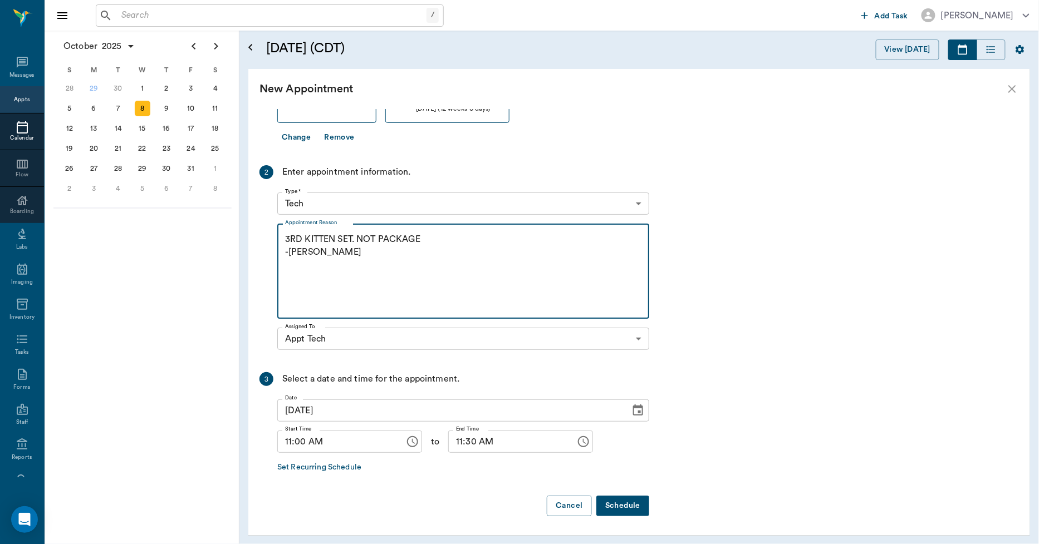
type textarea "3RD KITTEN SET. NOT PACKAGE -LORY"
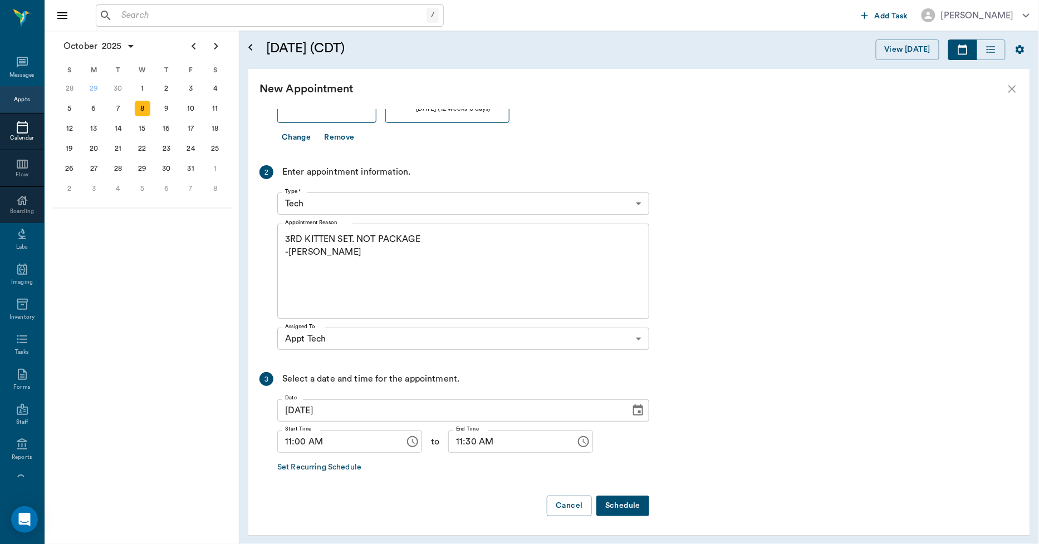
click at [615, 503] on button "Schedule" at bounding box center [622, 506] width 53 height 21
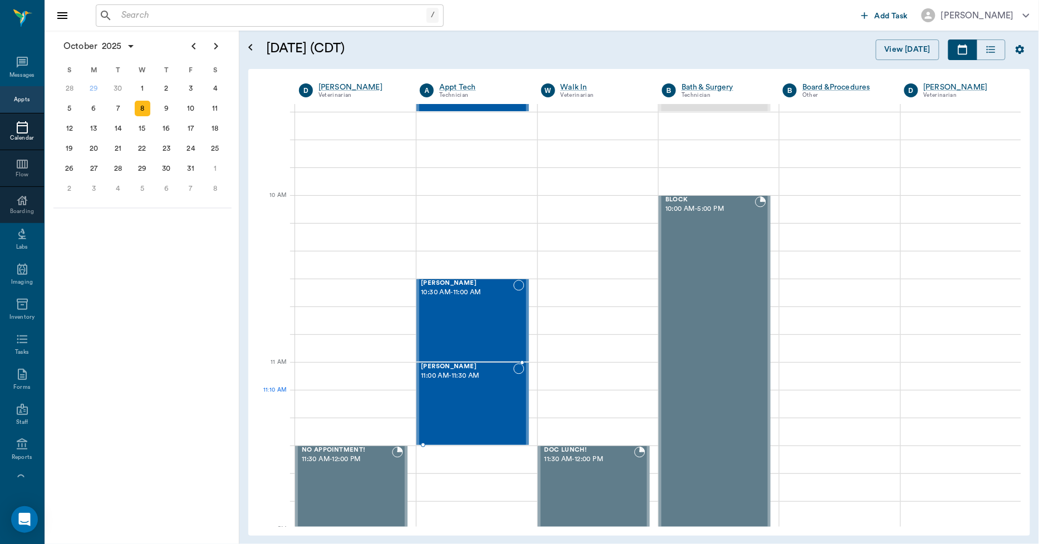
click at [475, 409] on div "Trixie Oliver 11:00 AM - 11:30 AM" at bounding box center [467, 404] width 92 height 81
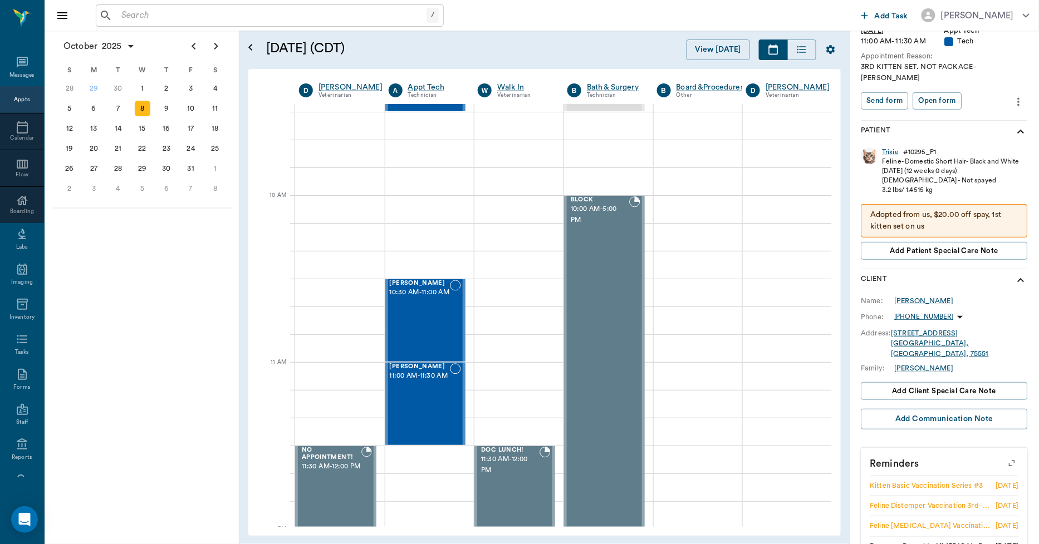
scroll to position [214, 0]
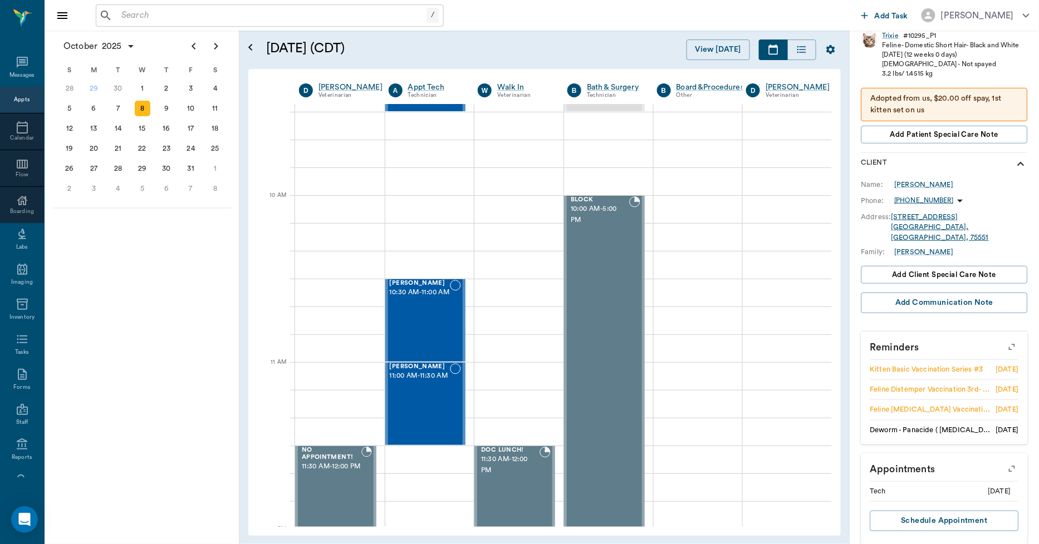
click at [1004, 339] on icon "button" at bounding box center [1012, 347] width 16 height 16
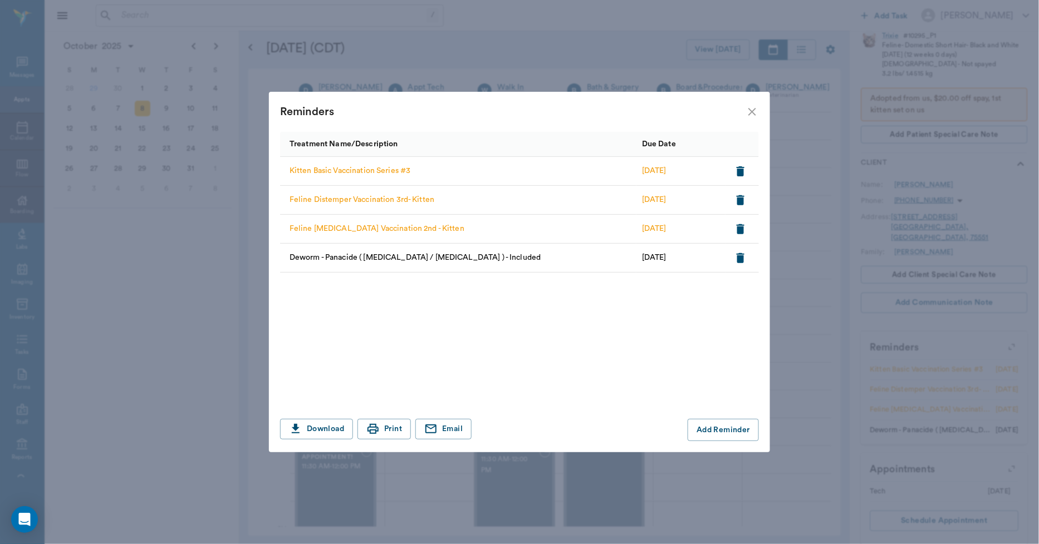
click at [755, 107] on icon "close" at bounding box center [751, 111] width 13 height 13
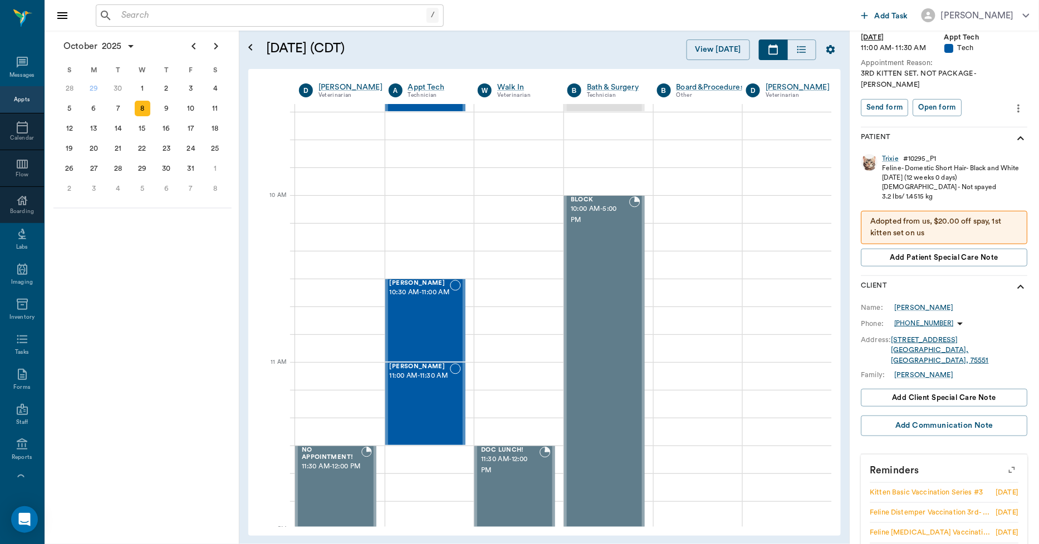
scroll to position [90, 0]
click at [893, 155] on div "Trixie" at bounding box center [890, 159] width 17 height 9
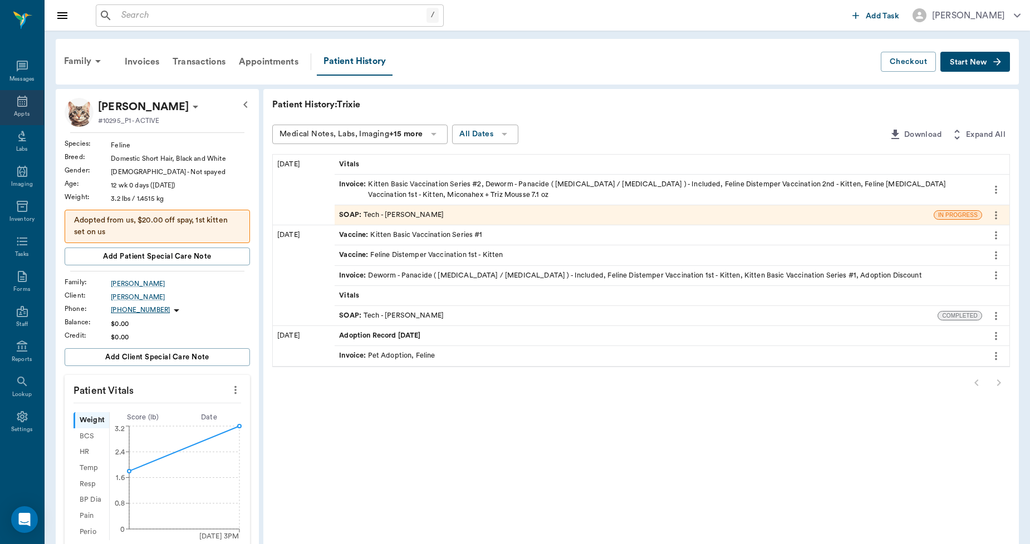
click at [24, 107] on icon at bounding box center [22, 101] width 13 height 13
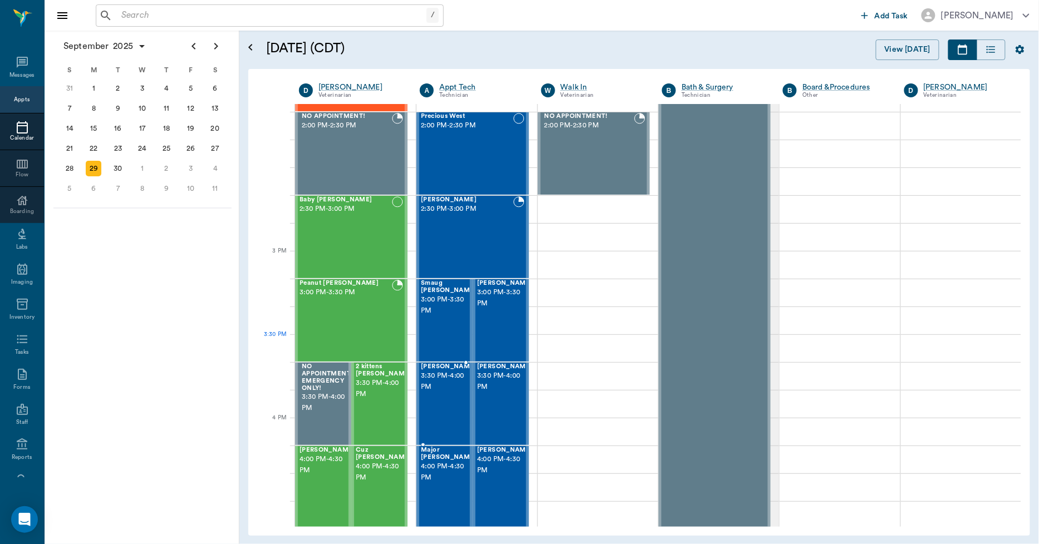
scroll to position [1308, 0]
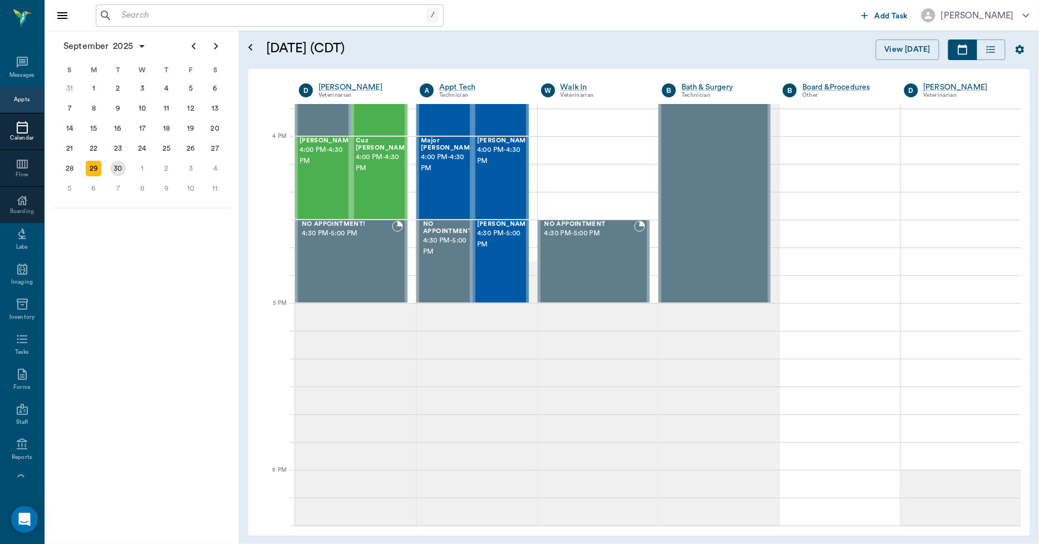
click at [124, 164] on div "30" at bounding box center [118, 169] width 16 height 16
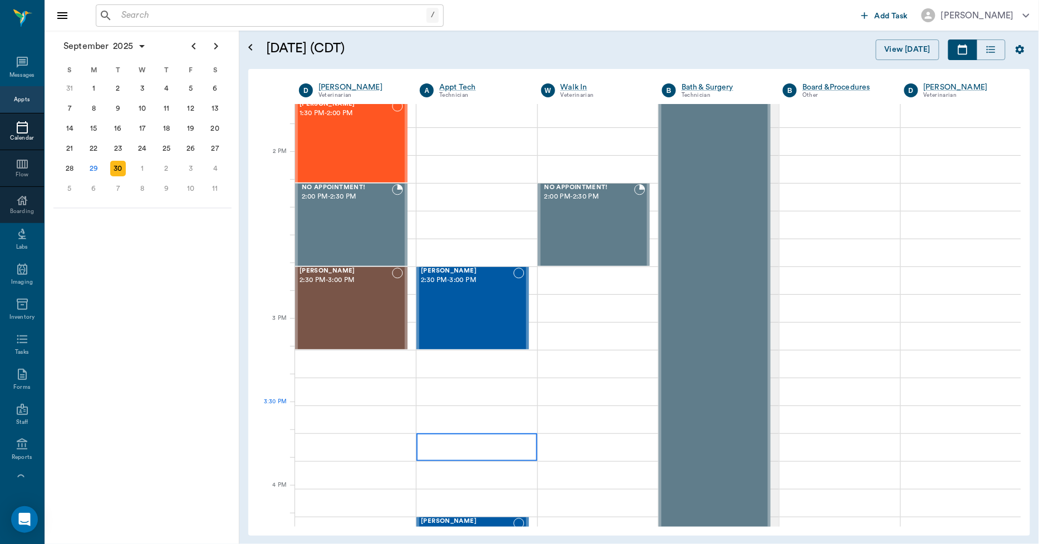
scroll to position [989, 0]
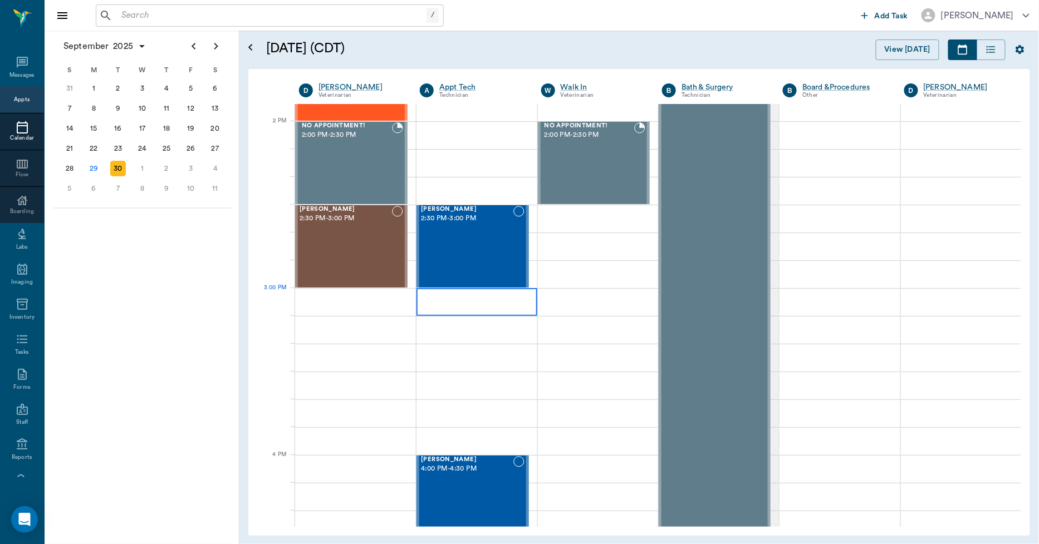
click at [480, 307] on div at bounding box center [476, 302] width 120 height 28
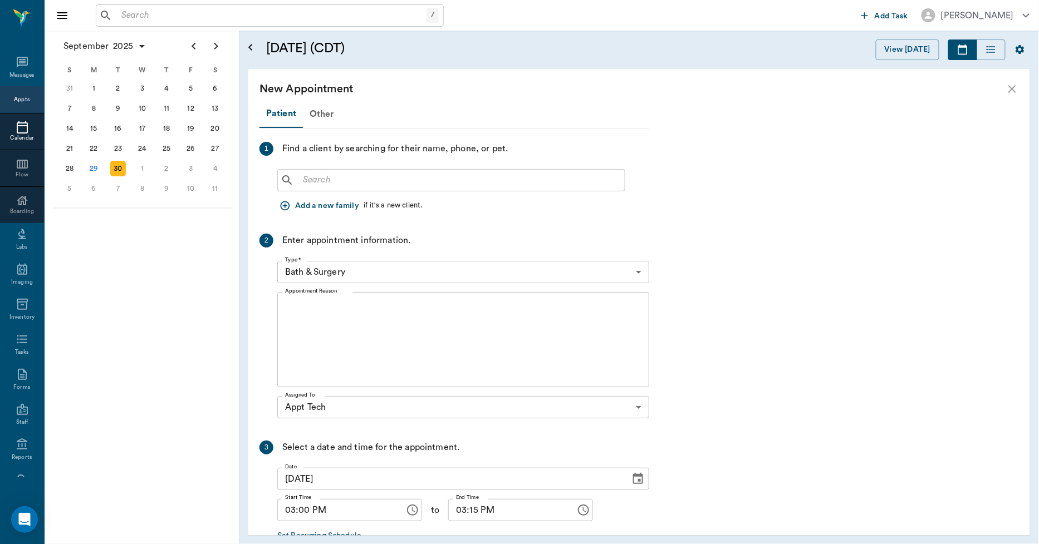
click at [338, 176] on input "text" at bounding box center [459, 181] width 322 height 16
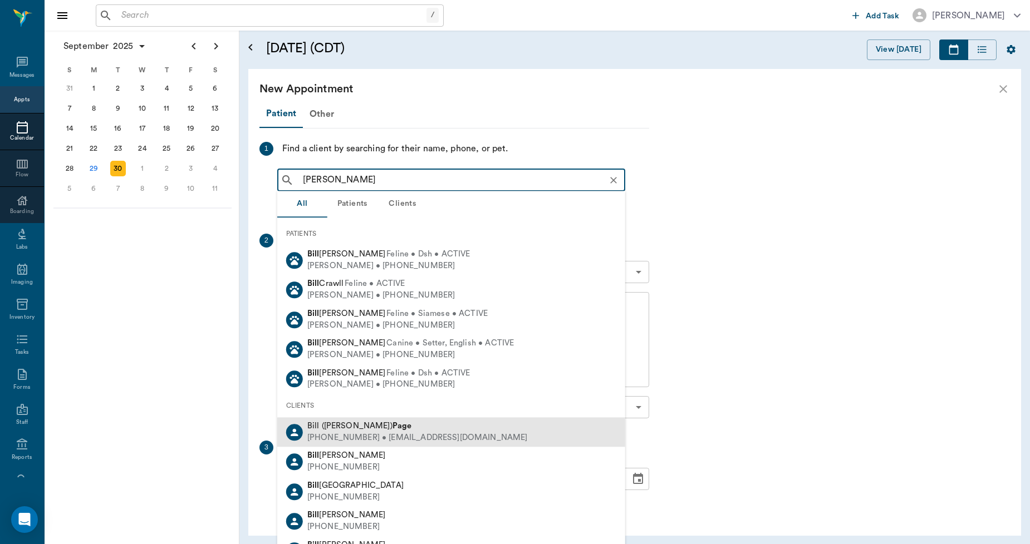
click at [329, 433] on div "(903) 650-6009 • wpage52@yahoo.com" at bounding box center [417, 439] width 220 height 12
type input "BILL PAGE"
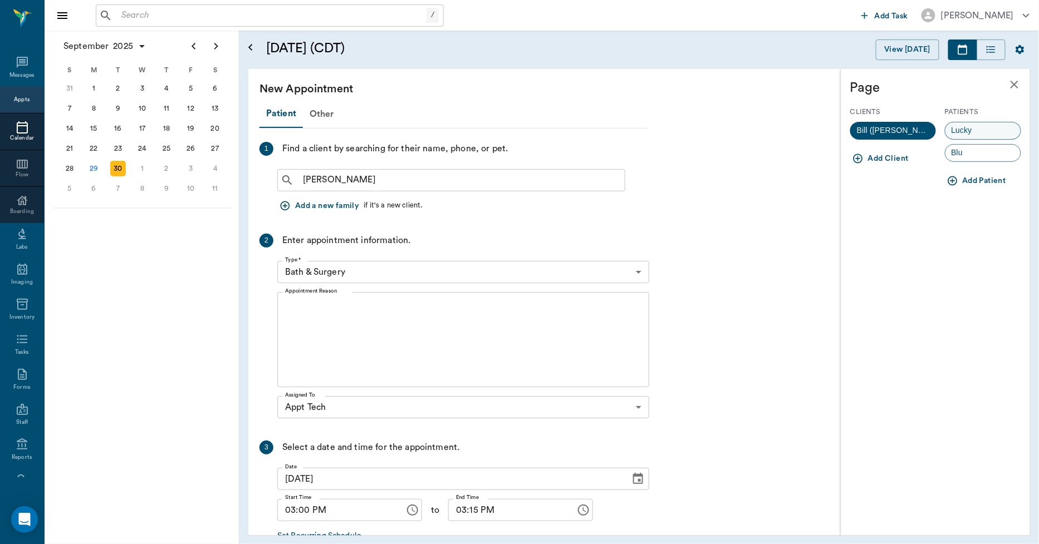
click at [956, 135] on span "Lucky" at bounding box center [961, 131] width 33 height 12
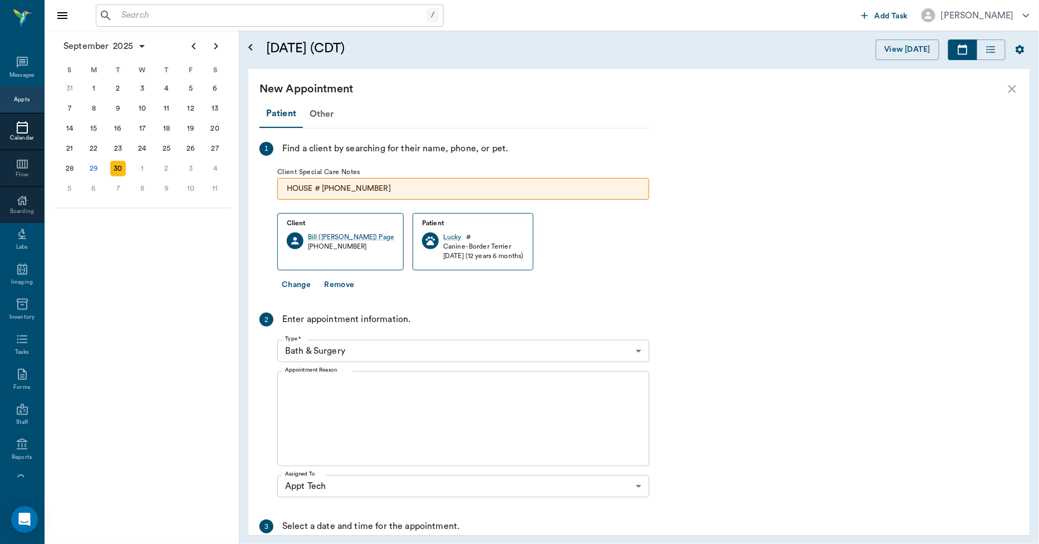
click at [362, 351] on body "/ ​ Add Task Dr. Bert Ellsworth Nectar Messages Appts Calendar Flow Boarding La…" at bounding box center [519, 272] width 1039 height 544
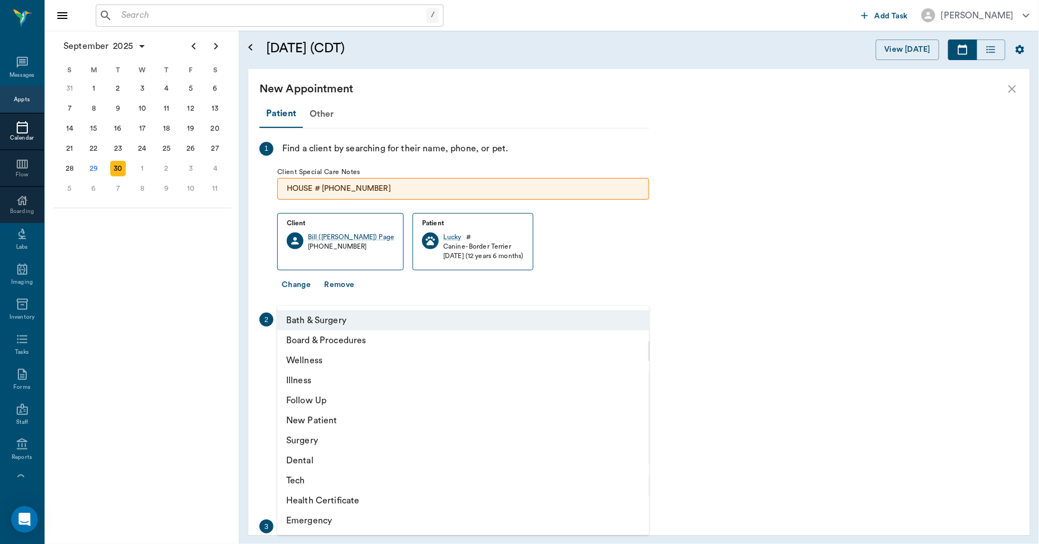
click at [324, 481] on li "Tech" at bounding box center [463, 481] width 372 height 20
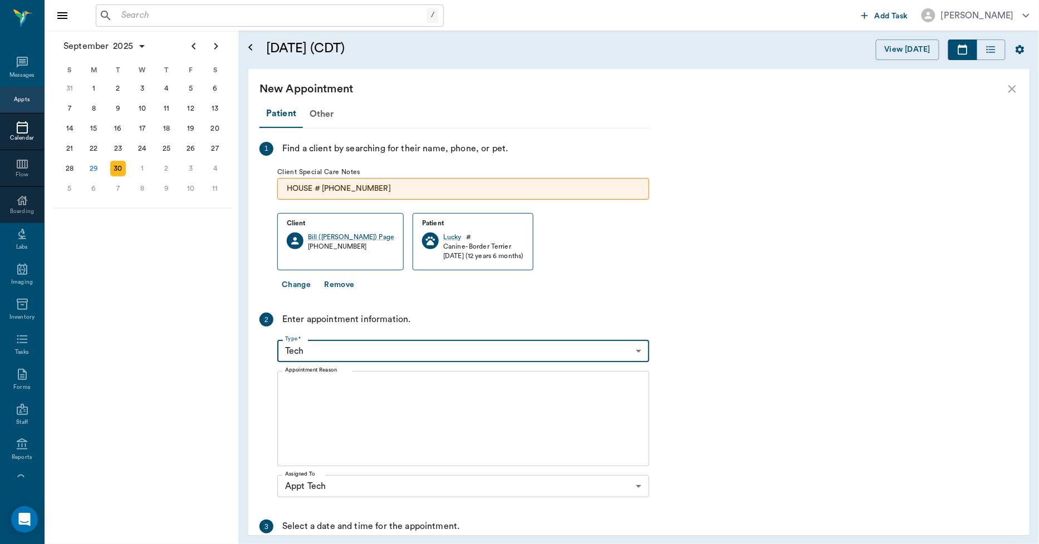
type input "65d2be4f46e3a538d89b8c1a"
type input "03:30 PM"
click at [345, 406] on textarea "Appointment Reason" at bounding box center [463, 419] width 356 height 77
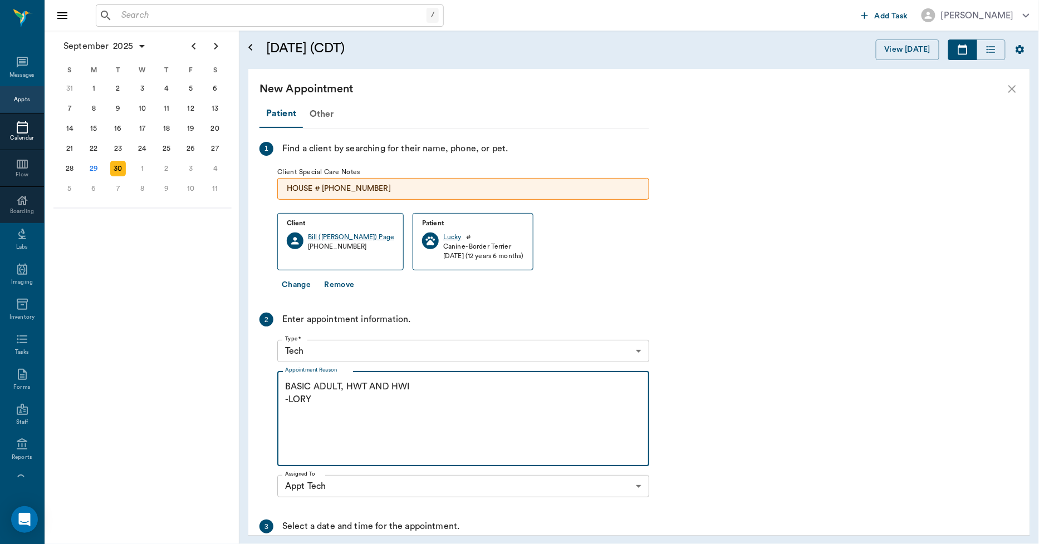
scroll to position [148, 0]
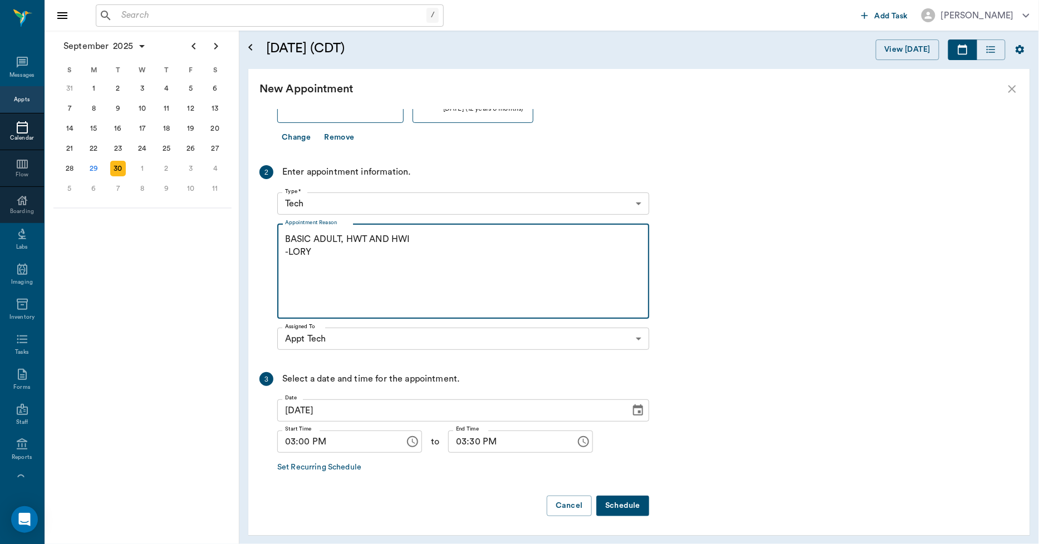
type textarea "BASIC ADULT, HWT AND HWI -LORY"
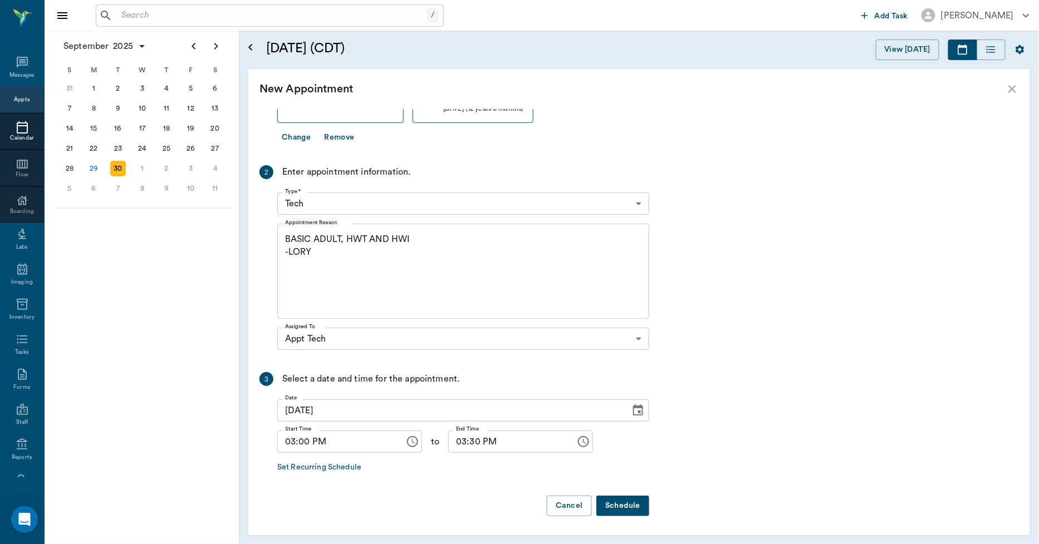
click at [608, 503] on button "Schedule" at bounding box center [622, 506] width 53 height 21
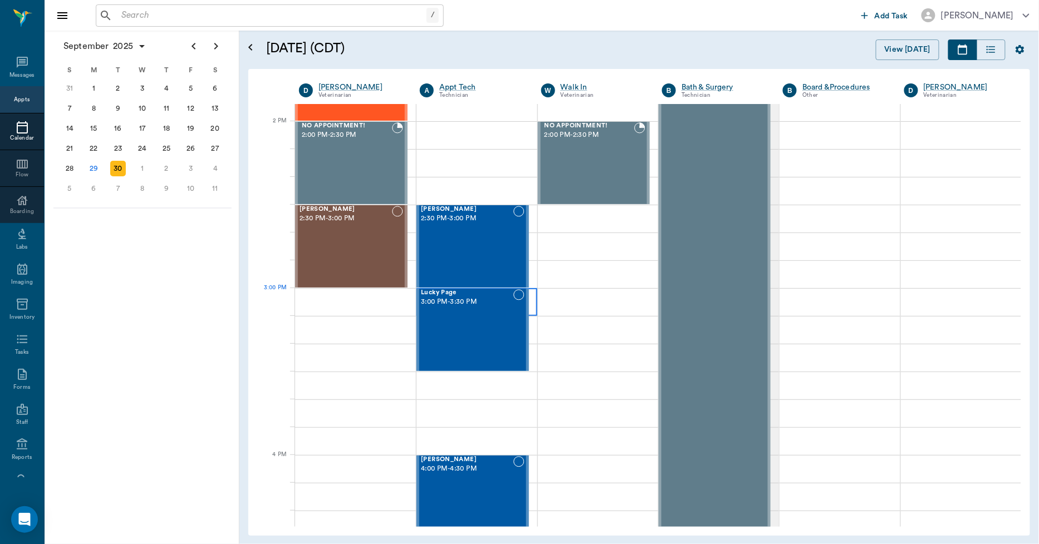
click at [529, 304] on div at bounding box center [476, 302] width 120 height 28
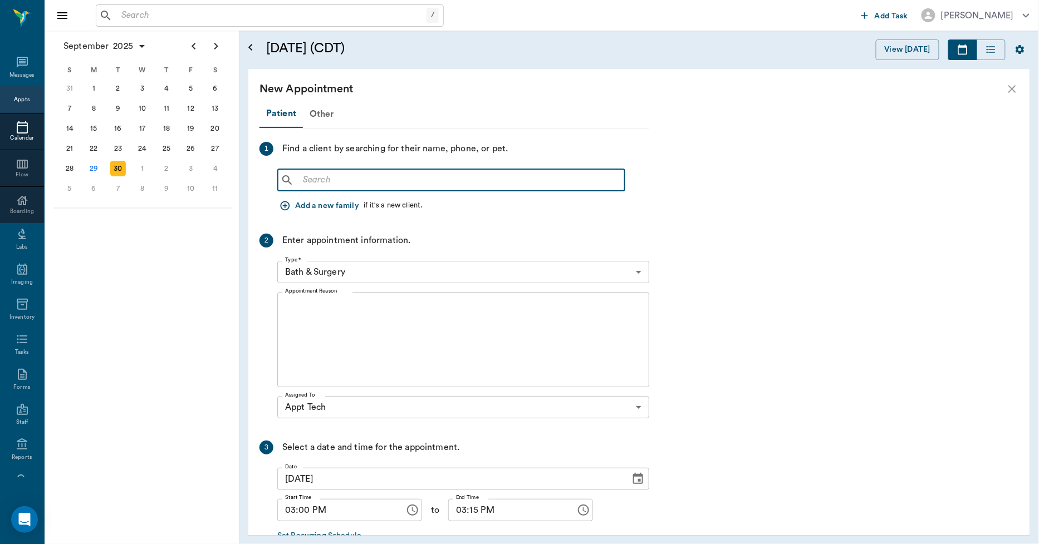
click at [342, 181] on input "text" at bounding box center [459, 181] width 322 height 16
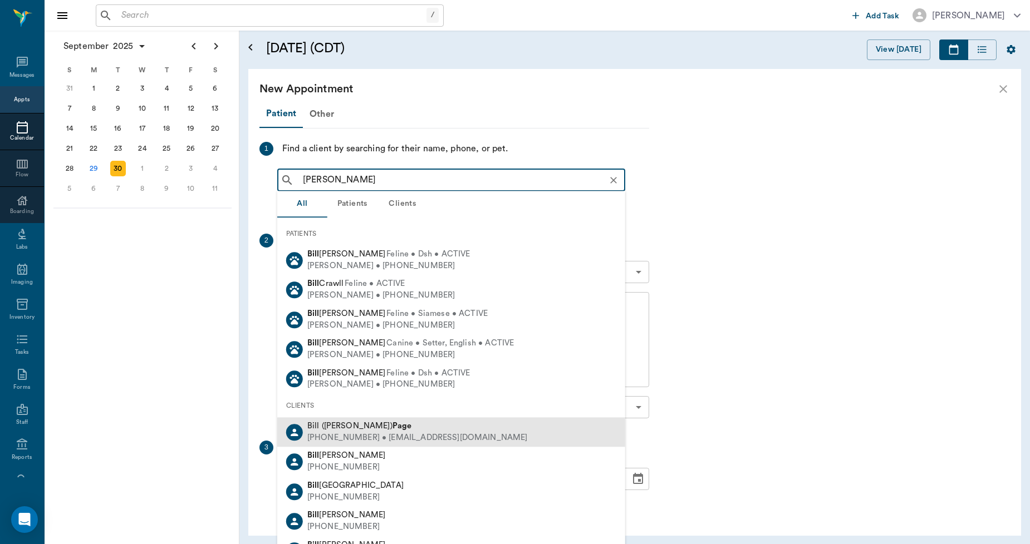
click at [371, 433] on div "(903) 650-6009 • wpage52@yahoo.com" at bounding box center [417, 439] width 220 height 12
type input "BILL PAGE"
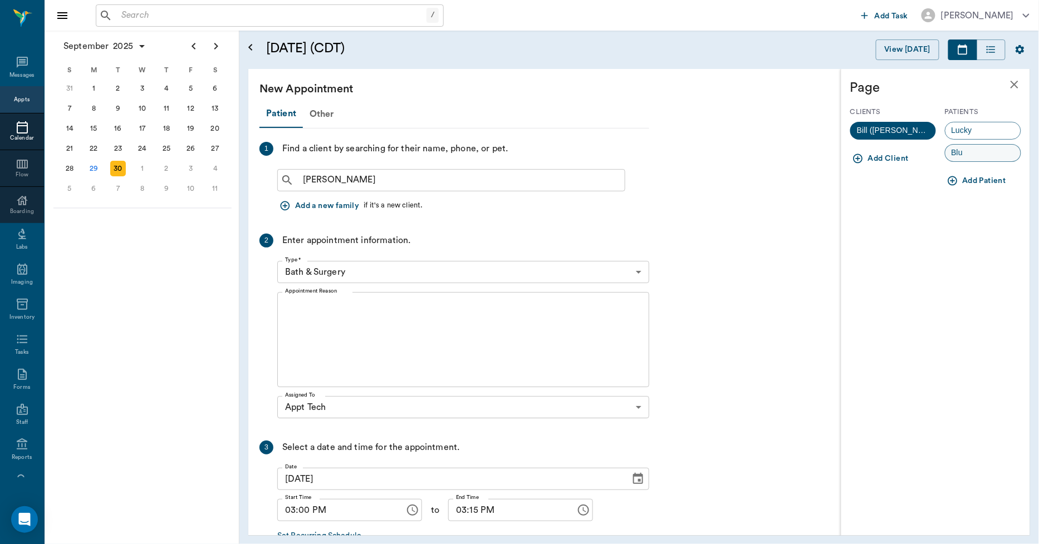
click at [950, 149] on span "Blu" at bounding box center [957, 153] width 24 height 12
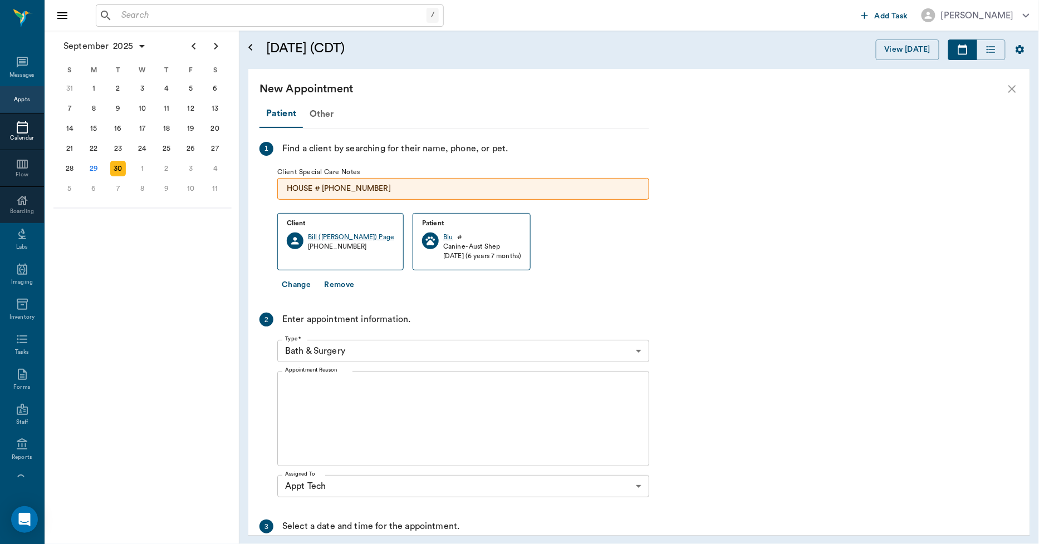
click at [389, 347] on body "/ ​ Add Task Dr. Bert Ellsworth Nectar Messages Appts Calendar Flow Boarding La…" at bounding box center [519, 272] width 1039 height 544
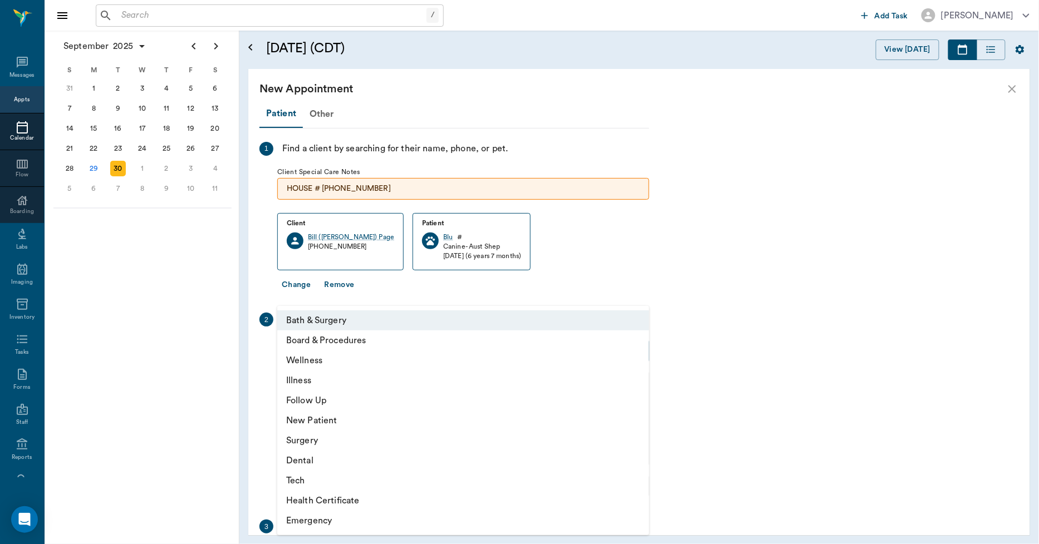
click at [299, 482] on li "Tech" at bounding box center [463, 481] width 372 height 20
type input "65d2be4f46e3a538d89b8c1a"
type input "03:30 PM"
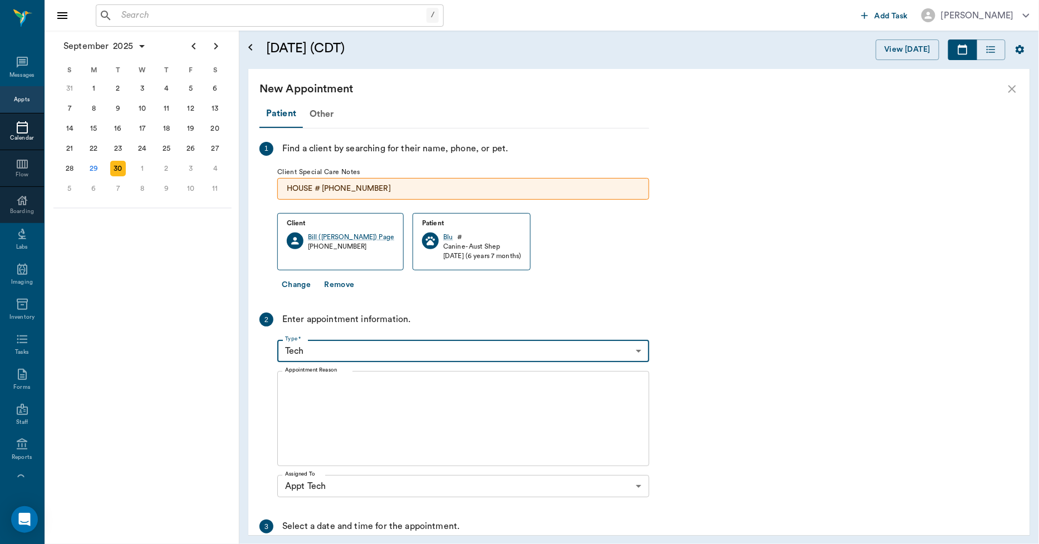
click at [348, 384] on textarea "Appointment Reason" at bounding box center [463, 419] width 356 height 77
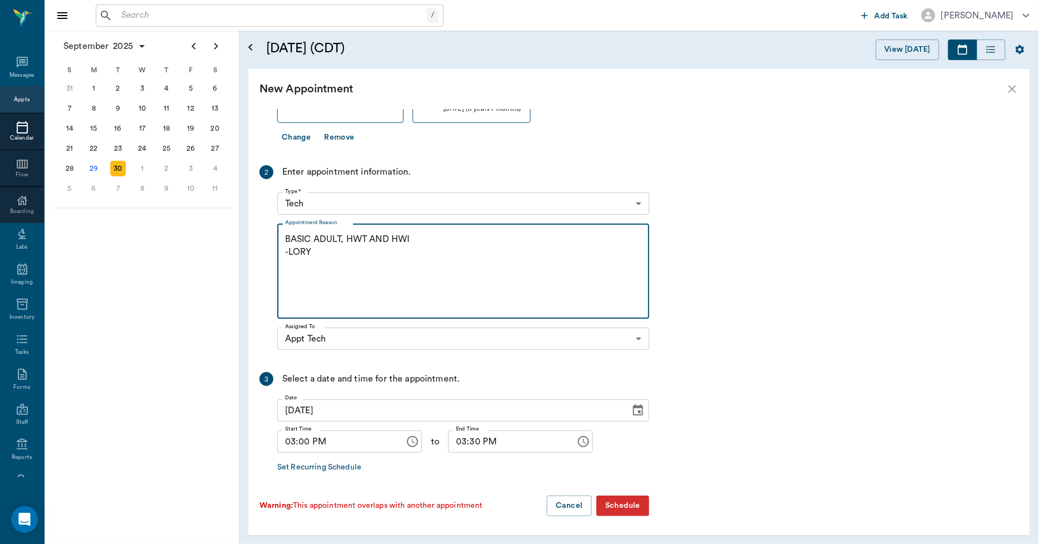
type textarea "BASIC ADULT, HWT AND HWI -LORY"
click at [631, 499] on button "Schedule" at bounding box center [622, 506] width 53 height 21
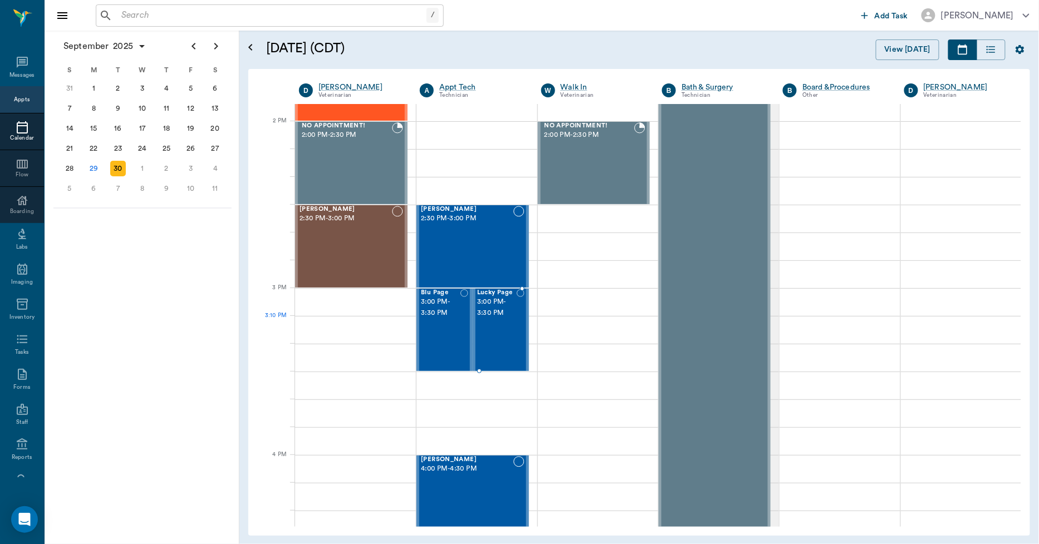
click at [497, 343] on div "Lucky Page 3:00 PM - 3:30 PM" at bounding box center [497, 329] width 40 height 81
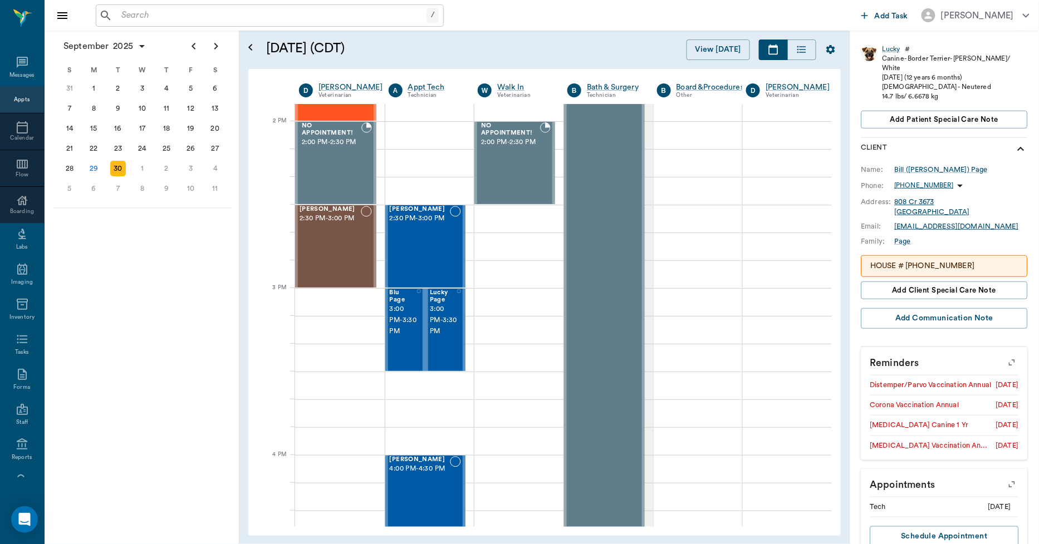
scroll to position [207, 0]
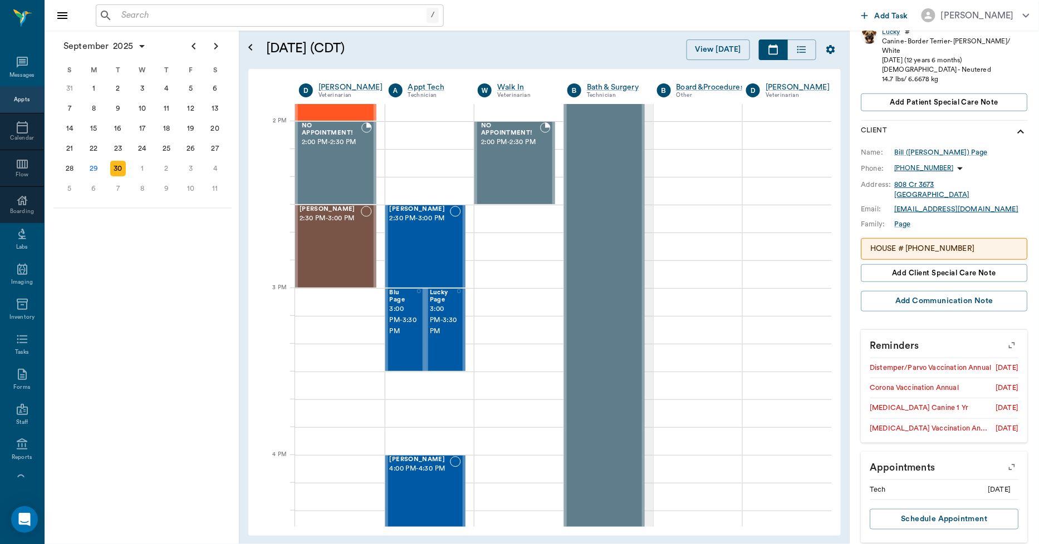
click at [999, 331] on button "button" at bounding box center [1012, 345] width 28 height 28
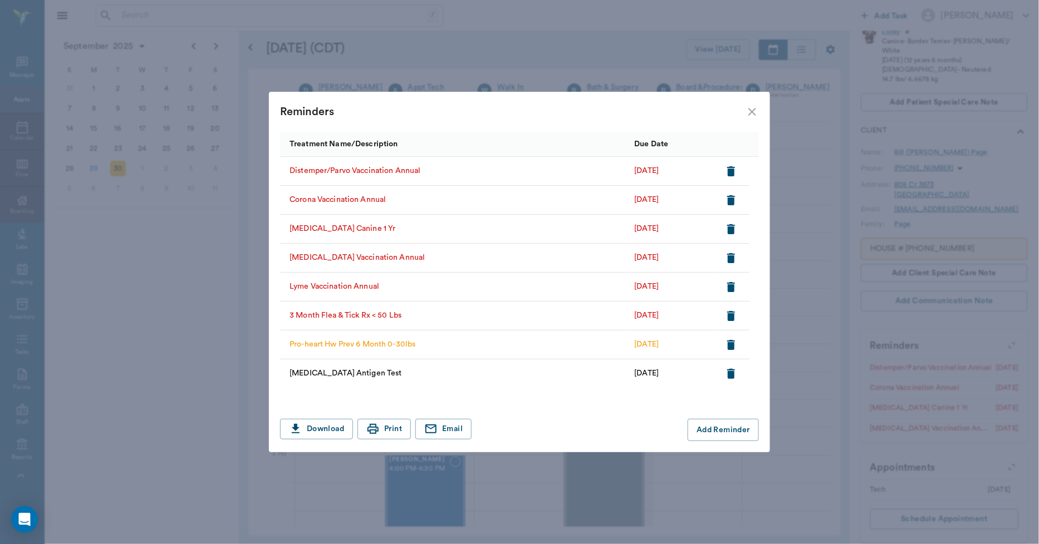
click at [754, 112] on icon "close" at bounding box center [751, 111] width 13 height 13
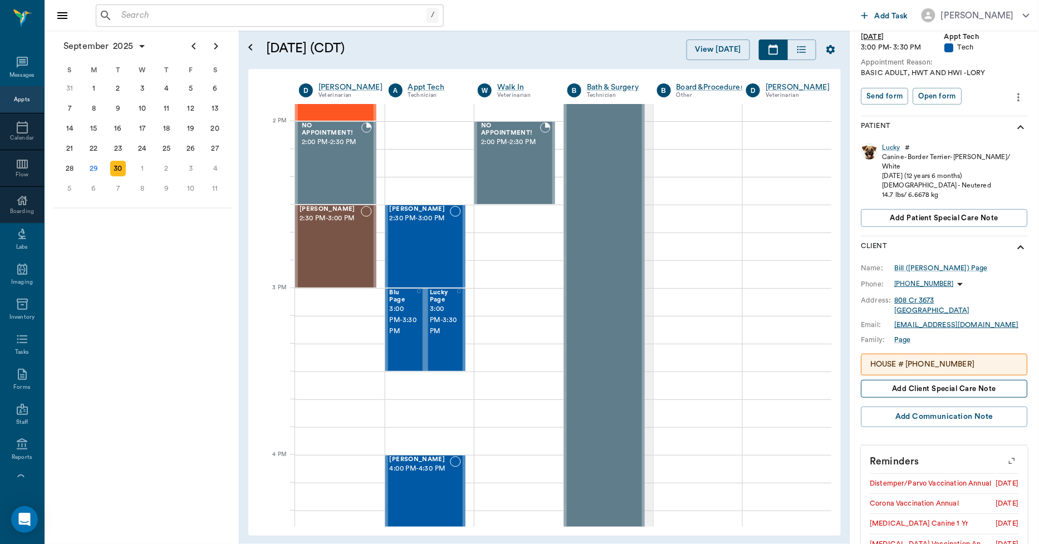
scroll to position [84, 0]
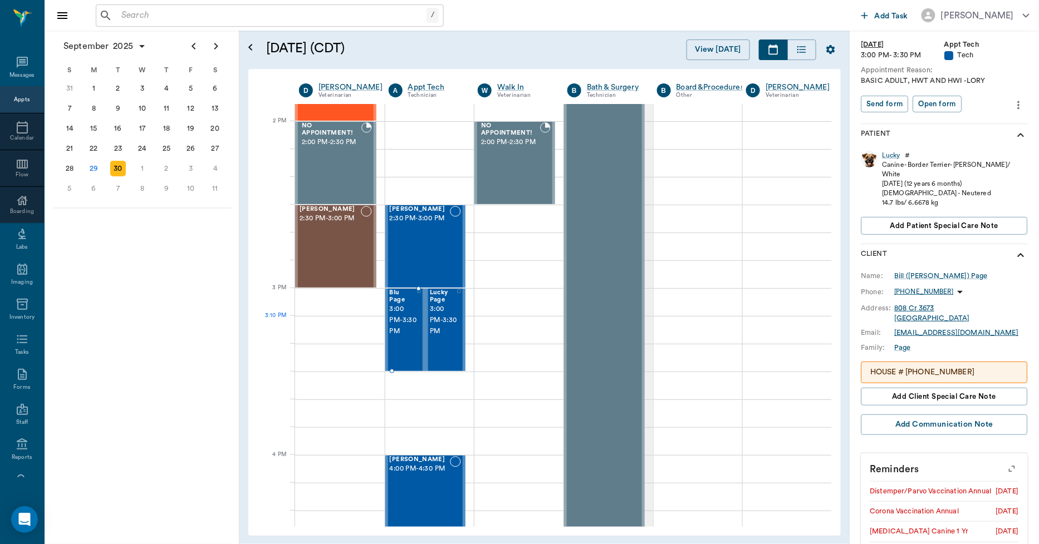
click at [414, 342] on div "Blu Page 3:00 PM - 3:30 PM" at bounding box center [403, 329] width 27 height 81
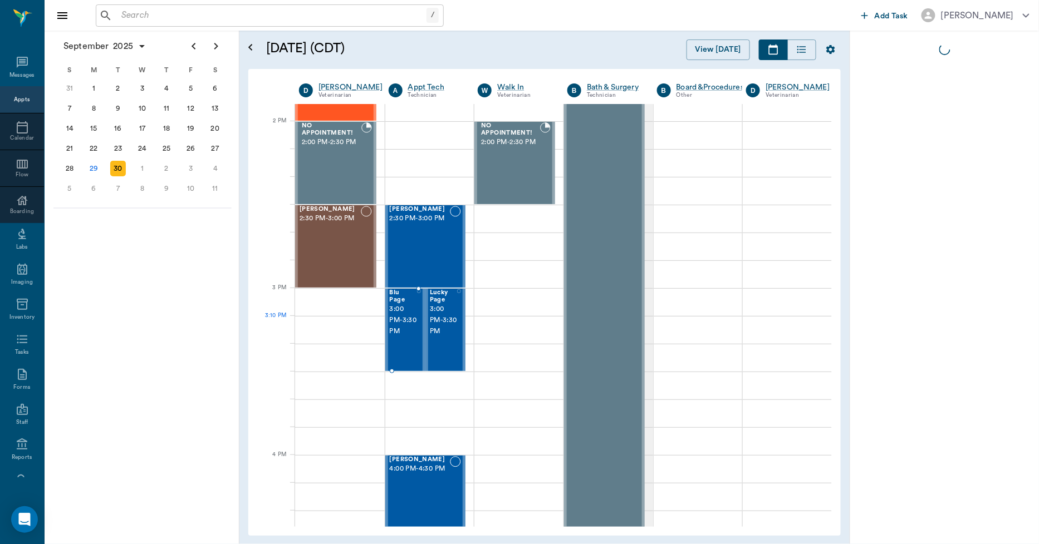
scroll to position [0, 0]
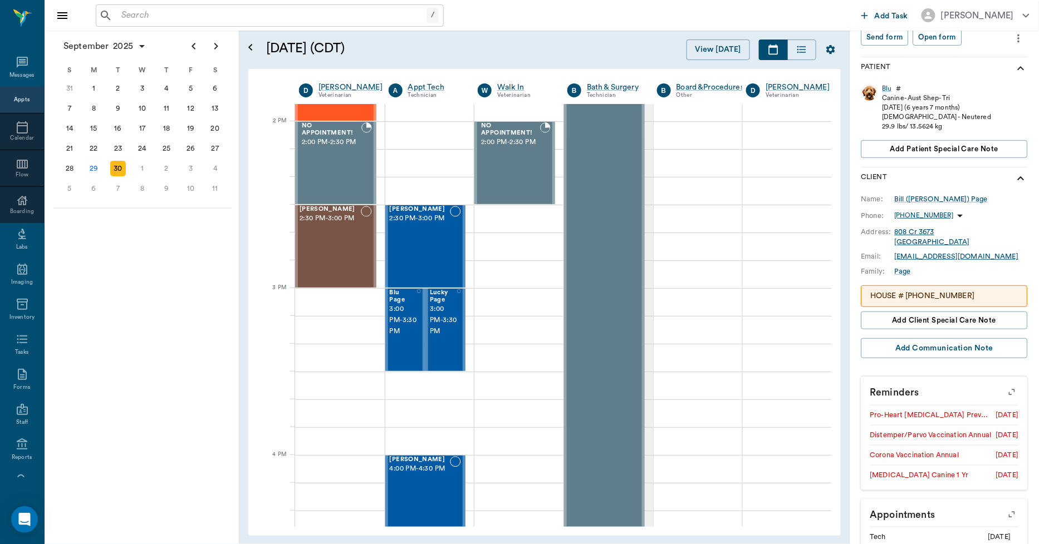
scroll to position [207, 0]
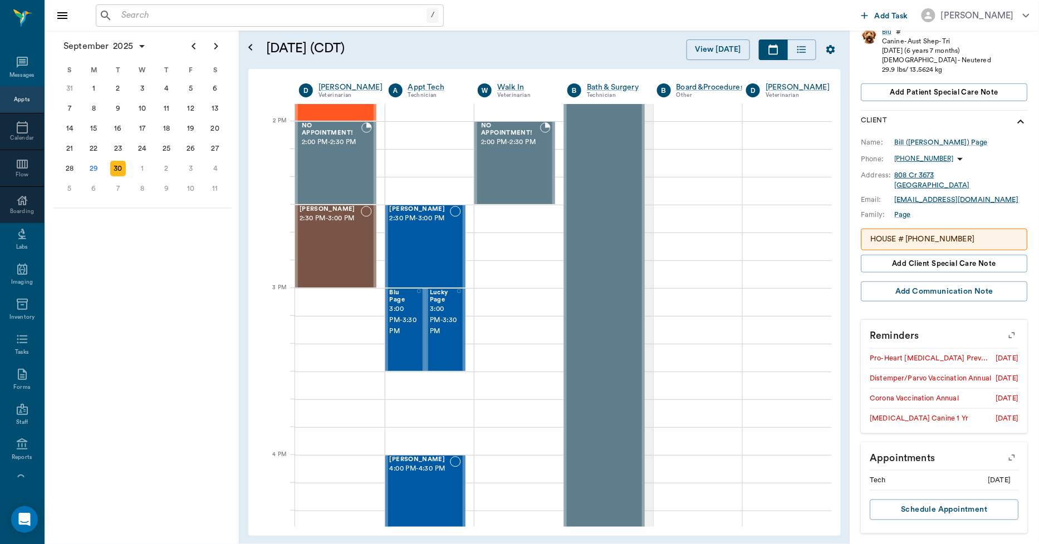
click at [1005, 335] on icon "button" at bounding box center [1012, 336] width 16 height 16
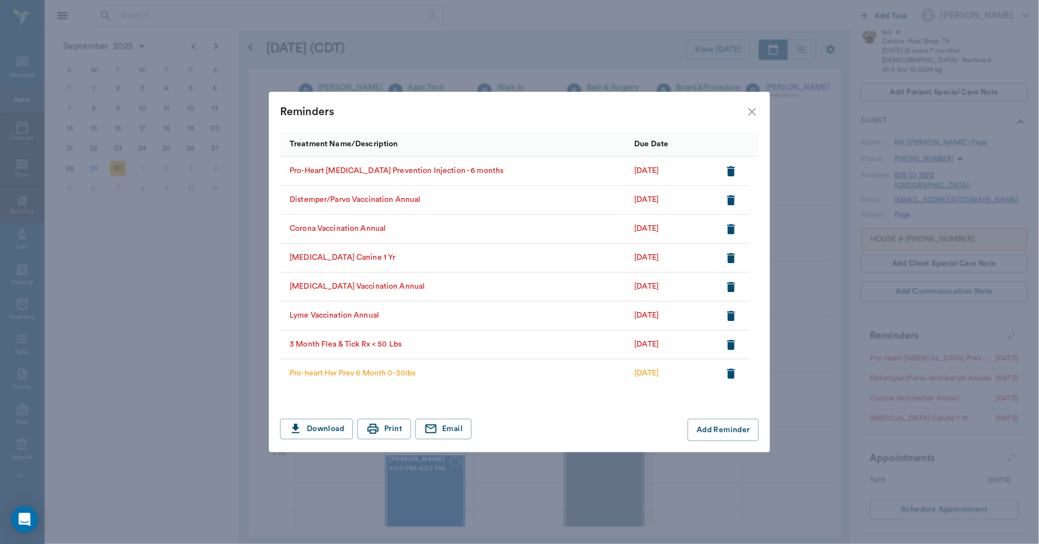
click at [732, 169] on icon "button" at bounding box center [731, 171] width 8 height 10
click at [750, 117] on icon "close" at bounding box center [751, 111] width 13 height 13
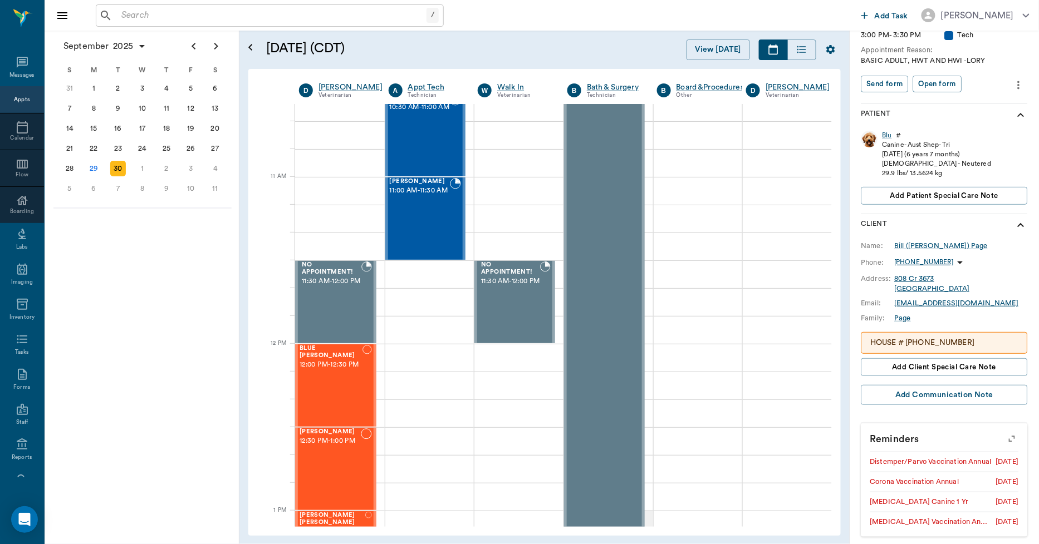
scroll to position [0, 0]
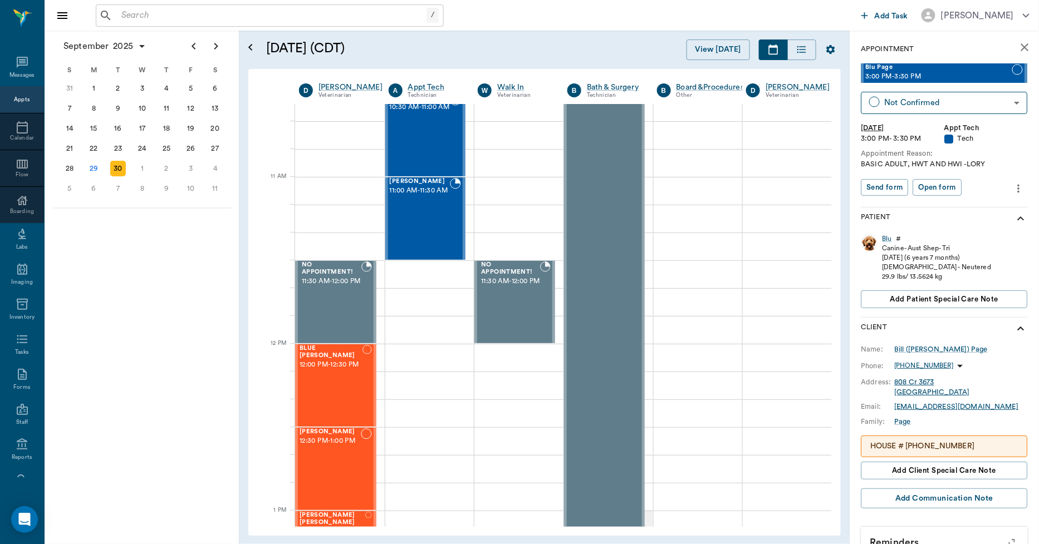
click at [1018, 190] on icon "more" at bounding box center [1019, 188] width 2 height 8
click at [922, 207] on span "Edit appointment" at bounding box center [963, 208] width 94 height 12
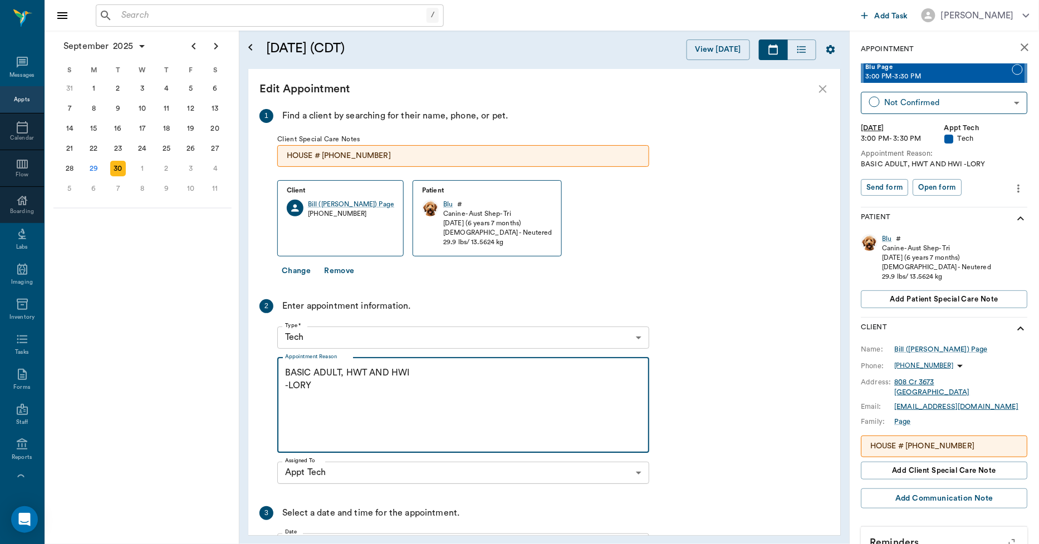
click at [346, 393] on textarea "BASIC ADULT, HWT AND HWI -LORY" at bounding box center [463, 405] width 356 height 77
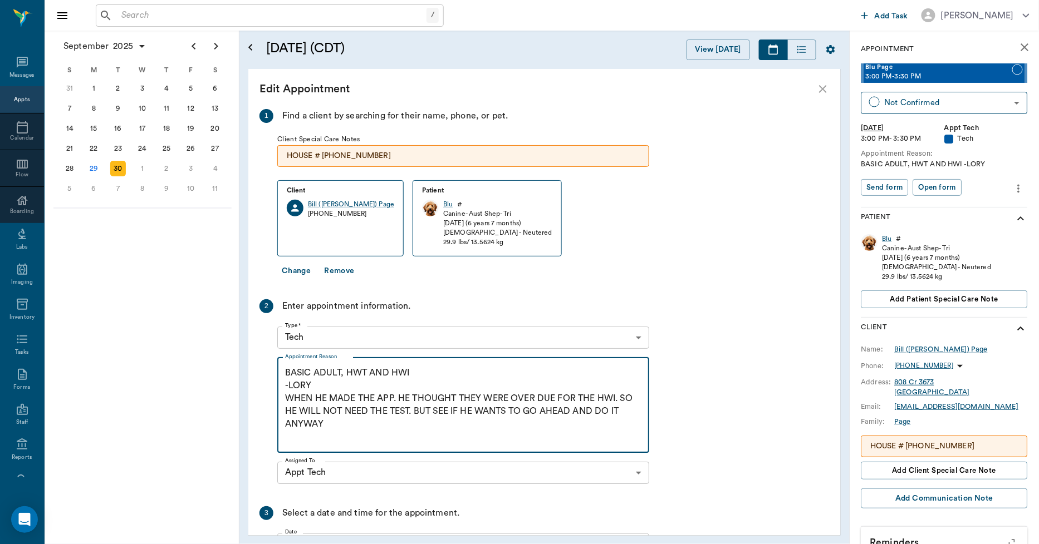
type textarea "BASIC ADULT, HWT AND HWI -LORY WHEN HE MADE THE APP. HE THOUGHT THEY WERE OVER …"
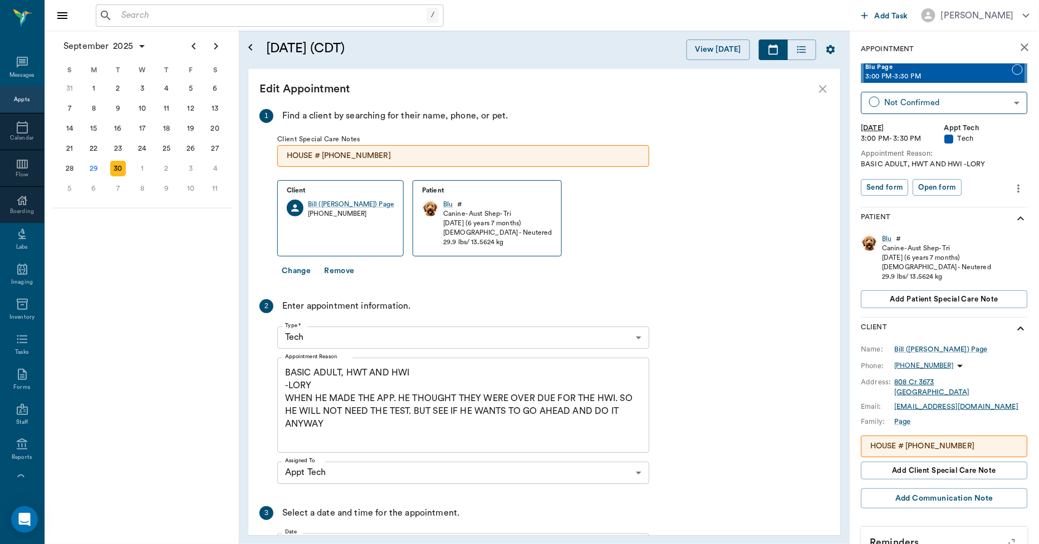
drag, startPoint x: 281, startPoint y: 396, endPoint x: 318, endPoint y: 410, distance: 40.0
click at [318, 410] on div "BASIC ADULT, HWT AND HWI -LORY WHEN HE MADE THE APP. HE THOUGHT THEY WERE OVER …" at bounding box center [463, 405] width 372 height 95
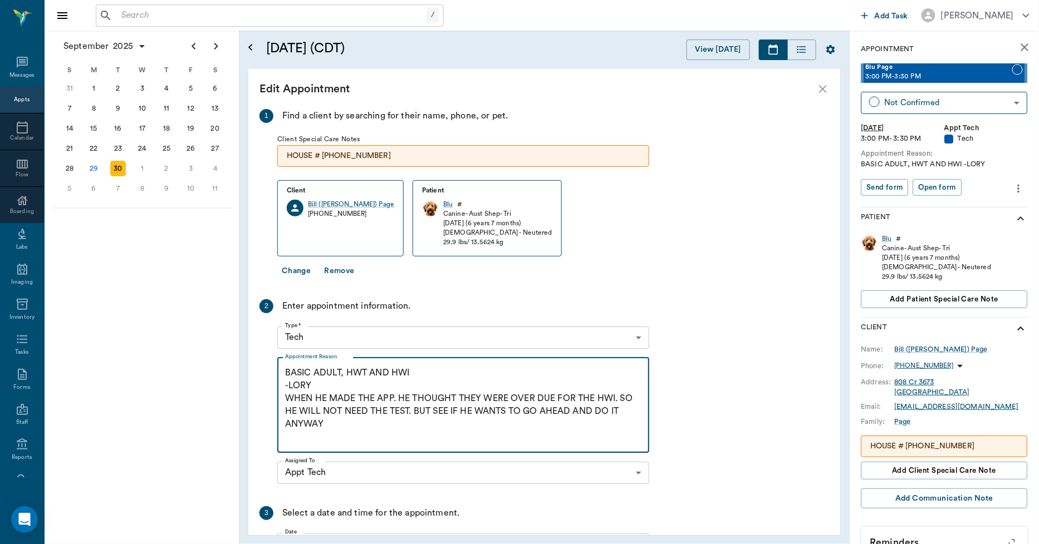
drag, startPoint x: 330, startPoint y: 425, endPoint x: 288, endPoint y: 402, distance: 47.4
click at [288, 402] on textarea "BASIC ADULT, HWT AND HWI -LORY WHEN HE MADE THE APP. HE THOUGHT THEY WERE OVER …" at bounding box center [463, 405] width 356 height 77
click at [456, 287] on div "1 Find a client by searching for their name, phone, or pet. Client Special Care…" at bounding box center [454, 374] width 390 height 530
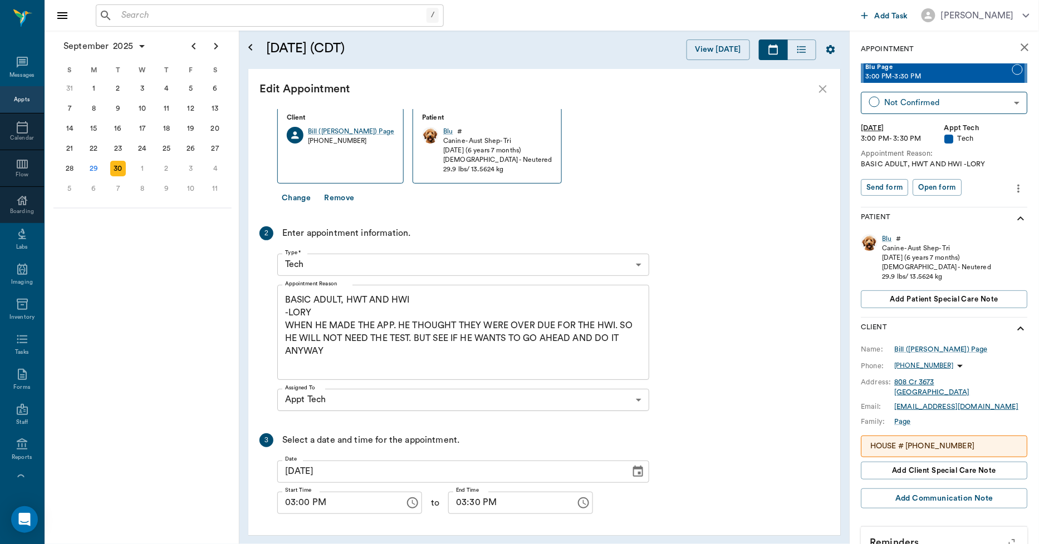
scroll to position [114, 0]
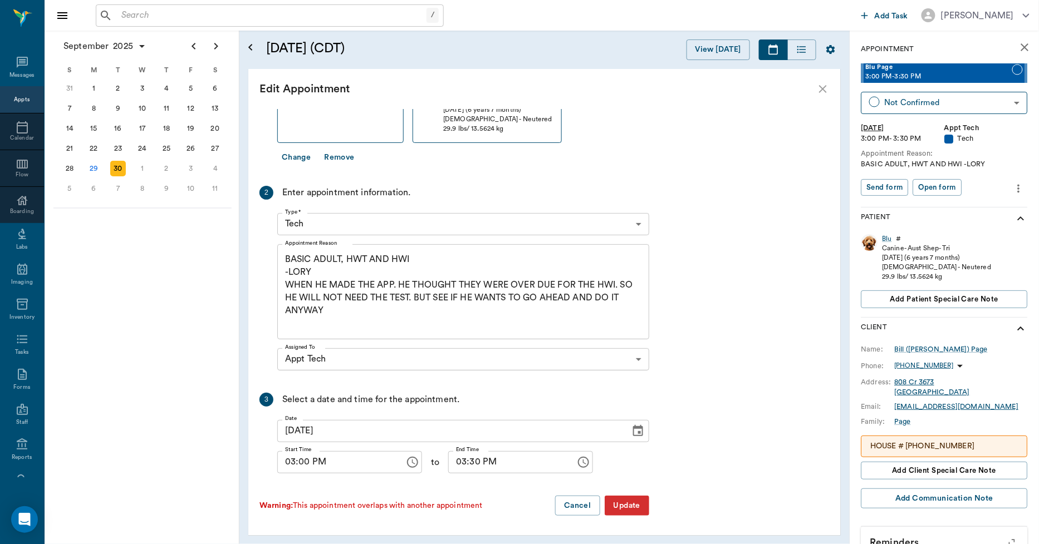
click at [631, 509] on button "Update" at bounding box center [627, 506] width 45 height 21
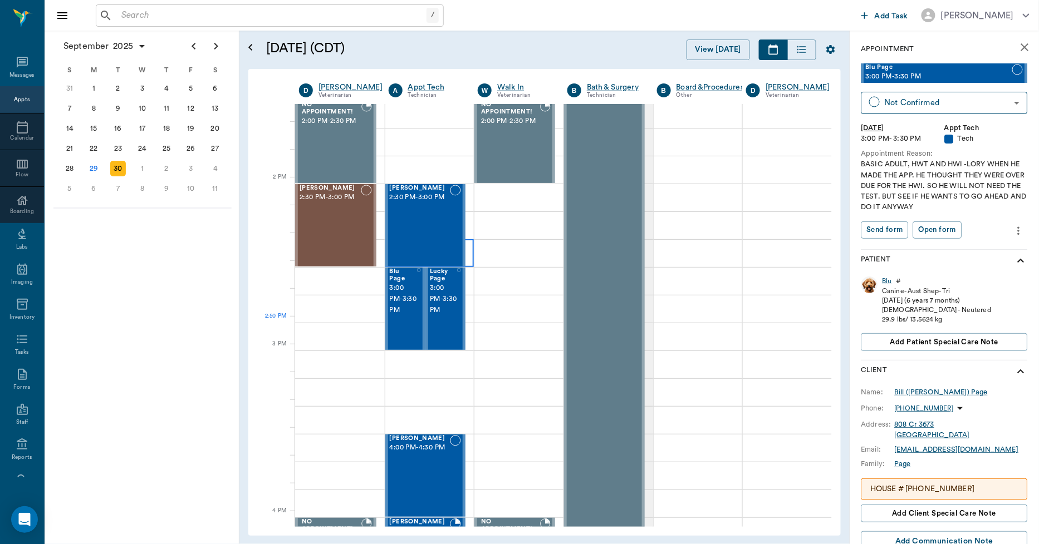
scroll to position [1051, 0]
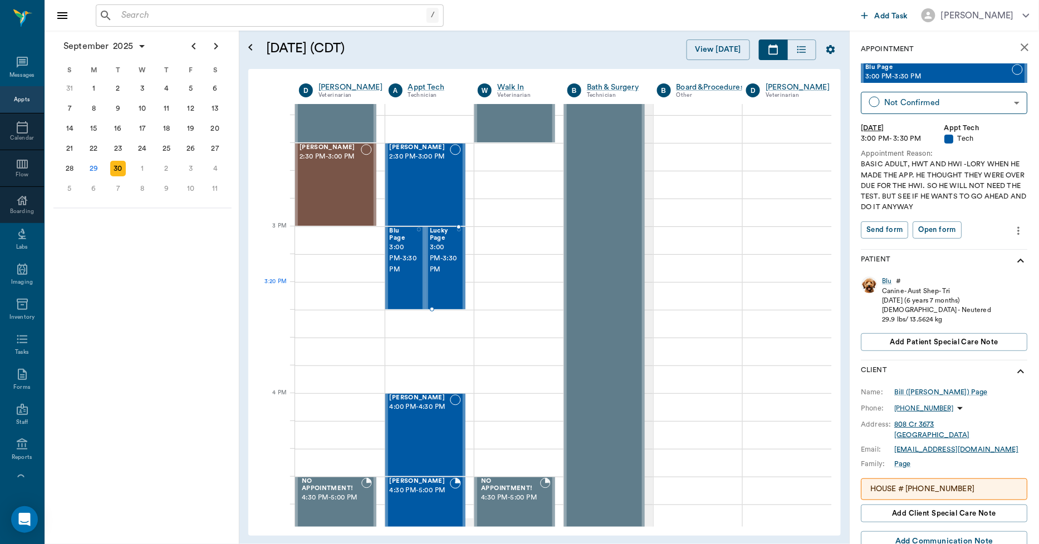
click at [448, 273] on span "3:00 PM - 3:30 PM" at bounding box center [443, 258] width 27 height 33
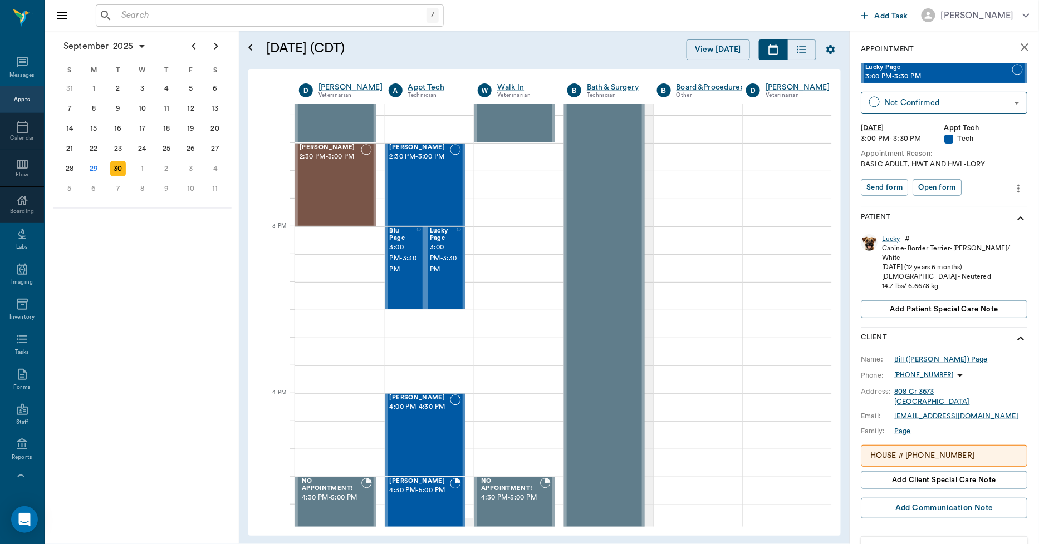
click at [1018, 189] on icon "more" at bounding box center [1019, 188] width 2 height 8
click at [981, 203] on span "Edit appointment" at bounding box center [963, 208] width 94 height 12
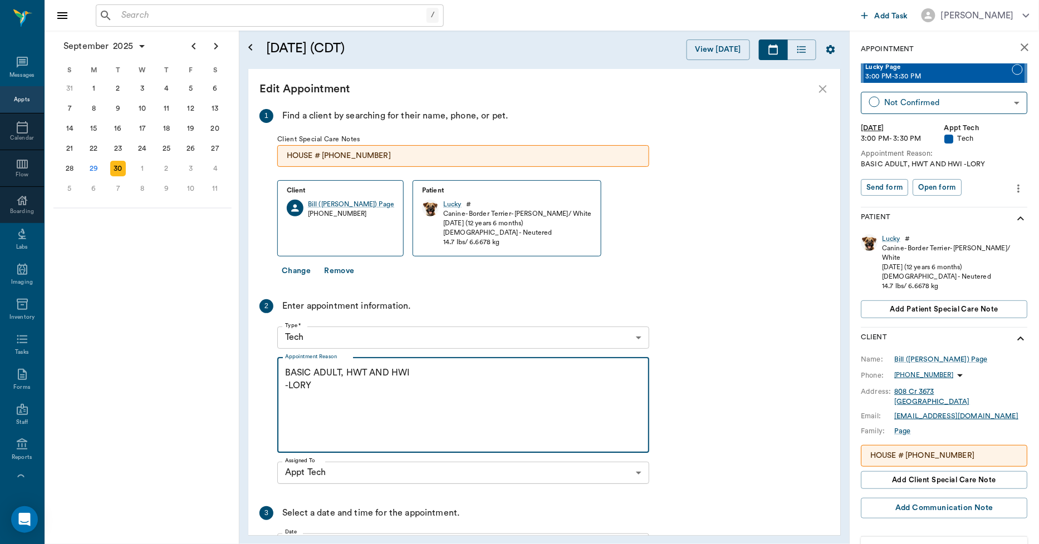
click at [324, 389] on textarea "BASIC ADULT, HWT AND HWI -LORY" at bounding box center [463, 405] width 356 height 77
paste textarea "WHEN HE MADE THE APP. HE THOUGHT THEY WERE OVER DUE FOR THE HWI. SO HE WILL NOT…"
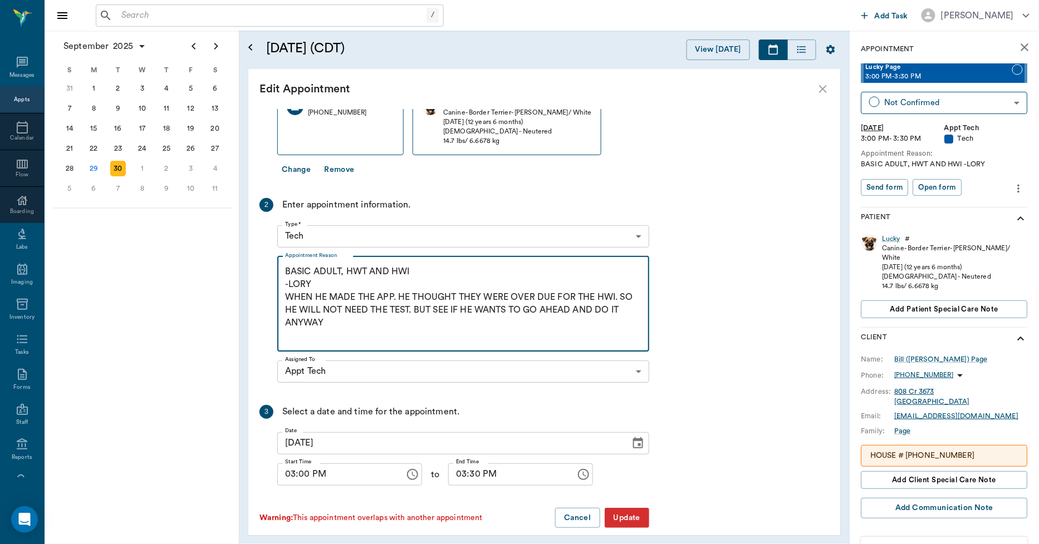
scroll to position [114, 0]
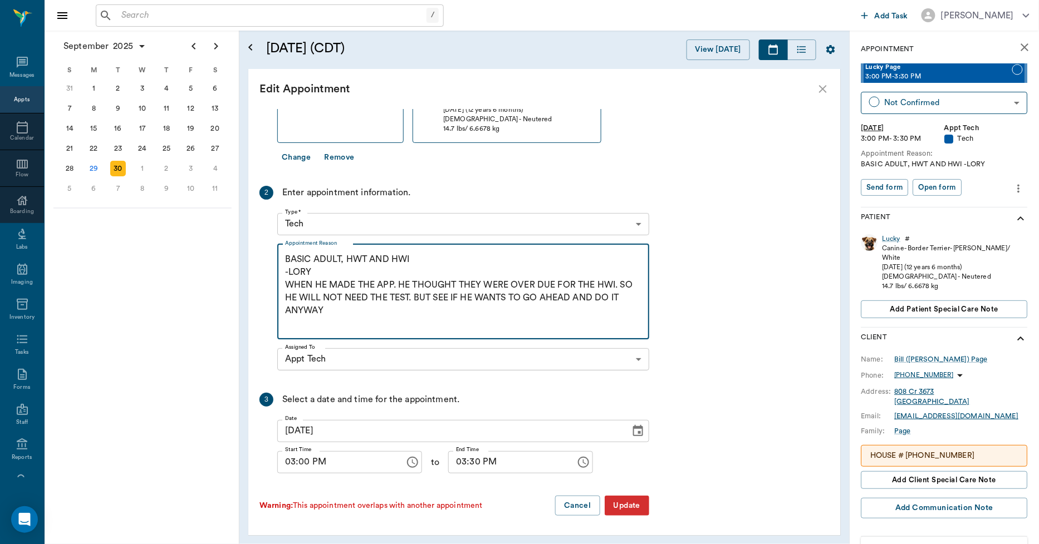
type textarea "BASIC ADULT, HWT AND HWI -LORY WHEN HE MADE THE APP. HE THOUGHT THEY WERE OVER …"
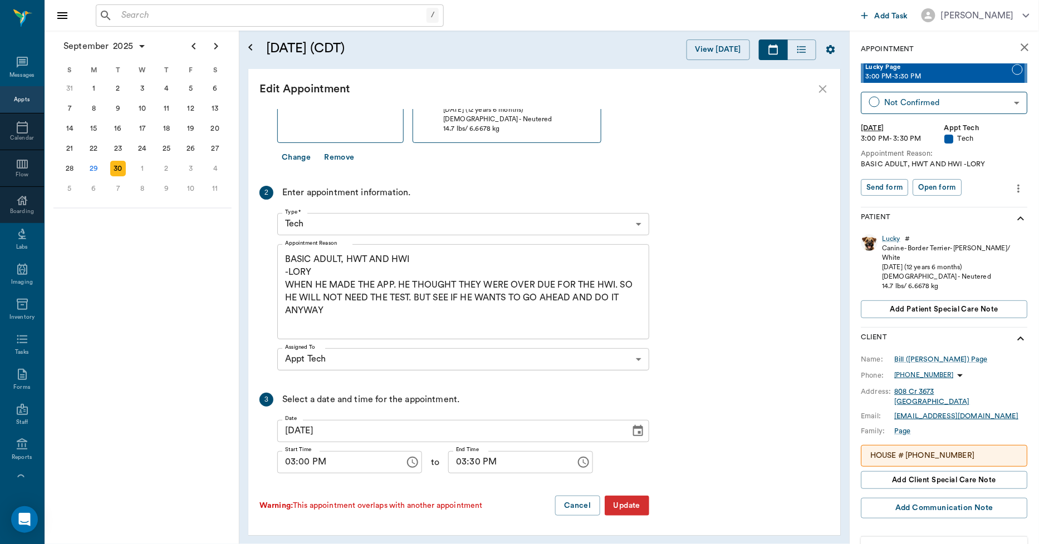
click at [621, 503] on button "Update" at bounding box center [627, 506] width 45 height 21
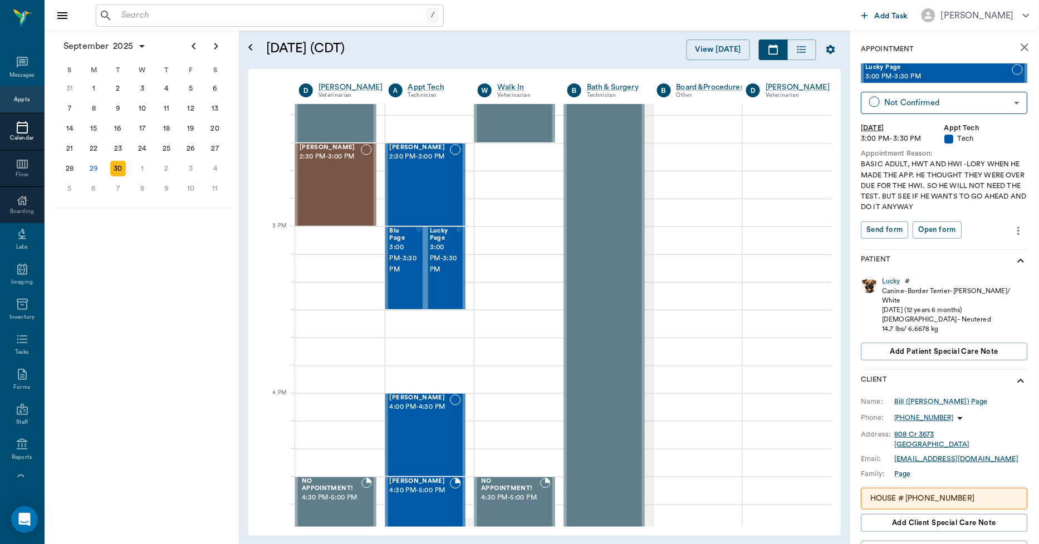
click at [16, 130] on icon at bounding box center [22, 127] width 13 height 13
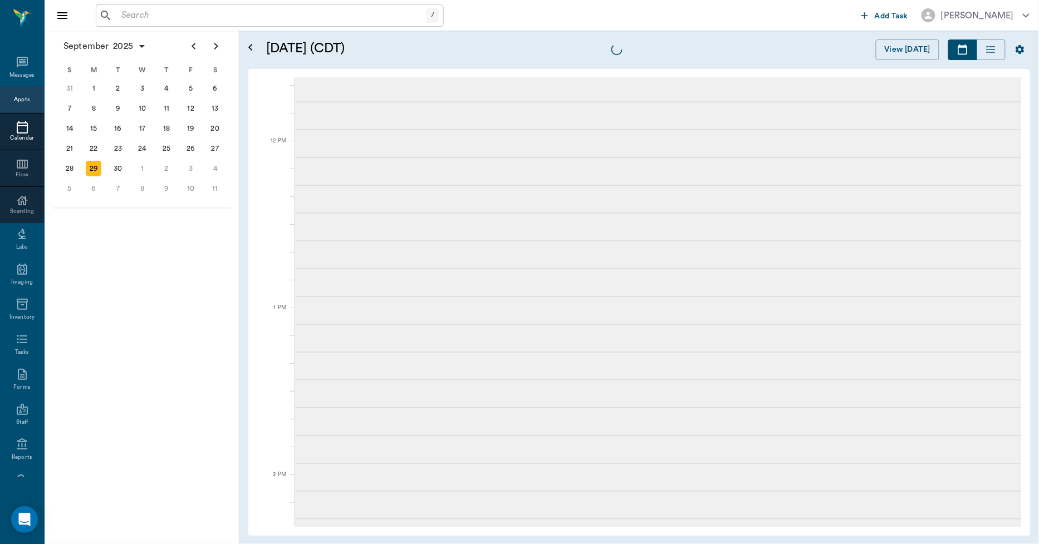
scroll to position [502, 0]
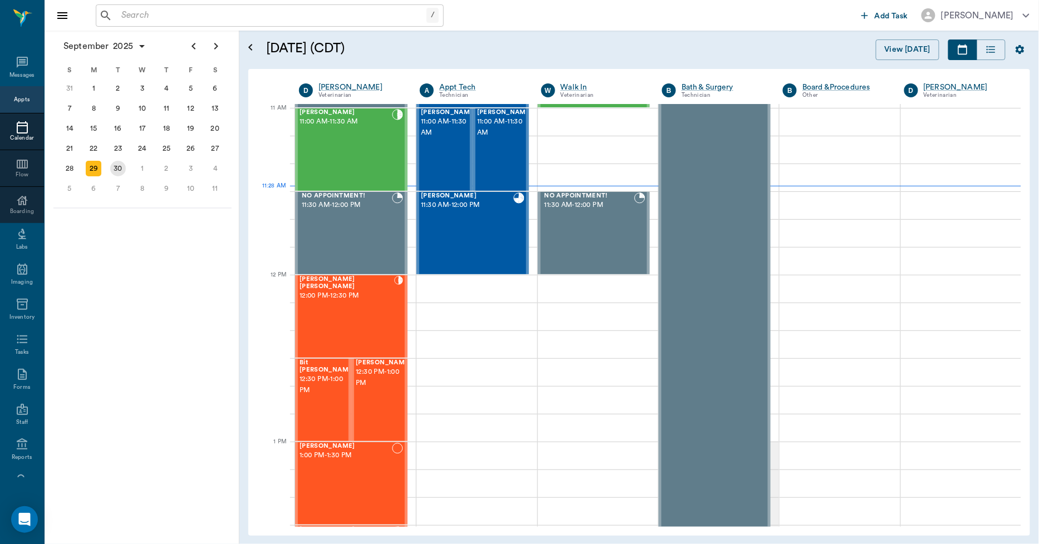
click at [124, 169] on div "30" at bounding box center [118, 169] width 16 height 16
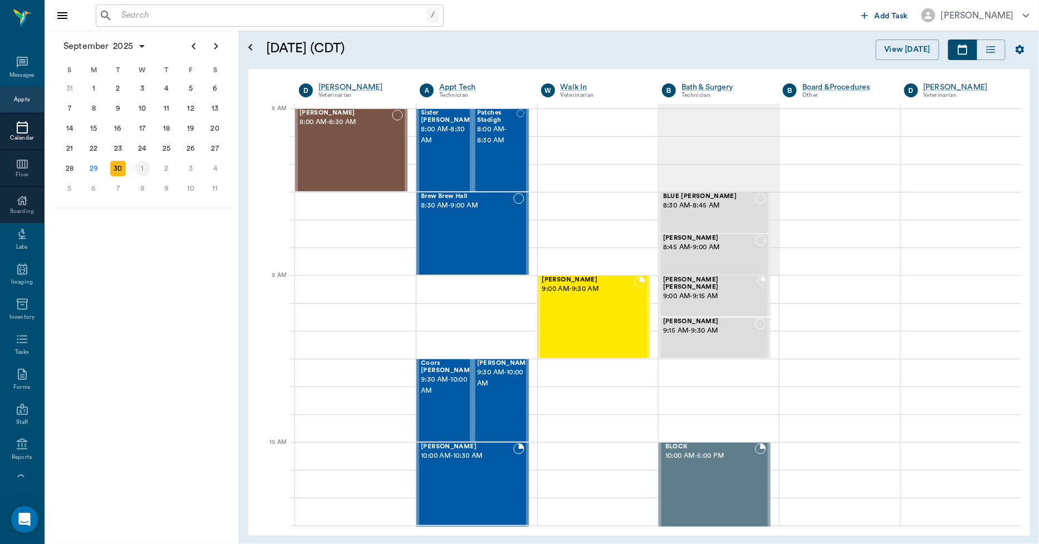
click at [145, 168] on div "1" at bounding box center [143, 169] width 16 height 16
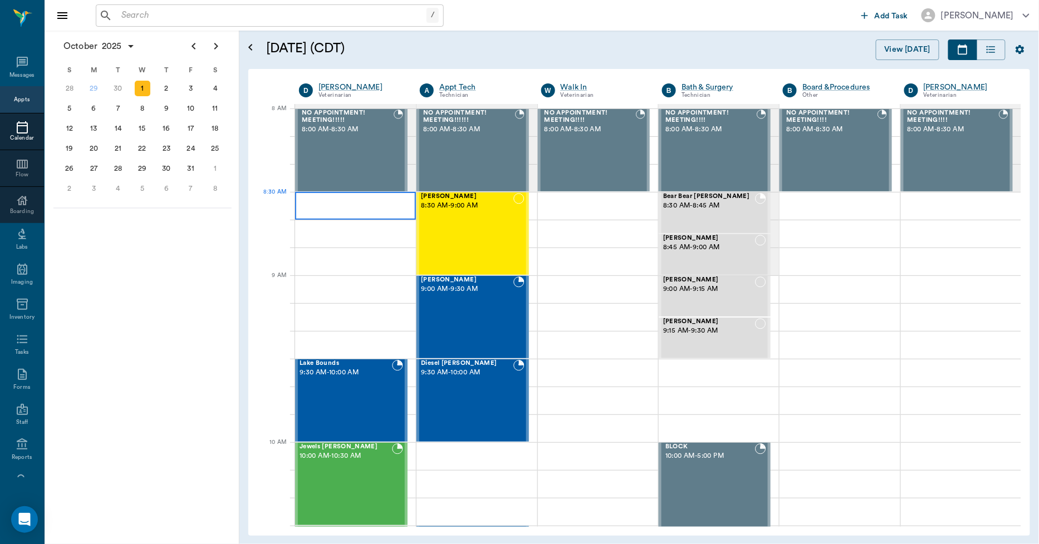
click at [335, 210] on div at bounding box center [355, 206] width 121 height 28
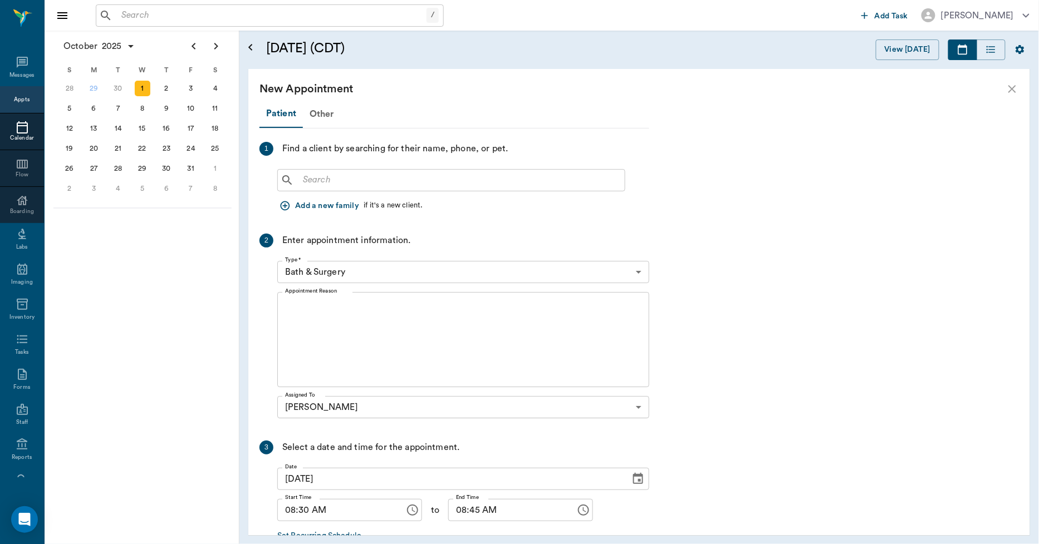
click at [335, 181] on input "text" at bounding box center [459, 181] width 322 height 16
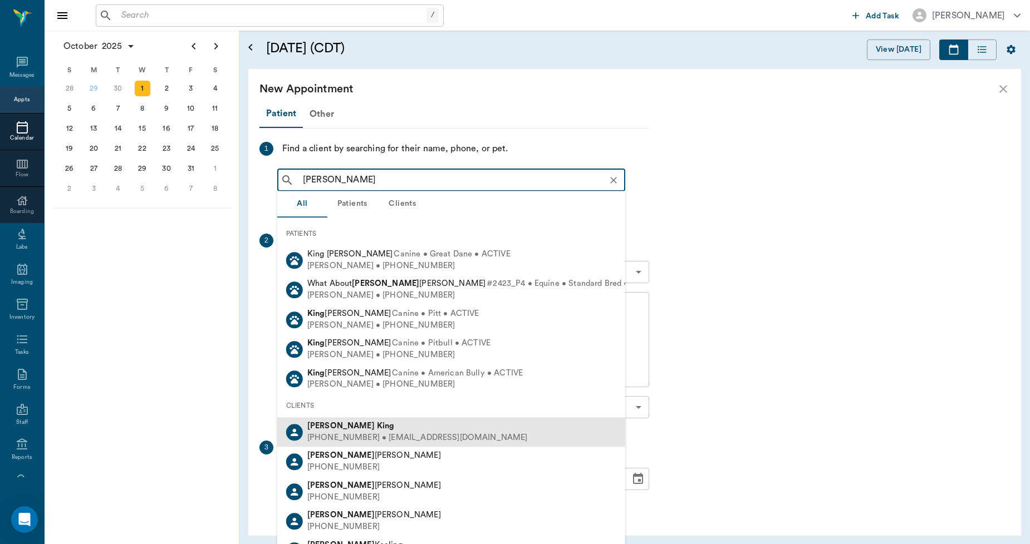
click at [330, 433] on div "(903) 244-1631 • DMMKING2@gmail.com" at bounding box center [417, 439] width 220 height 12
type input "DAVID KING"
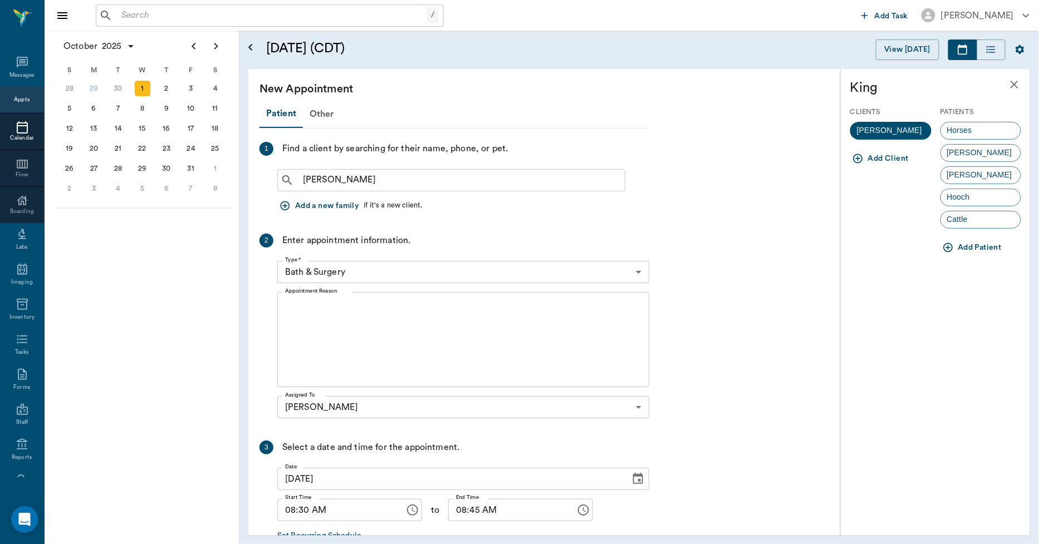
click at [948, 248] on icon "button" at bounding box center [947, 247] width 9 height 9
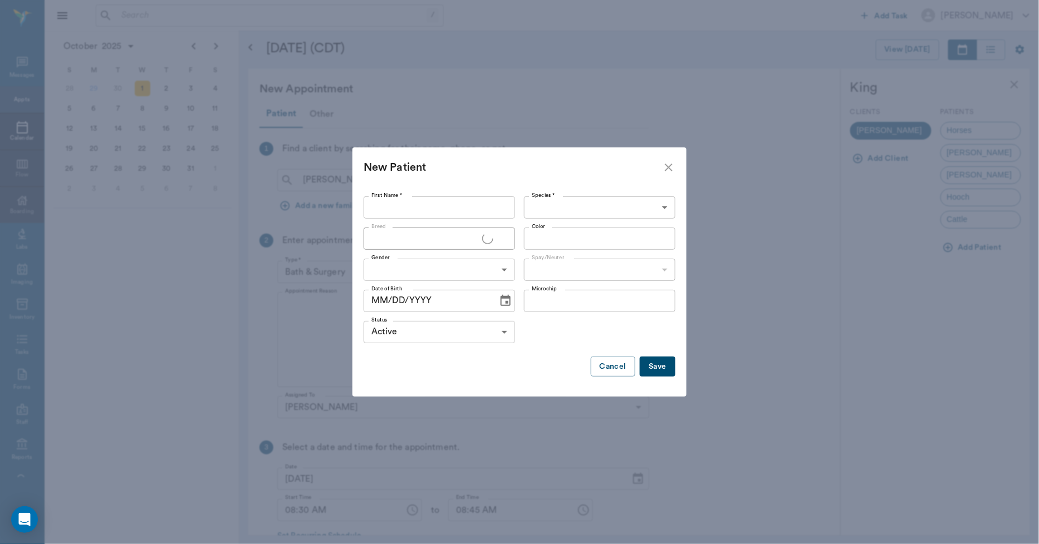
click at [451, 205] on input "First Name *" at bounding box center [439, 208] width 151 height 22
type input "Smokey"
click at [552, 207] on body "/ ​ Add Task Dr. Bert Ellsworth Nectar Messages Appts Calendar Flow Boarding La…" at bounding box center [519, 272] width 1039 height 544
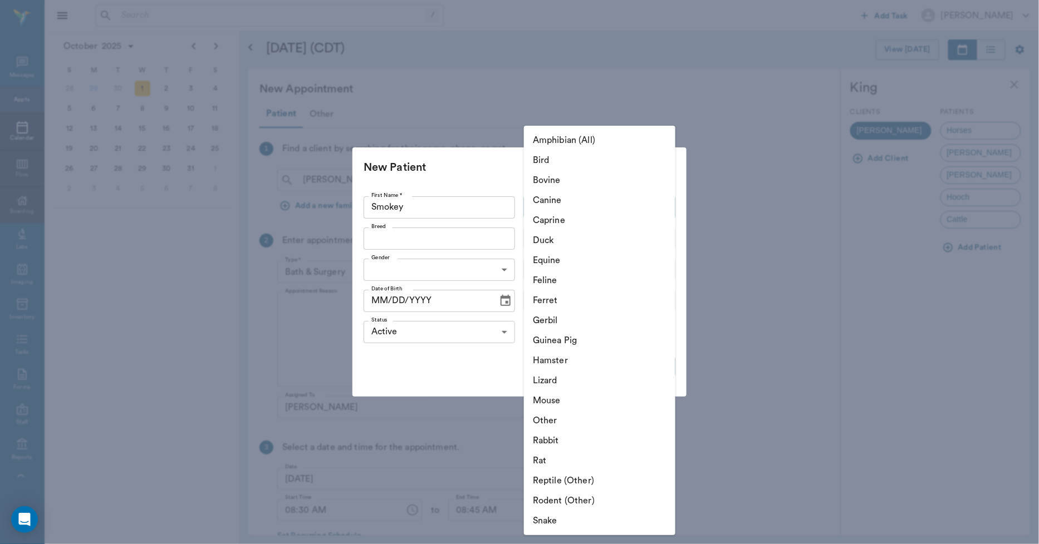
click at [554, 257] on li "Equine" at bounding box center [599, 261] width 151 height 20
type input "Equine"
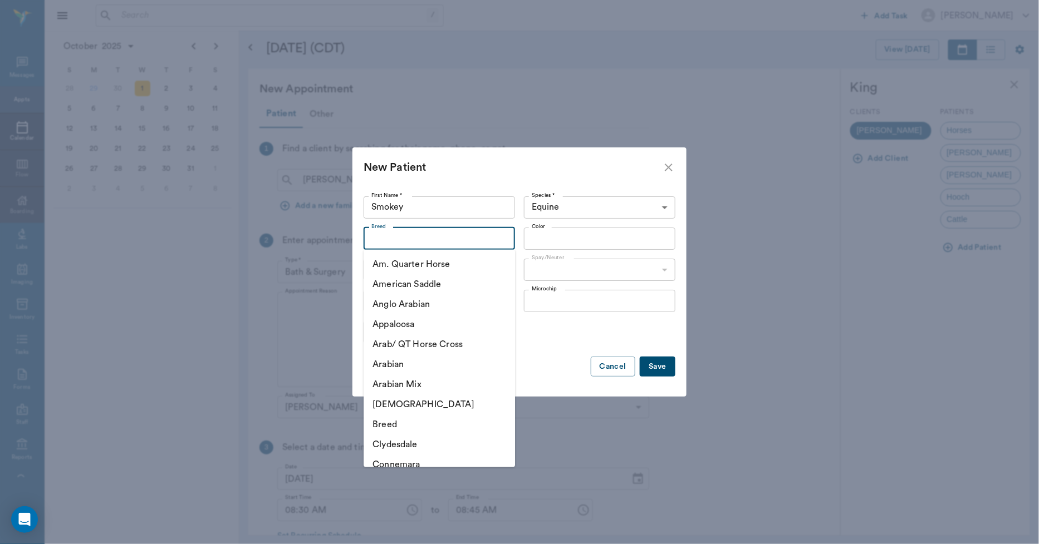
click at [467, 246] on input "Breed" at bounding box center [430, 239] width 126 height 16
click at [446, 269] on li "Am. Quarter Horse" at bounding box center [439, 264] width 151 height 20
type input "Am. Quarter Horse"
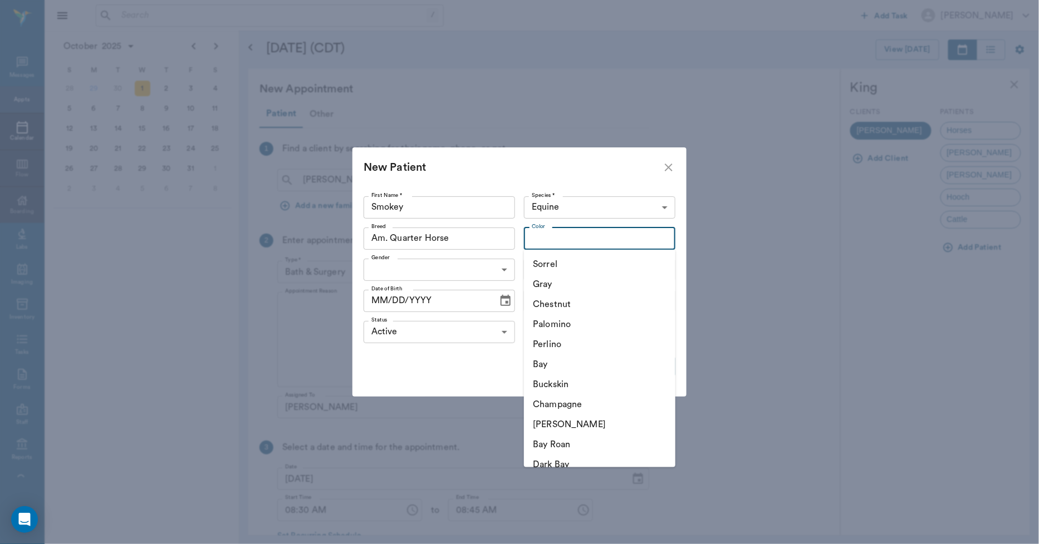
click at [543, 240] on input "Color" at bounding box center [590, 239] width 126 height 16
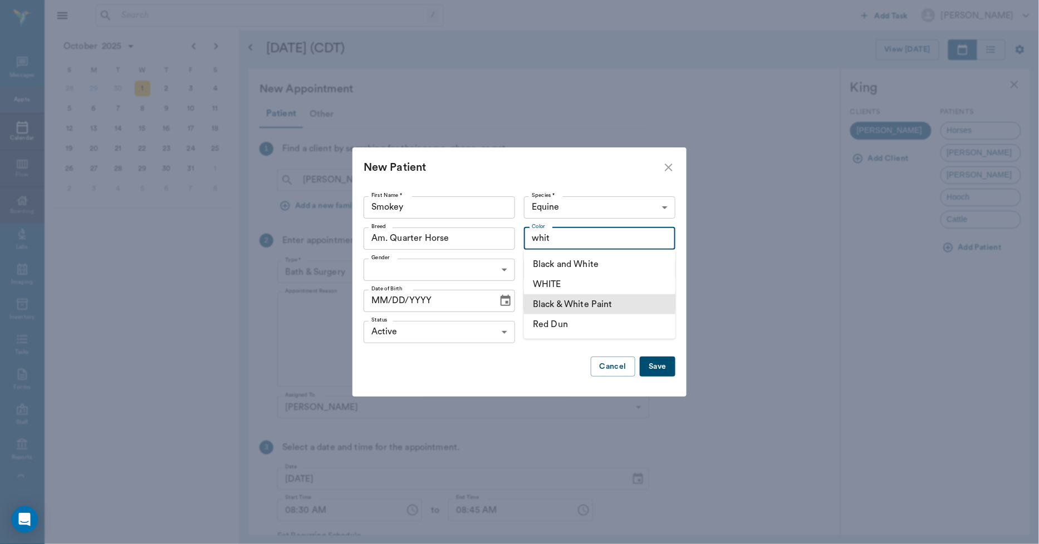
click at [544, 305] on li "Black & White Paint" at bounding box center [599, 304] width 151 height 20
type input "Black & White Paint"
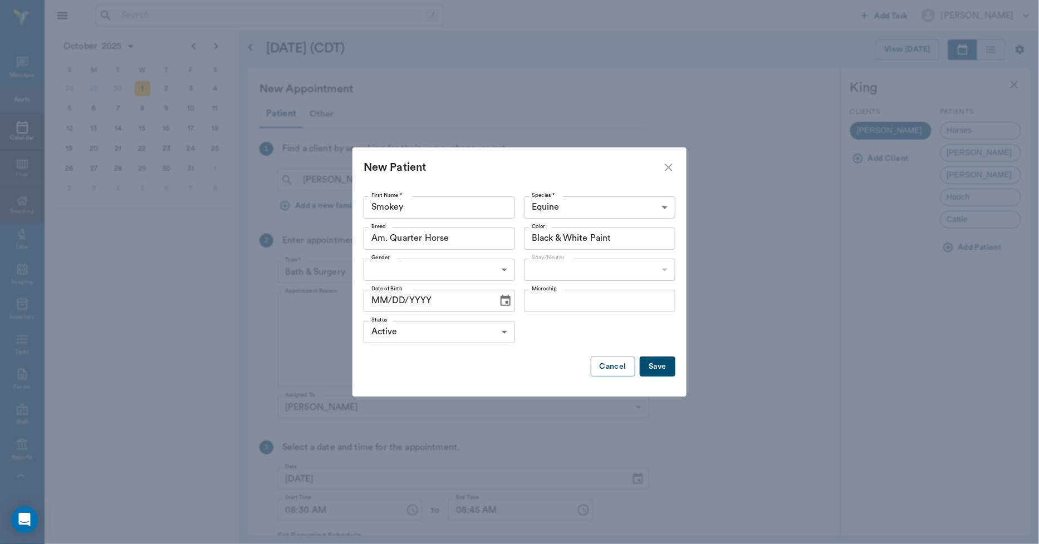
click at [475, 276] on body "/ ​ Add Task Dr. Bert Ellsworth Nectar Messages Appts Calendar Flow Boarding La…" at bounding box center [519, 272] width 1039 height 544
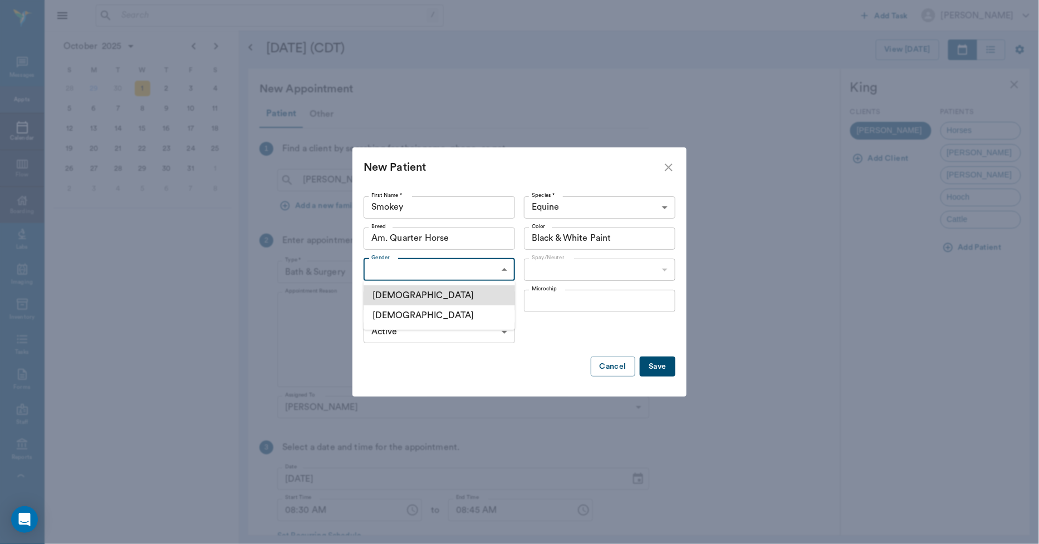
click at [419, 318] on li "Female" at bounding box center [439, 316] width 151 height 20
click at [426, 271] on body "/ ​ Add Task Dr. Bert Ellsworth Nectar Messages Appts Calendar Flow Boarding La…" at bounding box center [519, 272] width 1039 height 544
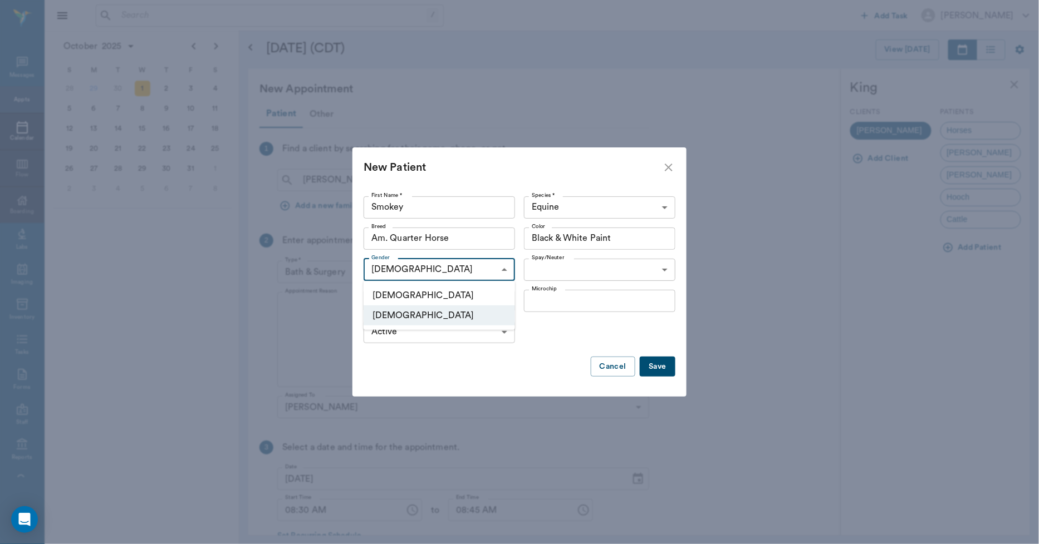
click at [405, 299] on li "Male" at bounding box center [439, 296] width 151 height 20
type input "MALE"
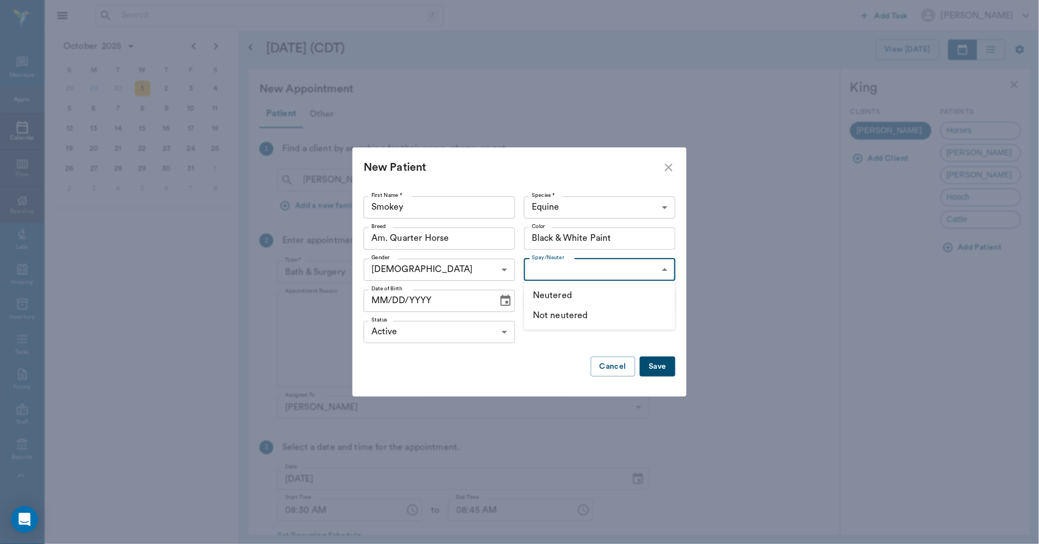
click at [544, 267] on body "/ ​ Add Task Dr. Bert Ellsworth Nectar Messages Appts Calendar Flow Boarding La…" at bounding box center [519, 272] width 1039 height 544
click at [549, 294] on li "Neutered" at bounding box center [599, 296] width 151 height 20
type input "true"
click at [501, 305] on icon "Choose date" at bounding box center [505, 300] width 13 height 13
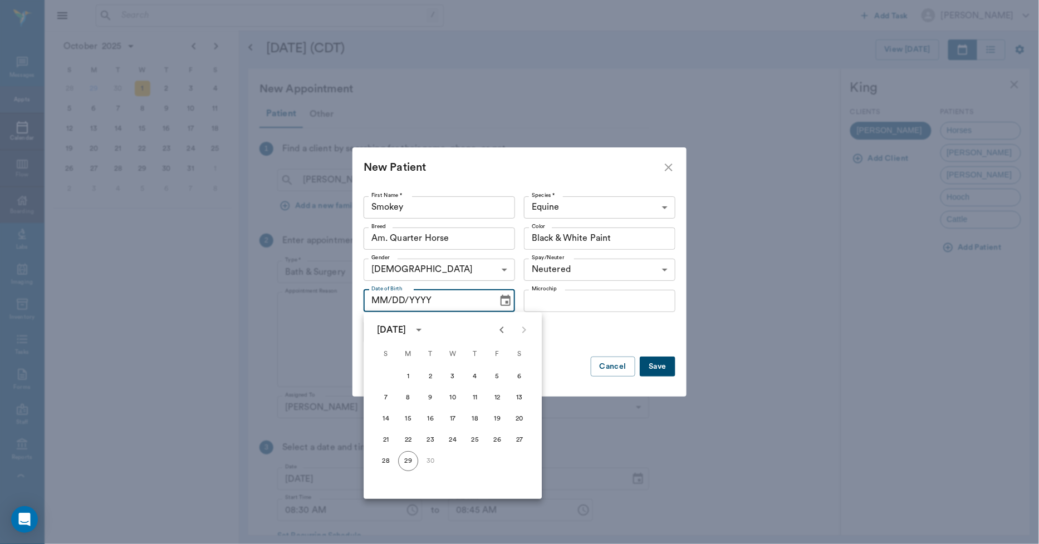
click at [425, 332] on icon "calendar view is open, switch to year view" at bounding box center [418, 329] width 13 height 13
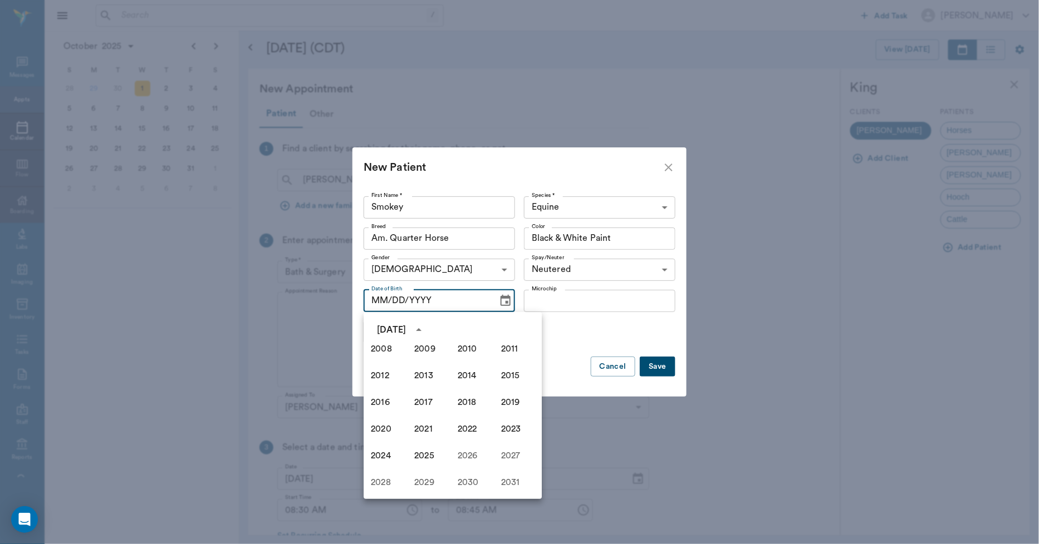
scroll to position [701, 0]
click at [390, 381] on button "2008" at bounding box center [387, 377] width 40 height 20
type input "09/29/2008"
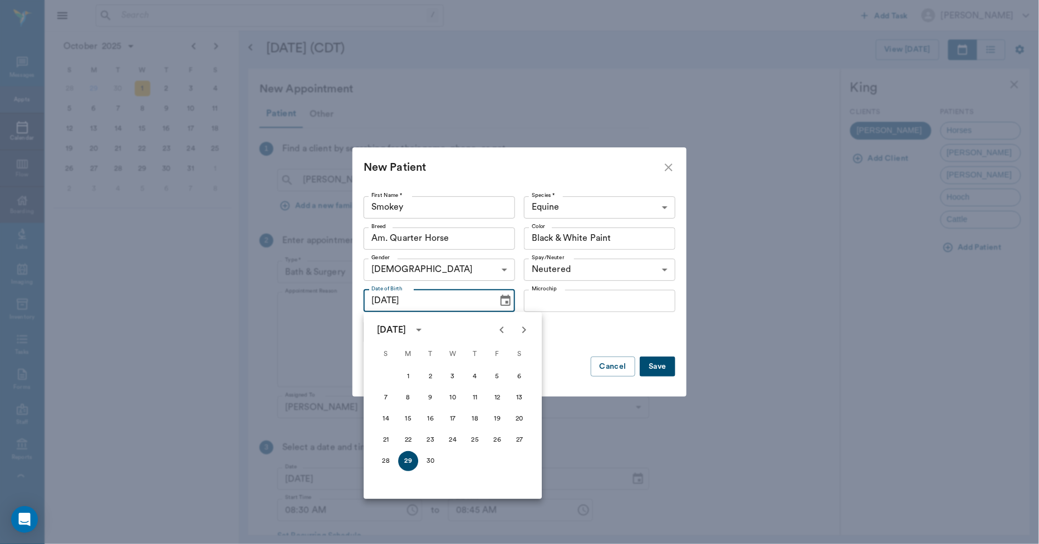
click at [656, 366] on button "Save" at bounding box center [658, 367] width 36 height 21
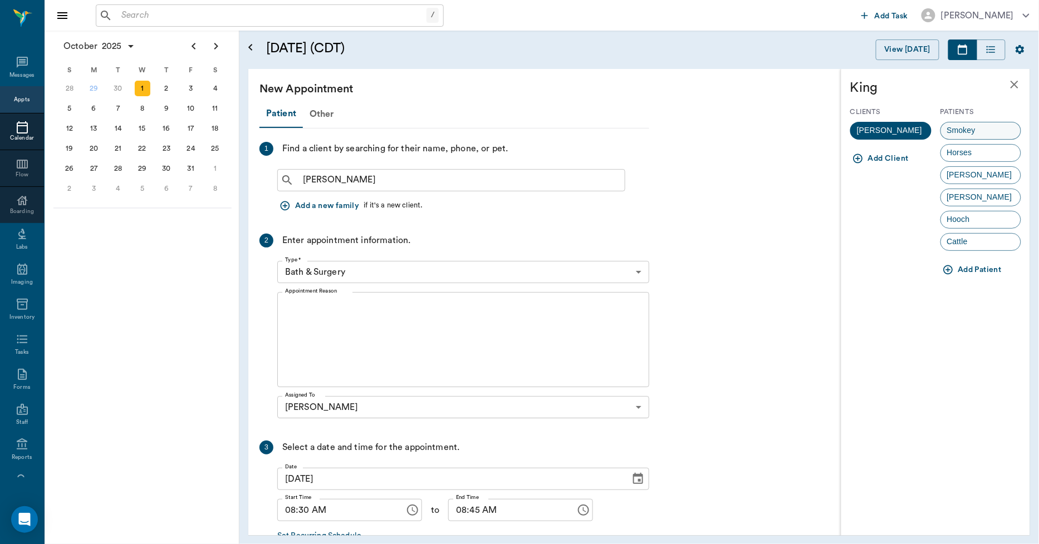
click at [964, 131] on span "Smokey" at bounding box center [961, 131] width 41 height 12
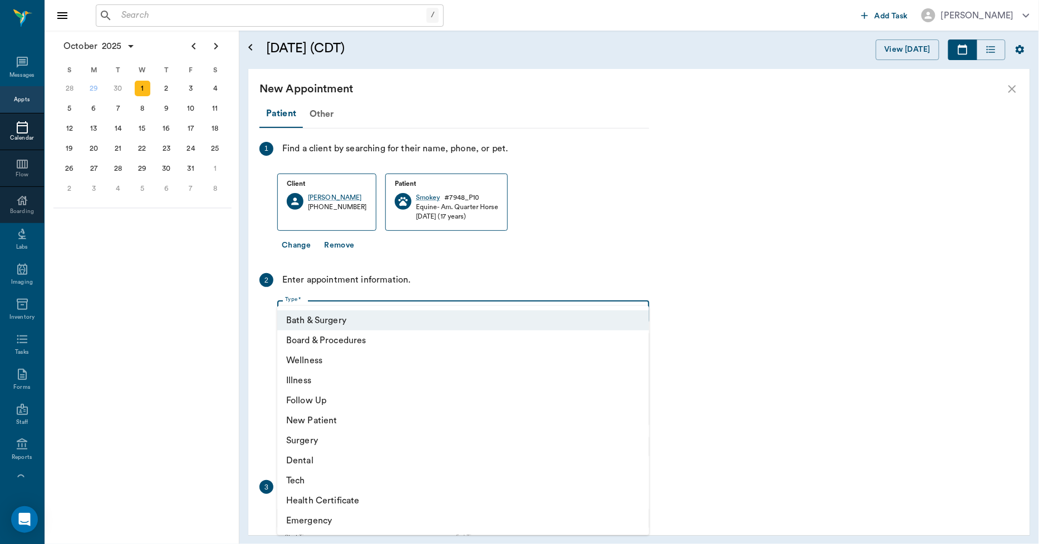
click at [349, 312] on body "/ ​ Add Task Dr. Bert Ellsworth Nectar Messages Appts Calendar Flow Boarding La…" at bounding box center [519, 272] width 1039 height 544
click at [324, 358] on li "Wellness" at bounding box center [463, 361] width 372 height 20
type input "65d2be4f46e3a538d89b8c14"
type input "09:00 AM"
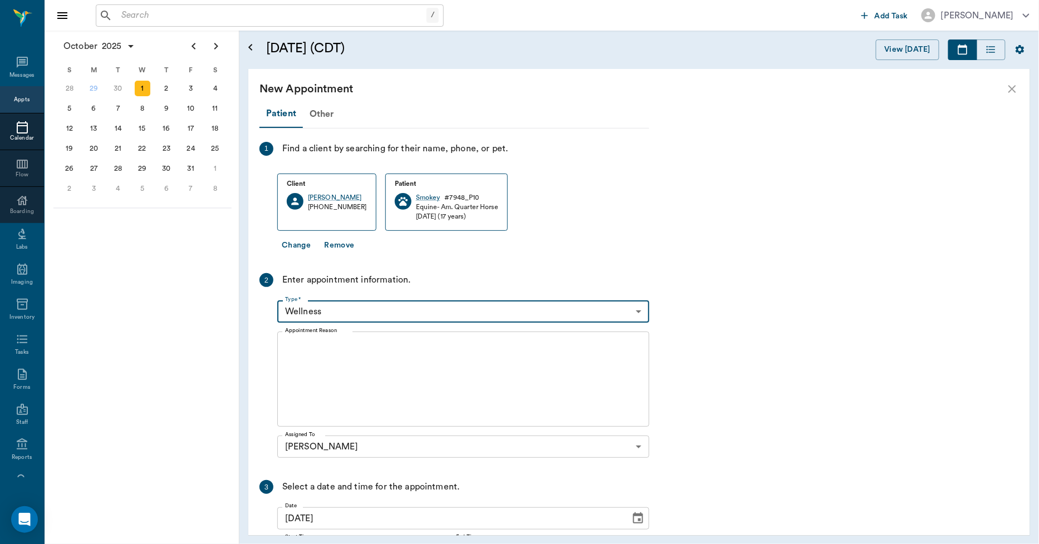
click at [341, 377] on textarea "Appointment Reason" at bounding box center [463, 379] width 356 height 77
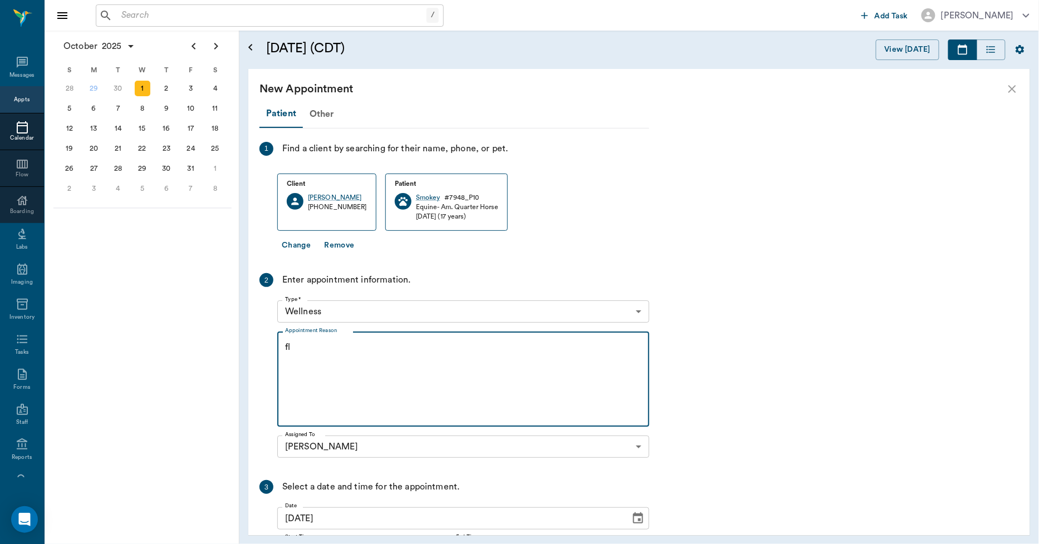
type textarea "f"
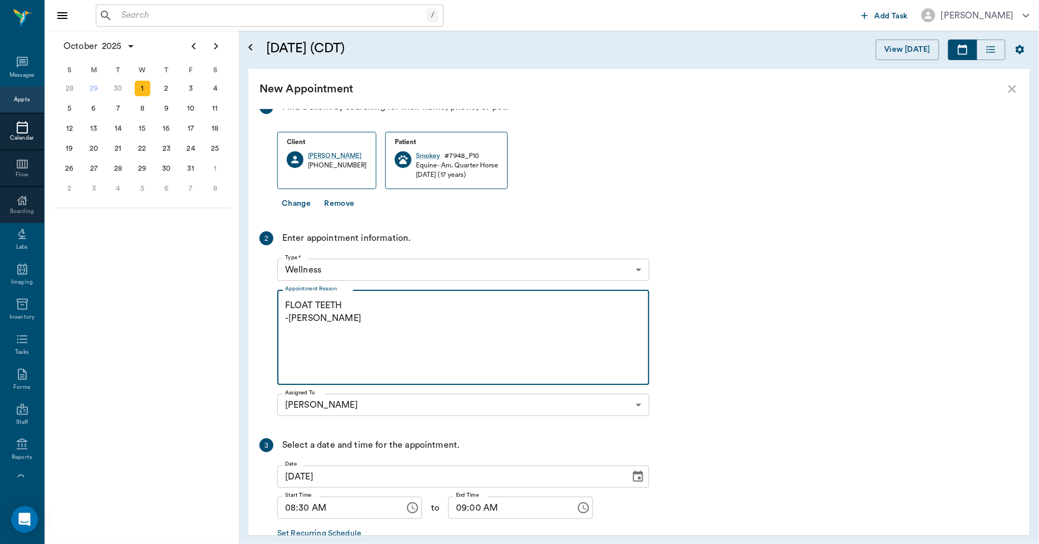
scroll to position [107, 0]
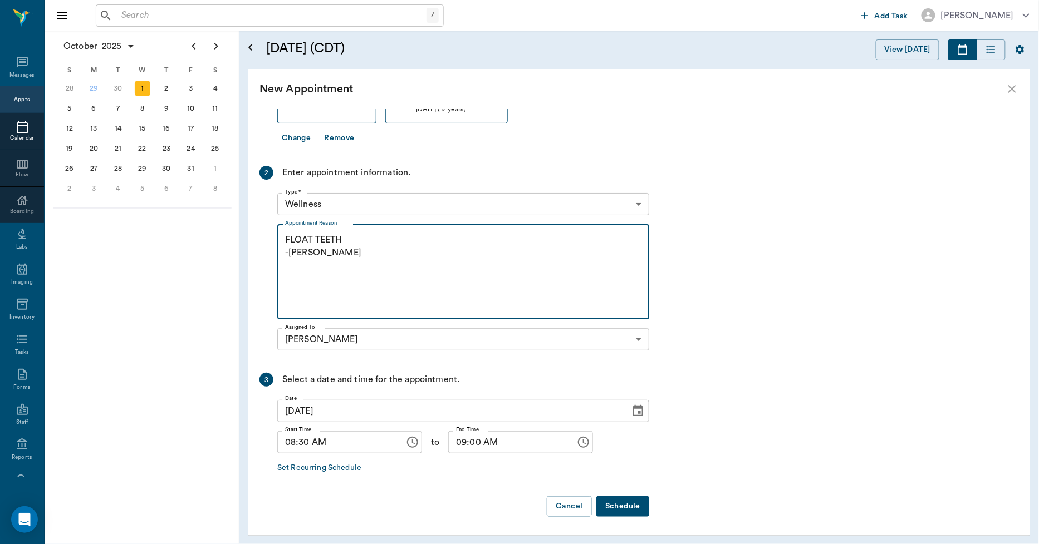
type textarea "FLOAT TEETH -LORY"
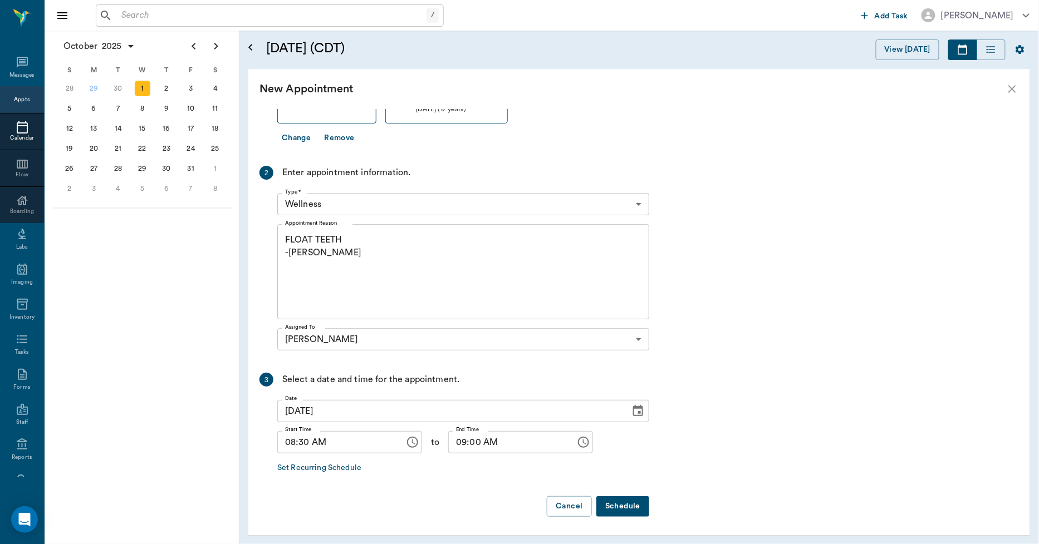
click at [604, 509] on button "Schedule" at bounding box center [622, 507] width 53 height 21
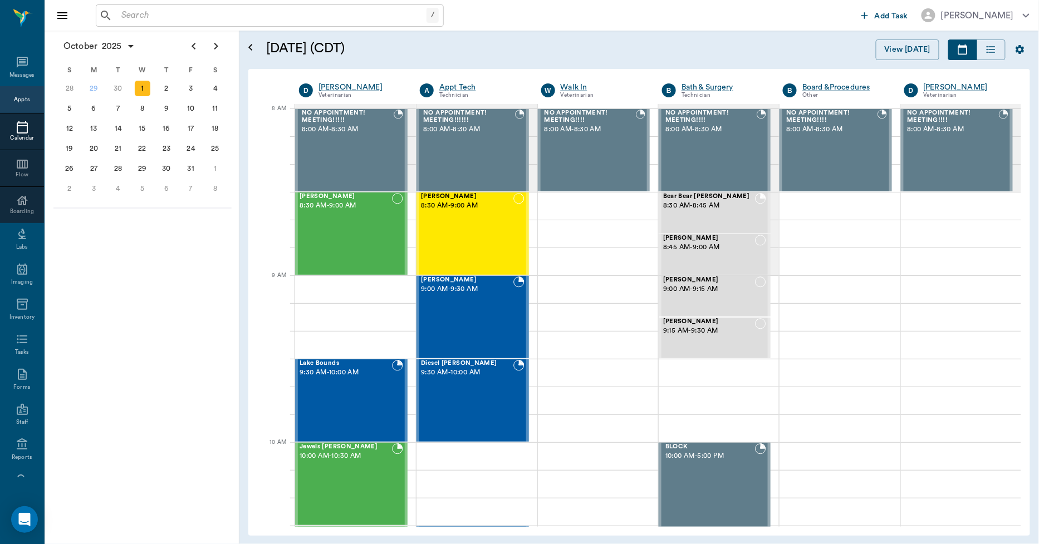
click at [254, 16] on input "text" at bounding box center [272, 16] width 310 height 16
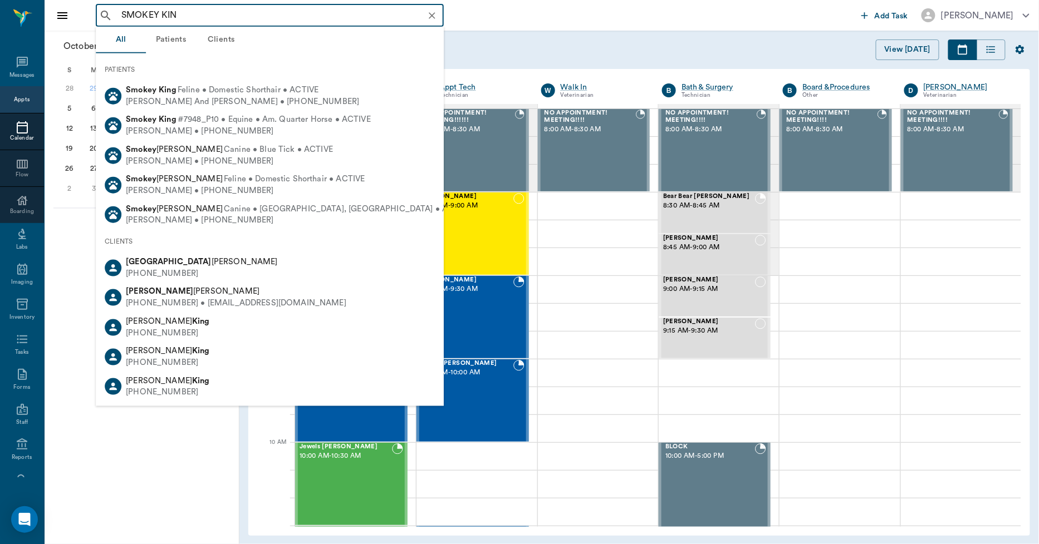
type input "SMOKEY KIN"
click at [508, 42] on h5 "[DATE] (CDT)" at bounding box center [412, 49] width 292 height 18
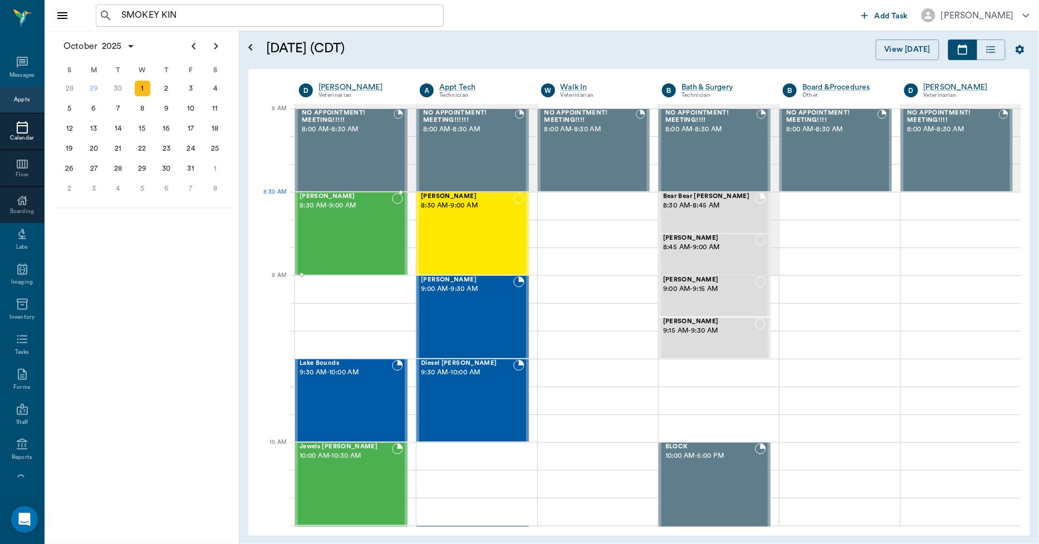
click at [335, 215] on div "Smokey King 8:30 AM - 9:00 AM" at bounding box center [345, 233] width 92 height 81
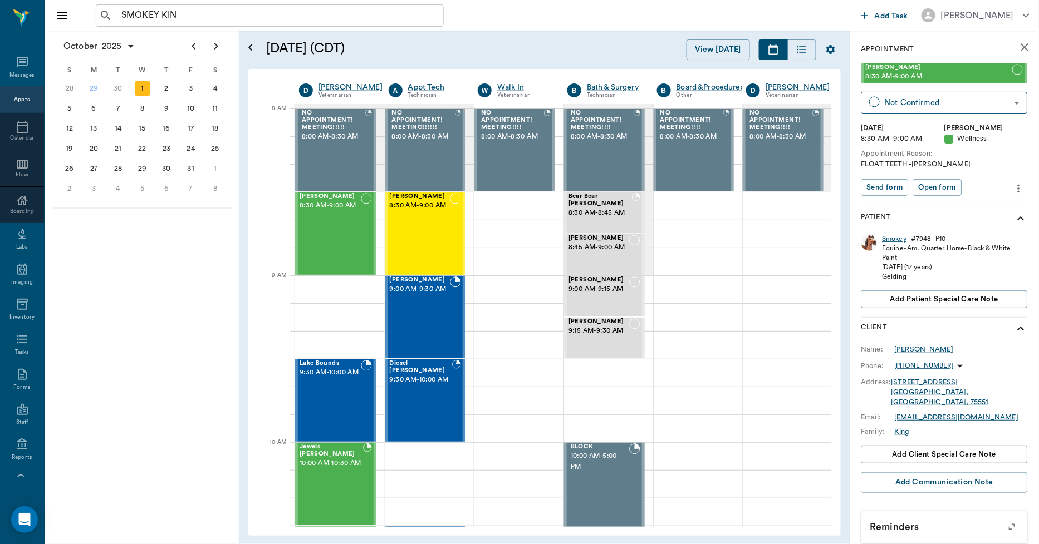
click at [900, 238] on div "Smokey" at bounding box center [894, 238] width 24 height 9
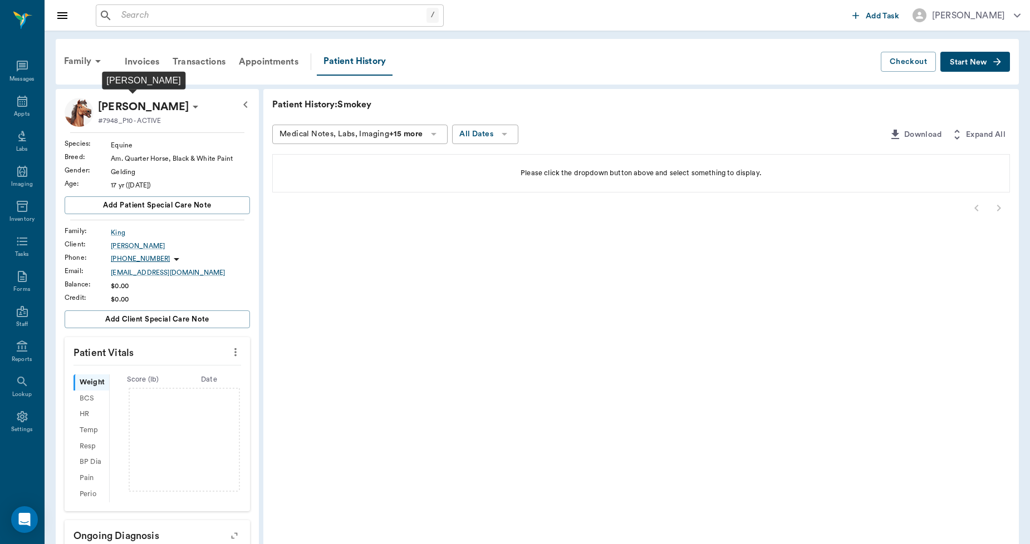
click at [166, 101] on p "[PERSON_NAME]" at bounding box center [143, 107] width 91 height 18
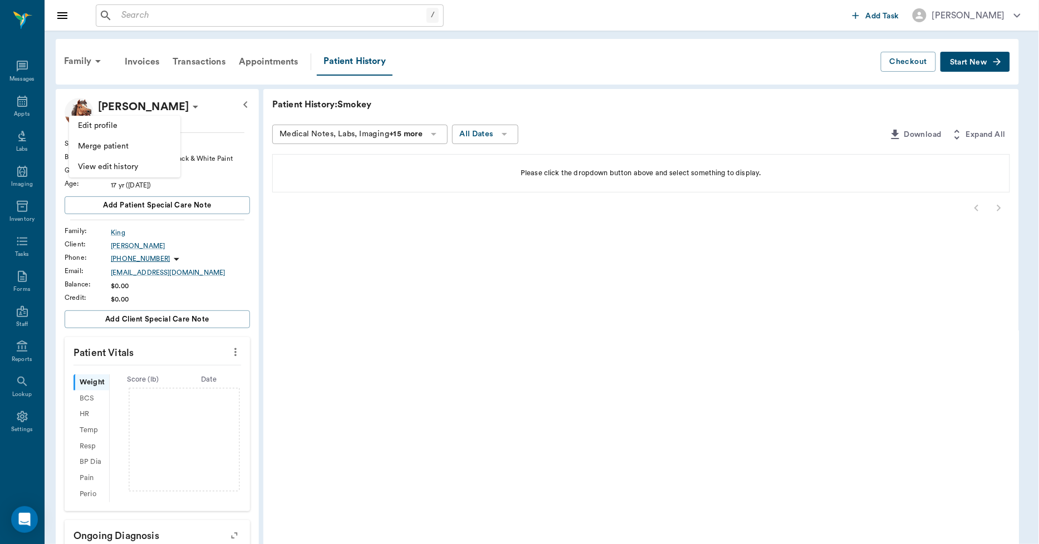
click at [204, 119] on div at bounding box center [519, 272] width 1039 height 544
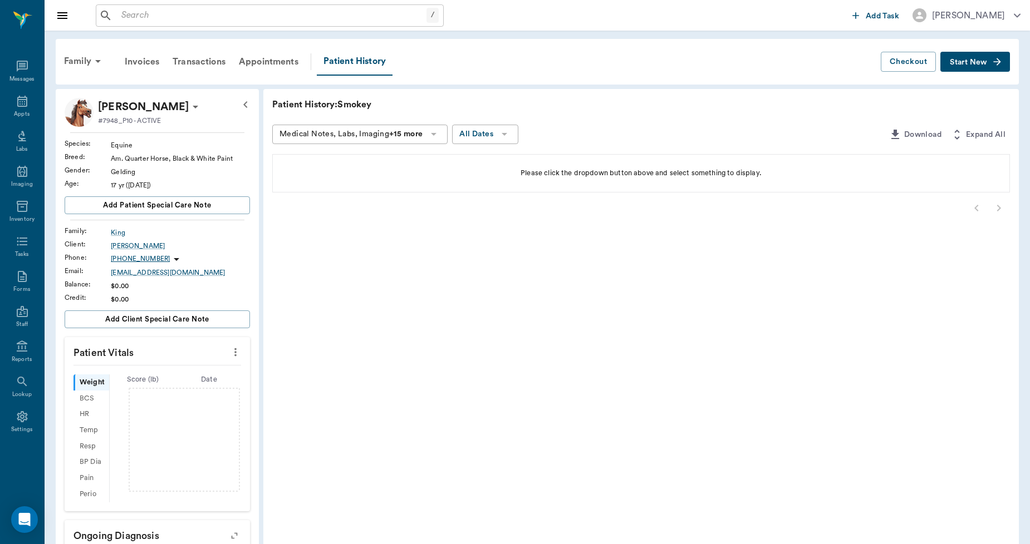
click at [193, 106] on icon at bounding box center [196, 107] width 6 height 3
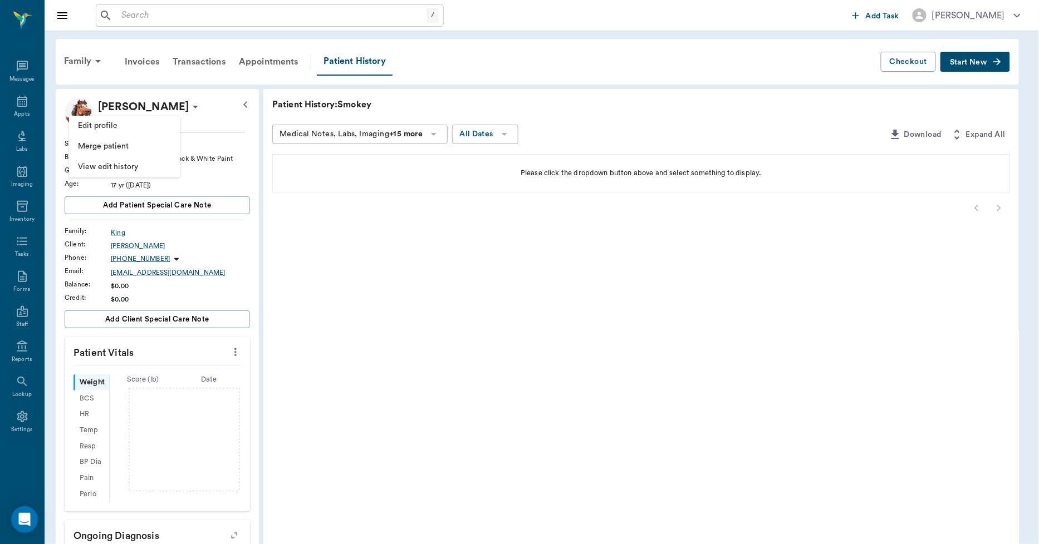
click at [108, 124] on span "Edit profile" at bounding box center [125, 126] width 94 height 12
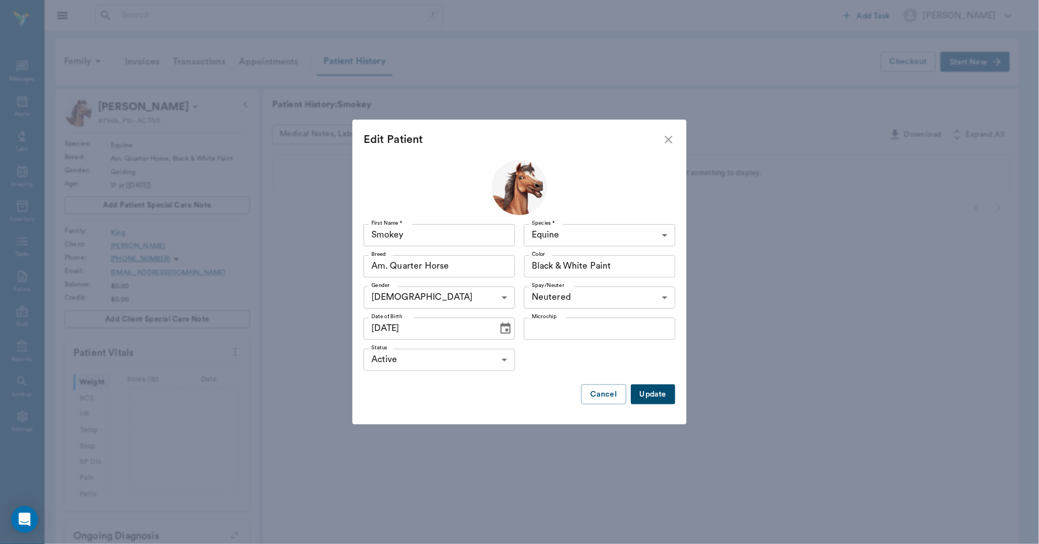
click at [438, 360] on body "/ ​ Add Task Dr. Bert Ellsworth Nectar Messages Appts Labs Imaging Inventory Ta…" at bounding box center [519, 379] width 1039 height 758
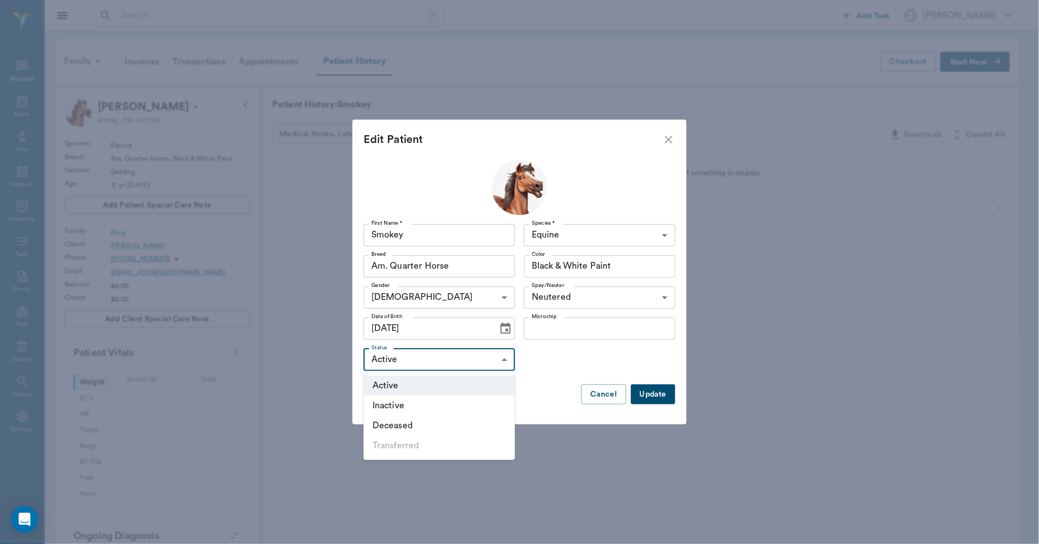
click at [394, 402] on li "Inactive" at bounding box center [439, 406] width 151 height 20
type input "INACTIVE"
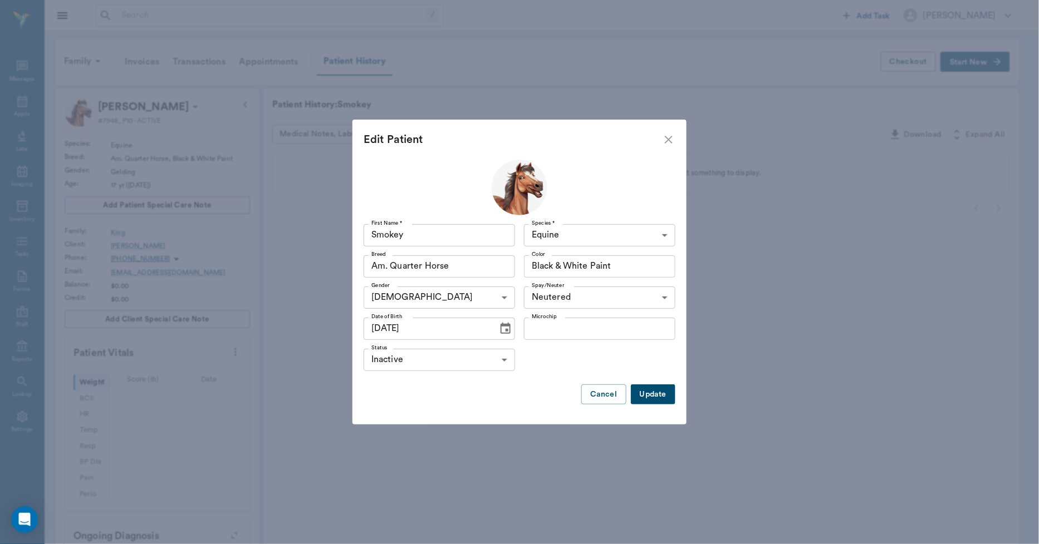
drag, startPoint x: 687, startPoint y: 391, endPoint x: 675, endPoint y: 394, distance: 12.6
click at [685, 394] on div "Edit Patient First Name * Smokey First Name * Species * Equine Equine Species *…" at bounding box center [519, 272] width 1039 height 544
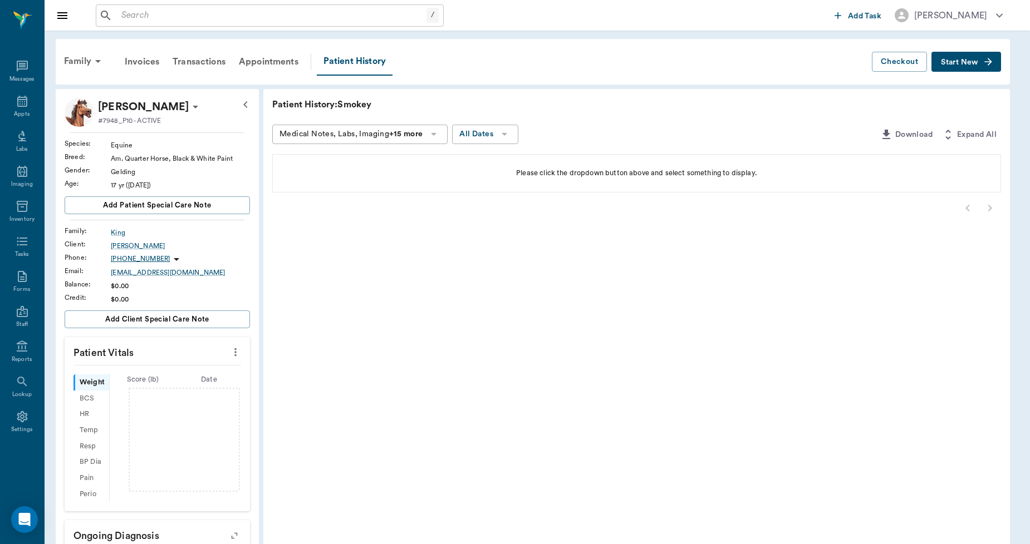
click at [655, 390] on div "Patient History: Smokey Medical Notes, Labs, Imaging +15 more All Dates Downloa…" at bounding box center [636, 417] width 747 height 656
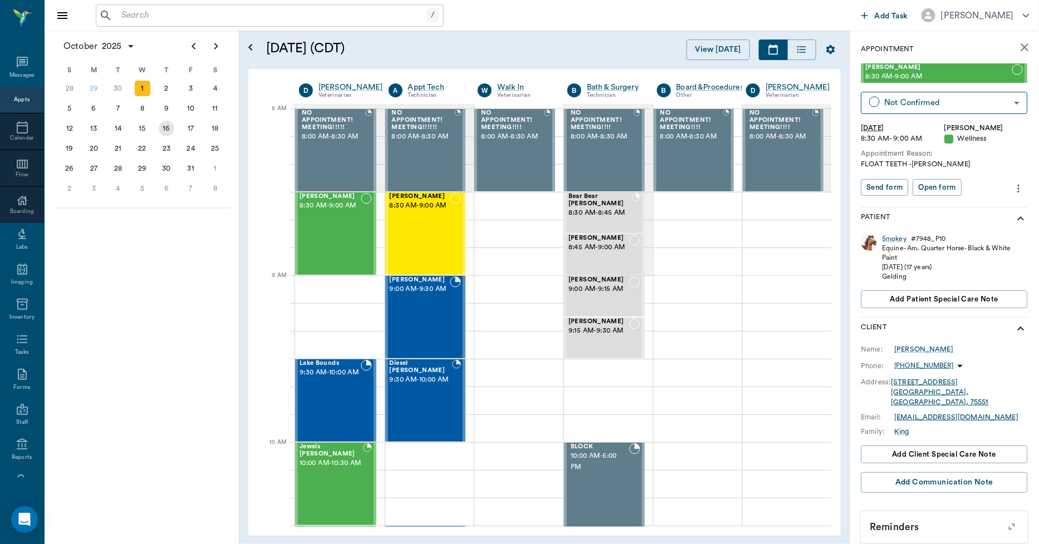
scroll to position [0, 1]
click at [1013, 190] on icon "more" at bounding box center [1019, 188] width 12 height 13
click at [961, 227] on span "Delete appointment" at bounding box center [963, 228] width 94 height 12
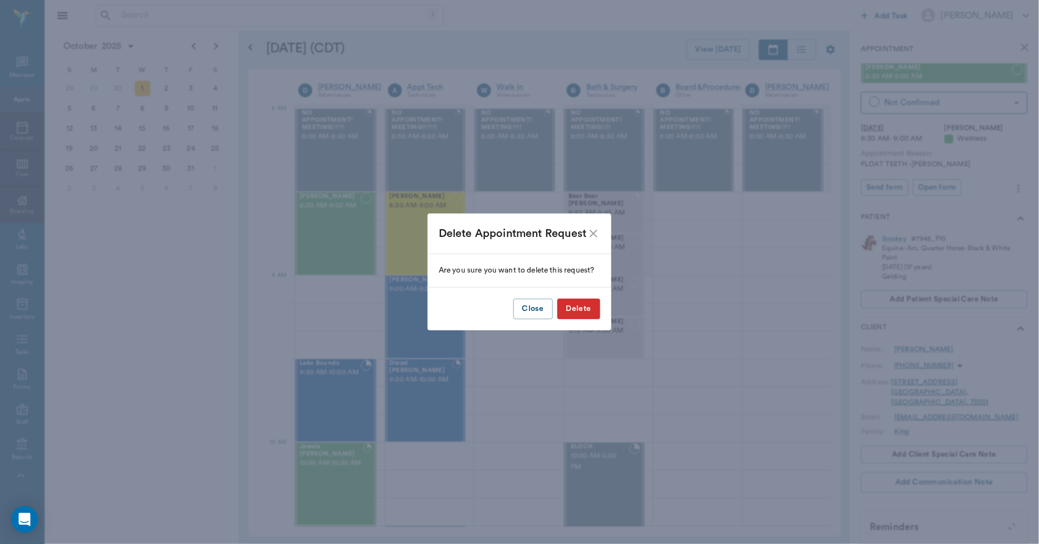
click at [575, 312] on button "Delete" at bounding box center [578, 309] width 43 height 21
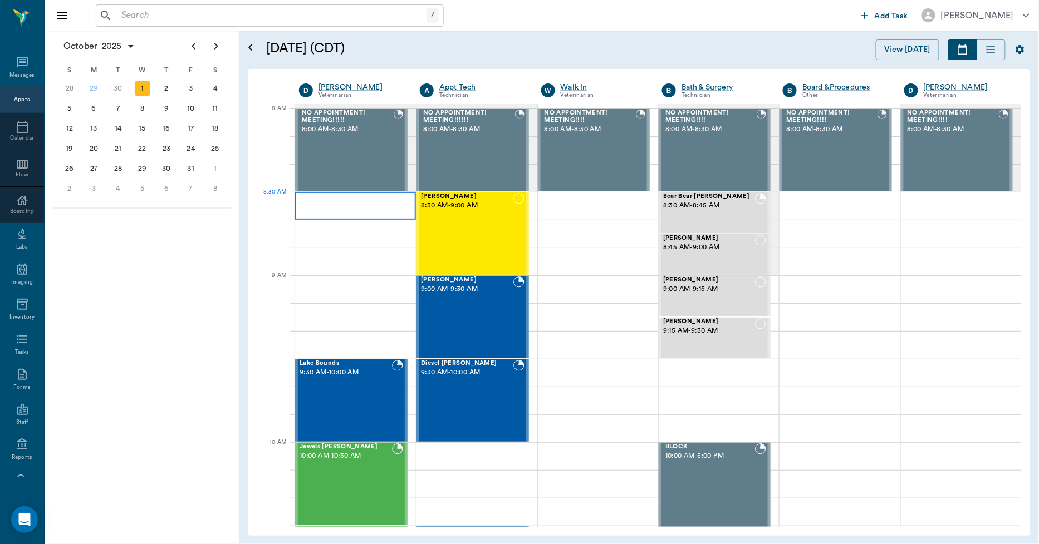
click at [337, 205] on div at bounding box center [355, 206] width 121 height 28
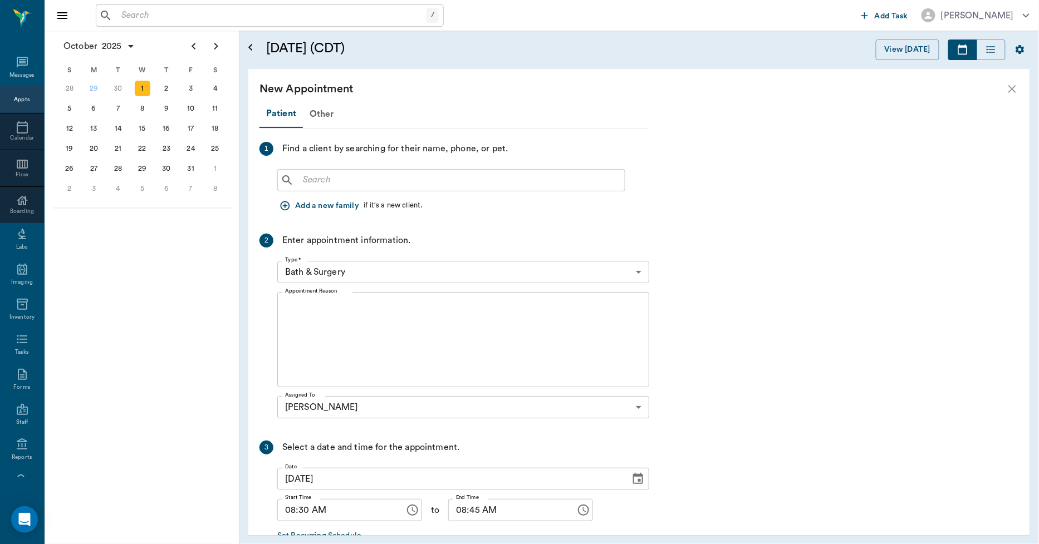
click at [337, 169] on div "​" at bounding box center [463, 178] width 372 height 27
click at [335, 178] on input "text" at bounding box center [459, 181] width 322 height 16
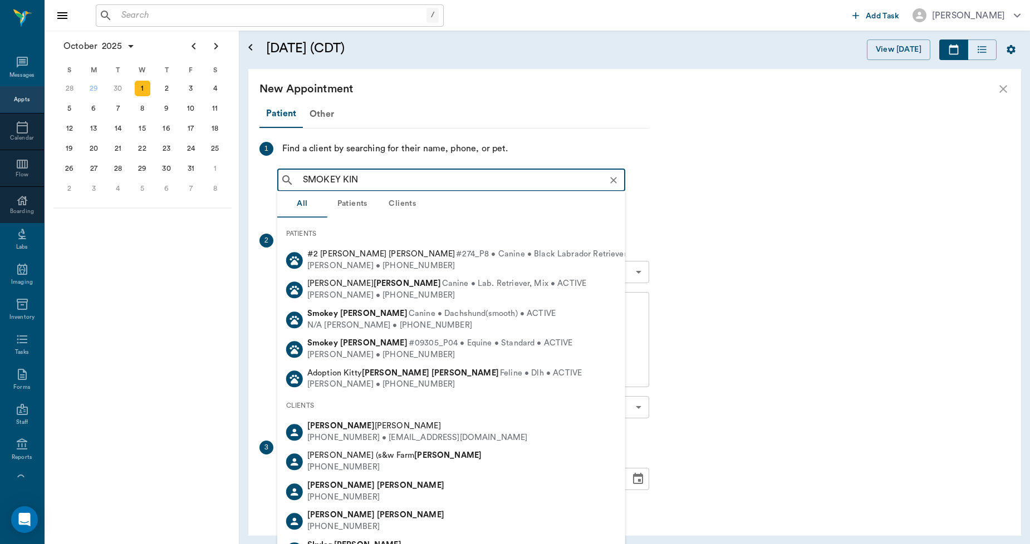
type input "SMOKEY KING"
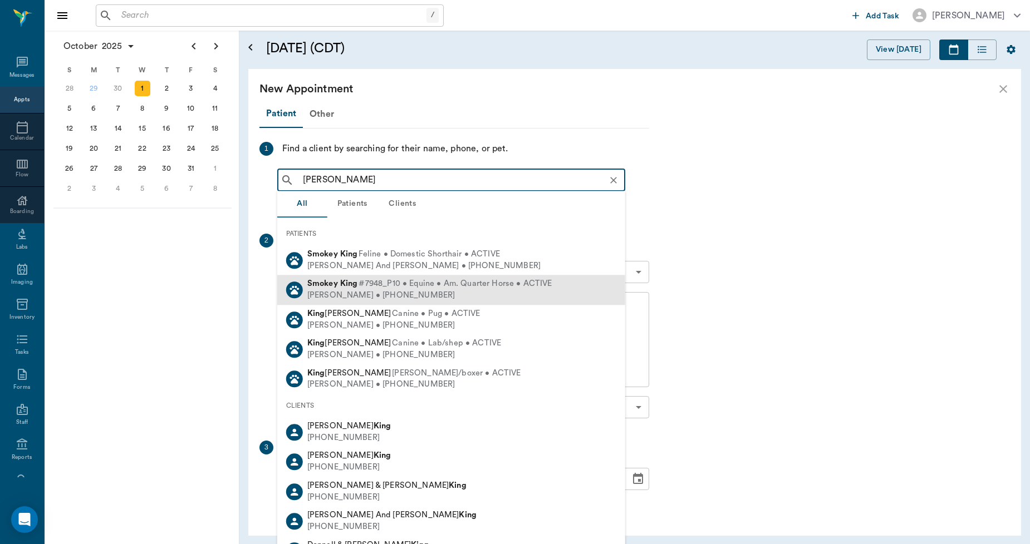
click at [350, 286] on b "King" at bounding box center [349, 284] width 18 height 8
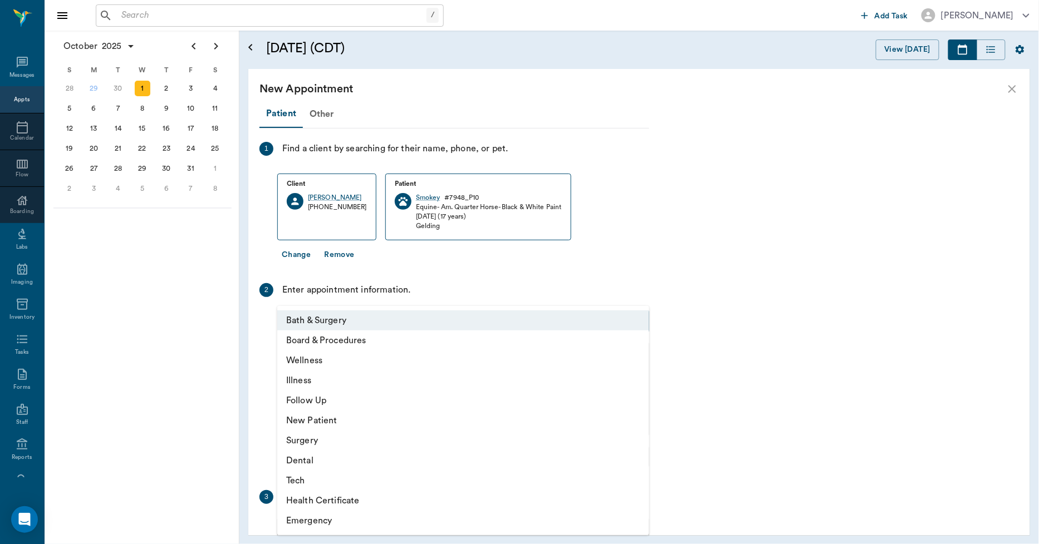
click at [355, 317] on body "/ ​ Add Task Dr. Bert Ellsworth Nectar Messages Appts Calendar Flow Boarding La…" at bounding box center [519, 272] width 1039 height 544
click at [331, 357] on li "Wellness" at bounding box center [463, 361] width 372 height 20
type input "65d2be4f46e3a538d89b8c14"
type input "09:00 AM"
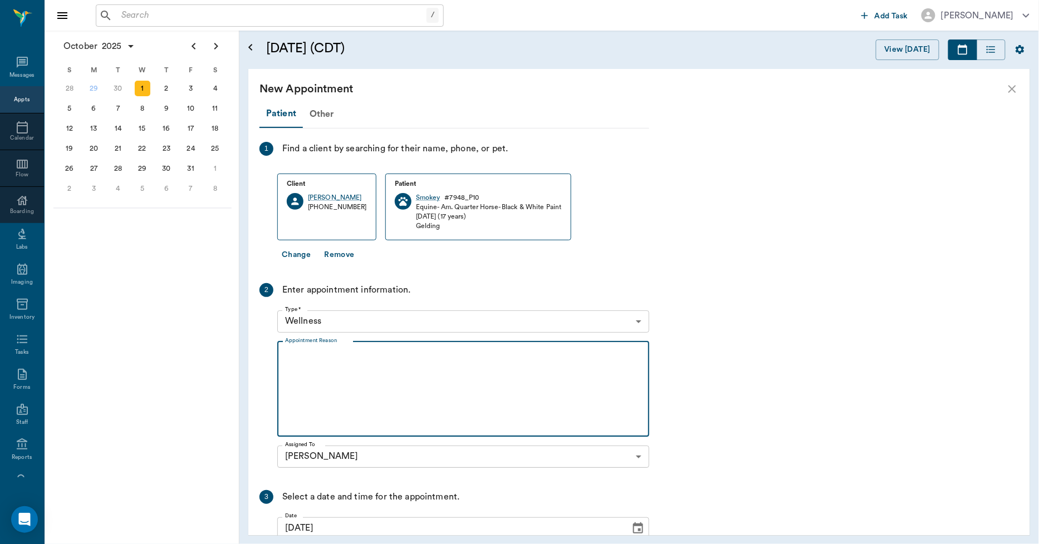
click at [359, 355] on textarea "Appointment Reason" at bounding box center [463, 389] width 356 height 77
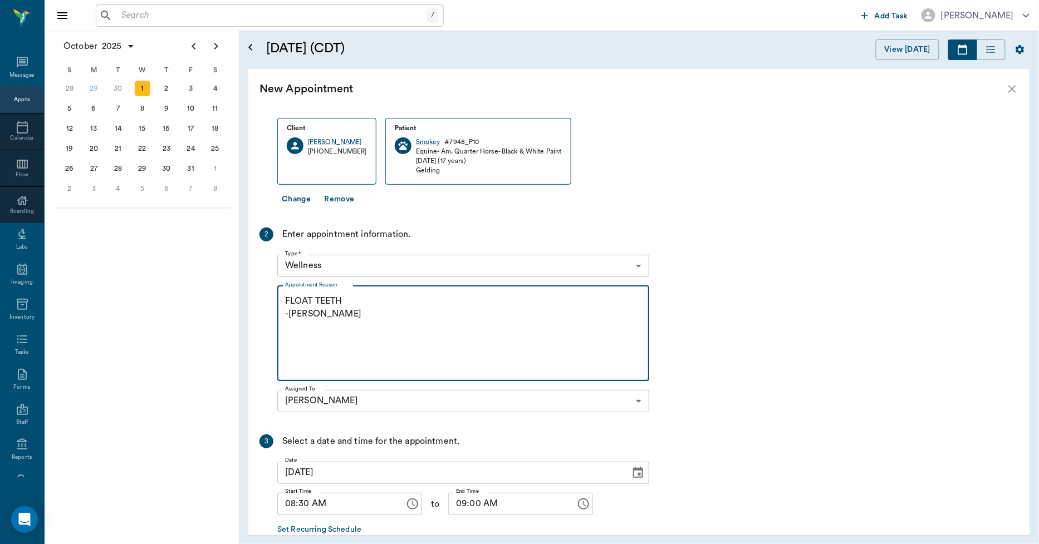
scroll to position [117, 0]
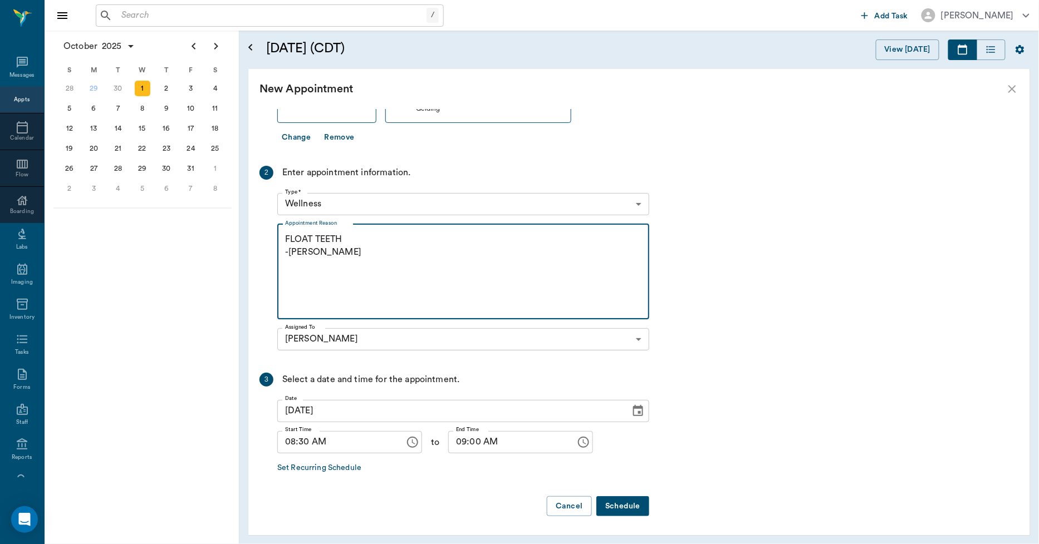
type textarea "FLOAT TEETH -LORY"
click at [460, 445] on input "09:00 AM" at bounding box center [508, 442] width 120 height 22
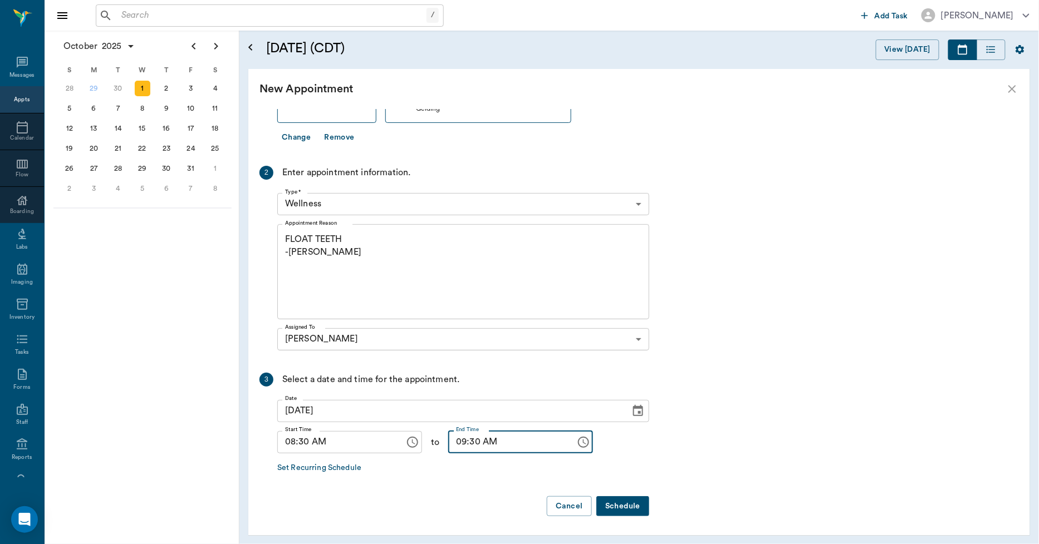
type input "09:30 AM"
click at [615, 505] on button "Schedule" at bounding box center [622, 507] width 53 height 21
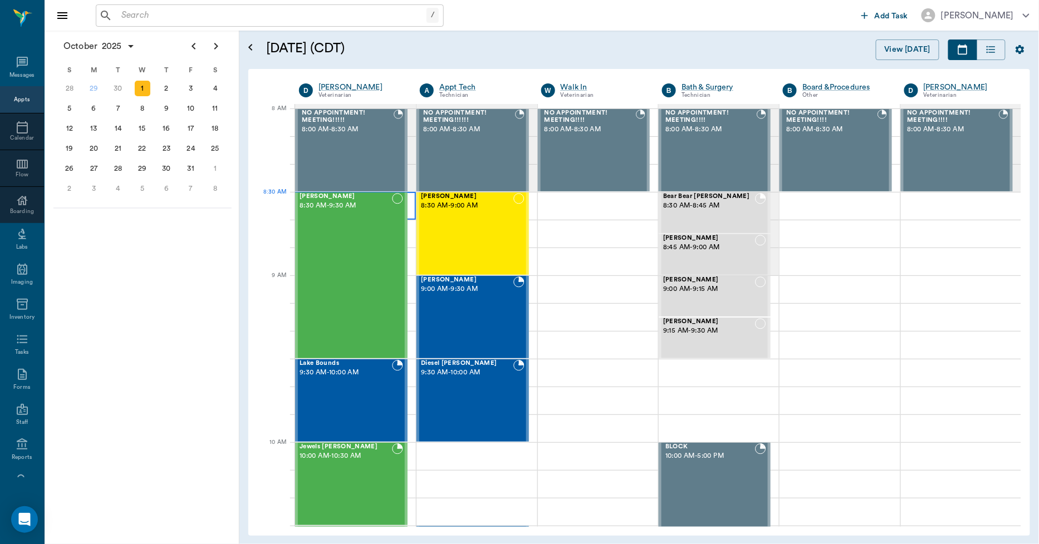
click at [408, 217] on div at bounding box center [355, 206] width 121 height 28
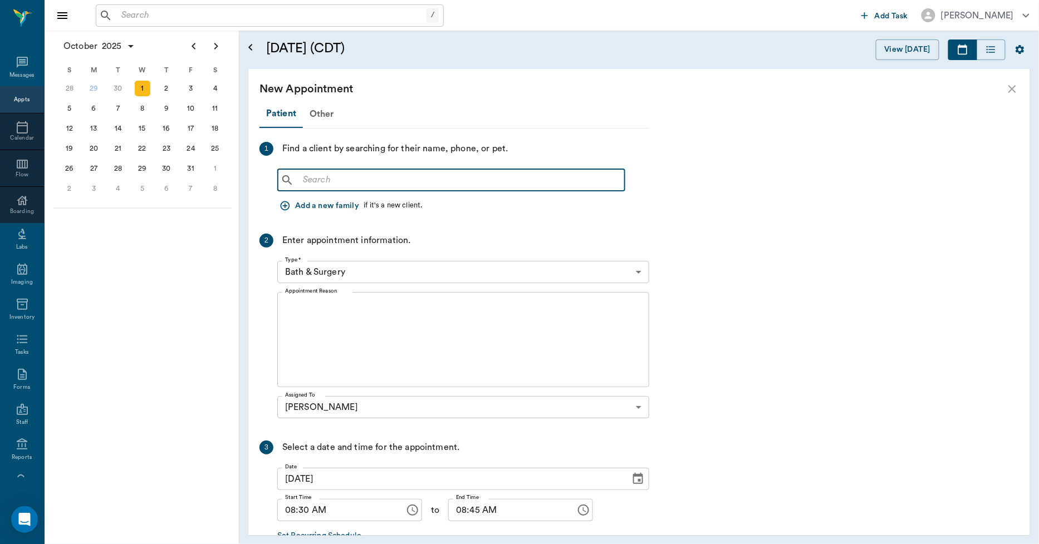
click at [298, 179] on input "text" at bounding box center [459, 181] width 322 height 16
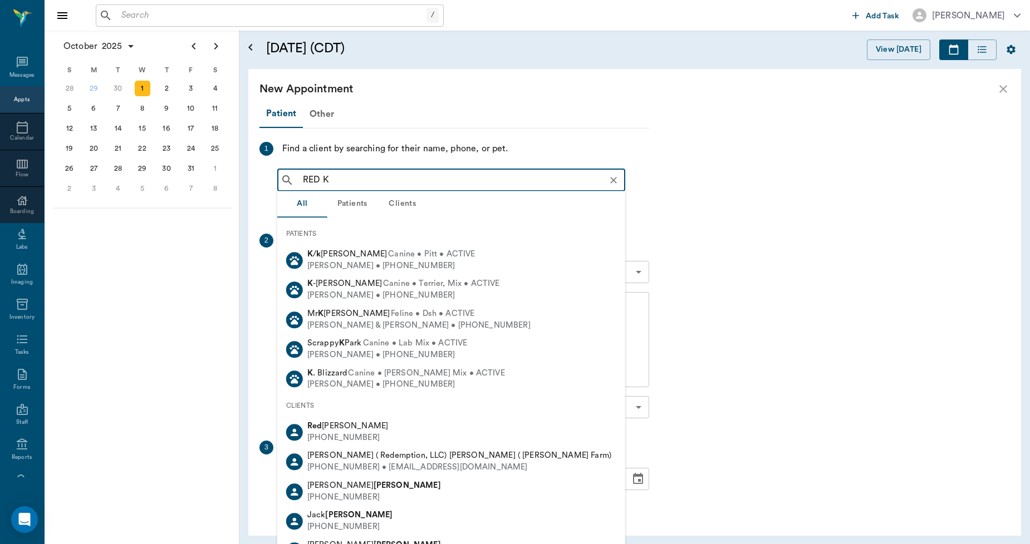
type input "RED KI"
click at [616, 183] on icon "Clear" at bounding box center [613, 180] width 11 height 11
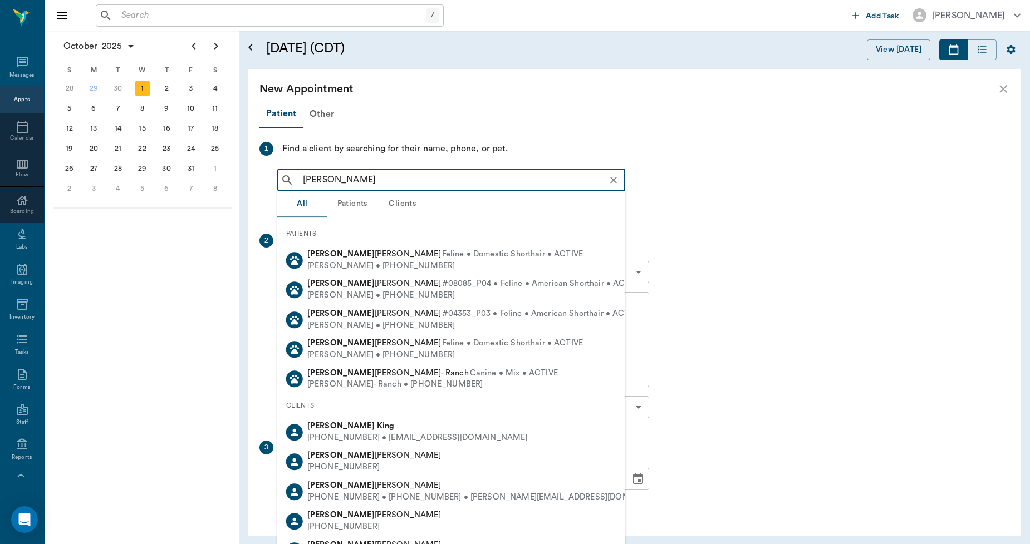
click at [392, 435] on div "(903) 691-8988 • Themrtking@gmail.com" at bounding box center [417, 439] width 220 height 12
type input "TONY KING"
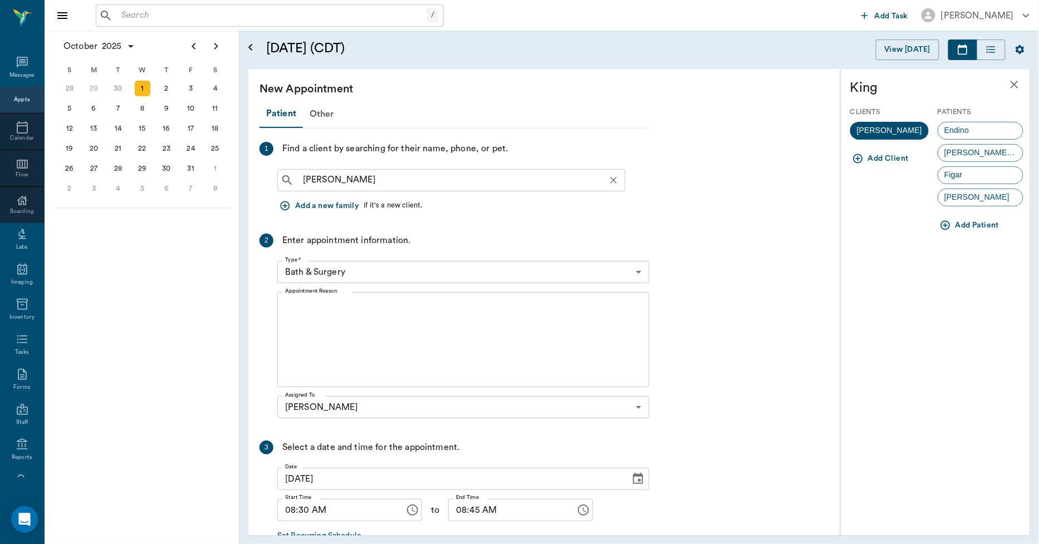
click at [611, 180] on icon "Clear" at bounding box center [613, 180] width 11 height 11
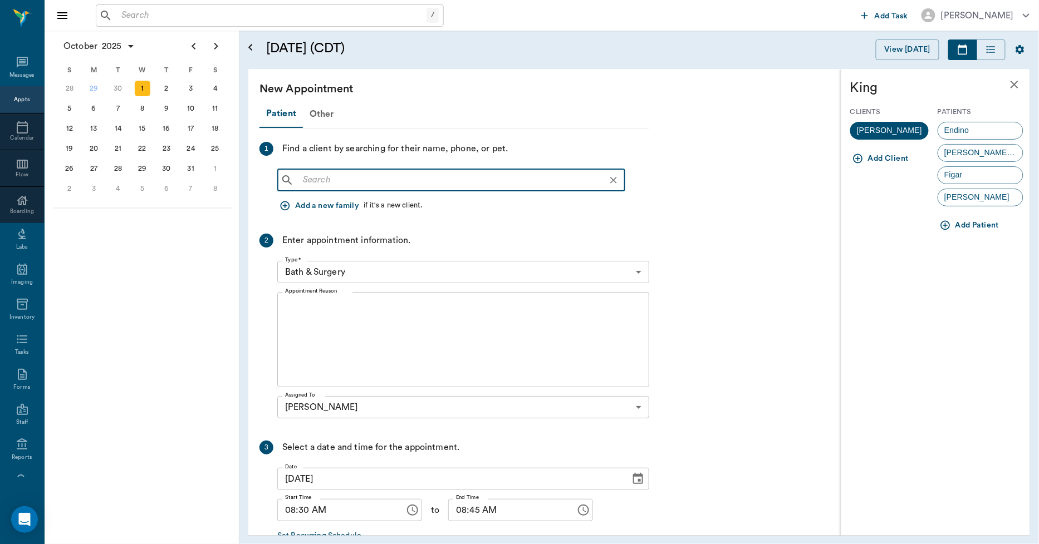
click at [531, 180] on input "text" at bounding box center [459, 181] width 323 height 16
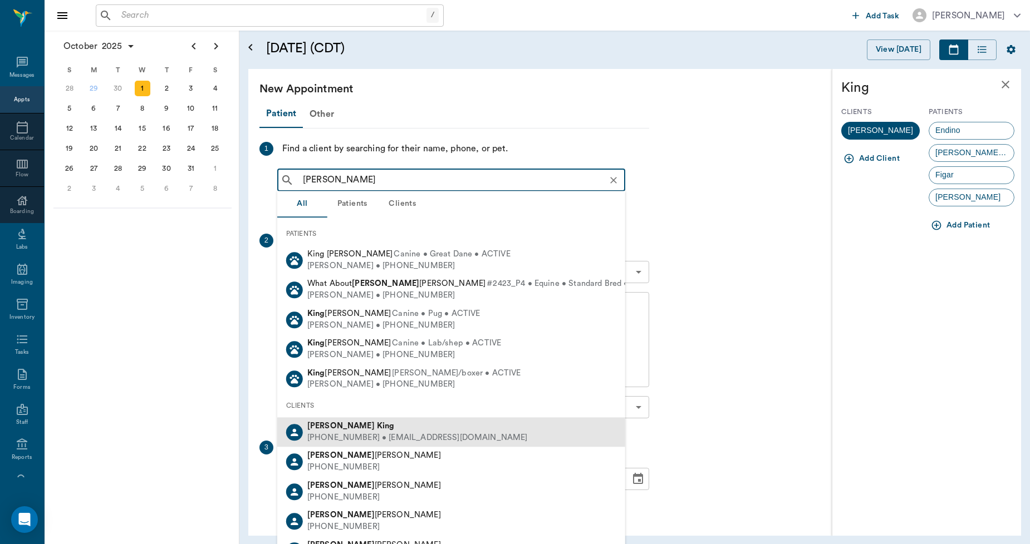
click at [374, 435] on div "(903) 244-1631 • DMMKING2@gmail.com" at bounding box center [417, 439] width 220 height 12
type input "DAVID KING"
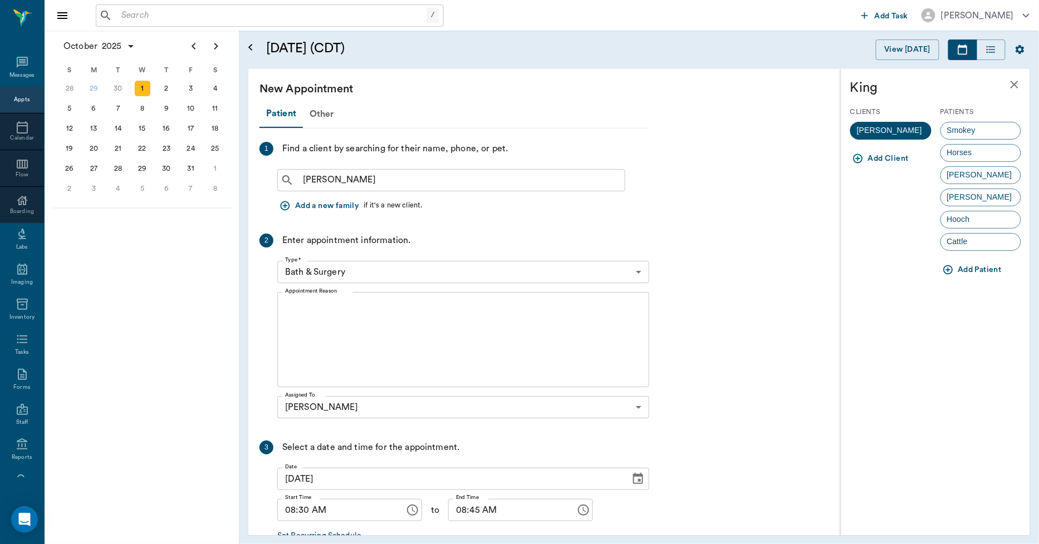
click at [1017, 82] on icon "close" at bounding box center [1014, 85] width 8 height 8
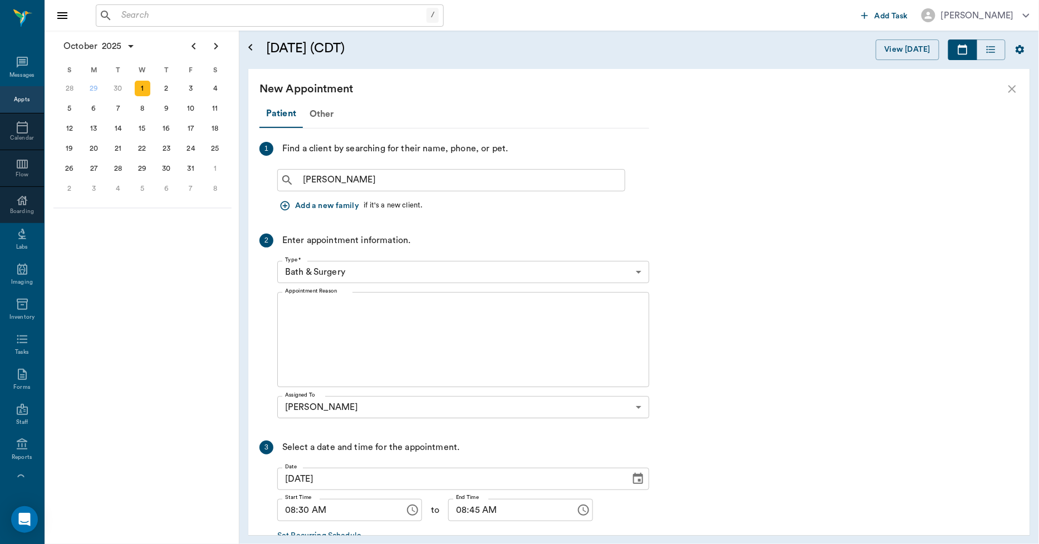
click at [1011, 89] on icon "close" at bounding box center [1011, 88] width 13 height 13
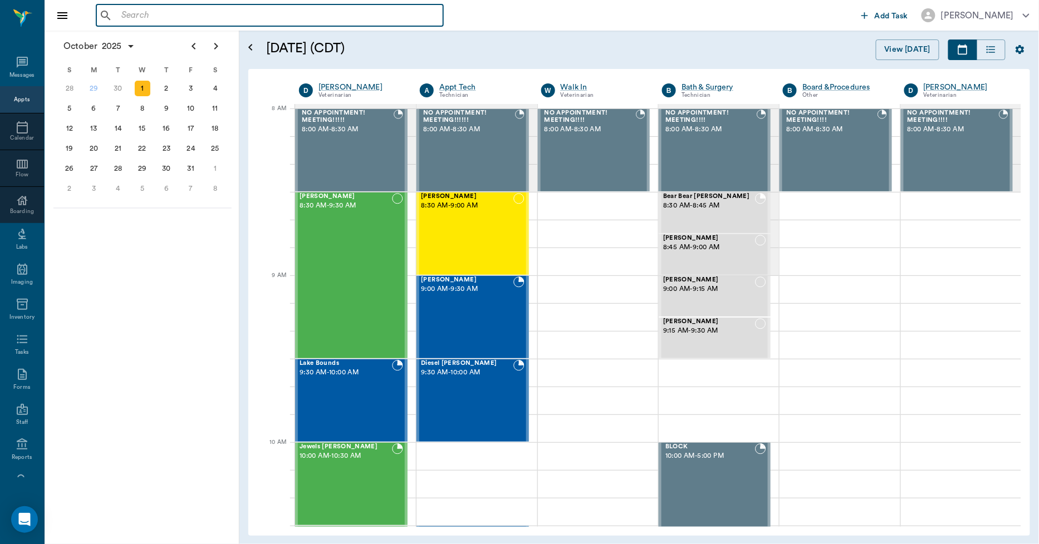
click at [210, 19] on input "text" at bounding box center [278, 16] width 322 height 16
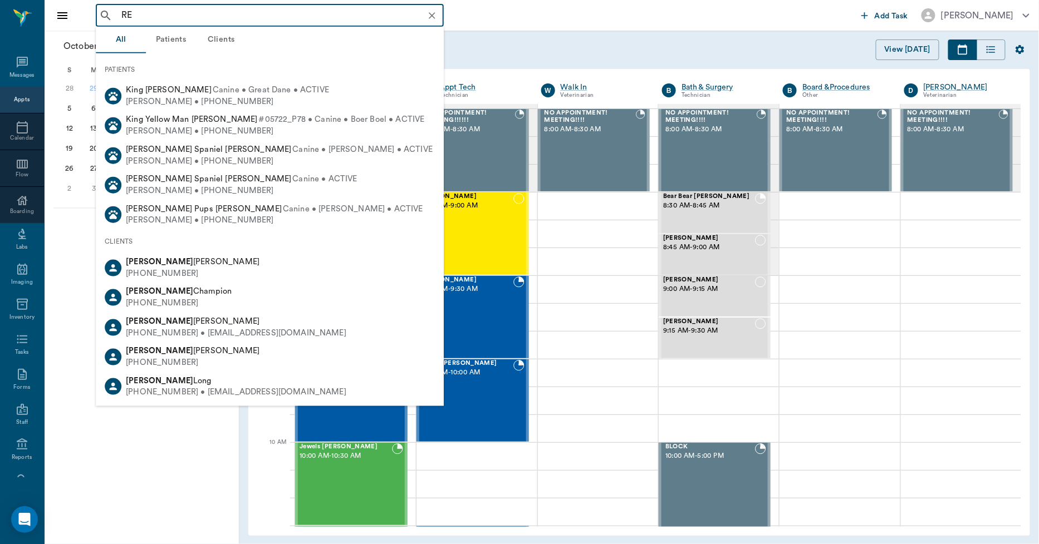
type input "R"
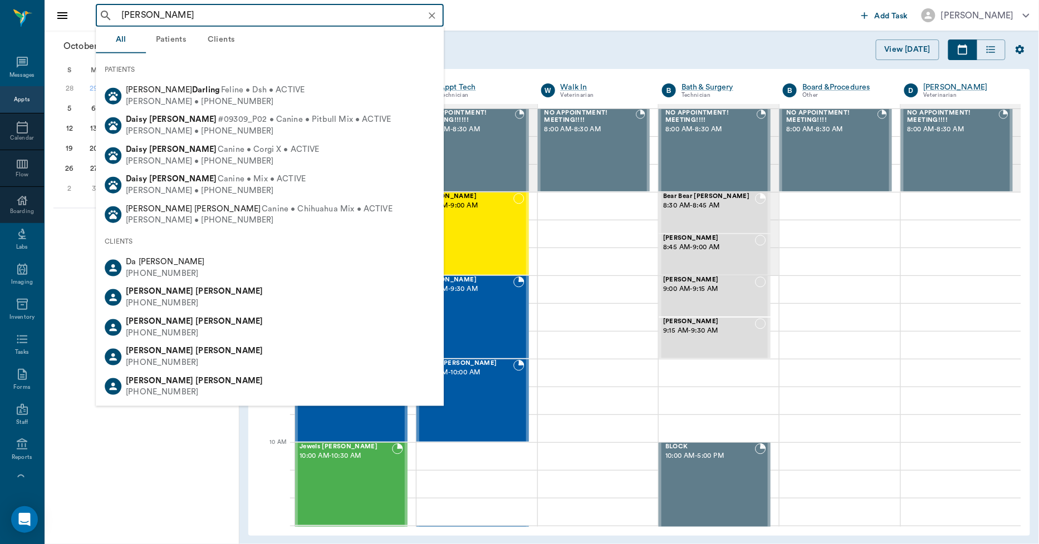
type input "DAVID KING"
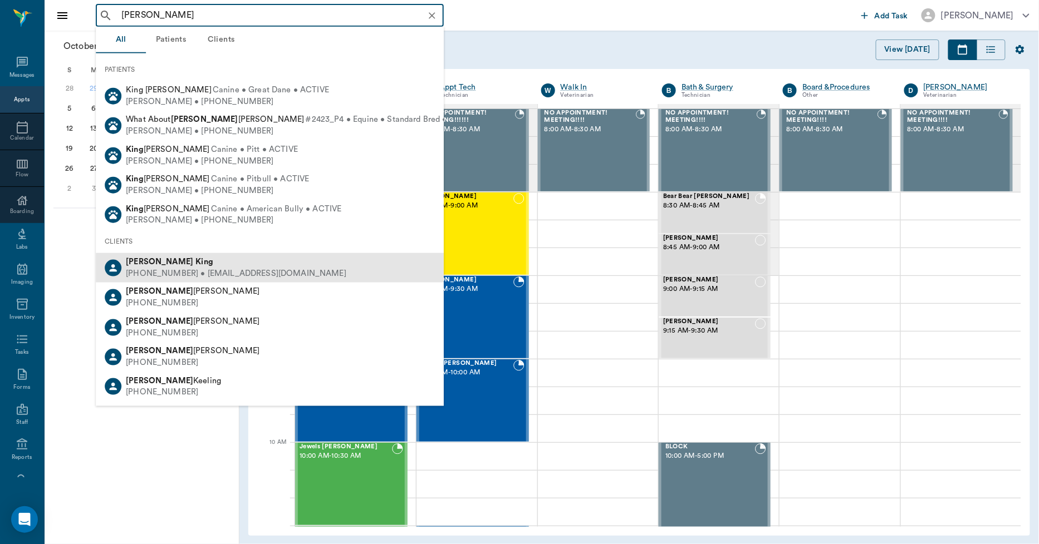
click at [181, 278] on div "(903) 244-1631 • DMMKING2@gmail.com" at bounding box center [236, 274] width 220 height 12
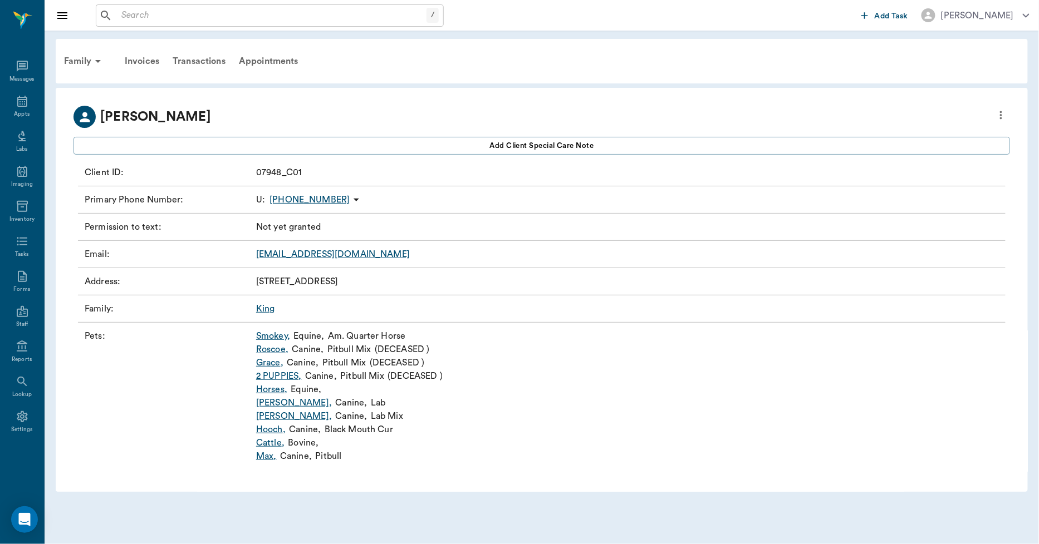
click at [267, 333] on link "Smokey ," at bounding box center [273, 336] width 34 height 13
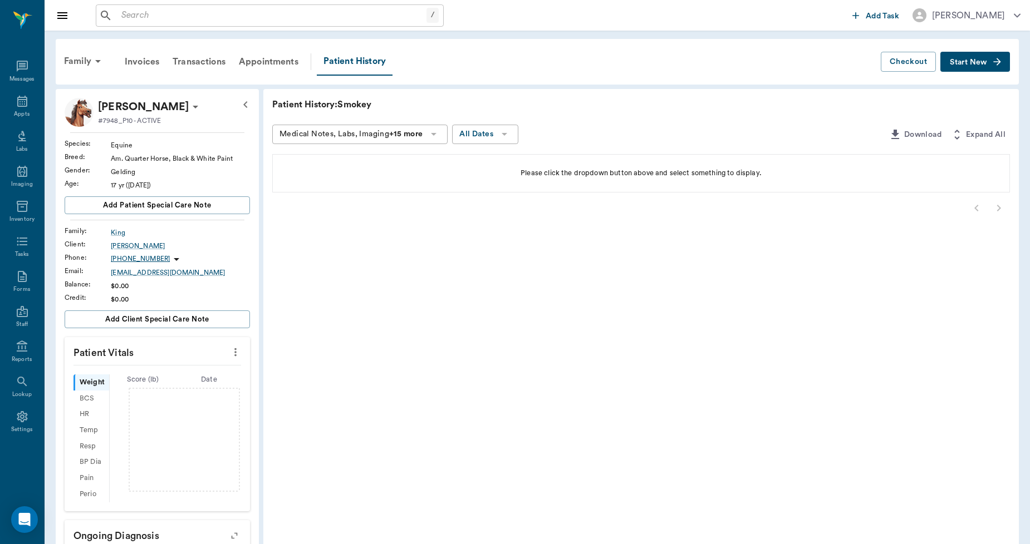
click at [189, 106] on icon at bounding box center [195, 106] width 13 height 13
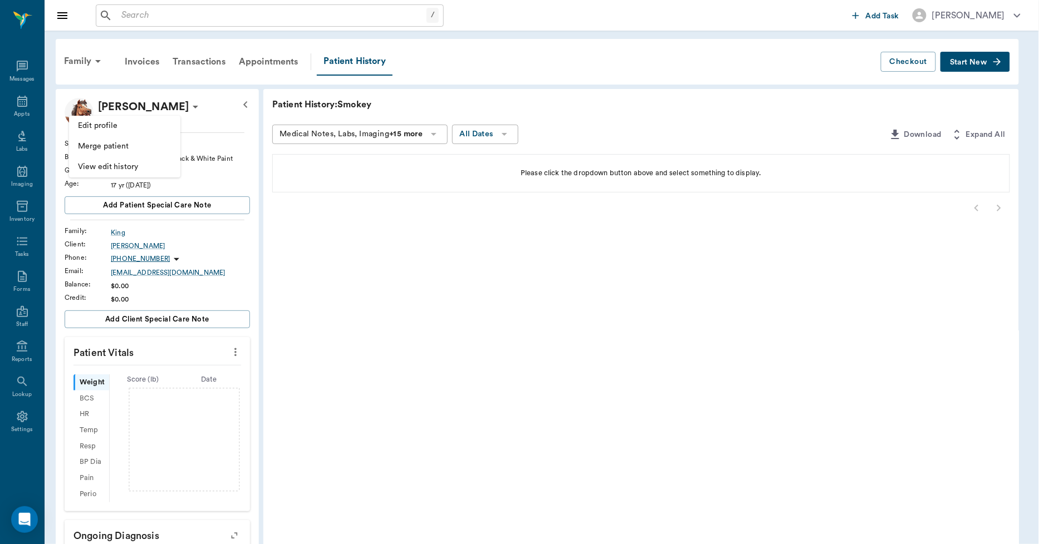
click at [114, 126] on span "Edit profile" at bounding box center [125, 126] width 94 height 12
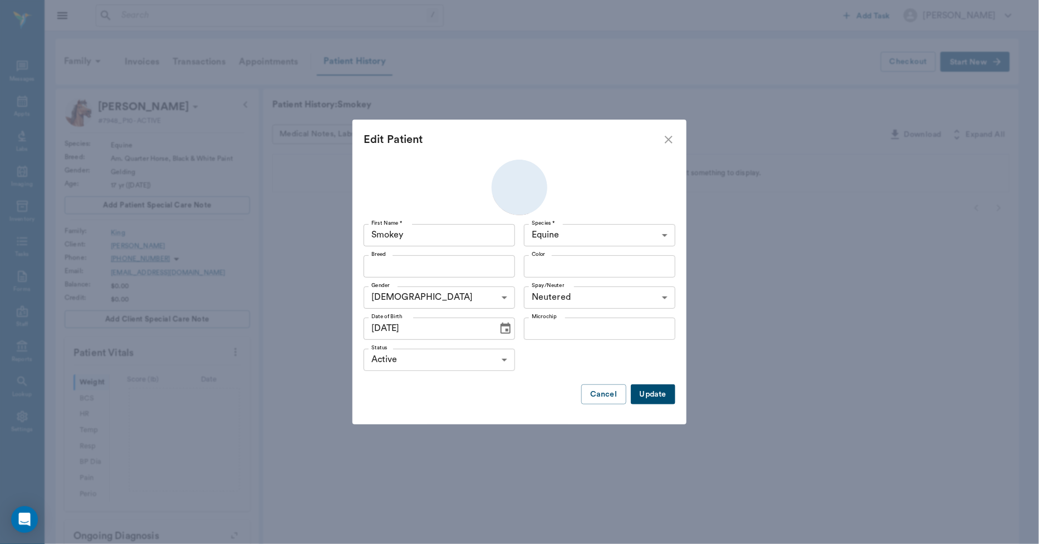
type input "Am. Quarter Horse"
type input "Black & White Paint"
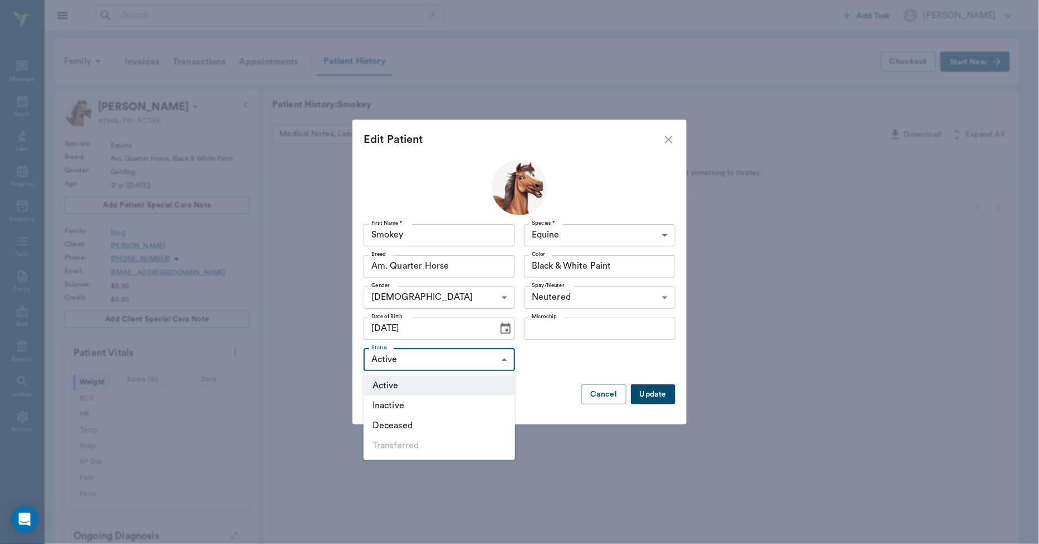
click at [410, 362] on body "/ ​ Add Task Dr. Bert Ellsworth Nectar Messages Appts Labs Imaging Inventory Ta…" at bounding box center [519, 379] width 1039 height 758
click at [407, 421] on li "Deceased" at bounding box center [439, 426] width 151 height 20
type input "DECEASED"
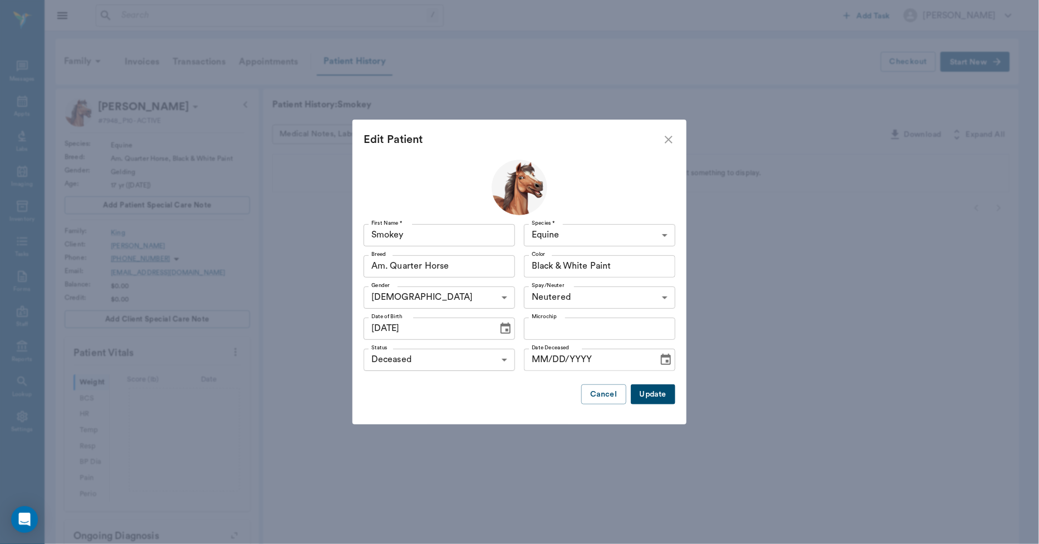
click at [647, 395] on button "Update" at bounding box center [653, 395] width 45 height 21
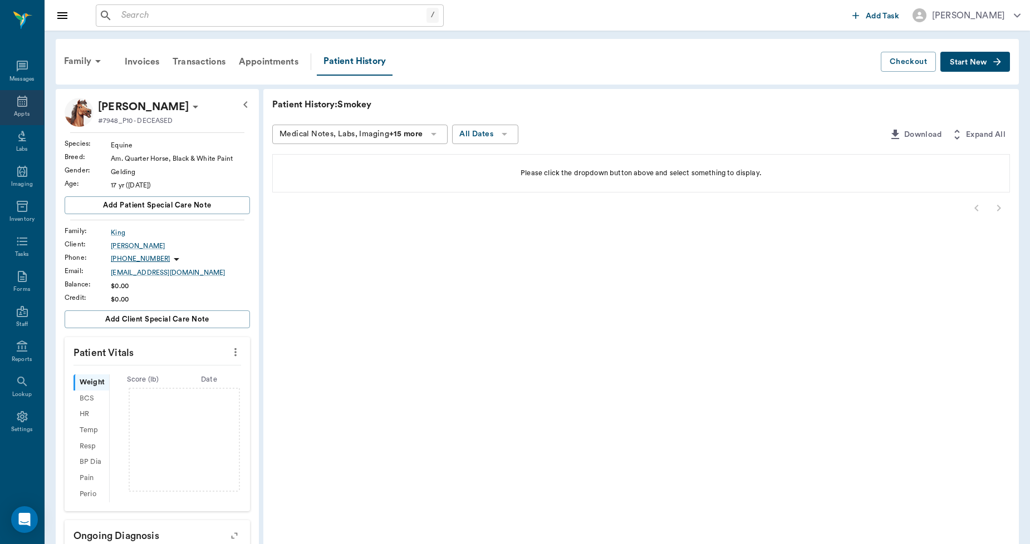
click at [16, 104] on icon at bounding box center [22, 101] width 13 height 13
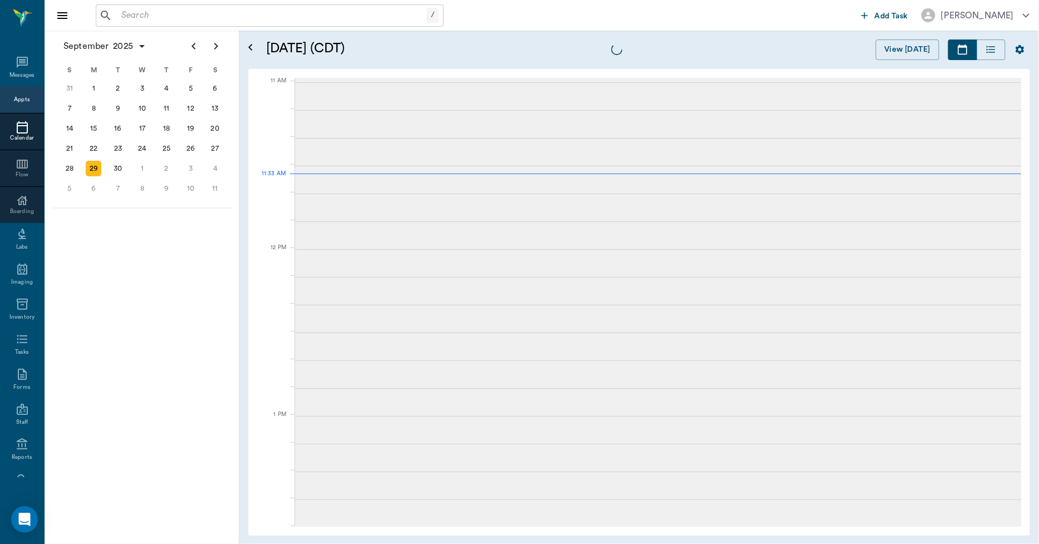
scroll to position [502, 0]
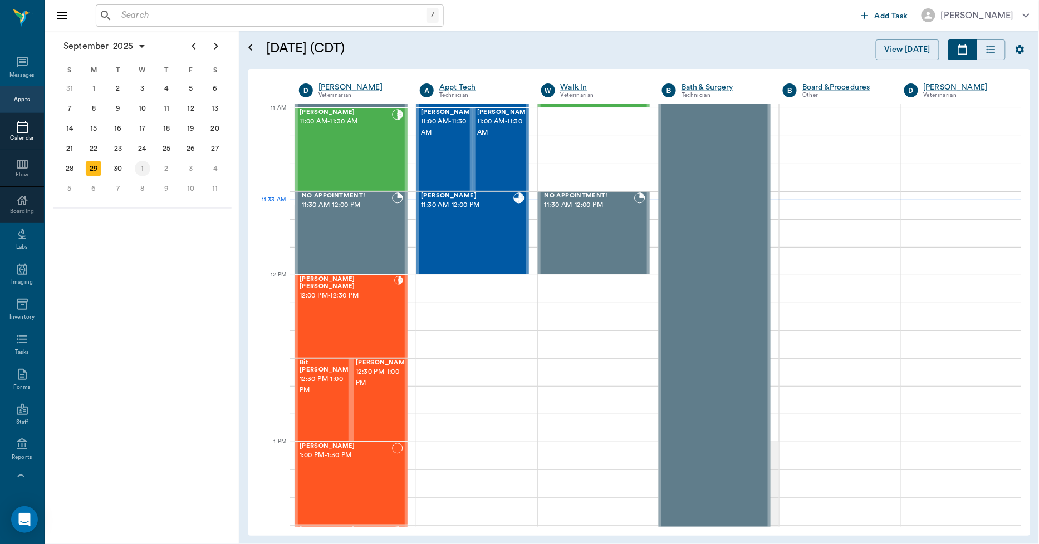
click at [140, 164] on div "1" at bounding box center [143, 169] width 16 height 16
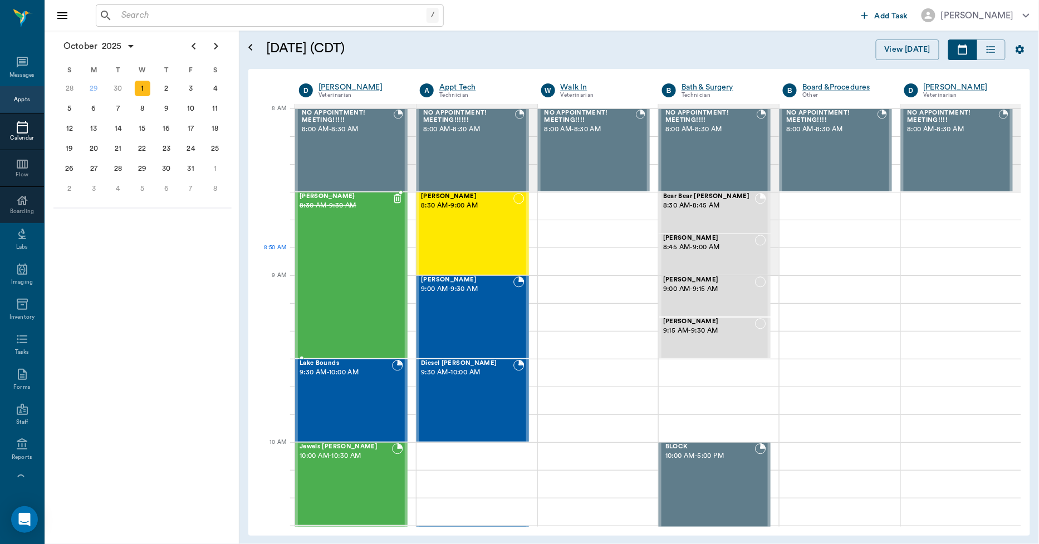
click at [329, 266] on div "Smokey King 8:30 AM - 9:30 AM" at bounding box center [345, 275] width 92 height 165
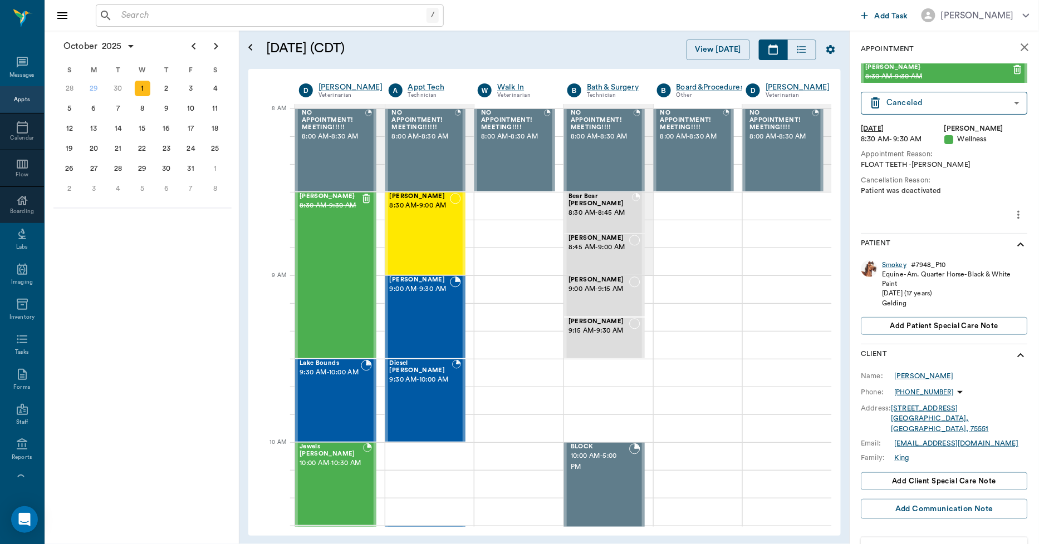
click at [1018, 215] on icon "more" at bounding box center [1019, 215] width 2 height 8
click at [980, 255] on span "Delete appointment" at bounding box center [963, 255] width 94 height 12
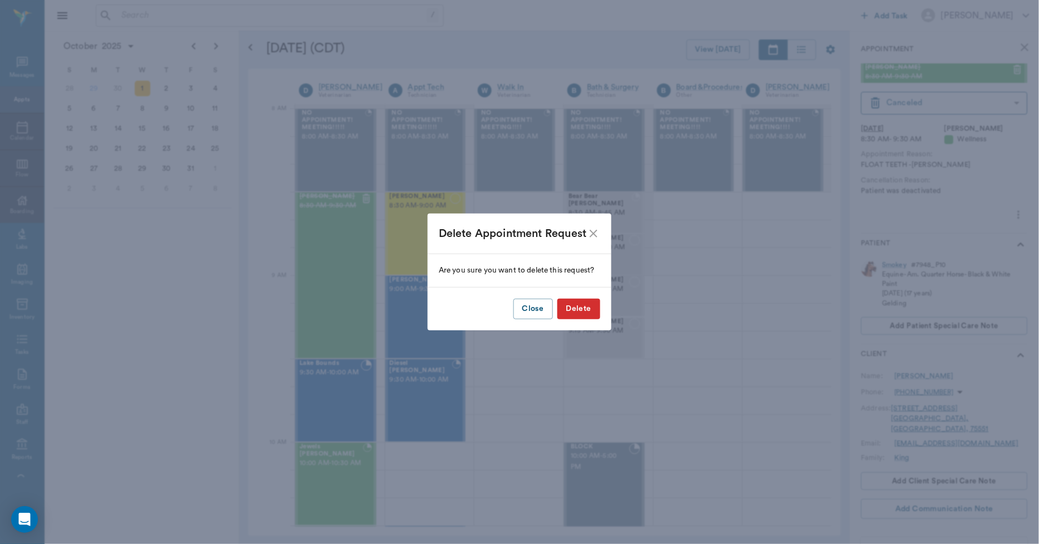
click at [580, 313] on button "Delete" at bounding box center [578, 309] width 43 height 21
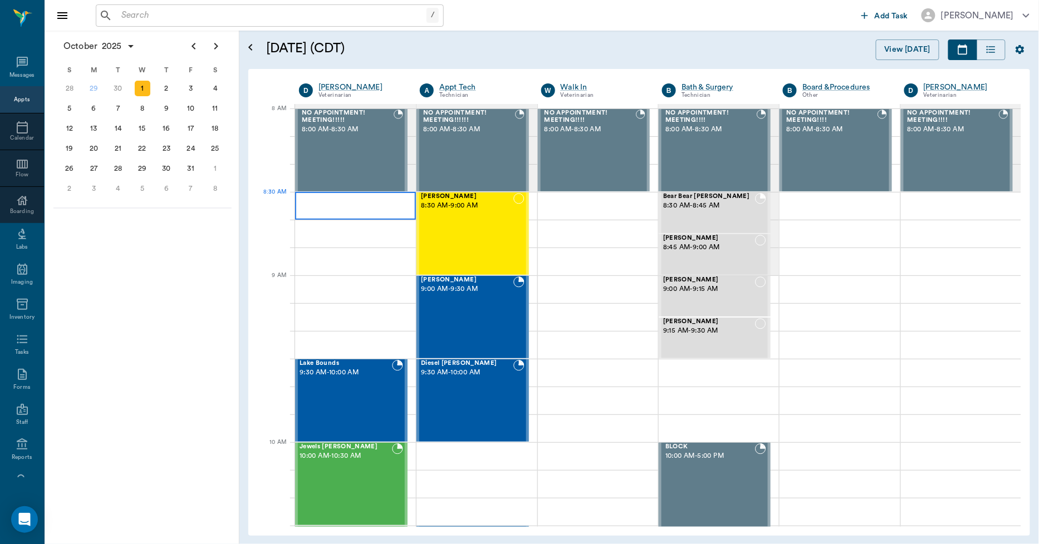
click at [338, 209] on div at bounding box center [355, 206] width 121 height 28
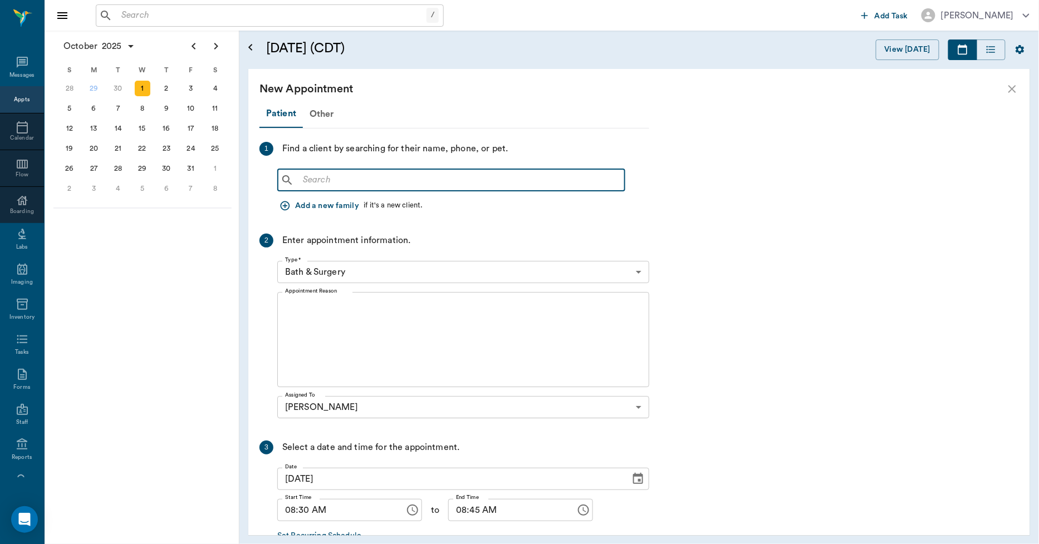
click at [397, 183] on input "text" at bounding box center [459, 181] width 322 height 16
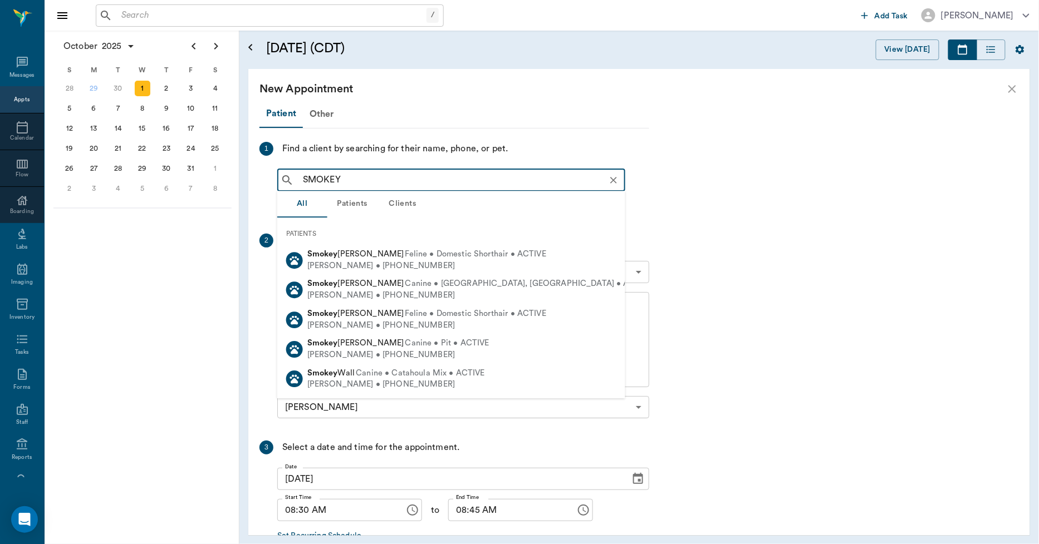
type input "SMOKEY K"
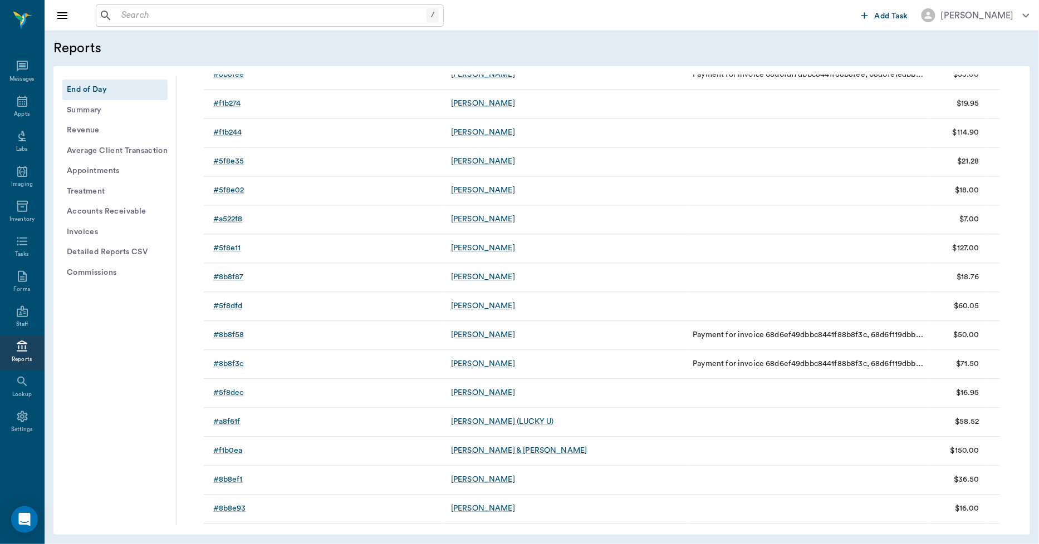
scroll to position [2474, 0]
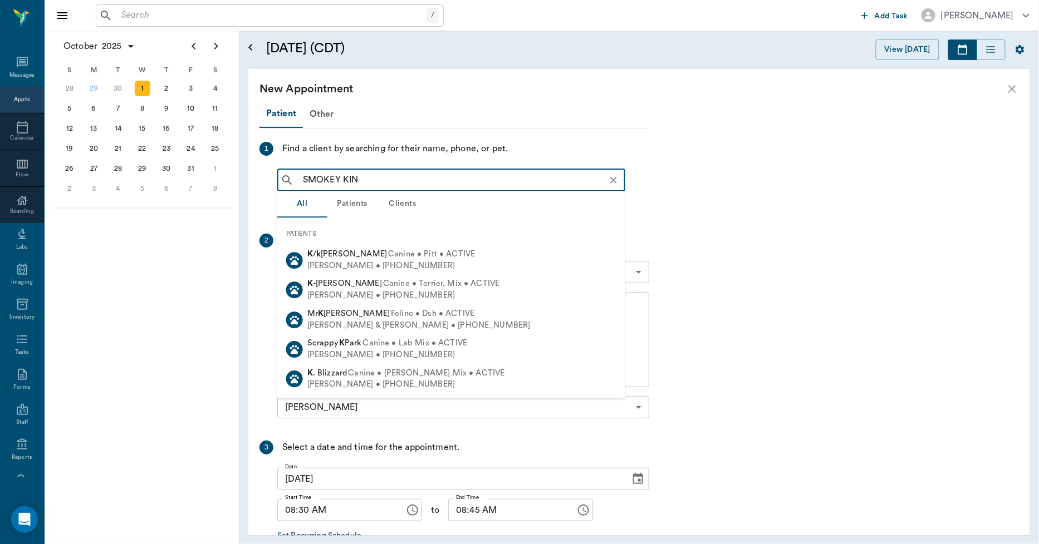
type input "[PERSON_NAME]"
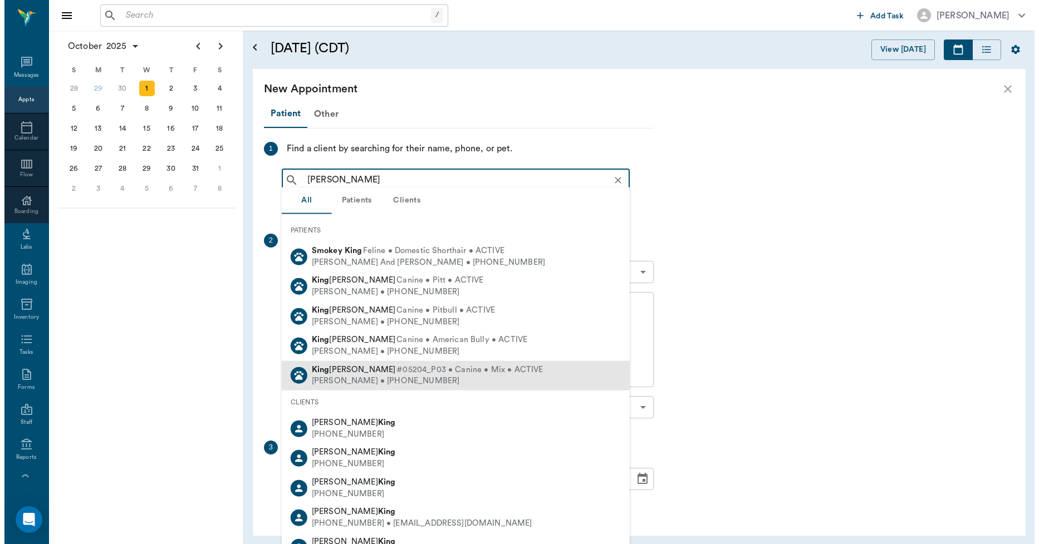
scroll to position [68, 0]
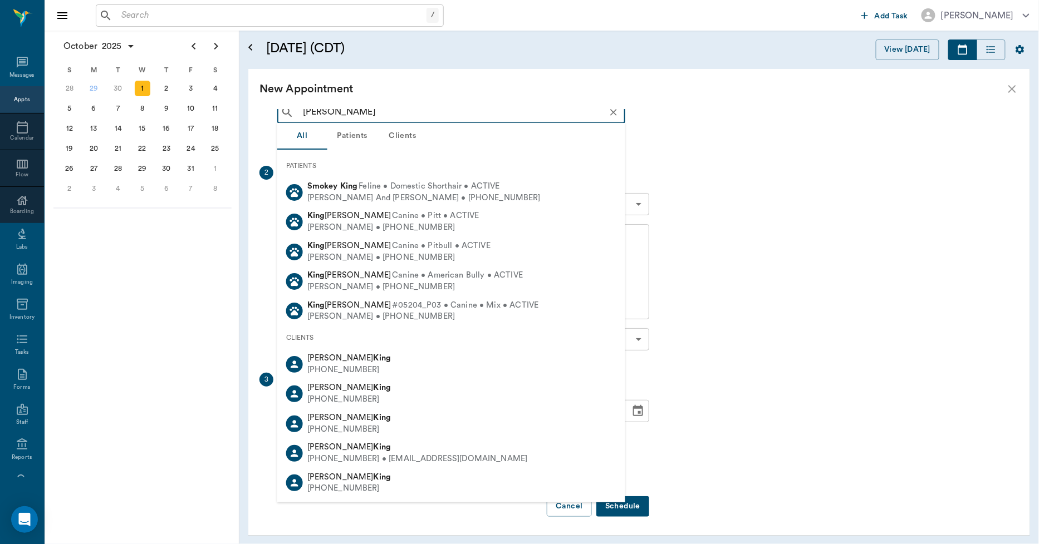
click at [615, 109] on icon "Clear" at bounding box center [613, 112] width 11 height 11
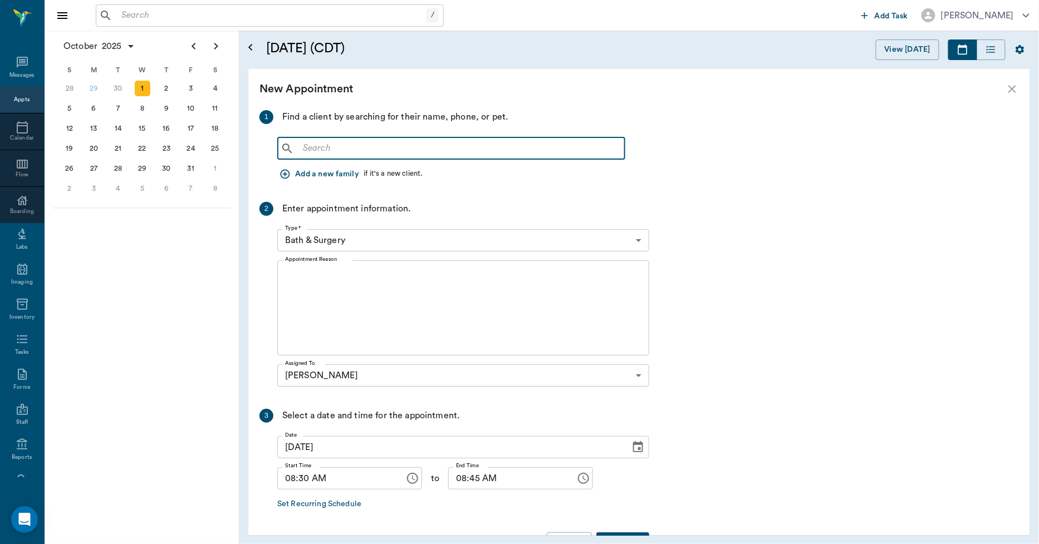
scroll to position [0, 0]
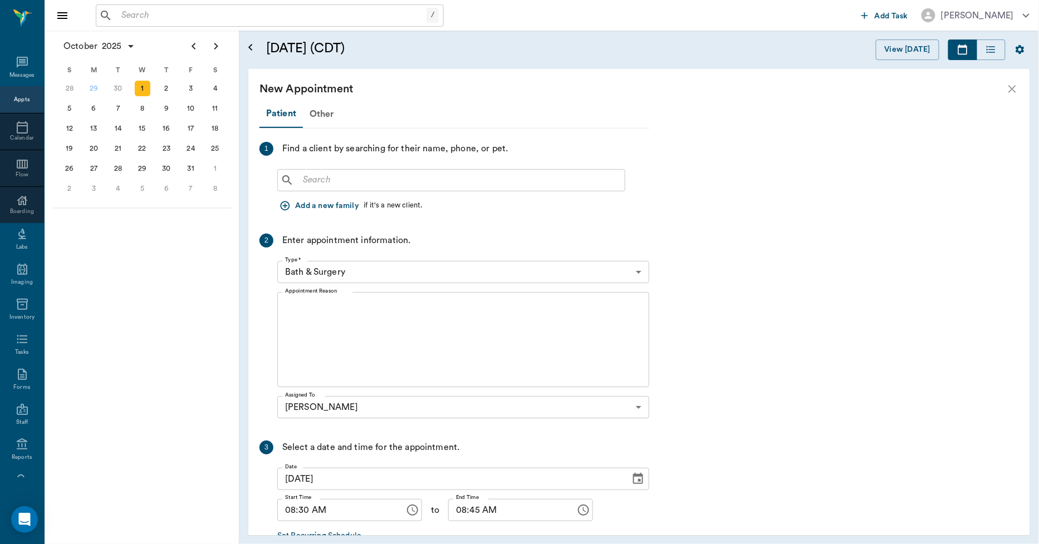
click at [1008, 90] on icon "close" at bounding box center [1011, 88] width 13 height 13
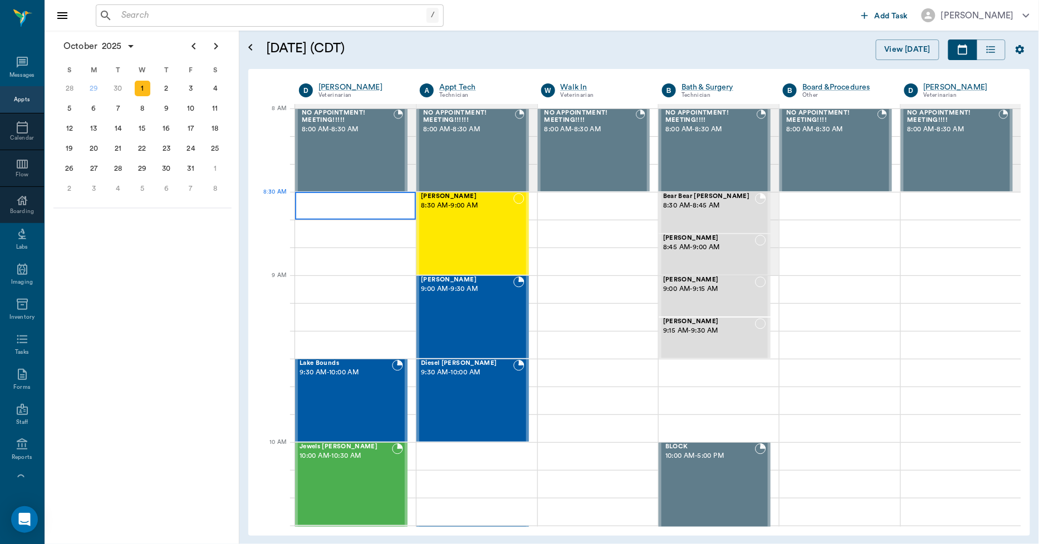
click at [311, 203] on div at bounding box center [355, 206] width 121 height 28
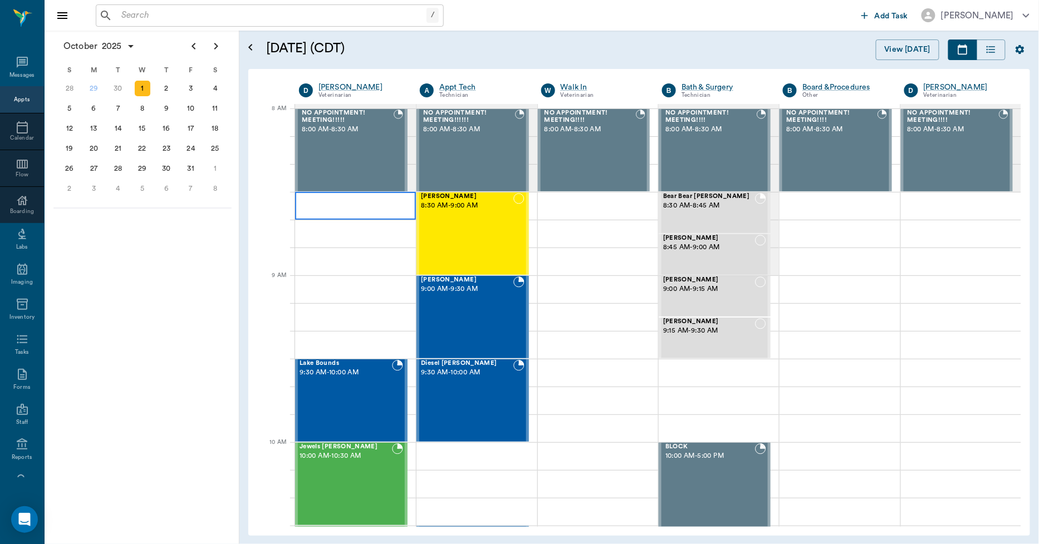
click at [311, 203] on div at bounding box center [355, 206] width 121 height 28
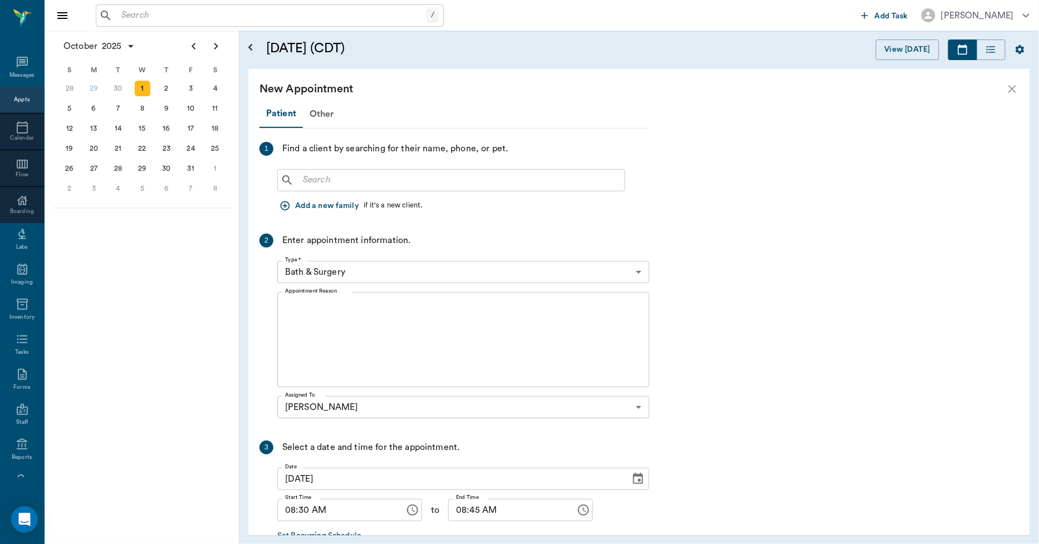
click at [321, 183] on input "text" at bounding box center [459, 181] width 322 height 16
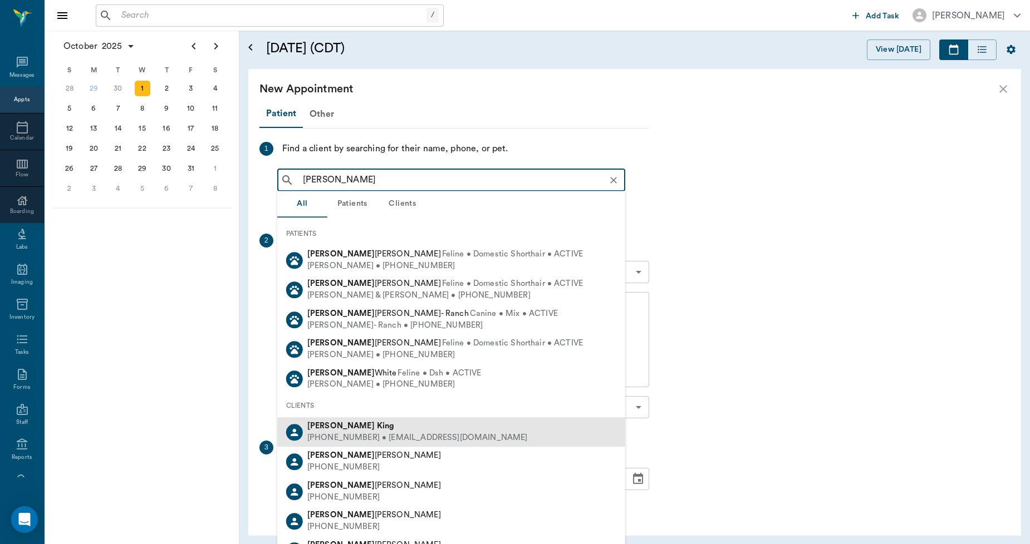
click at [377, 426] on b "King" at bounding box center [386, 426] width 18 height 8
type input "[PERSON_NAME]"
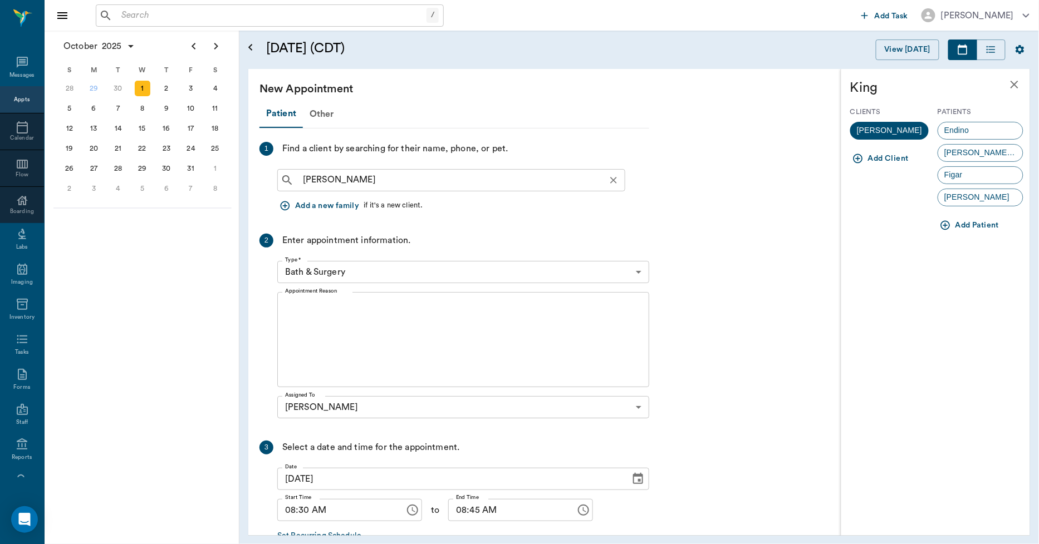
click at [614, 179] on icon "Clear" at bounding box center [613, 180] width 7 height 7
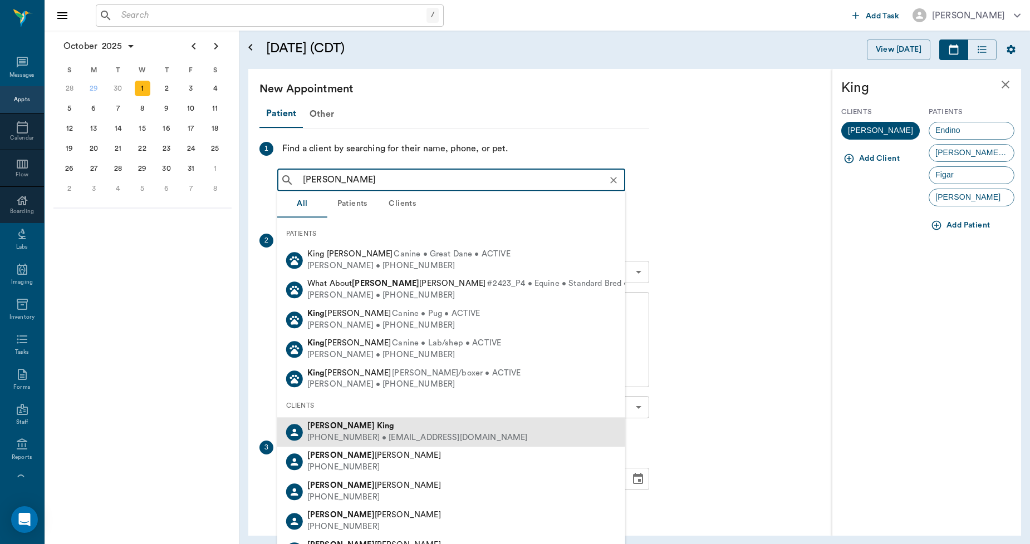
click at [360, 433] on div "[PHONE_NUMBER] • [EMAIL_ADDRESS][DOMAIN_NAME]" at bounding box center [417, 439] width 220 height 12
type input "[PERSON_NAME]"
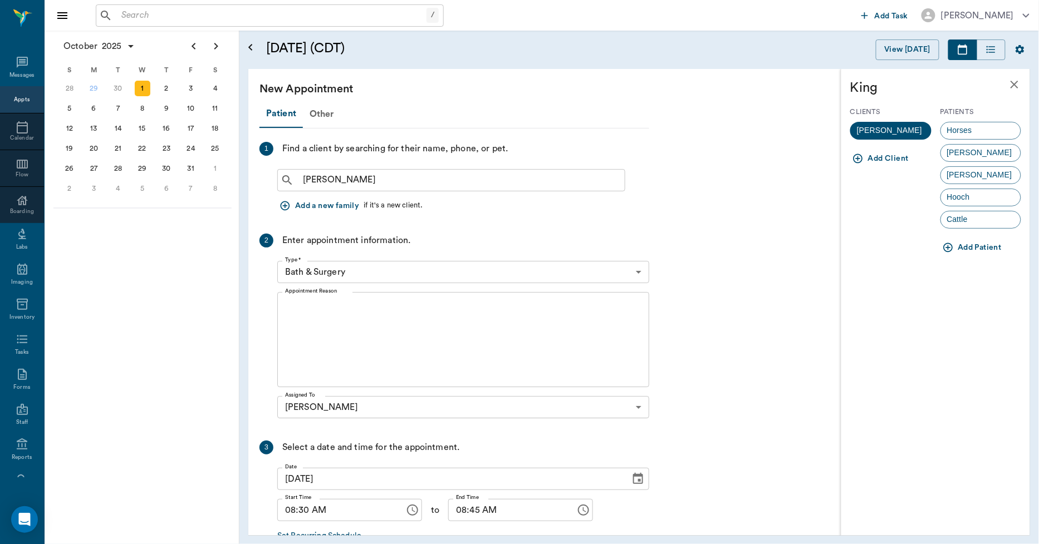
click at [1017, 84] on icon "close" at bounding box center [1014, 84] width 13 height 13
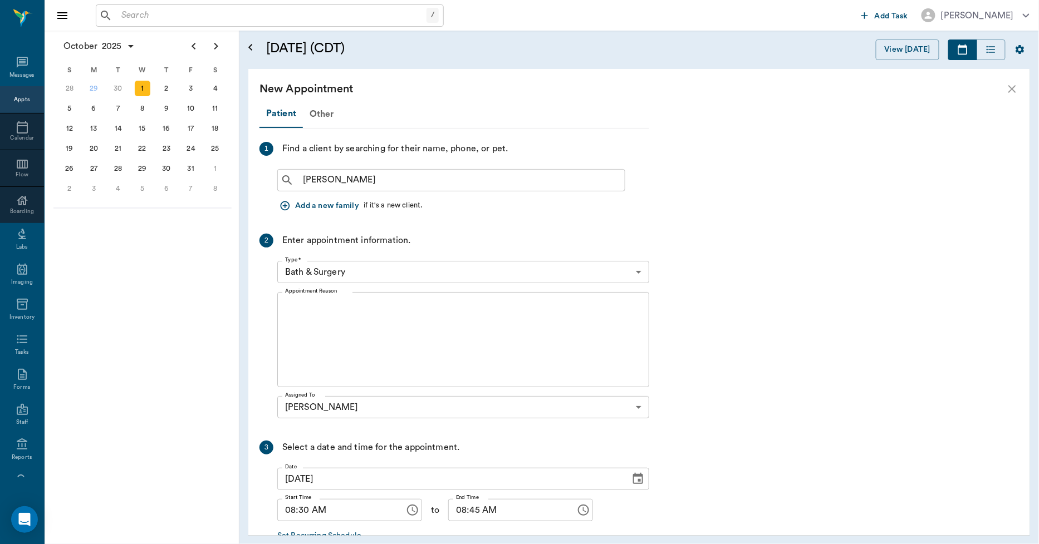
click at [1012, 87] on icon "close" at bounding box center [1011, 88] width 13 height 13
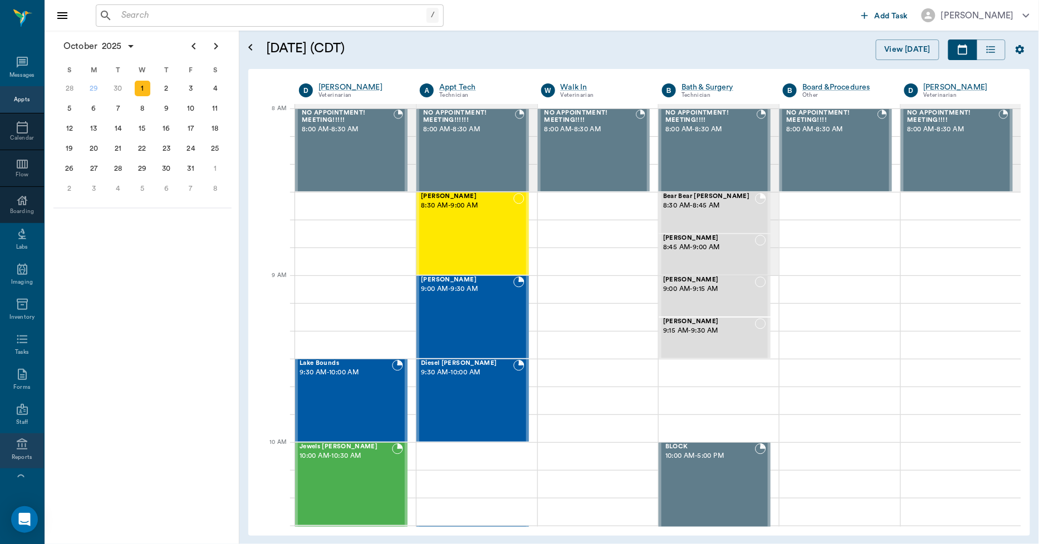
click at [16, 444] on icon at bounding box center [22, 444] width 13 height 13
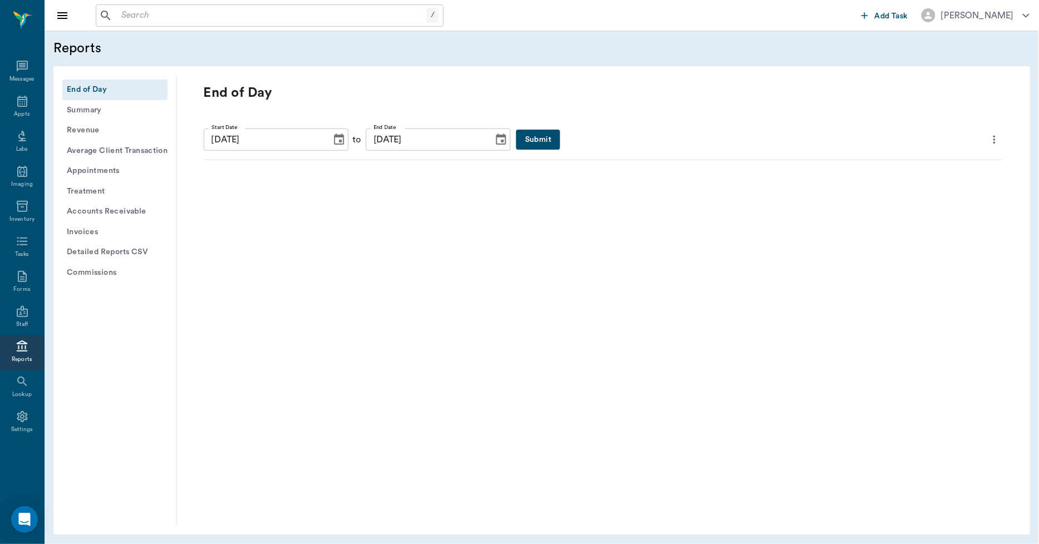
click at [103, 236] on button "Invoices" at bounding box center [114, 232] width 105 height 21
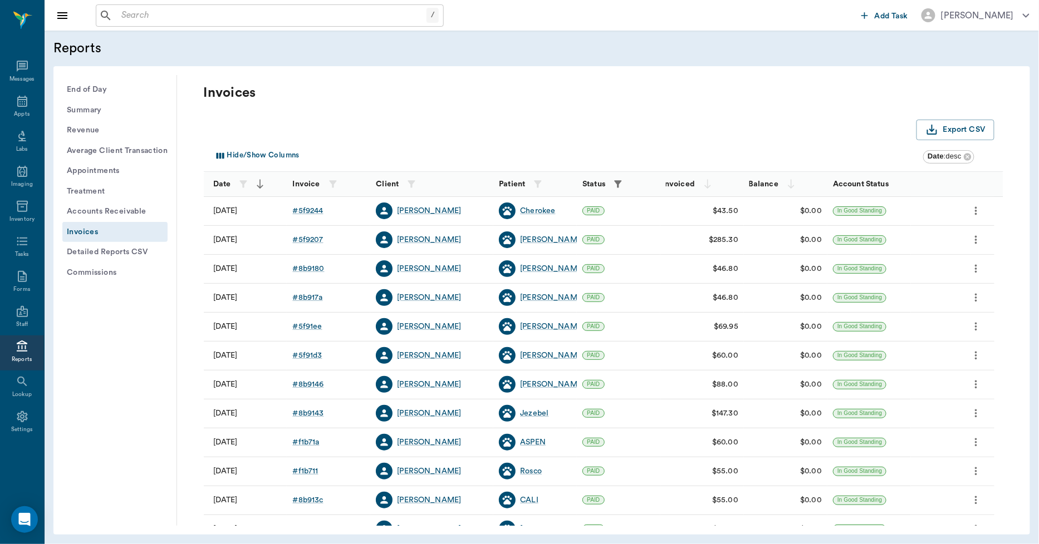
click at [616, 182] on icon "button" at bounding box center [617, 184] width 11 height 11
click at [601, 222] on body "/ ​ Add Task [PERSON_NAME] Nectar Messages Appts Labs Imaging Inventory Tasks F…" at bounding box center [519, 272] width 1039 height 544
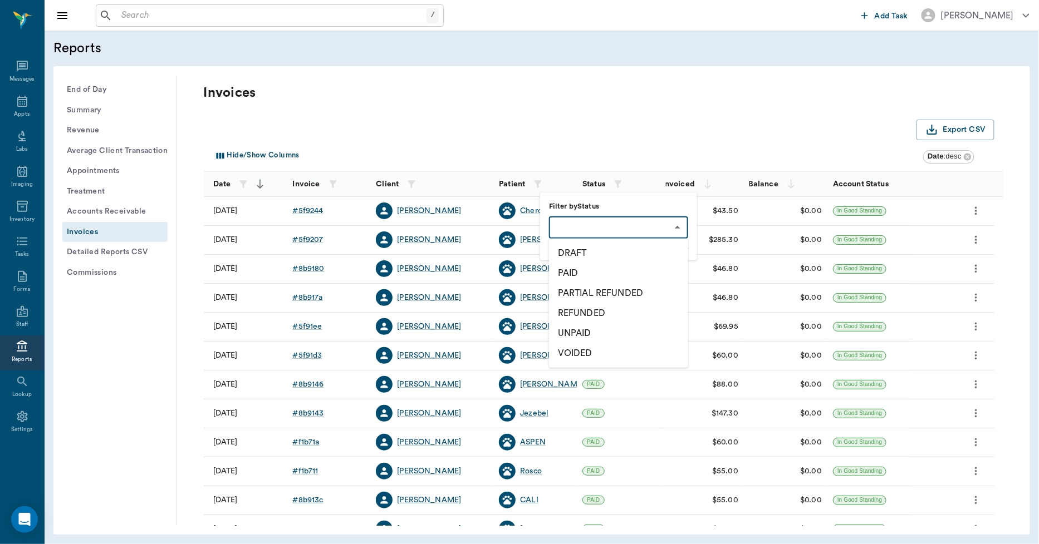
click at [588, 249] on li "DRAFT" at bounding box center [618, 253] width 139 height 20
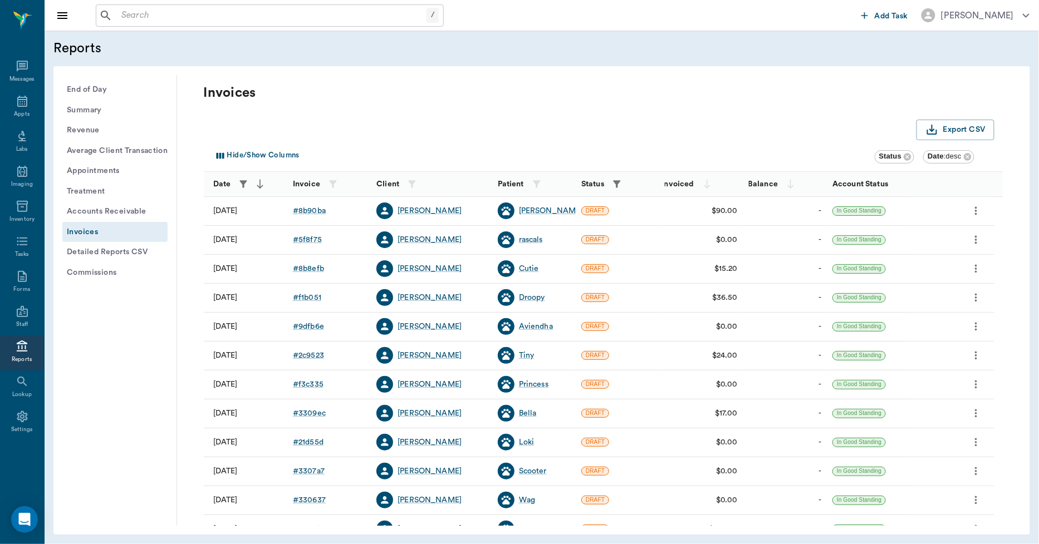
click at [243, 184] on icon "button" at bounding box center [243, 183] width 7 height 7
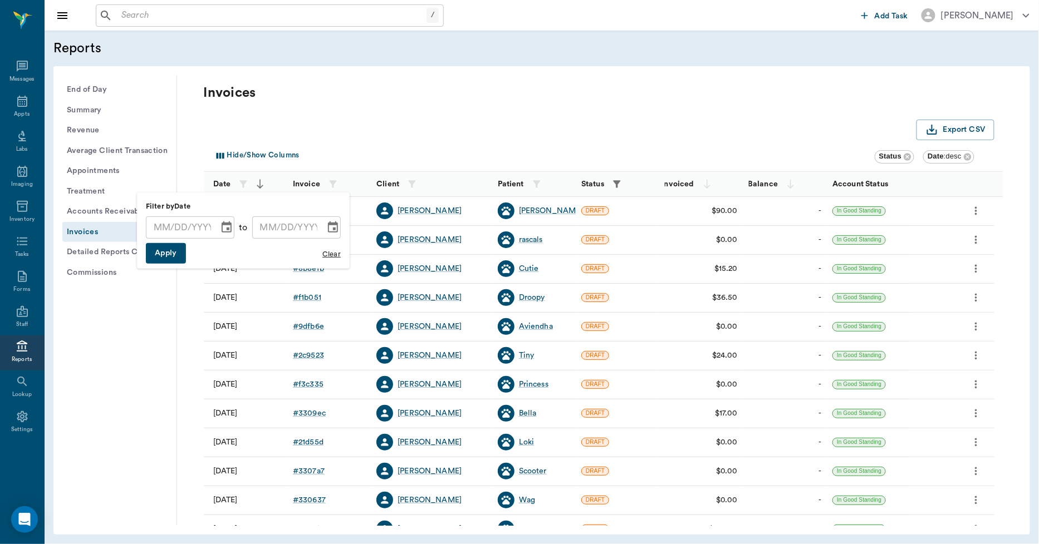
click at [221, 229] on icon "Choose date" at bounding box center [226, 227] width 13 height 13
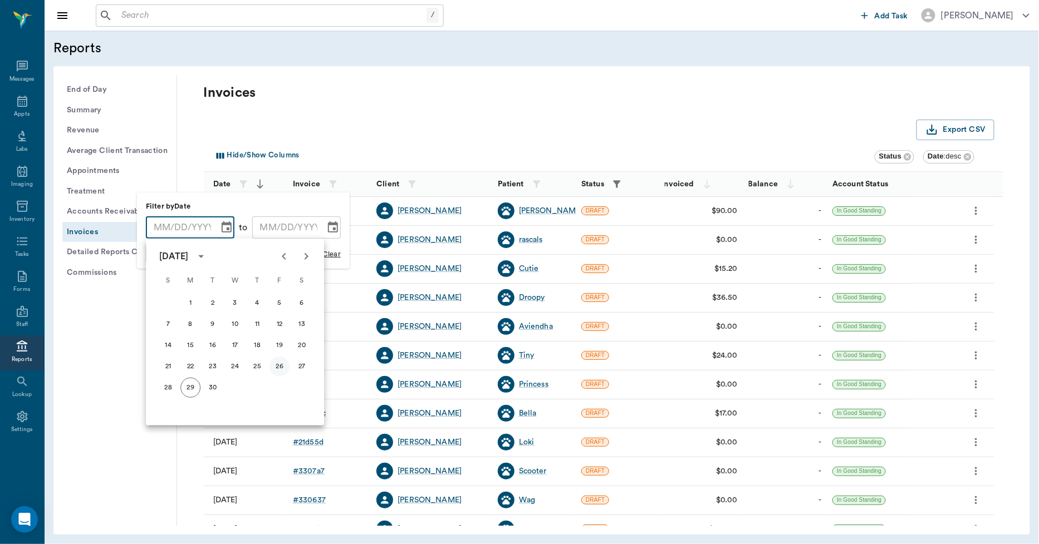
click at [281, 367] on button "26" at bounding box center [279, 367] width 20 height 20
type input "[DATE]"
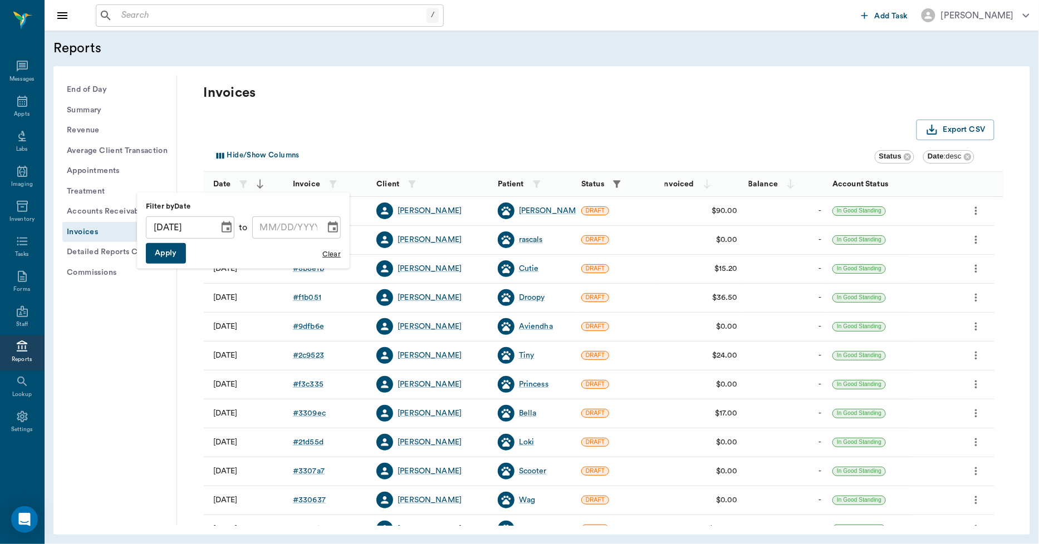
click at [327, 227] on icon "Choose date" at bounding box center [332, 227] width 13 height 13
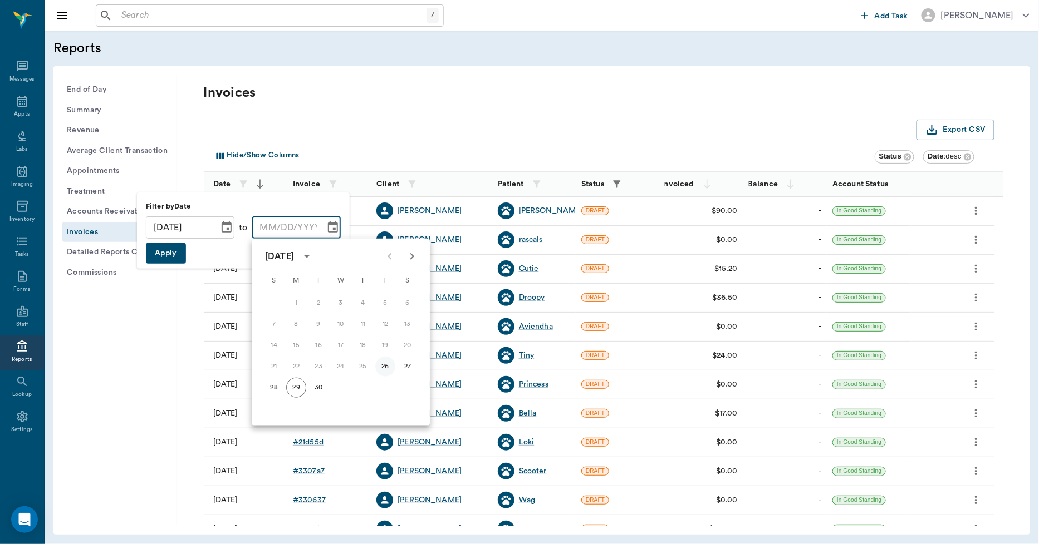
click at [383, 365] on button "26" at bounding box center [385, 367] width 20 height 20
type input "[DATE]"
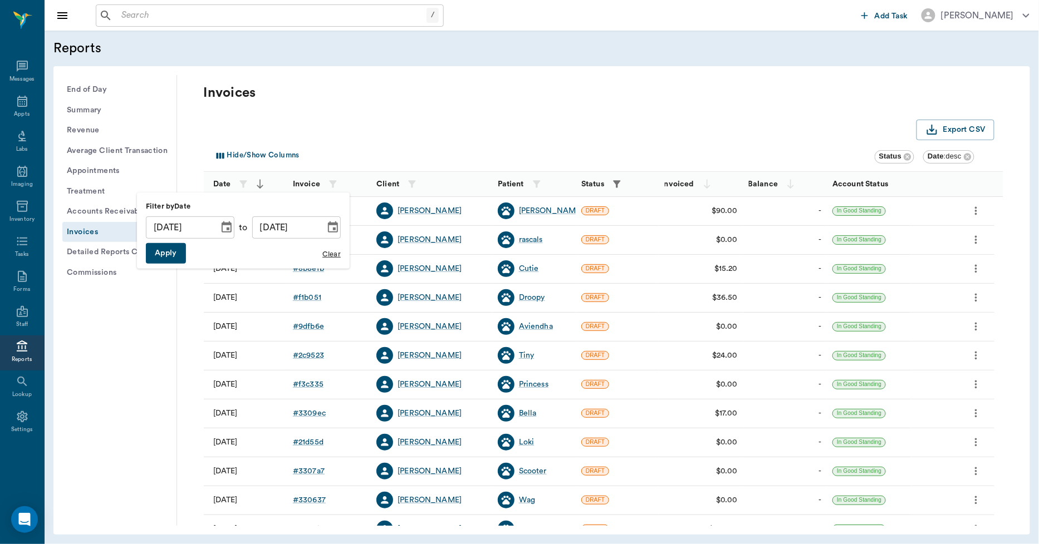
click at [174, 253] on button "Apply" at bounding box center [166, 253] width 40 height 21
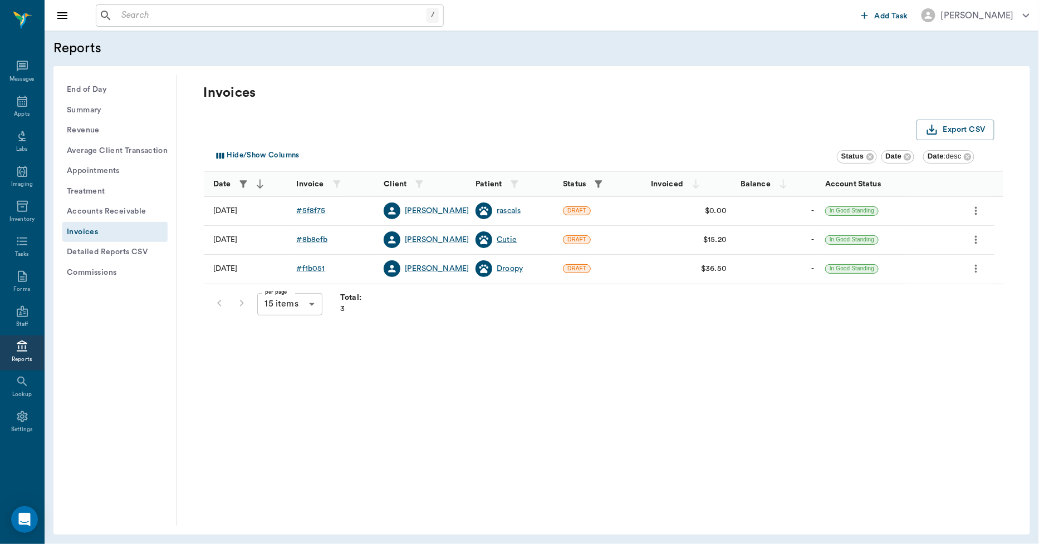
click at [504, 238] on div "Cutie" at bounding box center [507, 239] width 20 height 11
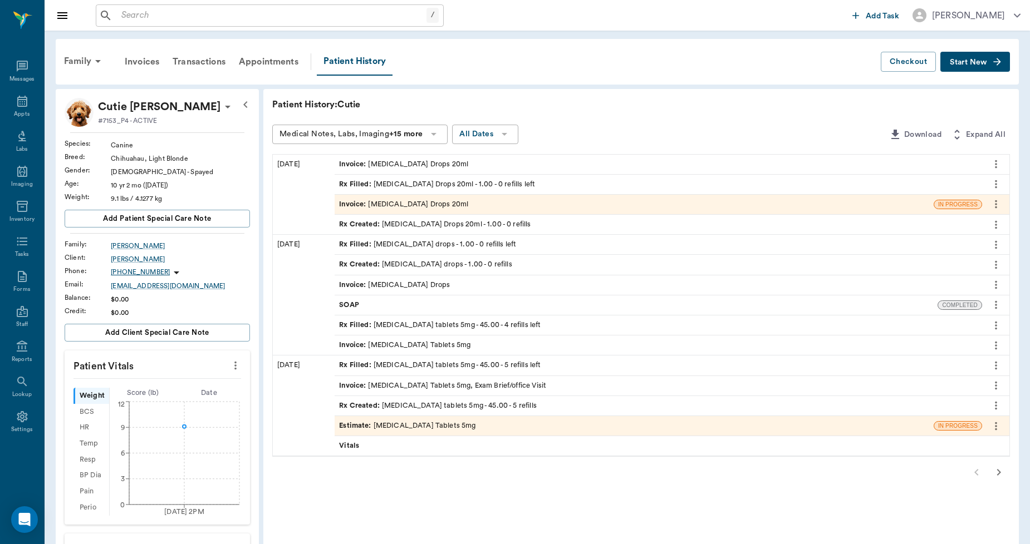
click at [408, 203] on div "Invoice : [MEDICAL_DATA] Drops 20ml" at bounding box center [403, 204] width 129 height 11
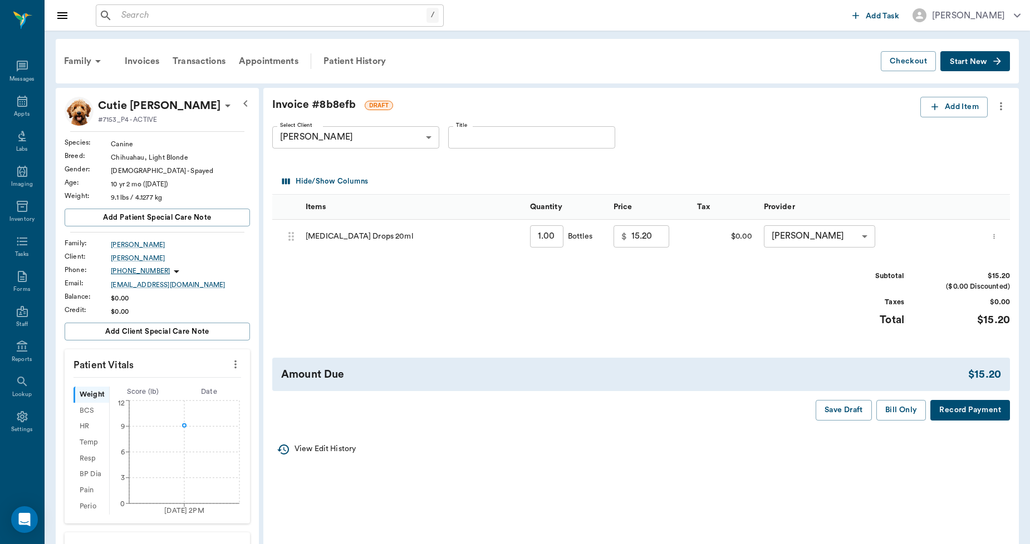
click at [1000, 103] on icon "more" at bounding box center [1001, 106] width 2 height 8
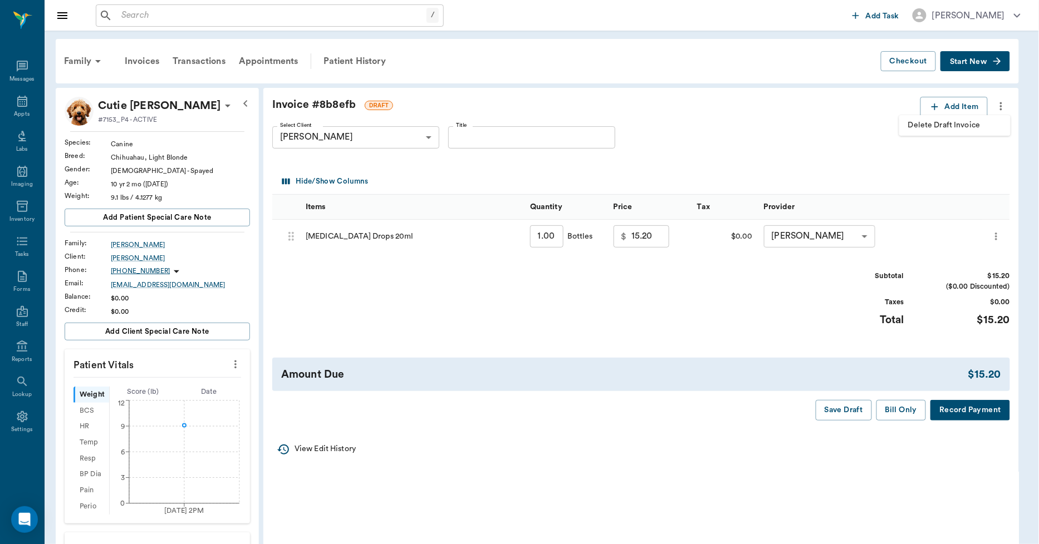
click at [970, 122] on span "Delete Draft Invoice" at bounding box center [955, 126] width 94 height 12
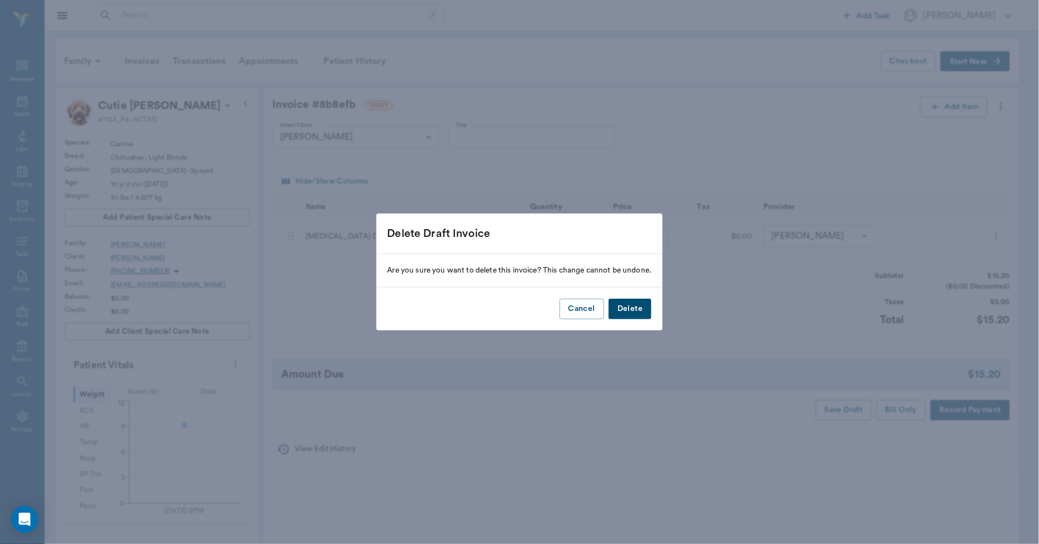
click at [637, 305] on button "Delete" at bounding box center [629, 309] width 43 height 21
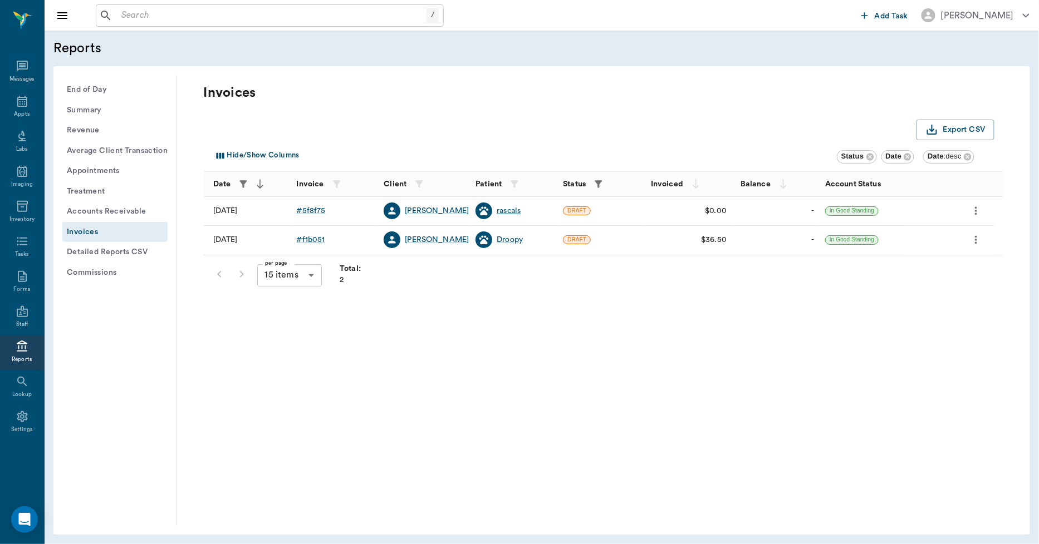
click at [505, 209] on div "rascals" at bounding box center [509, 210] width 24 height 11
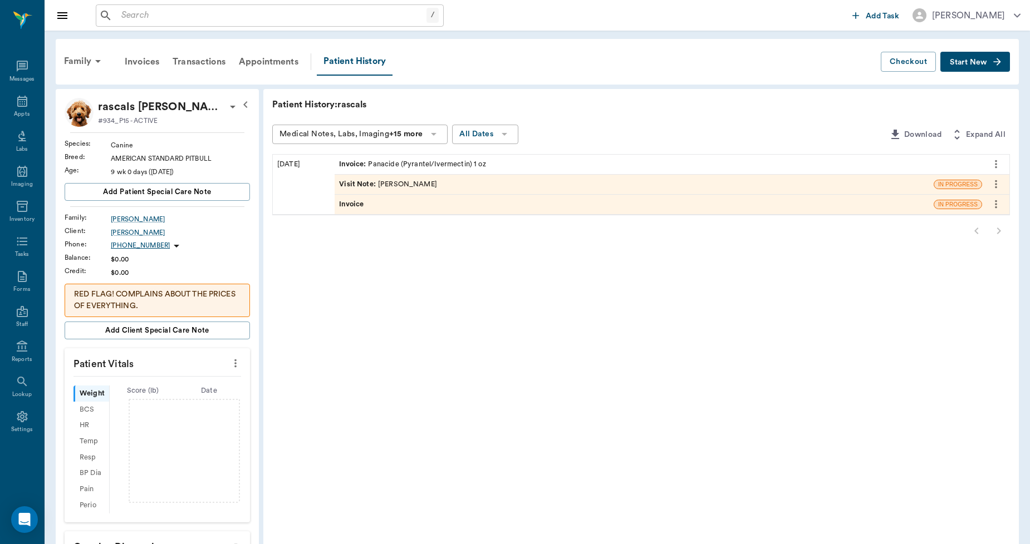
click at [449, 203] on div "Invoice" at bounding box center [634, 204] width 599 height 19
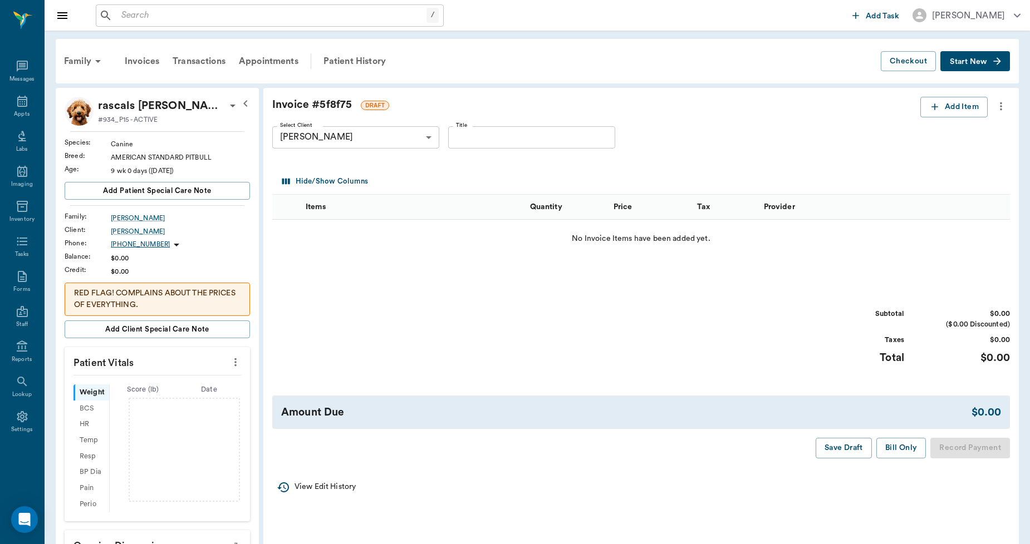
click at [1004, 100] on icon "more" at bounding box center [1001, 106] width 12 height 13
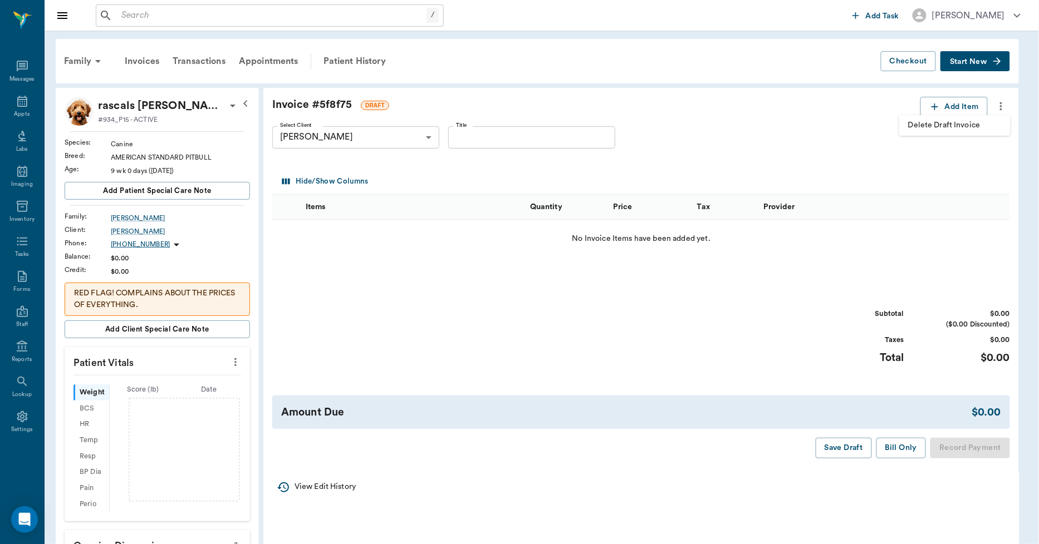
click at [949, 122] on span "Delete Draft Invoice" at bounding box center [955, 126] width 94 height 12
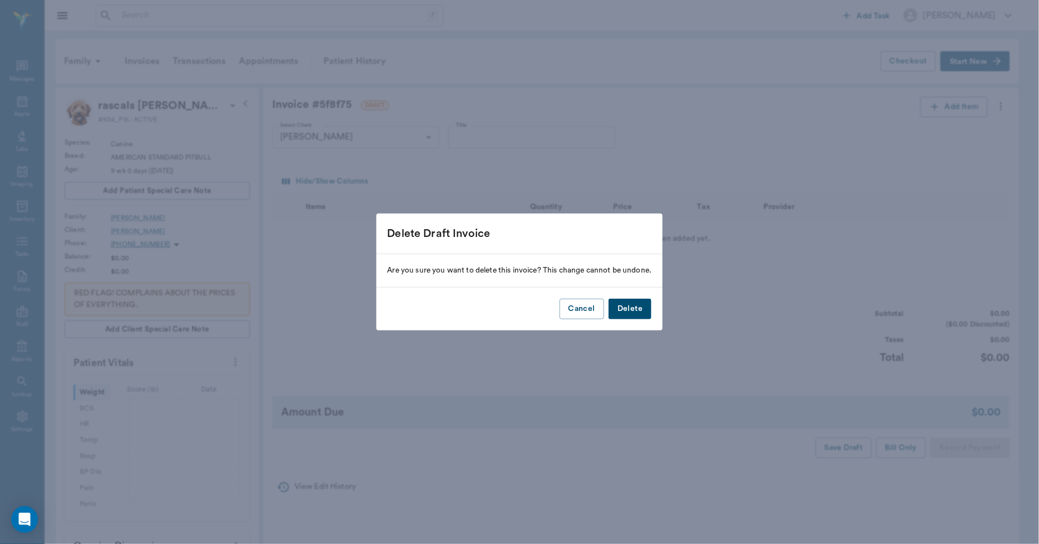
click at [620, 310] on button "Delete" at bounding box center [629, 309] width 43 height 21
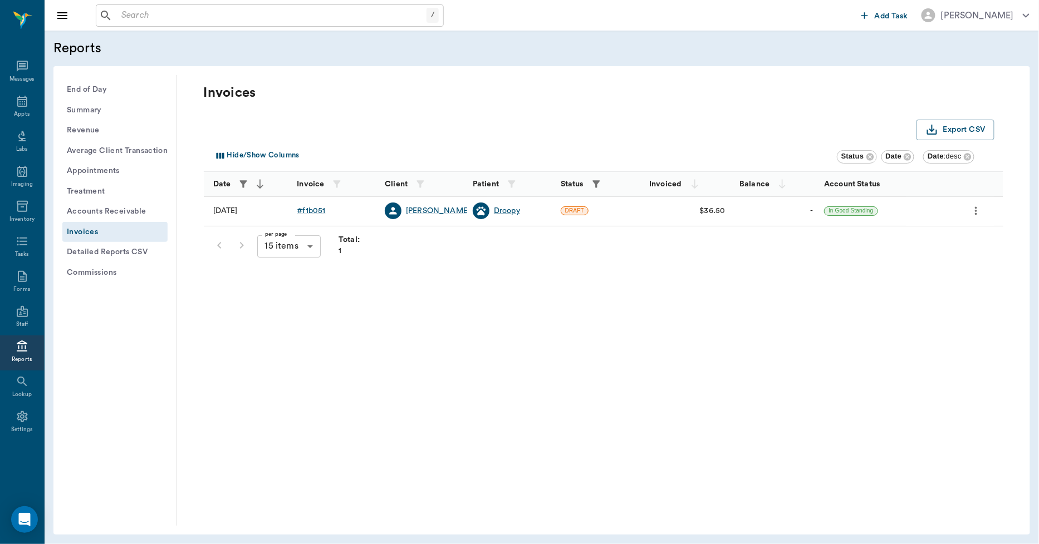
click at [510, 206] on div "Droopy" at bounding box center [507, 210] width 26 height 11
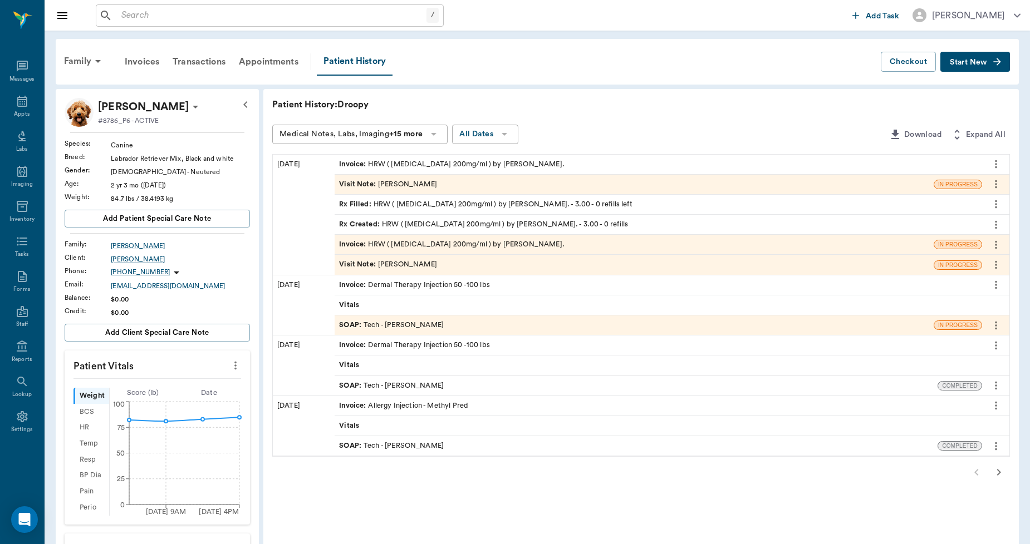
click at [407, 240] on div "Invoice : HRW ( [MEDICAL_DATA] 200mg/ml ) by [PERSON_NAME]." at bounding box center [451, 244] width 225 height 11
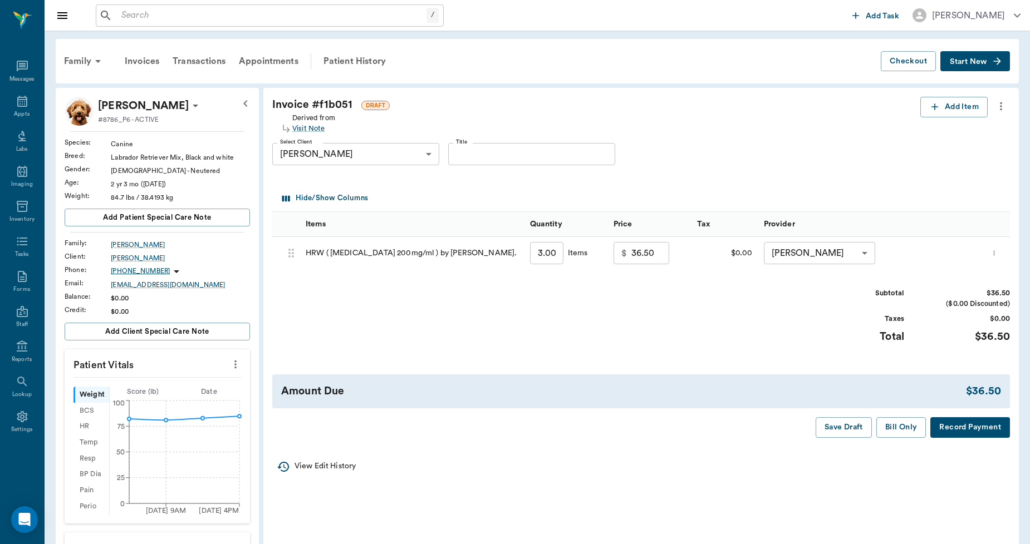
click at [1003, 110] on icon "more" at bounding box center [1001, 106] width 12 height 13
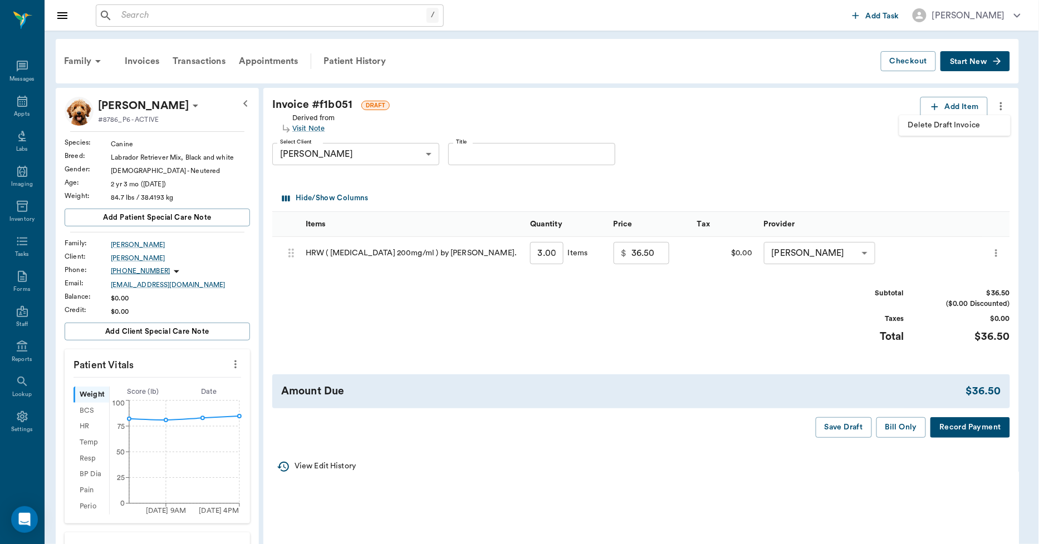
click at [966, 124] on span "Delete Draft Invoice" at bounding box center [955, 126] width 94 height 12
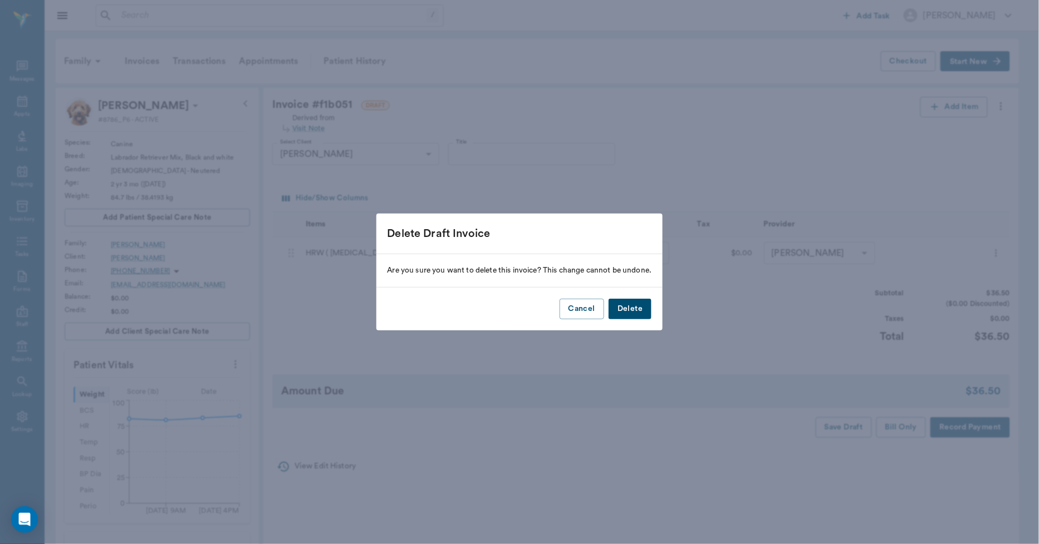
click at [643, 305] on button "Delete" at bounding box center [629, 309] width 43 height 21
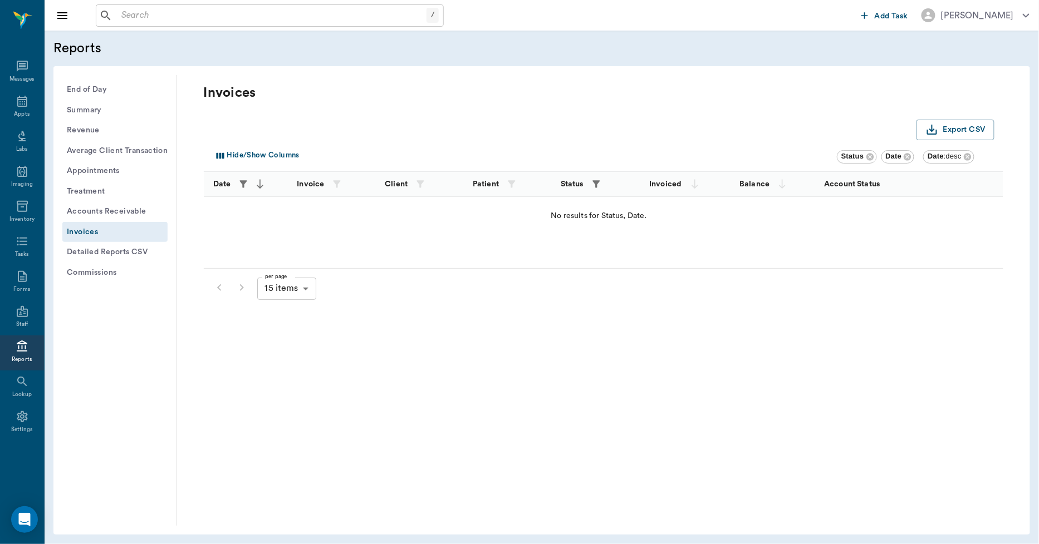
click at [593, 181] on icon "button" at bounding box center [595, 183] width 7 height 7
click at [587, 229] on body "/ ​ Add Task [PERSON_NAME] Nectar Messages Appts Labs Imaging Inventory Tasks F…" at bounding box center [519, 272] width 1039 height 544
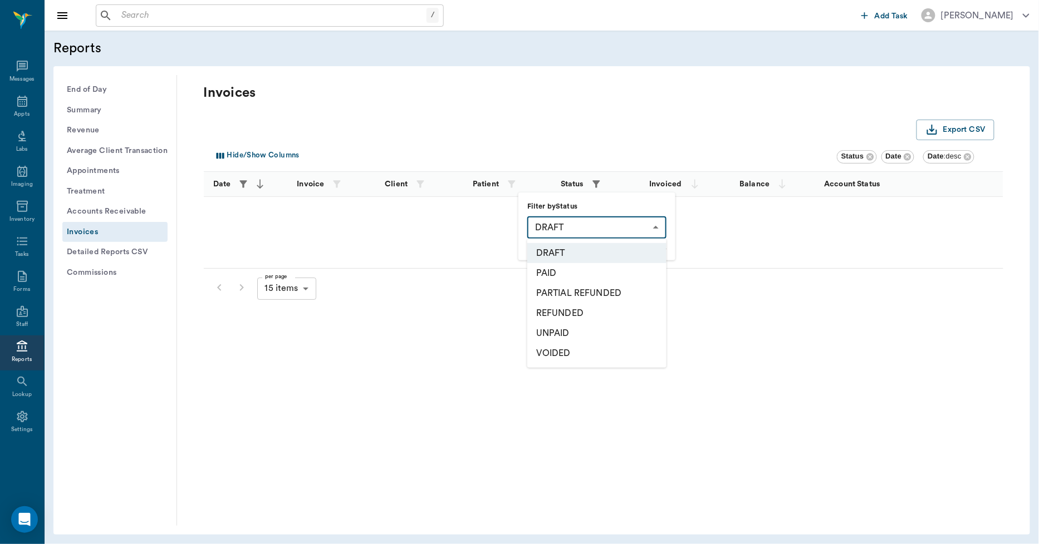
click at [555, 330] on li "UNPAID" at bounding box center [596, 333] width 139 height 20
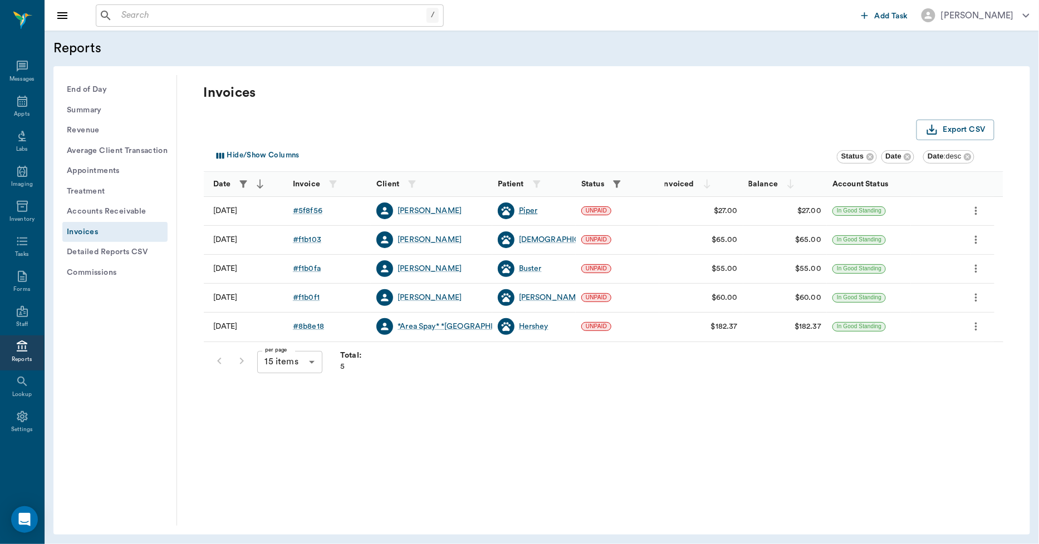
click at [530, 210] on div "Piper" at bounding box center [528, 210] width 19 height 11
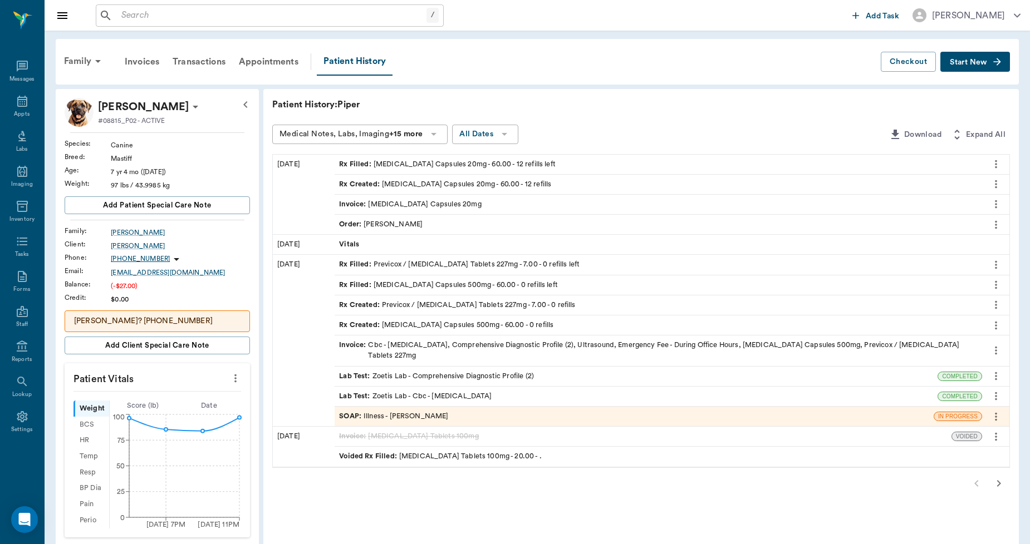
click at [422, 201] on div "Invoice : [MEDICAL_DATA] Capsules 20mg" at bounding box center [410, 204] width 142 height 11
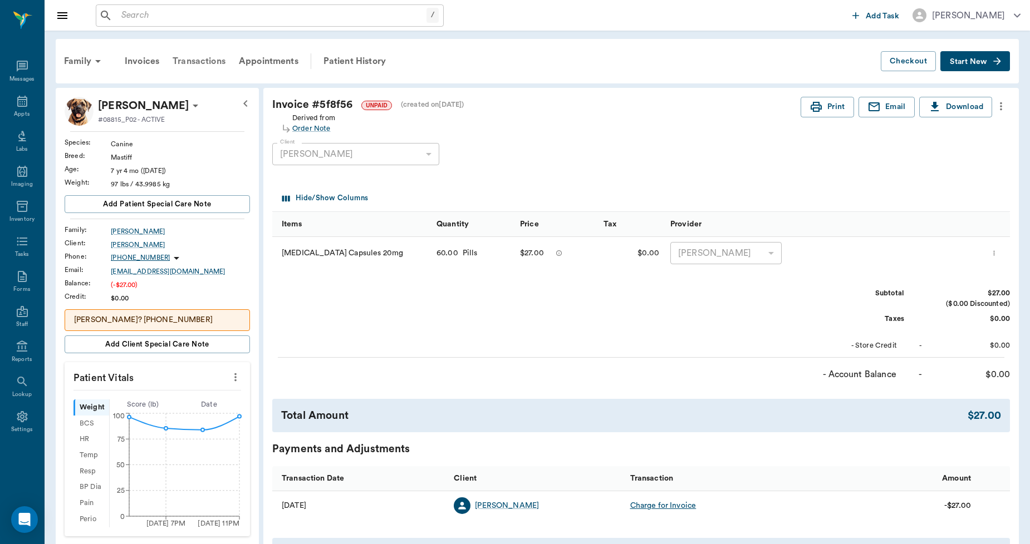
click at [213, 60] on div "Transactions" at bounding box center [199, 61] width 66 height 27
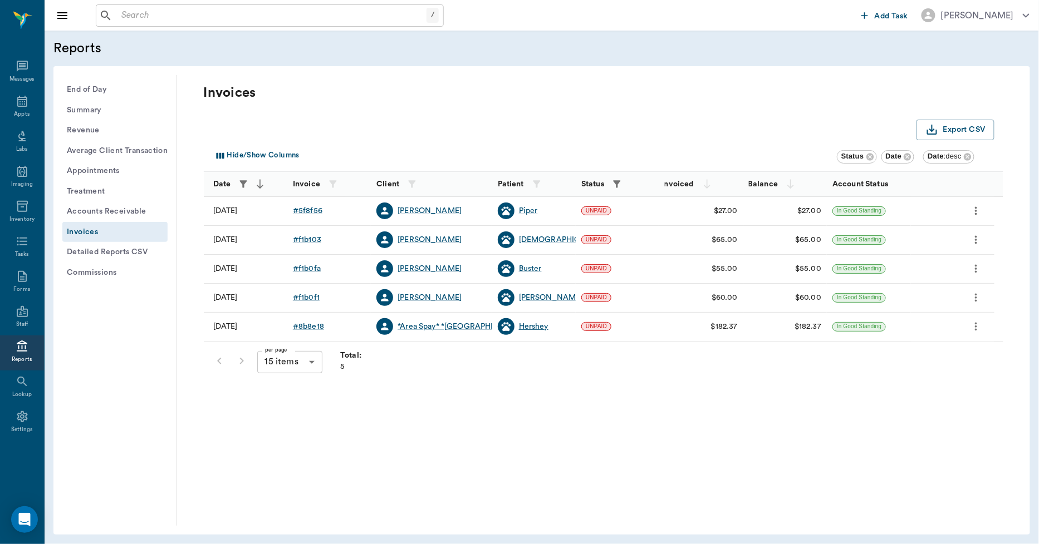
click at [532, 327] on div "Hershey" at bounding box center [534, 326] width 30 height 11
click at [612, 180] on icon "button" at bounding box center [616, 184] width 11 height 11
click at [610, 229] on body "/ ​ Add Task [PERSON_NAME] Nectar Messages Appts Labs Imaging Inventory Tasks F…" at bounding box center [519, 272] width 1039 height 544
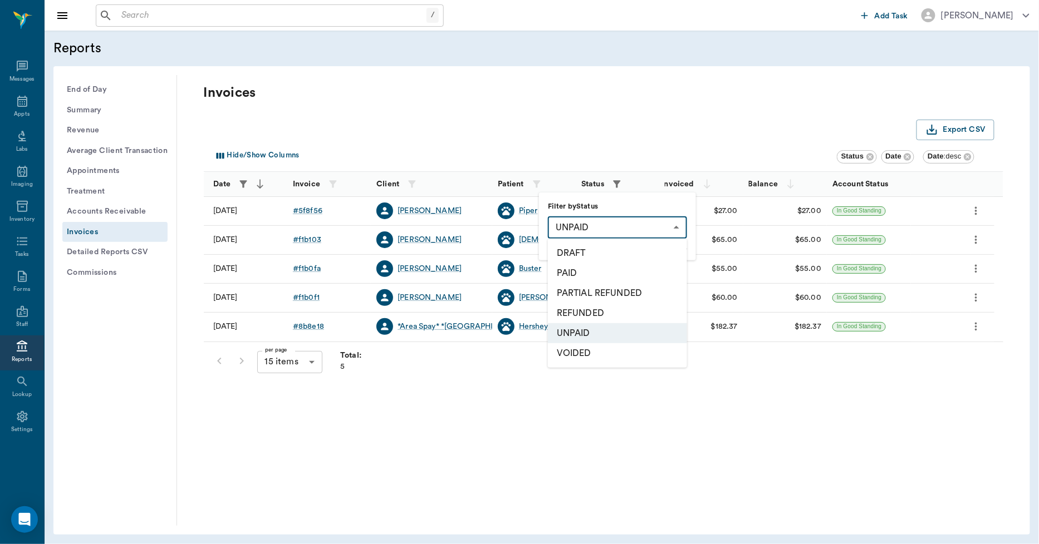
click at [591, 271] on li "PAID" at bounding box center [617, 273] width 139 height 20
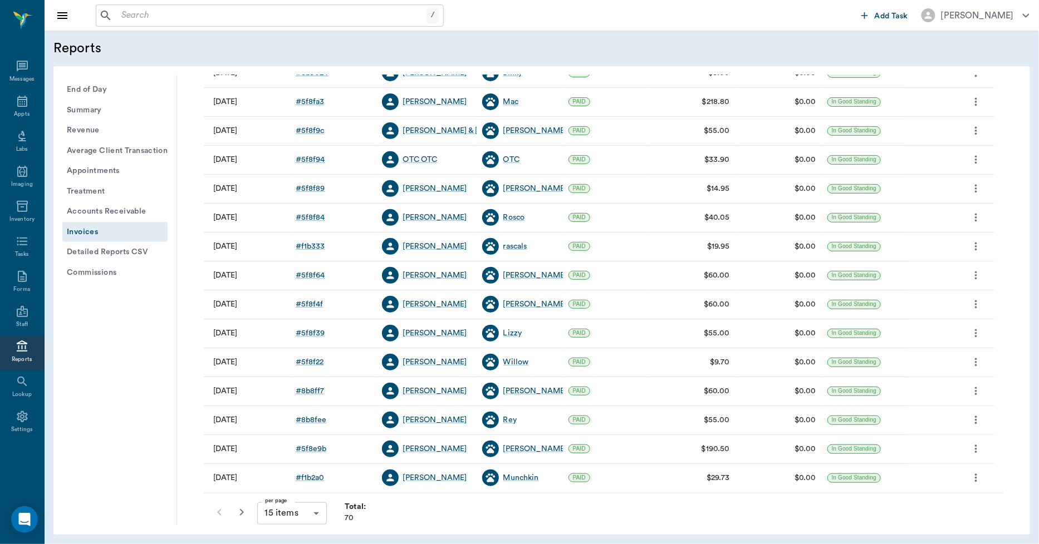
scroll to position [143, 0]
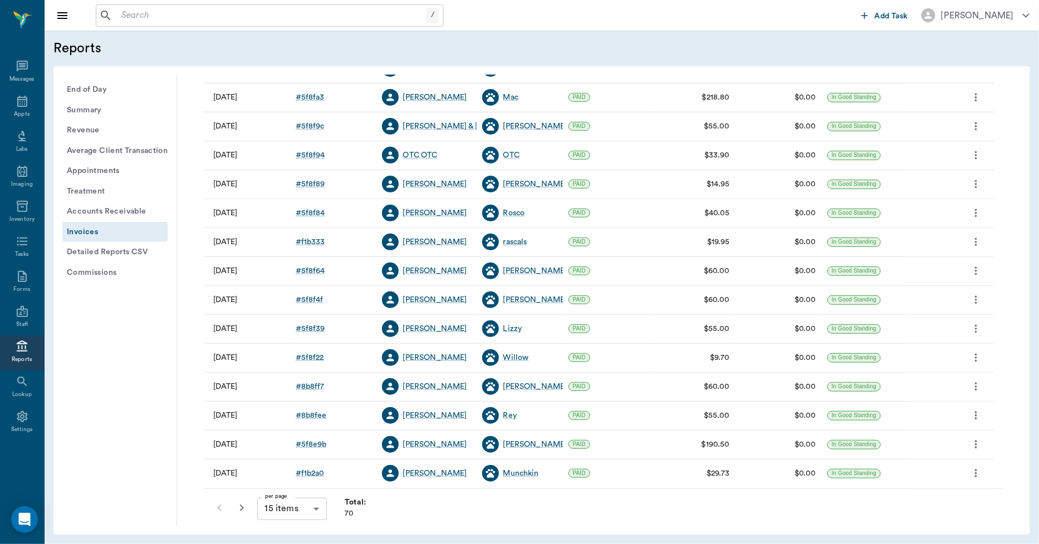
click at [313, 505] on body "/ ​ Add Task [PERSON_NAME] Nectar Messages Appts Labs Imaging Inventory Tasks F…" at bounding box center [519, 272] width 1039 height 544
click at [302, 519] on li "100 items" at bounding box center [291, 521] width 69 height 20
type input "100"
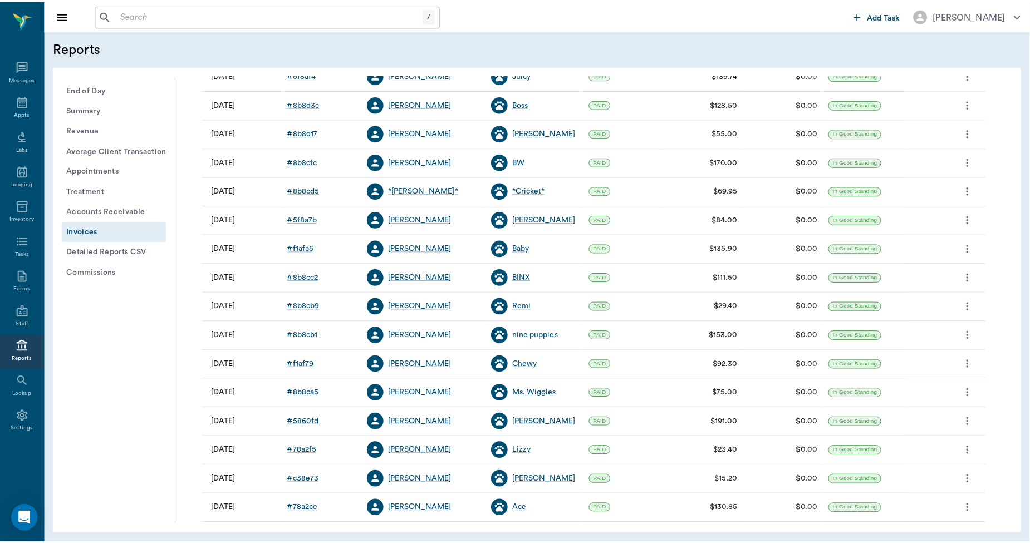
scroll to position [1735, 0]
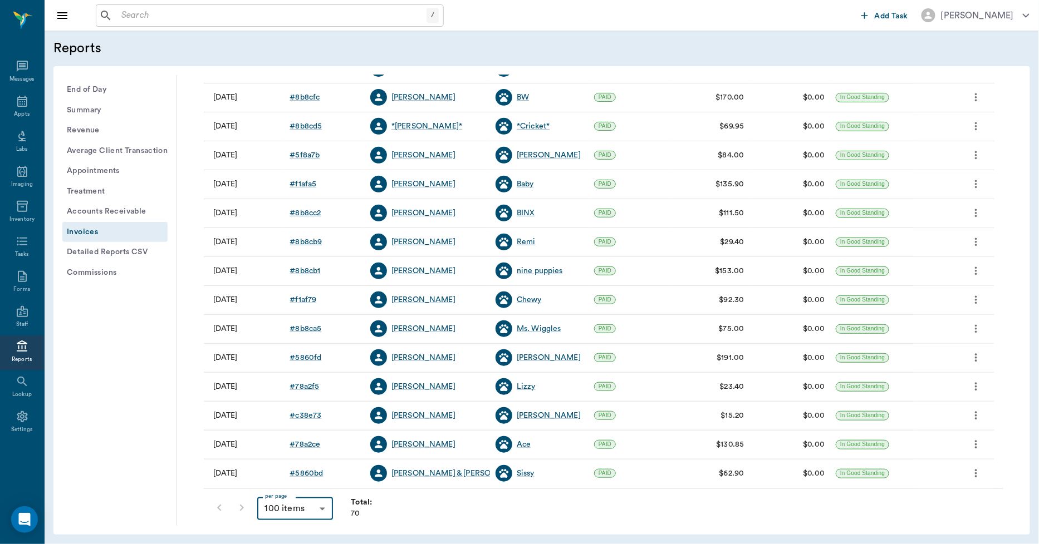
click at [312, 11] on input "text" at bounding box center [272, 16] width 310 height 16
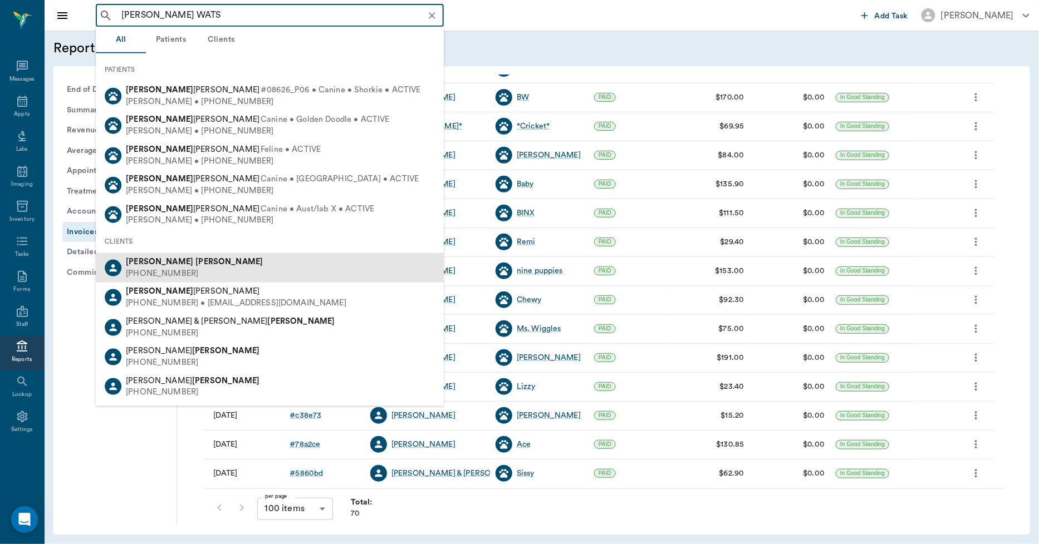
click at [163, 257] on div "[PERSON_NAME]" at bounding box center [194, 263] width 137 height 12
type input "[PERSON_NAME] WATS"
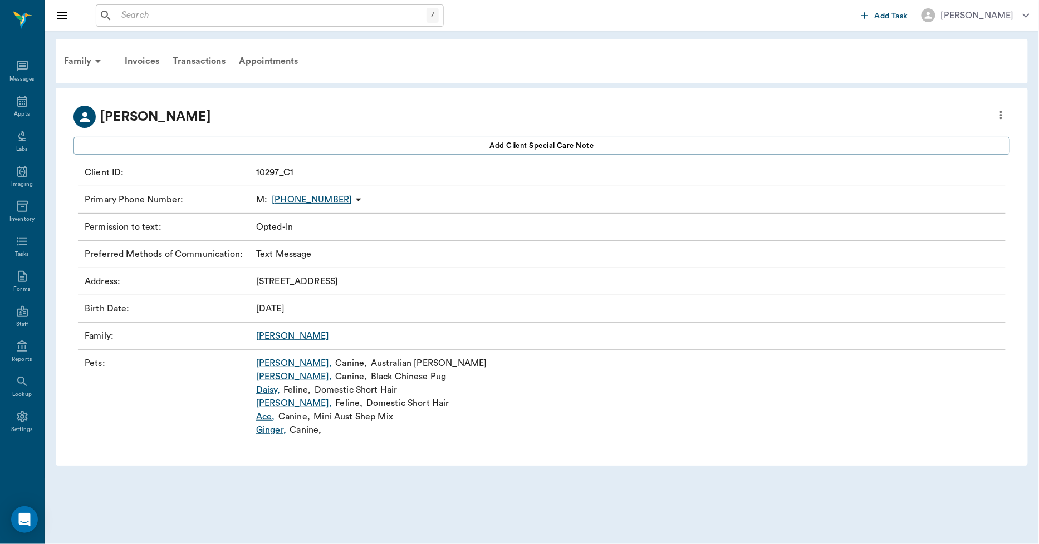
click at [280, 376] on link "[PERSON_NAME] ," at bounding box center [294, 376] width 76 height 13
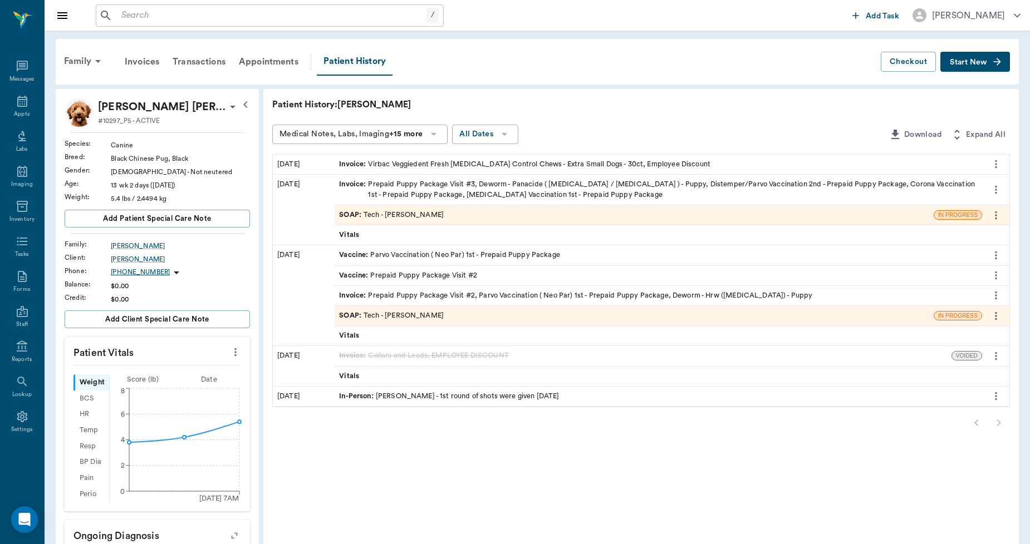
click at [958, 62] on span "Start New" at bounding box center [968, 62] width 37 height 0
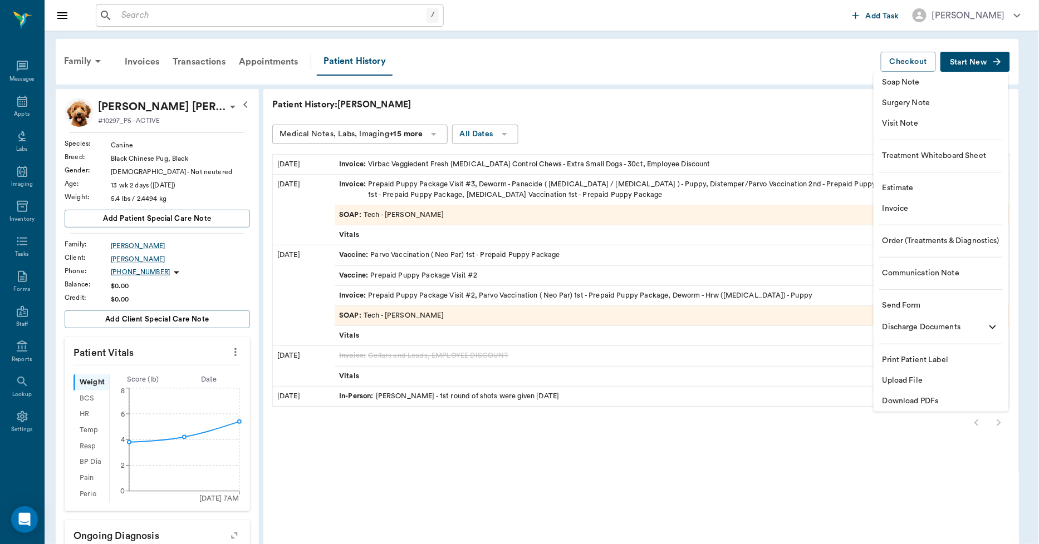
click at [919, 208] on span "Invoice" at bounding box center [940, 209] width 117 height 12
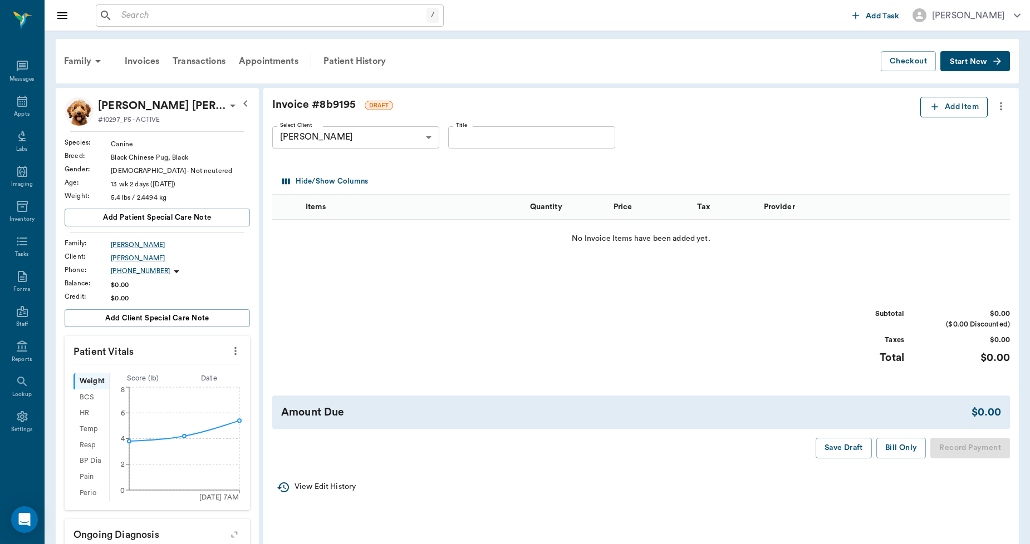
click at [953, 109] on button "Add Item" at bounding box center [953, 107] width 67 height 21
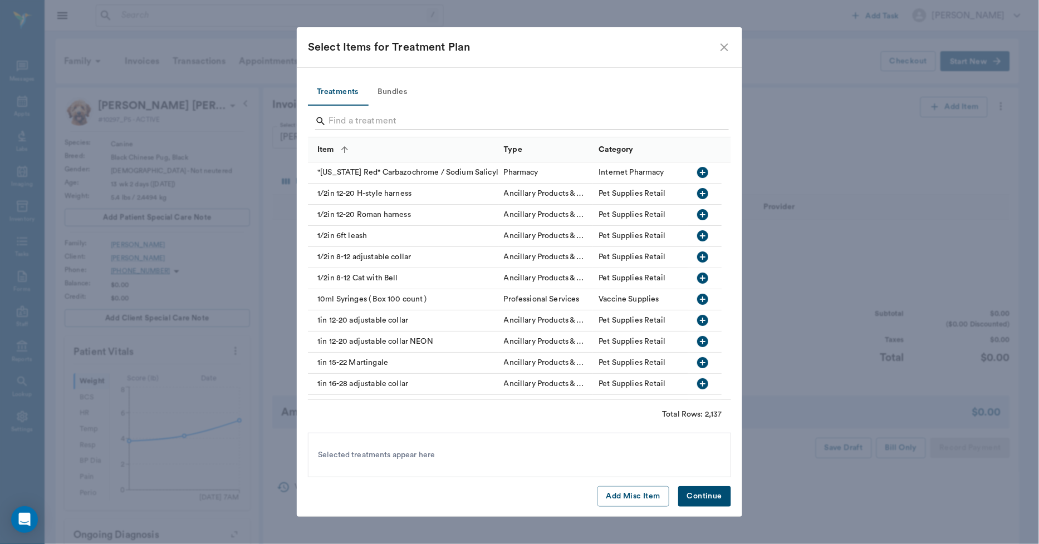
click at [441, 124] on input "Search" at bounding box center [520, 121] width 384 height 18
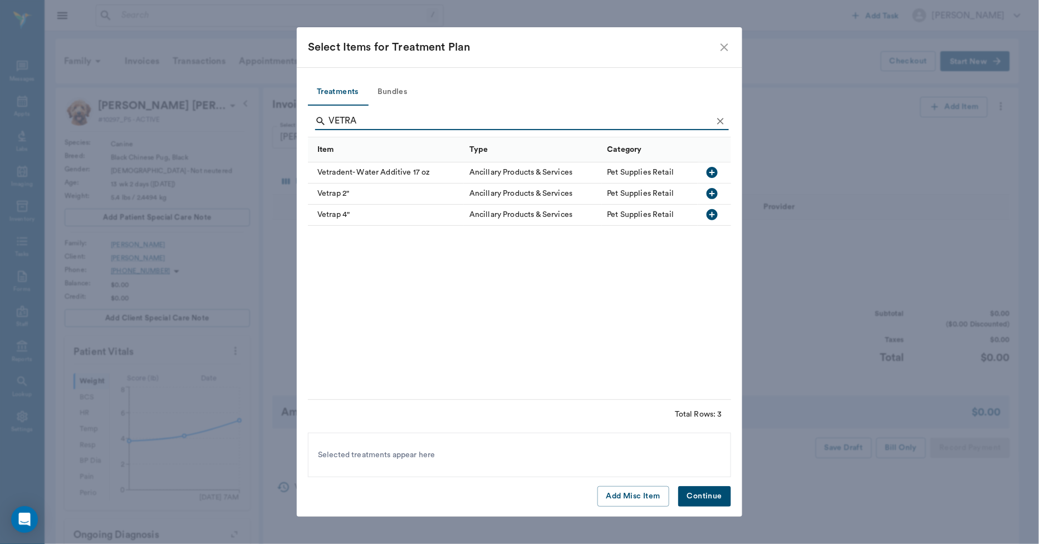
type input "VETRA"
click at [664, 214] on div "Pet Supplies Retail" at bounding box center [640, 214] width 67 height 11
click at [698, 496] on button "Continue" at bounding box center [704, 497] width 53 height 21
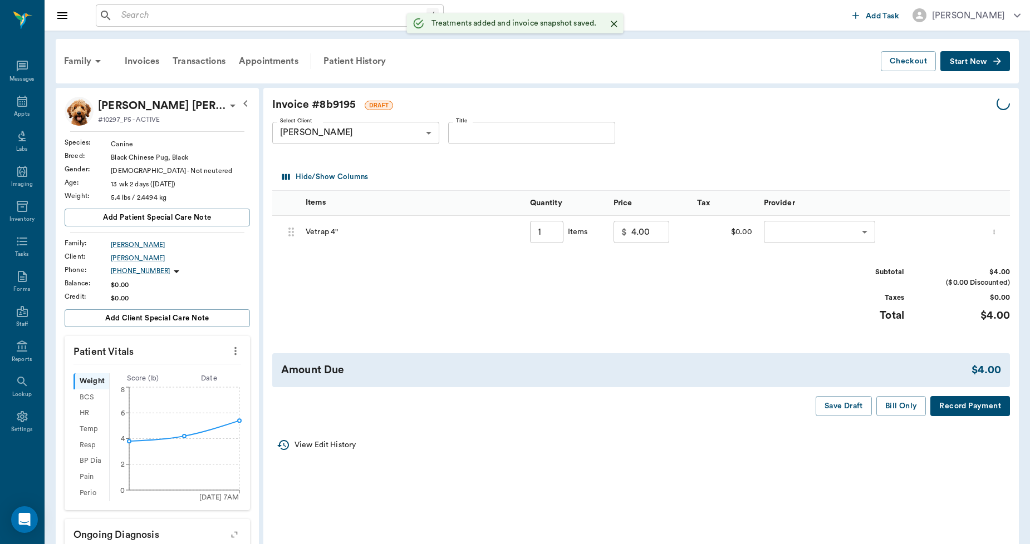
type input "1.00"
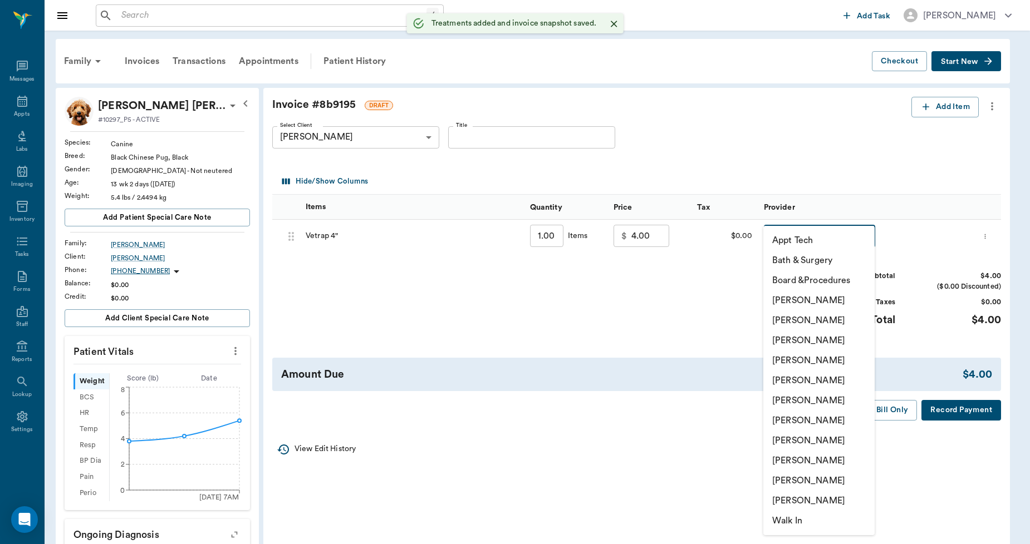
click at [817, 234] on body "/ ​ Add Task [PERSON_NAME] Nectar Messages Appts Labs Imaging Inventory Tasks F…" at bounding box center [515, 428] width 1030 height 857
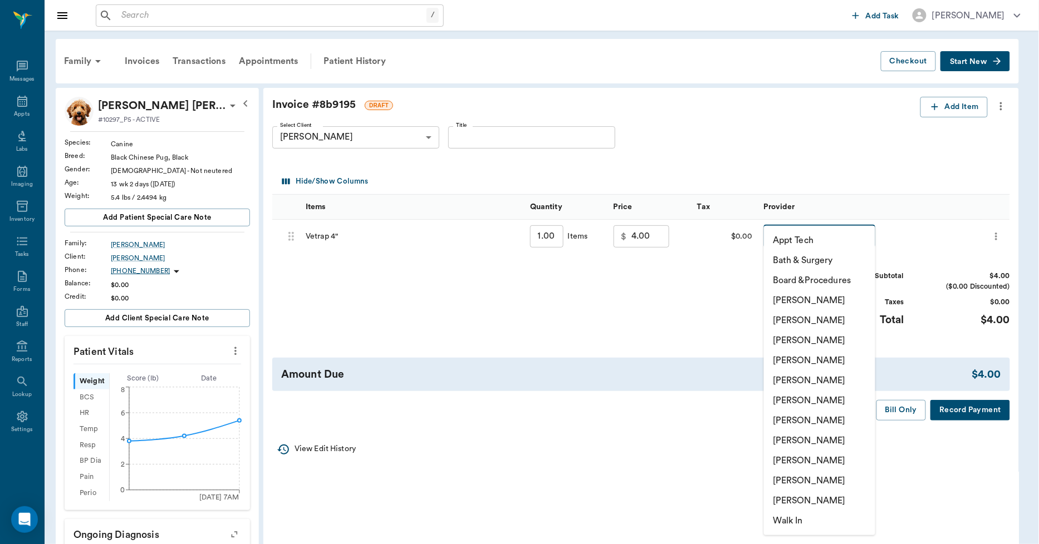
click at [789, 480] on li "[PERSON_NAME]" at bounding box center [819, 481] width 111 height 20
type input "none-63ec2ece52e12b0ba117cc90"
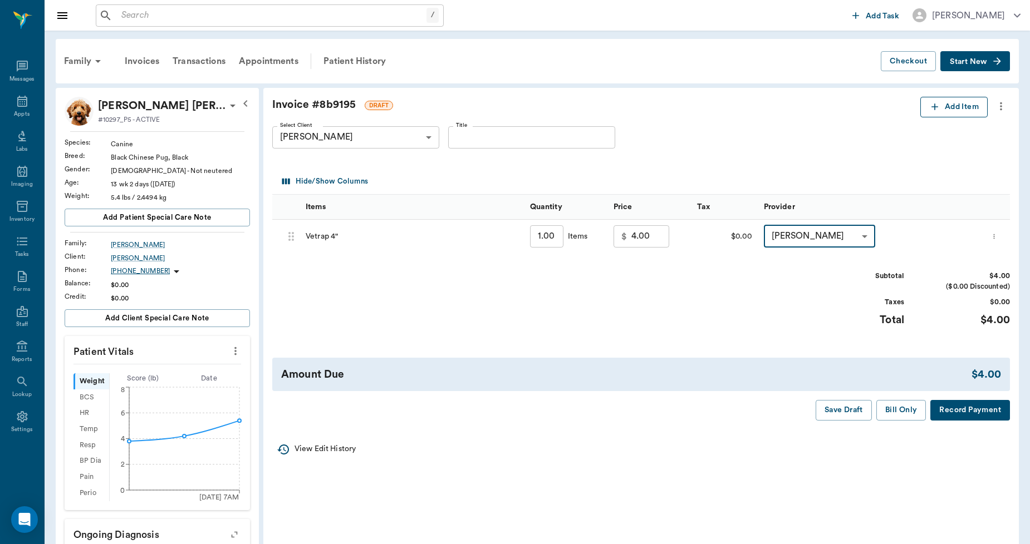
click at [931, 111] on icon "button" at bounding box center [934, 106] width 11 height 11
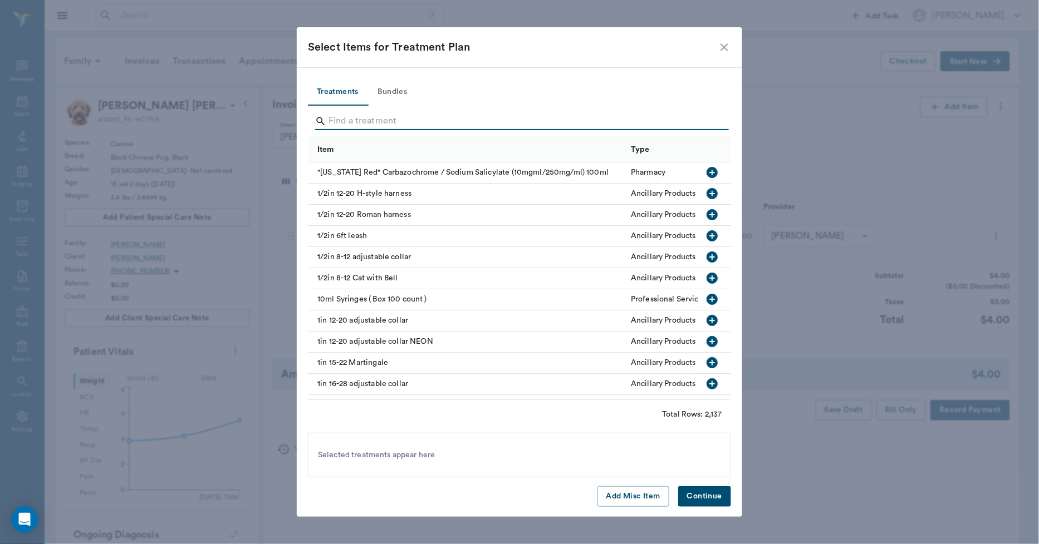
click at [399, 122] on input "Search" at bounding box center [520, 121] width 384 height 18
click at [632, 496] on button "Add Misc Item" at bounding box center [633, 497] width 72 height 21
click at [708, 497] on button "Continue" at bounding box center [704, 497] width 53 height 21
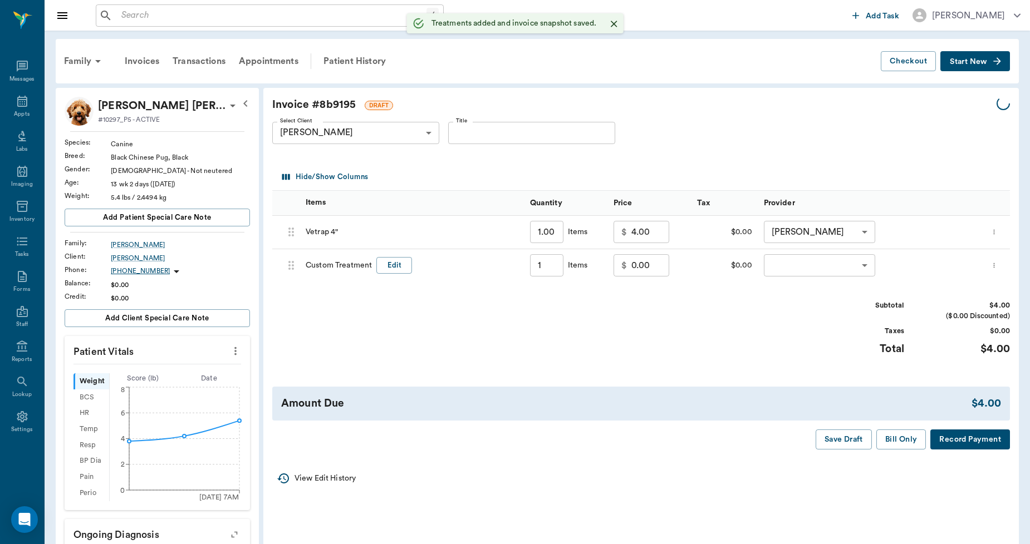
type input "1.00"
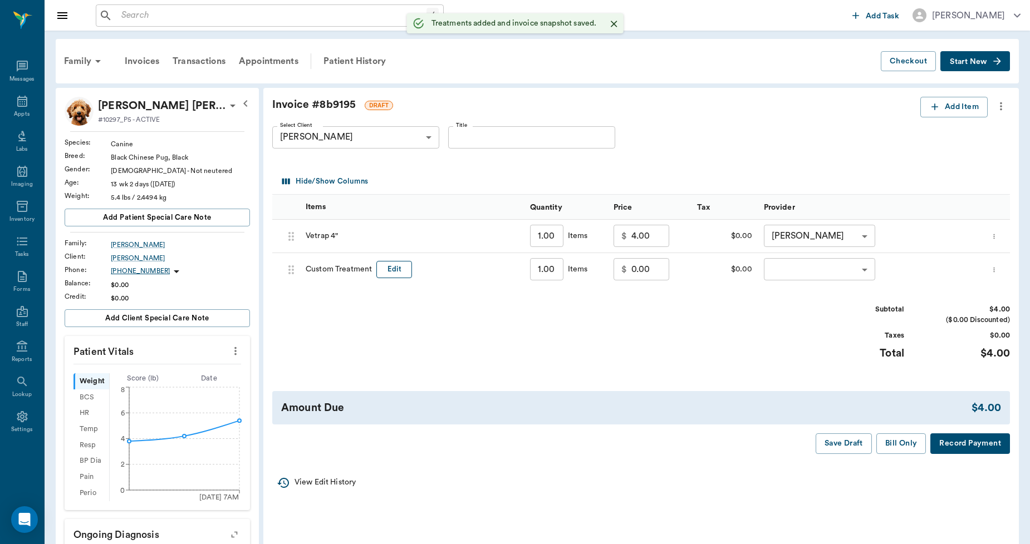
click at [394, 266] on button "Edit" at bounding box center [394, 269] width 36 height 17
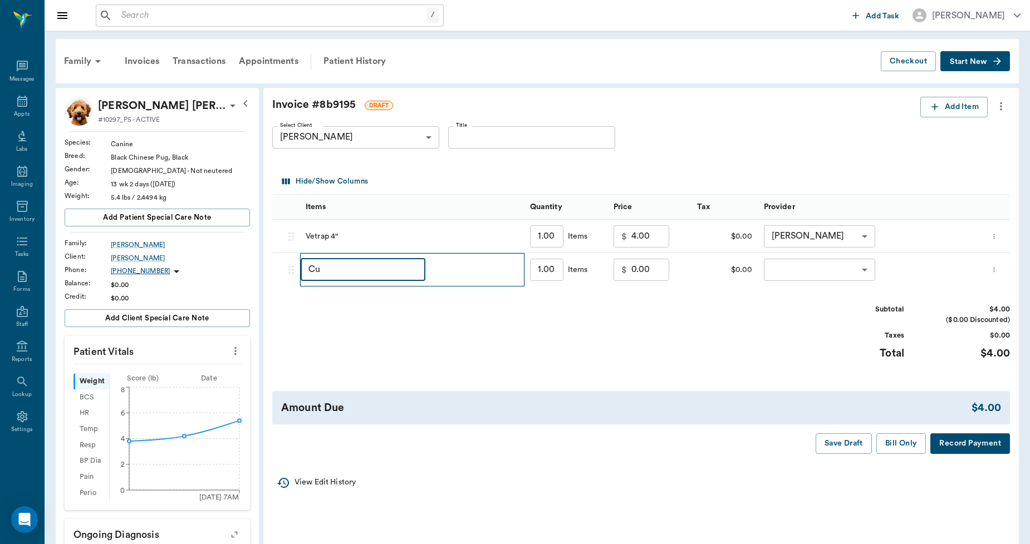
type input "C"
type input "Employee Discount"
click at [652, 268] on input "0.00" at bounding box center [650, 270] width 38 height 22
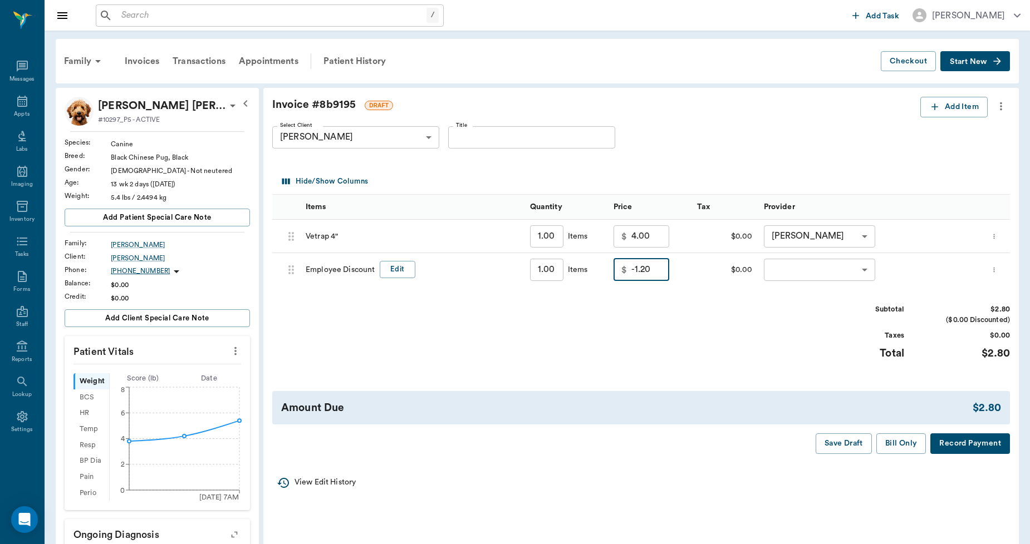
type input "-1.20"
click at [819, 267] on body "/ ​ Add Task [PERSON_NAME] Nectar Messages Appts Labs Imaging Inventory Tasks F…" at bounding box center [515, 428] width 1030 height 857
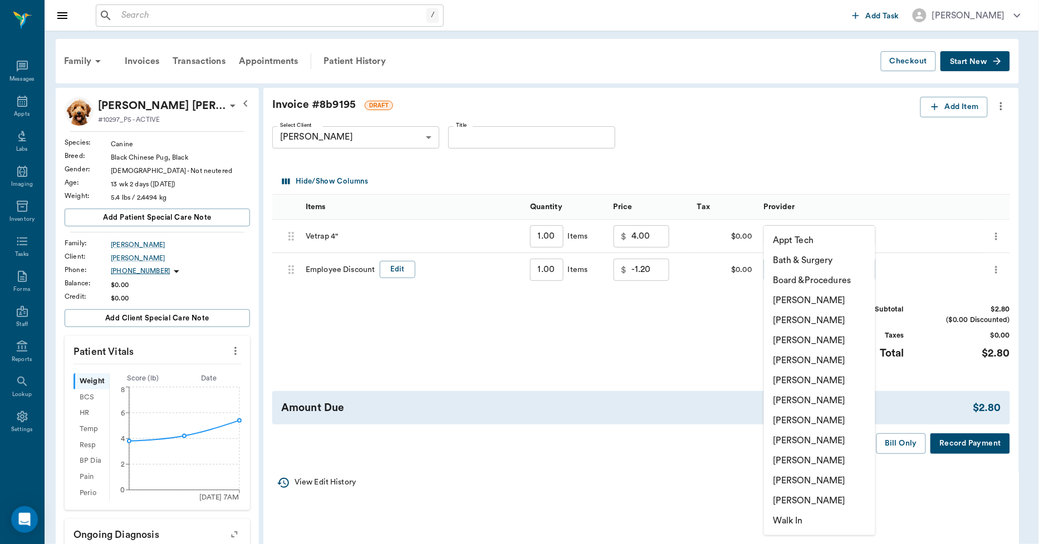
click at [808, 472] on li "[PERSON_NAME]" at bounding box center [819, 481] width 111 height 20
type input "none-63ec2ece52e12b0ba117cc90"
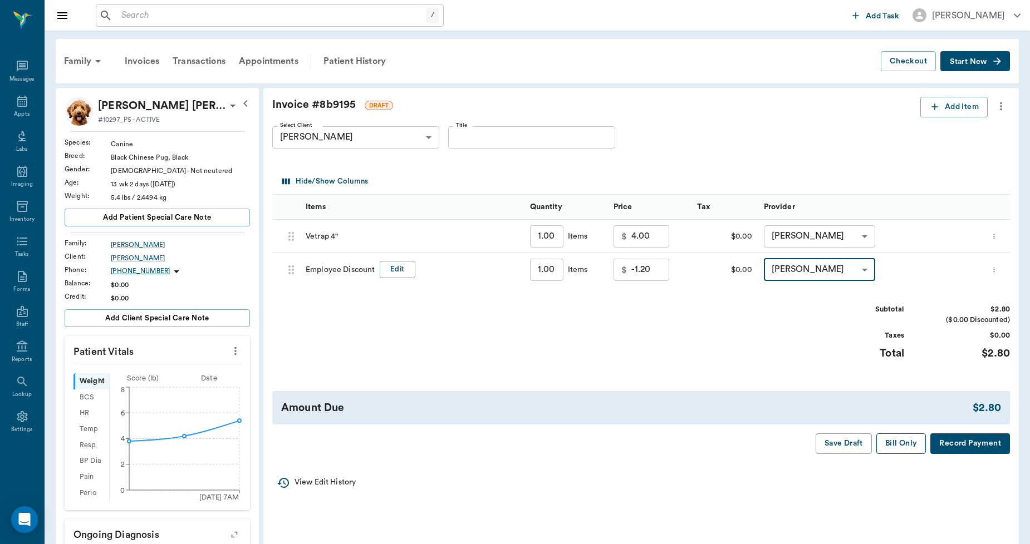
click at [905, 440] on button "Bill Only" at bounding box center [901, 444] width 50 height 21
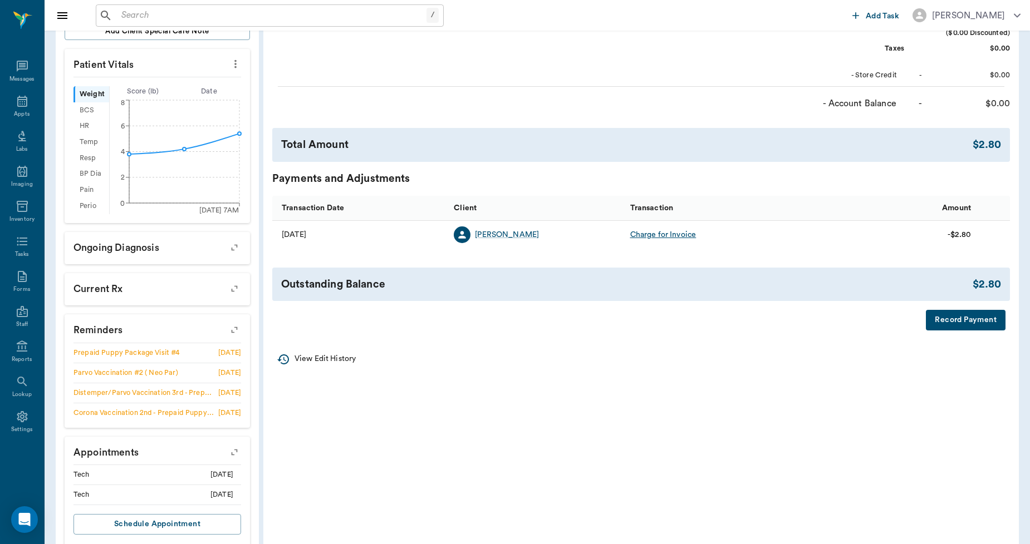
scroll to position [313, 0]
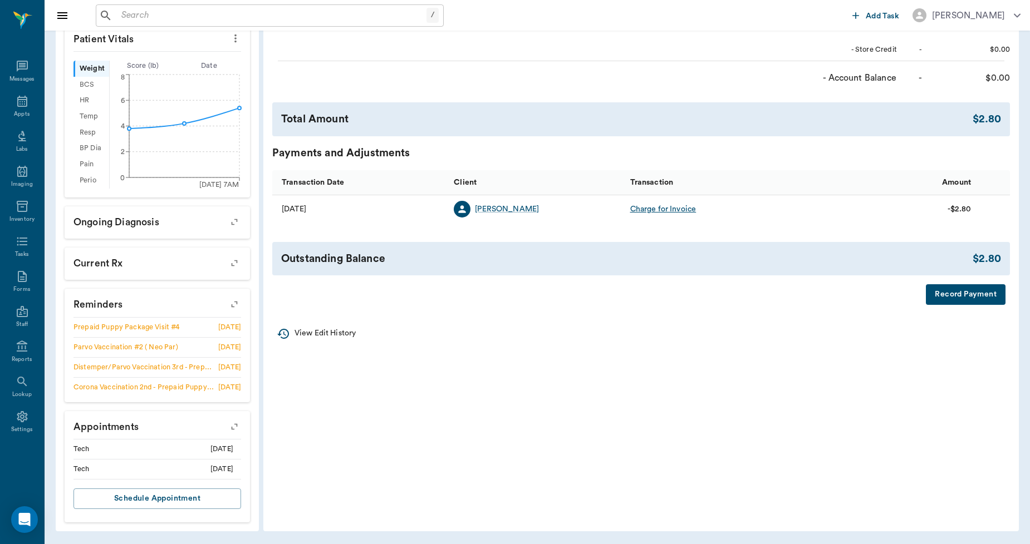
click at [971, 296] on button "Record Payment" at bounding box center [966, 294] width 80 height 21
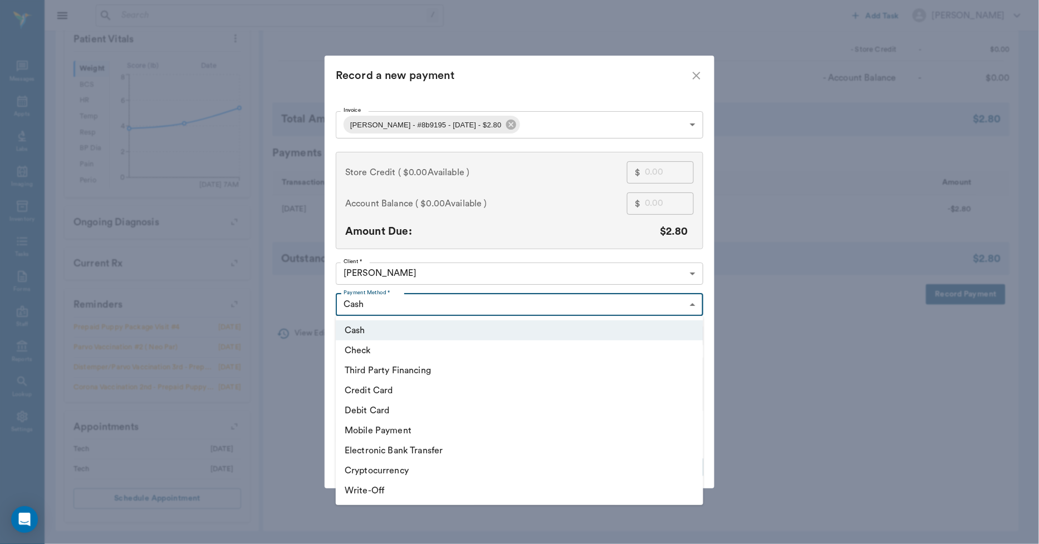
click at [451, 301] on body "/ ​ Add Task [PERSON_NAME] Nectar Messages Appts Labs Imaging Inventory Tasks F…" at bounding box center [519, 115] width 1039 height 857
click at [353, 407] on li "Debit Card" at bounding box center [519, 411] width 367 height 20
type input "DEBIT_CARD"
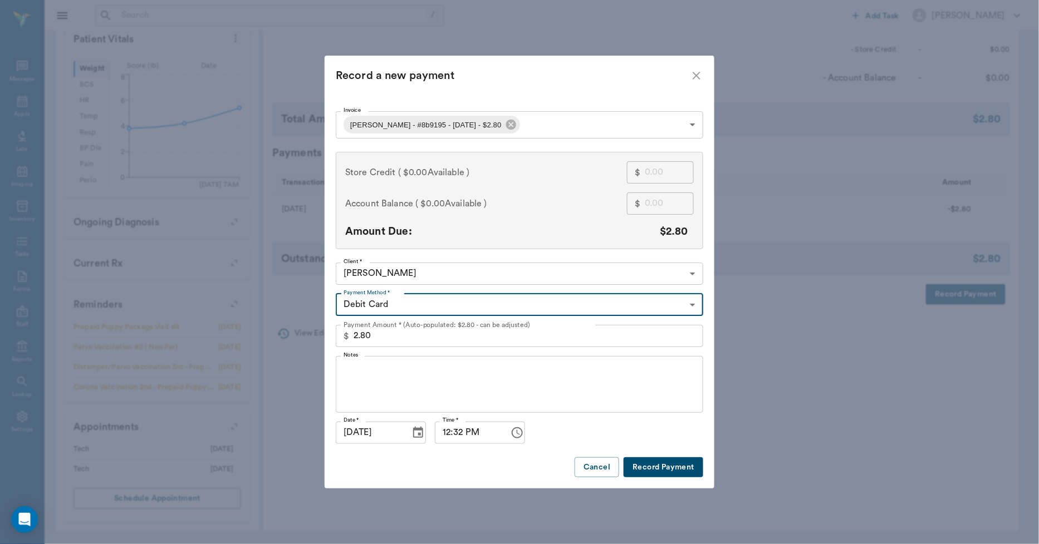
click at [685, 468] on button "Record Payment" at bounding box center [663, 468] width 80 height 21
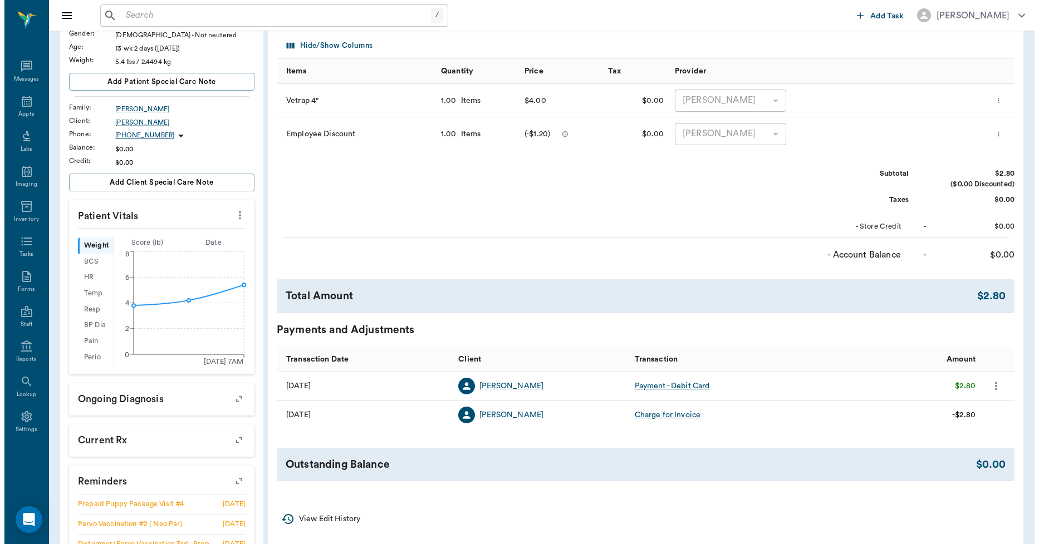
scroll to position [0, 0]
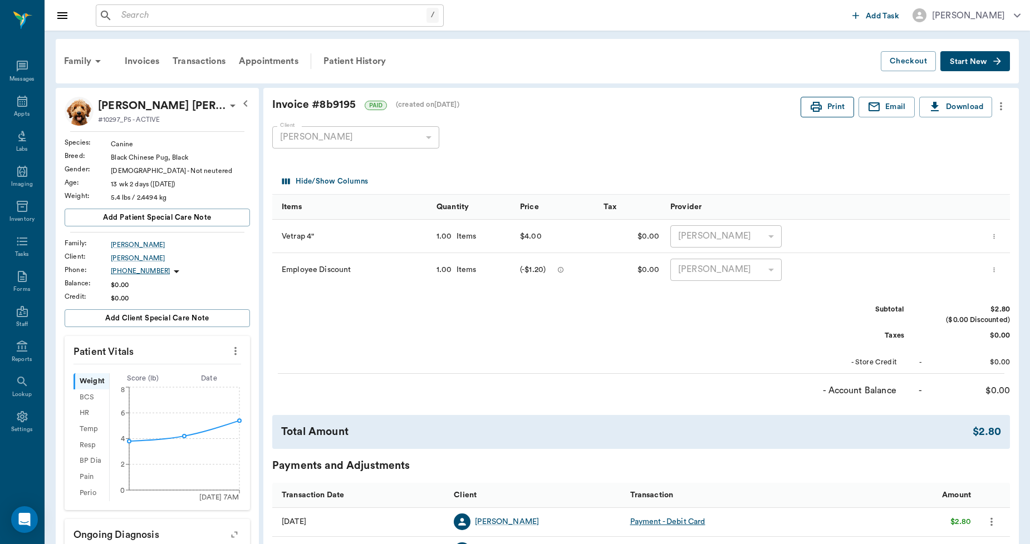
click at [826, 103] on button "Print" at bounding box center [827, 107] width 53 height 21
click at [21, 101] on icon at bounding box center [22, 101] width 10 height 11
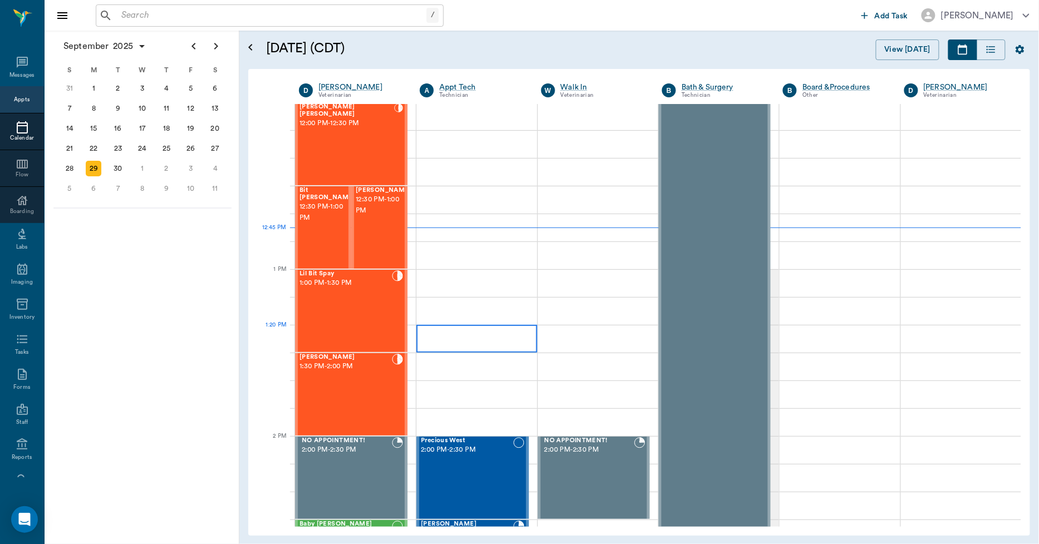
scroll to position [671, 0]
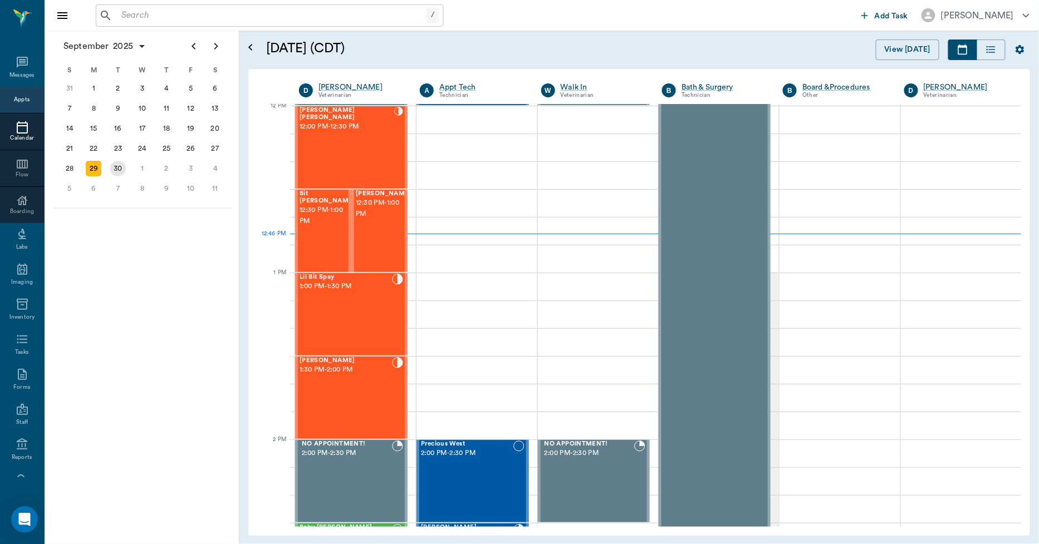
click at [117, 164] on div "30" at bounding box center [118, 169] width 16 height 16
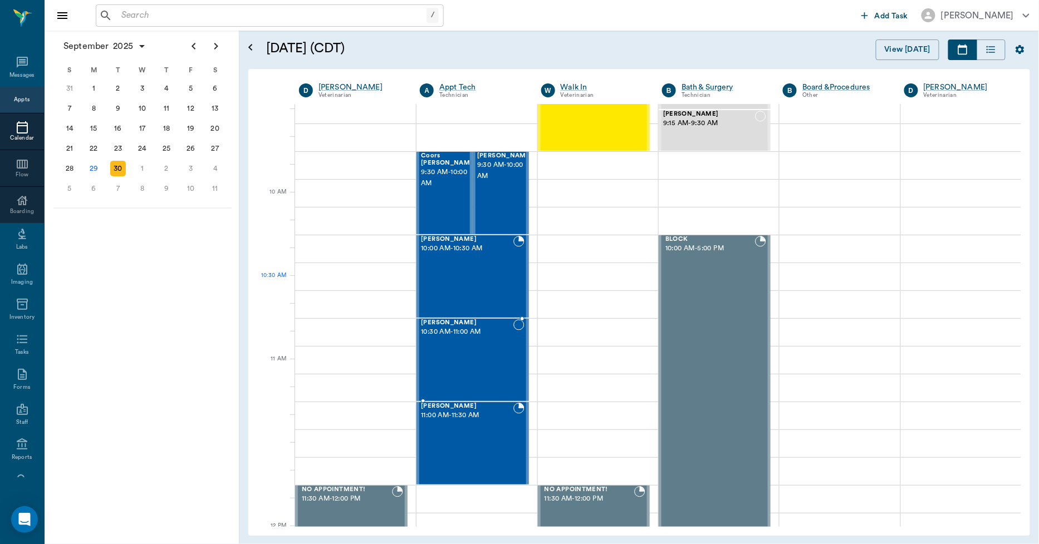
scroll to position [185, 0]
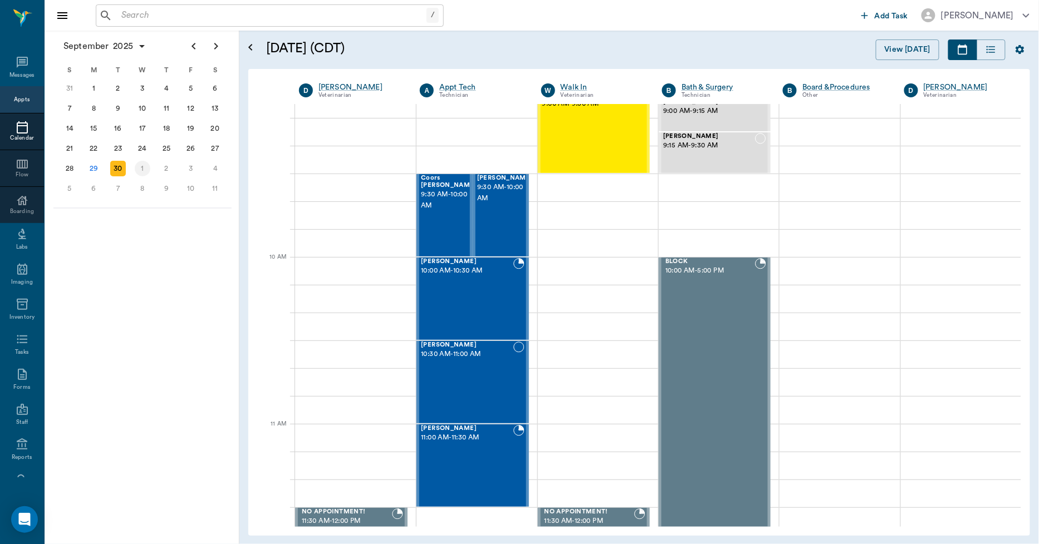
click at [135, 165] on div "1" at bounding box center [143, 169] width 16 height 16
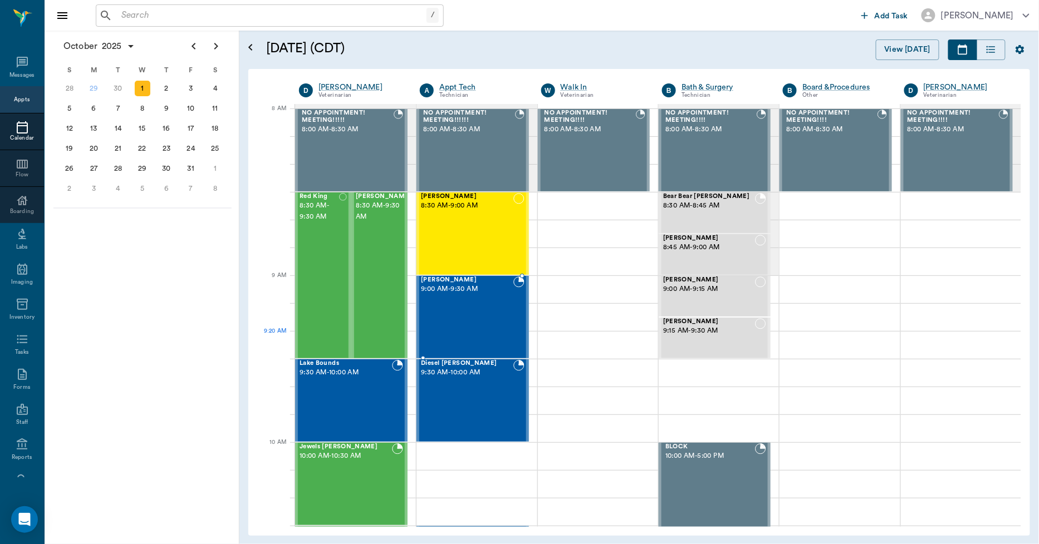
scroll to position [309, 0]
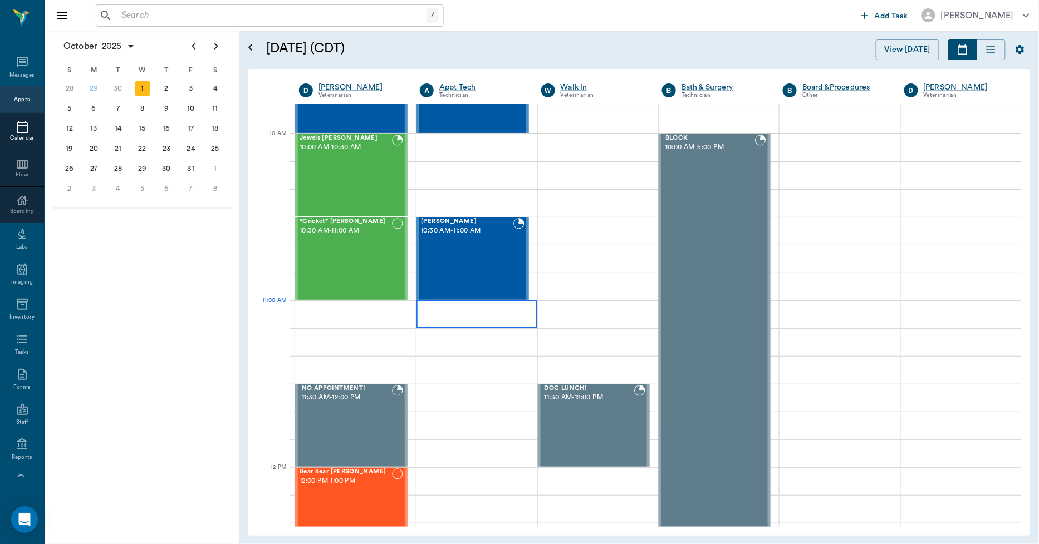
click at [470, 320] on div at bounding box center [476, 315] width 120 height 28
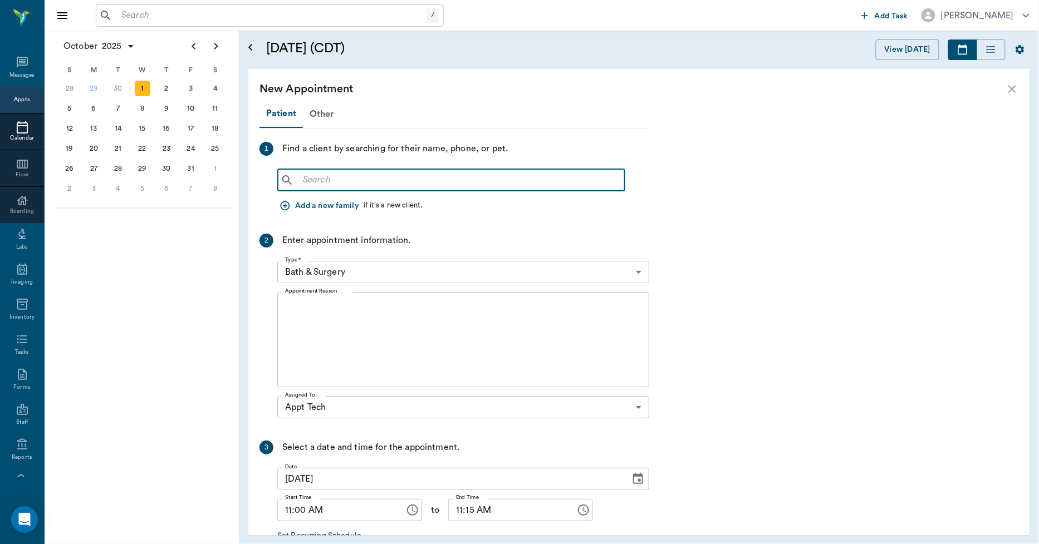
click at [328, 179] on input "text" at bounding box center [459, 181] width 322 height 16
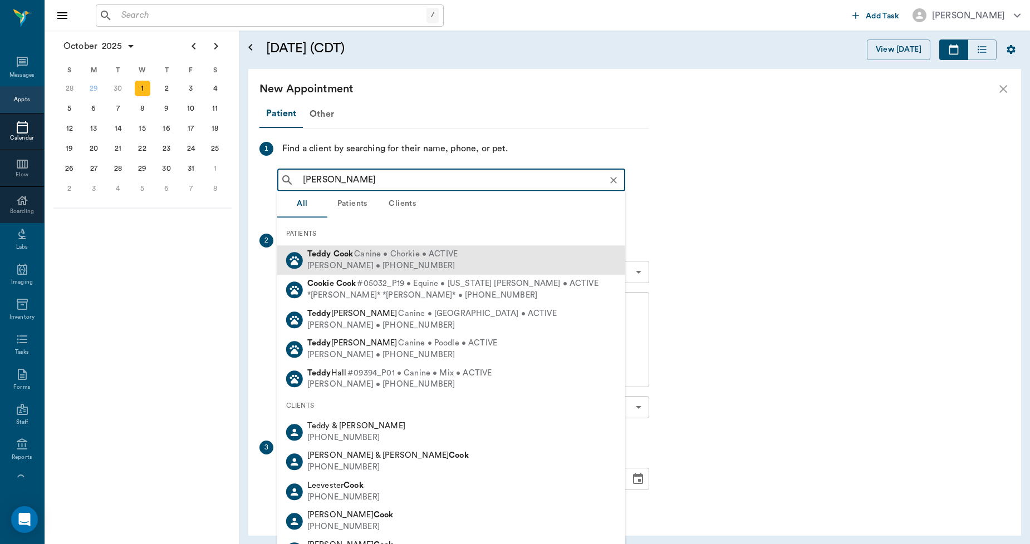
click at [333, 257] on b "Cook" at bounding box center [343, 254] width 20 height 8
type input "[PERSON_NAME]"
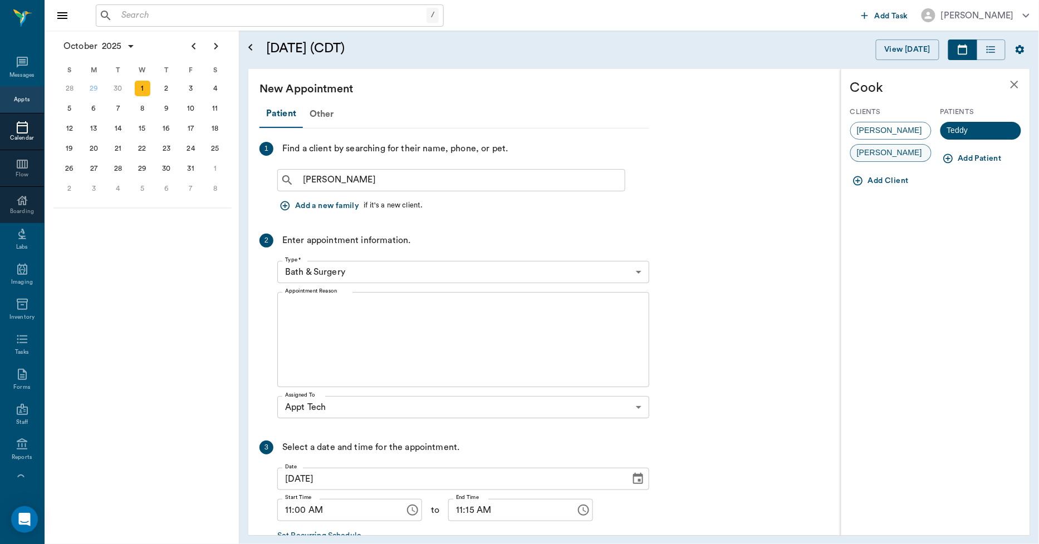
click at [887, 148] on span "[PERSON_NAME]" at bounding box center [889, 153] width 77 height 12
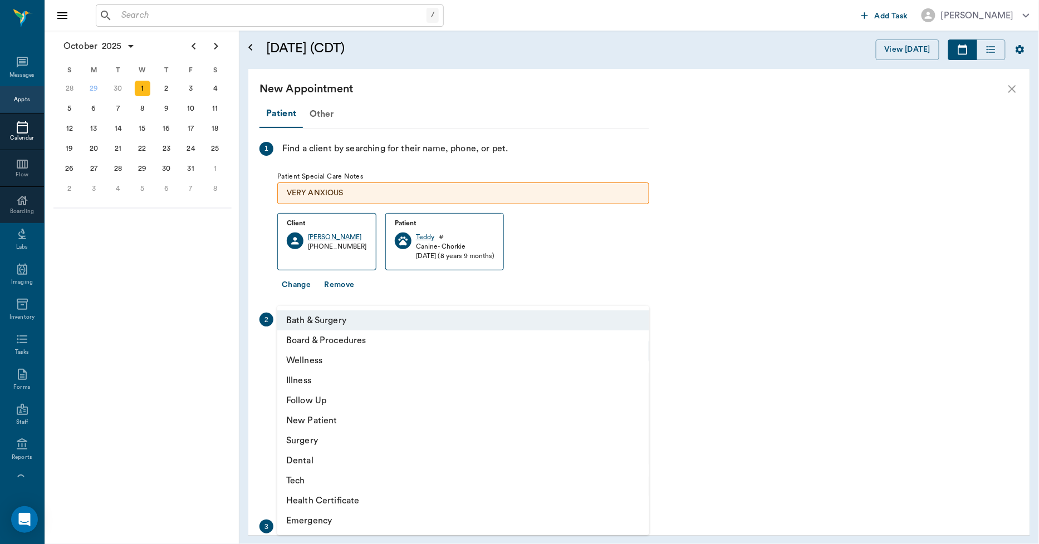
click at [415, 350] on body "/ ​ Add Task [PERSON_NAME] Nectar Messages Appts Calendar Flow Boarding Labs Im…" at bounding box center [519, 272] width 1039 height 544
click at [329, 397] on li "Follow Up" at bounding box center [463, 401] width 372 height 20
type input "65d2be4f46e3a538d89b8c16"
type input "11:30 AM"
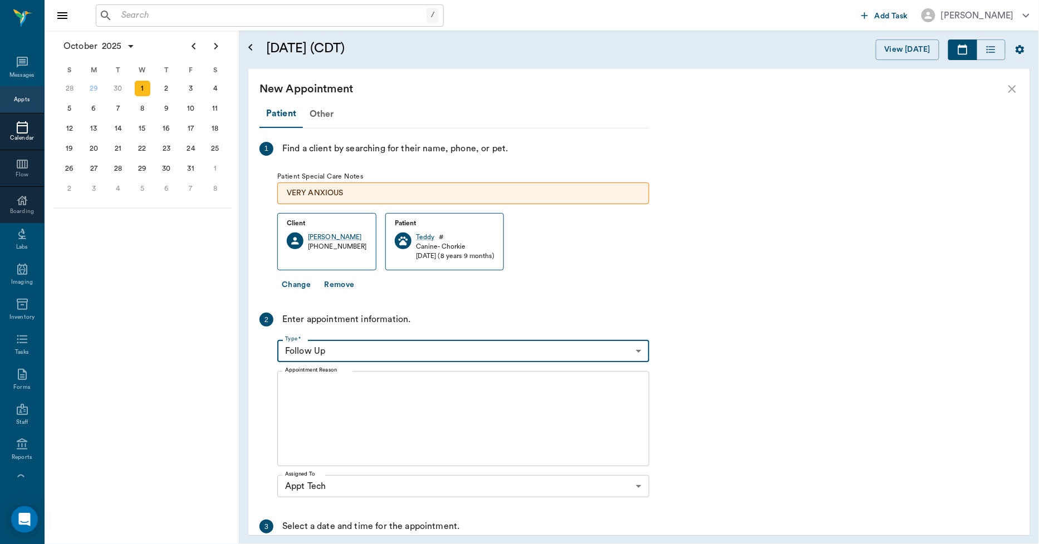
click at [308, 386] on textarea "Appointment Reason" at bounding box center [463, 419] width 356 height 77
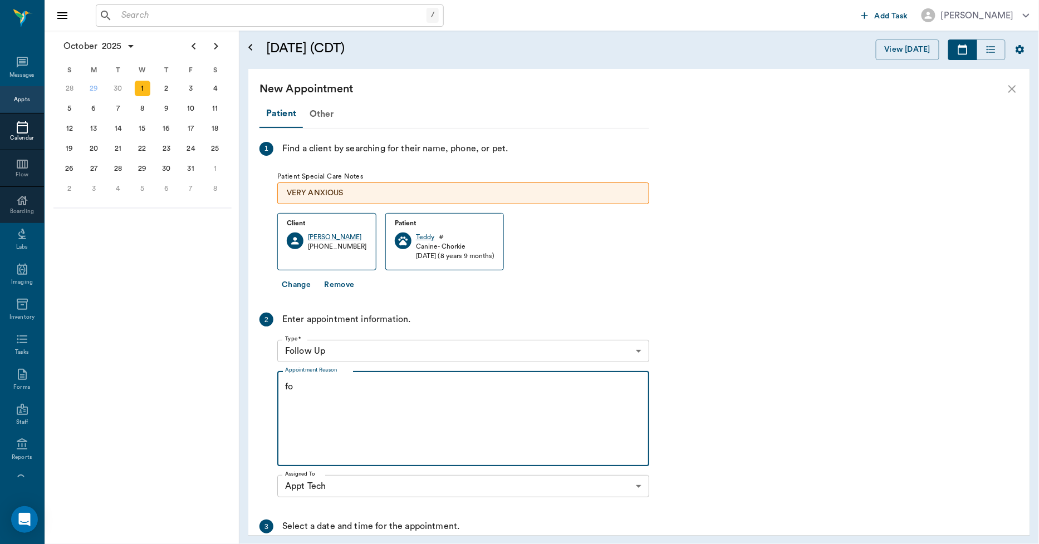
type textarea "f"
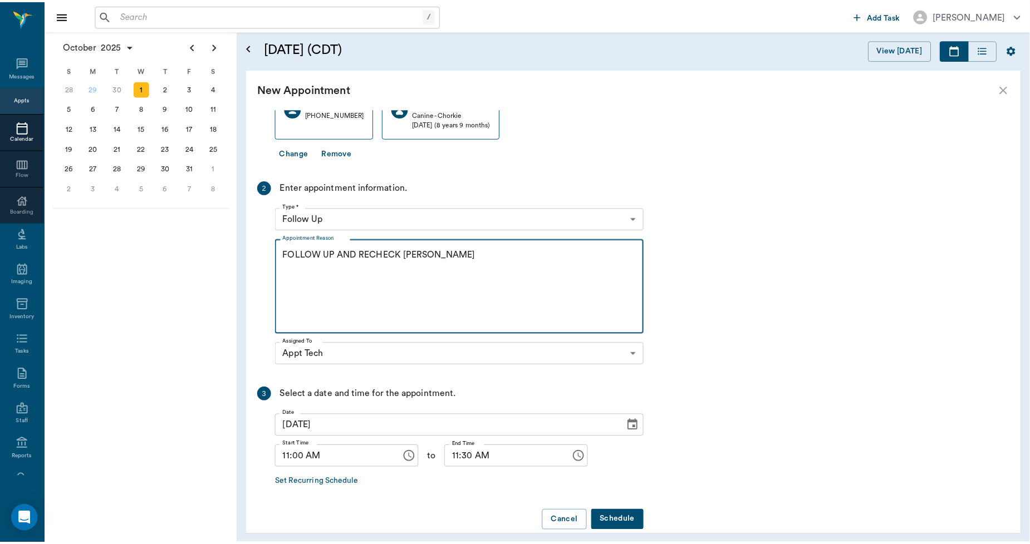
scroll to position [148, 0]
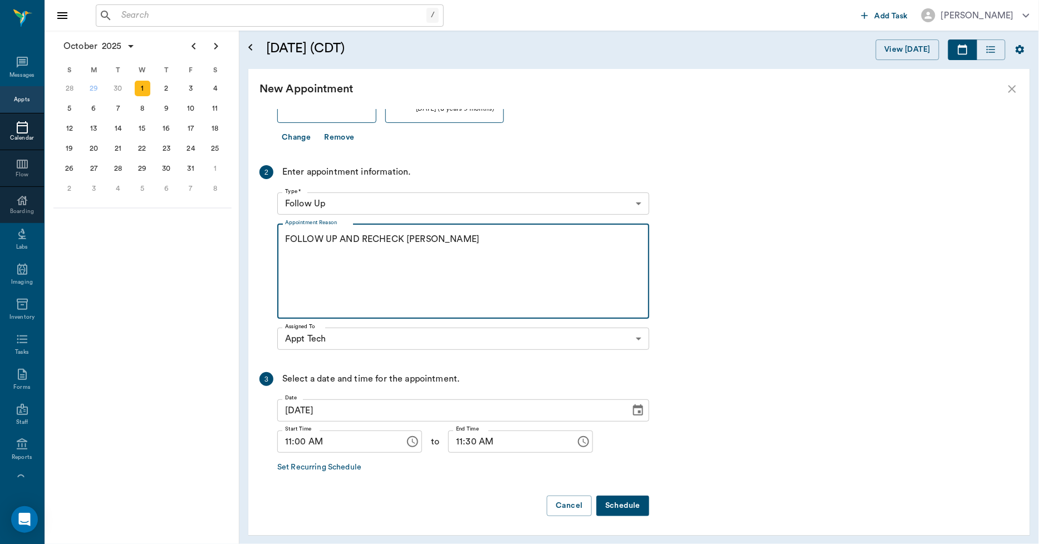
type textarea "FOLLOW UP AND RECHECK [PERSON_NAME]"
click at [613, 504] on button "Schedule" at bounding box center [622, 506] width 53 height 21
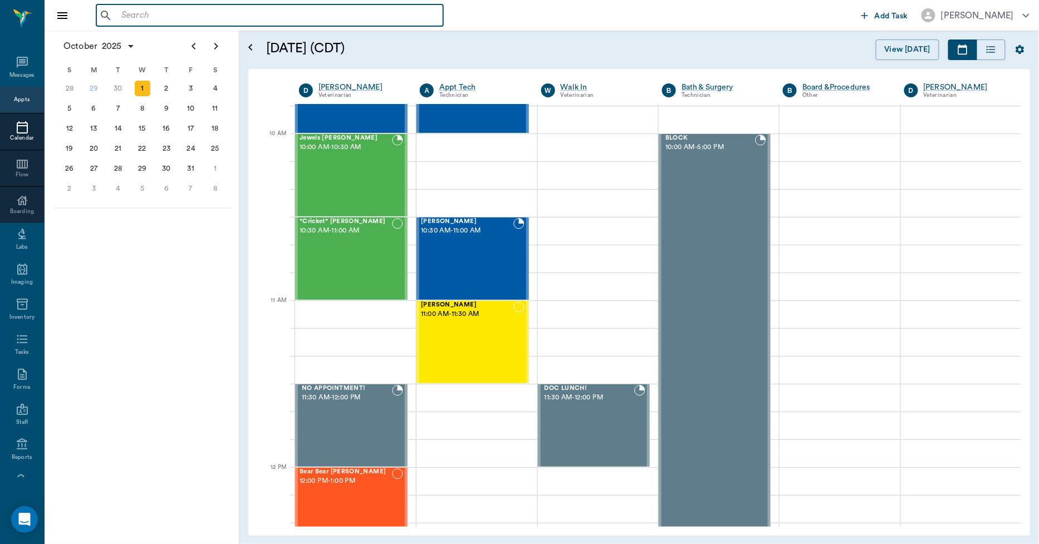
click at [180, 18] on input "text" at bounding box center [278, 16] width 322 height 16
type input "C"
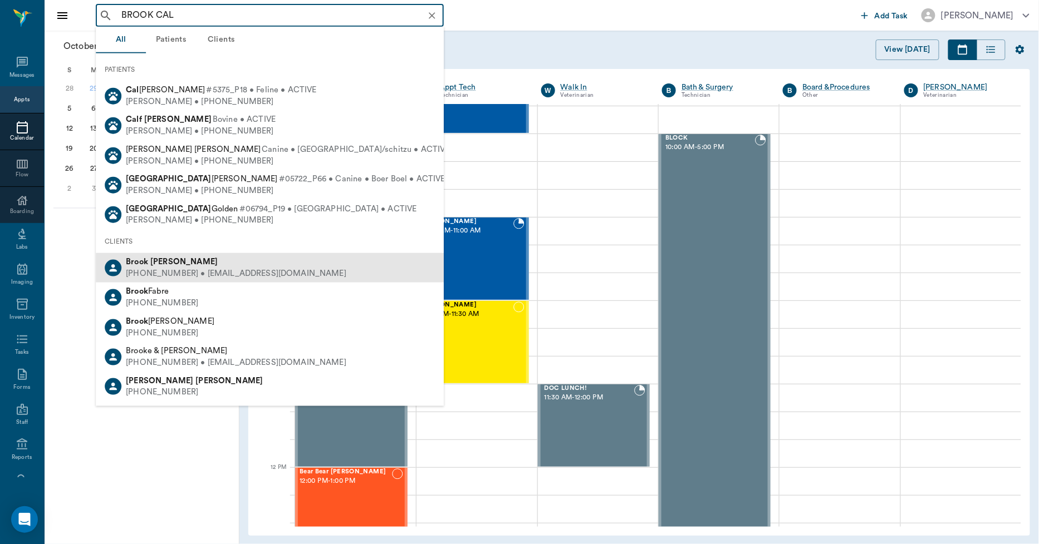
click at [159, 264] on b "[PERSON_NAME]" at bounding box center [183, 262] width 67 height 8
type input "BROOK CAL"
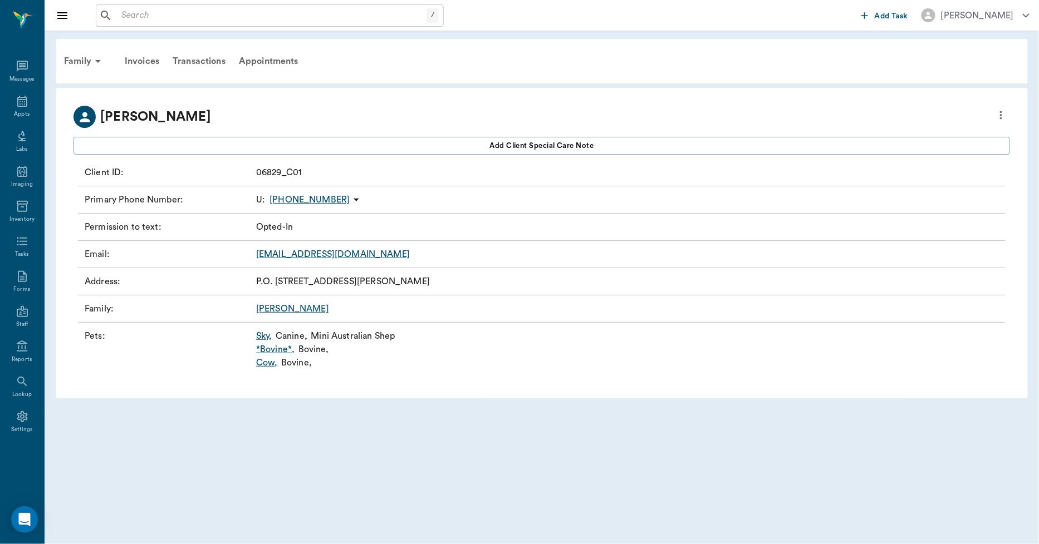
click at [270, 352] on link "*Bovine* ," at bounding box center [275, 349] width 38 height 13
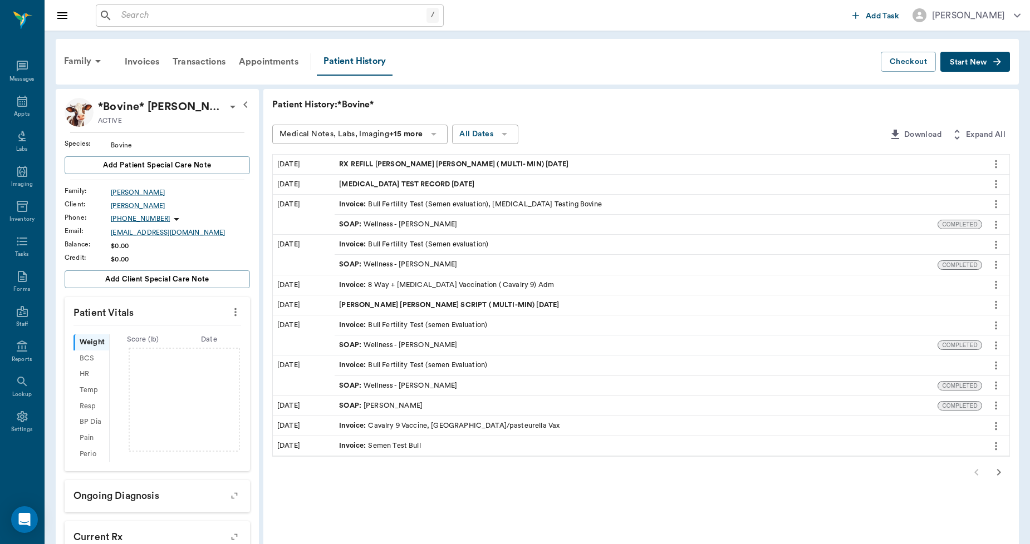
click at [403, 162] on span "RX REFILL [PERSON_NAME] [PERSON_NAME] ( MULTI- MIN) [DATE]" at bounding box center [455, 164] width 232 height 11
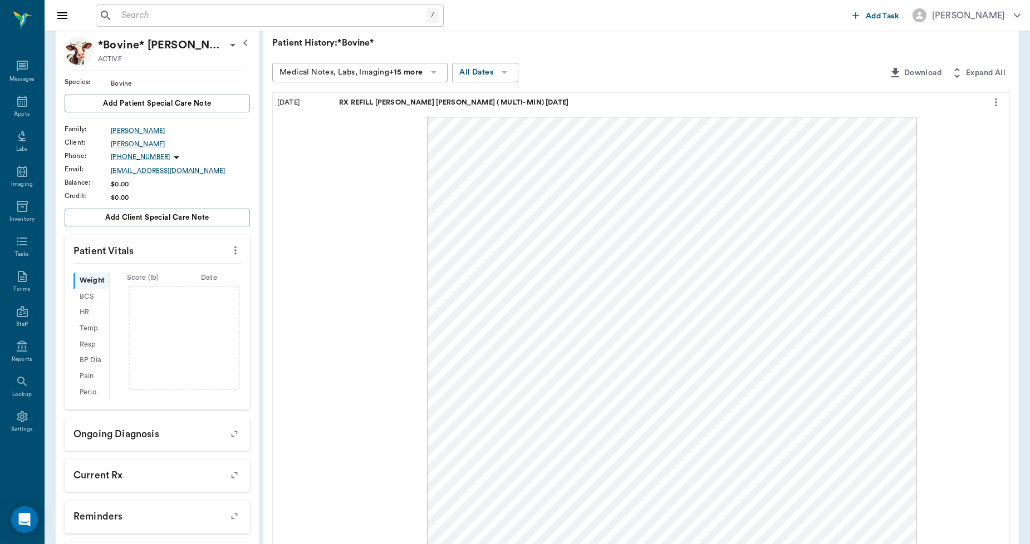
scroll to position [124, 0]
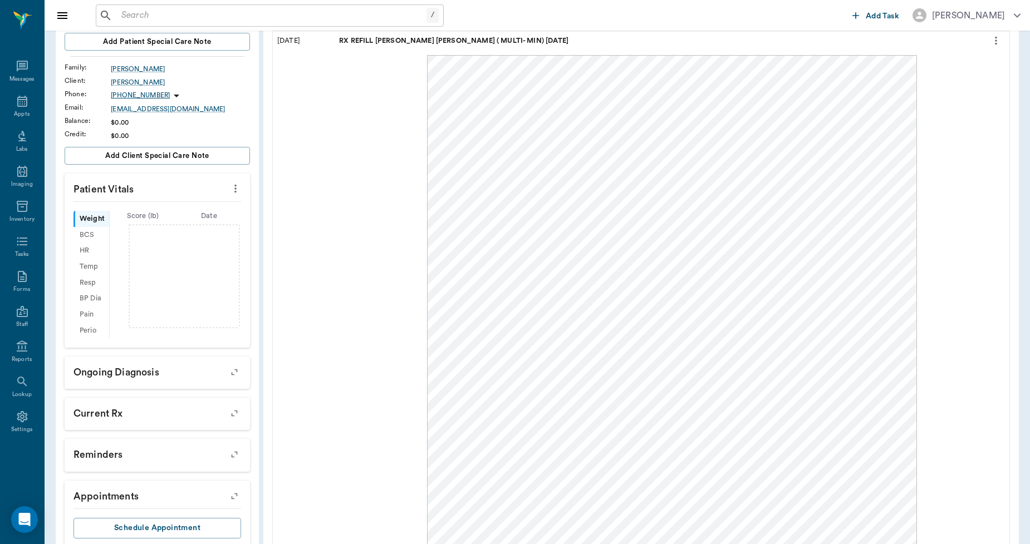
click at [292, 8] on input "text" at bounding box center [272, 16] width 310 height 16
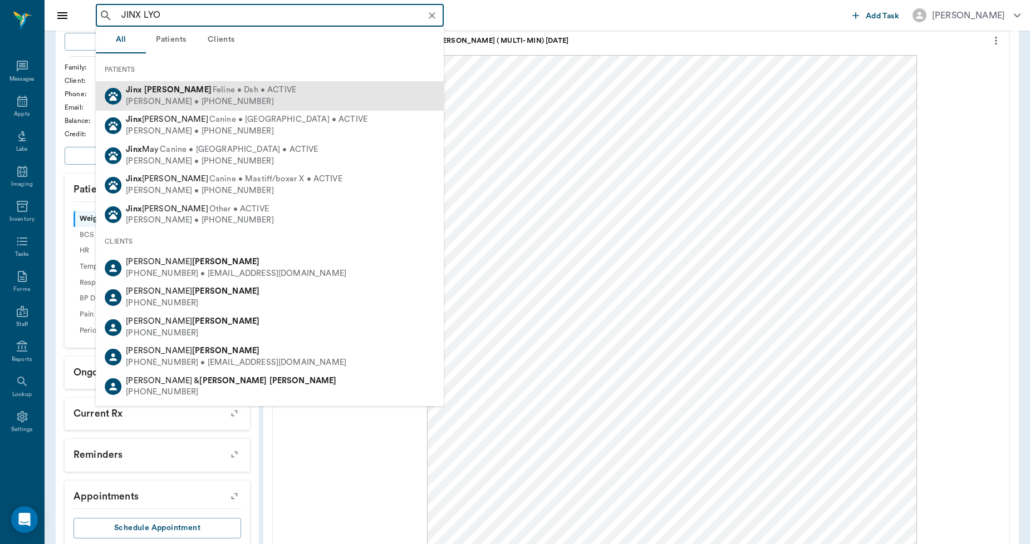
click at [219, 91] on span "Feline • Dsh • ACTIVE" at bounding box center [255, 91] width 84 height 12
type input "JINX LYO"
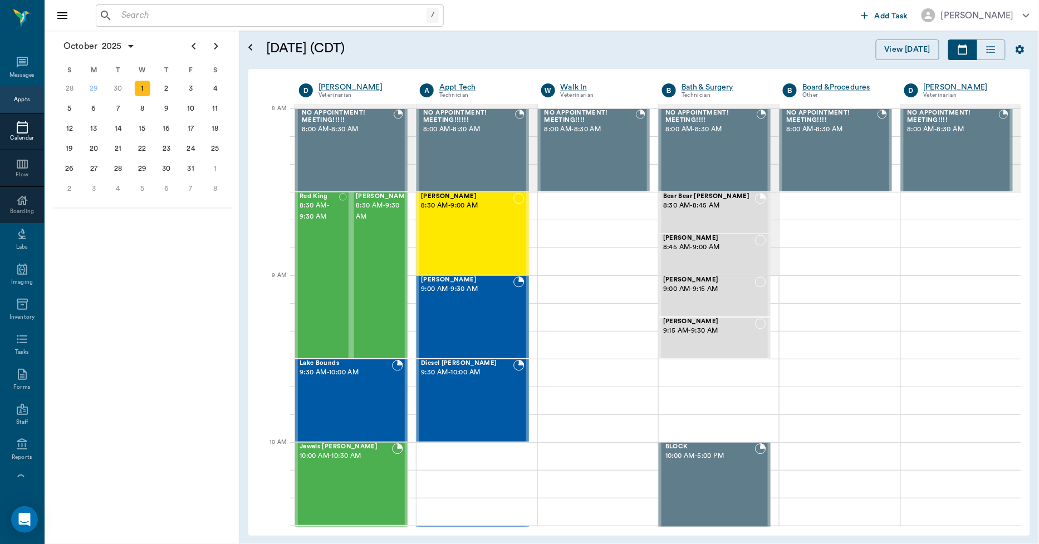
scroll to position [64, 0]
